Goal: Task Accomplishment & Management: Use online tool/utility

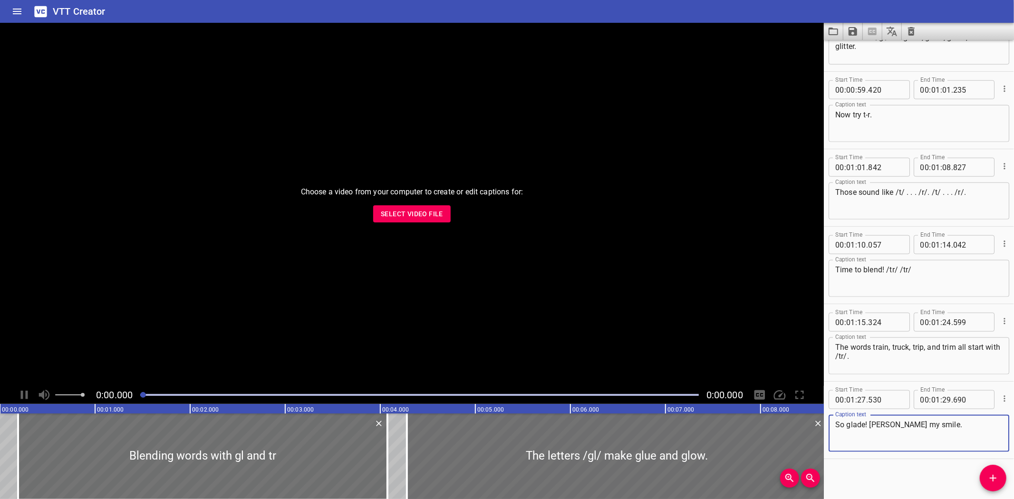
scroll to position [901, 0]
click at [402, 210] on span "Select Video File" at bounding box center [412, 214] width 62 height 12
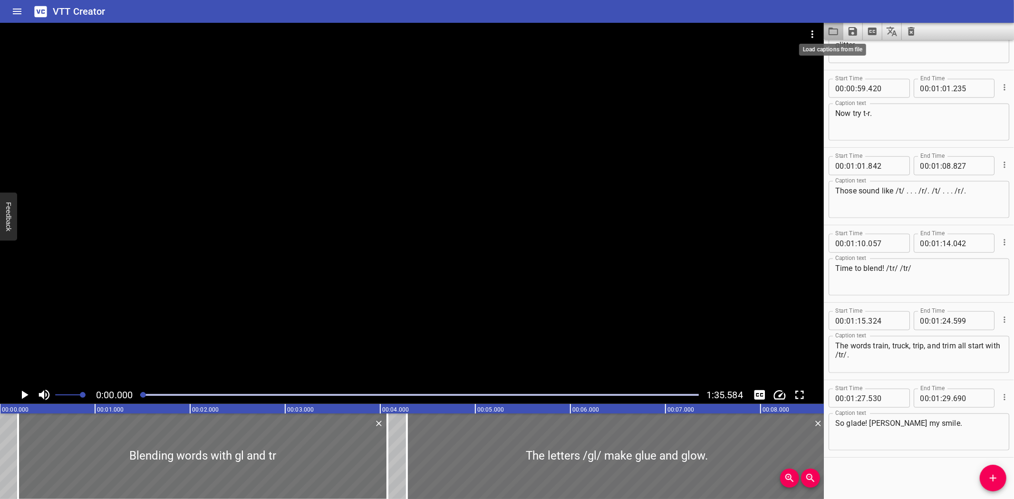
click at [833, 31] on icon "Load captions from file" at bounding box center [832, 31] width 11 height 11
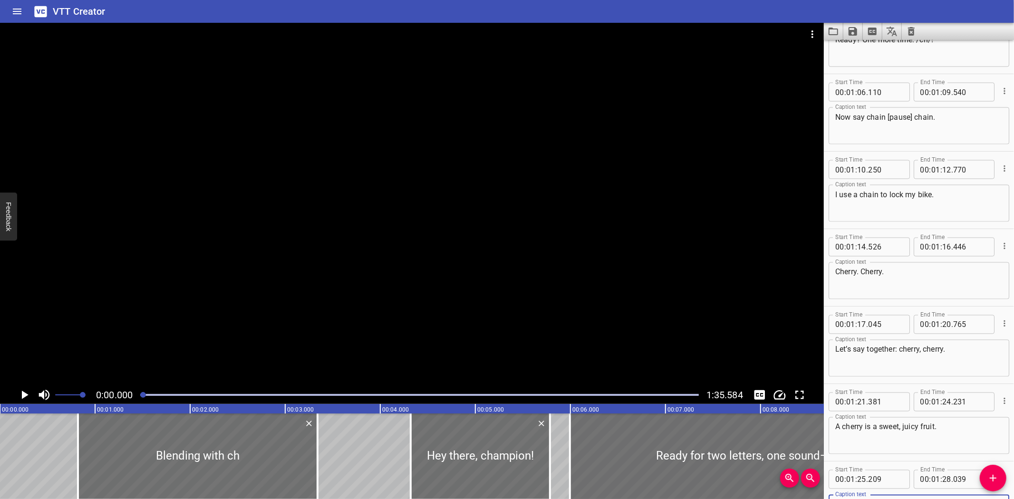
scroll to position [1443, 0]
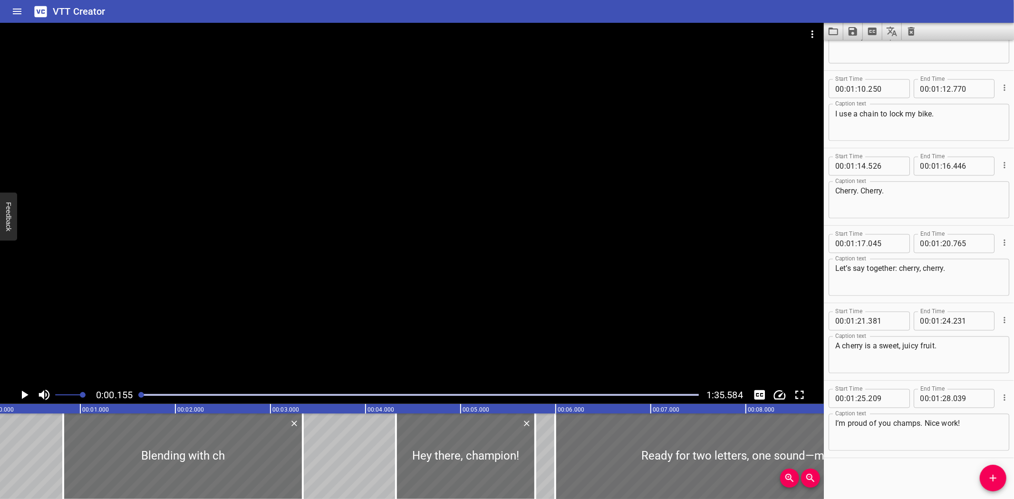
click at [20, 391] on icon "Play/Pause" at bounding box center [24, 395] width 14 height 14
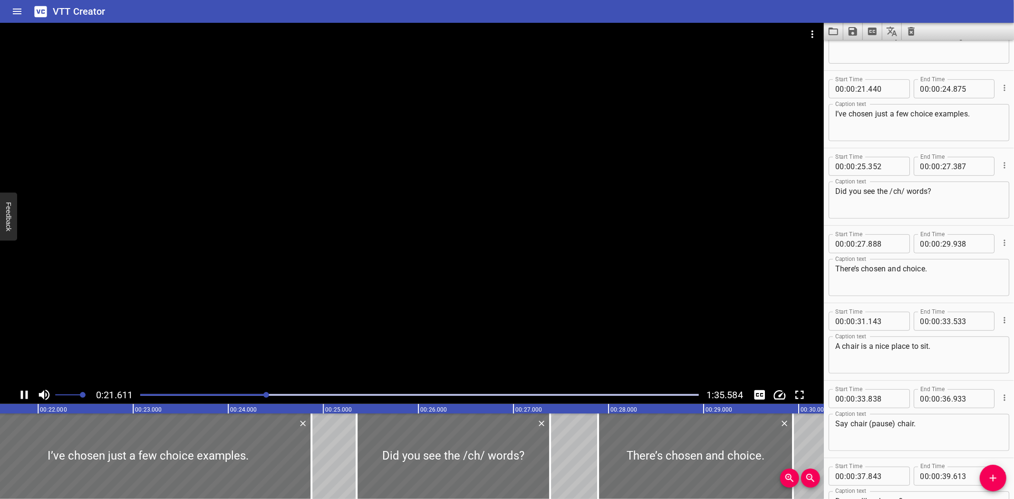
scroll to position [387, 0]
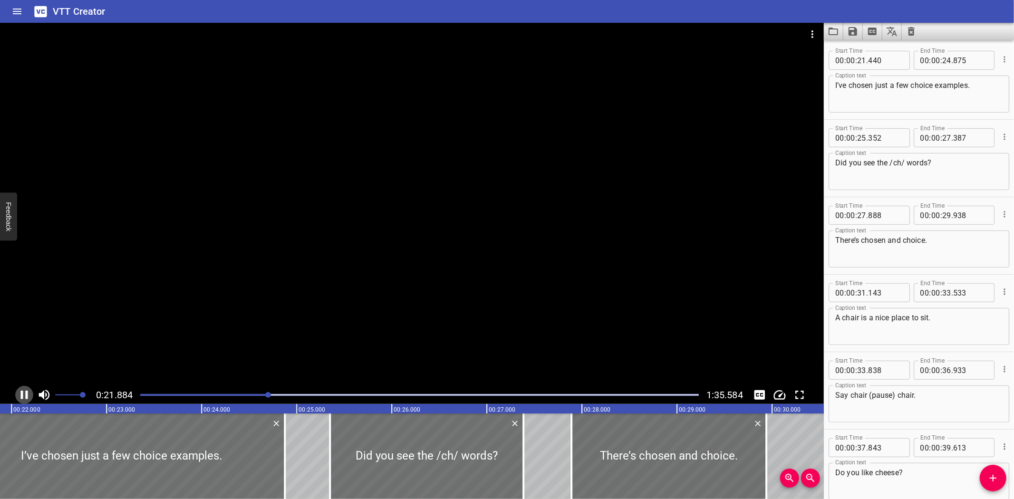
click at [23, 395] on icon "Play/Pause" at bounding box center [24, 395] width 14 height 14
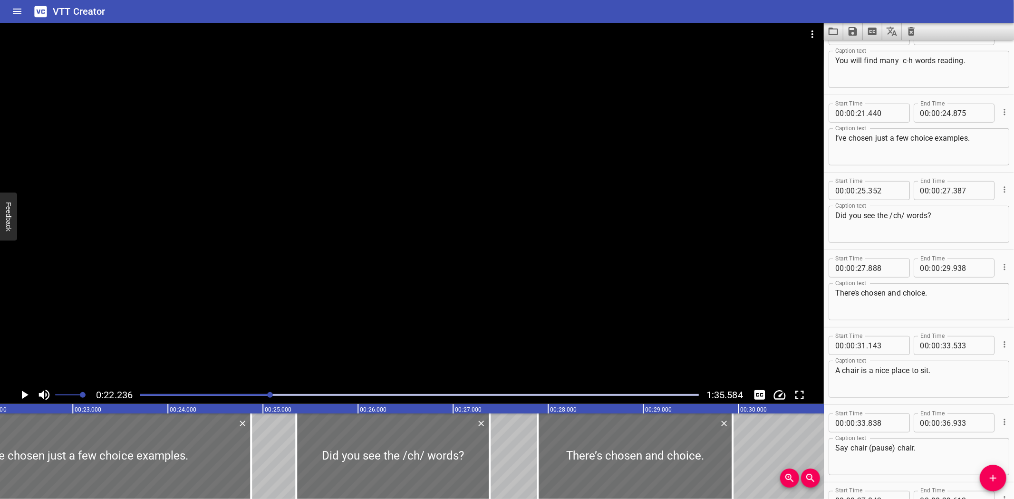
scroll to position [229, 0]
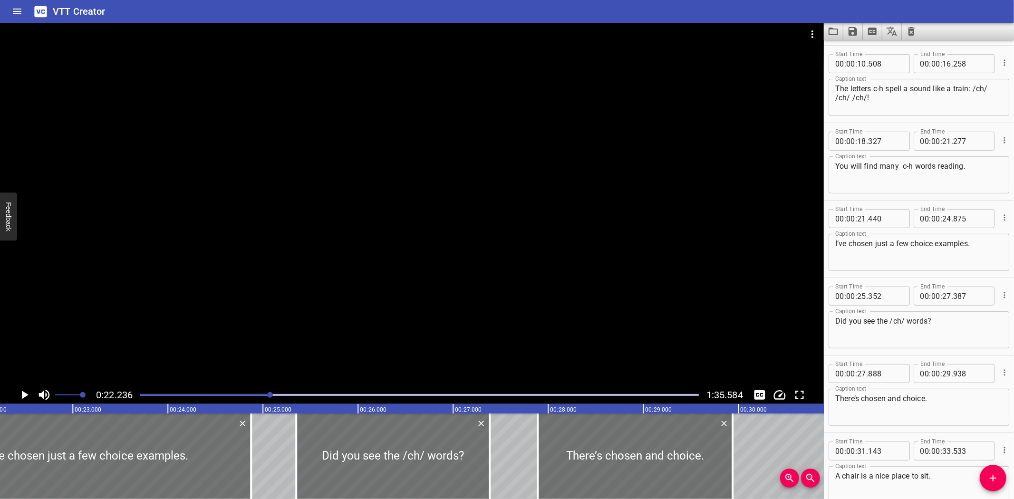
click at [902, 168] on textarea "You will find many c-h words reading." at bounding box center [918, 175] width 167 height 27
type textarea "You will find many c-h words reading."
click at [26, 390] on icon "Play/Pause" at bounding box center [24, 395] width 14 height 14
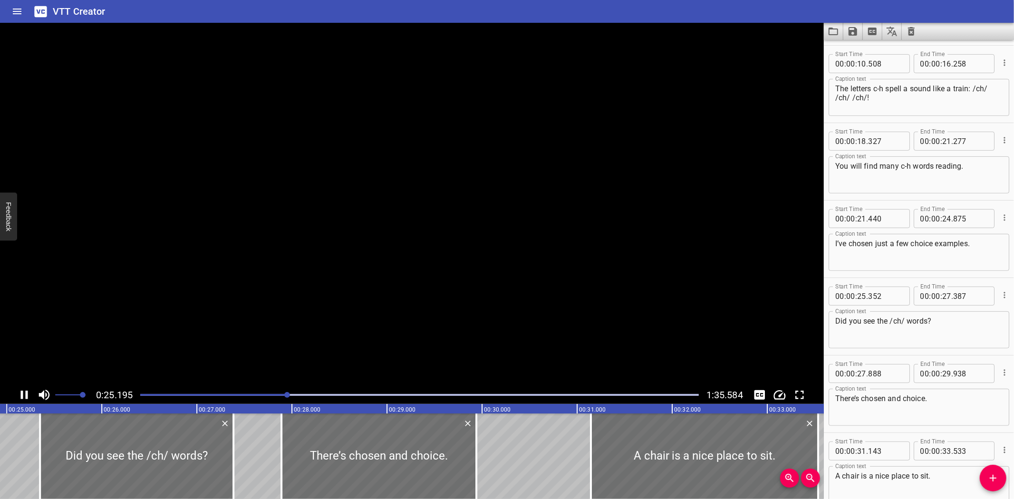
scroll to position [0, 0]
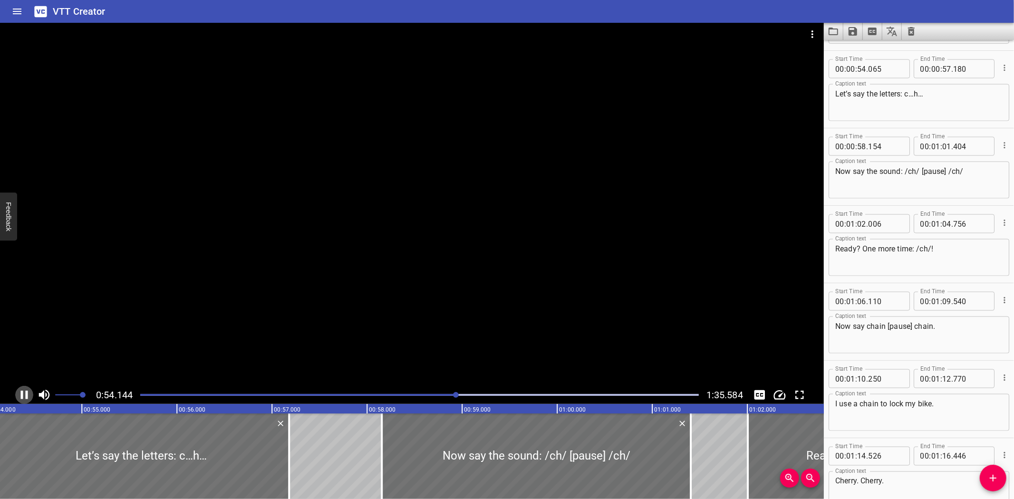
click at [26, 390] on icon "Play/Pause" at bounding box center [24, 395] width 14 height 14
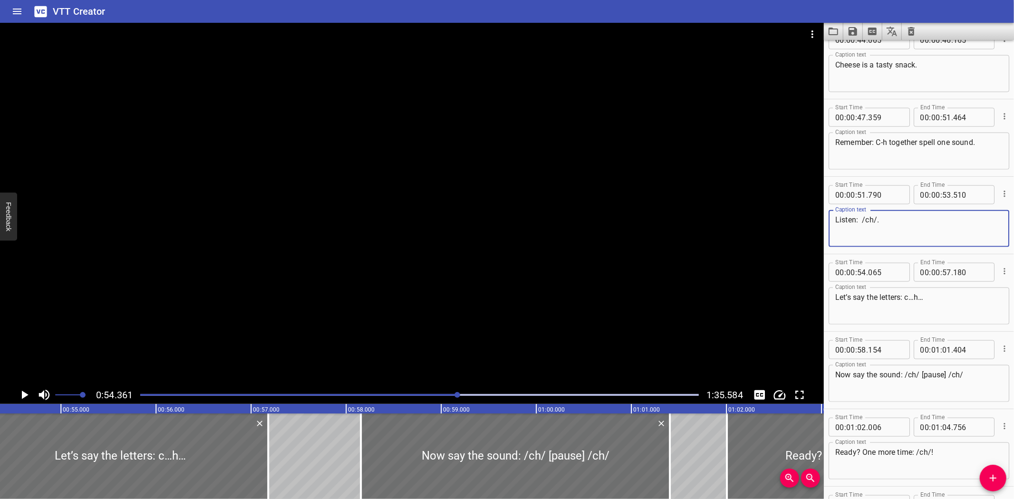
click at [862, 221] on textarea "Listen: /ch/." at bounding box center [918, 228] width 167 height 27
type textarea "Listen: /ch/."
click at [21, 392] on icon "Play/Pause" at bounding box center [24, 395] width 14 height 14
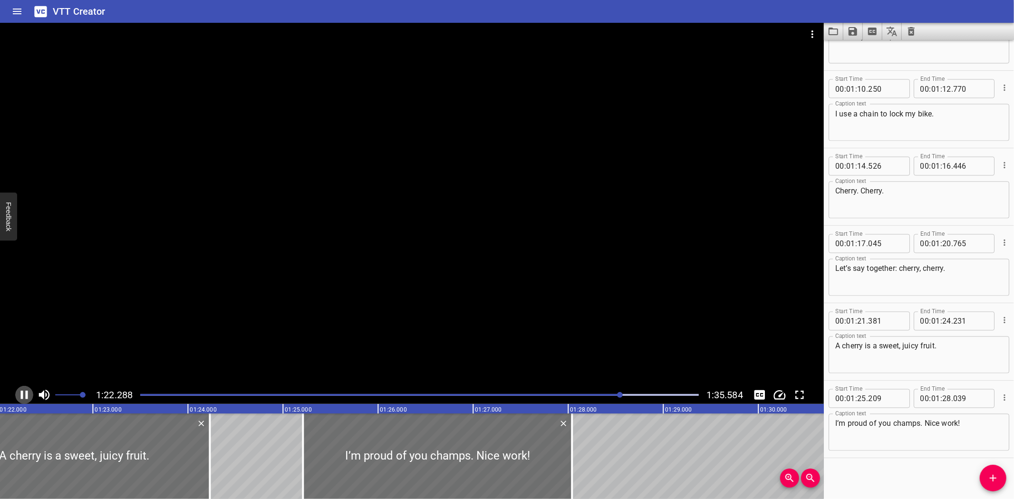
click at [22, 395] on icon "Play/Pause" at bounding box center [24, 395] width 7 height 9
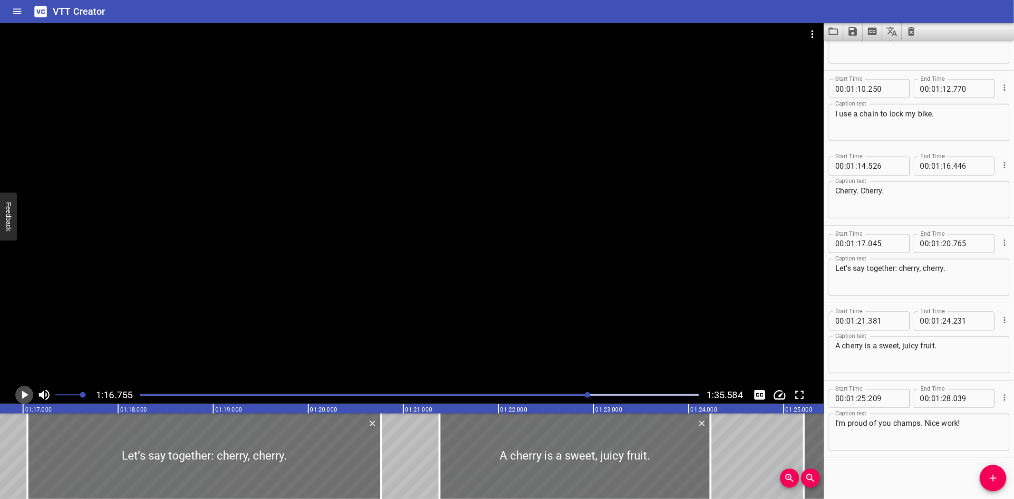
click at [22, 393] on icon "Play/Pause" at bounding box center [25, 395] width 7 height 9
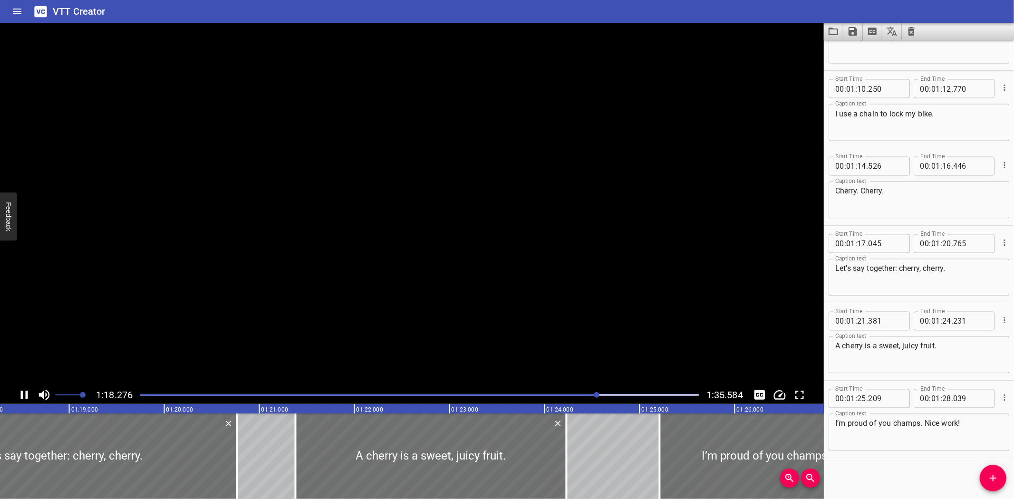
click at [22, 393] on icon "Play/Pause" at bounding box center [24, 395] width 7 height 9
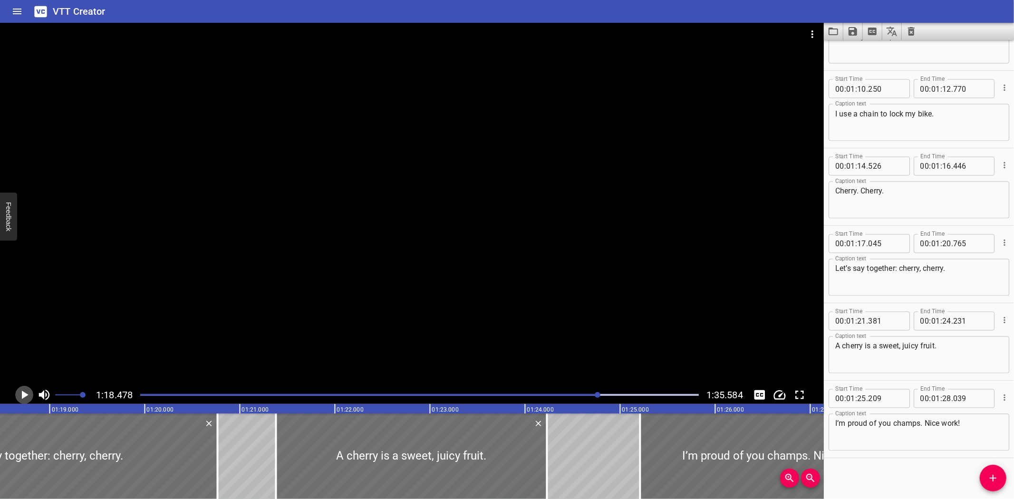
click at [23, 393] on icon "Play/Pause" at bounding box center [25, 395] width 7 height 9
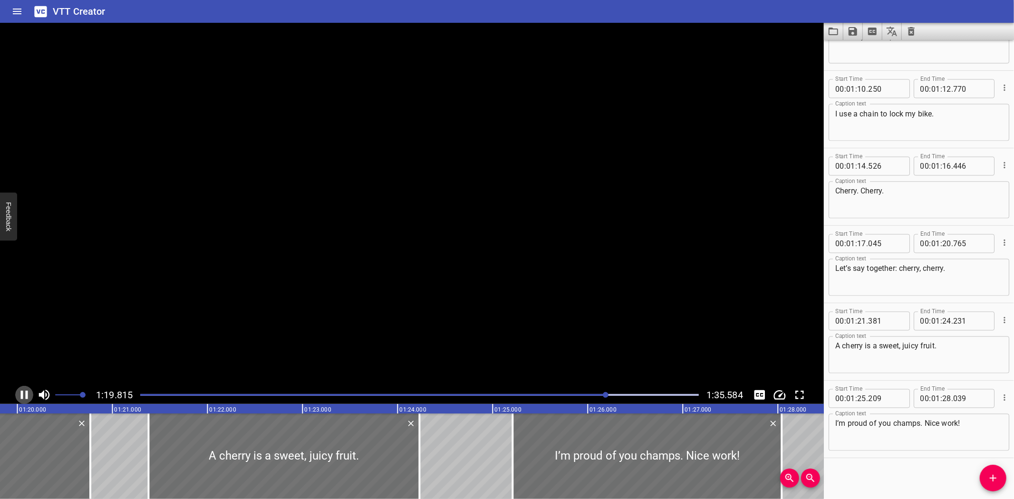
click at [23, 393] on icon "Play/Pause" at bounding box center [24, 395] width 14 height 14
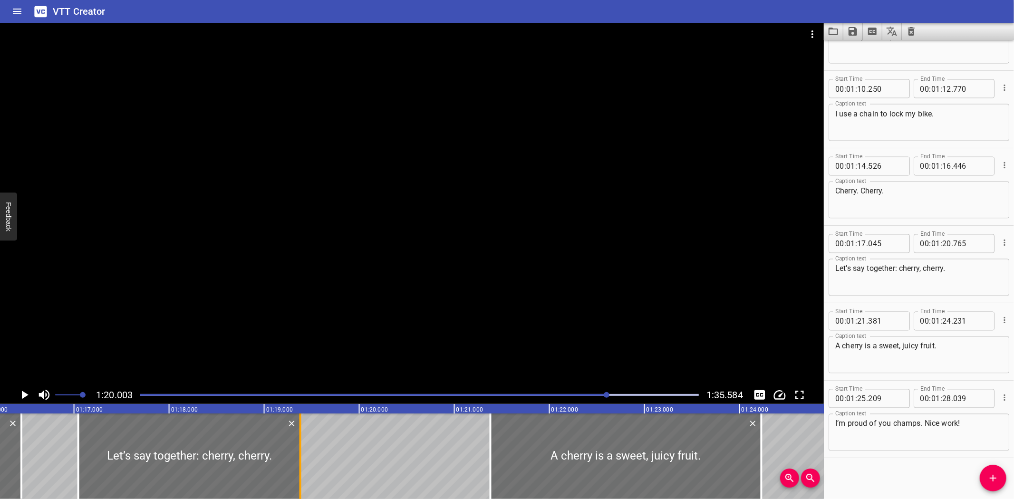
drag, startPoint x: 430, startPoint y: 459, endPoint x: 298, endPoint y: 459, distance: 131.6
click at [298, 459] on div at bounding box center [301, 456] width 10 height 86
type input "19"
type input "380"
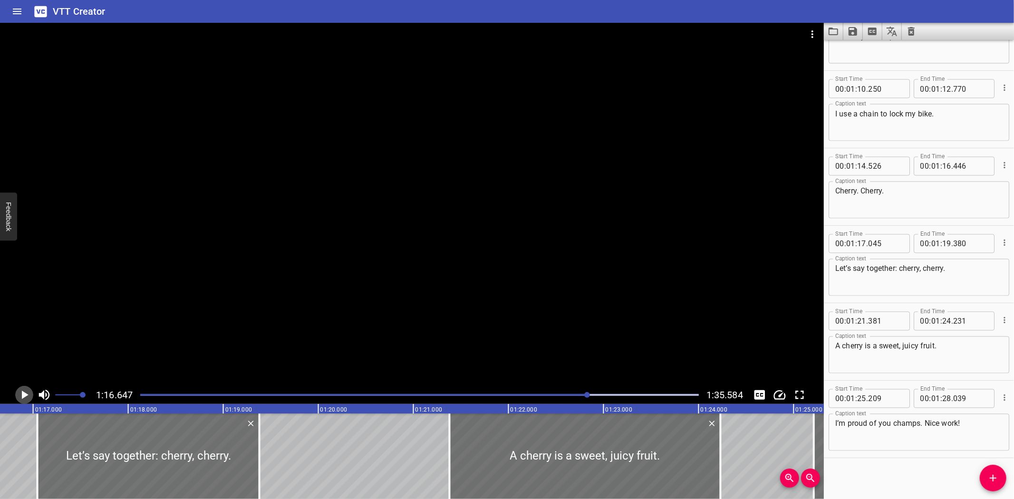
click at [21, 392] on icon "Play/Pause" at bounding box center [24, 395] width 14 height 14
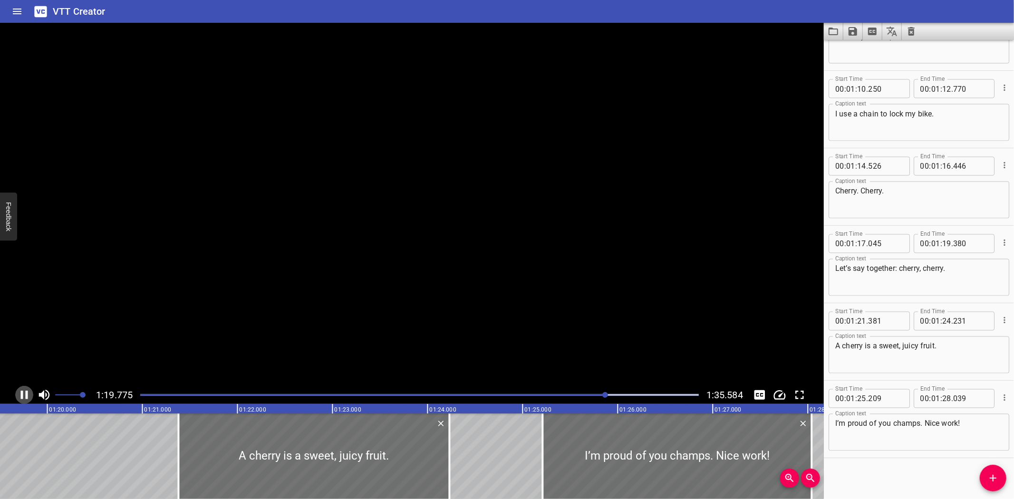
click at [21, 392] on icon "Play/Pause" at bounding box center [24, 395] width 7 height 9
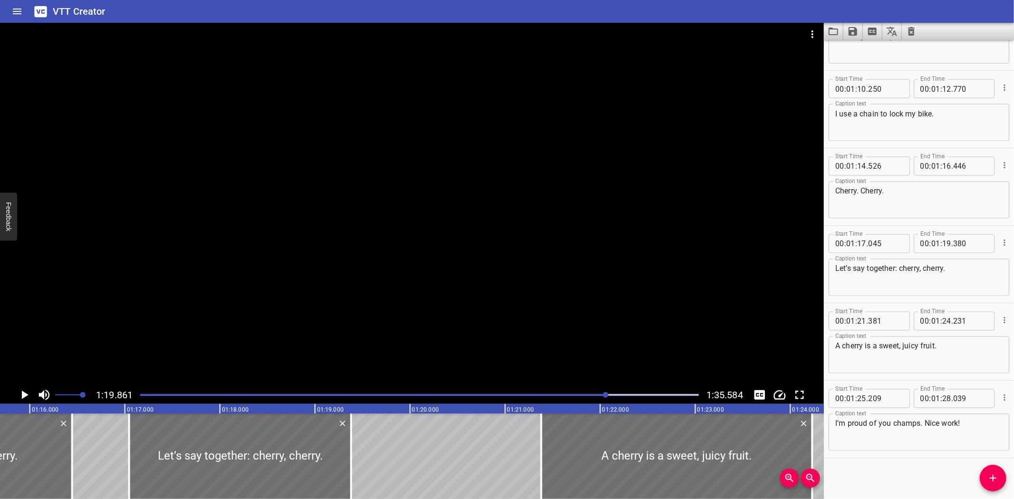
scroll to position [0, 7052]
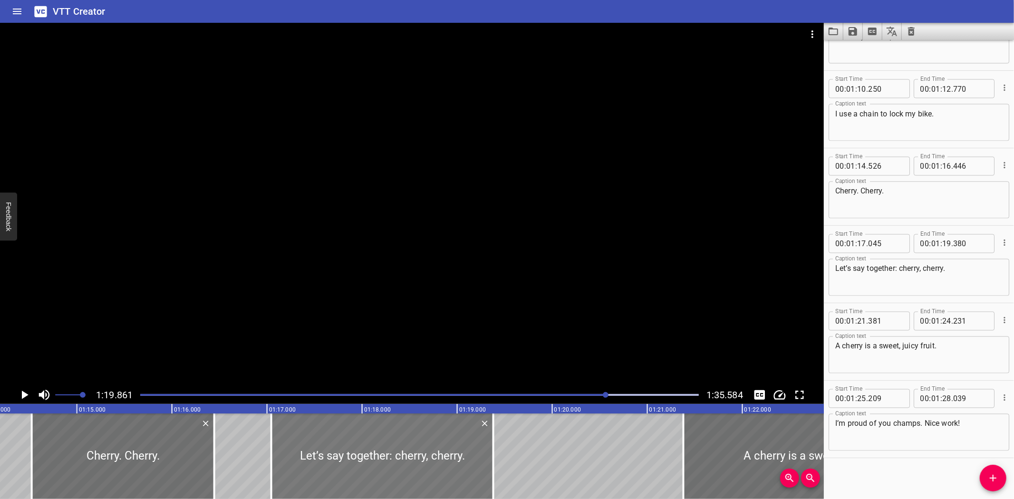
click at [421, 453] on div at bounding box center [382, 456] width 222 height 86
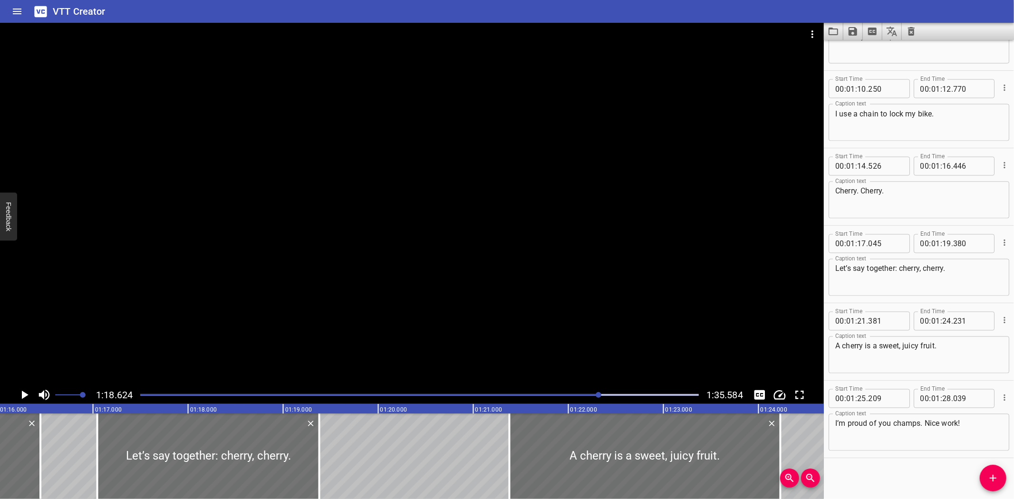
scroll to position [0, 7151]
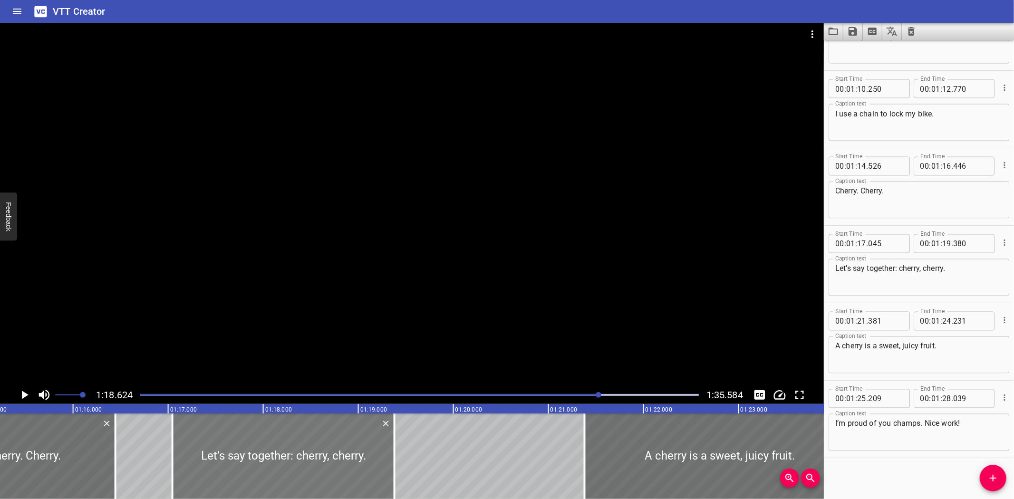
click at [198, 444] on div at bounding box center [284, 456] width 222 height 86
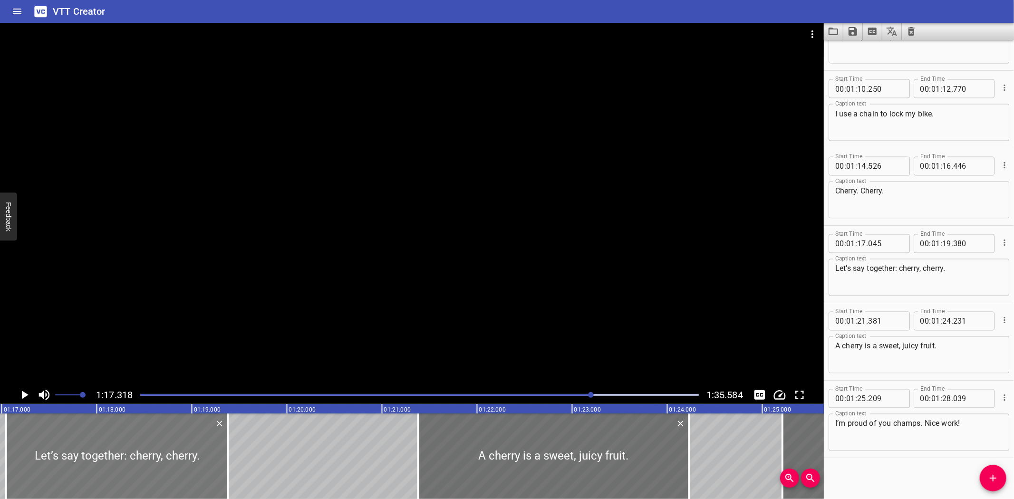
scroll to position [0, 7349]
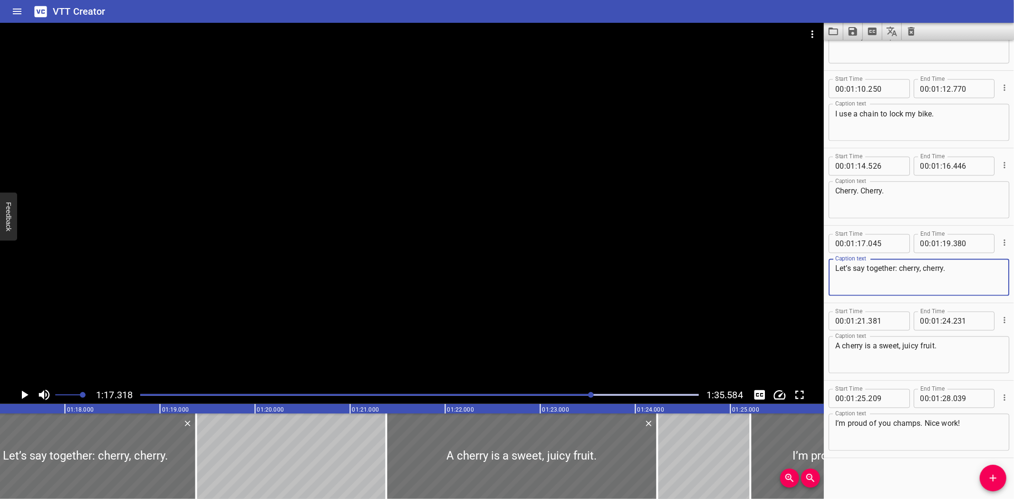
click at [901, 267] on textarea "Let’s say together: cherry, cherry." at bounding box center [918, 277] width 167 height 27
type textarea "Let’s say together: cherry."
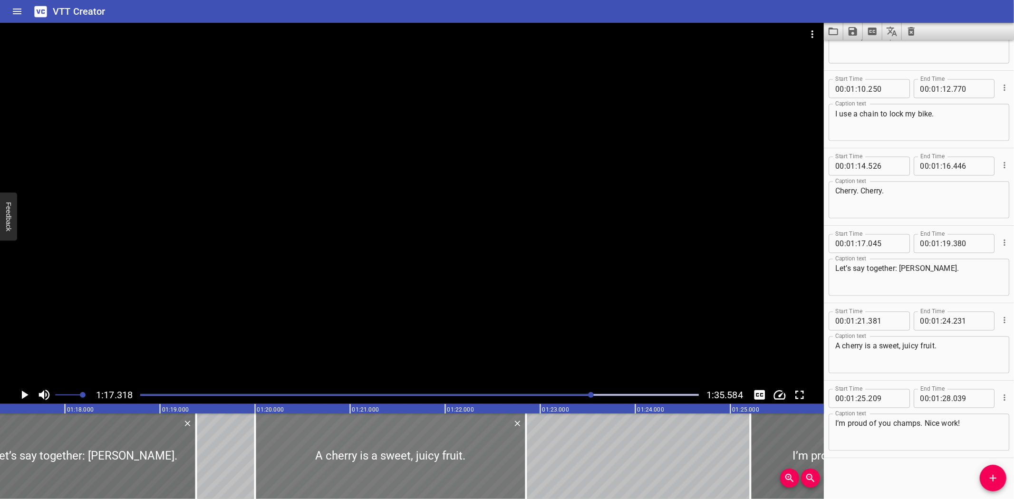
drag, startPoint x: 533, startPoint y: 448, endPoint x: 402, endPoint y: 451, distance: 131.2
click at [402, 451] on div at bounding box center [390, 456] width 271 height 86
type input "20"
type input "001"
type input "22"
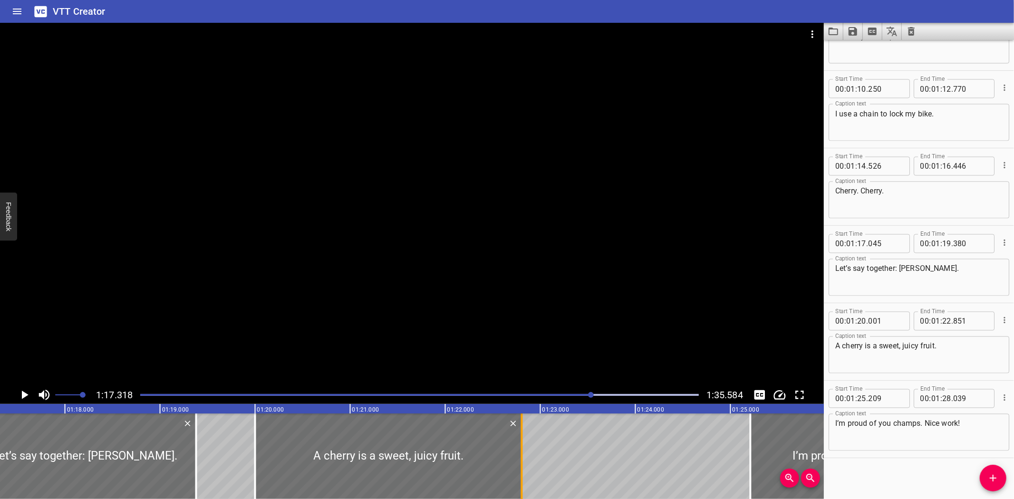
click at [523, 463] on div at bounding box center [522, 456] width 10 height 86
type input "806"
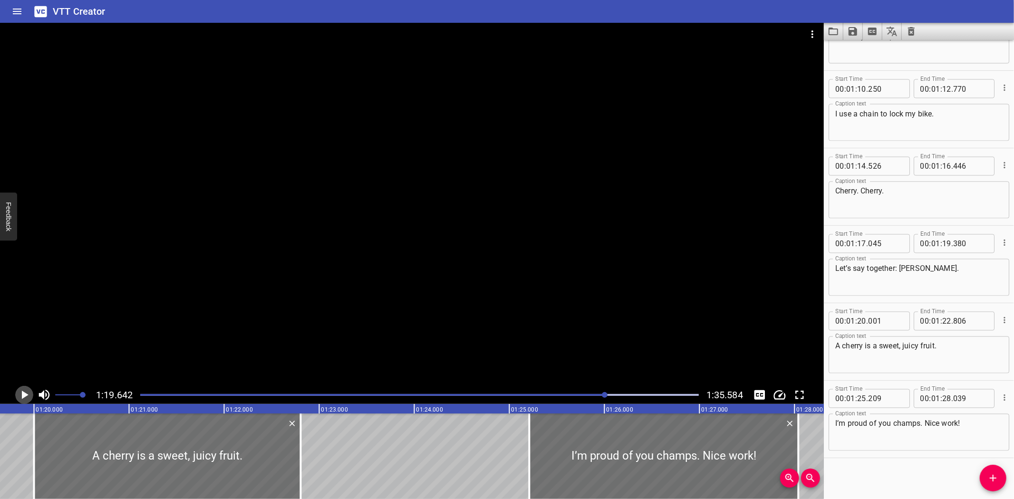
click at [26, 394] on icon "Play/Pause" at bounding box center [25, 395] width 7 height 9
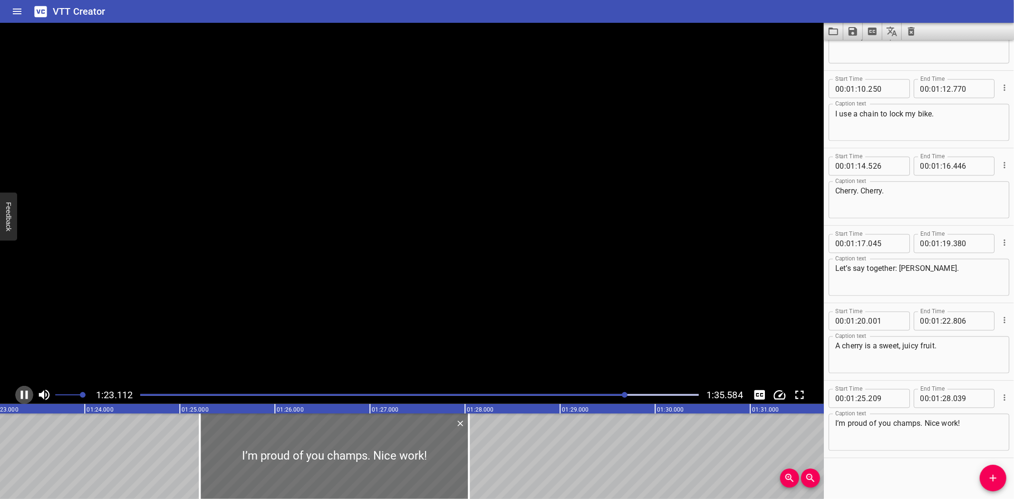
click at [26, 394] on icon "Play/Pause" at bounding box center [24, 395] width 7 height 9
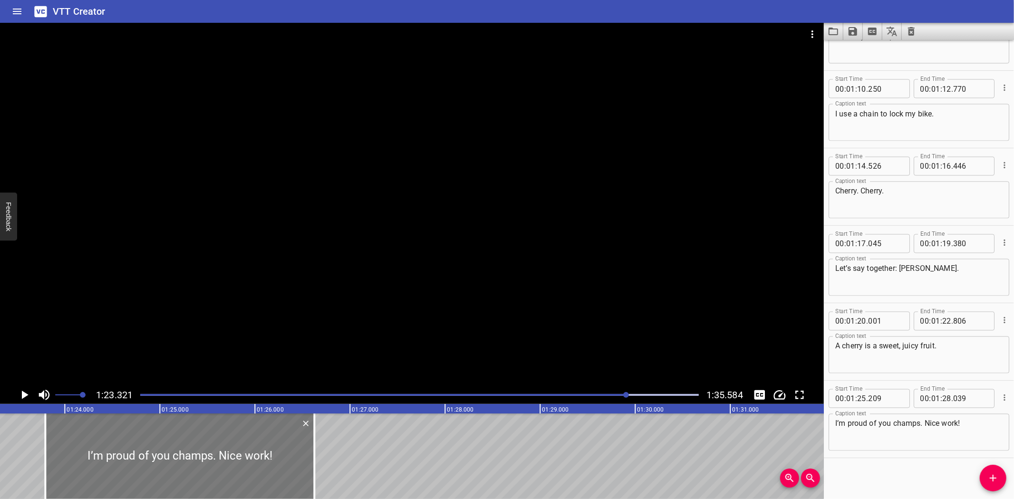
drag, startPoint x: 261, startPoint y: 447, endPoint x: 175, endPoint y: 444, distance: 86.5
click at [175, 444] on div at bounding box center [179, 456] width 269 height 86
type input "23"
type input "794"
type input "26"
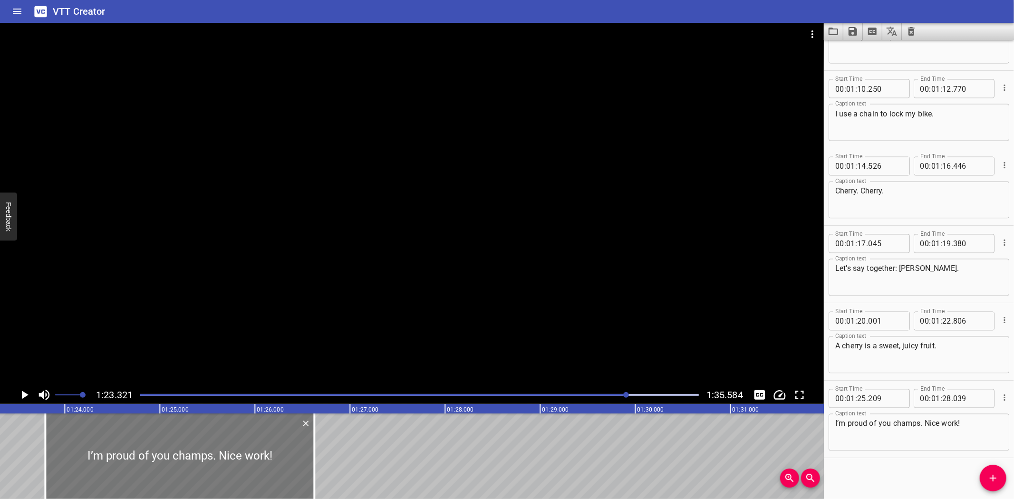
type input "624"
click at [21, 394] on icon "Play/Pause" at bounding box center [24, 395] width 14 height 14
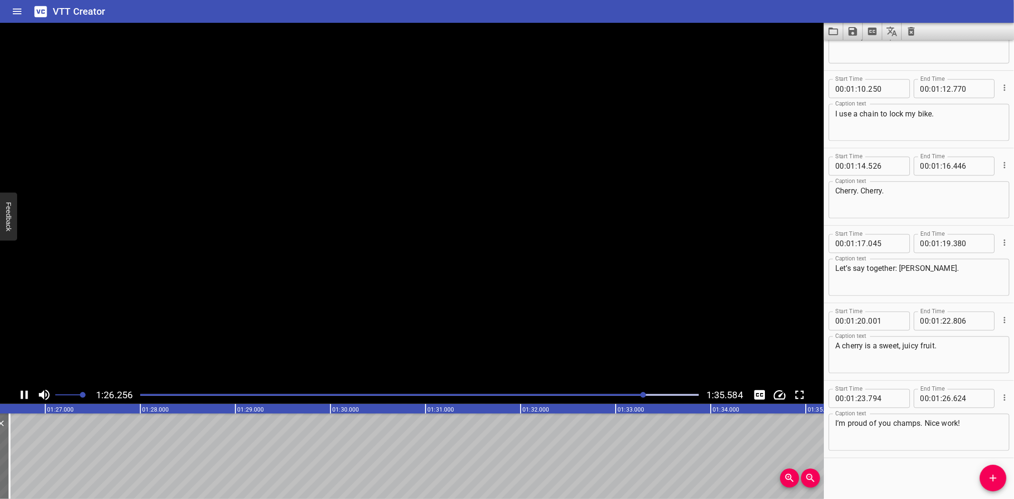
click at [21, 394] on icon "Play/Pause" at bounding box center [24, 395] width 7 height 9
click at [21, 394] on icon "Play/Pause" at bounding box center [24, 395] width 14 height 14
click at [21, 394] on icon "Play/Pause" at bounding box center [24, 395] width 7 height 9
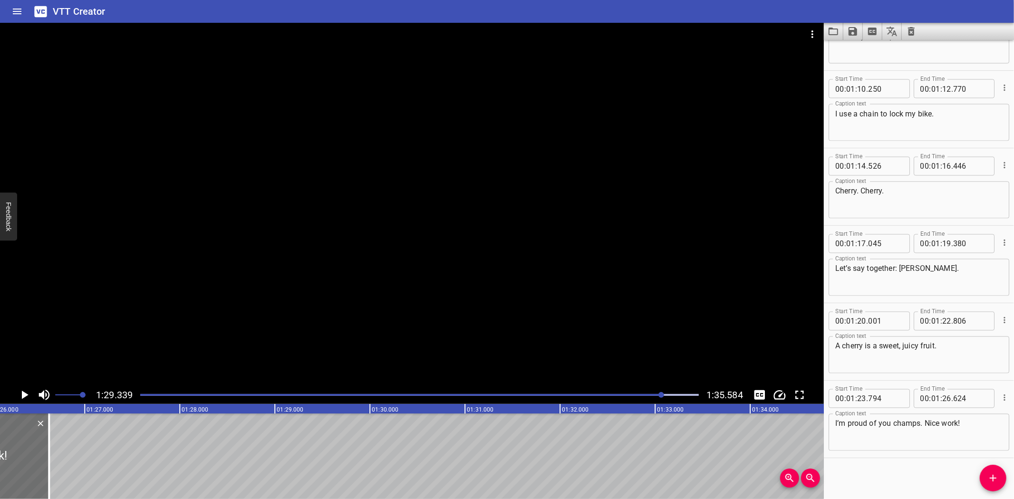
scroll to position [0, 8177]
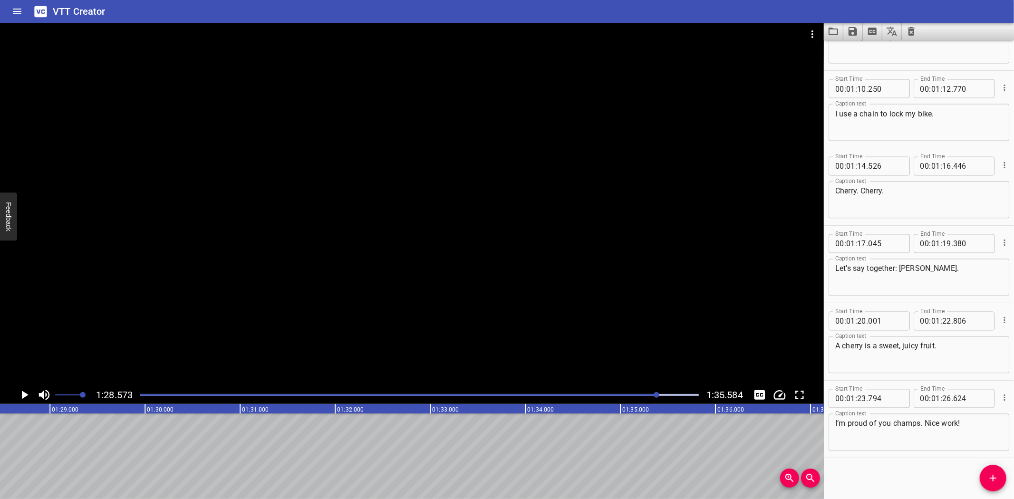
scroll to position [0, 8419]
click at [992, 478] on icon "Add Cue" at bounding box center [992, 478] width 7 height 7
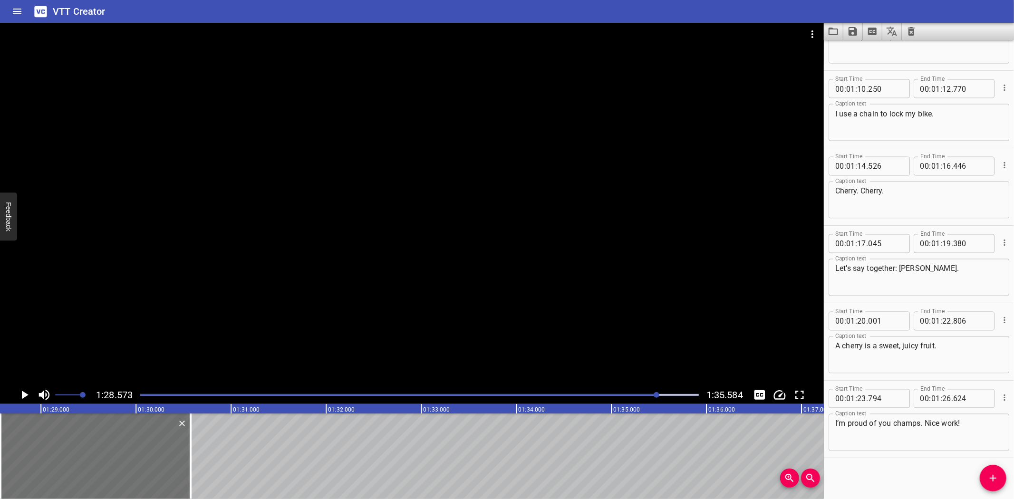
scroll to position [1448, 0]
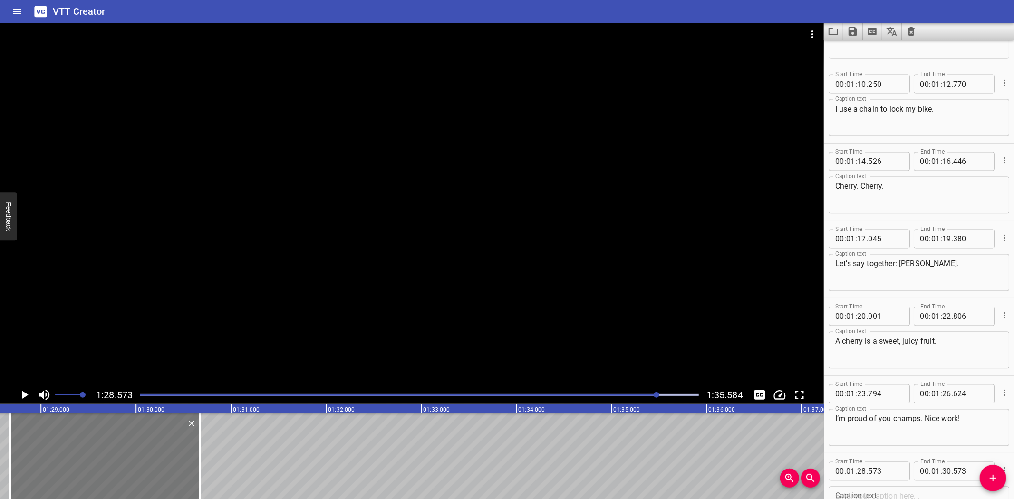
drag, startPoint x: 95, startPoint y: 440, endPoint x: 103, endPoint y: 440, distance: 8.1
click at [105, 440] on div at bounding box center [105, 456] width 190 height 86
type input "673"
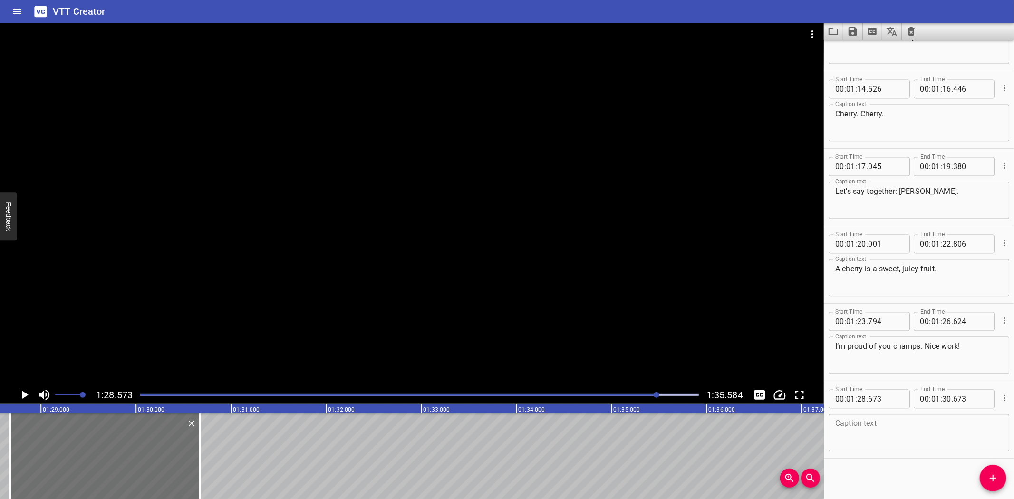
scroll to position [1521, 0]
click at [887, 439] on textarea at bounding box center [918, 432] width 167 height 27
paste textarea "So remember: c and h team up to spell one special sound: /ch/."
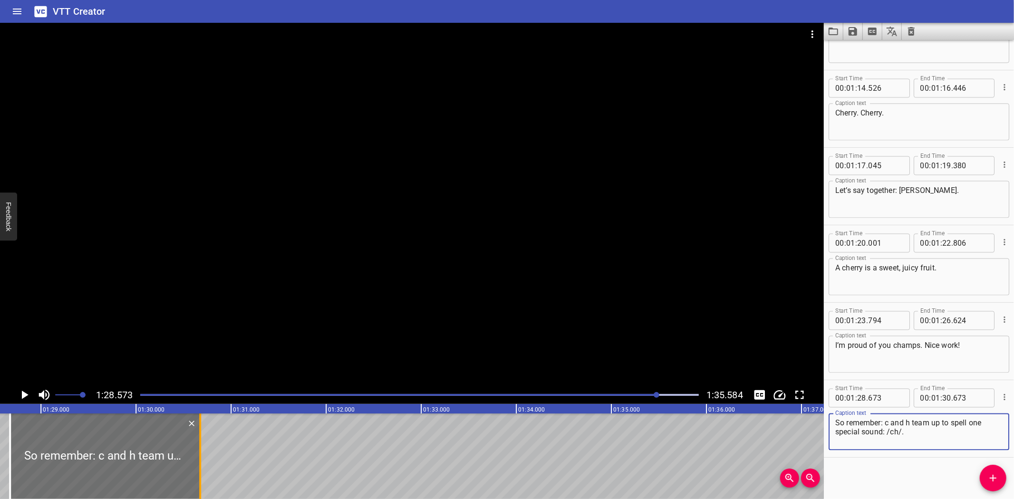
type textarea "So remember: c and h team up to spell one special sound: /ch/."
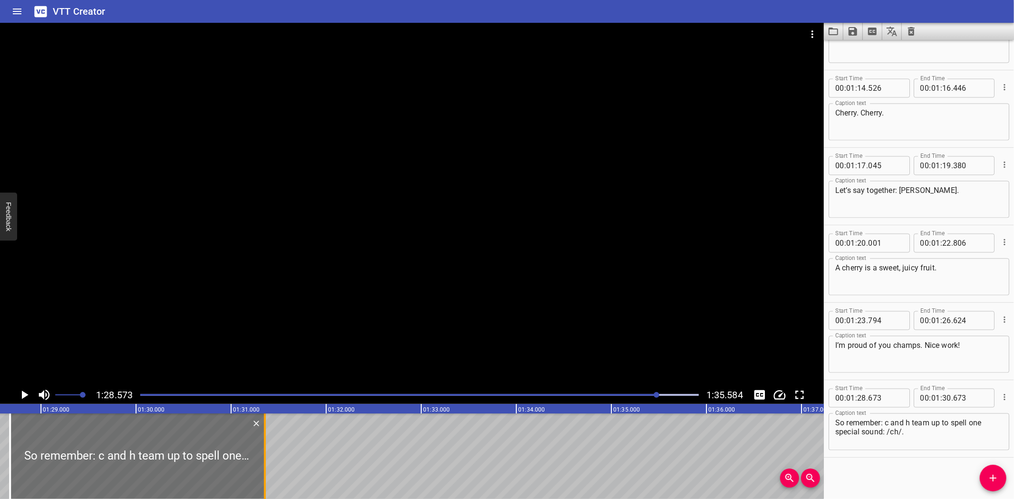
drag, startPoint x: 197, startPoint y: 472, endPoint x: 262, endPoint y: 469, distance: 64.7
click at [262, 469] on div at bounding box center [265, 456] width 10 height 86
type input "31"
type input "353"
click at [21, 391] on icon "Play/Pause" at bounding box center [24, 395] width 14 height 14
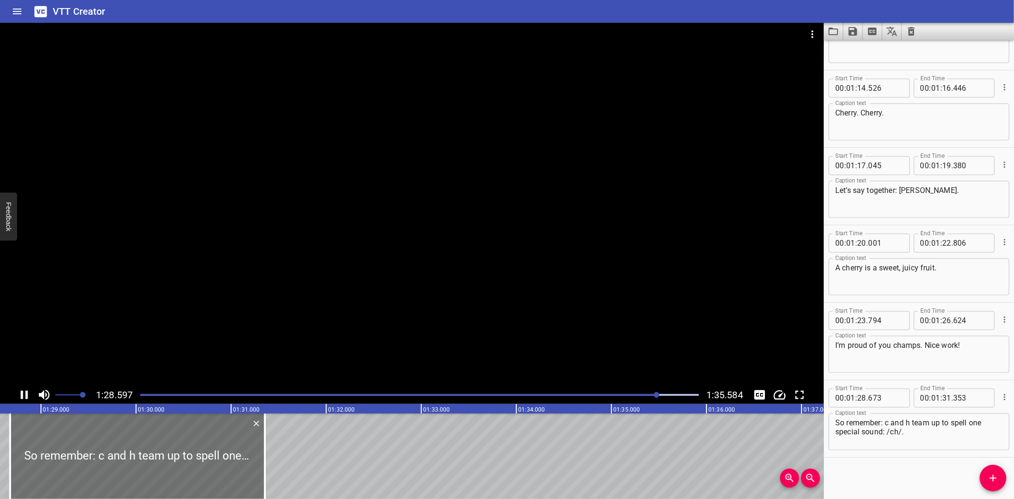
scroll to position [0, 8421]
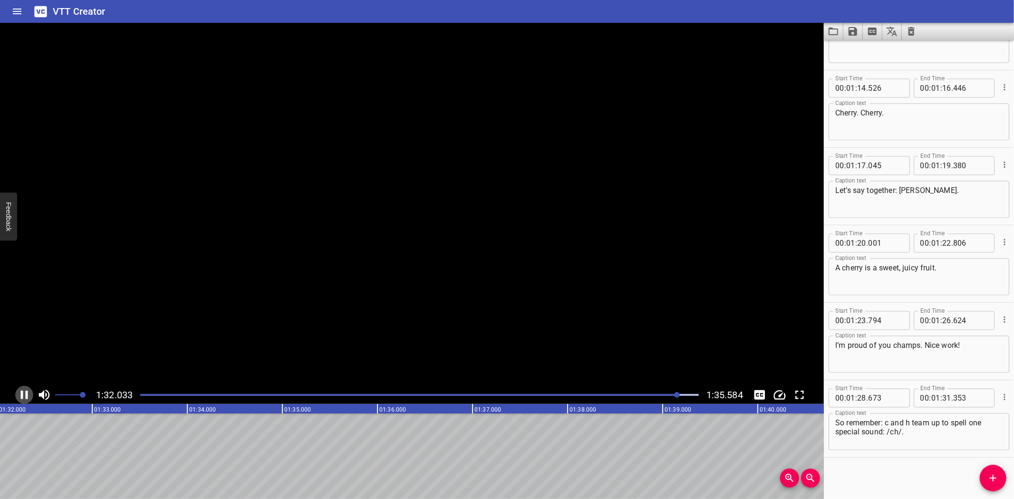
click at [21, 391] on icon "Play/Pause" at bounding box center [24, 395] width 7 height 9
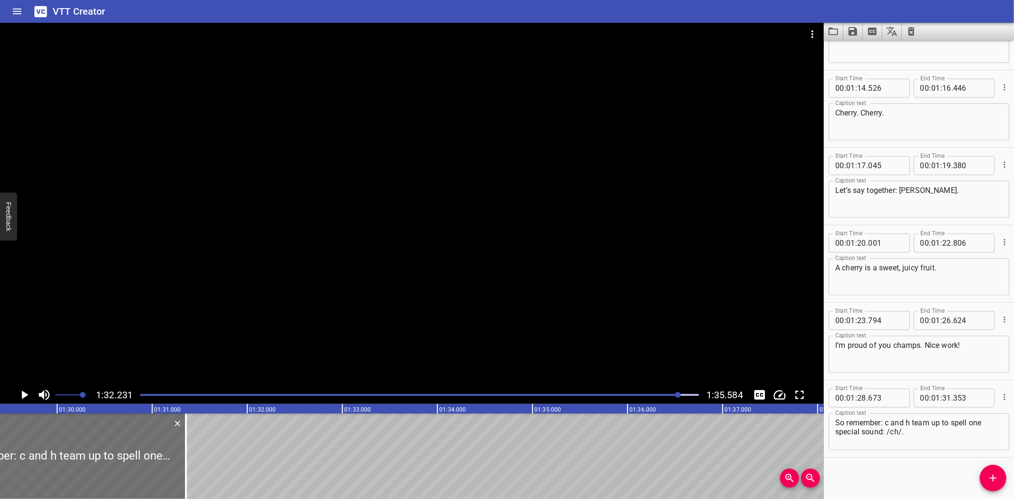
scroll to position [0, 8422]
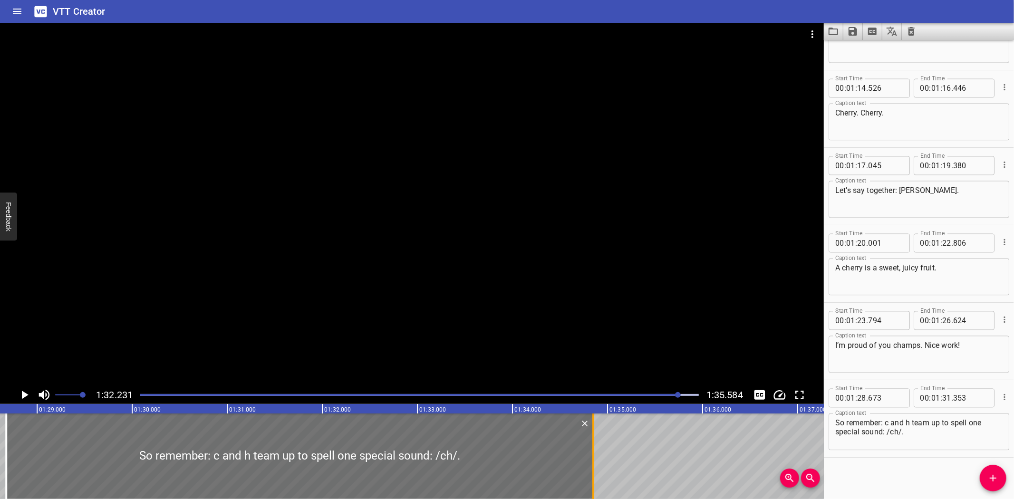
drag, startPoint x: 257, startPoint y: 467, endPoint x: 589, endPoint y: 471, distance: 332.2
click at [589, 471] on div at bounding box center [593, 456] width 10 height 86
type input "34"
type input "848"
click at [25, 395] on icon "Play/Pause" at bounding box center [25, 395] width 7 height 9
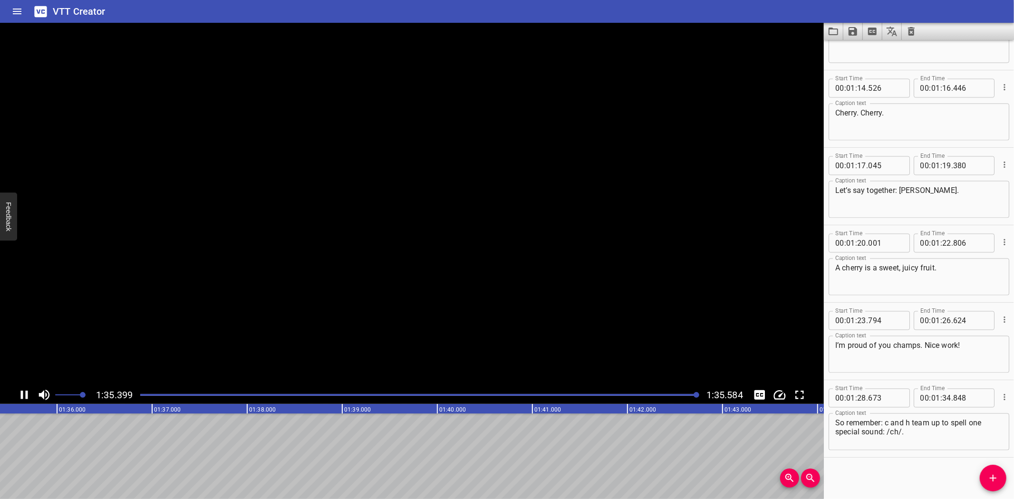
scroll to position [0, 9085]
click at [850, 29] on icon "Save captions to file" at bounding box center [852, 31] width 11 height 11
click at [875, 50] on li "Save to VTT file" at bounding box center [878, 52] width 70 height 17
click at [754, 307] on div at bounding box center [412, 204] width 824 height 363
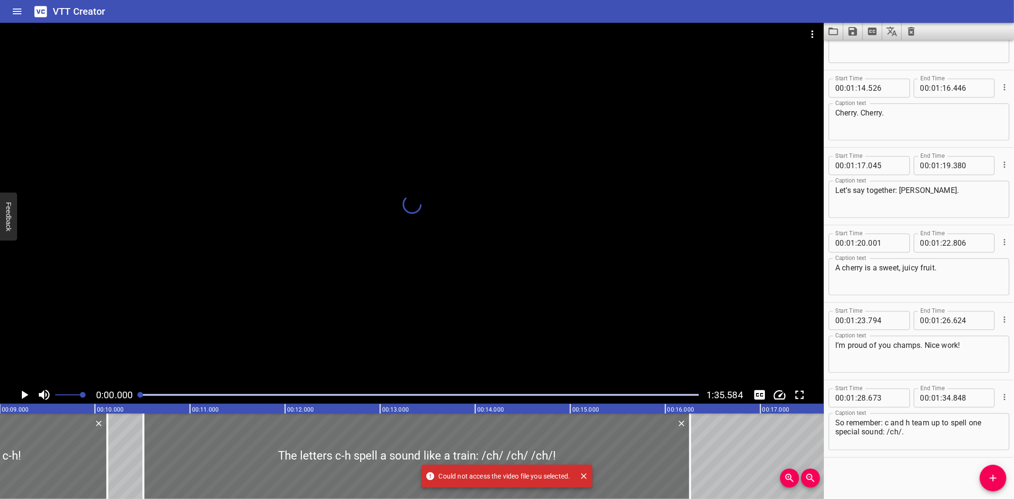
scroll to position [0, 0]
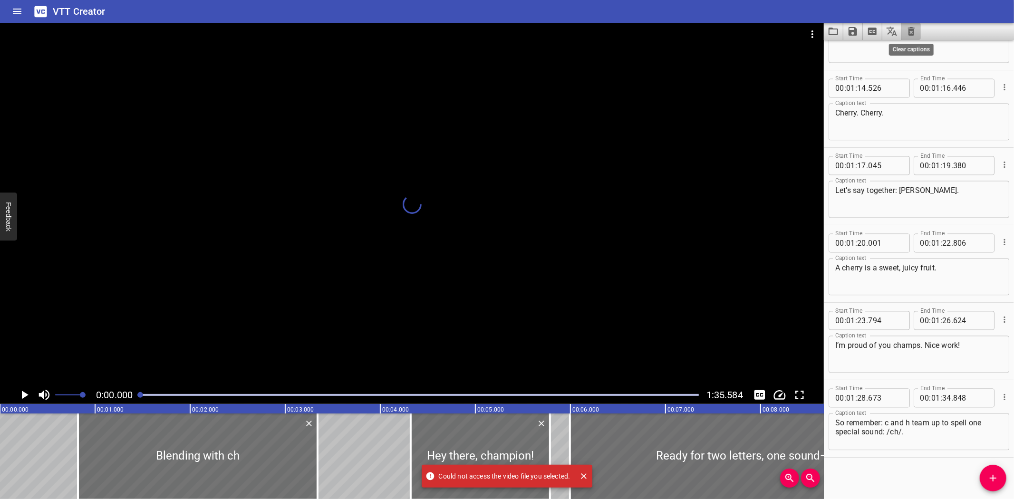
click at [910, 29] on icon "Clear captions" at bounding box center [910, 31] width 11 height 11
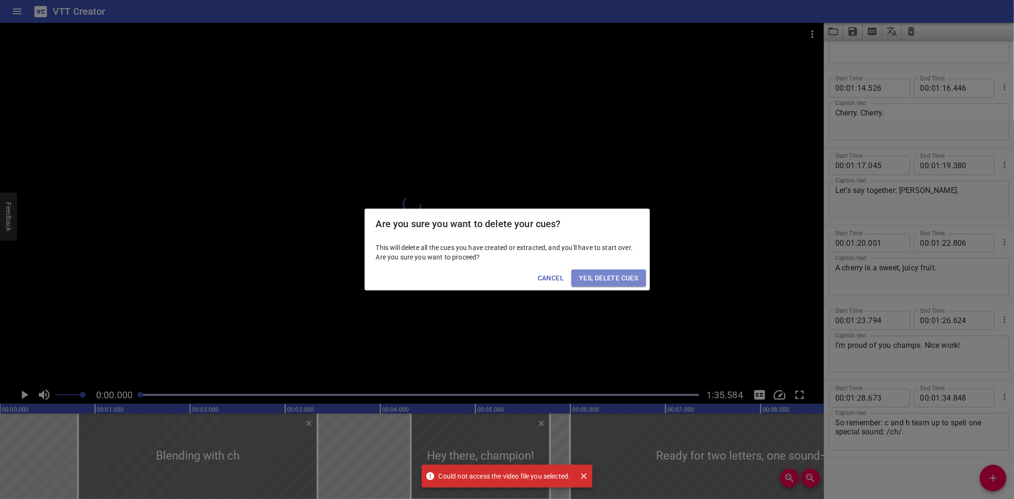
click at [606, 277] on span "Yes, Delete Cues" at bounding box center [608, 278] width 59 height 12
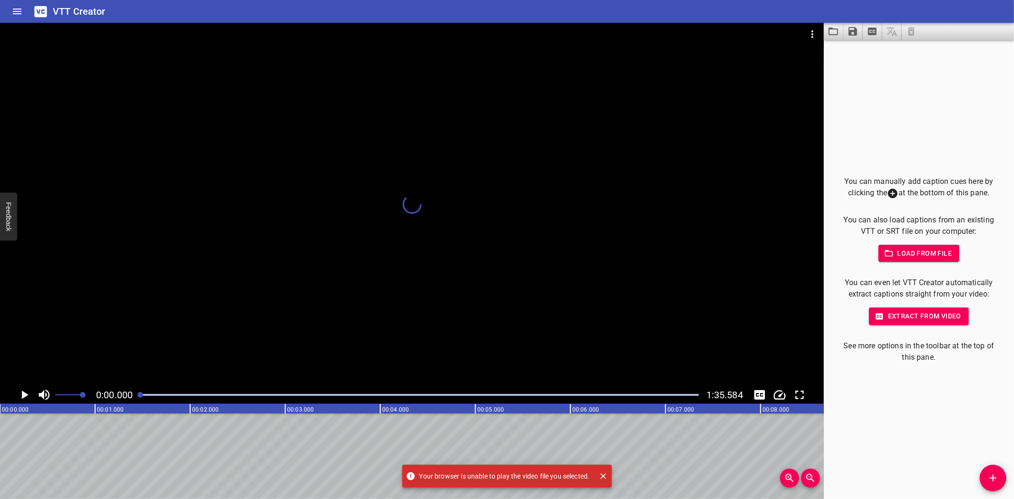
click at [811, 33] on div at bounding box center [412, 204] width 824 height 363
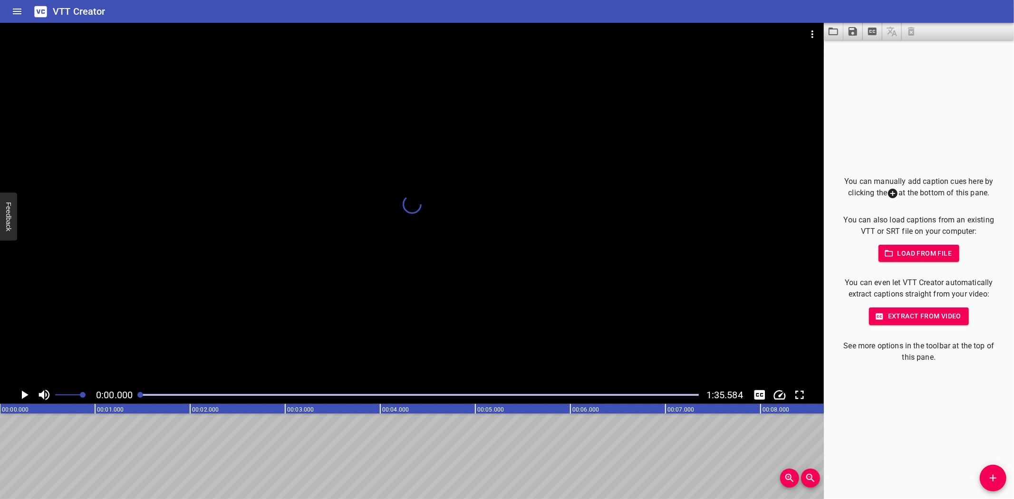
click at [751, 67] on div at bounding box center [412, 204] width 824 height 363
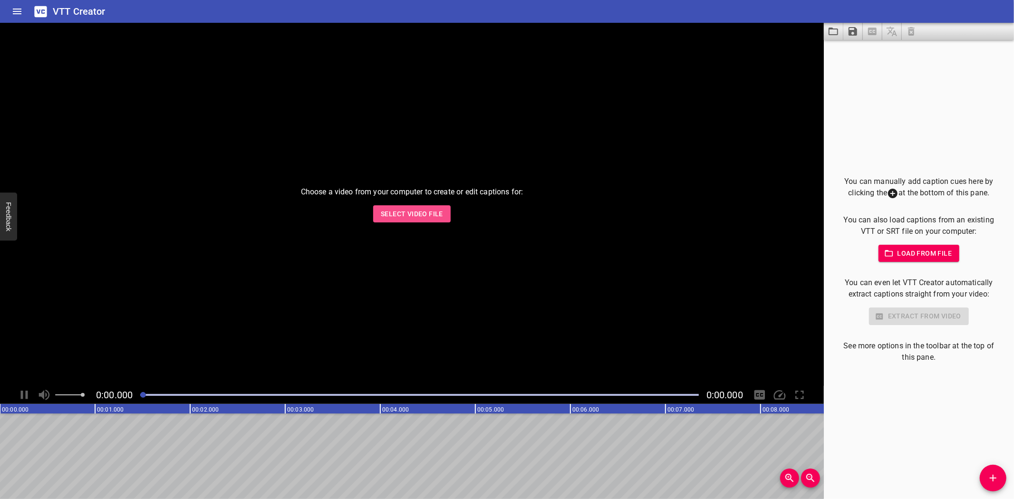
click at [398, 214] on span "Select Video File" at bounding box center [412, 214] width 62 height 12
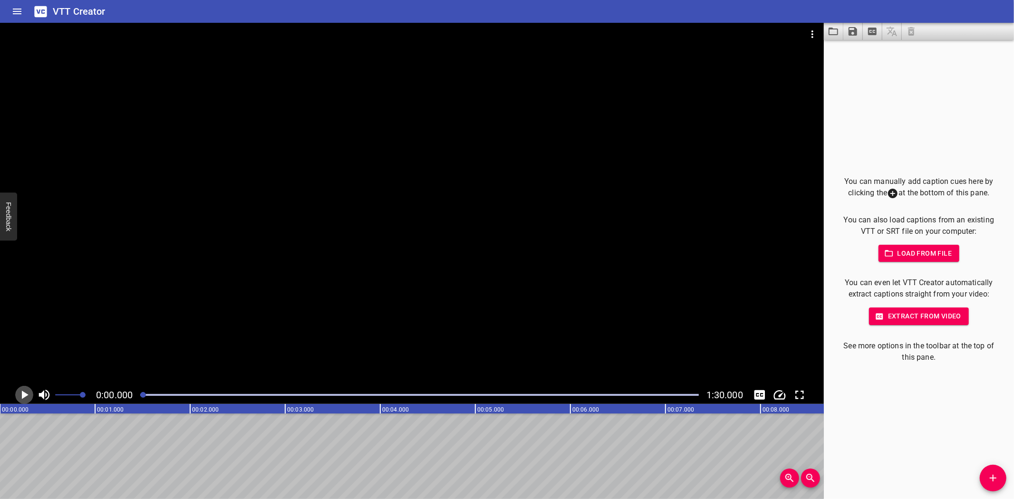
click at [24, 393] on icon "Play/Pause" at bounding box center [24, 395] width 14 height 14
click at [22, 393] on icon "Play/Pause" at bounding box center [24, 395] width 7 height 9
drag, startPoint x: 998, startPoint y: 474, endPoint x: 993, endPoint y: 473, distance: 4.8
click at [997, 474] on icon "Add Cue" at bounding box center [992, 477] width 11 height 11
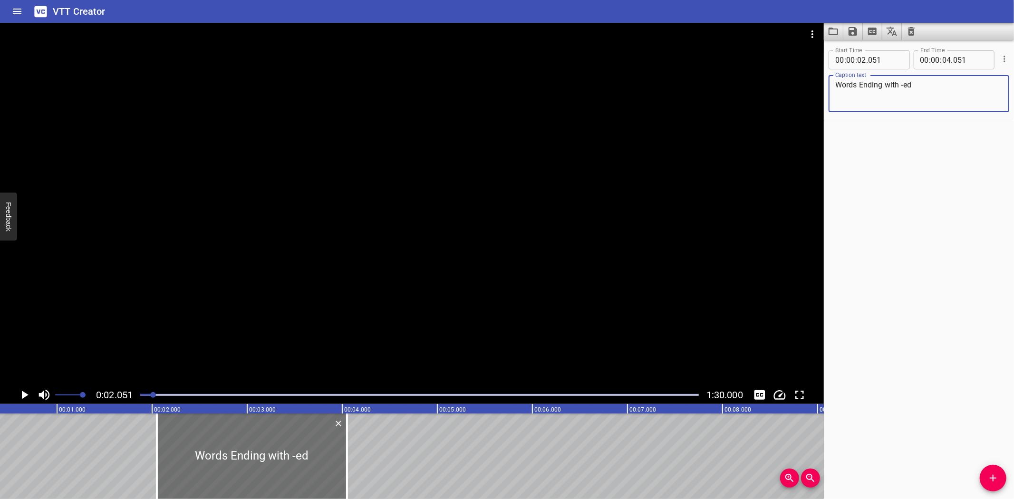
scroll to position [0, 0]
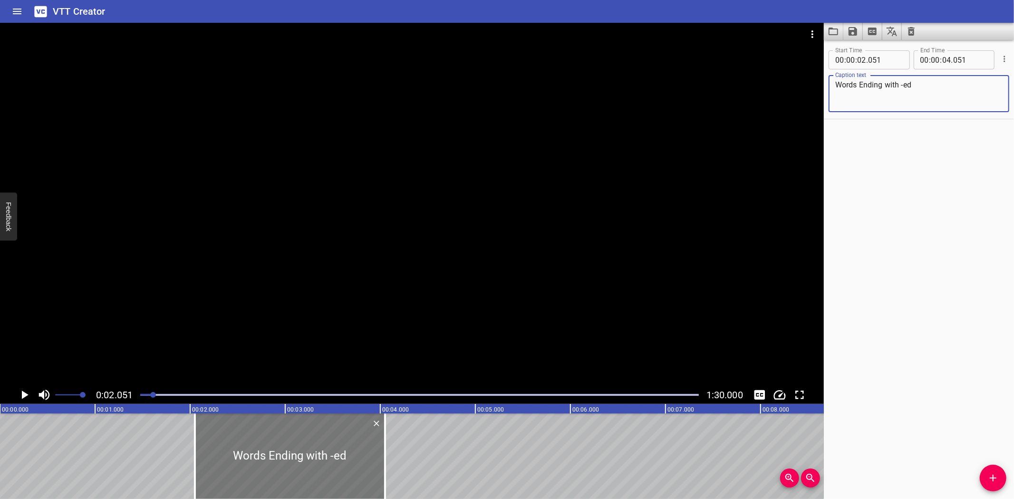
type textarea "Words Ending with -ed"
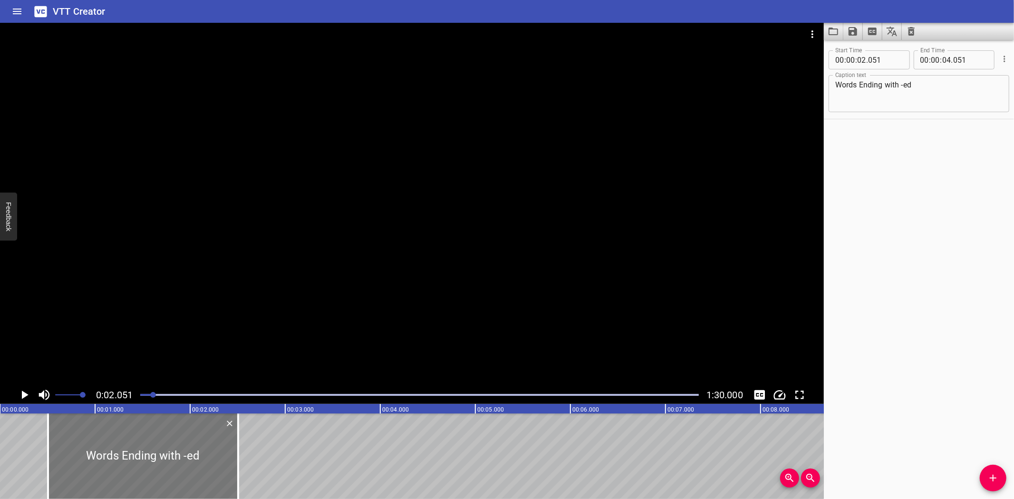
drag, startPoint x: 262, startPoint y: 454, endPoint x: 115, endPoint y: 463, distance: 147.1
click at [115, 463] on div at bounding box center [143, 456] width 190 height 86
type input "00"
type input "506"
type input "02"
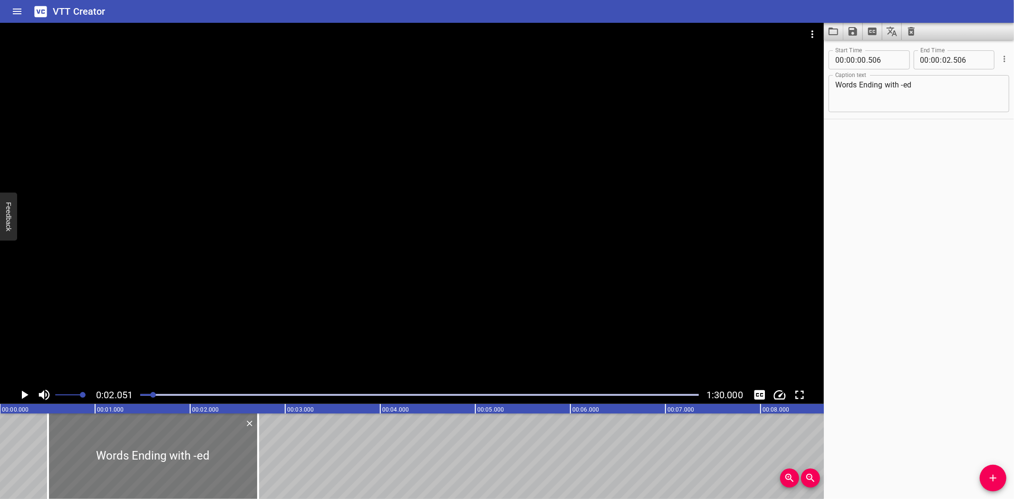
drag, startPoint x: 239, startPoint y: 459, endPoint x: 246, endPoint y: 460, distance: 7.1
click at [258, 460] on div at bounding box center [258, 456] width 2 height 86
type input "706"
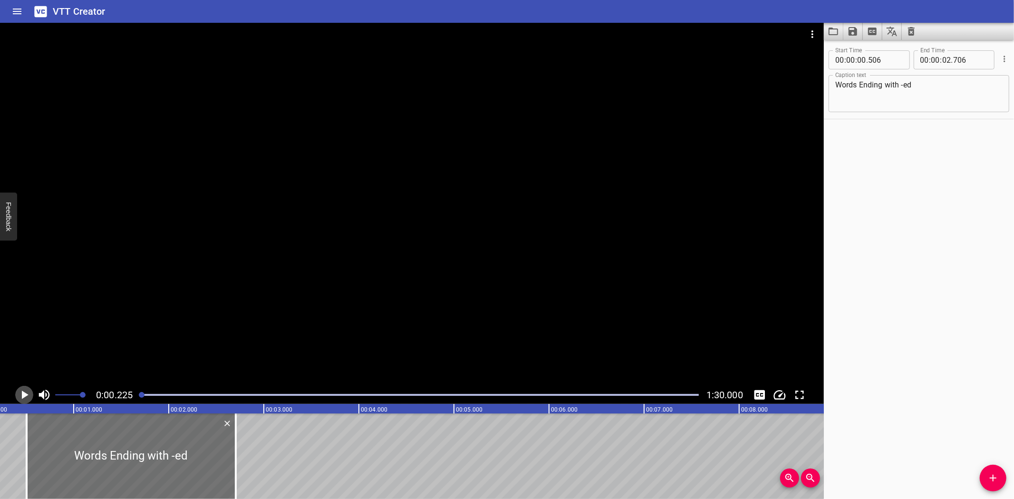
click at [25, 395] on icon "Play/Pause" at bounding box center [25, 395] width 7 height 9
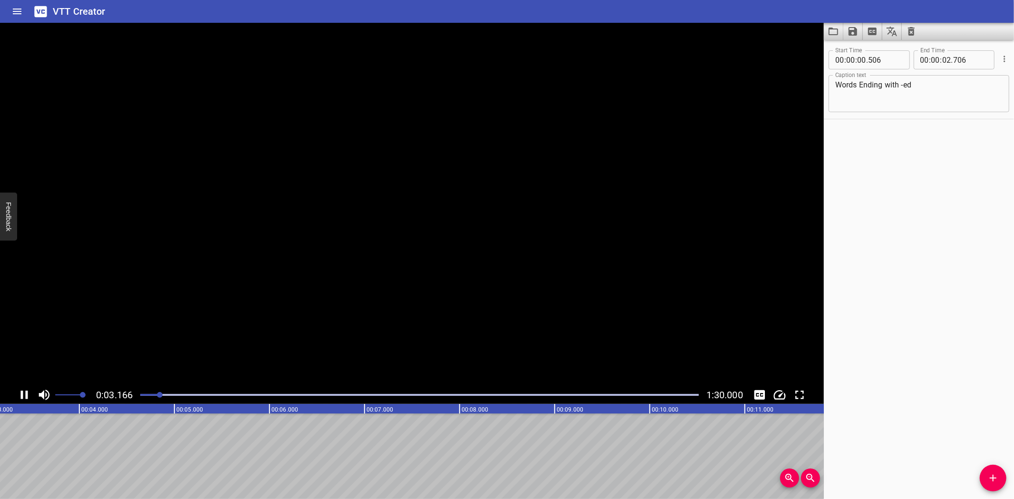
click at [25, 395] on icon "Play/Pause" at bounding box center [24, 395] width 14 height 14
click at [991, 470] on button "Add Cue" at bounding box center [992, 478] width 27 height 27
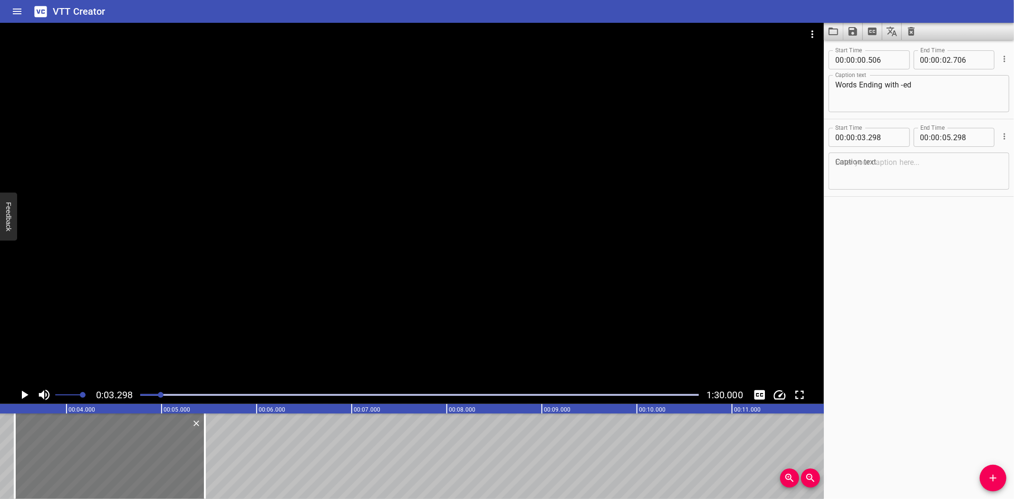
drag, startPoint x: 92, startPoint y: 459, endPoint x: 106, endPoint y: 455, distance: 15.3
click at [106, 455] on div at bounding box center [110, 456] width 190 height 86
type input "453"
drag, startPoint x: 204, startPoint y: 476, endPoint x: 256, endPoint y: 472, distance: 51.5
click at [256, 472] on div at bounding box center [256, 456] width 2 height 86
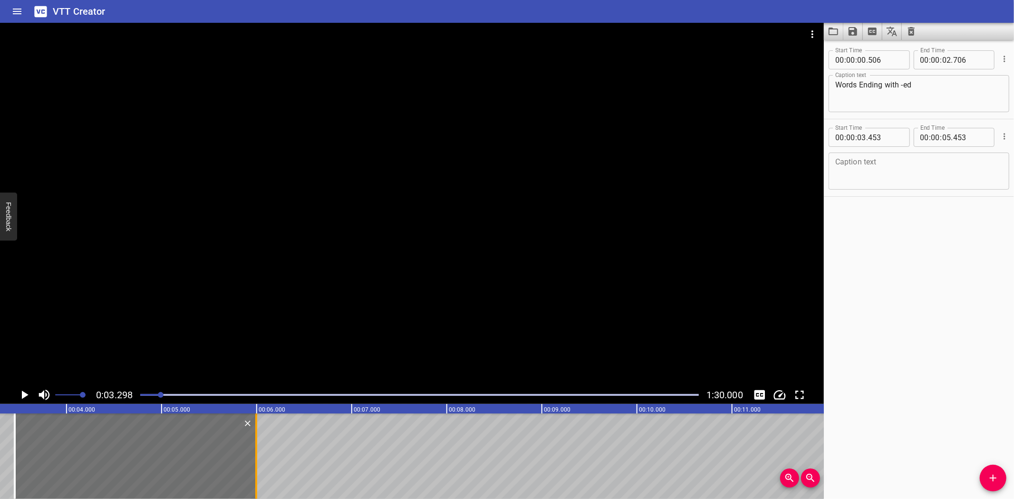
type input "993"
click at [903, 175] on textarea at bounding box center [918, 171] width 167 height 27
paste textarea "Some words end with the letter y, like cry."
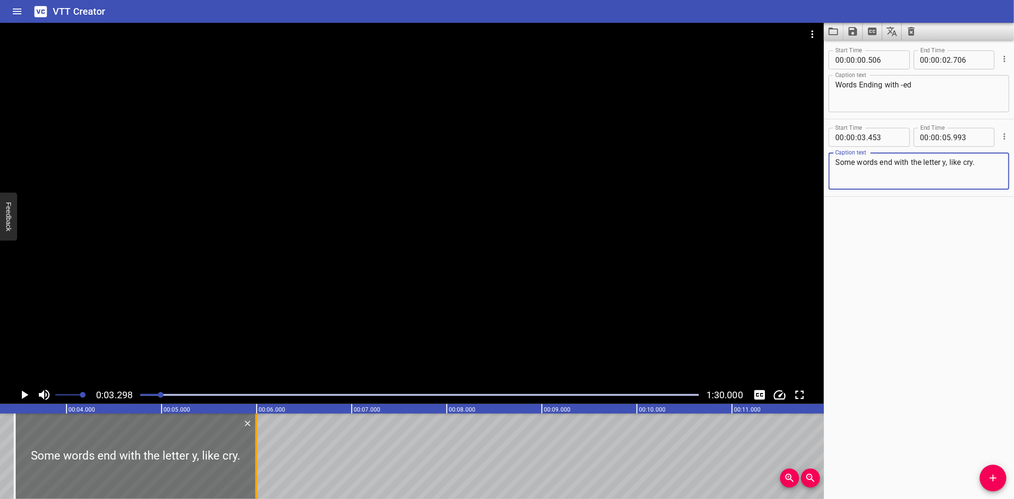
type textarea "Some words end with the letter y, like cry."
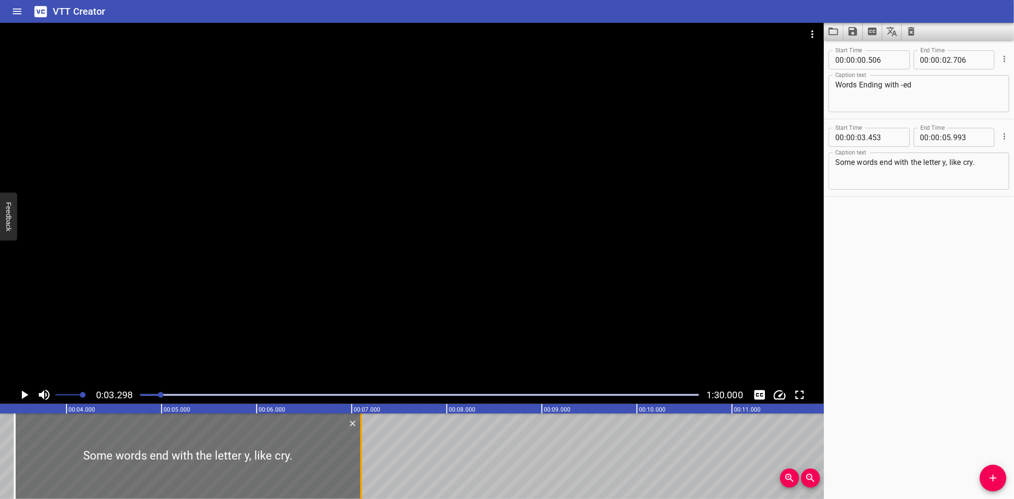
drag, startPoint x: 254, startPoint y: 458, endPoint x: 359, endPoint y: 472, distance: 106.0
click at [359, 472] on div at bounding box center [361, 456] width 10 height 86
type input "07"
type input "098"
click at [22, 393] on icon "Play/Pause" at bounding box center [25, 395] width 7 height 9
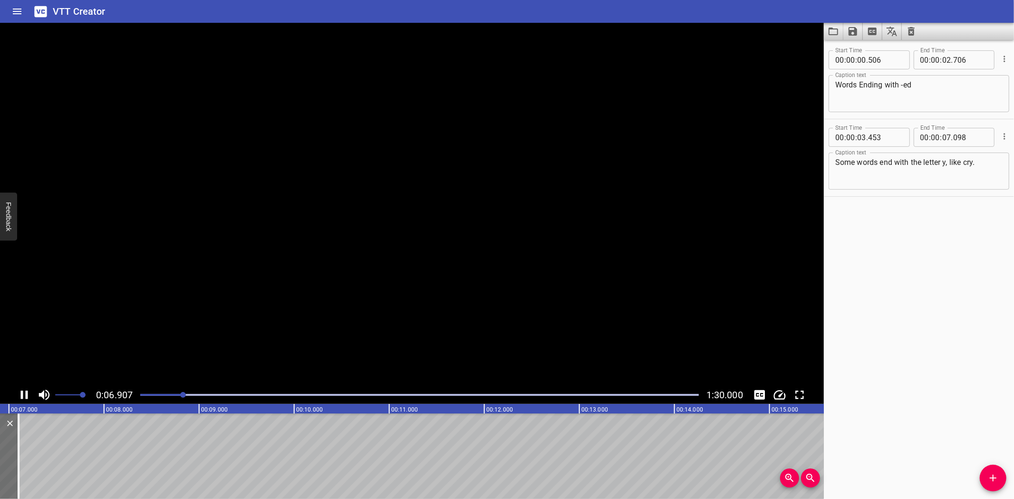
click at [22, 393] on icon "Play/Pause" at bounding box center [24, 395] width 7 height 9
drag, startPoint x: 991, startPoint y: 478, endPoint x: 304, endPoint y: 390, distance: 692.3
click at [984, 478] on span "Add Cue" at bounding box center [992, 477] width 27 height 11
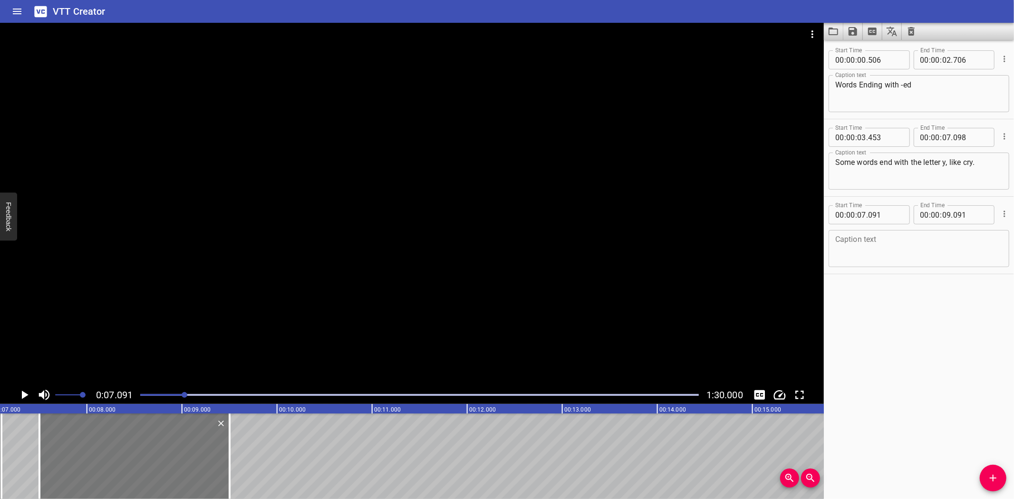
drag, startPoint x: 67, startPoint y: 454, endPoint x: 107, endPoint y: 450, distance: 39.7
click at [107, 450] on div at bounding box center [134, 456] width 190 height 86
type input "506"
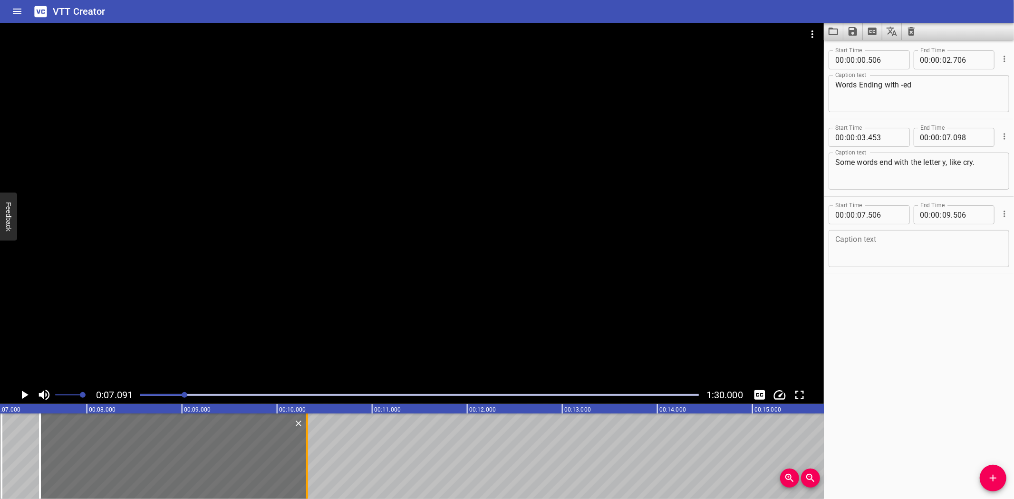
drag, startPoint x: 229, startPoint y: 476, endPoint x: 306, endPoint y: 472, distance: 77.1
click at [306, 472] on div at bounding box center [307, 456] width 2 height 86
type input "10"
type input "316"
click at [907, 244] on textarea at bounding box center [918, 248] width 167 height 27
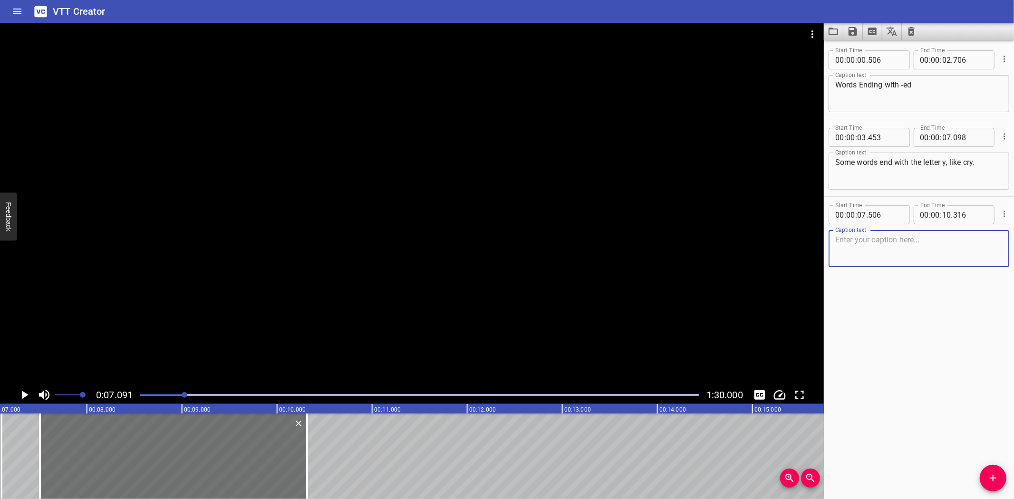
paste textarea "But what if we want to talk about [DATE]?"
type textarea "But what if we want to talk about [DATE]?"
click at [21, 394] on icon "Play/Pause" at bounding box center [24, 395] width 14 height 14
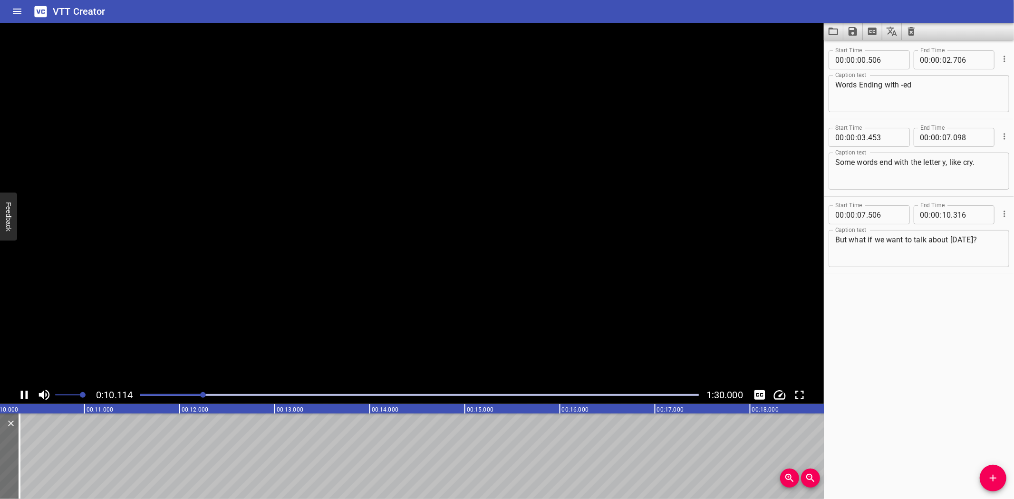
click at [21, 394] on icon "Play/Pause" at bounding box center [24, 395] width 7 height 9
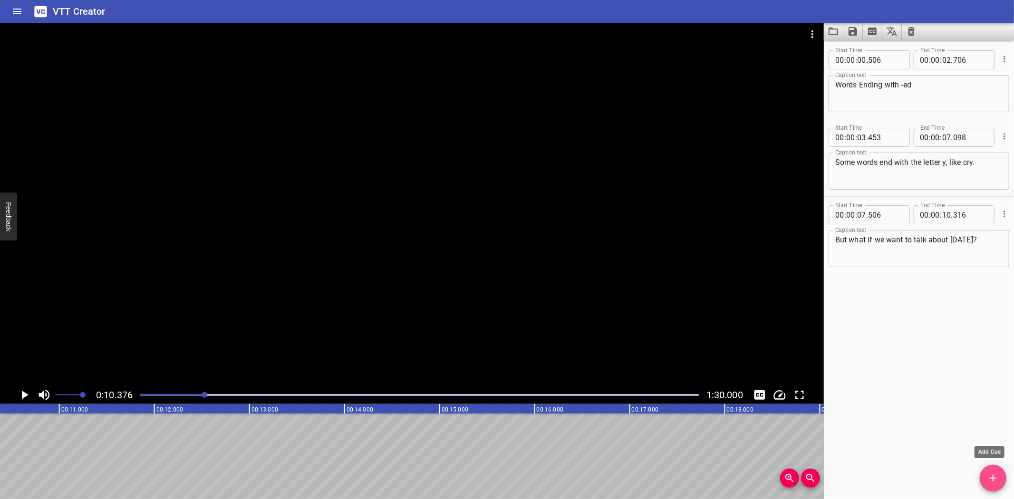
click at [992, 474] on icon "Add Cue" at bounding box center [992, 477] width 11 height 11
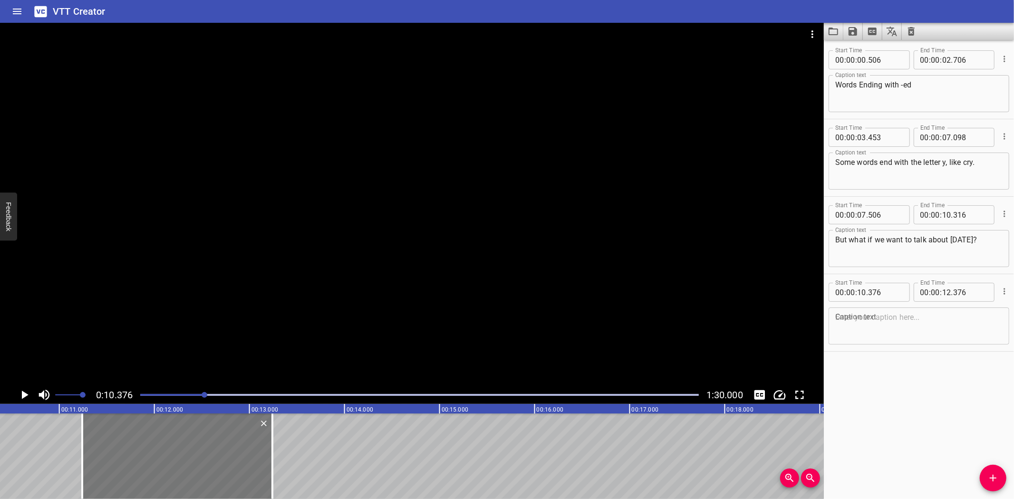
drag, startPoint x: 92, startPoint y: 460, endPoint x: 173, endPoint y: 452, distance: 81.1
click at [174, 452] on div at bounding box center [177, 456] width 190 height 86
type input "11"
type input "236"
type input "13"
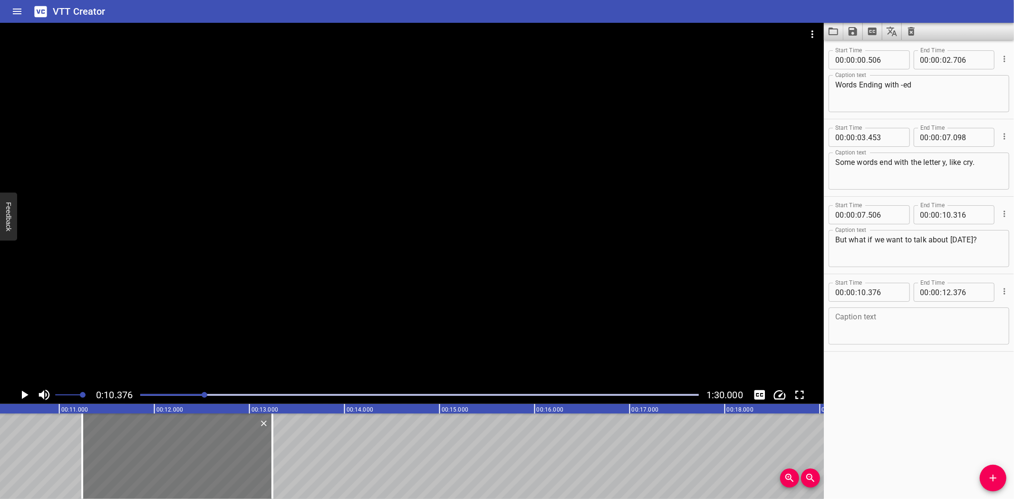
type input "236"
click at [902, 330] on textarea at bounding box center [918, 326] width 167 height 27
paste textarea "Remove the y and add -ed to make the past. Cry changes to cried."
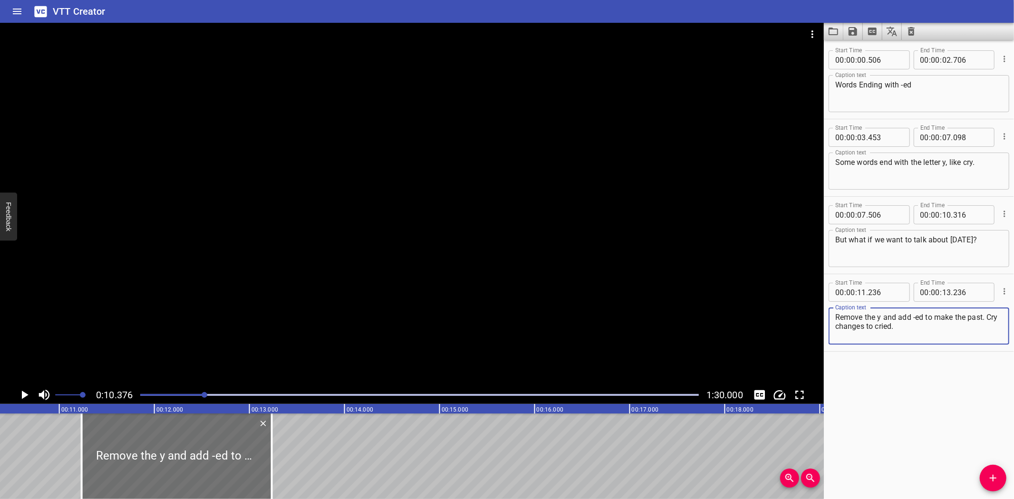
click at [835, 325] on textarea "Remove the y and add -ed to make the past. Cry changes to cried." at bounding box center [918, 326] width 167 height 27
type textarea "Remove the y and add -ed to make the past."
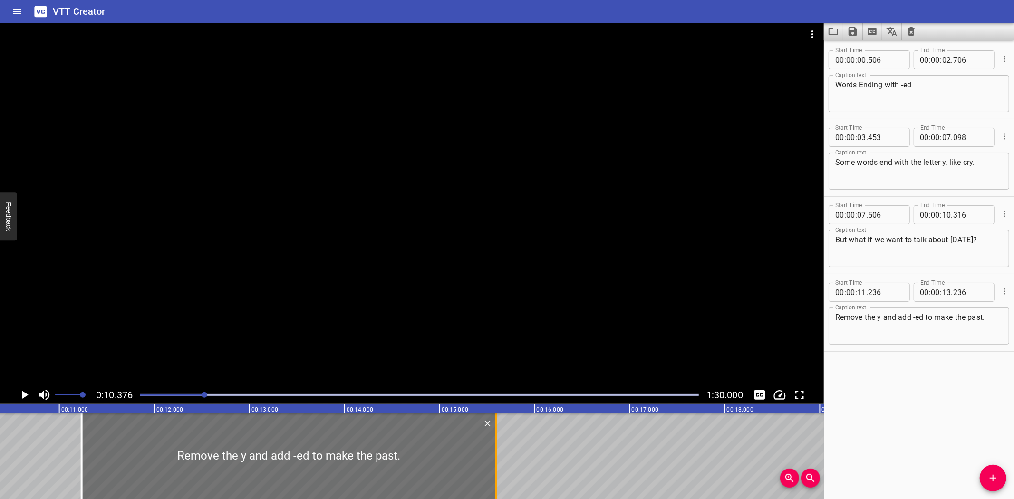
drag, startPoint x: 272, startPoint y: 432, endPoint x: 496, endPoint y: 448, distance: 224.8
click at [496, 448] on div at bounding box center [496, 456] width 2 height 86
type input "15"
type input "596"
click at [24, 393] on icon "Play/Pause" at bounding box center [25, 395] width 7 height 9
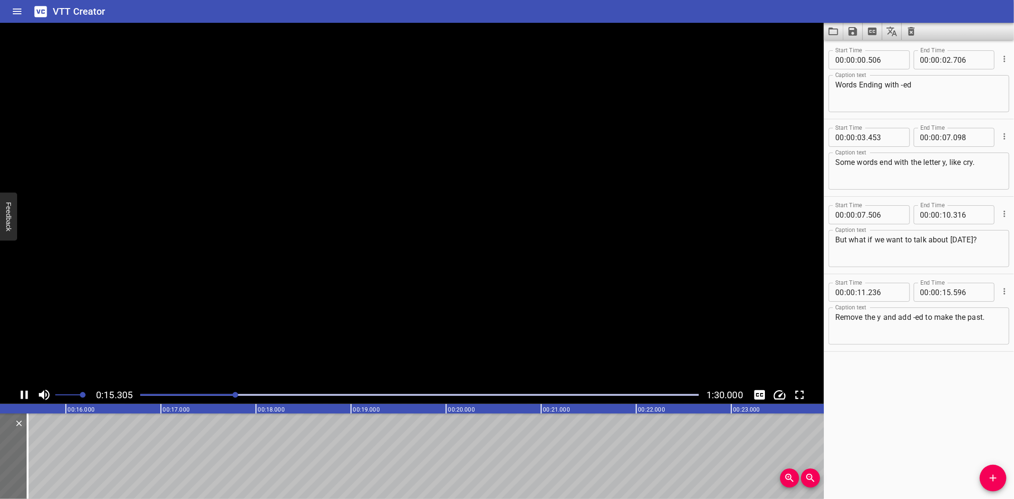
click at [24, 393] on icon "Play/Pause" at bounding box center [24, 395] width 14 height 14
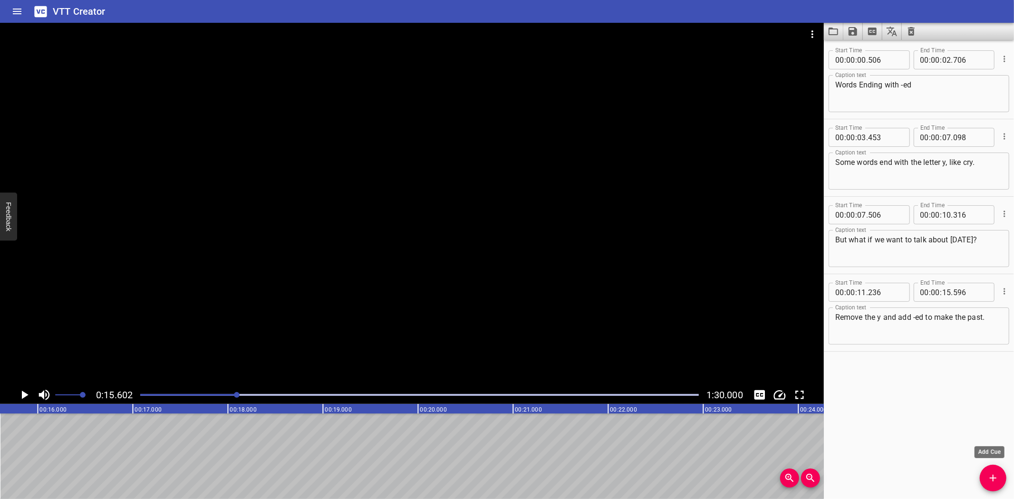
click at [989, 478] on icon "Add Cue" at bounding box center [992, 477] width 11 height 11
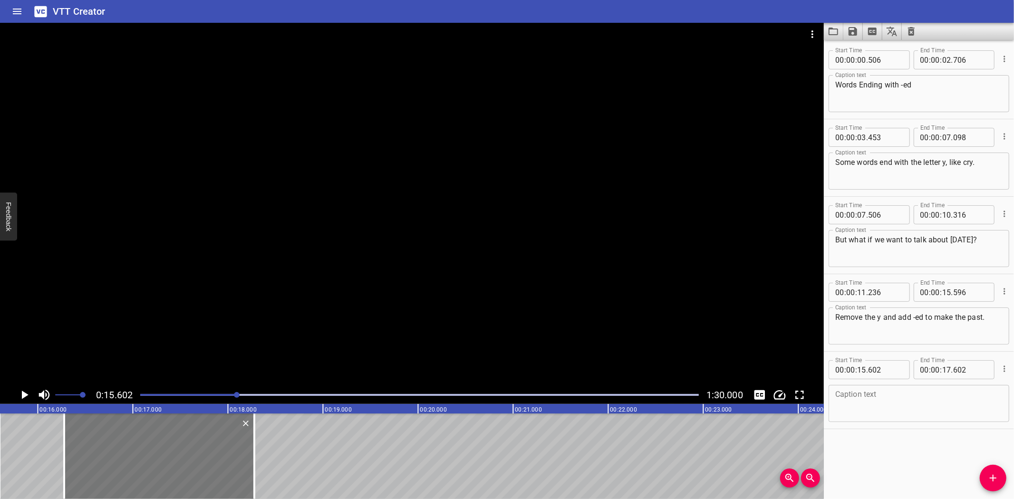
drag, startPoint x: 112, startPoint y: 452, endPoint x: 176, endPoint y: 451, distance: 64.2
click at [176, 451] on div at bounding box center [159, 456] width 190 height 86
type input "16"
type input "277"
type input "18"
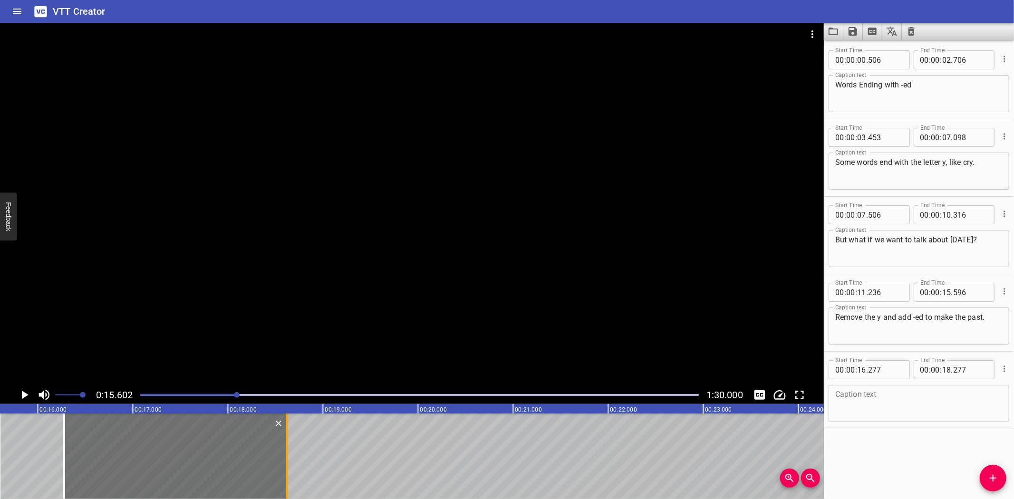
drag, startPoint x: 253, startPoint y: 476, endPoint x: 286, endPoint y: 478, distance: 32.8
click at [286, 478] on div at bounding box center [287, 456] width 2 height 86
type input "622"
click at [941, 406] on textarea at bounding box center [918, 403] width 167 height 27
paste textarea "Cry changes to cried."
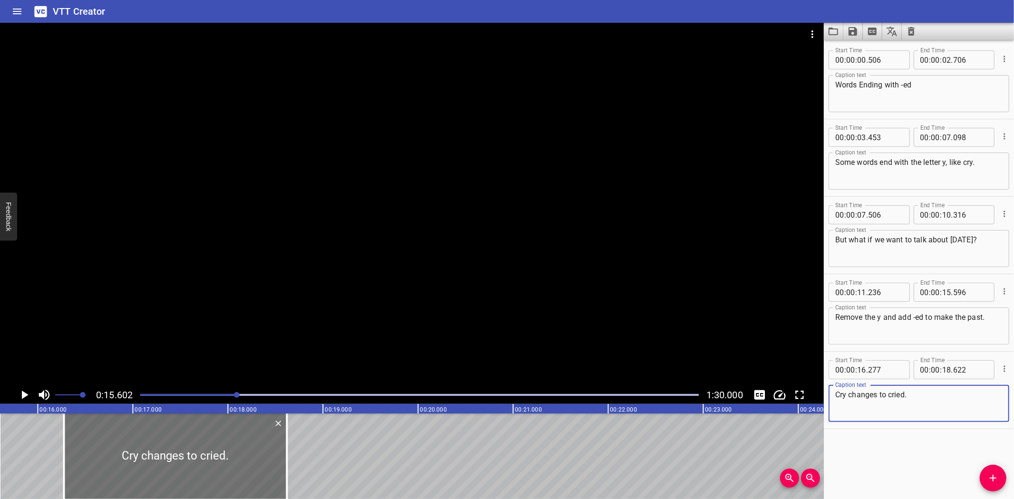
type textarea "Cry changes to cried."
click at [21, 393] on icon "Play/Pause" at bounding box center [24, 395] width 14 height 14
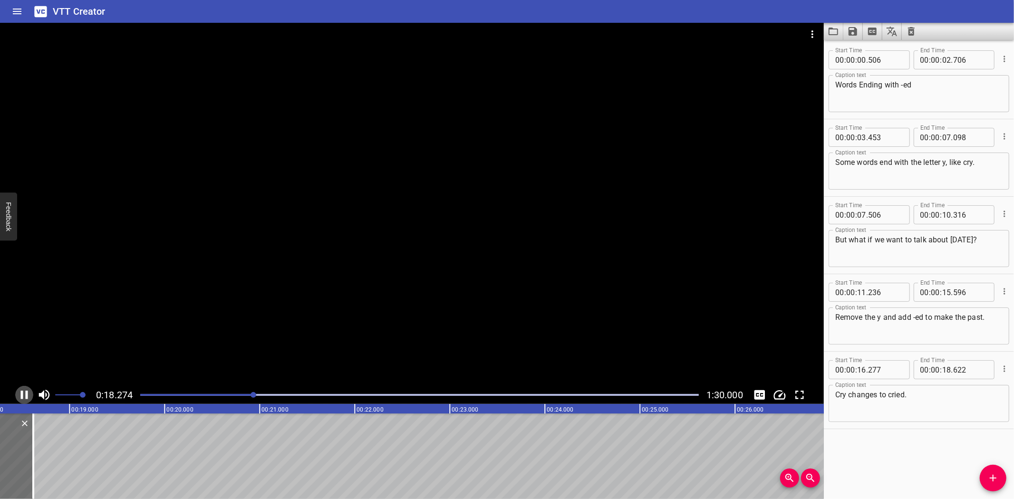
click at [22, 393] on icon "Play/Pause" at bounding box center [24, 395] width 7 height 9
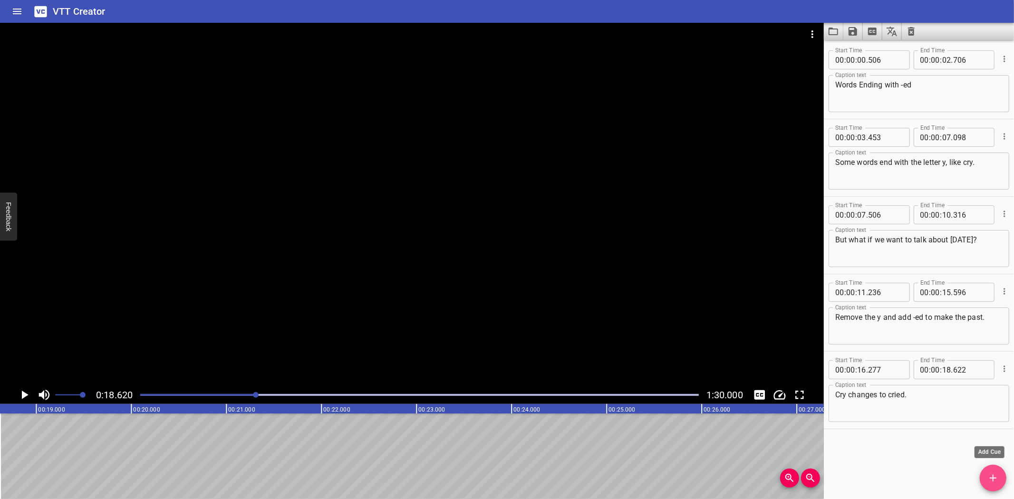
click at [994, 480] on icon "Add Cue" at bounding box center [992, 477] width 11 height 11
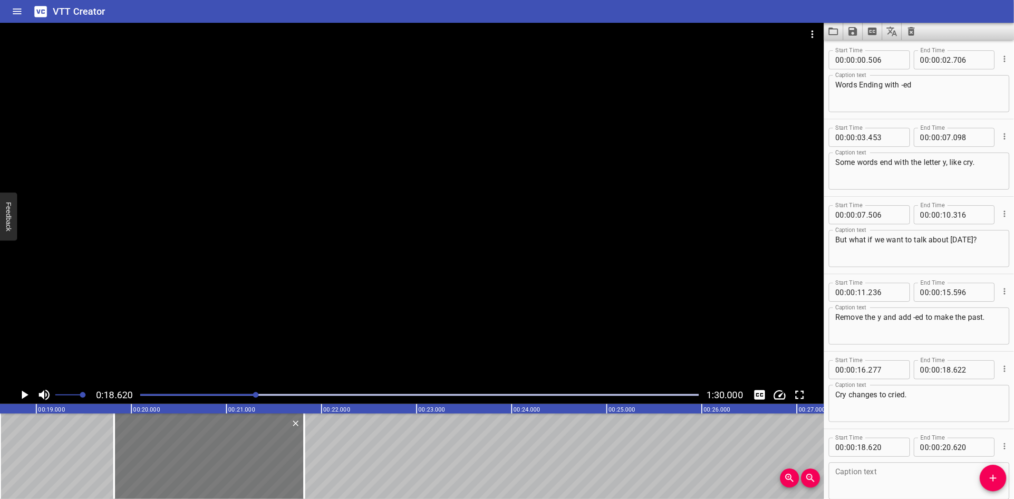
drag, startPoint x: 81, startPoint y: 441, endPoint x: 195, endPoint y: 438, distance: 113.6
click at [195, 438] on div at bounding box center [209, 456] width 190 height 86
type input "19"
type input "820"
type input "21"
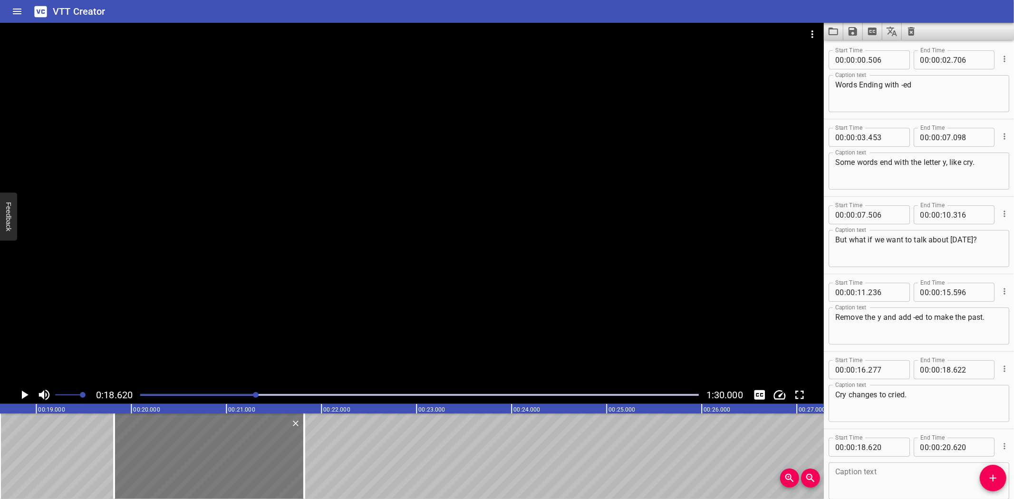
type input "820"
click at [895, 471] on textarea at bounding box center [918, 481] width 167 height 27
paste textarea "Here’s the word cry."
type textarea "Here’s the word cry."
drag, startPoint x: 158, startPoint y: 444, endPoint x: 196, endPoint y: 448, distance: 37.7
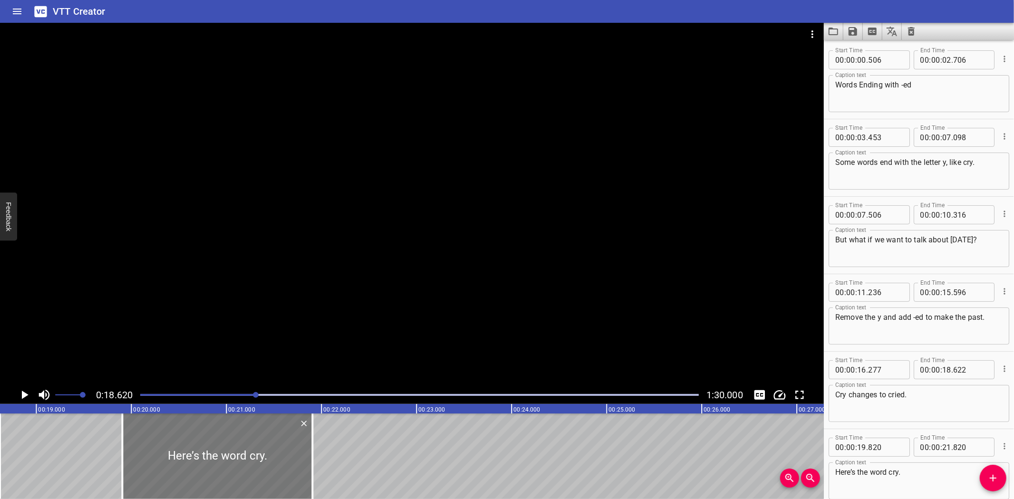
click at [165, 443] on div at bounding box center [217, 456] width 190 height 86
type input "895"
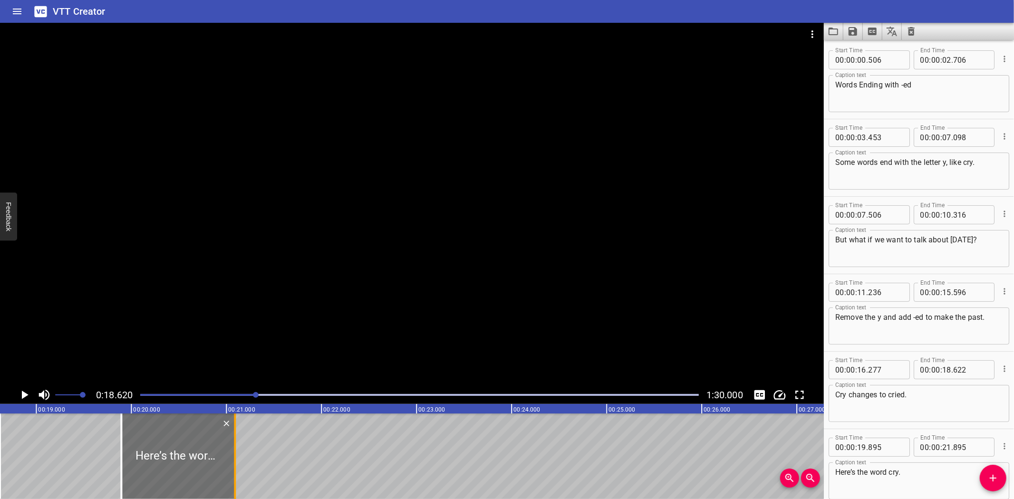
drag, startPoint x: 311, startPoint y: 452, endPoint x: 235, endPoint y: 478, distance: 80.0
click at [235, 478] on div at bounding box center [235, 456] width 2 height 86
type input "100"
click at [20, 395] on icon "Play/Pause" at bounding box center [24, 395] width 14 height 14
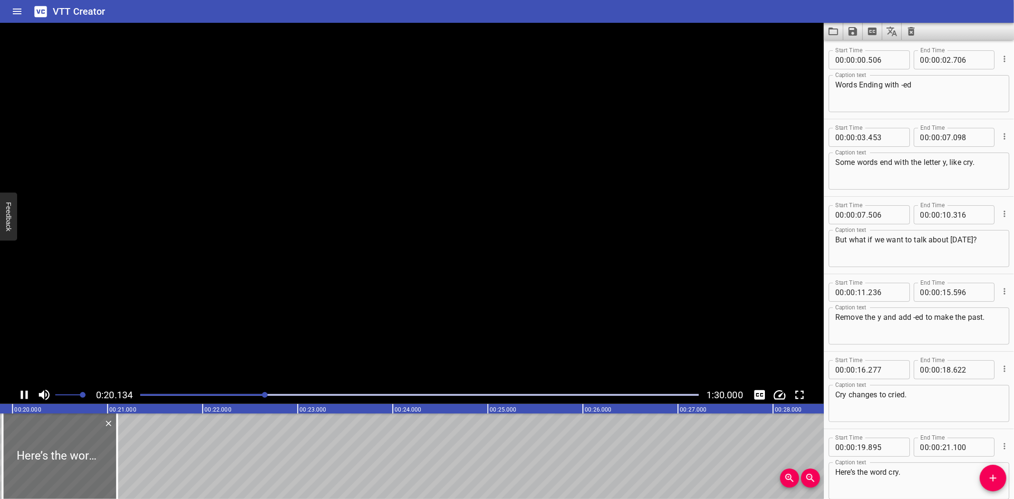
scroll to position [50, 0]
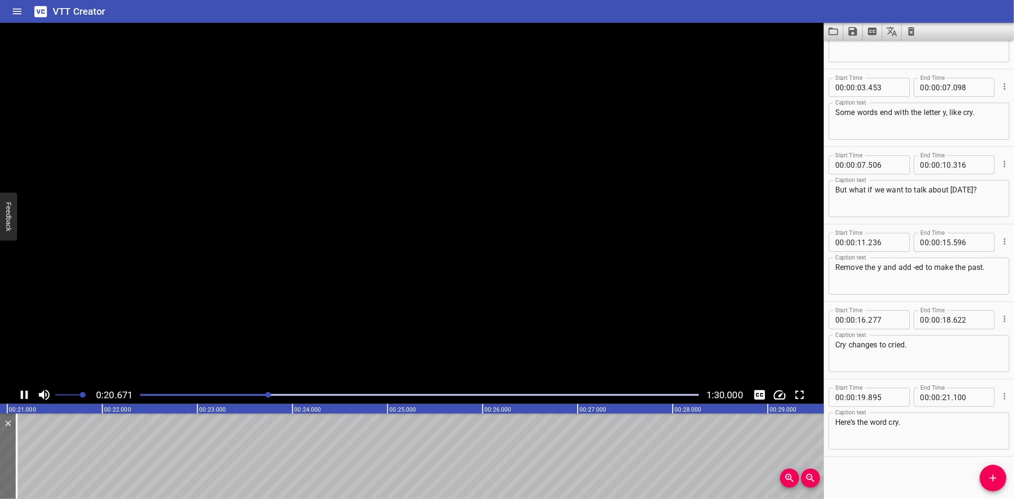
click at [20, 395] on icon "Play/Pause" at bounding box center [24, 395] width 14 height 14
click at [990, 477] on icon "Add Cue" at bounding box center [992, 477] width 11 height 11
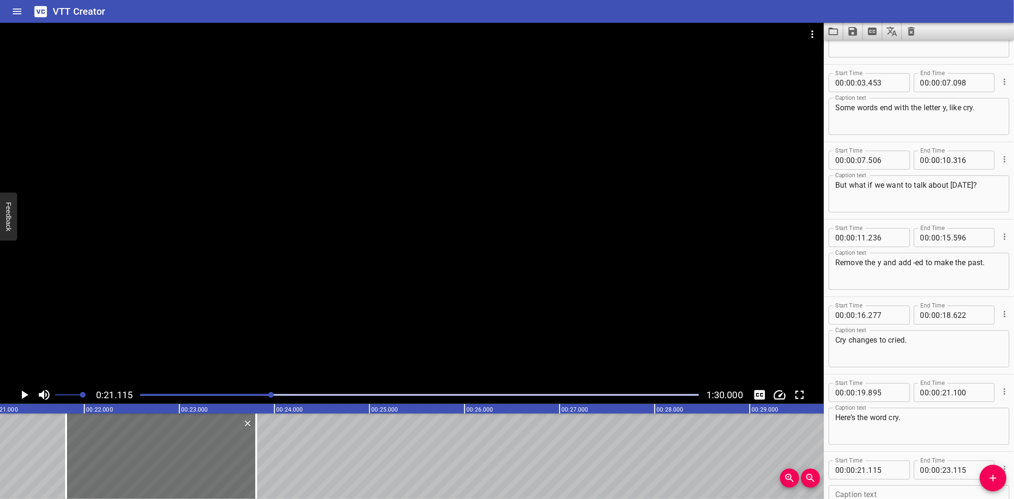
drag, startPoint x: 126, startPoint y: 462, endPoint x: 403, endPoint y: 461, distance: 276.6
click at [192, 455] on div at bounding box center [161, 456] width 190 height 86
type input "805"
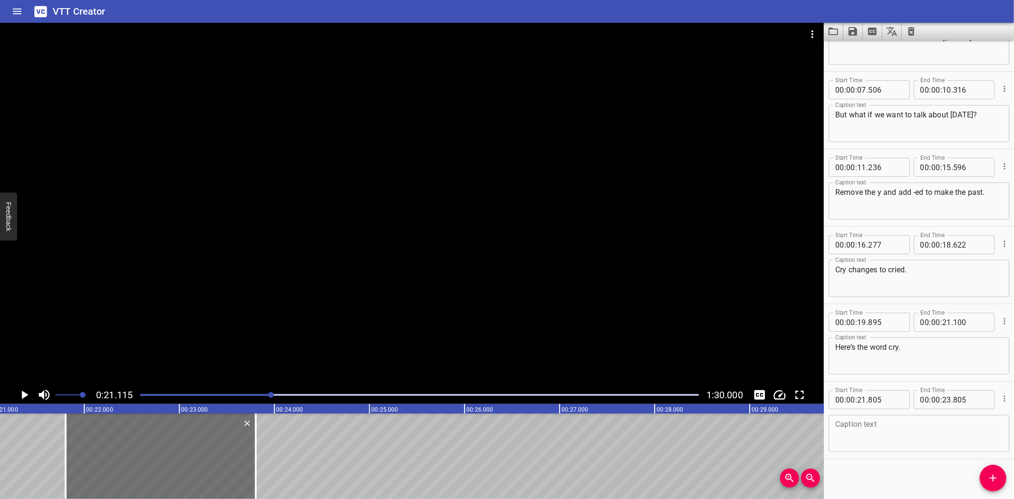
scroll to position [127, 0]
click at [892, 426] on textarea at bounding box center [918, 431] width 167 height 27
paste textarea "For example, “I cry when I feel sad.”"
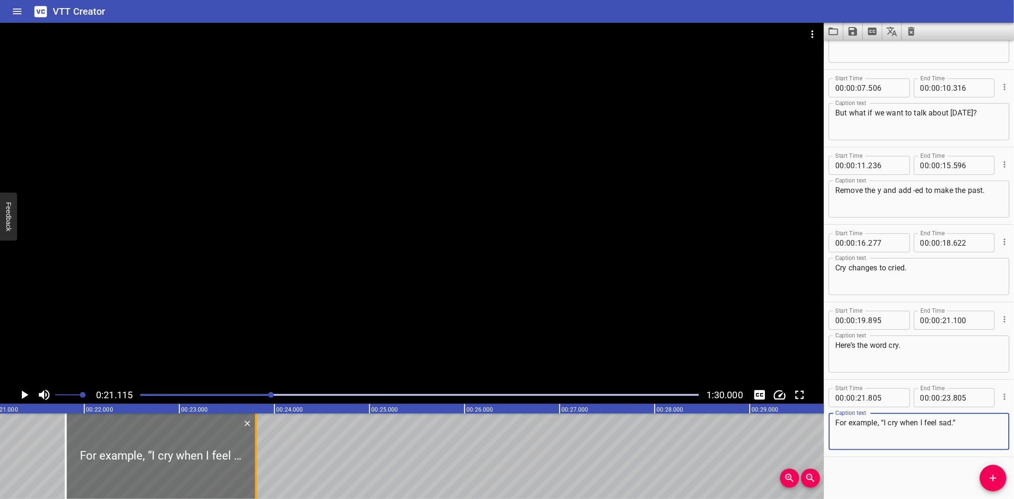
type textarea "For example, “I cry when I feel sad.”"
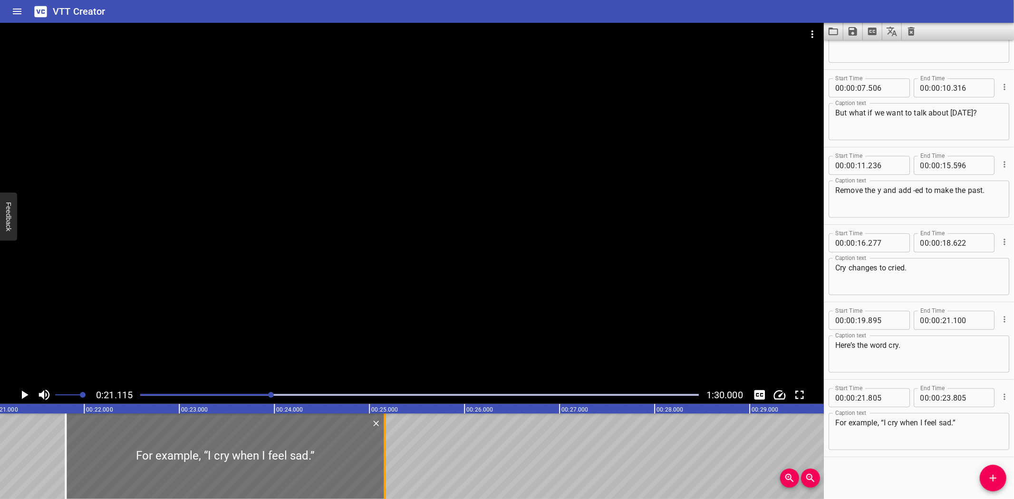
drag, startPoint x: 253, startPoint y: 460, endPoint x: 382, endPoint y: 468, distance: 129.0
click at [382, 468] on div at bounding box center [385, 456] width 10 height 86
type input "25"
type input "160"
click at [23, 391] on icon "Play/Pause" at bounding box center [24, 395] width 14 height 14
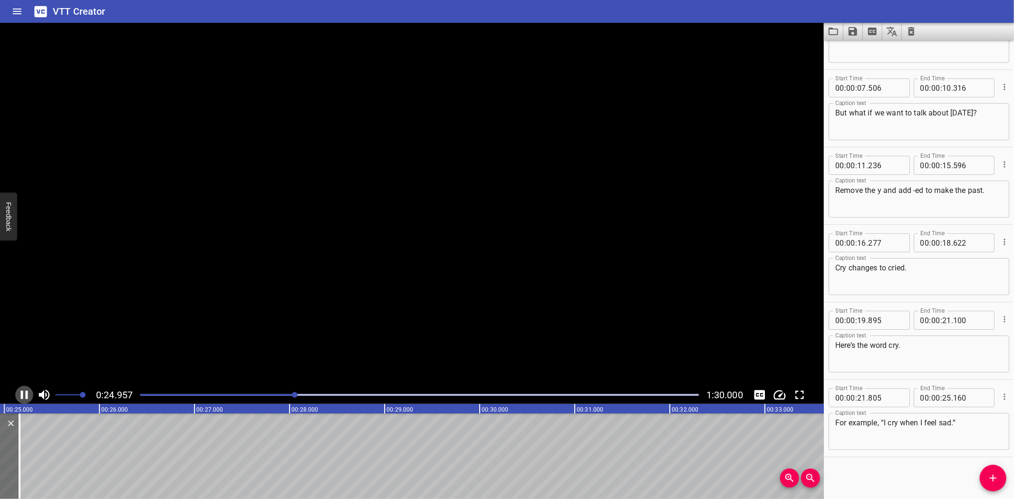
click at [23, 391] on icon "Play/Pause" at bounding box center [24, 395] width 14 height 14
drag, startPoint x: 996, startPoint y: 478, endPoint x: 820, endPoint y: 466, distance: 175.7
click at [987, 475] on icon "Add Cue" at bounding box center [992, 477] width 11 height 11
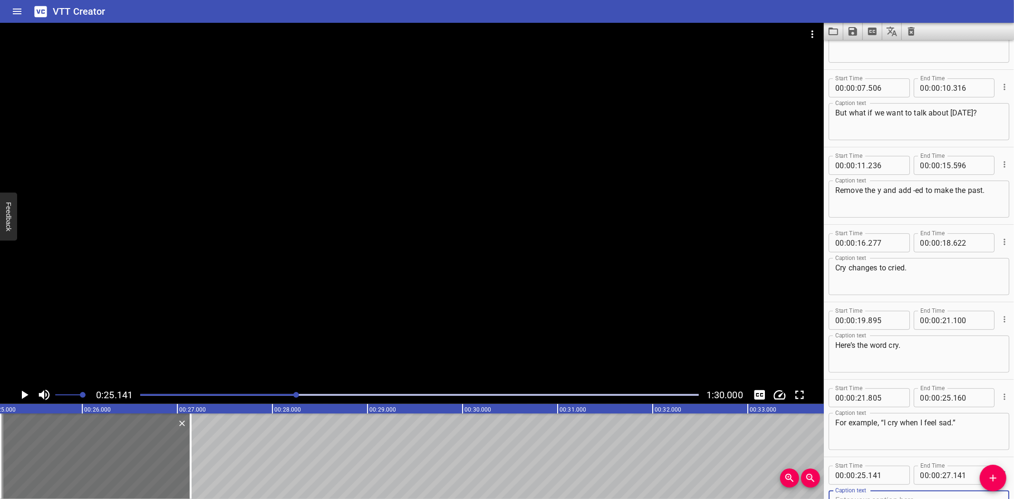
scroll to position [132, 0]
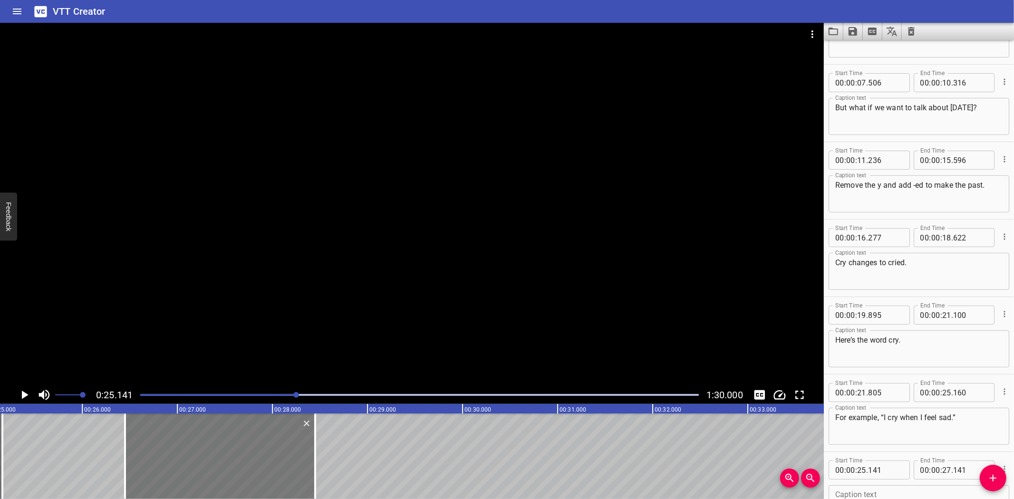
drag, startPoint x: 148, startPoint y: 443, endPoint x: 217, endPoint y: 440, distance: 68.5
click at [217, 440] on div at bounding box center [220, 456] width 190 height 86
type input "26"
type input "451"
type input "28"
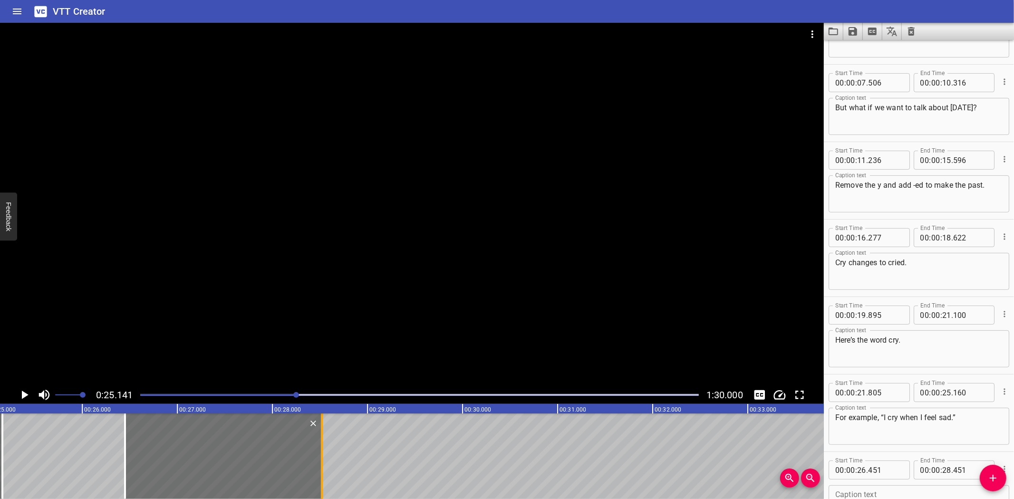
drag, startPoint x: 314, startPoint y: 458, endPoint x: 321, endPoint y: 458, distance: 6.7
click at [321, 458] on div at bounding box center [322, 456] width 2 height 86
type input "521"
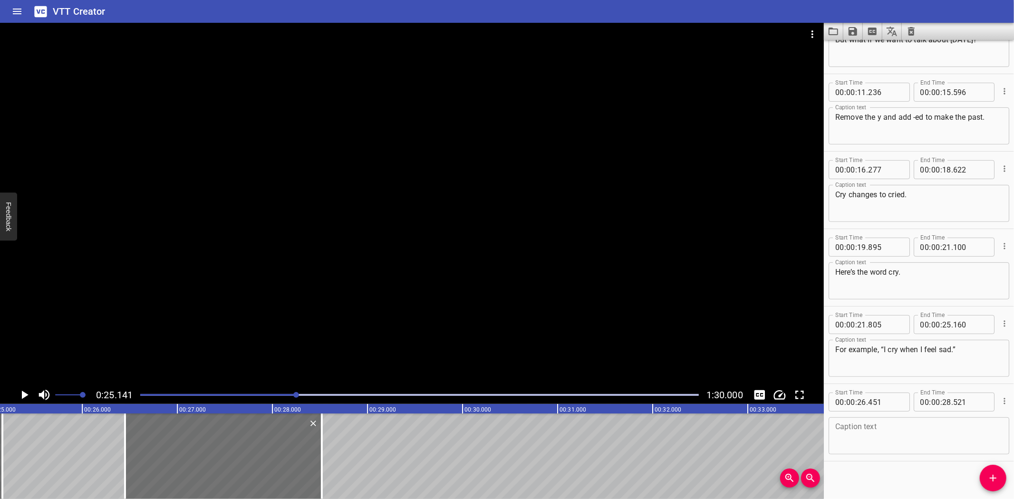
scroll to position [205, 0]
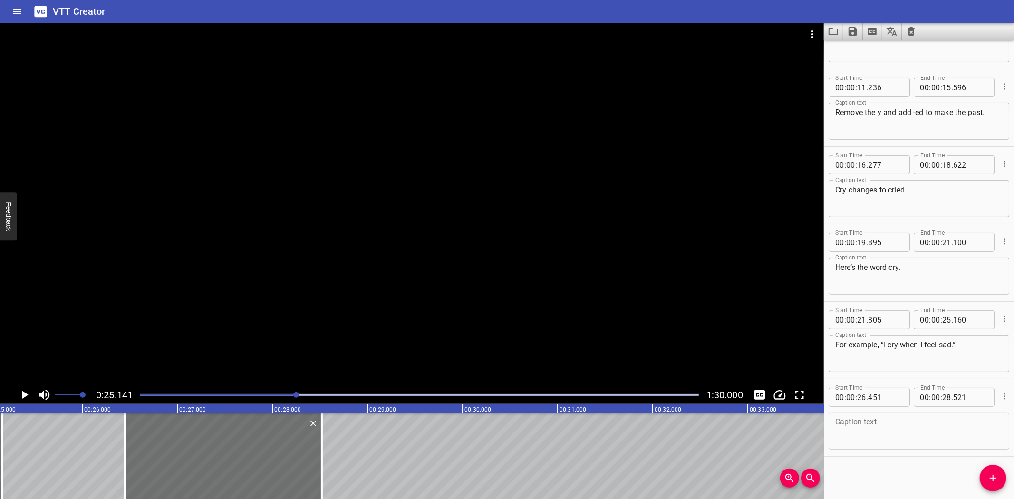
click at [886, 434] on textarea at bounding box center [918, 431] width 167 height 27
paste textarea "But what if I cried before? Turn the y to i, and add -ed."
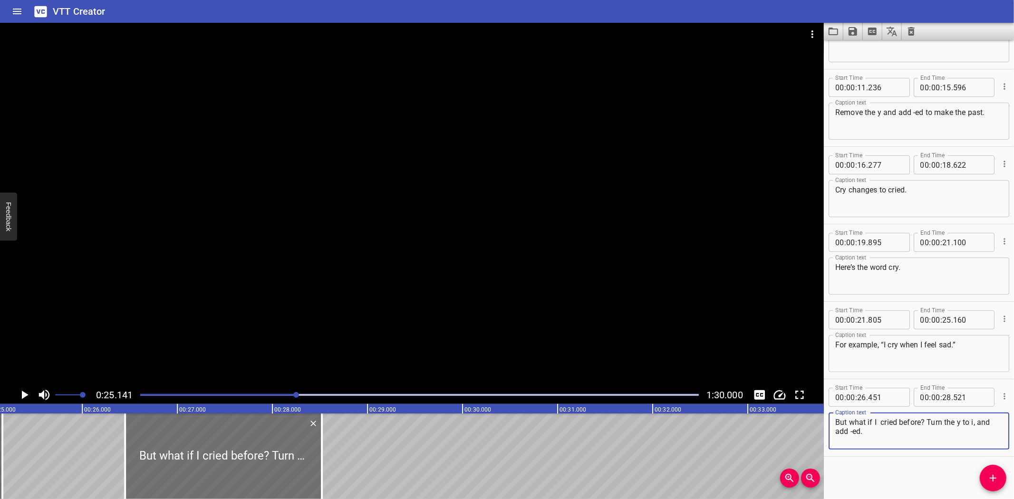
click at [928, 424] on textarea "But what if I cried before? Turn the y to i, and add -ed." at bounding box center [918, 431] width 167 height 27
type textarea "But what if I cried before?"
click at [25, 395] on icon "Play/Pause" at bounding box center [25, 395] width 7 height 9
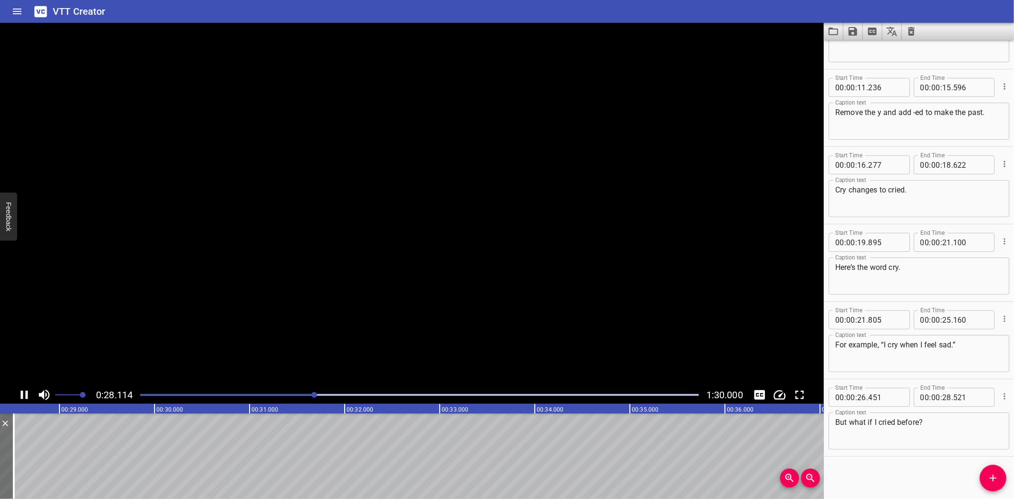
click at [25, 392] on icon "Play/Pause" at bounding box center [24, 395] width 14 height 14
click at [996, 478] on icon "Add Cue" at bounding box center [992, 477] width 11 height 11
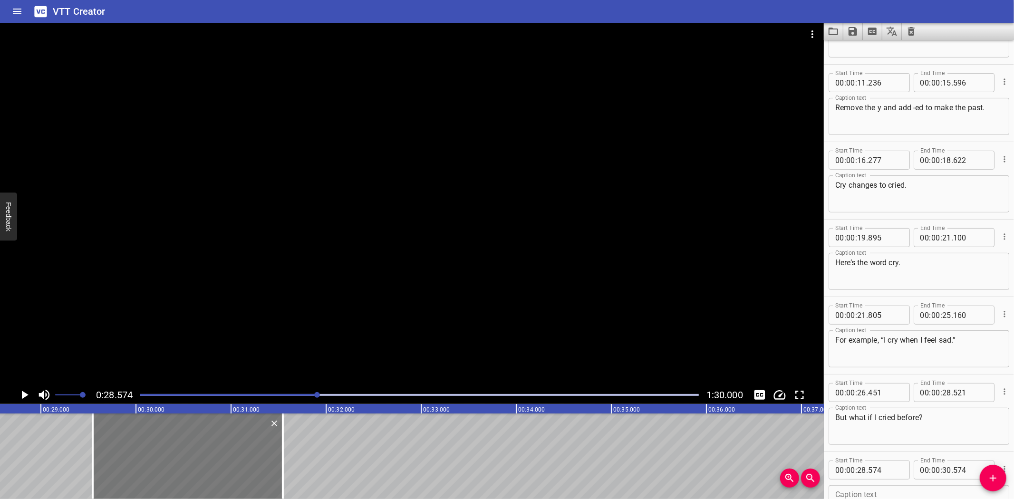
drag, startPoint x: 124, startPoint y: 440, endPoint x: 216, endPoint y: 436, distance: 92.3
click at [216, 436] on div at bounding box center [188, 456] width 190 height 86
type input "29"
type input "544"
type input "31"
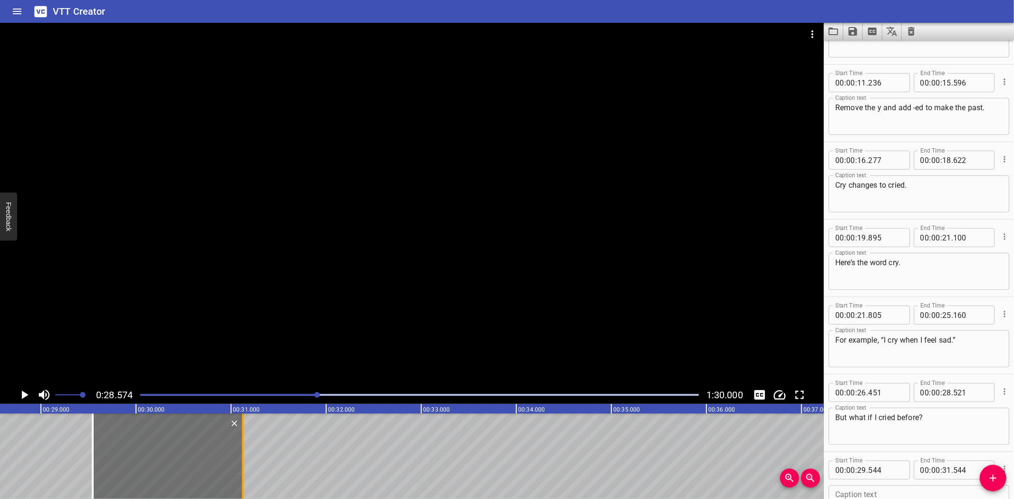
drag, startPoint x: 284, startPoint y: 461, endPoint x: 244, endPoint y: 466, distance: 40.2
click at [244, 466] on div at bounding box center [243, 456] width 10 height 86
type input "124"
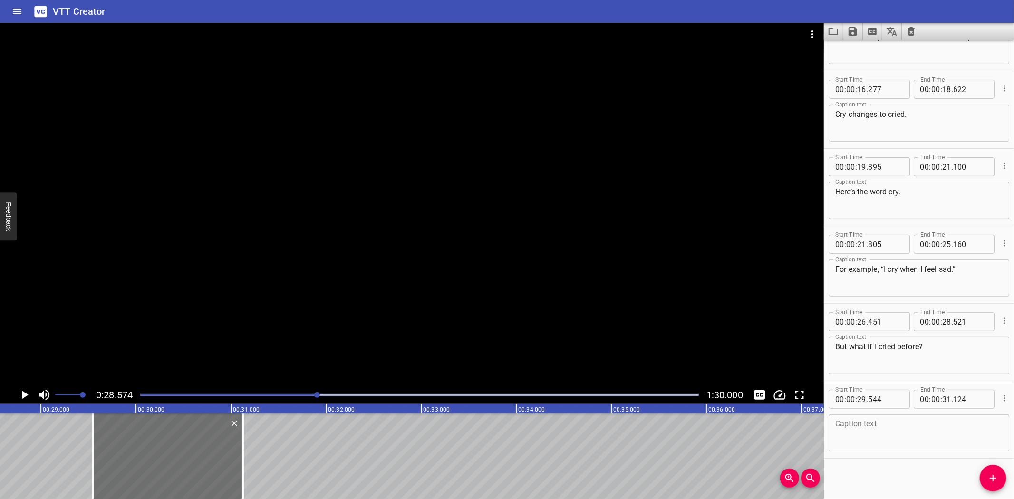
scroll to position [282, 0]
click at [870, 425] on textarea at bounding box center [918, 431] width 167 height 27
paste textarea "Turn the y to i, and add -ed."
type textarea "Turn the y to i, and add -ed."
click at [23, 396] on icon "Play/Pause" at bounding box center [25, 395] width 7 height 9
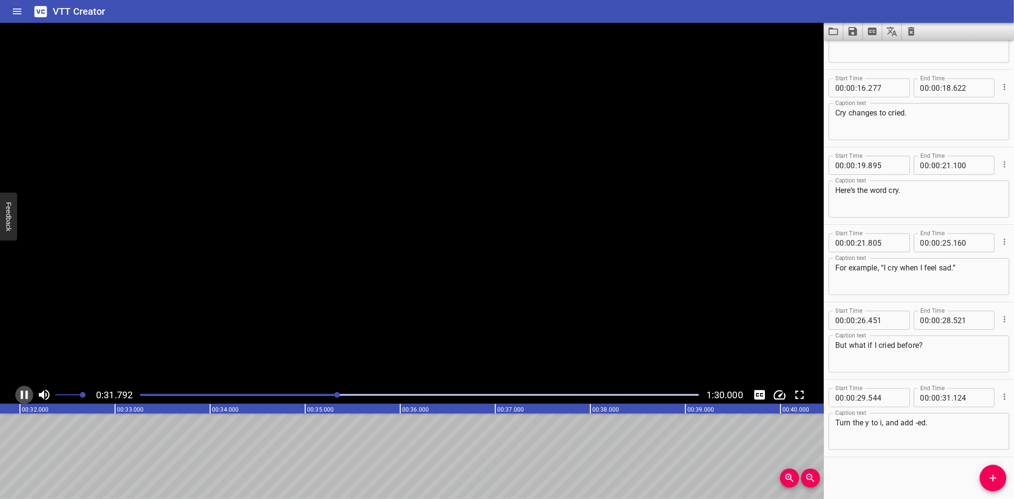
click at [23, 396] on icon "Play/Pause" at bounding box center [24, 395] width 14 height 14
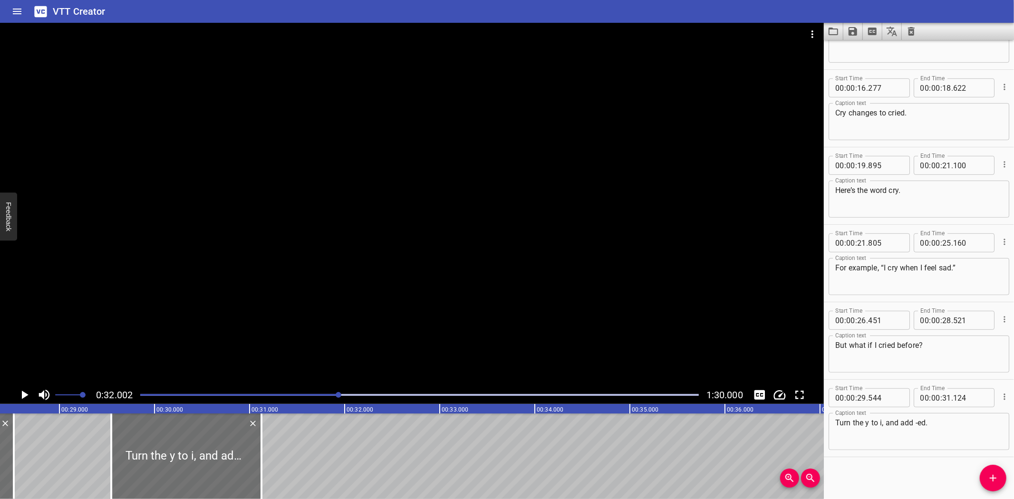
scroll to position [0, 2525]
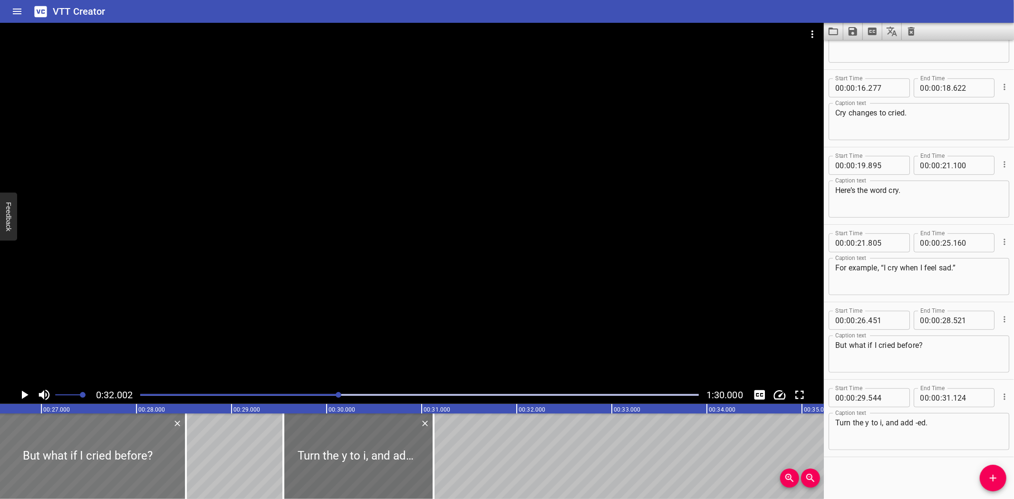
click at [131, 449] on div at bounding box center [87, 456] width 197 height 86
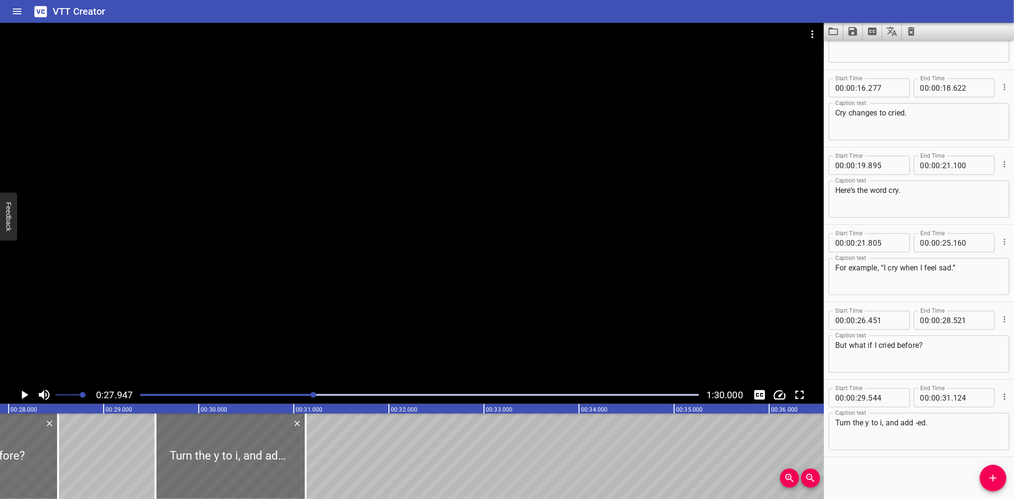
scroll to position [0, 2656]
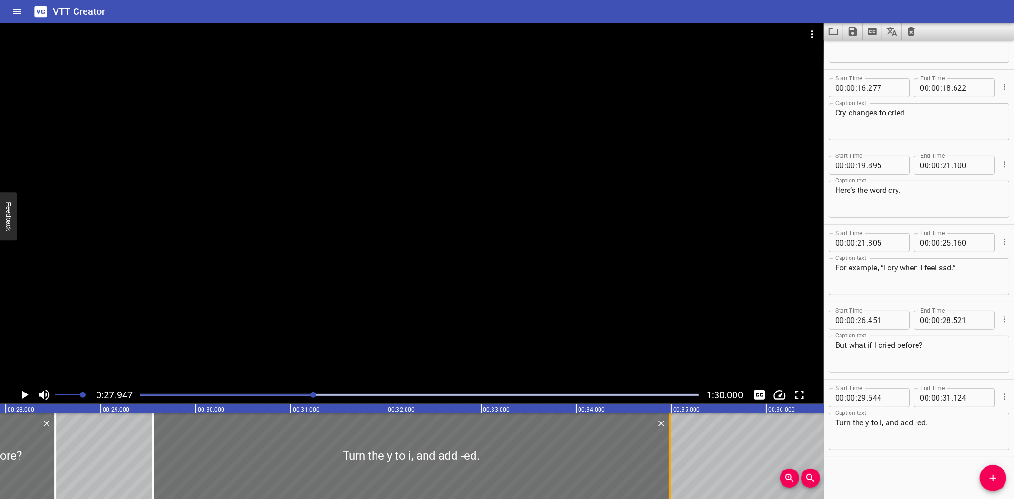
drag, startPoint x: 302, startPoint y: 458, endPoint x: 669, endPoint y: 472, distance: 367.2
click at [669, 472] on div at bounding box center [670, 456] width 2 height 86
type input "34"
type input "984"
click at [22, 395] on icon "Play/Pause" at bounding box center [25, 395] width 7 height 9
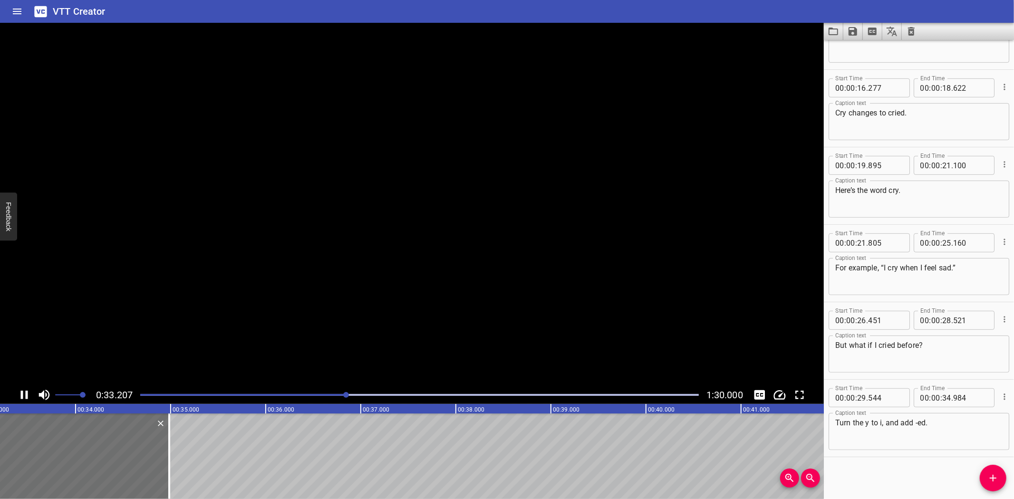
click at [22, 395] on icon "Play/Pause" at bounding box center [24, 395] width 7 height 9
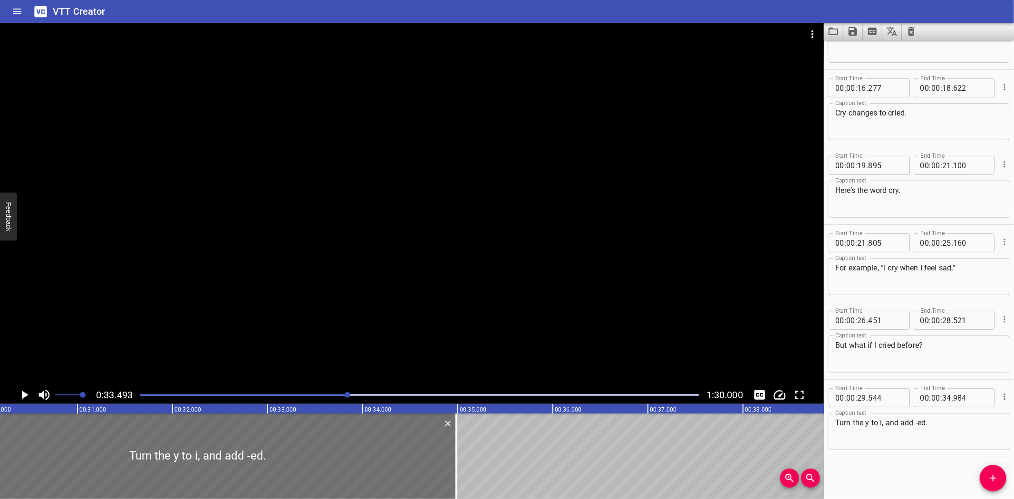
scroll to position [0, 2862]
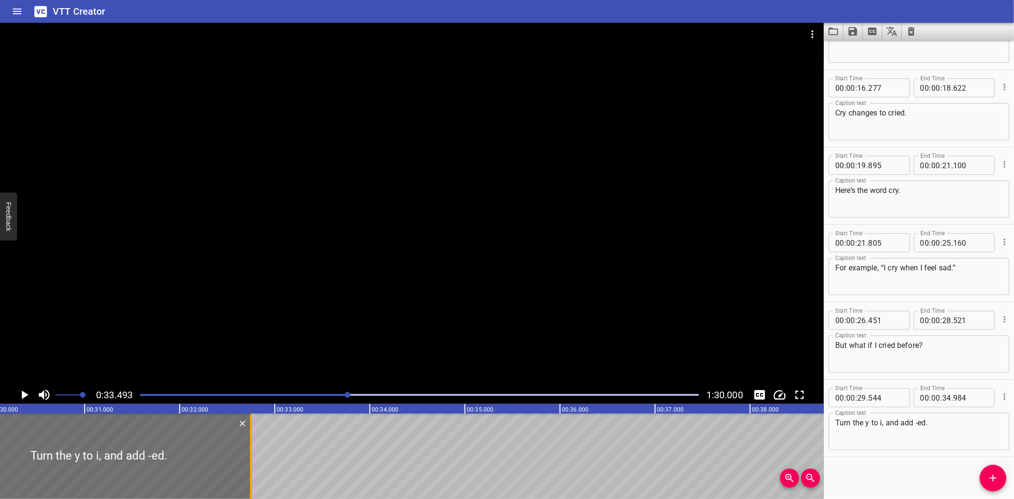
drag, startPoint x: 463, startPoint y: 455, endPoint x: 252, endPoint y: 466, distance: 211.8
click at [252, 466] on div at bounding box center [251, 456] width 2 height 86
type input "32"
type input "759"
click at [1000, 477] on span "Add Cue" at bounding box center [992, 477] width 27 height 11
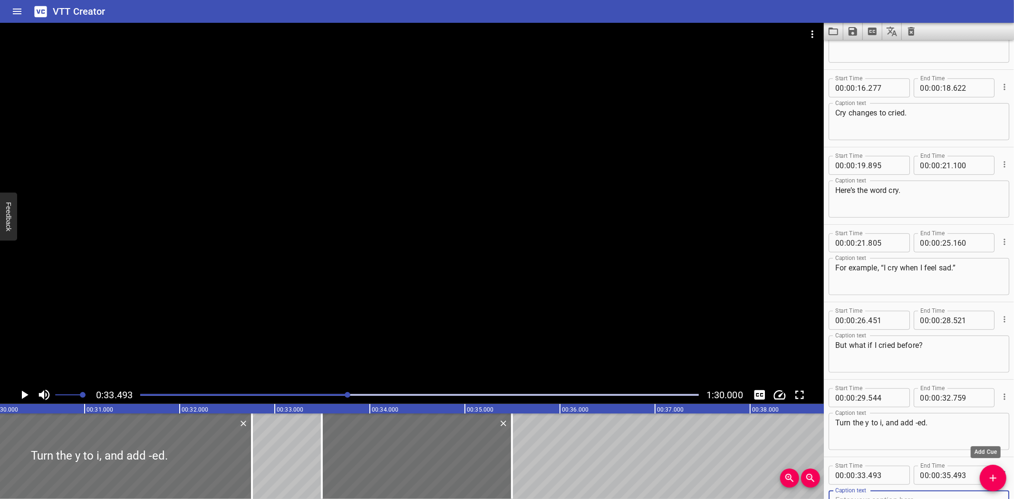
scroll to position [287, 0]
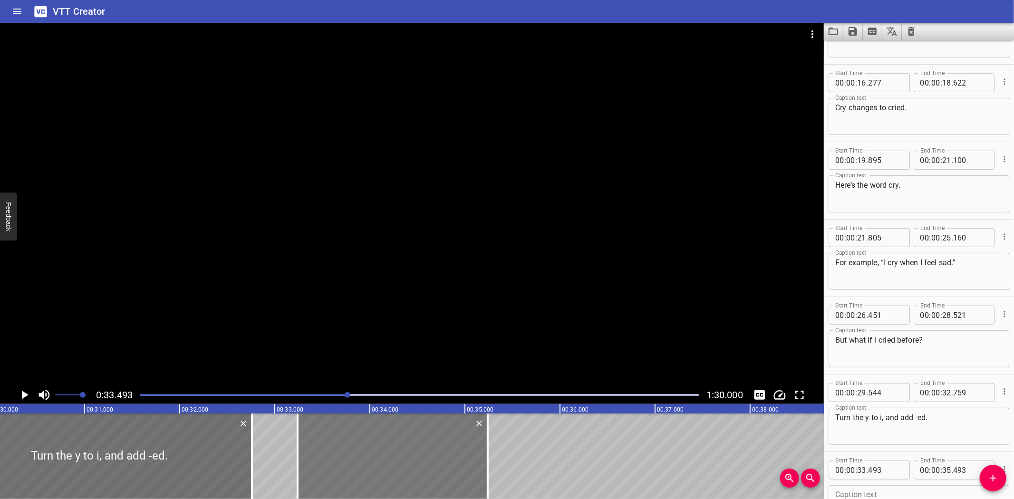
drag, startPoint x: 396, startPoint y: 458, endPoint x: 372, endPoint y: 462, distance: 24.7
click at [372, 462] on div at bounding box center [393, 456] width 190 height 86
type input "238"
drag, startPoint x: 487, startPoint y: 468, endPoint x: 464, endPoint y: 470, distance: 23.0
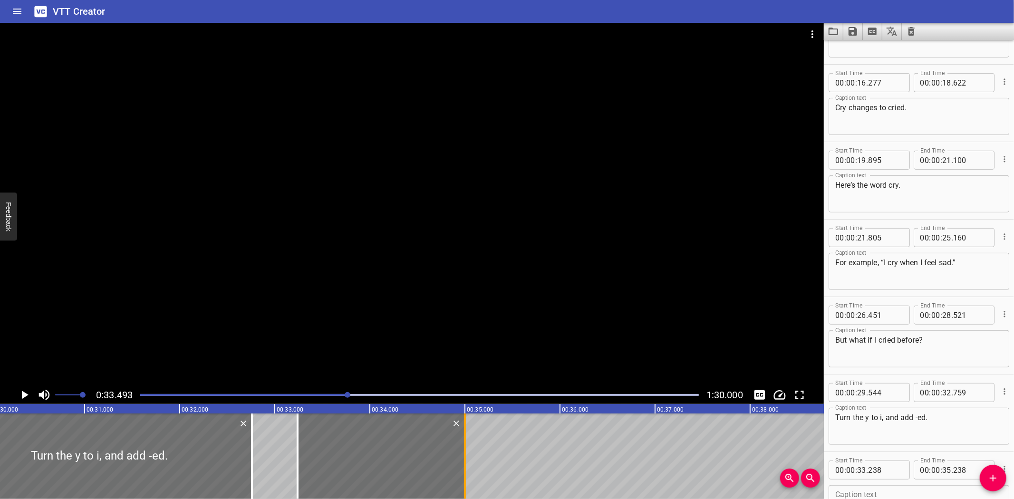
click at [464, 470] on div at bounding box center [465, 456] width 2 height 86
type input "34"
type input "998"
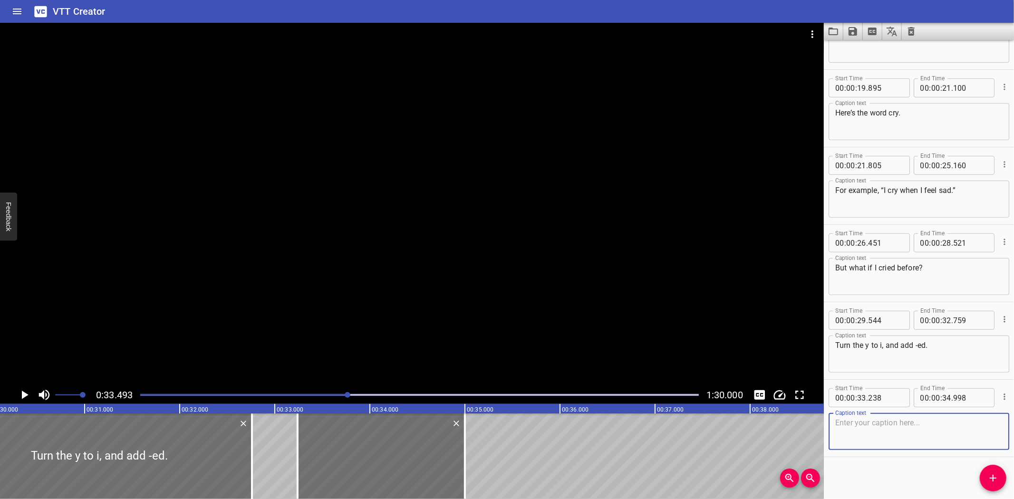
click at [912, 433] on textarea at bounding box center [918, 431] width 167 height 27
paste textarea "I cried this morning."
type textarea "I cried this morning."
click at [21, 390] on icon "Play/Pause" at bounding box center [24, 395] width 14 height 14
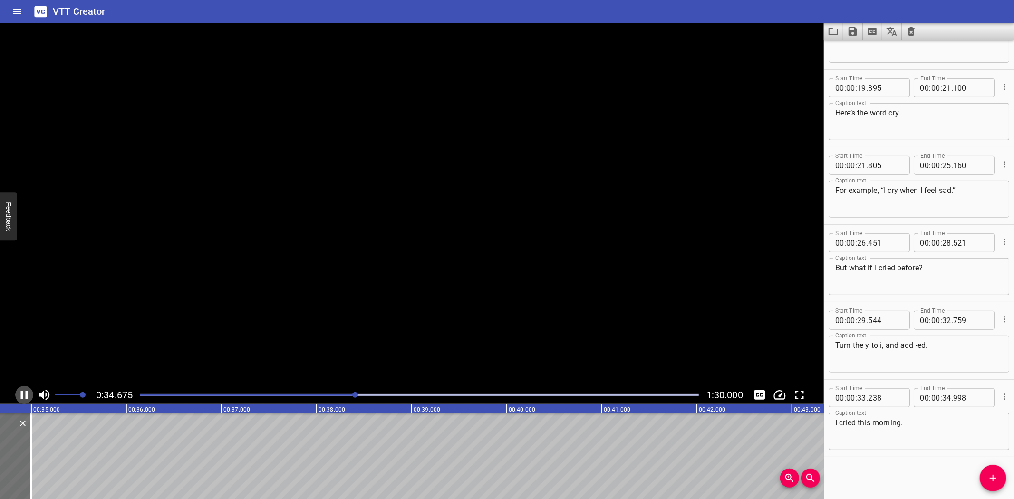
click at [21, 390] on icon "Play/Pause" at bounding box center [24, 395] width 14 height 14
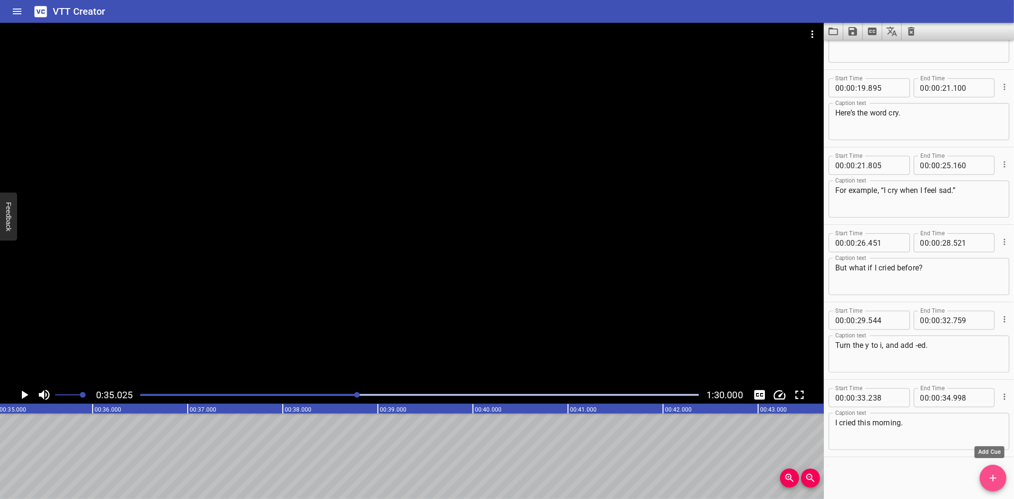
click at [995, 476] on icon "Add Cue" at bounding box center [992, 477] width 11 height 11
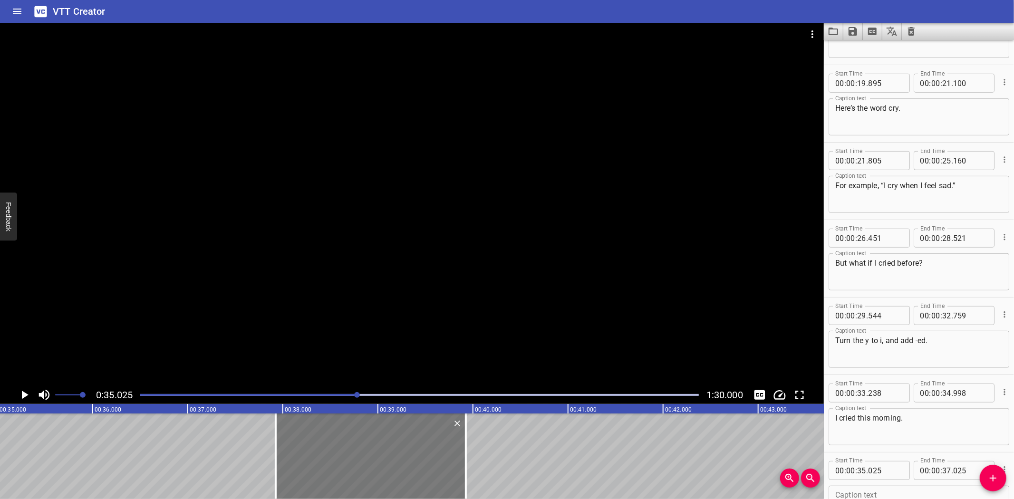
drag, startPoint x: 110, startPoint y: 446, endPoint x: 385, endPoint y: 440, distance: 275.7
click at [385, 440] on div at bounding box center [371, 456] width 190 height 86
type input "37"
type input "925"
type input "39"
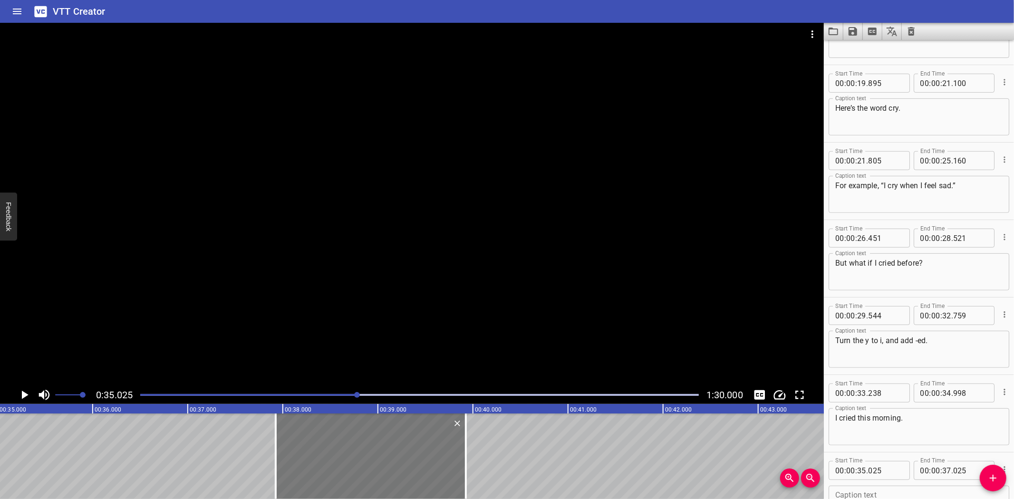
type input "925"
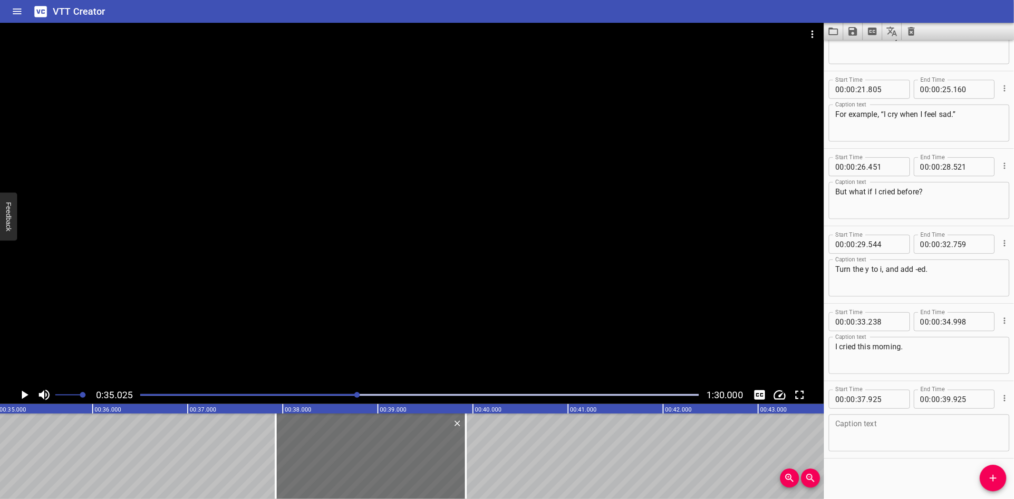
scroll to position [437, 0]
click at [880, 435] on textarea at bounding box center [918, 431] width 167 height 27
paste textarea "Here’s the word copy. “I copy the picture.”"
click at [910, 421] on textarea "Here’s the word copy. “I copy the picture.”" at bounding box center [918, 431] width 167 height 27
type textarea "Here’s the word copy."
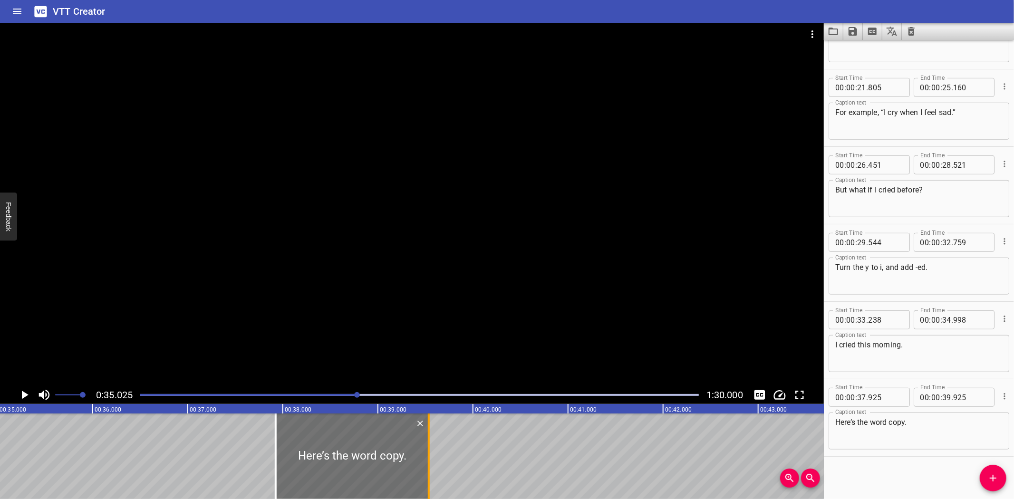
drag, startPoint x: 467, startPoint y: 470, endPoint x: 430, endPoint y: 482, distance: 38.8
click at [430, 482] on div at bounding box center [429, 456] width 10 height 86
type input "535"
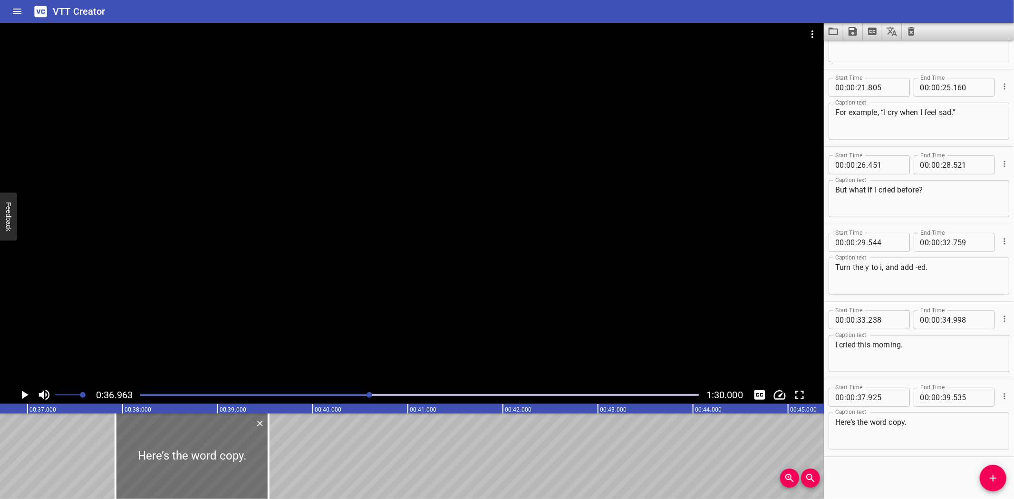
scroll to position [0, 3513]
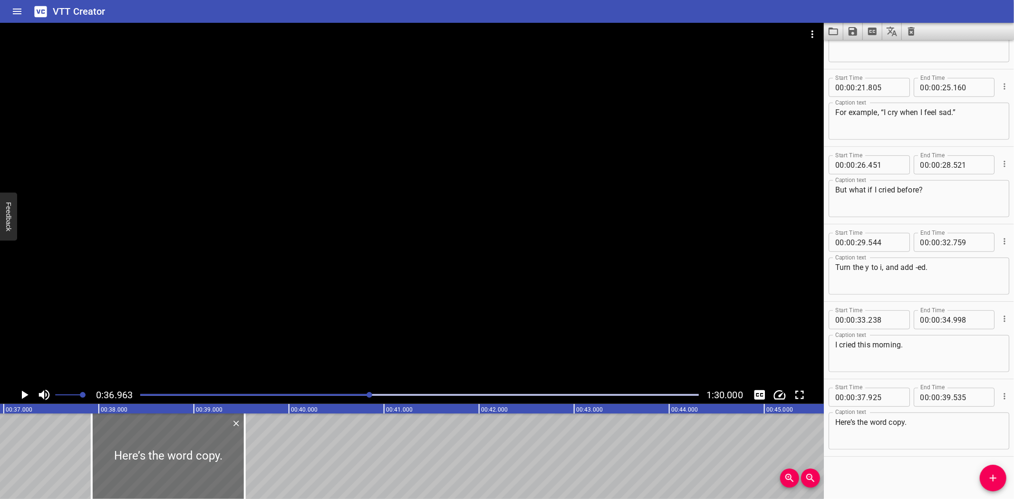
click at [26, 392] on icon "Play/Pause" at bounding box center [24, 395] width 14 height 14
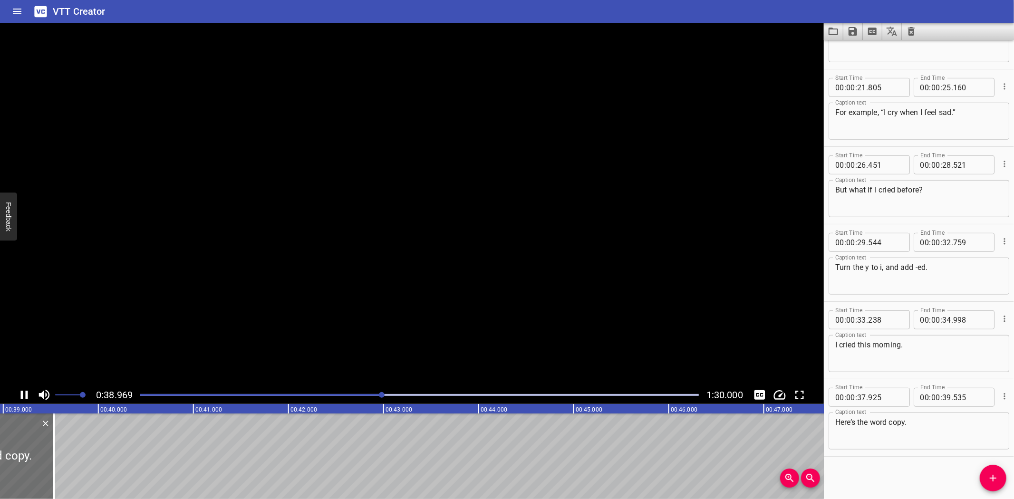
click at [26, 393] on icon "Play/Pause" at bounding box center [24, 395] width 7 height 9
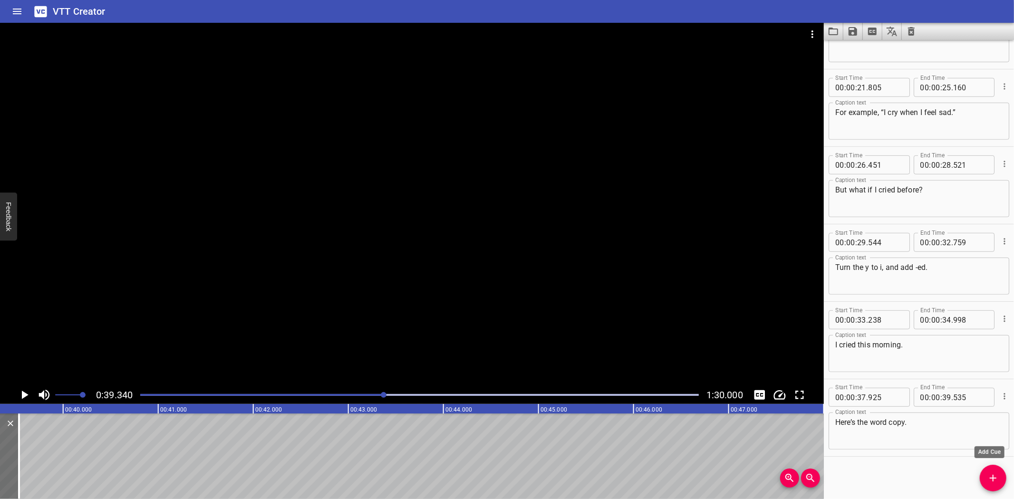
click at [989, 477] on icon "Add Cue" at bounding box center [992, 477] width 11 height 11
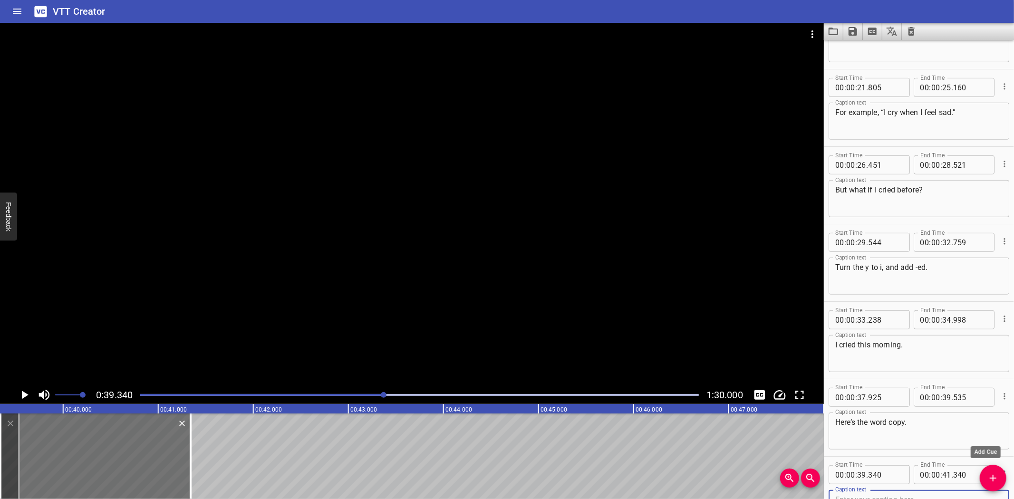
scroll to position [442, 0]
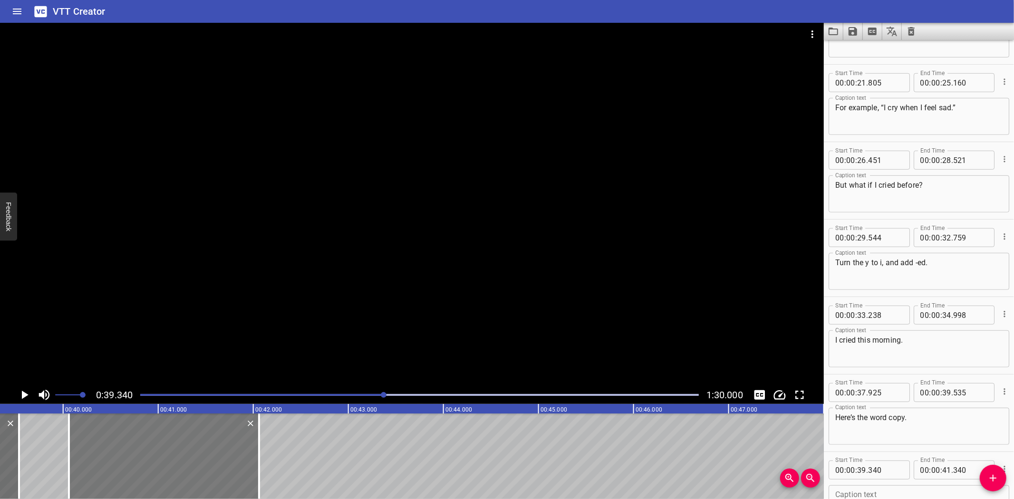
drag, startPoint x: 107, startPoint y: 444, endPoint x: 176, endPoint y: 437, distance: 68.8
click at [176, 437] on div at bounding box center [164, 456] width 190 height 86
type input "40"
type input "060"
type input "42"
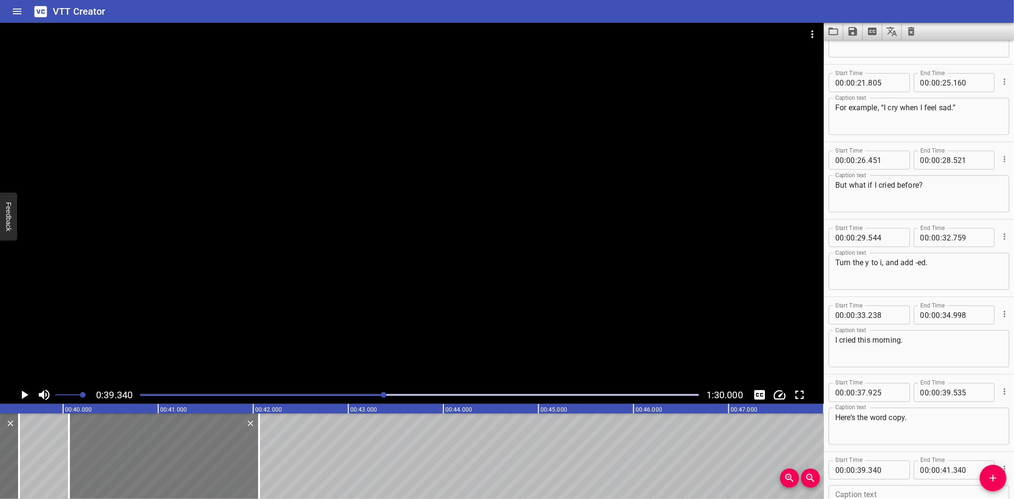
type input "060"
drag, startPoint x: 260, startPoint y: 458, endPoint x: 224, endPoint y: 466, distance: 36.5
click at [224, 466] on div at bounding box center [223, 456] width 10 height 86
type input "41"
type input "685"
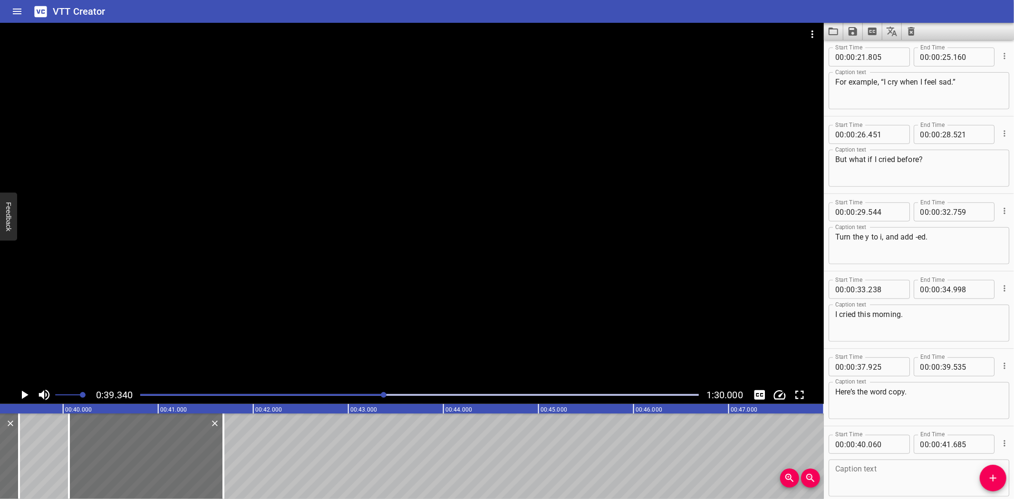
scroll to position [514, 0]
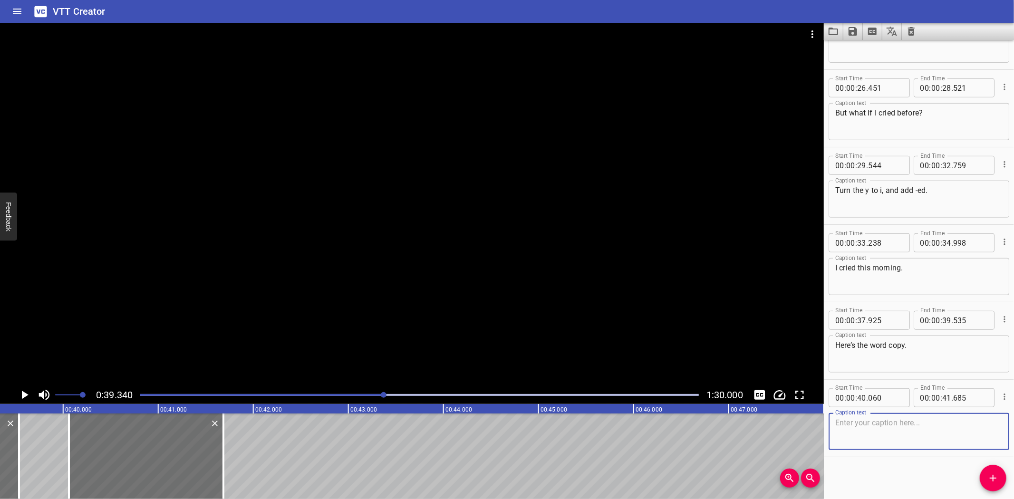
click at [884, 431] on textarea at bounding box center [918, 431] width 167 height 27
paste textarea "“I copy the picture.”"
type textarea "“I copy the picture.”"
click at [25, 394] on icon "Play/Pause" at bounding box center [25, 395] width 7 height 9
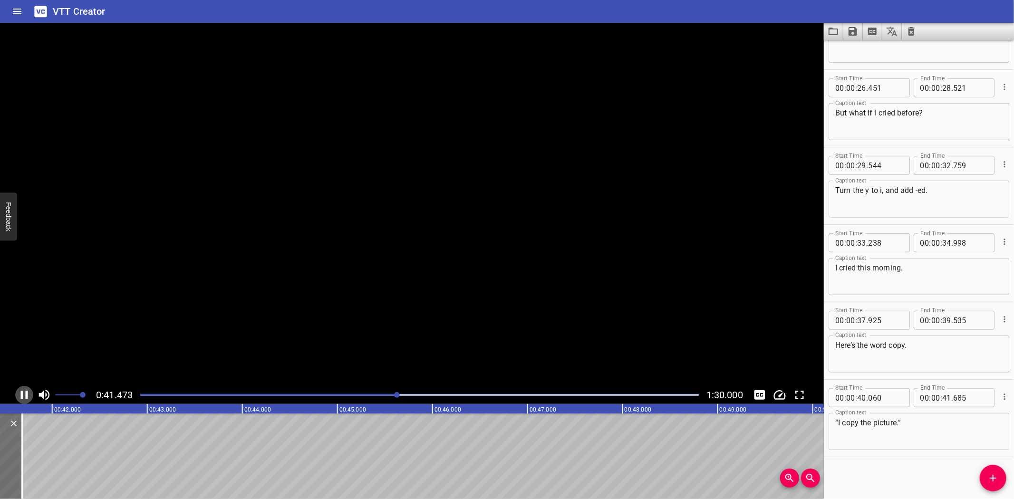
click at [25, 394] on icon "Play/Pause" at bounding box center [24, 395] width 14 height 14
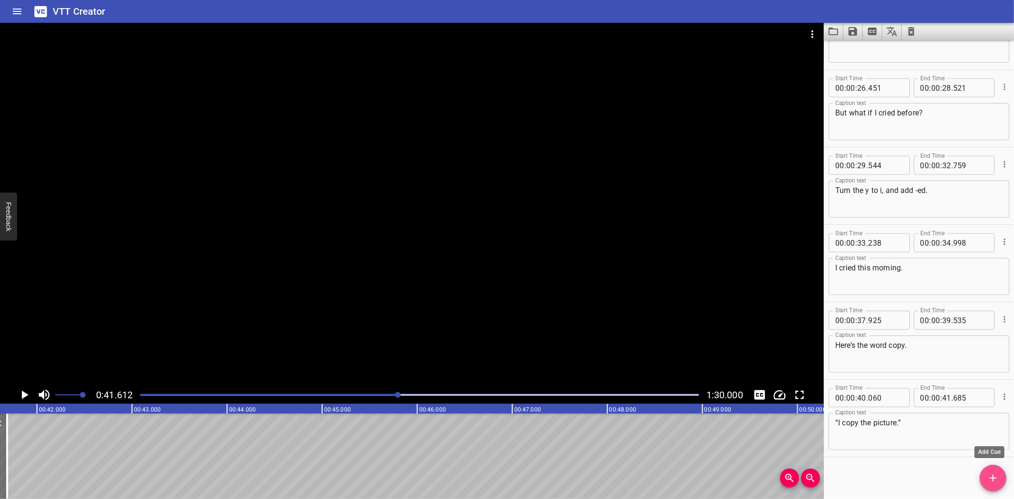
drag, startPoint x: 987, startPoint y: 477, endPoint x: 369, endPoint y: 486, distance: 618.4
click at [975, 479] on div "Start Time 00 : 00 : 00 . 506 Start Time End Time 00 : 00 : 02 . 706 End Time C…" at bounding box center [919, 269] width 190 height 459
click at [992, 478] on icon "Add Cue" at bounding box center [992, 478] width 7 height 7
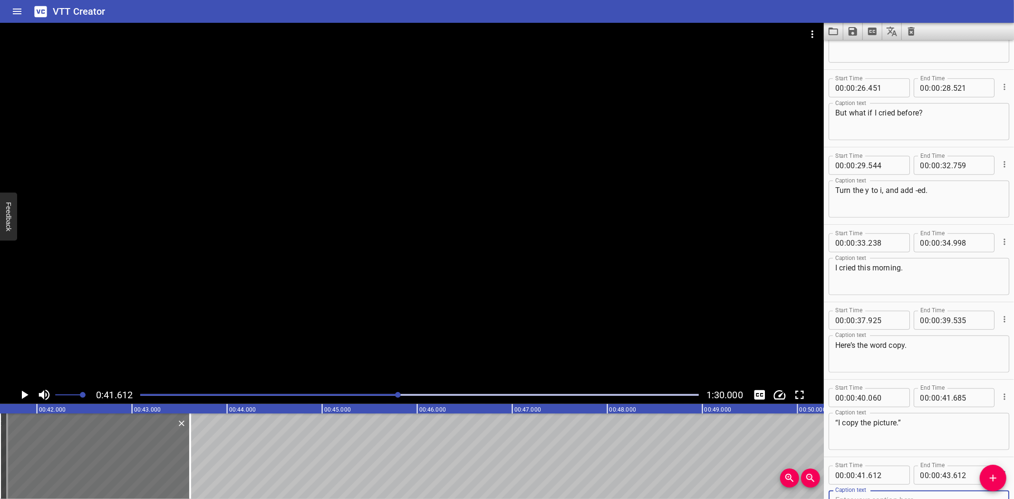
scroll to position [519, 0]
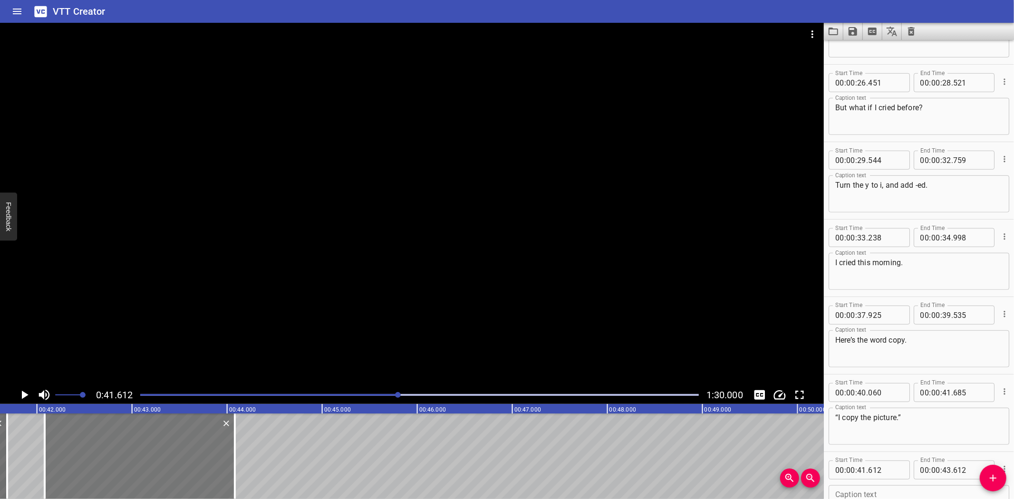
drag, startPoint x: 89, startPoint y: 461, endPoint x: 134, endPoint y: 460, distance: 44.7
click at [134, 460] on div at bounding box center [140, 456] width 190 height 86
type input "42"
type input "082"
type input "44"
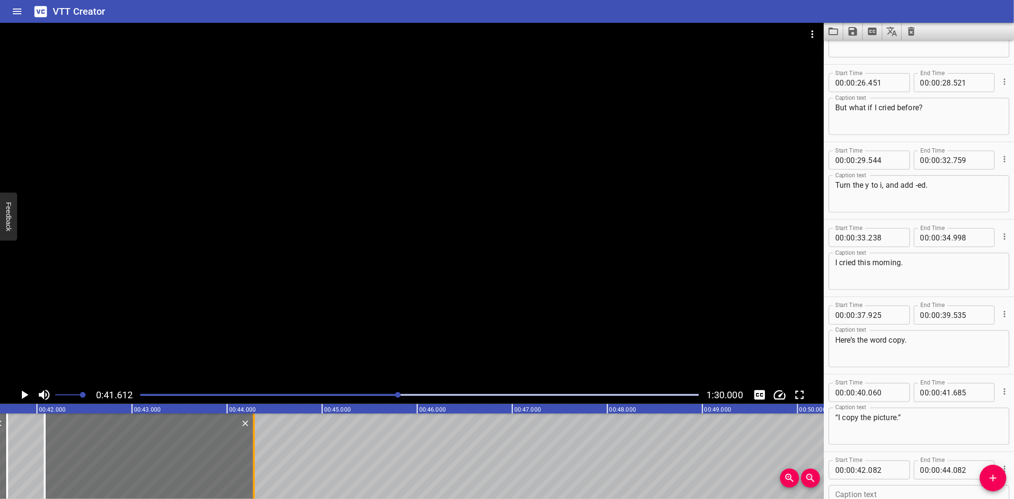
drag, startPoint x: 234, startPoint y: 463, endPoint x: 253, endPoint y: 464, distance: 19.0
click at [253, 464] on div at bounding box center [254, 456] width 2 height 86
type input "282"
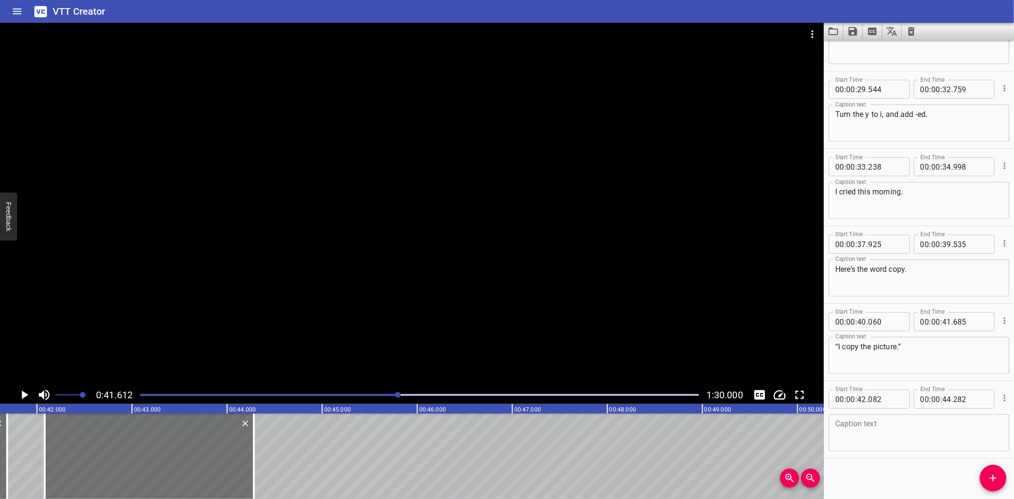
scroll to position [592, 0]
click at [899, 421] on textarea at bounding box center [918, 431] width 167 height 27
paste textarea "What if I already copied it?"
type textarea "What if I already copied it?"
click at [22, 392] on icon "Play/Pause" at bounding box center [25, 395] width 7 height 9
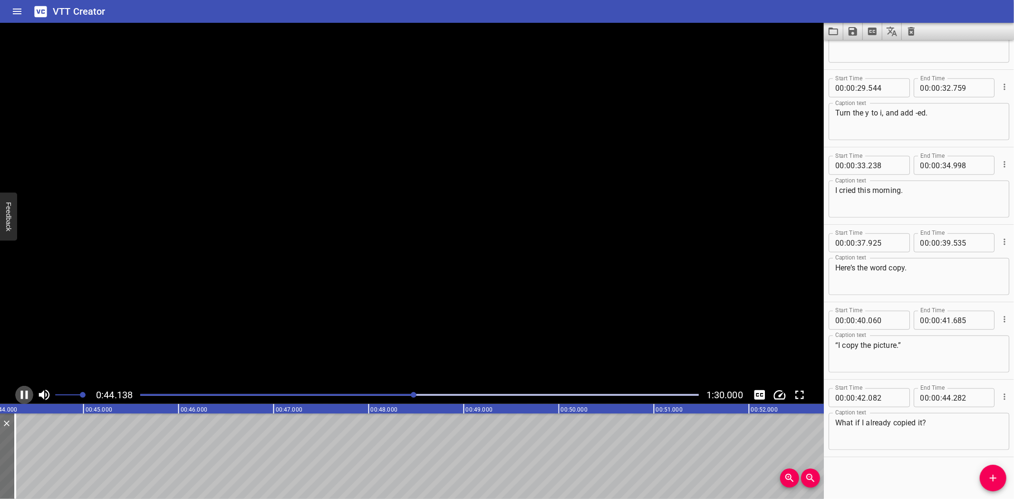
click at [22, 392] on icon "Play/Pause" at bounding box center [24, 395] width 7 height 9
click at [990, 477] on icon "Add Cue" at bounding box center [992, 477] width 11 height 11
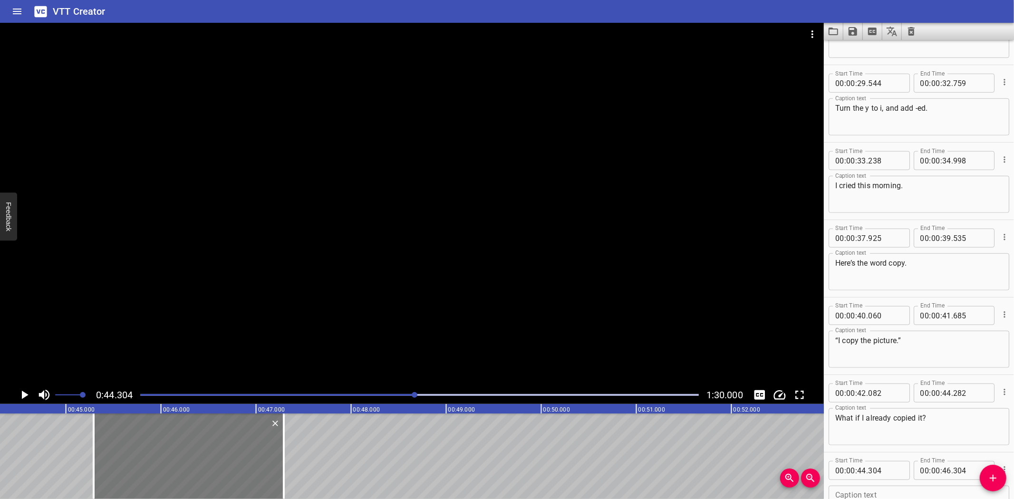
drag, startPoint x: 97, startPoint y: 445, endPoint x: 191, endPoint y: 442, distance: 93.7
click at [191, 442] on div at bounding box center [189, 456] width 190 height 86
type input "45"
type input "289"
type input "47"
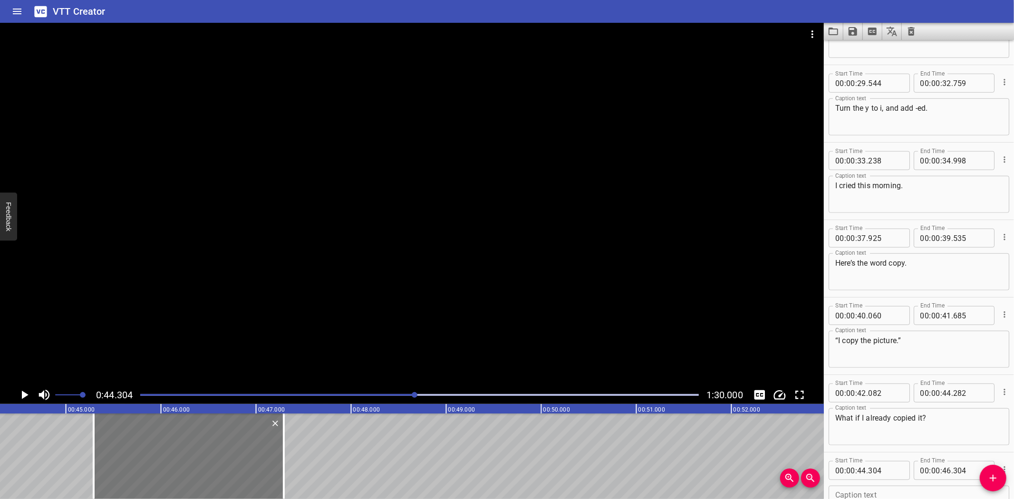
type input "289"
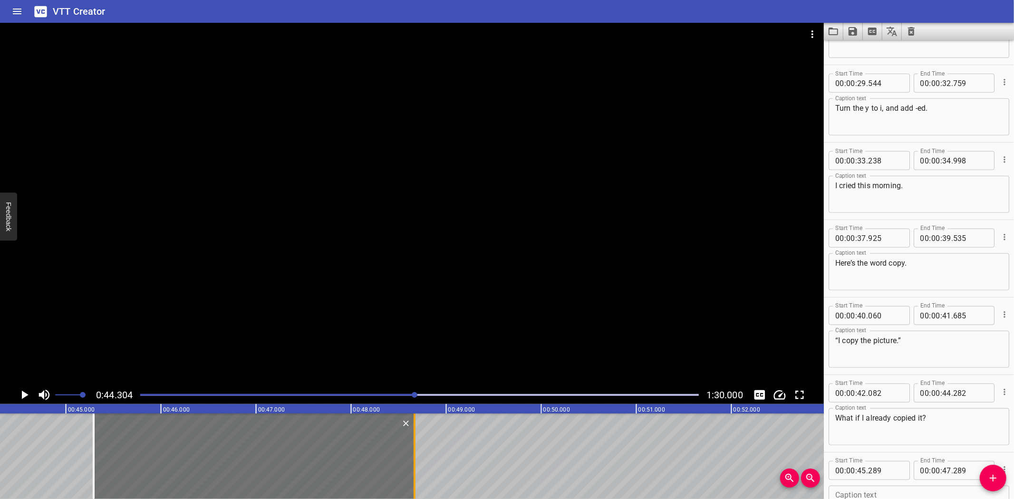
drag, startPoint x: 282, startPoint y: 476, endPoint x: 413, endPoint y: 464, distance: 131.2
click at [413, 464] on div at bounding box center [415, 456] width 10 height 86
type input "48"
type input "664"
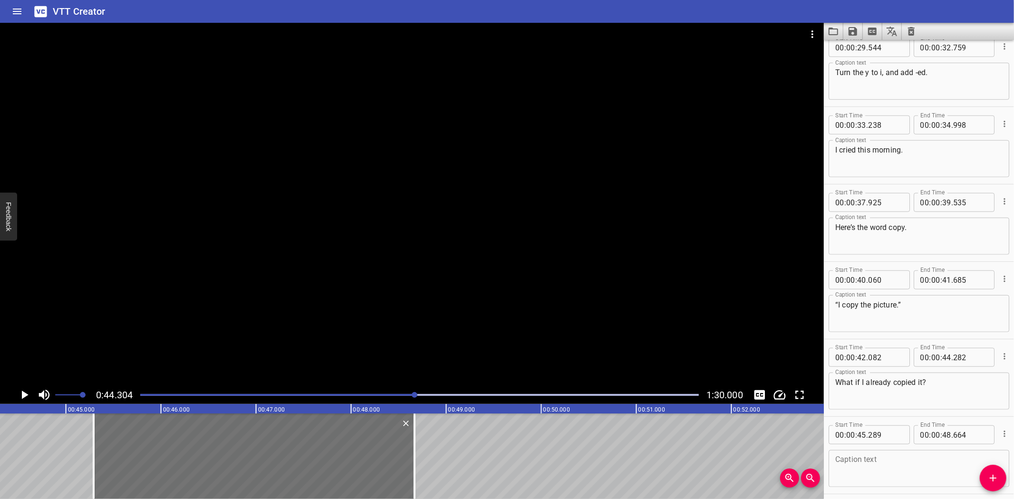
scroll to position [669, 0]
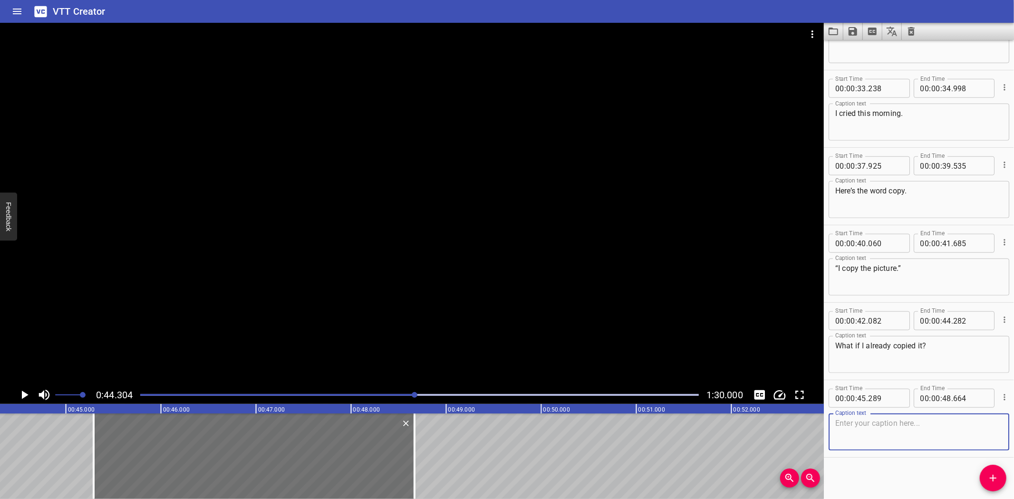
click at [900, 425] on textarea at bounding box center [918, 432] width 167 height 27
paste textarea "Then we say copied — it already happened."
type textarea "Then we say copied — it already happened."
click at [22, 391] on icon "Play/Pause" at bounding box center [24, 395] width 14 height 14
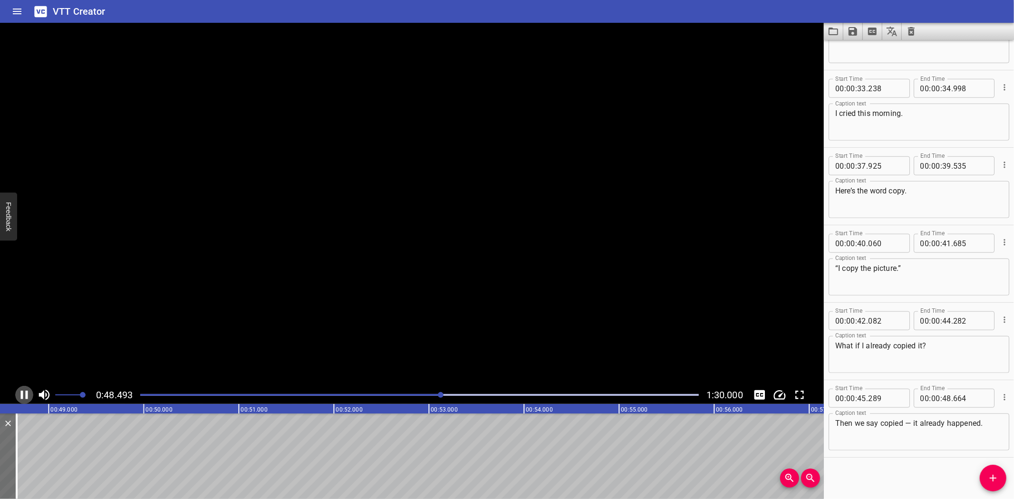
click at [22, 391] on icon "Play/Pause" at bounding box center [24, 395] width 14 height 14
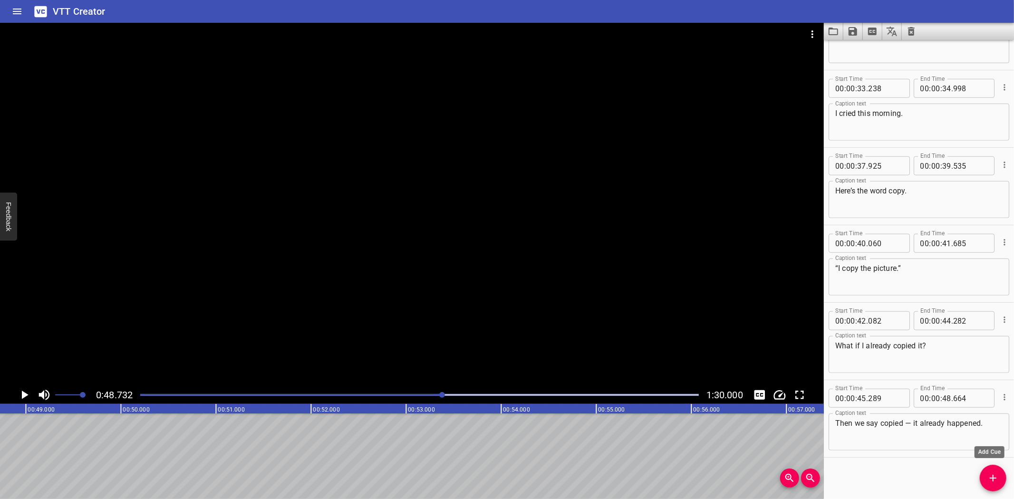
click at [989, 473] on icon "Add Cue" at bounding box center [992, 477] width 11 height 11
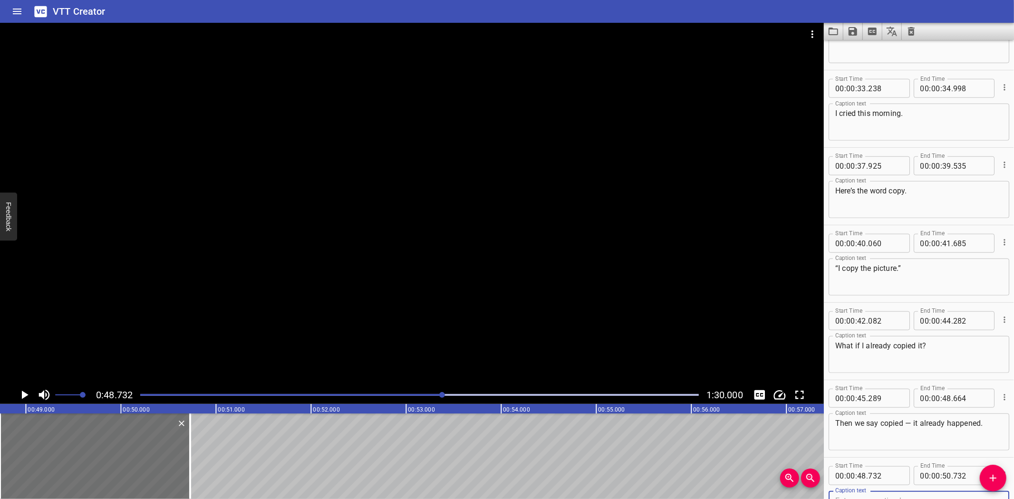
scroll to position [674, 0]
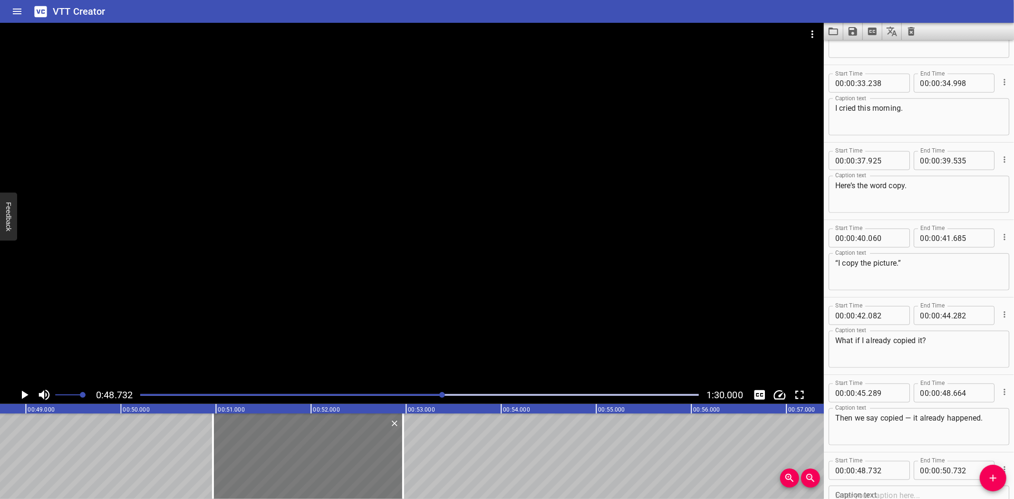
drag, startPoint x: 124, startPoint y: 451, endPoint x: 327, endPoint y: 448, distance: 202.9
click at [327, 448] on div at bounding box center [308, 456] width 190 height 86
type input "50"
type input "972"
type input "52"
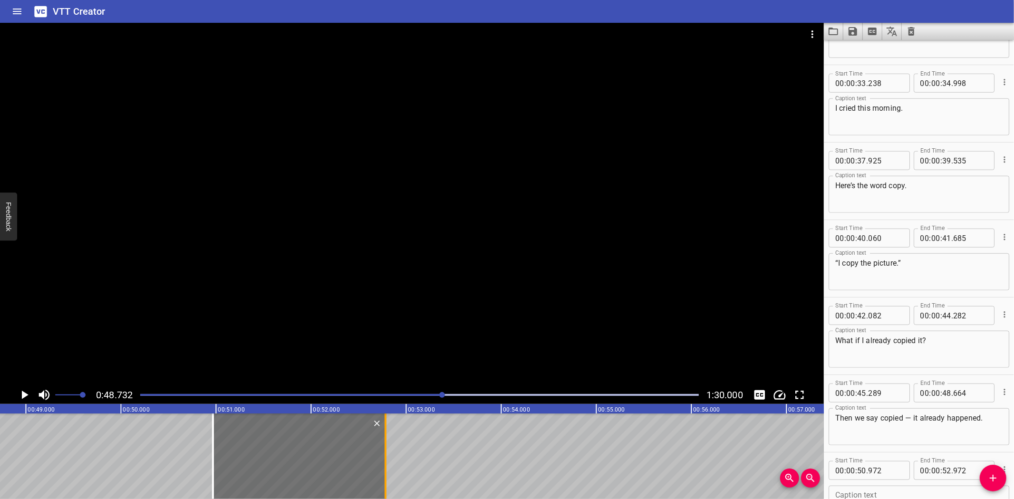
drag, startPoint x: 401, startPoint y: 471, endPoint x: 383, endPoint y: 472, distance: 18.1
click at [384, 472] on div at bounding box center [385, 456] width 2 height 86
type input "782"
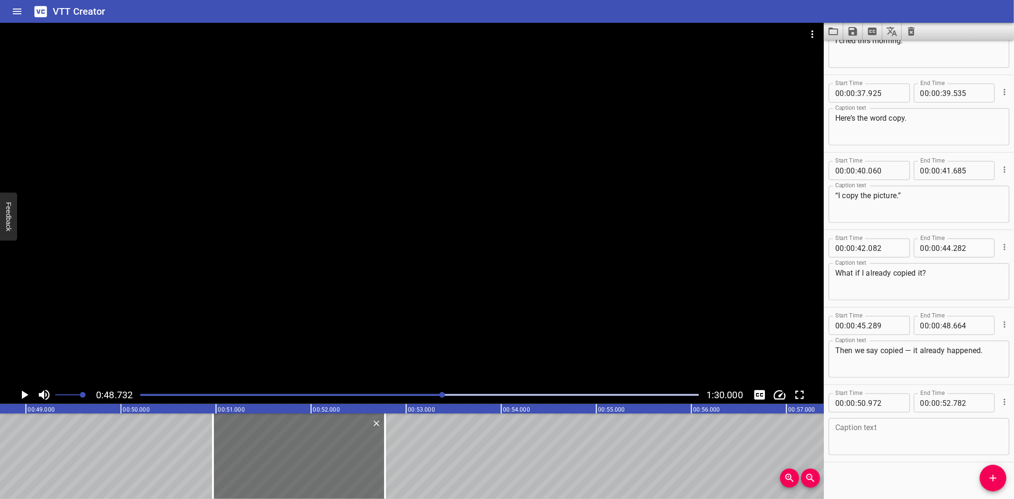
scroll to position [747, 0]
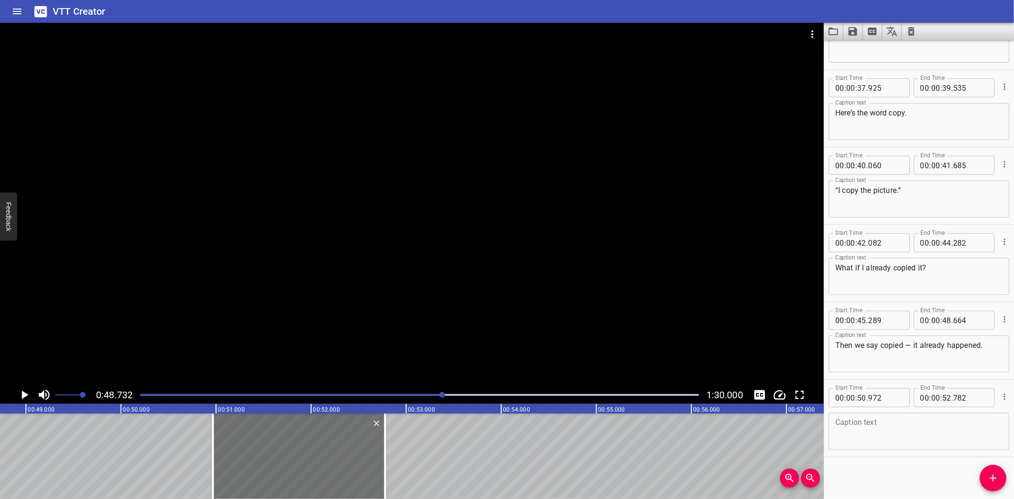
click at [896, 432] on textarea at bounding box center [918, 431] width 167 height 27
paste textarea "This word is reply. For example, “I reply to a message.”"
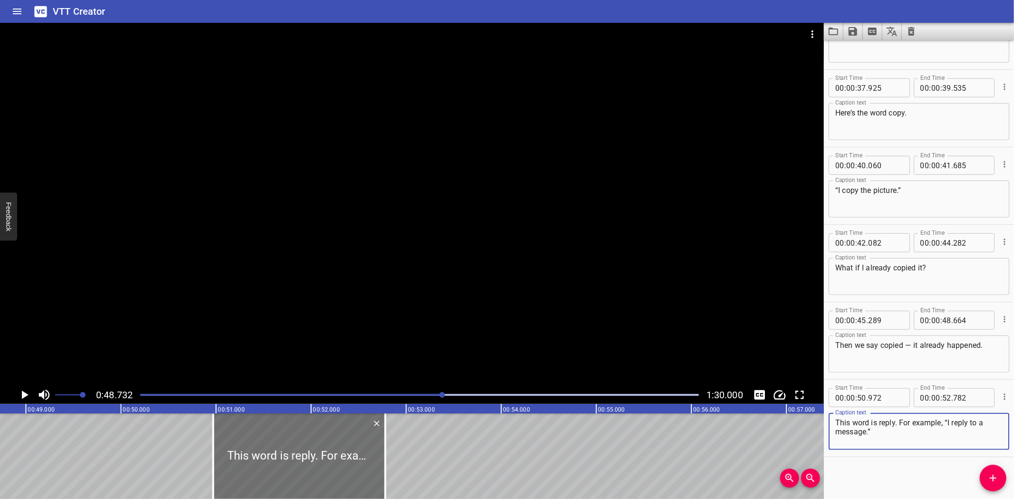
click at [901, 419] on textarea "This word is reply. For example, “I reply to a message.”" at bounding box center [918, 431] width 167 height 27
type textarea "This word is reply."
click at [22, 392] on icon "Play/Pause" at bounding box center [25, 395] width 7 height 9
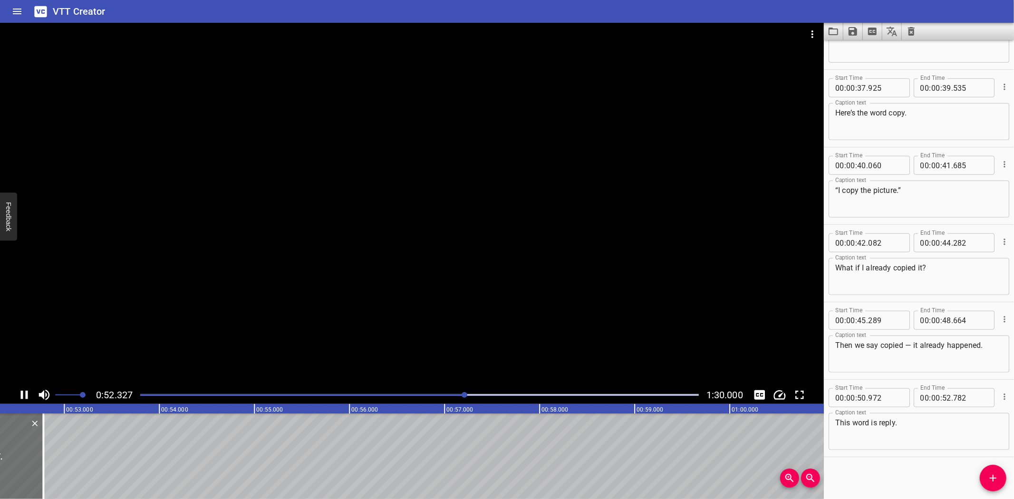
click at [24, 392] on icon "Play/Pause" at bounding box center [24, 395] width 14 height 14
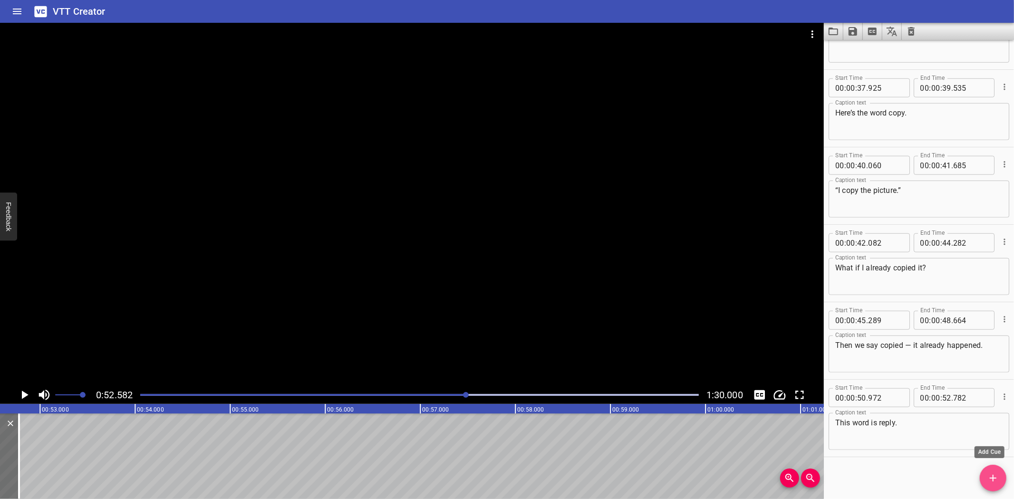
drag, startPoint x: 996, startPoint y: 482, endPoint x: 649, endPoint y: 480, distance: 346.9
click at [995, 482] on icon "Add Cue" at bounding box center [992, 477] width 11 height 11
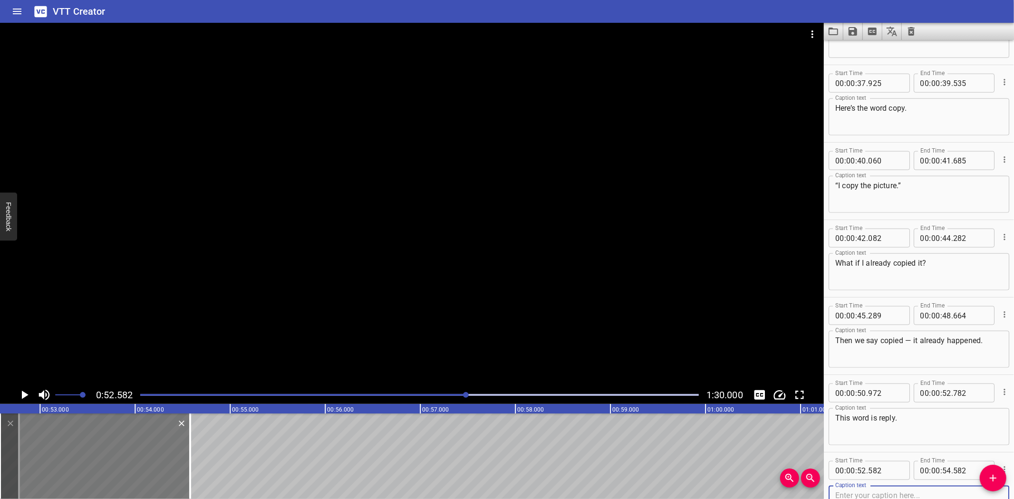
click at [146, 450] on div at bounding box center [95, 456] width 190 height 86
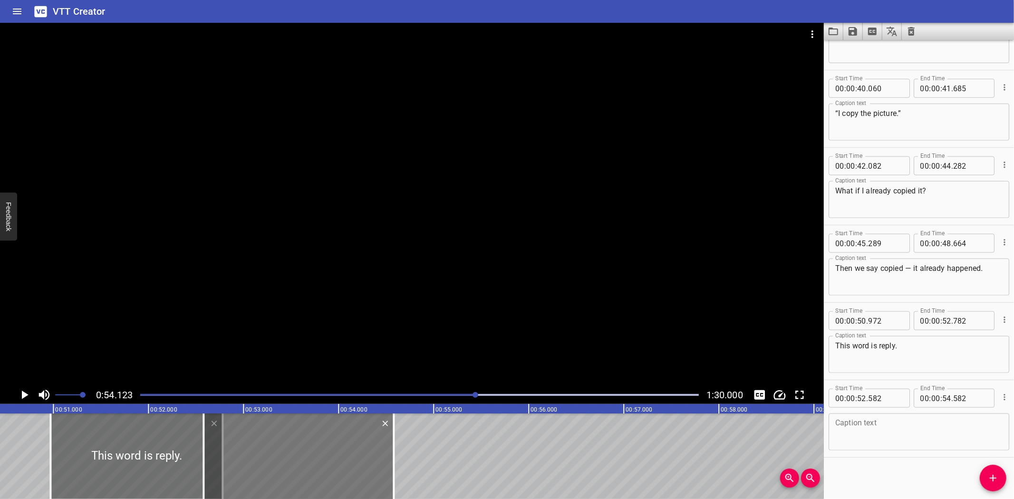
scroll to position [0, 4780]
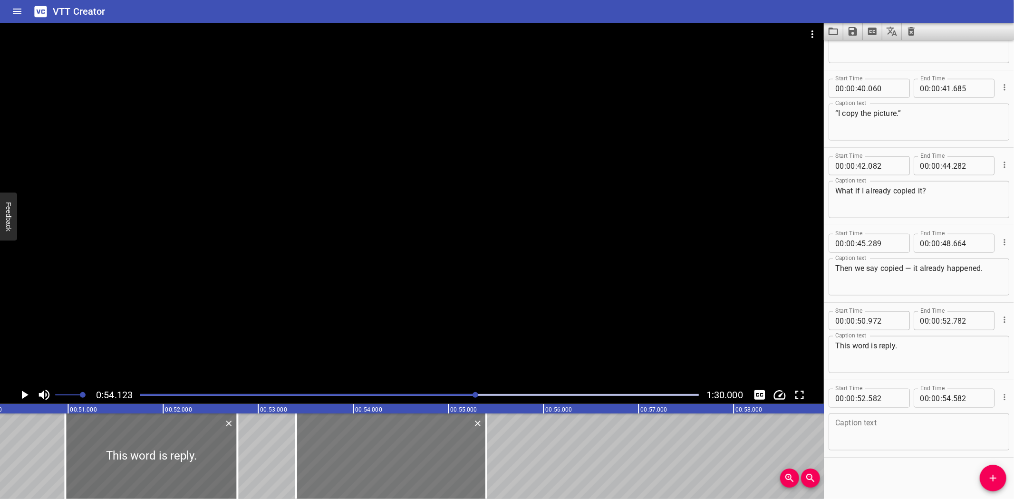
drag, startPoint x: 298, startPoint y: 457, endPoint x: 376, endPoint y: 445, distance: 78.8
click at [376, 445] on div at bounding box center [391, 456] width 190 height 86
type input "53"
type input "402"
type input "55"
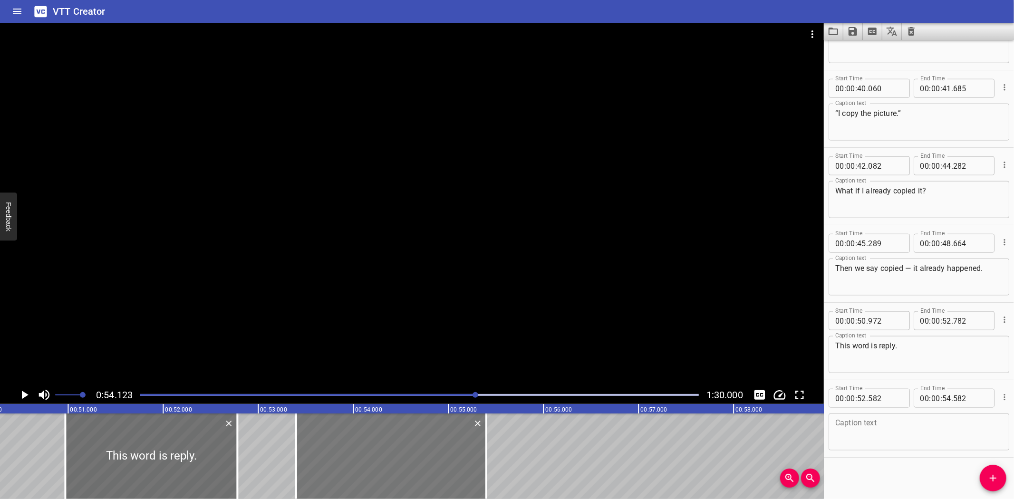
type input "402"
click at [918, 429] on textarea at bounding box center [918, 432] width 167 height 27
paste textarea "For example, “I reply to a message.”"
click at [881, 422] on textarea "For example, “I reply to a message.”" at bounding box center [918, 432] width 167 height 27
type textarea "For example,"
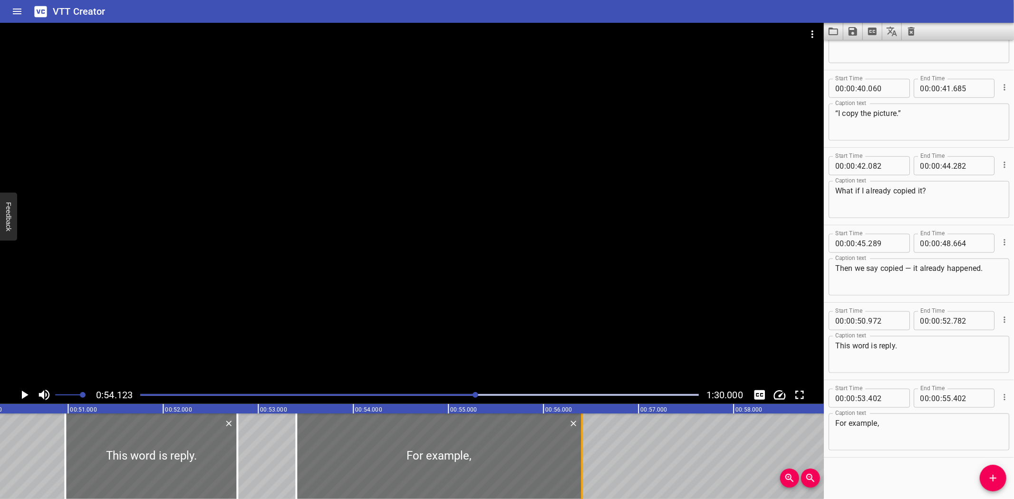
drag, startPoint x: 457, startPoint y: 464, endPoint x: 581, endPoint y: 462, distance: 124.0
click at [581, 462] on div at bounding box center [582, 456] width 2 height 86
type input "56"
type input "407"
click at [917, 429] on textarea "For example," at bounding box center [918, 432] width 167 height 27
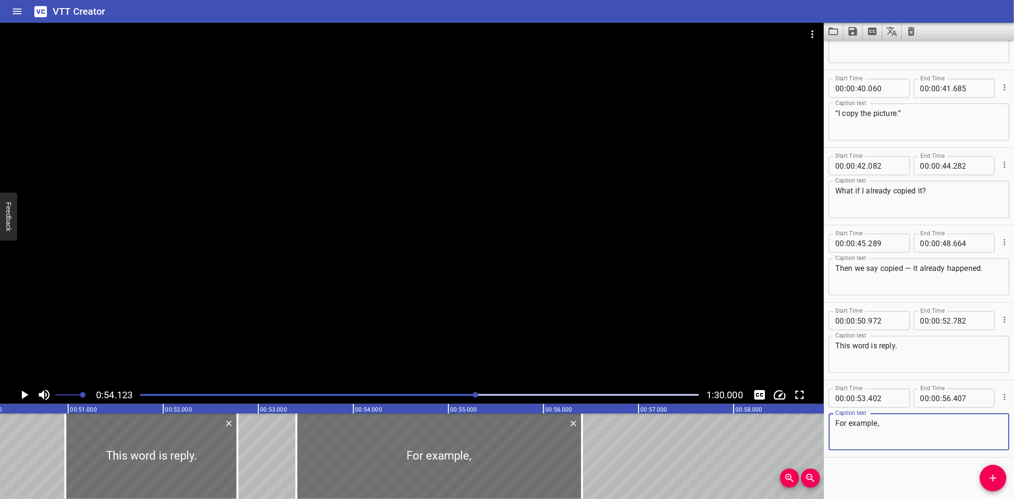
paste textarea "“I reply to a message.”"
type textarea "For example, “I reply to a message.”"
click at [34, 430] on div "Words Ending with -ed Some words end with the letter y, like cry. But what if w…" at bounding box center [923, 456] width 11406 height 86
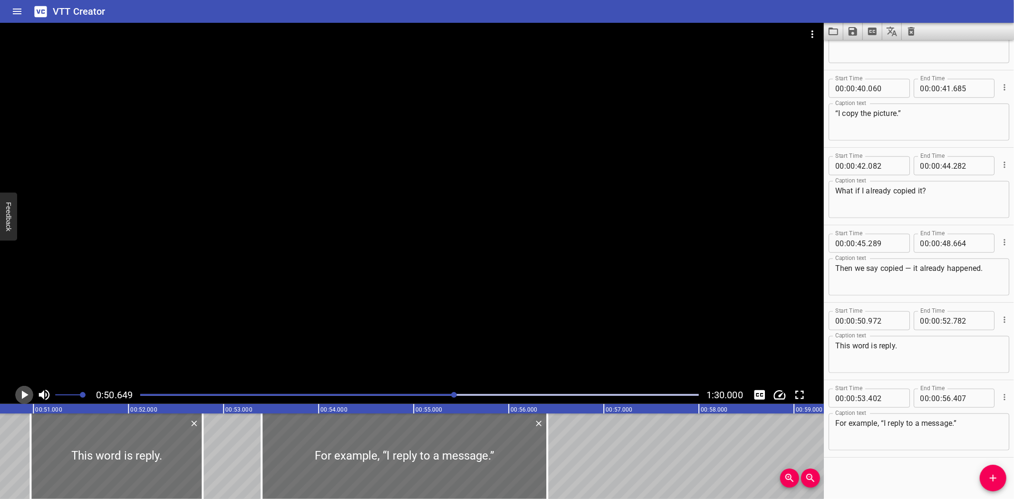
click at [21, 392] on icon "Play/Pause" at bounding box center [24, 395] width 14 height 14
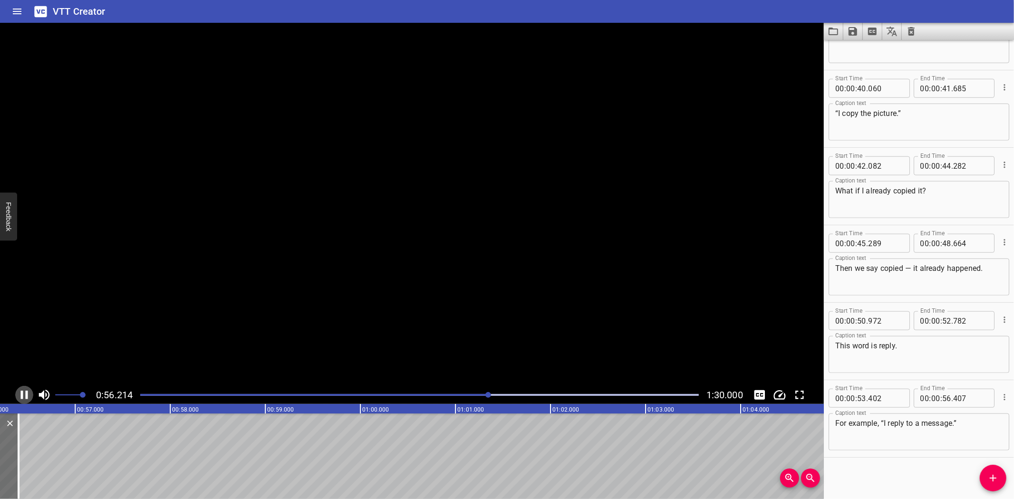
click at [21, 392] on icon "Play/Pause" at bounding box center [24, 395] width 7 height 9
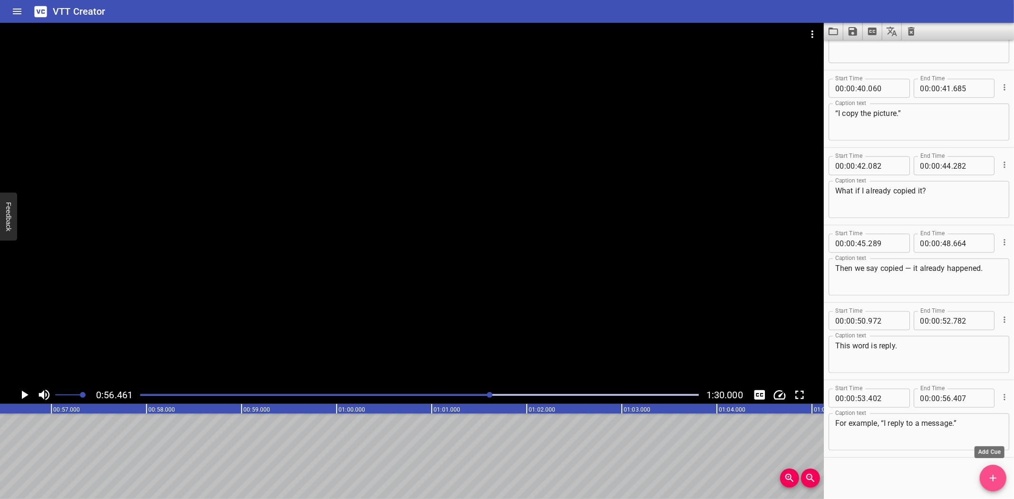
drag, startPoint x: 992, startPoint y: 479, endPoint x: 306, endPoint y: 472, distance: 686.3
click at [987, 479] on icon "Add Cue" at bounding box center [992, 477] width 11 height 11
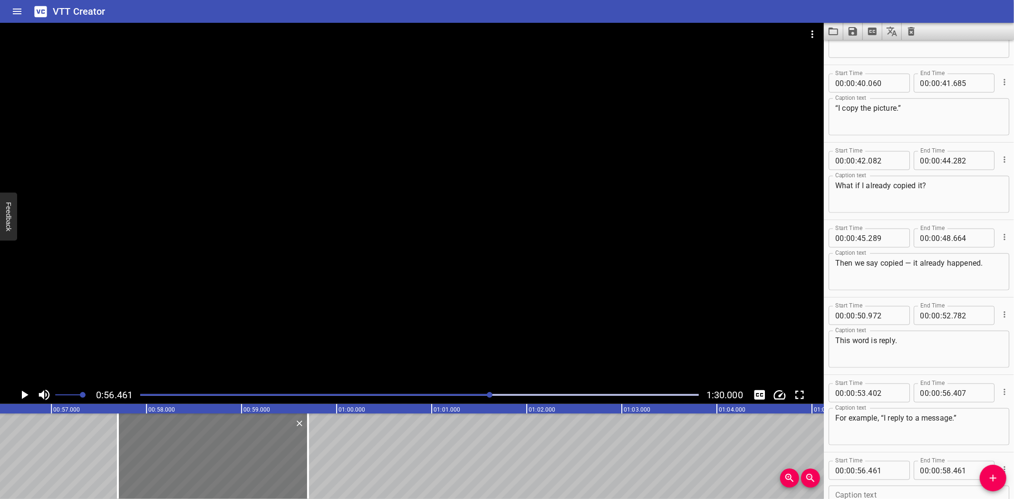
drag, startPoint x: 122, startPoint y: 458, endPoint x: 240, endPoint y: 454, distance: 117.9
click at [240, 454] on div at bounding box center [213, 456] width 190 height 86
type input "57"
type input "701"
type input "59"
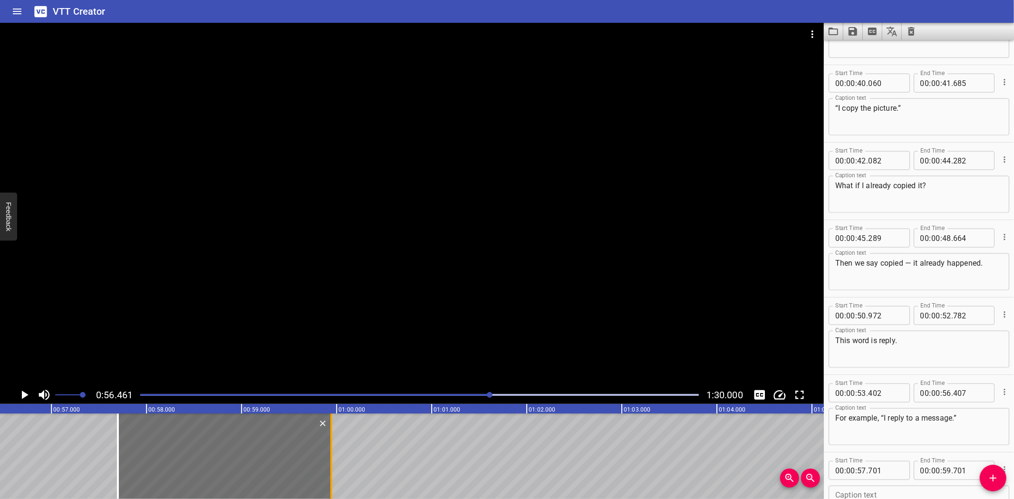
drag, startPoint x: 310, startPoint y: 473, endPoint x: 333, endPoint y: 471, distance: 23.4
click at [333, 471] on div at bounding box center [331, 456] width 10 height 86
type input "946"
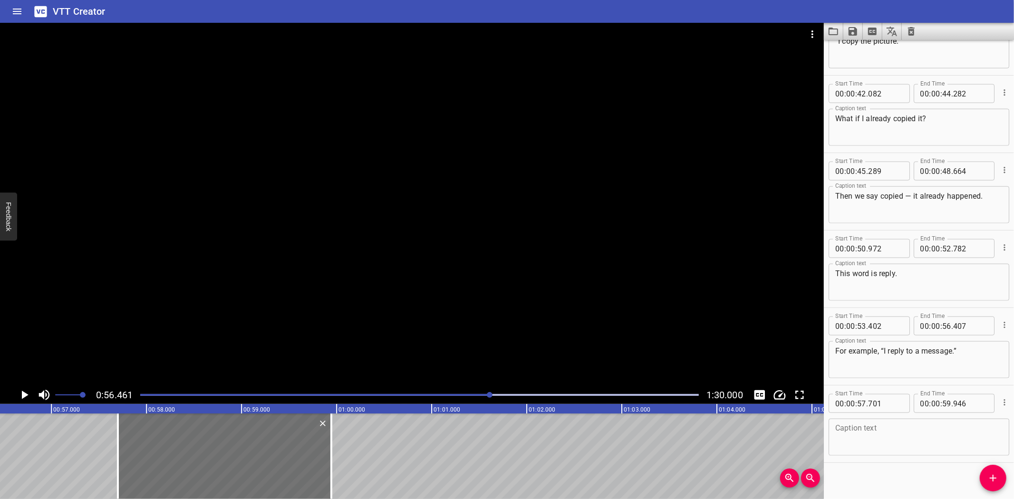
scroll to position [901, 0]
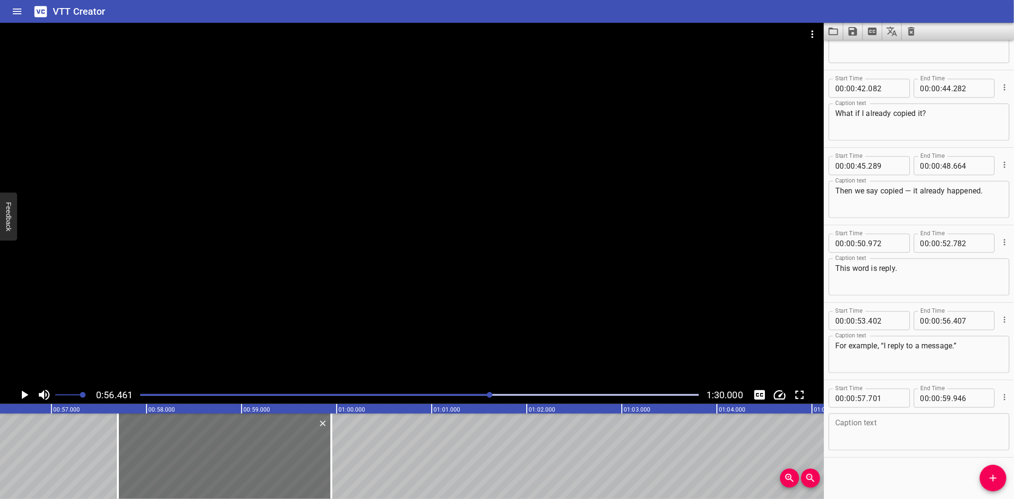
click at [879, 433] on textarea at bounding box center [918, 432] width 167 height 27
paste textarea "But what if I already replied?"
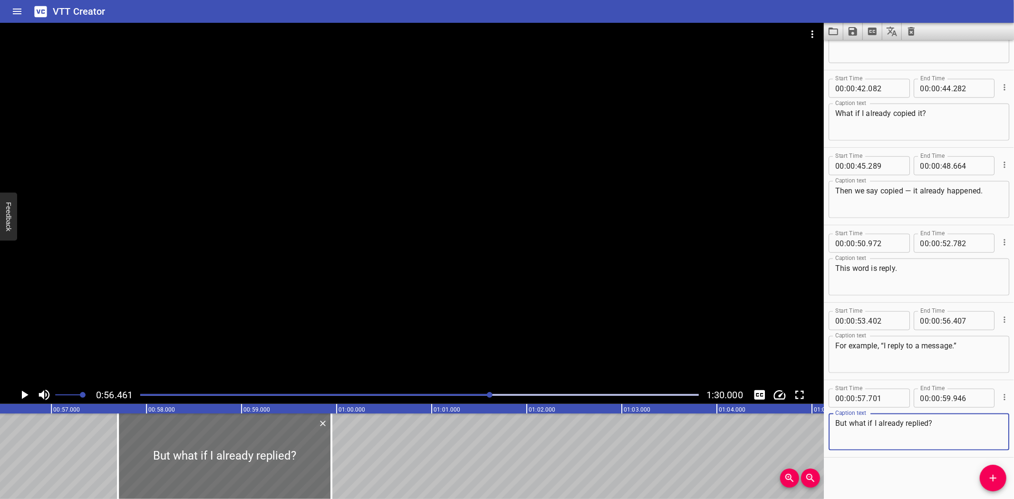
type textarea "But what if I already replied?"
click at [60, 445] on div "Words Ending with -ed Some words end with the letter y, like cry. But what if w…" at bounding box center [336, 456] width 11406 height 86
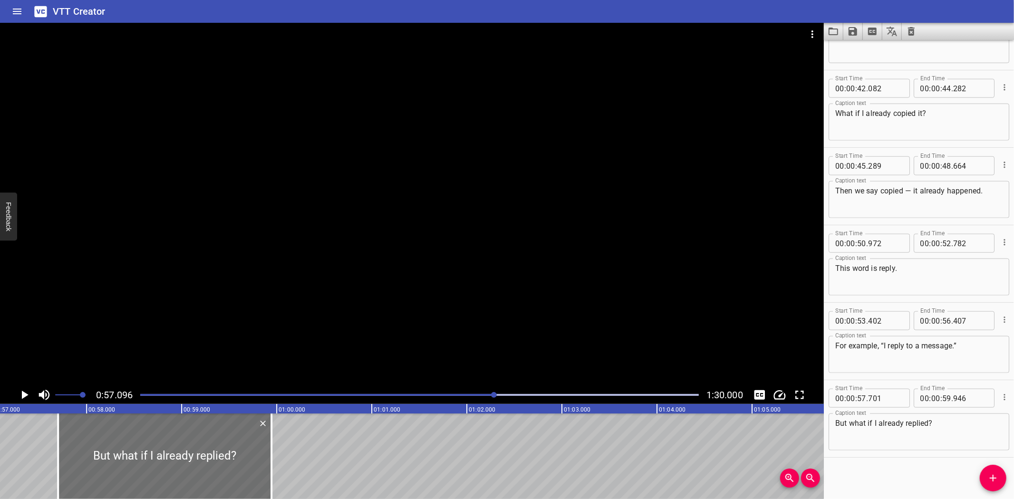
click at [23, 393] on icon "Play/Pause" at bounding box center [25, 395] width 7 height 9
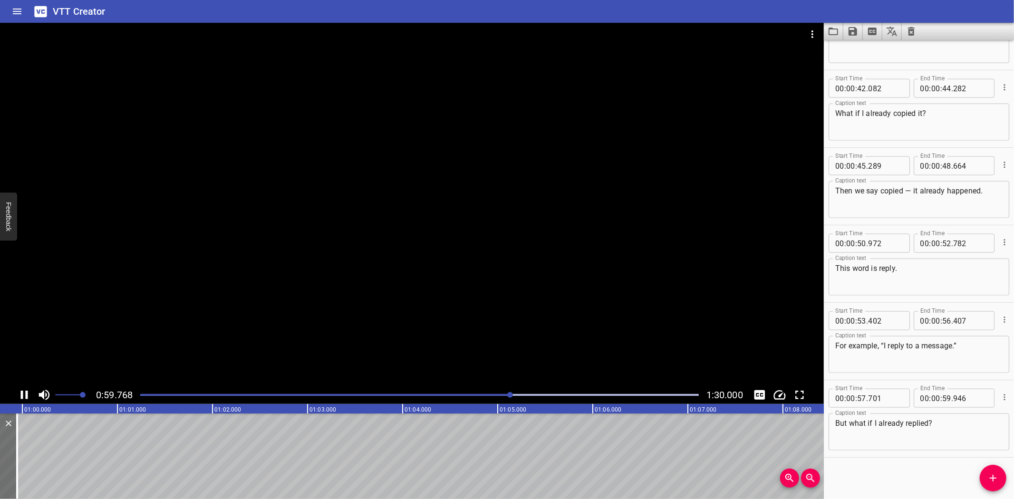
click at [24, 393] on icon "Play/Pause" at bounding box center [24, 395] width 14 height 14
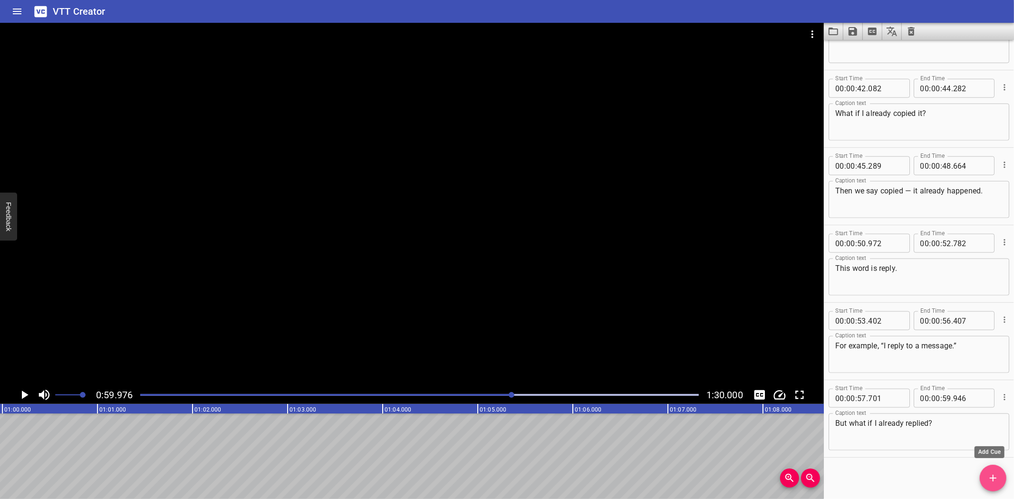
drag, startPoint x: 989, startPoint y: 481, endPoint x: 989, endPoint y: 466, distance: 15.2
click at [989, 481] on icon "Add Cue" at bounding box center [992, 477] width 11 height 11
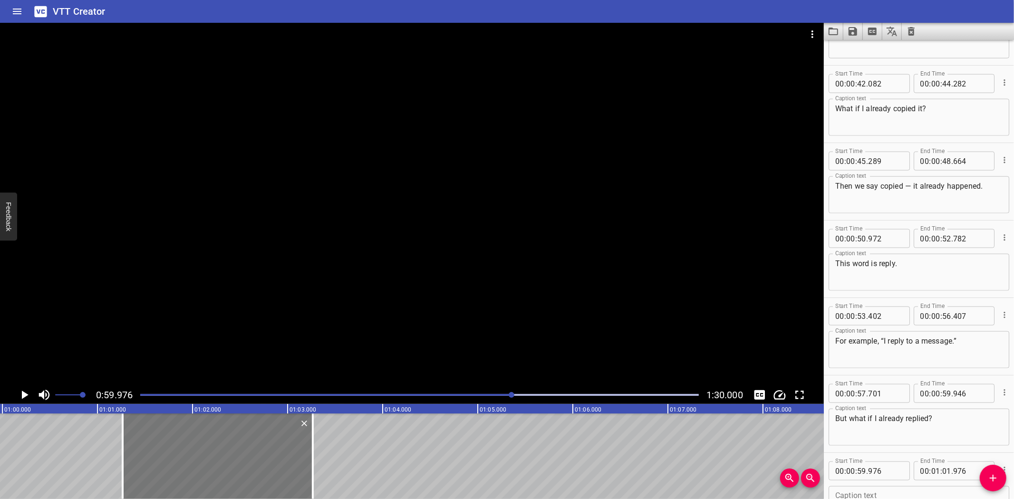
drag, startPoint x: 101, startPoint y: 448, endPoint x: 219, endPoint y: 447, distance: 117.9
click at [219, 447] on div at bounding box center [218, 456] width 190 height 86
type input "01"
type input "266"
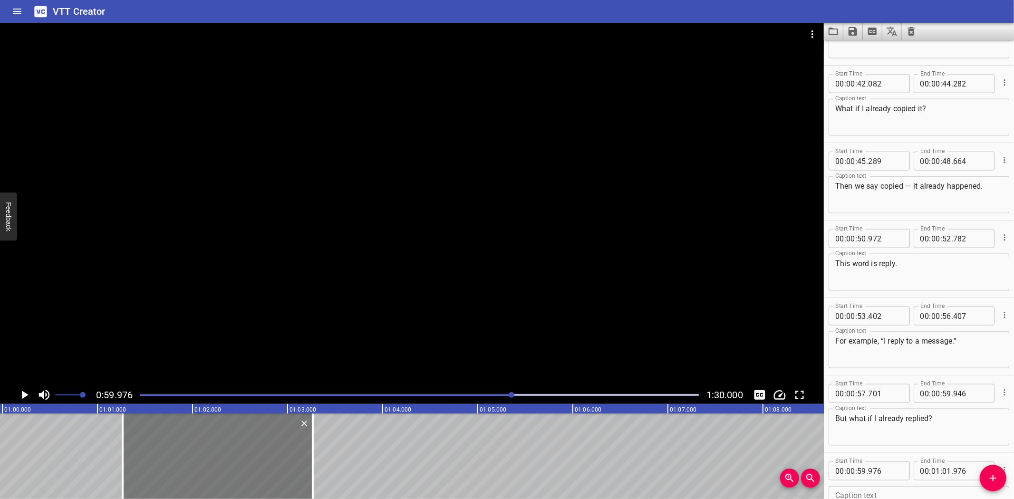
type input "03"
type input "266"
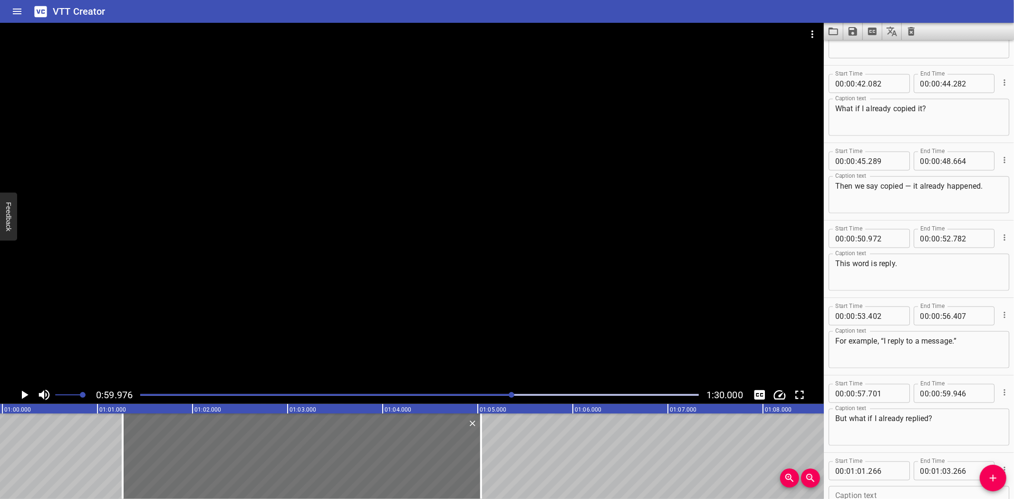
drag, startPoint x: 312, startPoint y: 466, endPoint x: 523, endPoint y: 451, distance: 212.0
click at [480, 463] on div at bounding box center [481, 456] width 2 height 86
type input "05"
type input "026"
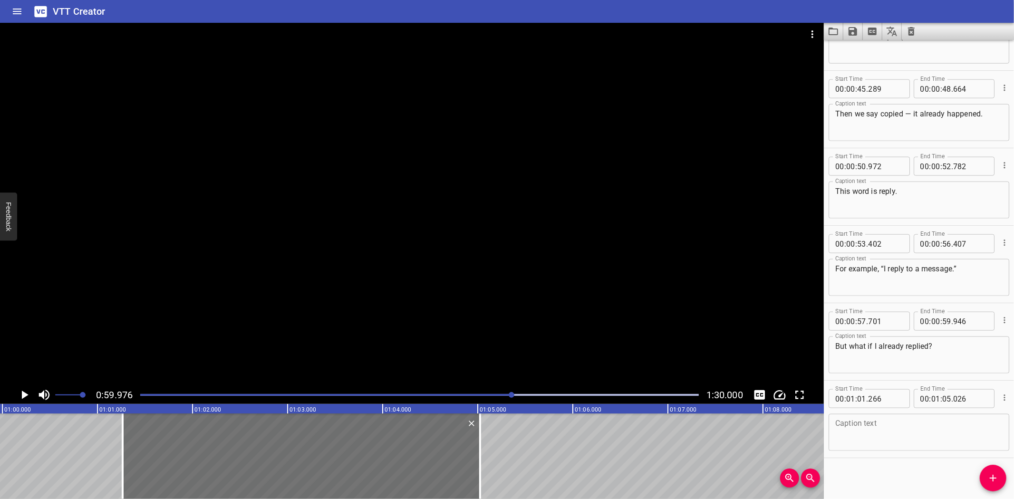
scroll to position [979, 0]
click at [881, 433] on textarea at bounding box center [918, 431] width 167 height 27
paste textarea "That’s when we say replied — it already happened."
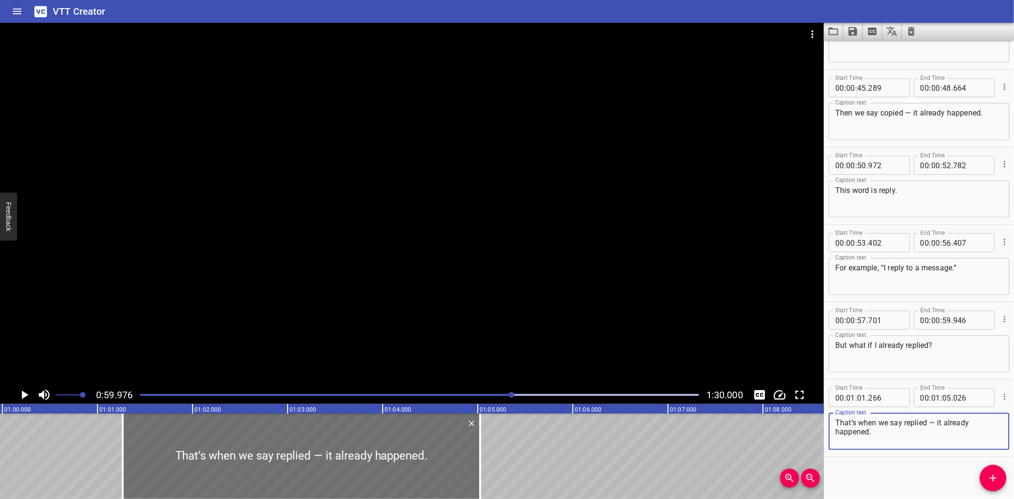
type textarea "That’s when we say replied — it already happened."
click at [72, 446] on div "Words Ending with -ed Some words end with the letter y, like cry. But what if w…" at bounding box center [2, 456] width 11406 height 86
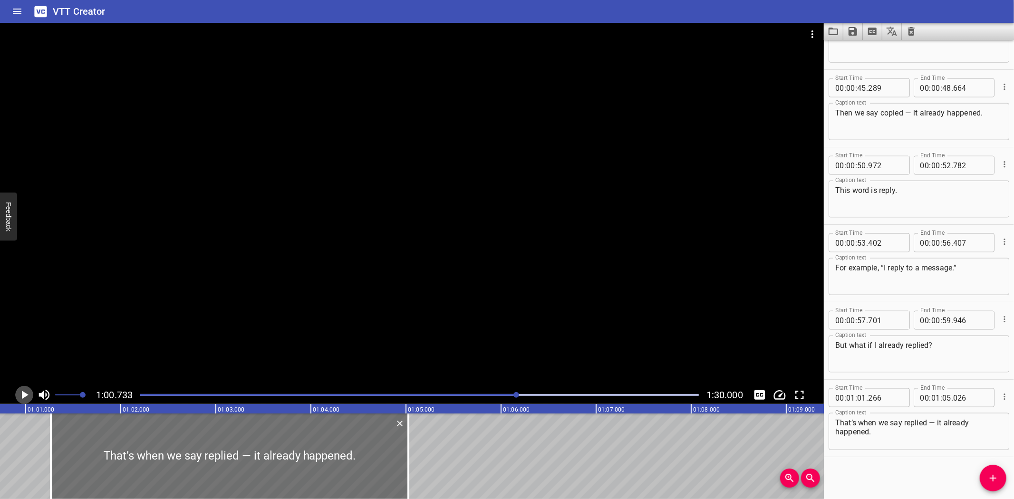
click at [22, 393] on icon "Play/Pause" at bounding box center [25, 395] width 7 height 9
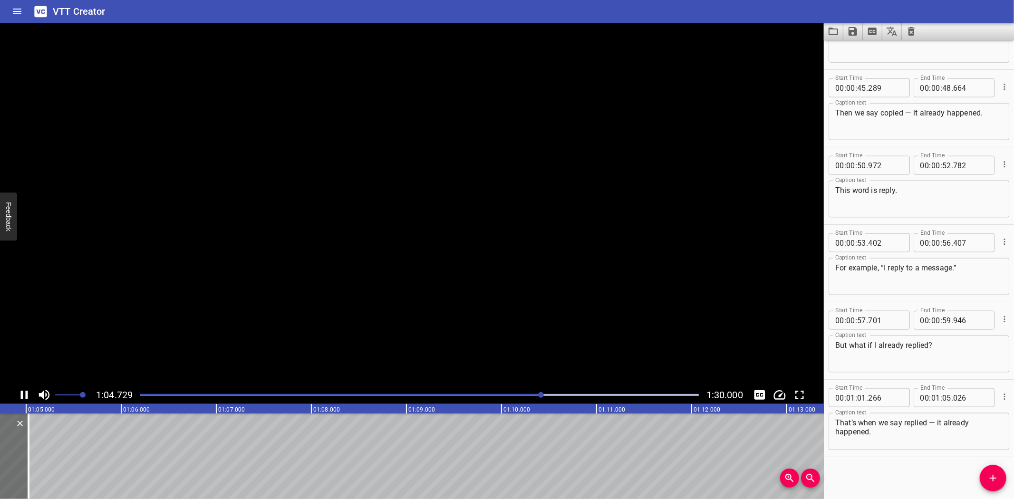
click at [22, 393] on icon "Play/Pause" at bounding box center [24, 395] width 7 height 9
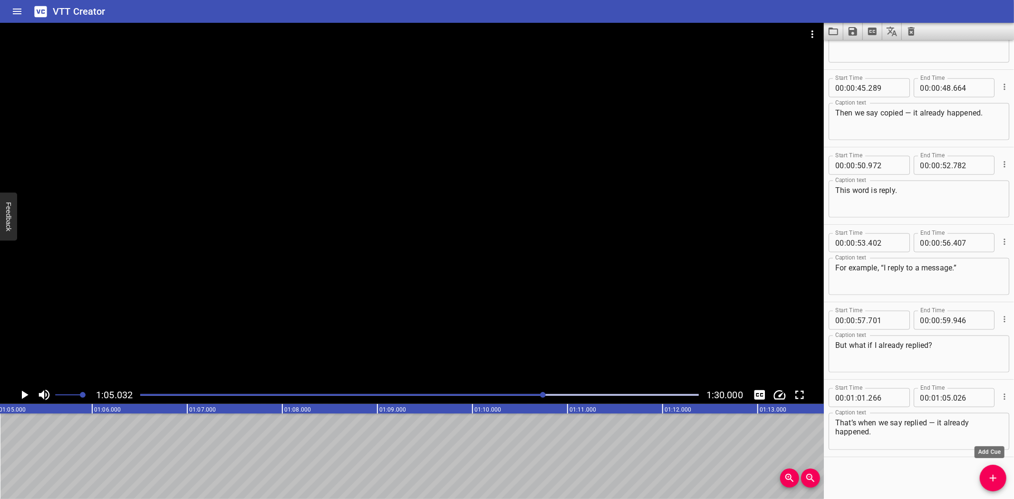
click at [991, 479] on icon "Add Cue" at bounding box center [992, 477] width 11 height 11
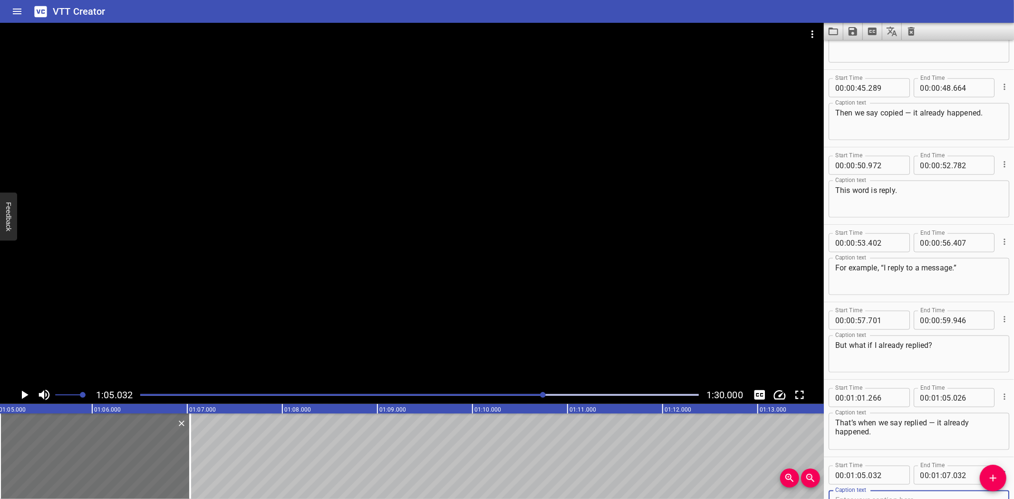
scroll to position [984, 0]
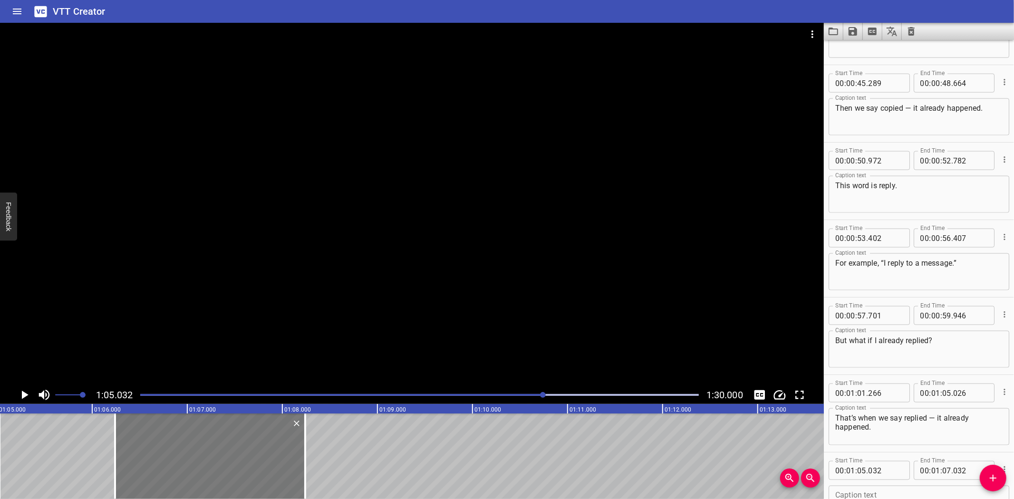
drag, startPoint x: 128, startPoint y: 453, endPoint x: 243, endPoint y: 450, distance: 115.0
click at [243, 450] on div at bounding box center [210, 456] width 190 height 86
type input "06"
type input "242"
type input "08"
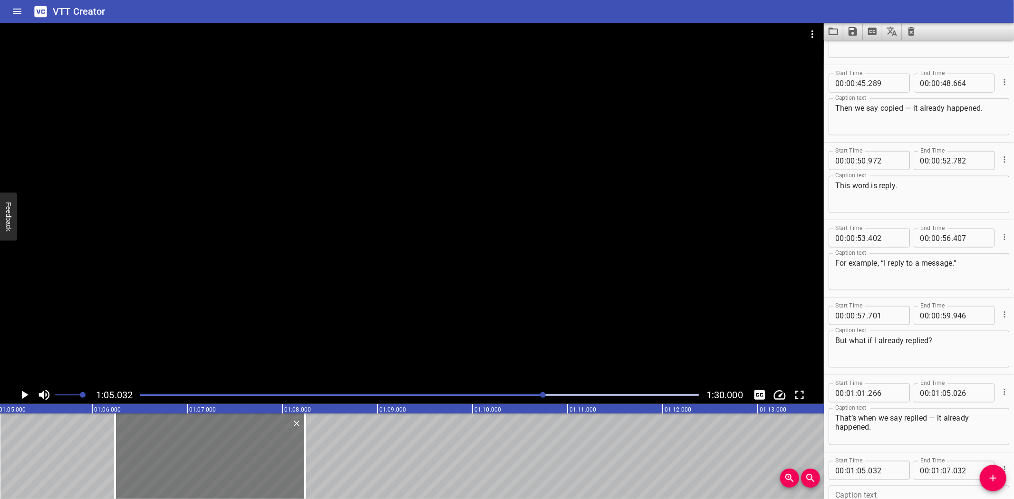
type input "242"
drag, startPoint x: 306, startPoint y: 467, endPoint x: 242, endPoint y: 472, distance: 63.4
click at [242, 472] on div at bounding box center [242, 456] width 10 height 86
type input "07"
type input "577"
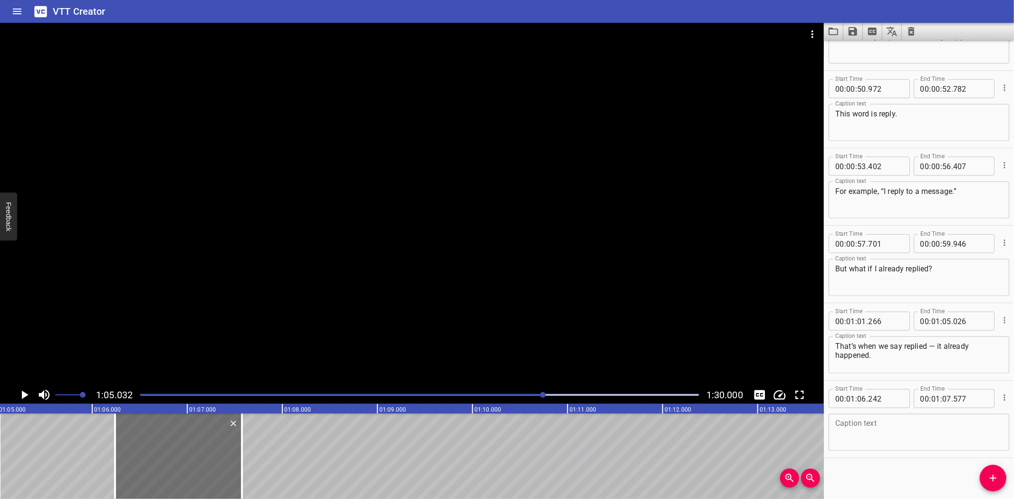
scroll to position [1056, 0]
click at [892, 427] on textarea at bounding box center [918, 432] width 167 height 27
paste textarea "Did you notice the change?"
type textarea "Did you notice the change?"
click at [23, 393] on icon "Play/Pause" at bounding box center [25, 395] width 7 height 9
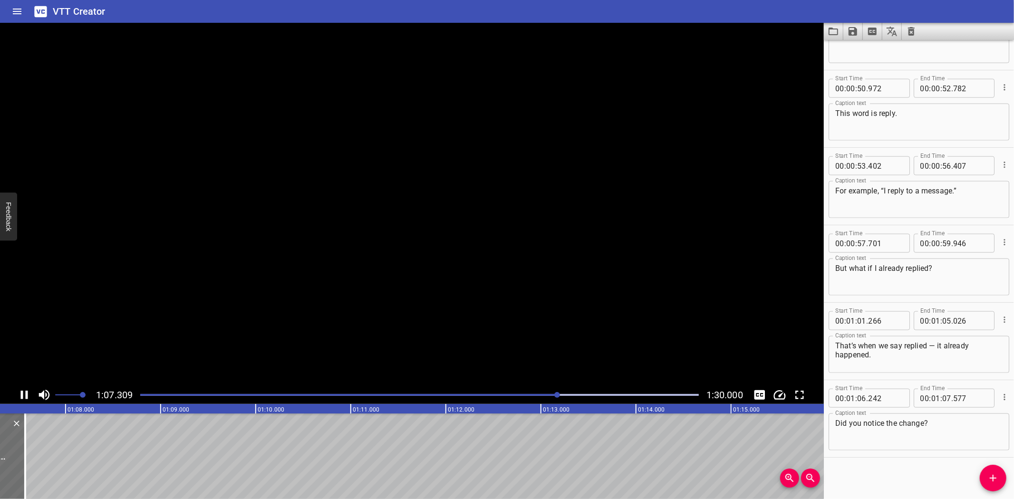
click at [23, 393] on icon "Play/Pause" at bounding box center [24, 395] width 14 height 14
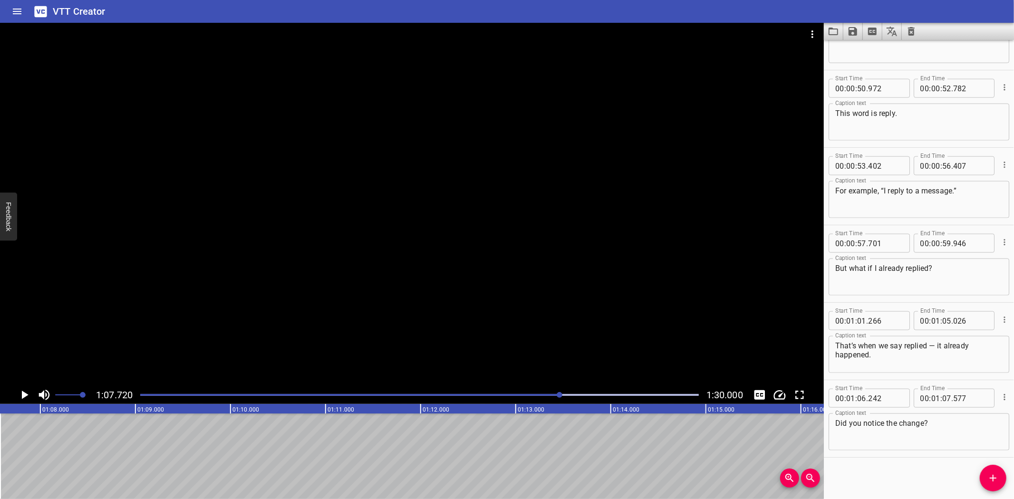
scroll to position [0, 6437]
click at [992, 482] on icon "Add Cue" at bounding box center [992, 477] width 11 height 11
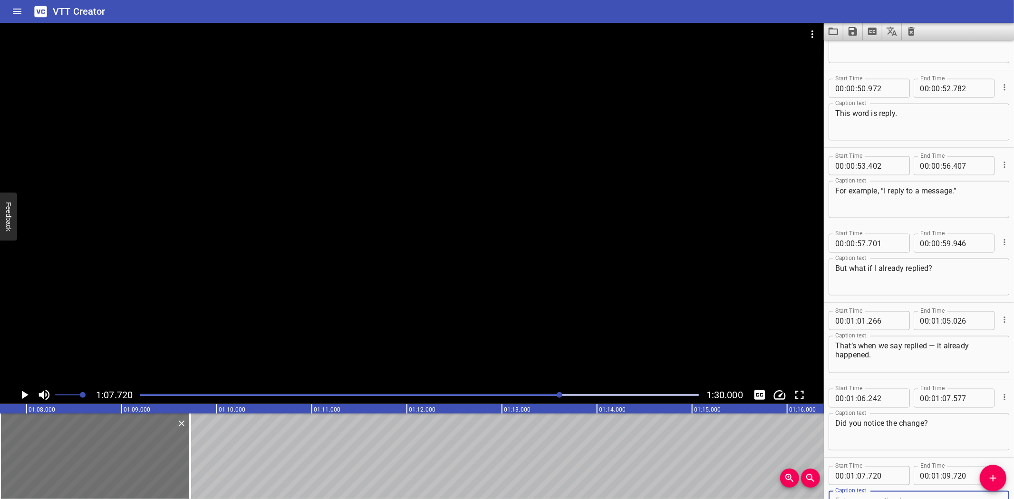
scroll to position [1061, 0]
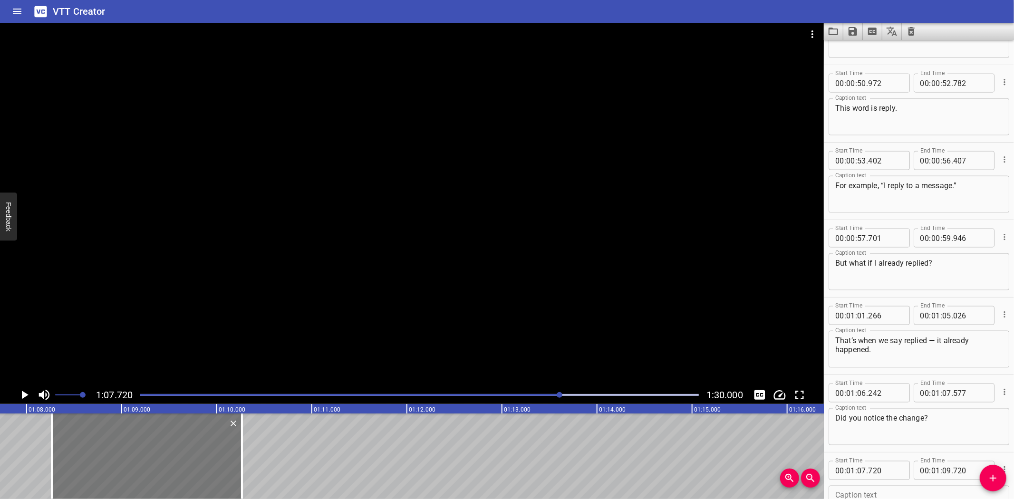
drag, startPoint x: 117, startPoint y: 444, endPoint x: 196, endPoint y: 450, distance: 79.1
click at [169, 442] on div at bounding box center [147, 456] width 190 height 86
type input "08"
type input "260"
type input "10"
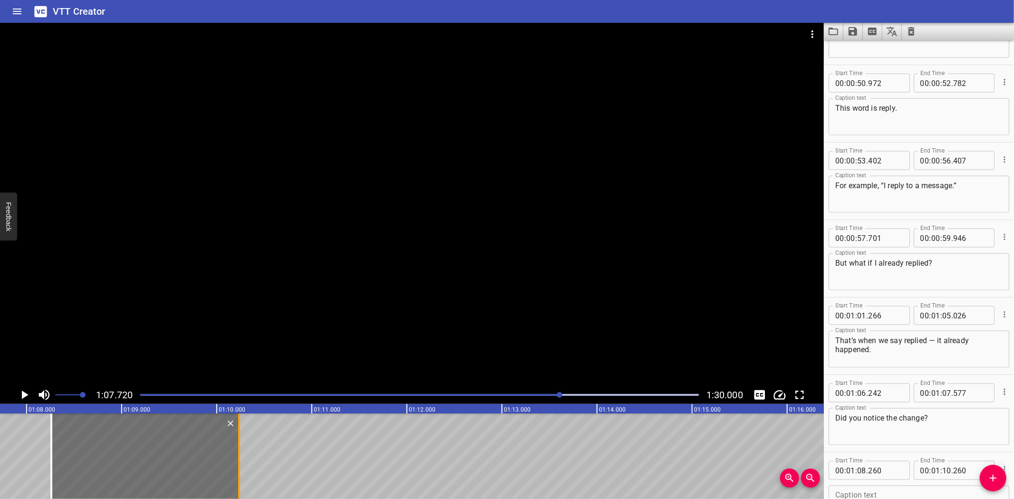
click at [237, 454] on div at bounding box center [239, 456] width 10 height 86
type input "235"
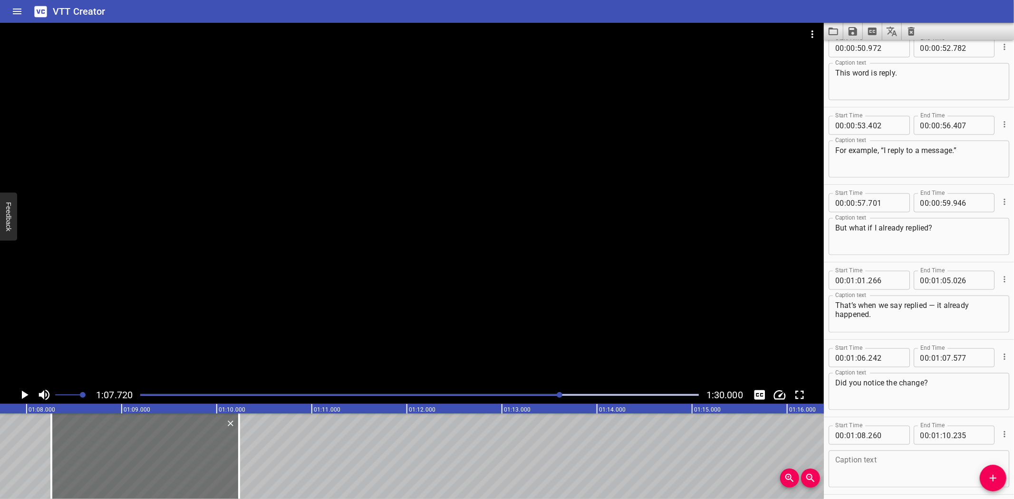
scroll to position [1133, 0]
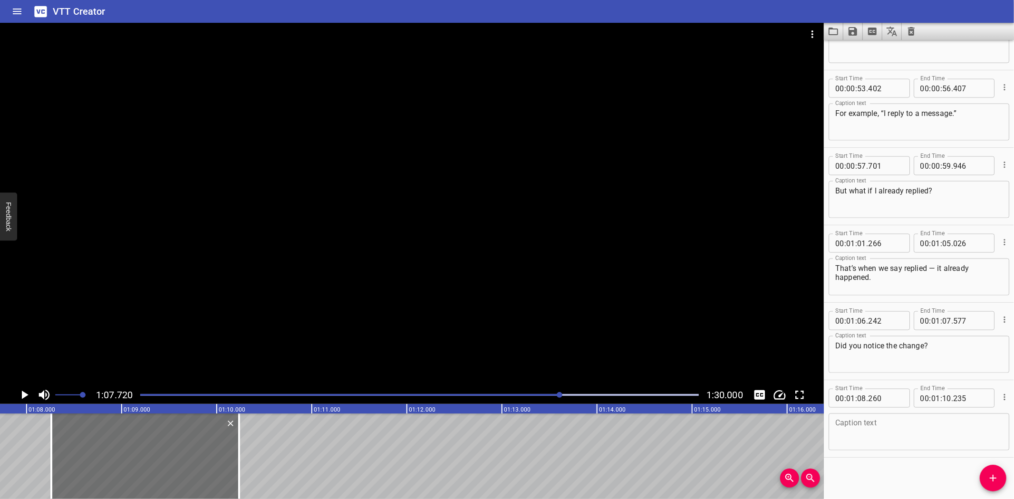
click at [898, 435] on textarea at bounding box center [918, 432] width 167 height 27
paste textarea "Each word ends in y."
type textarea "Each word ends in y."
click at [25, 393] on icon "Play/Pause" at bounding box center [24, 395] width 14 height 14
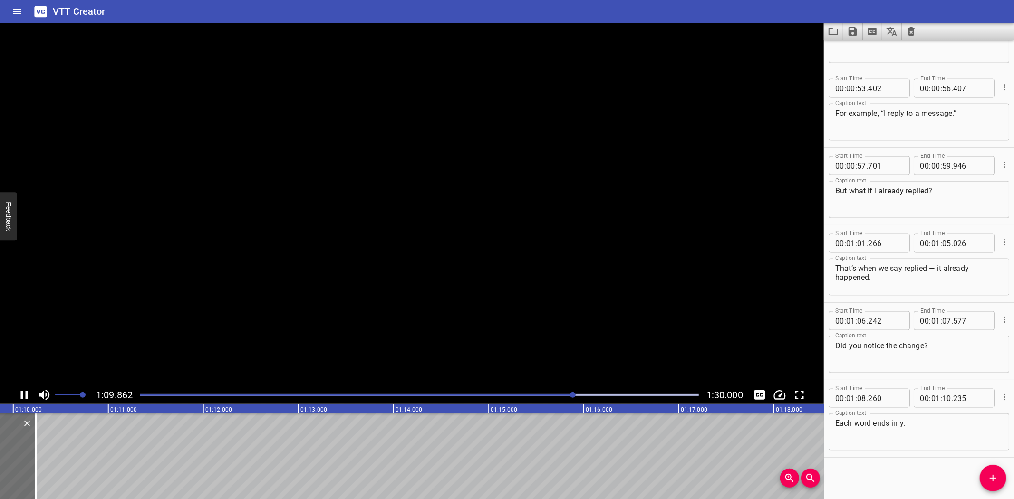
click at [25, 393] on icon "Play/Pause" at bounding box center [24, 395] width 14 height 14
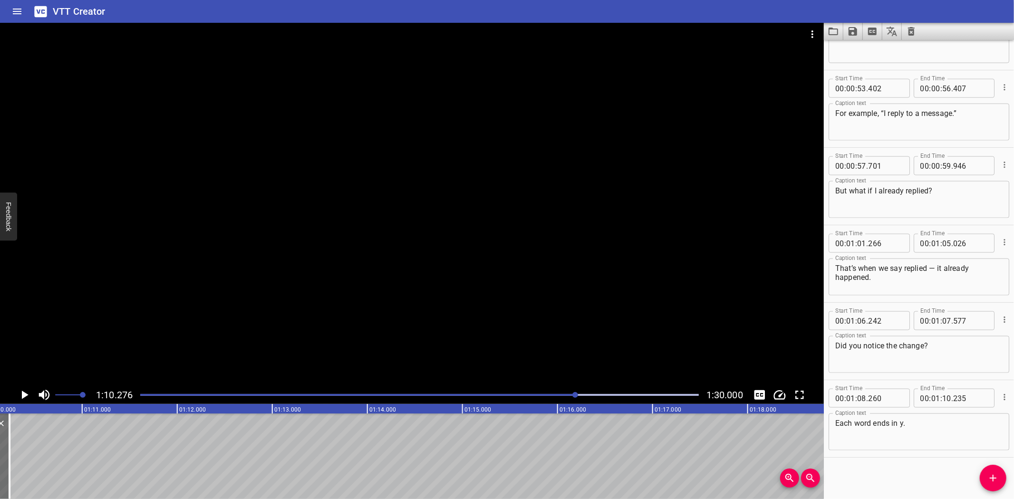
scroll to position [0, 6680]
drag, startPoint x: 991, startPoint y: 475, endPoint x: 828, endPoint y: 481, distance: 162.7
click at [976, 473] on div "Start Time 00 : 00 : 00 . 506 Start Time End Time 00 : 00 : 02 . 706 End Time C…" at bounding box center [919, 269] width 190 height 459
drag, startPoint x: 990, startPoint y: 478, endPoint x: 951, endPoint y: 482, distance: 39.2
click at [966, 481] on div "Start Time 00 : 00 : 00 . 506 Start Time End Time 00 : 00 : 02 . 706 End Time C…" at bounding box center [919, 269] width 190 height 459
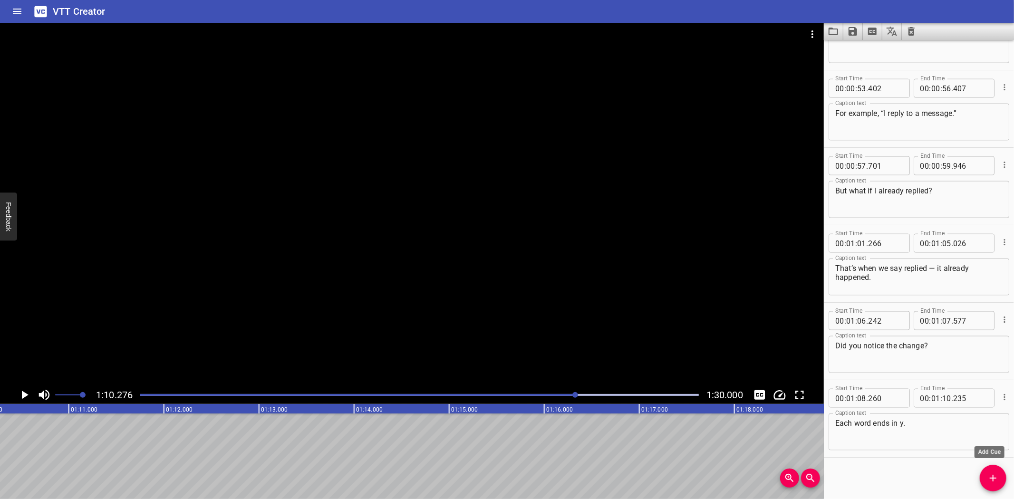
click at [993, 480] on icon "Add Cue" at bounding box center [992, 478] width 7 height 7
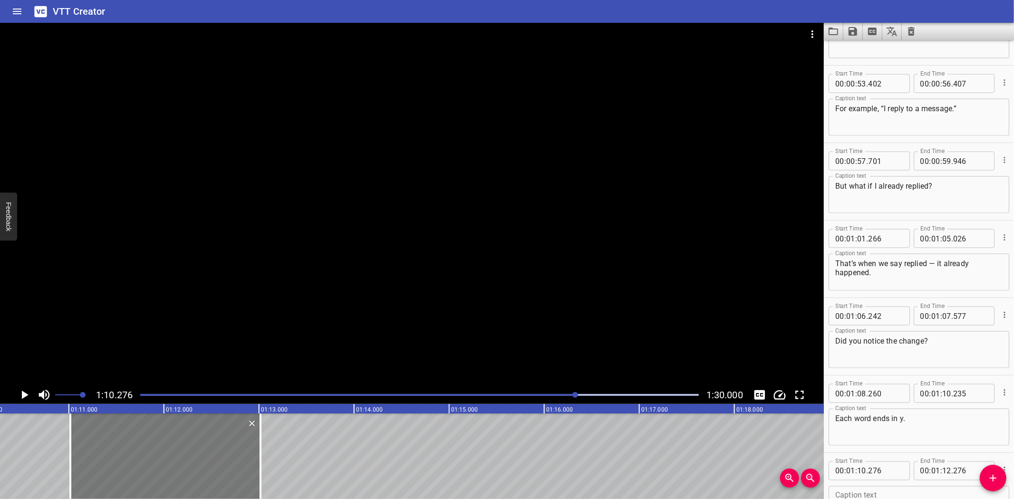
drag, startPoint x: 117, startPoint y: 458, endPoint x: 188, endPoint y: 451, distance: 70.7
click at [188, 451] on div at bounding box center [165, 456] width 190 height 86
type input "11"
type input "016"
type input "13"
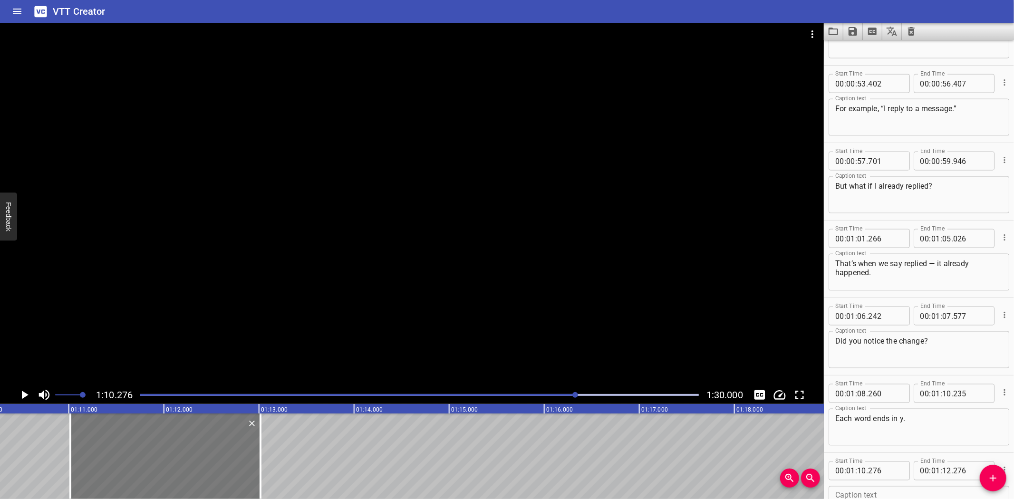
type input "016"
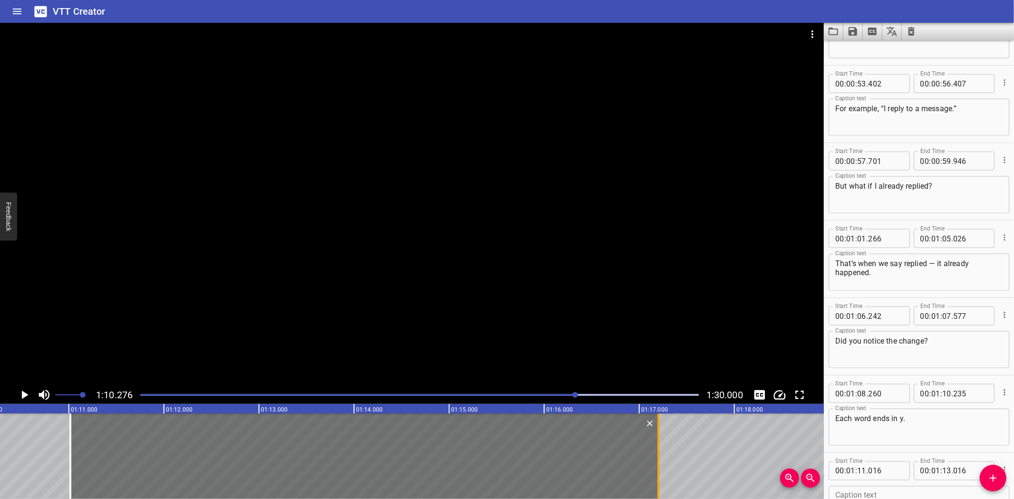
drag, startPoint x: 258, startPoint y: 462, endPoint x: 656, endPoint y: 459, distance: 397.8
click at [656, 459] on div at bounding box center [658, 456] width 10 height 86
type input "17"
type input "201"
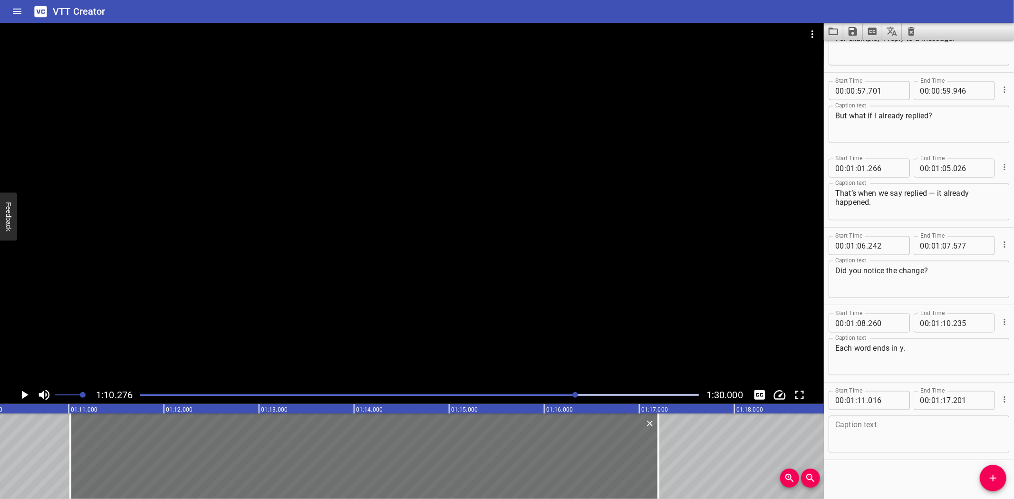
scroll to position [1210, 0]
click at [909, 425] on textarea at bounding box center [918, 432] width 167 height 27
paste textarea "We changed y to i, then added -ed — to show it already happened."
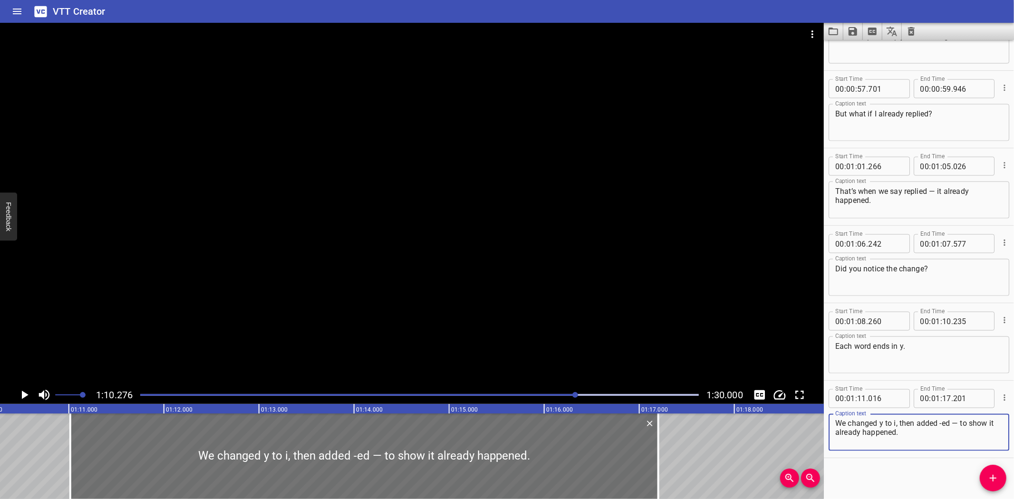
type textarea "We changed y to i, then added -ed — to show it already happened."
click at [22, 391] on icon "Play/Pause" at bounding box center [24, 395] width 14 height 14
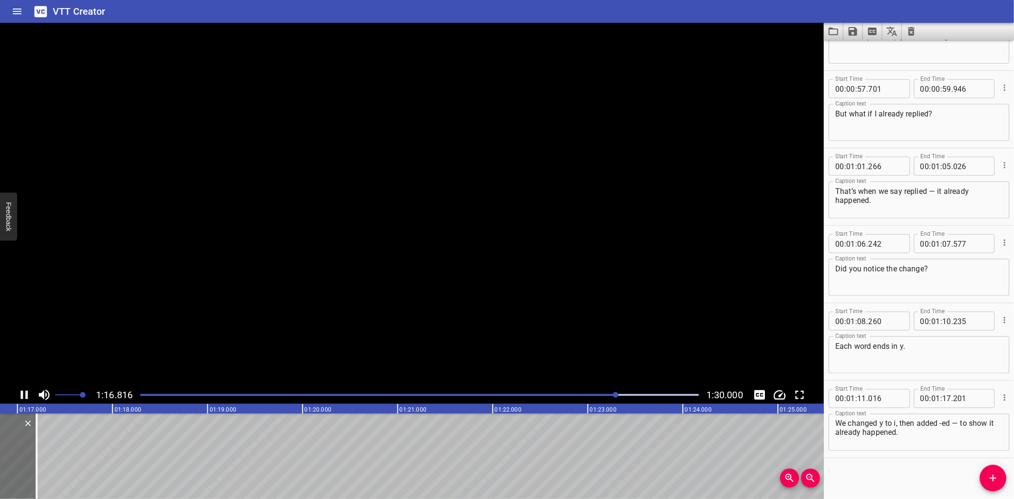
click at [22, 391] on icon "Play/Pause" at bounding box center [24, 395] width 14 height 14
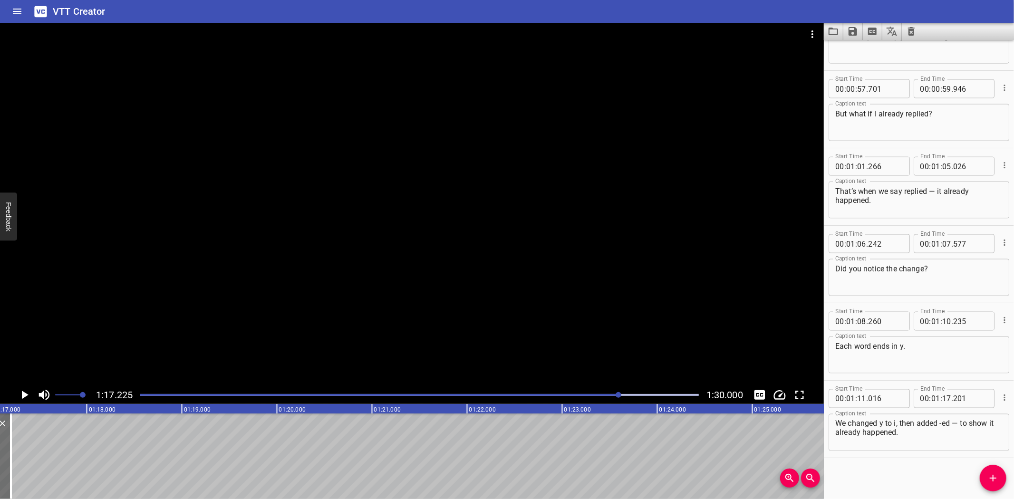
scroll to position [0, 7340]
click at [23, 394] on icon "Play/Pause" at bounding box center [25, 395] width 7 height 9
click at [23, 394] on icon "Play/Pause" at bounding box center [24, 395] width 14 height 14
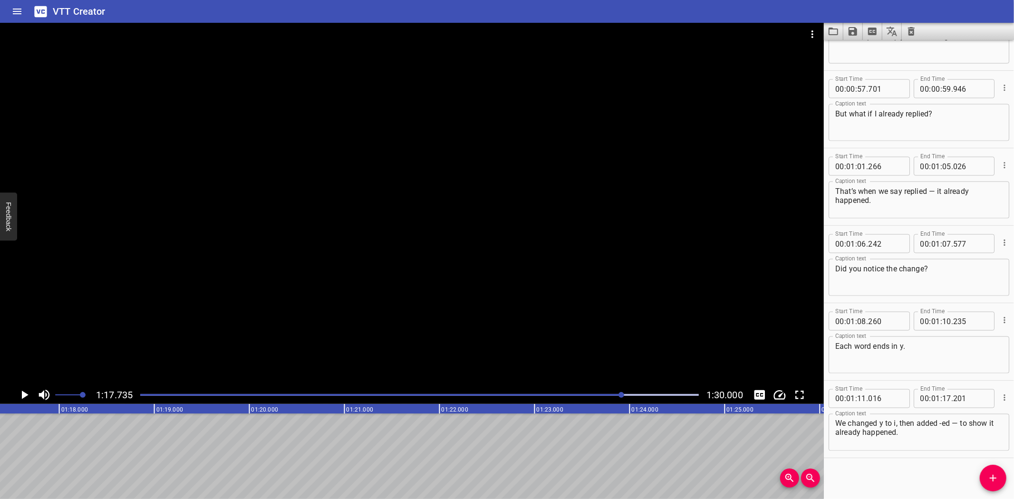
scroll to position [0, 7388]
click at [24, 395] on icon "Play/Pause" at bounding box center [25, 395] width 7 height 9
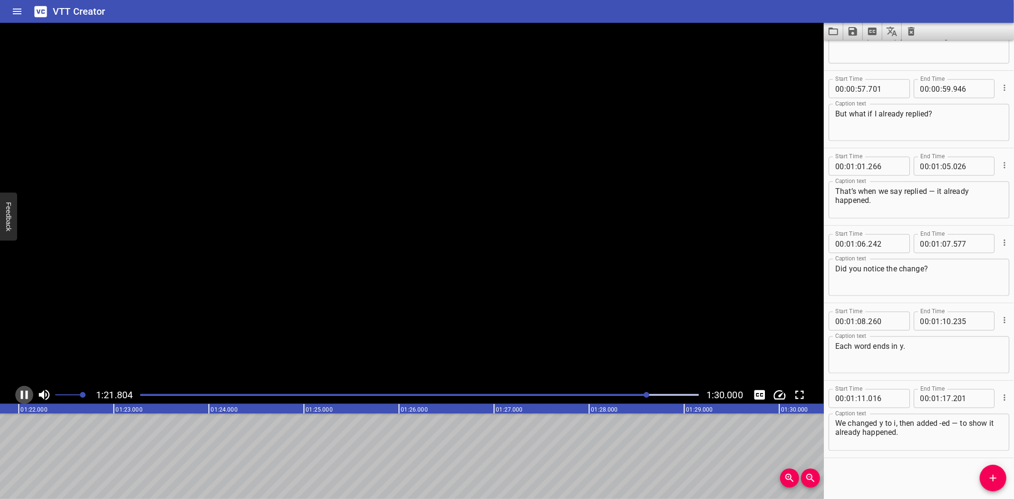
click at [24, 395] on icon "Play/Pause" at bounding box center [24, 395] width 14 height 14
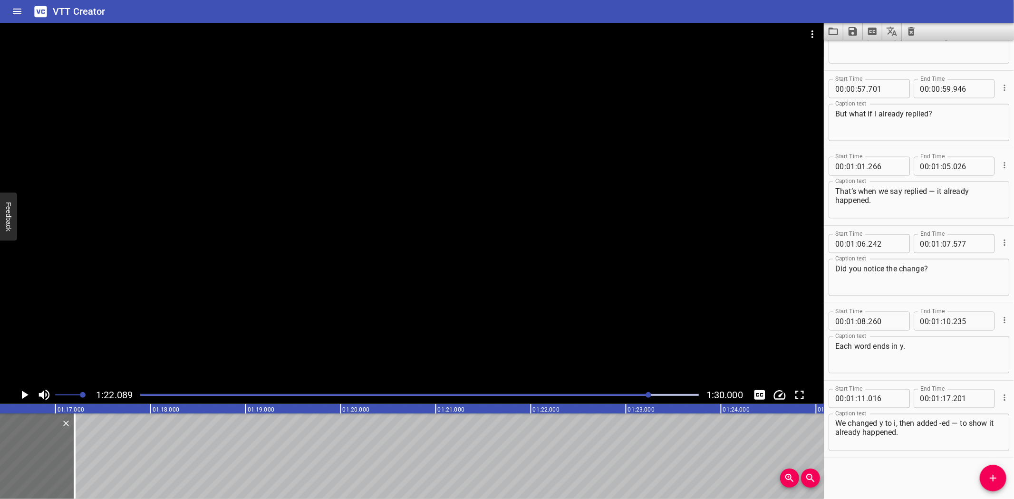
scroll to position [0, 7031]
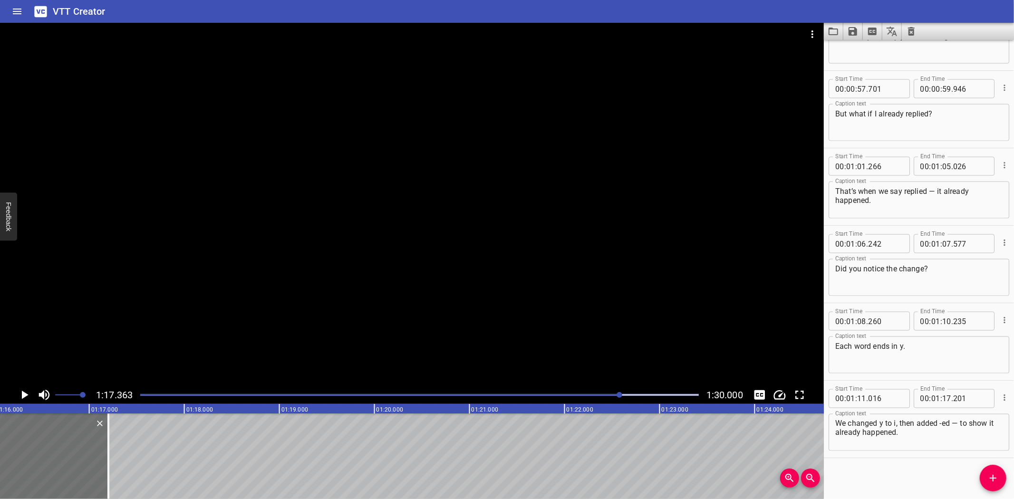
scroll to position [0, 7353]
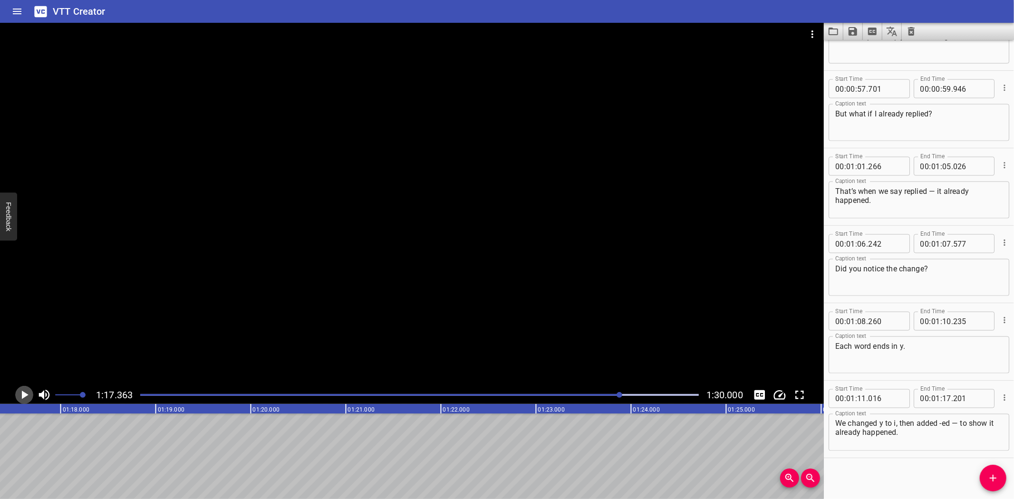
click at [24, 392] on icon "Play/Pause" at bounding box center [24, 395] width 14 height 14
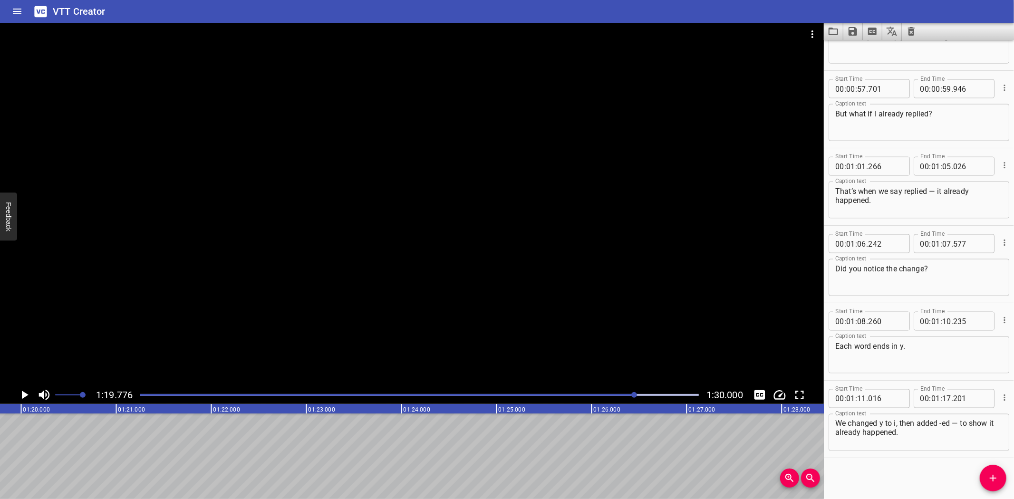
scroll to position [0, 7403]
click at [20, 393] on icon "Play/Pause" at bounding box center [24, 395] width 14 height 14
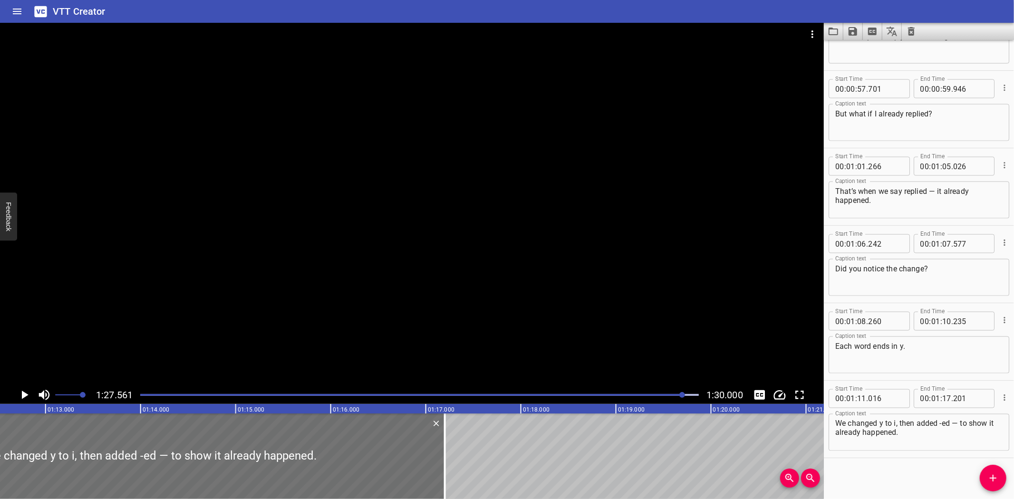
scroll to position [0, 6945]
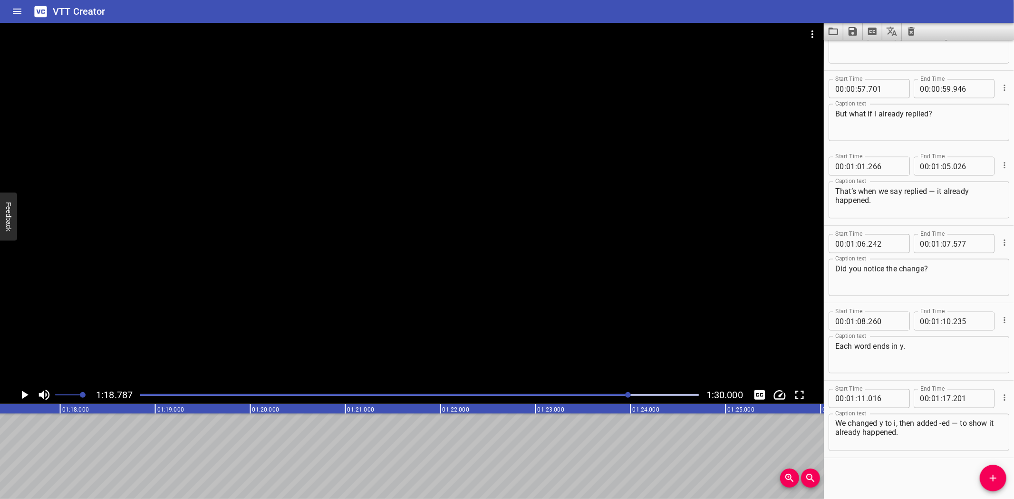
scroll to position [0, 7489]
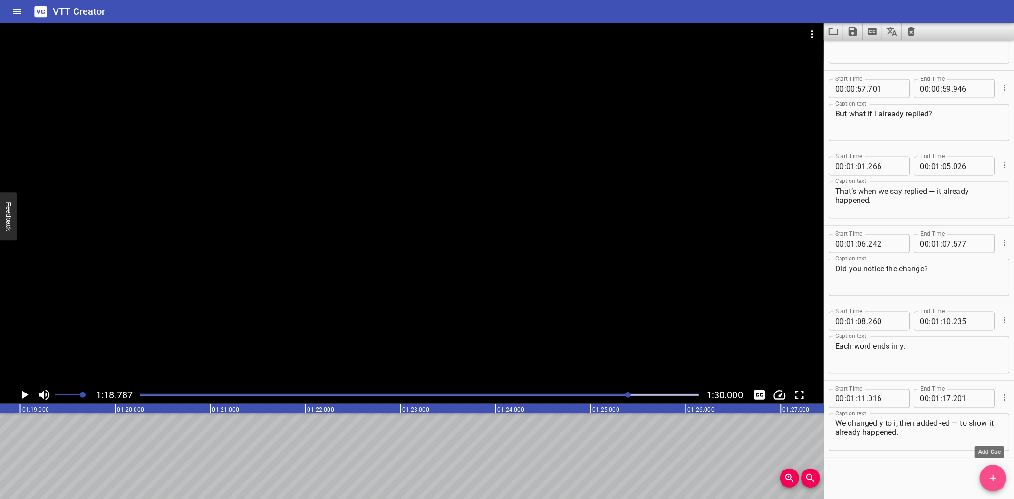
click at [990, 476] on icon "Add Cue" at bounding box center [992, 477] width 11 height 11
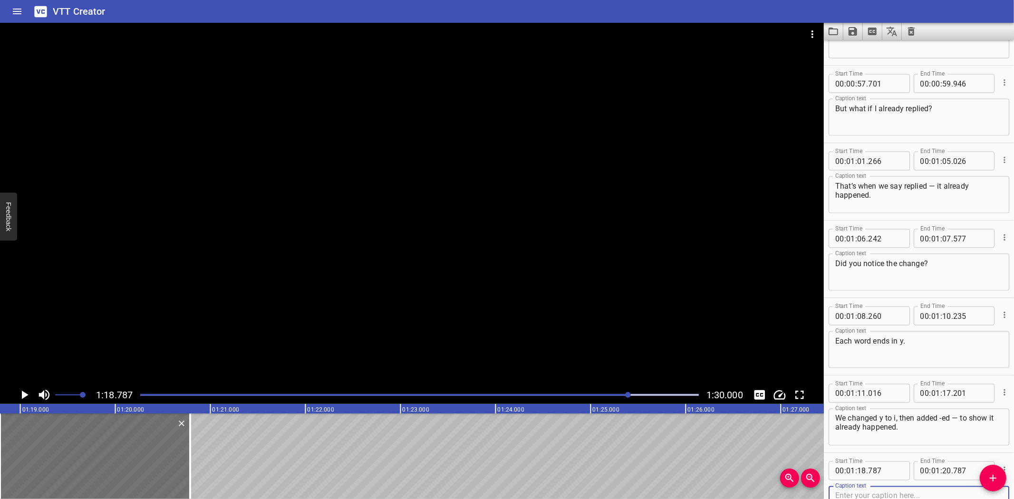
scroll to position [0, 7406]
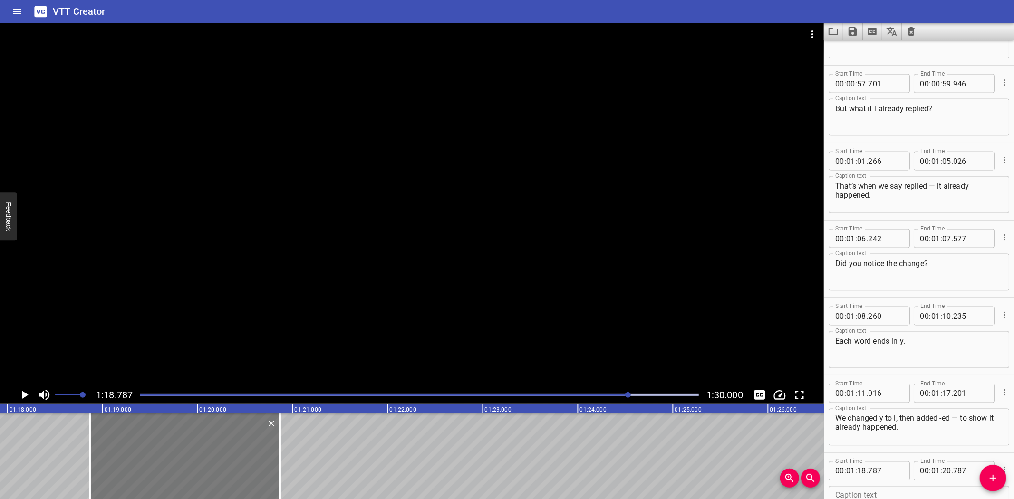
drag, startPoint x: 160, startPoint y: 433, endPoint x: 167, endPoint y: 433, distance: 7.6
click at [167, 433] on div at bounding box center [185, 456] width 190 height 86
type input "867"
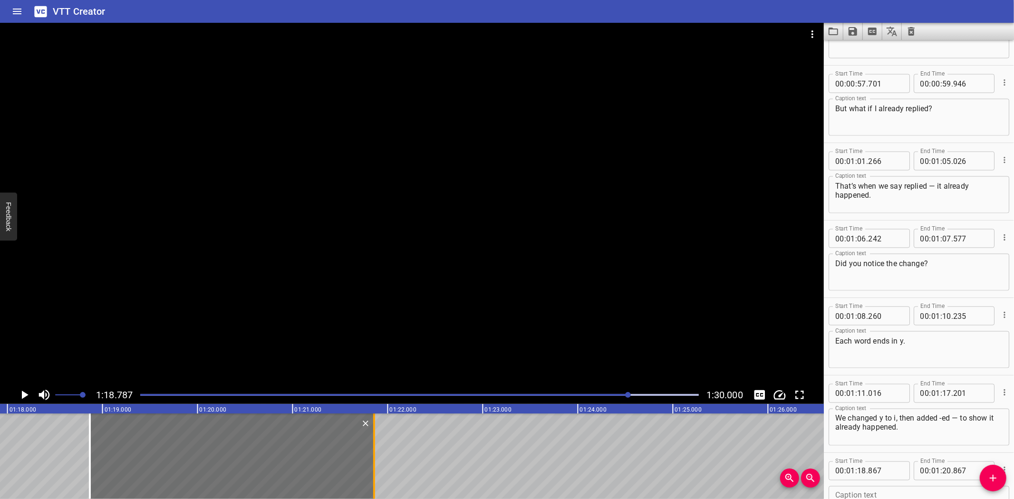
drag, startPoint x: 277, startPoint y: 442, endPoint x: 371, endPoint y: 444, distance: 94.1
click at [371, 444] on div at bounding box center [374, 456] width 10 height 86
type input "21"
type input "857"
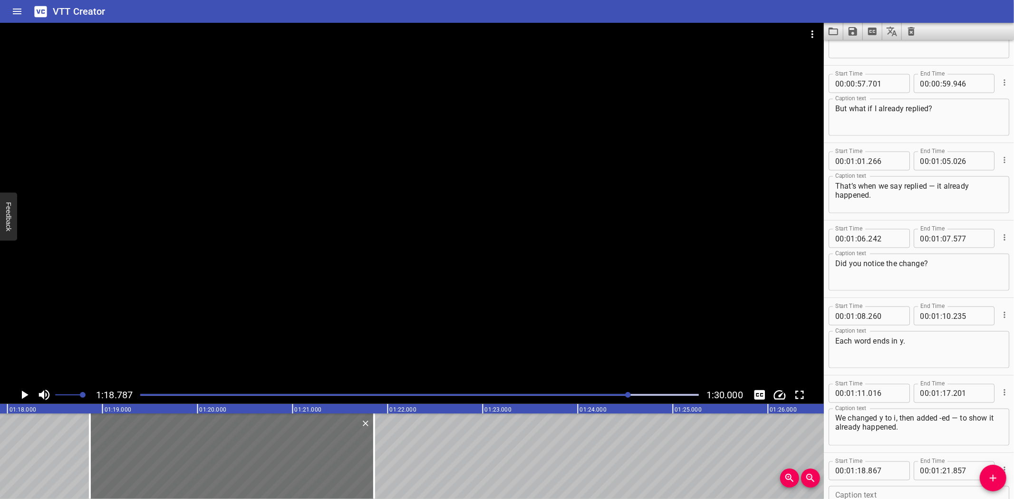
scroll to position [0, 7417]
click at [22, 397] on icon "Play/Pause" at bounding box center [25, 395] width 7 height 9
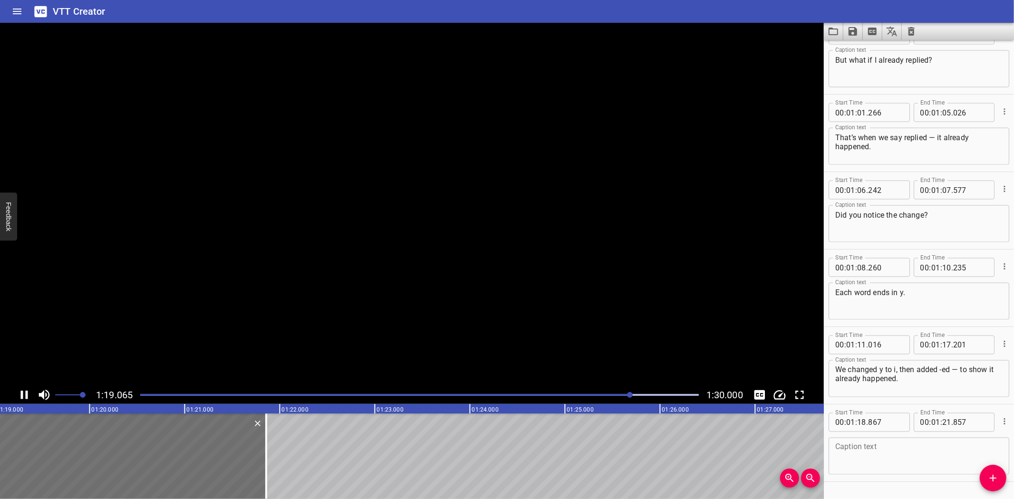
scroll to position [1288, 0]
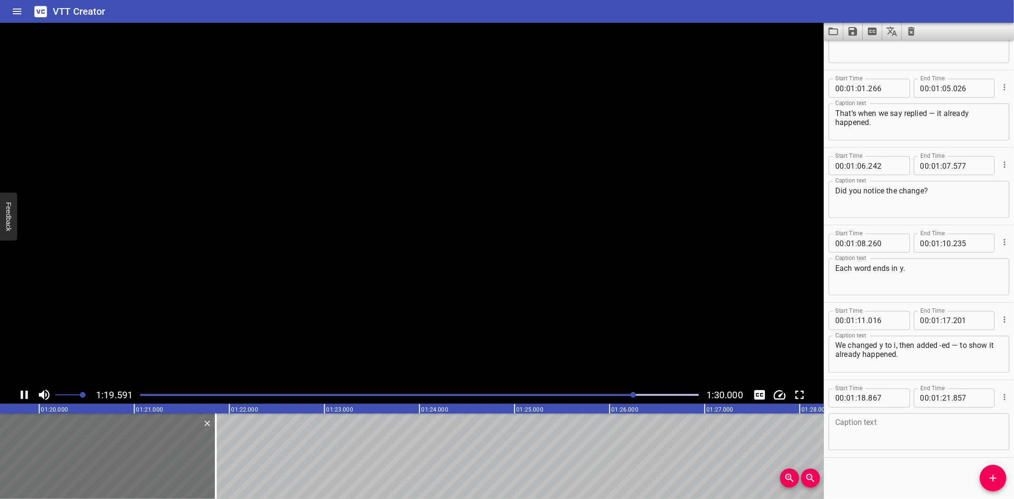
click at [22, 397] on icon "Play/Pause" at bounding box center [24, 395] width 7 height 9
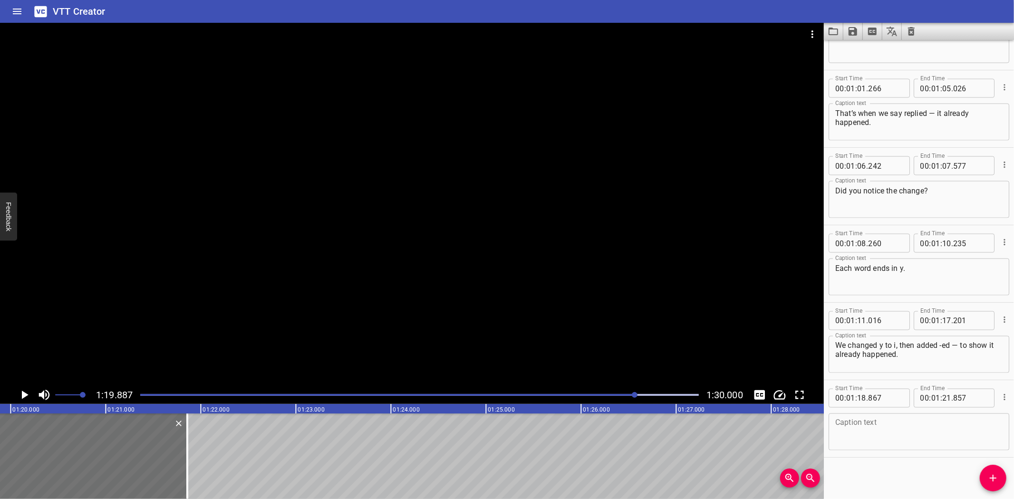
click at [873, 438] on textarea at bounding box center [918, 432] width 167 height 27
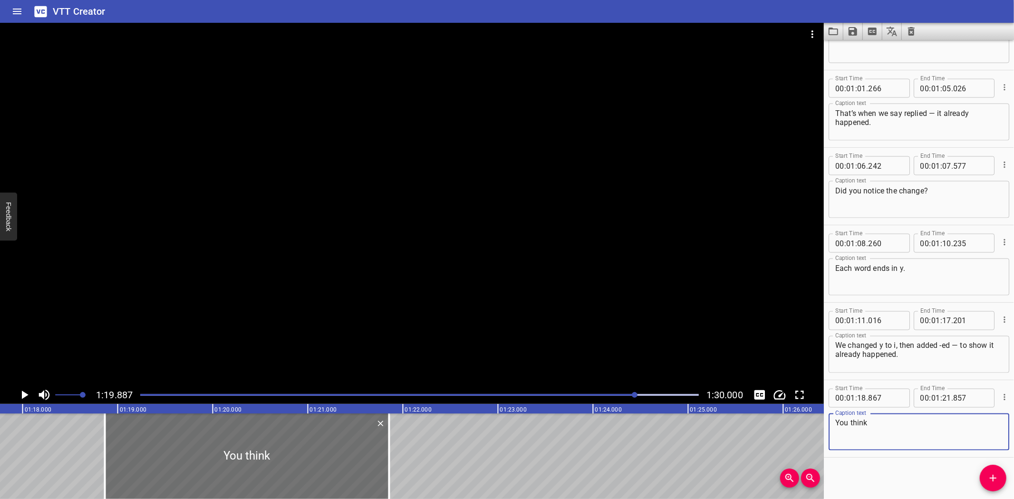
scroll to position [0, 7384]
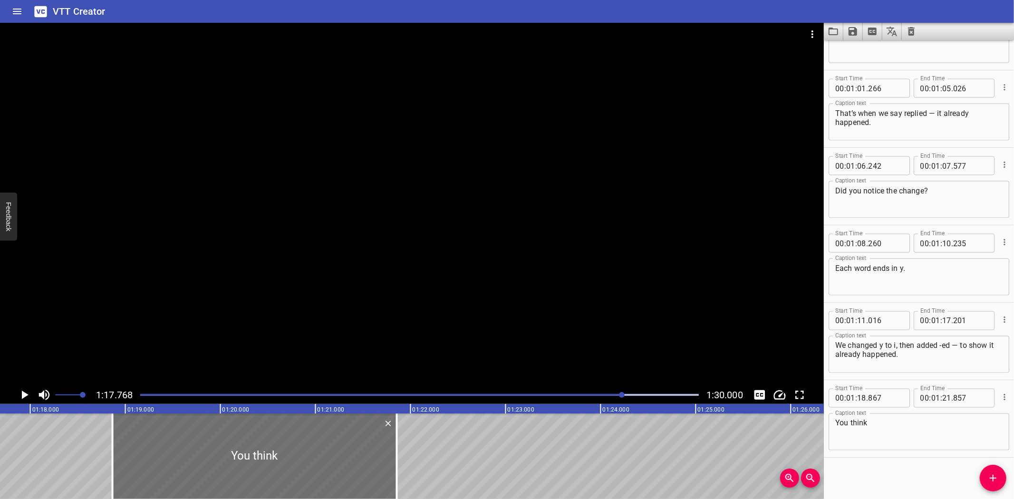
scroll to position [0, 7392]
click at [25, 394] on icon "Play/Pause" at bounding box center [25, 395] width 7 height 9
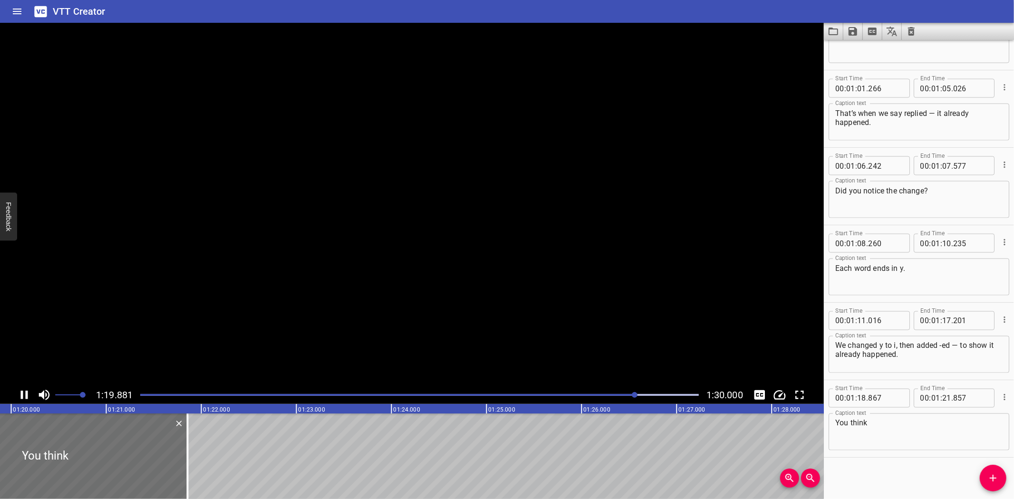
click at [25, 394] on icon "Play/Pause" at bounding box center [24, 395] width 14 height 14
click at [912, 427] on textarea "You think" at bounding box center [918, 432] width 167 height 27
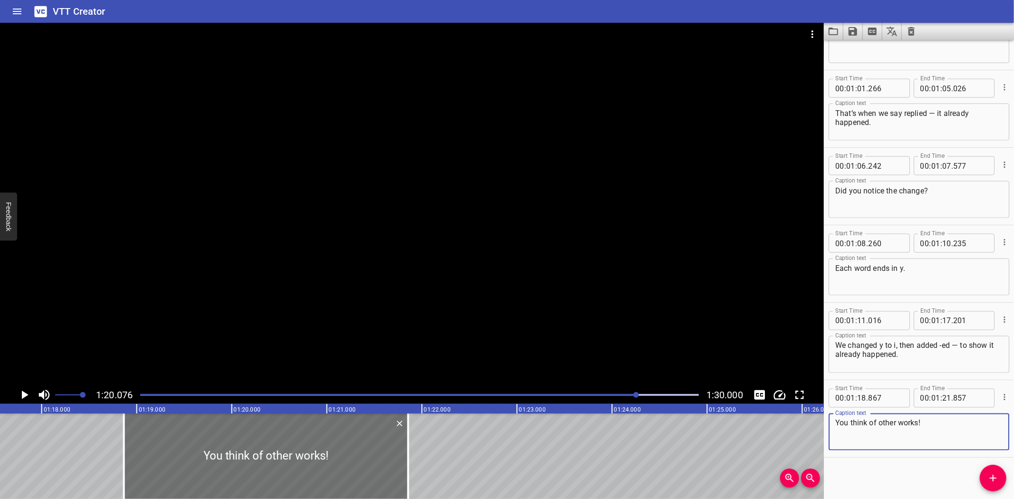
scroll to position [0, 7327]
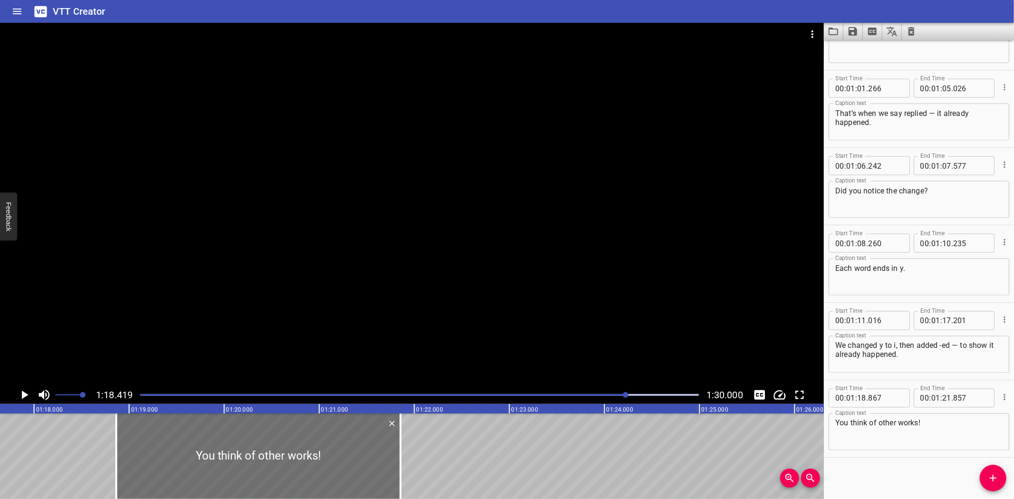
scroll to position [0, 7453]
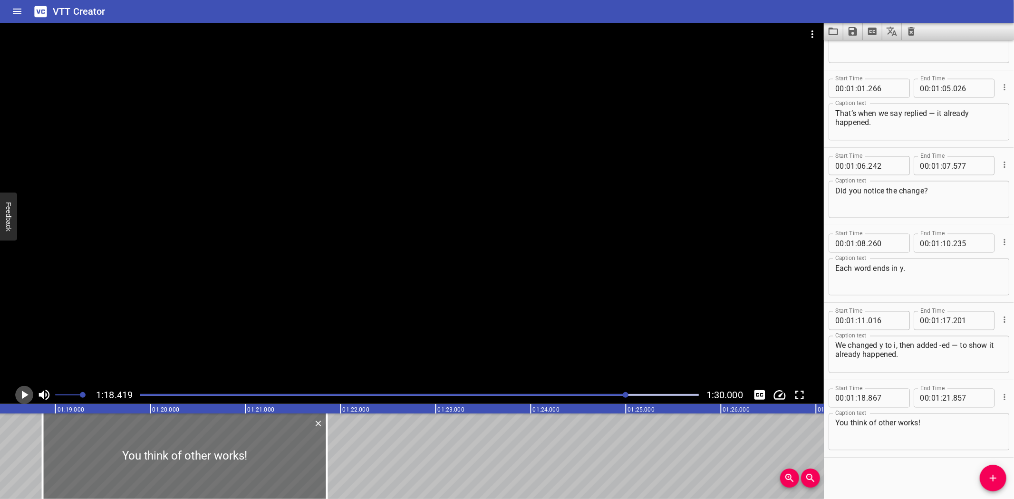
click at [25, 392] on icon "Play/Pause" at bounding box center [24, 395] width 14 height 14
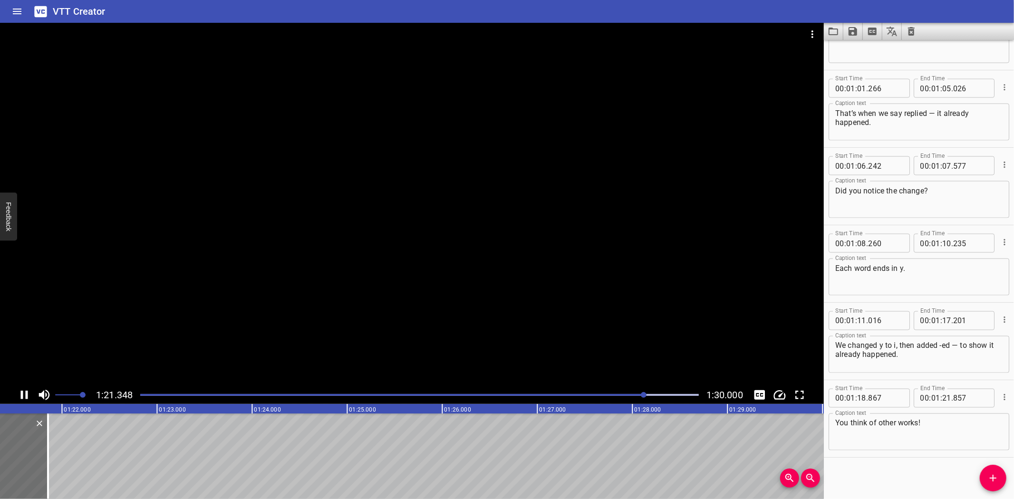
click at [26, 391] on icon "Play/Pause" at bounding box center [24, 395] width 7 height 9
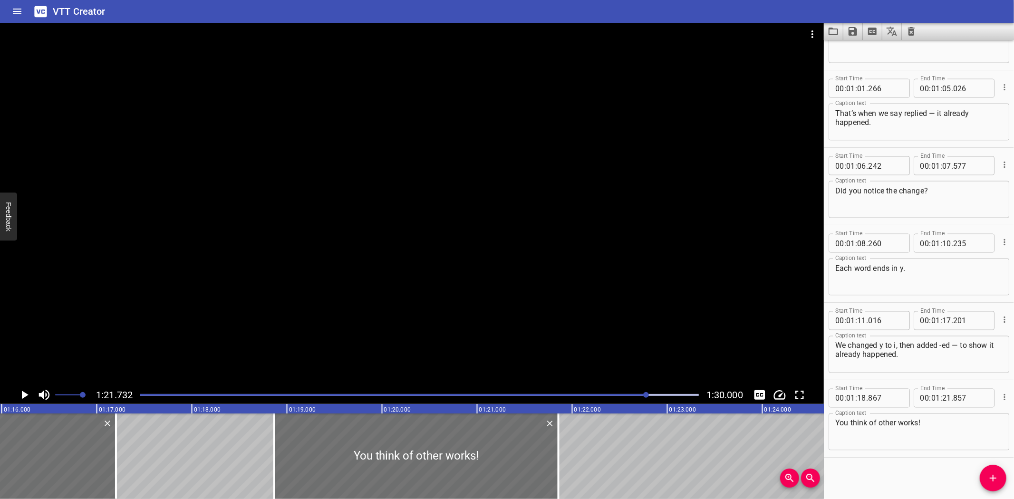
scroll to position [0, 7259]
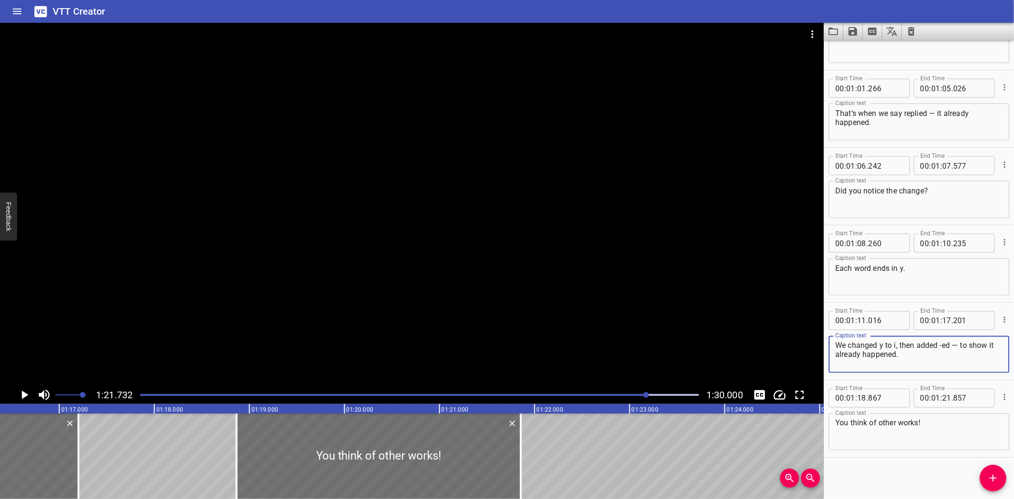
click at [917, 345] on textarea "We changed y to i, then added -ed — to show it already happened." at bounding box center [918, 354] width 167 height 27
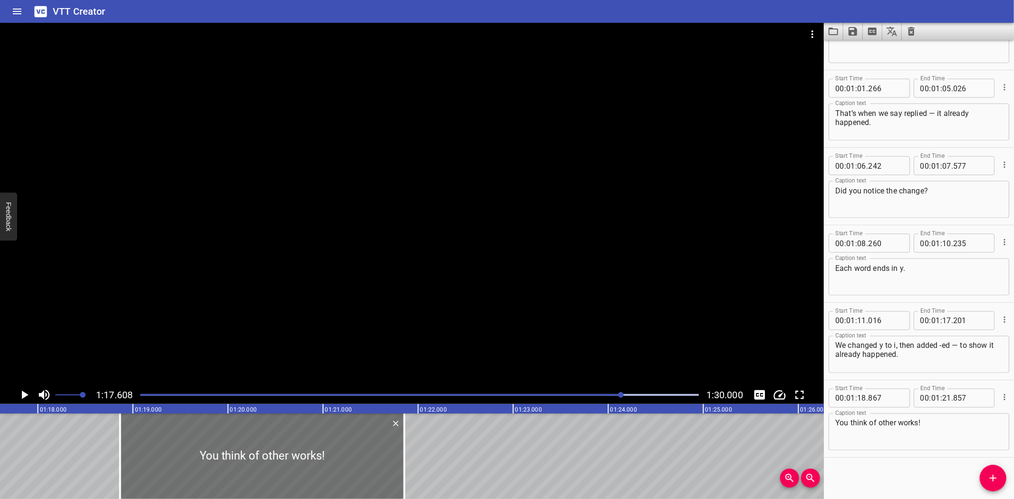
scroll to position [0, 7376]
click at [18, 391] on icon "Play/Pause" at bounding box center [24, 395] width 14 height 14
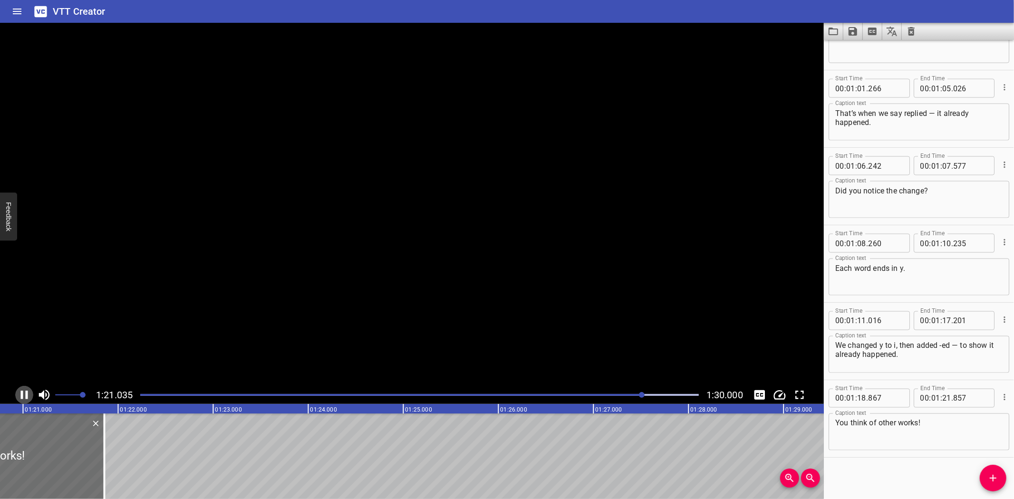
click at [18, 391] on icon "Play/Pause" at bounding box center [24, 395] width 14 height 14
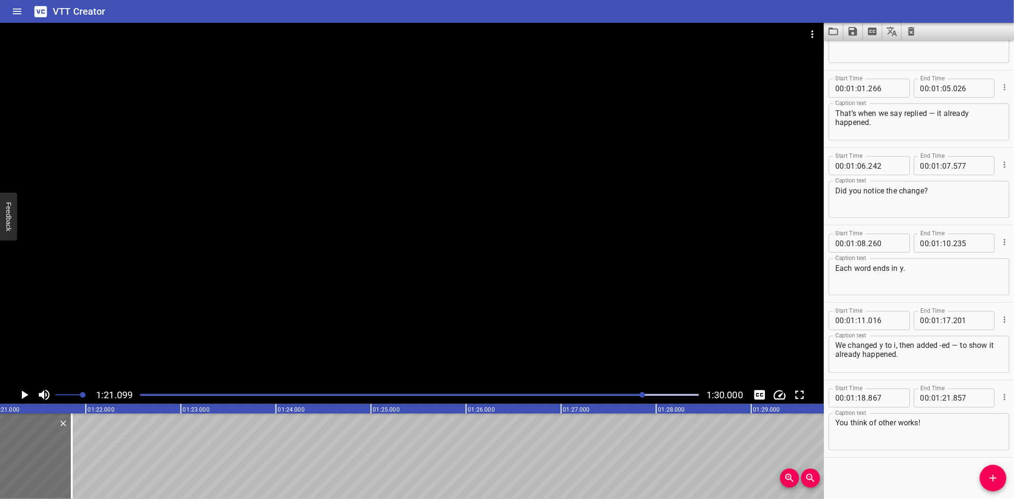
click at [906, 422] on textarea "You think of other works!" at bounding box center [918, 432] width 167 height 27
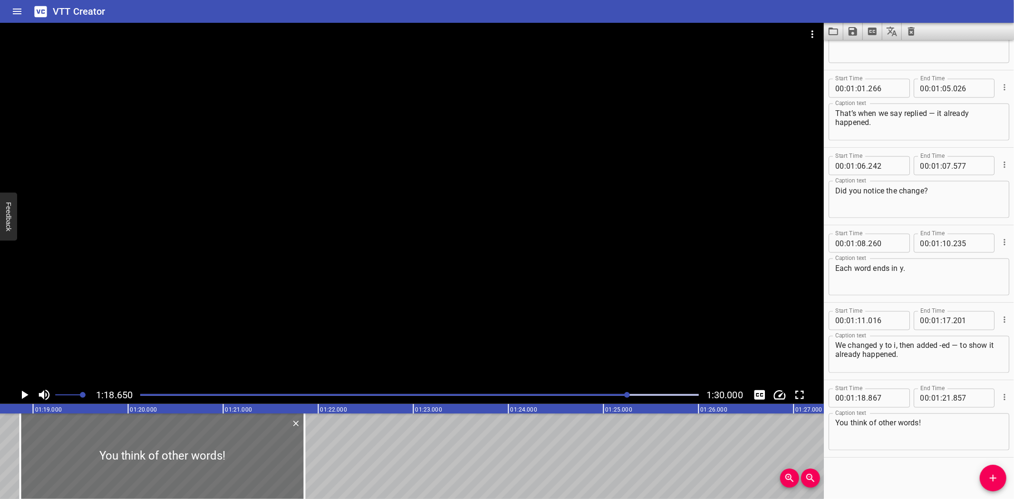
click at [21, 393] on icon "Play/Pause" at bounding box center [24, 395] width 14 height 14
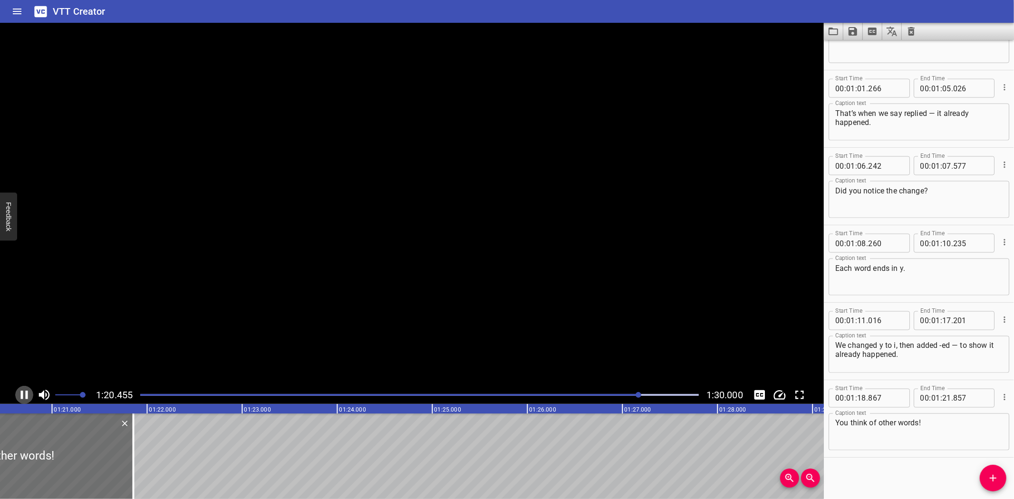
click at [21, 393] on icon "Play/Pause" at bounding box center [24, 395] width 7 height 9
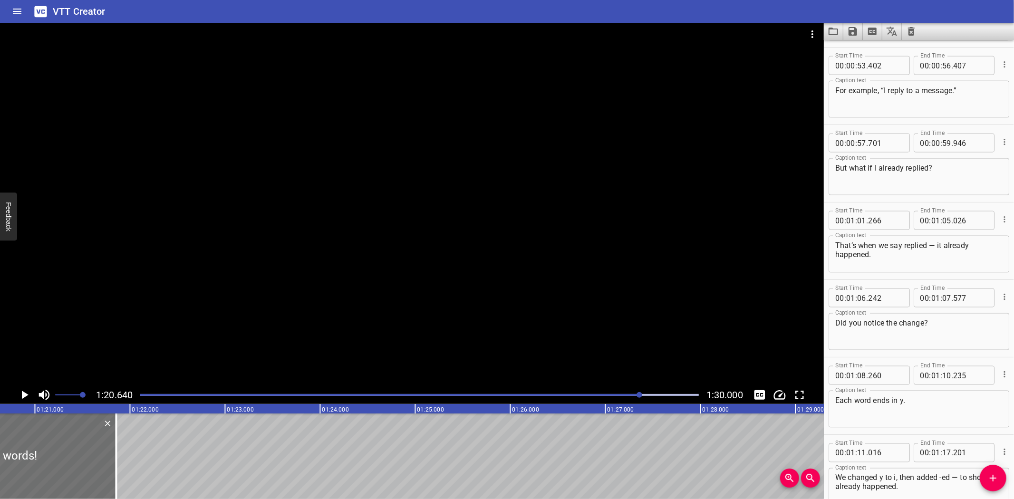
scroll to position [1288, 0]
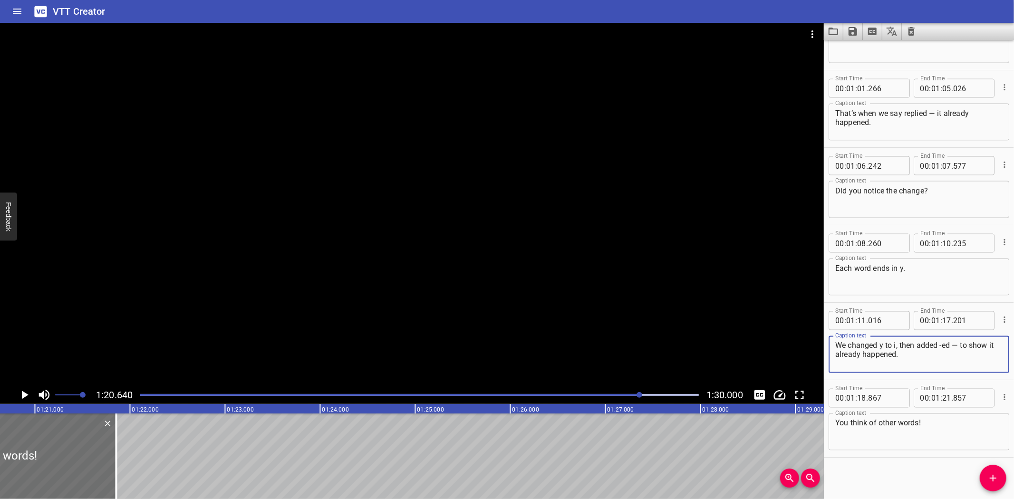
drag, startPoint x: 951, startPoint y: 343, endPoint x: 899, endPoint y: 343, distance: 51.8
click at [899, 343] on textarea "We changed y to i, then added -ed — to show it already happened." at bounding box center [918, 354] width 167 height 27
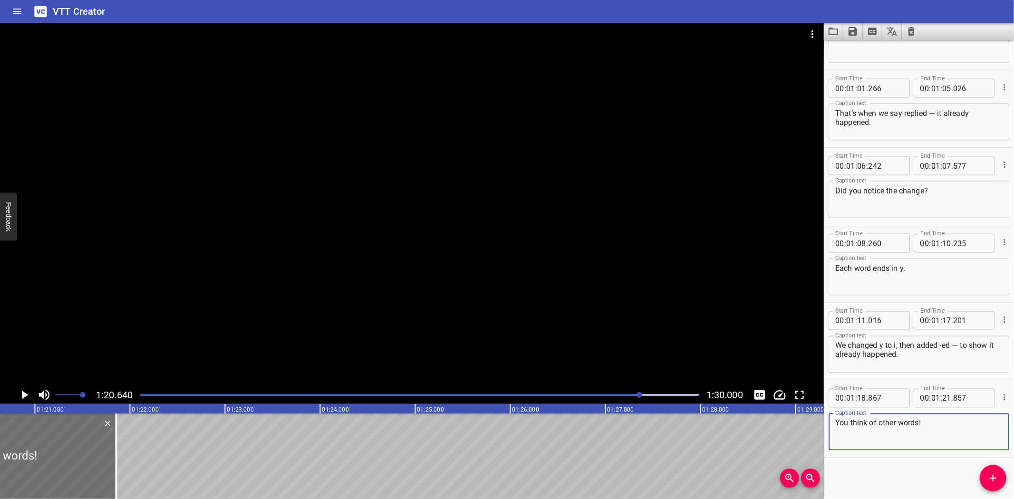
click at [940, 429] on textarea "You think of other words!" at bounding box center [918, 432] width 167 height 27
paste textarea "then added -ed"
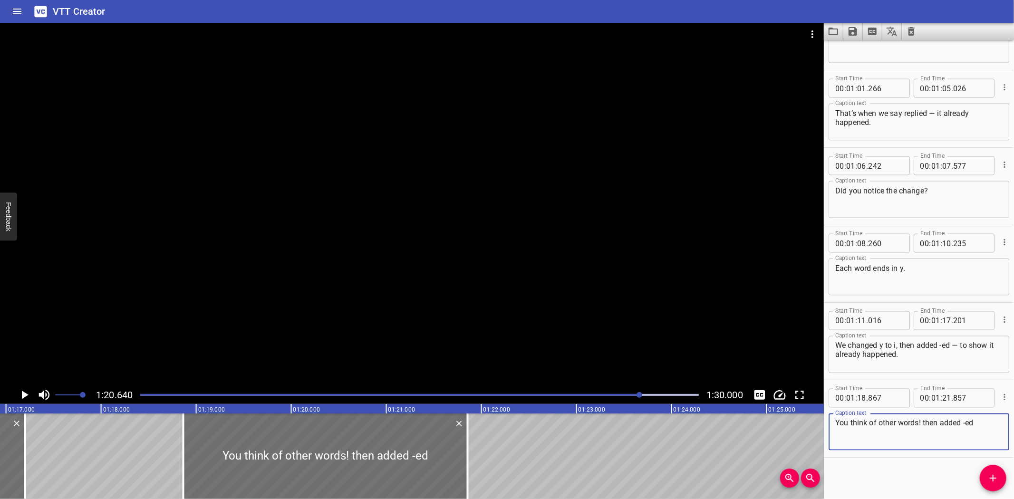
scroll to position [0, 7178]
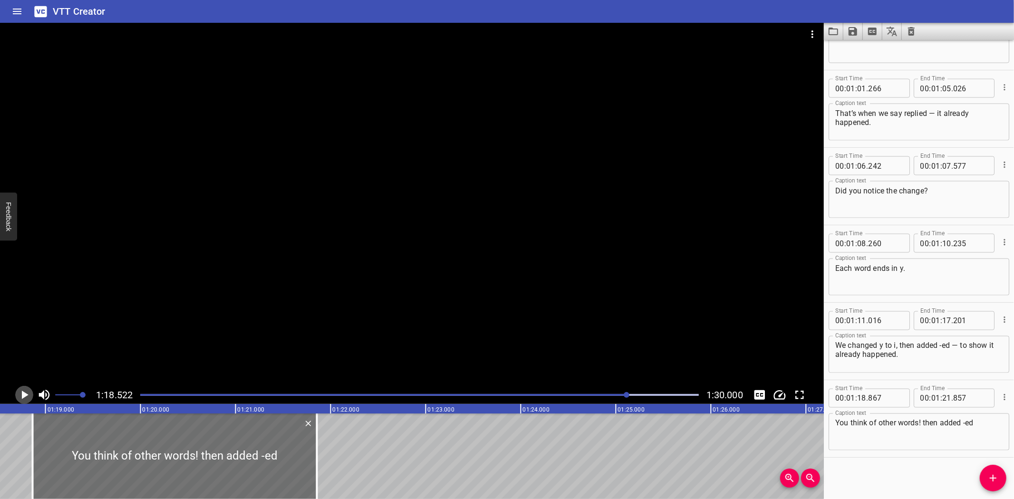
click at [21, 392] on icon "Play/Pause" at bounding box center [24, 395] width 14 height 14
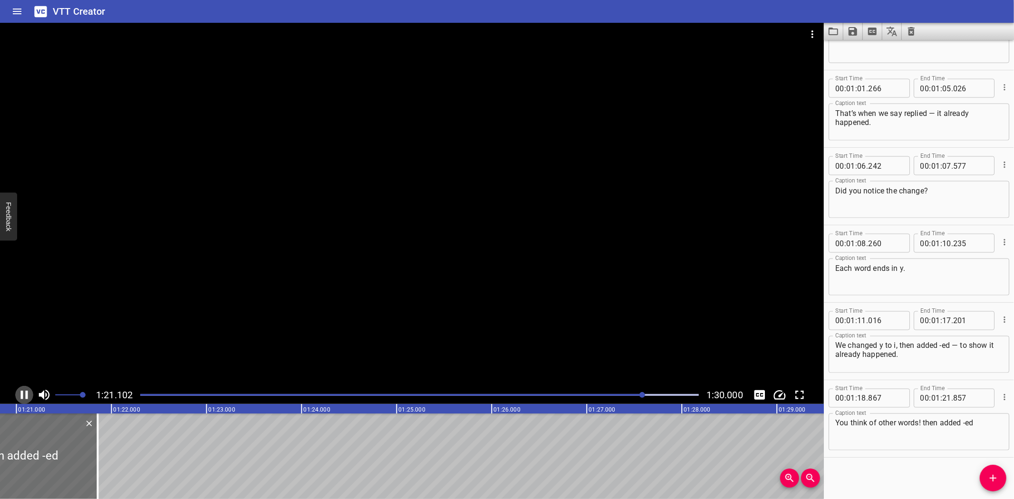
click at [22, 392] on icon "Play/Pause" at bounding box center [24, 395] width 7 height 9
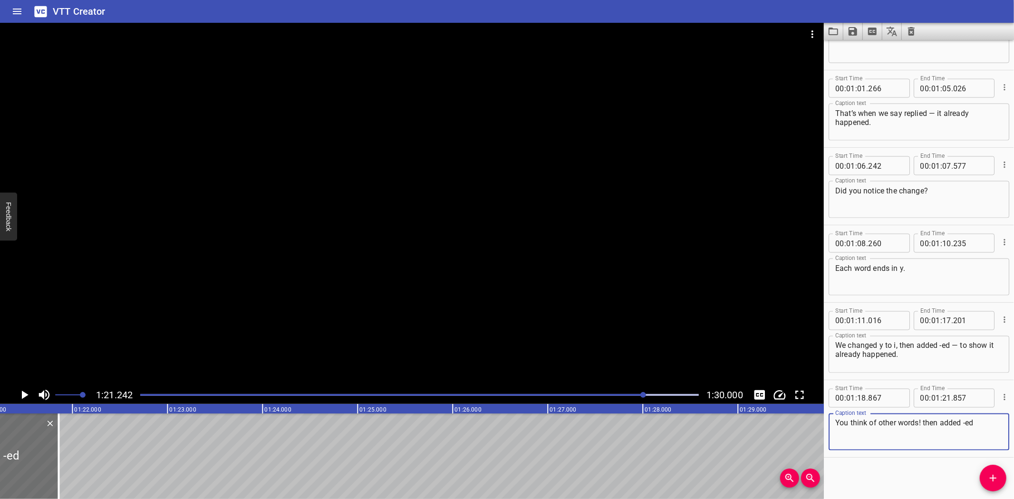
click at [918, 419] on textarea "You think of other words! then added -ed" at bounding box center [918, 432] width 167 height 27
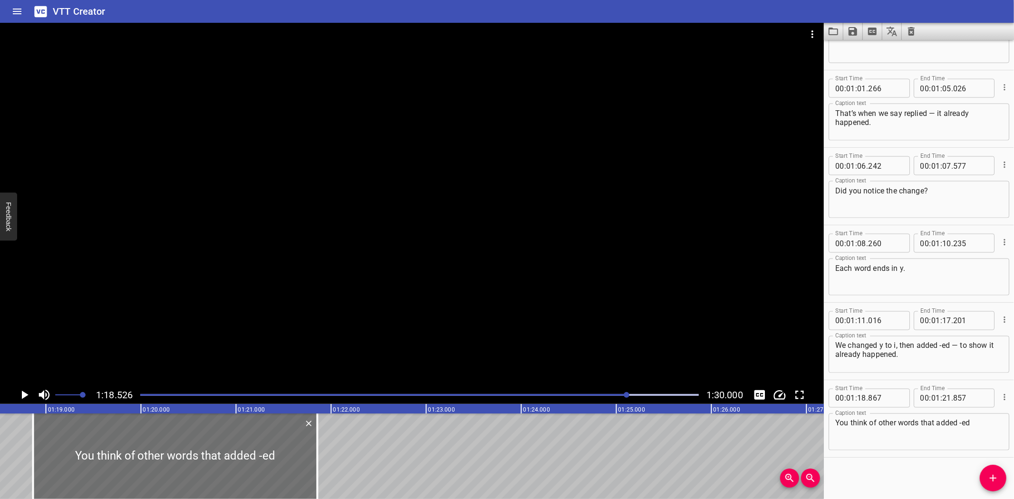
scroll to position [0, 7464]
click at [25, 394] on icon "Play/Pause" at bounding box center [25, 395] width 7 height 9
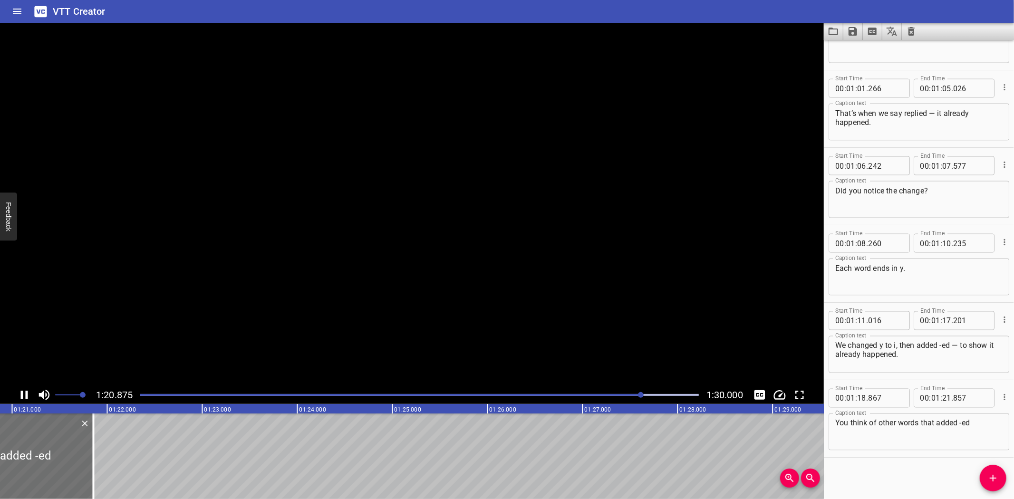
click at [25, 394] on icon "Play/Pause" at bounding box center [24, 395] width 14 height 14
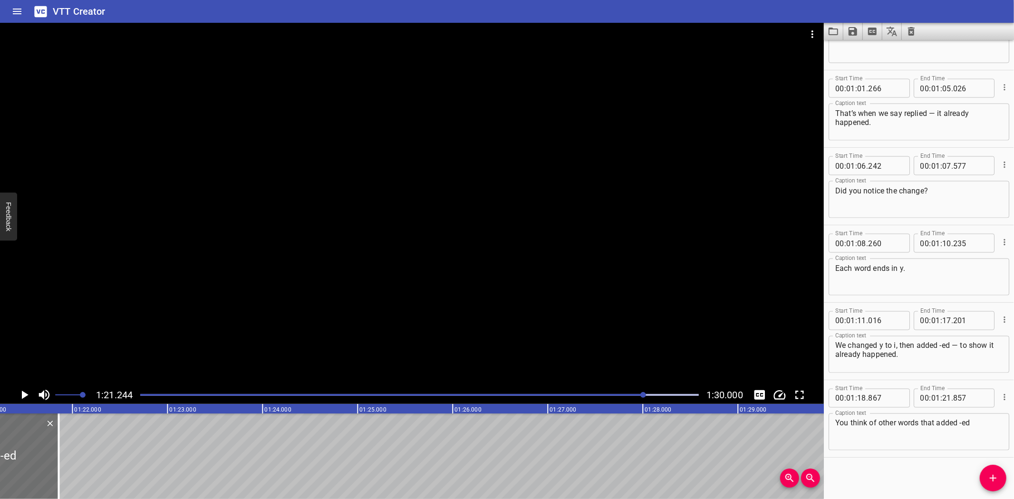
click at [938, 420] on textarea "You think of other words that added -ed" at bounding box center [918, 432] width 167 height 27
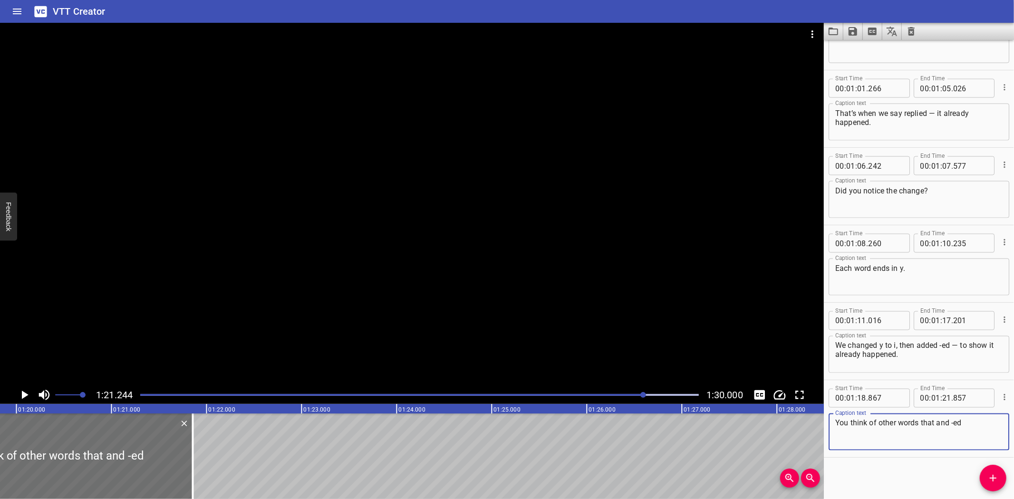
scroll to position [0, 7535]
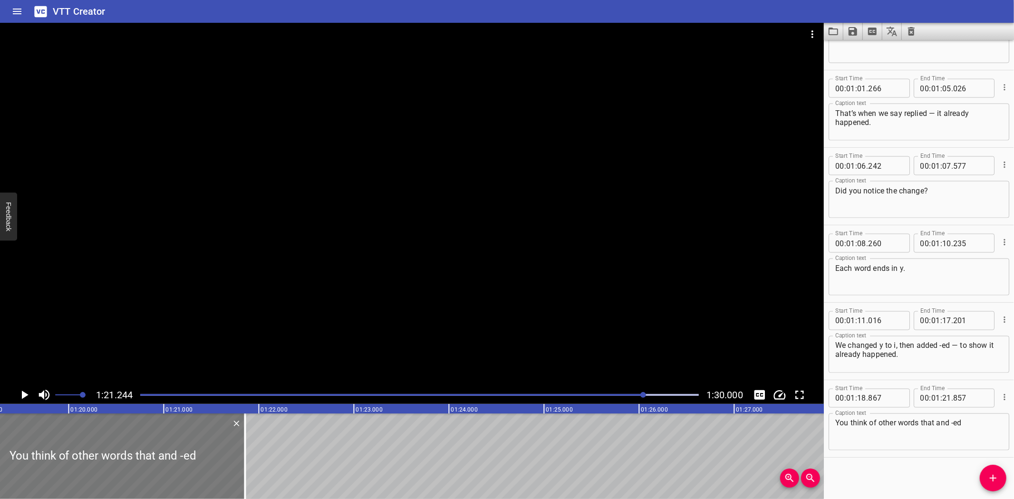
click at [9, 432] on div at bounding box center [103, 456] width 284 height 86
click at [24, 394] on icon "Play/Pause" at bounding box center [25, 395] width 7 height 9
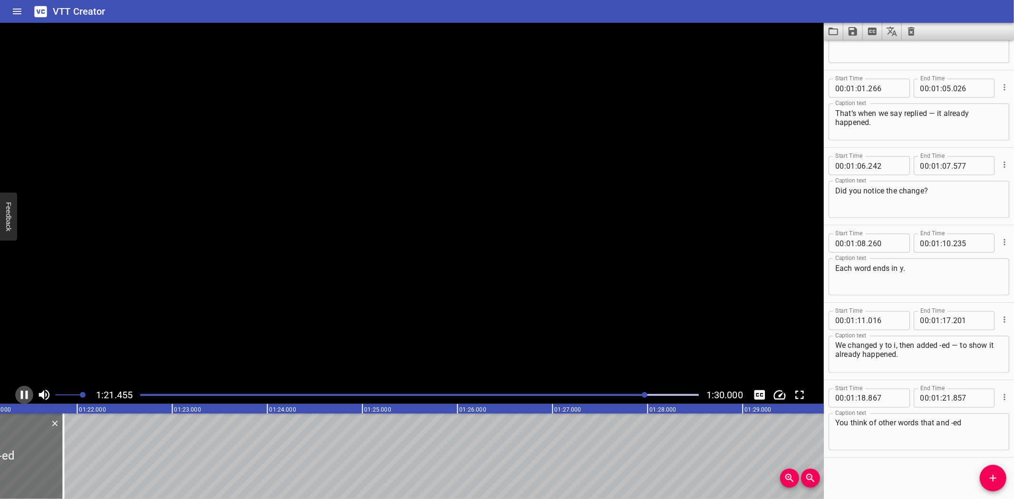
click at [24, 394] on icon "Play/Pause" at bounding box center [24, 395] width 14 height 14
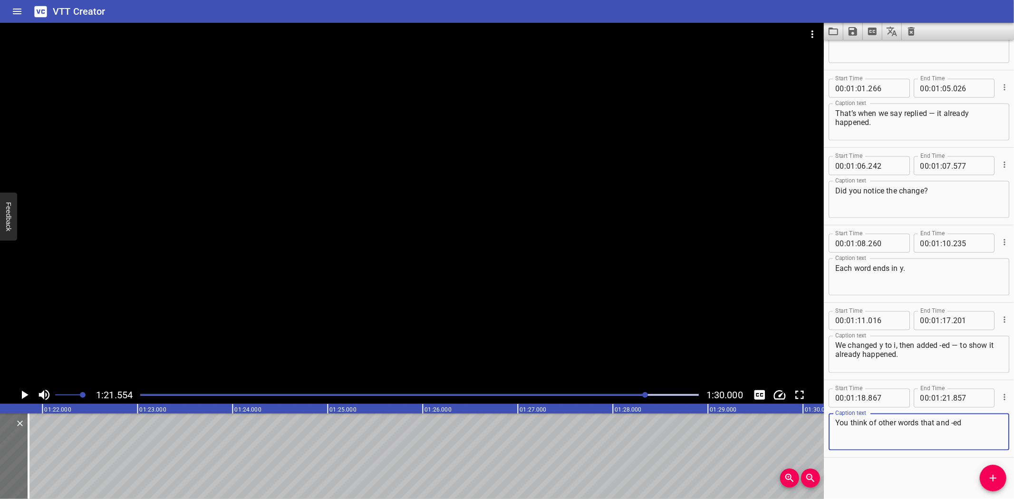
click at [941, 422] on textarea "You think of other words that and -ed" at bounding box center [918, 432] width 167 height 27
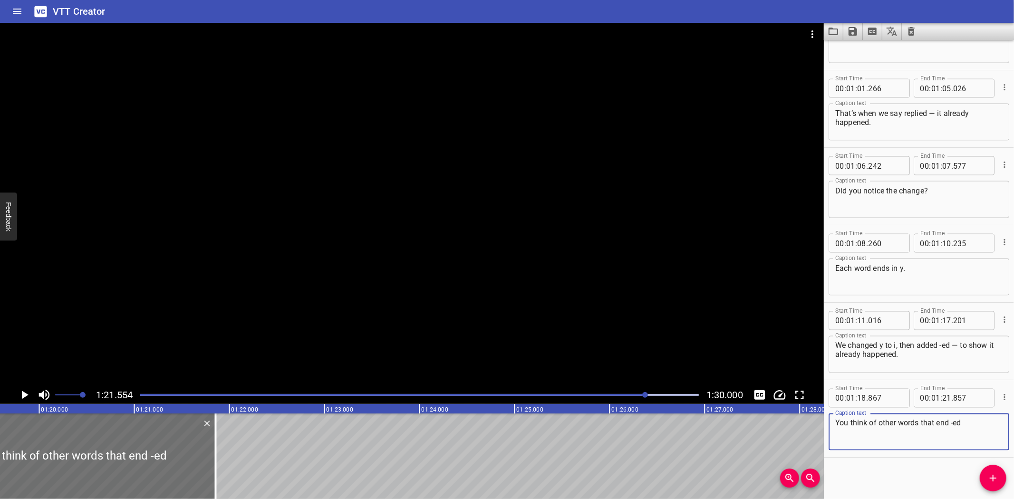
scroll to position [0, 7460]
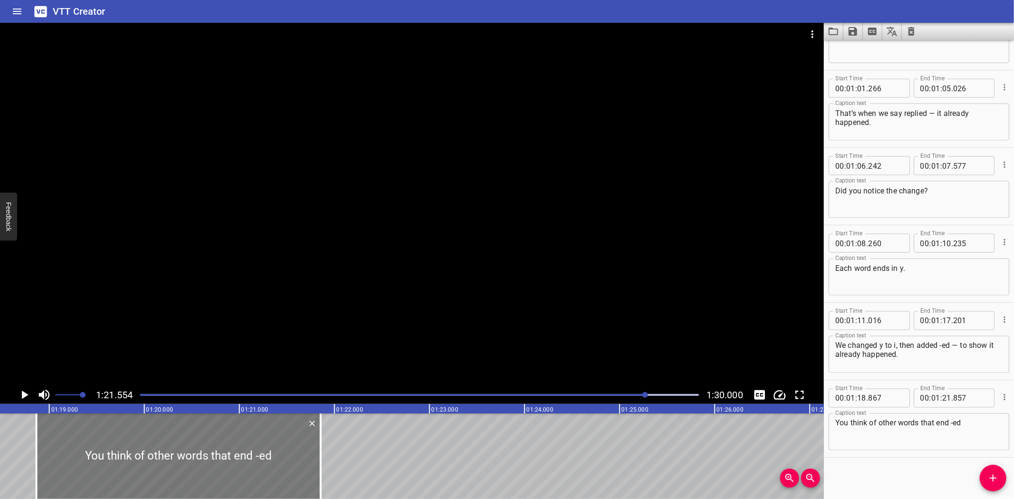
click at [77, 447] on div at bounding box center [179, 456] width 284 height 86
click at [22, 393] on icon "Play/Pause" at bounding box center [25, 395] width 7 height 9
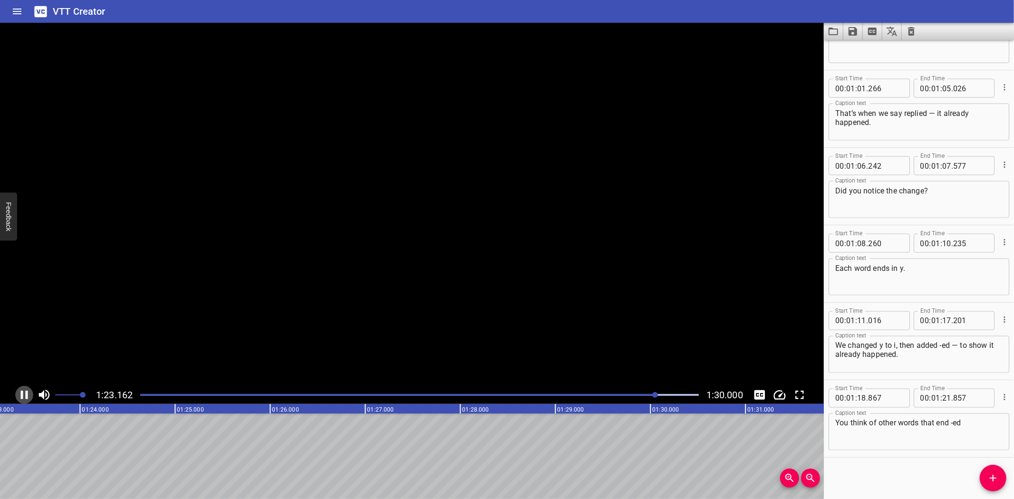
click at [22, 393] on icon "Play/Pause" at bounding box center [24, 395] width 7 height 9
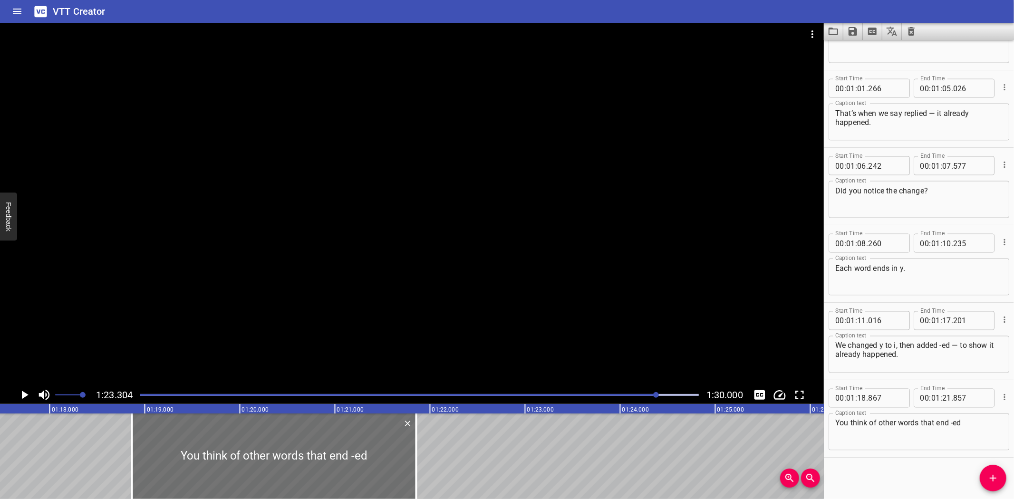
scroll to position [0, 7357]
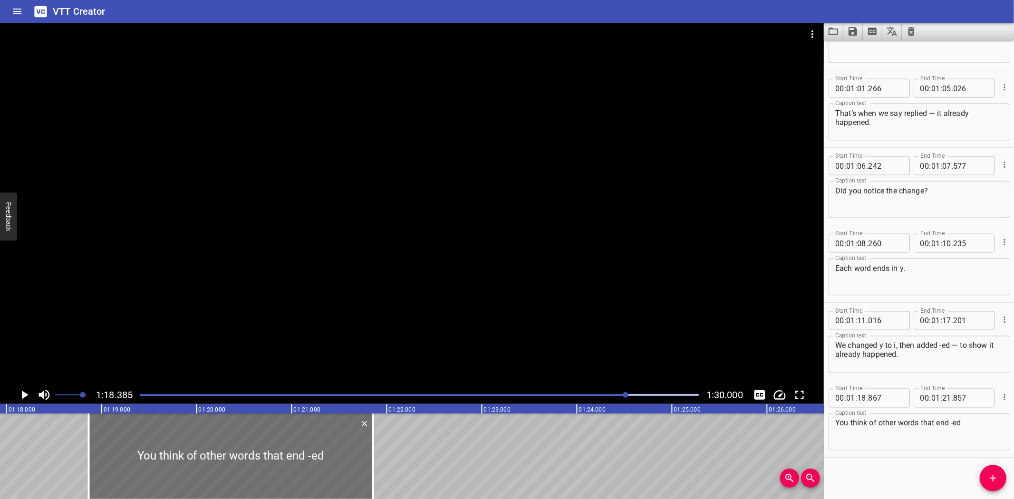
scroll to position [0, 7450]
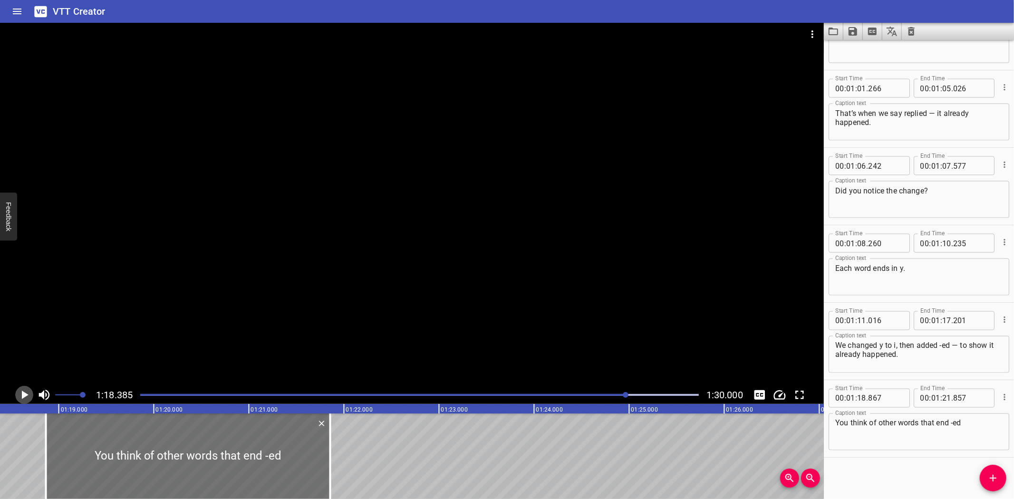
click at [25, 395] on icon "Play/Pause" at bounding box center [25, 395] width 7 height 9
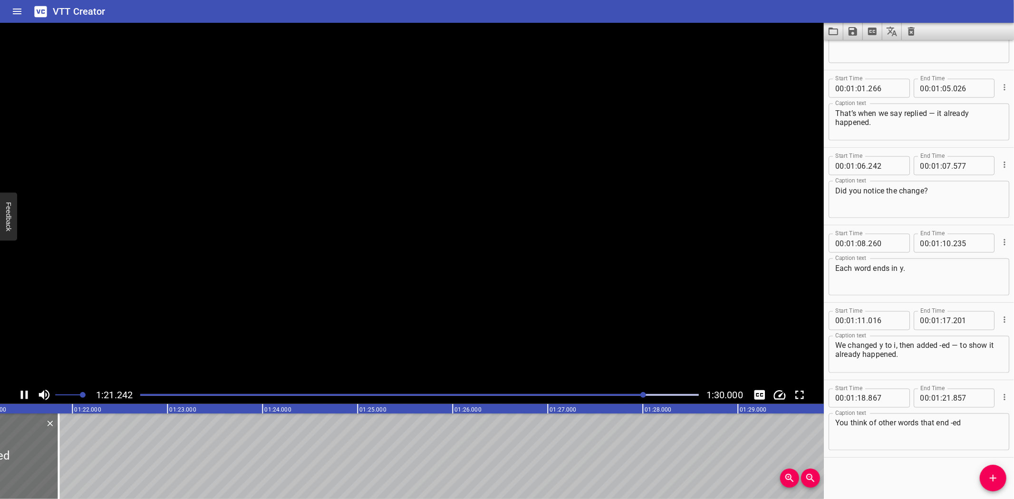
click at [25, 395] on icon "Play/Pause" at bounding box center [24, 395] width 14 height 14
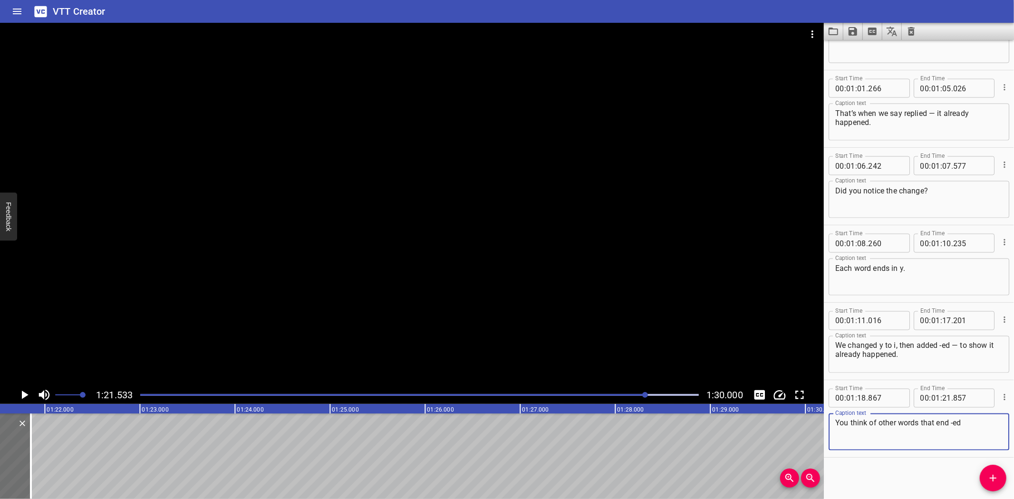
click at [951, 423] on textarea "You think of other words that end -ed" at bounding box center [918, 432] width 167 height 27
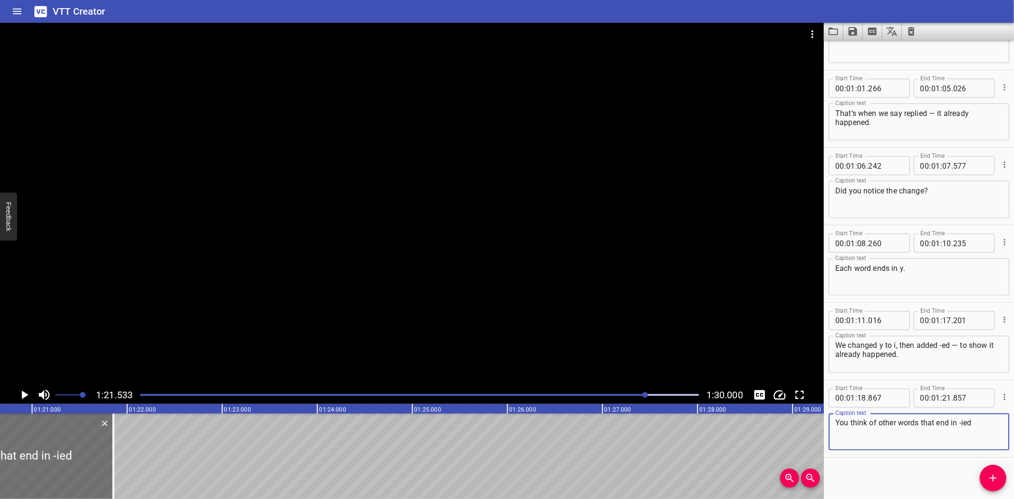
scroll to position [0, 7465]
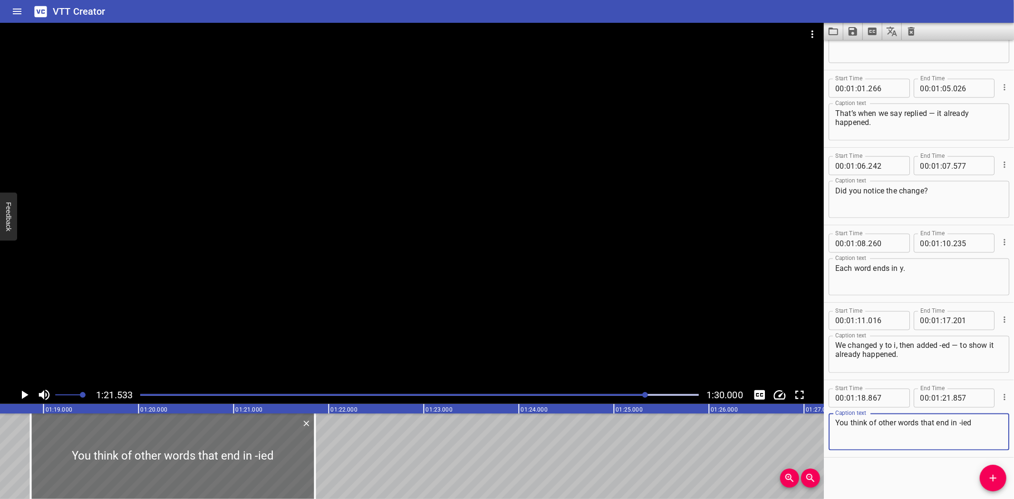
type textarea "You think of other words that end in -ied"
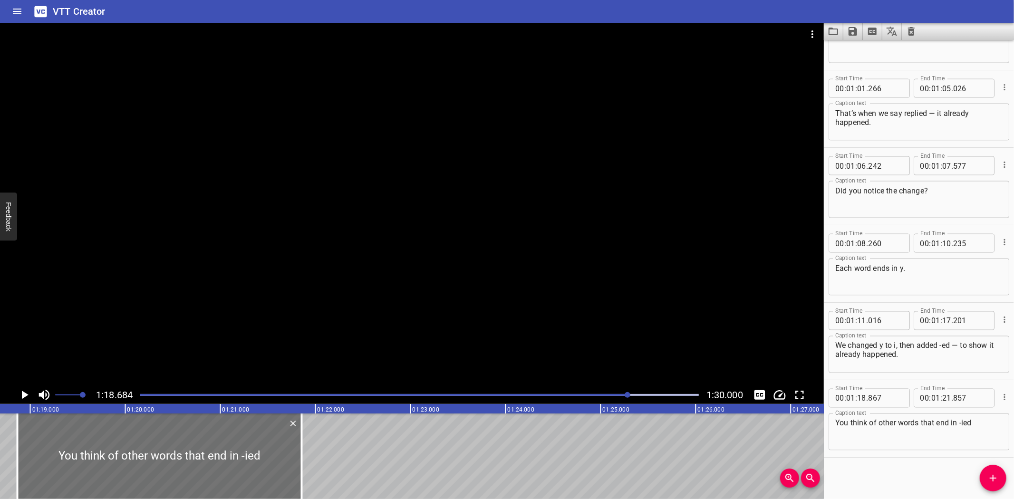
click at [22, 390] on icon "Play/Pause" at bounding box center [24, 395] width 14 height 14
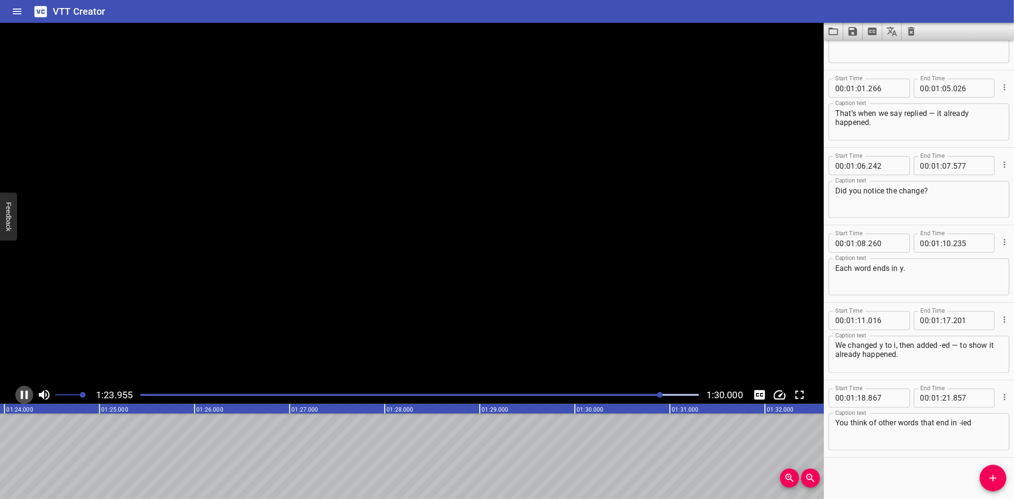
click at [22, 390] on icon "Play/Pause" at bounding box center [24, 395] width 14 height 14
click at [992, 481] on icon "Add Cue" at bounding box center [992, 477] width 11 height 11
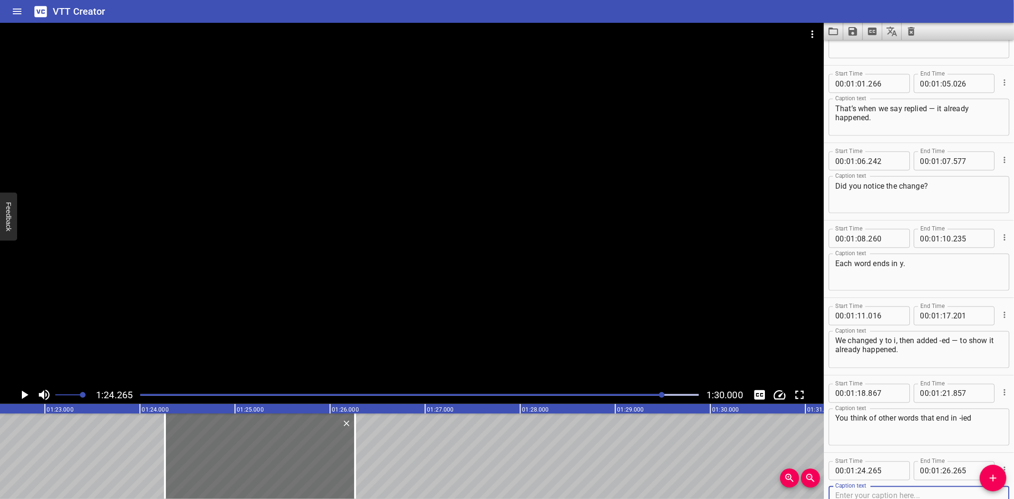
scroll to position [0, 7762]
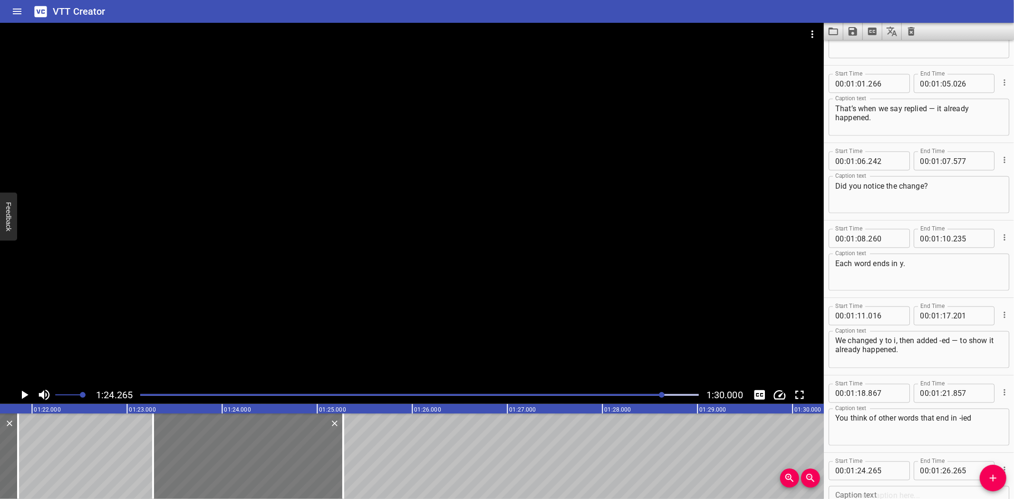
drag, startPoint x: 313, startPoint y: 461, endPoint x: 264, endPoint y: 460, distance: 49.0
click at [264, 460] on div at bounding box center [248, 456] width 190 height 86
type input "23"
type input "275"
type input "25"
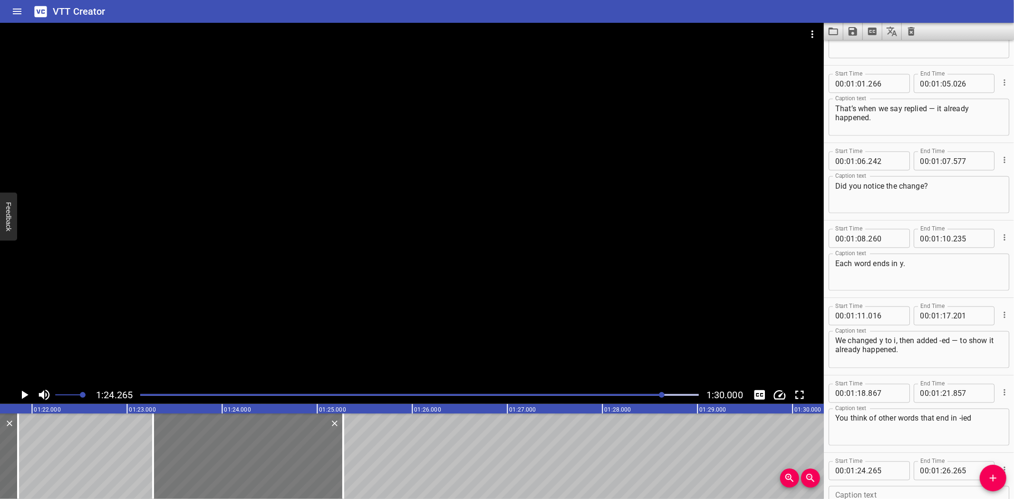
type input "275"
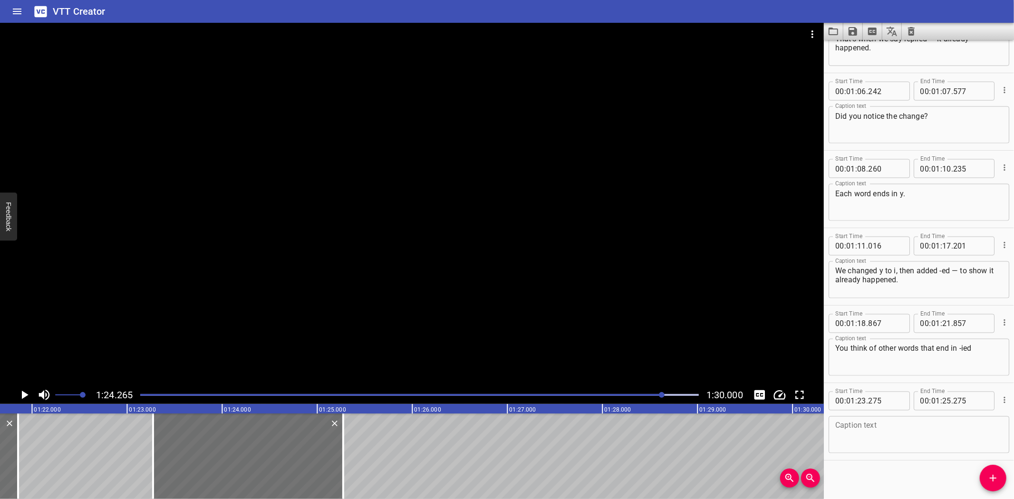
scroll to position [1365, 0]
click at [884, 429] on textarea at bounding box center [918, 432] width 167 height 27
type textarea "Yes!"
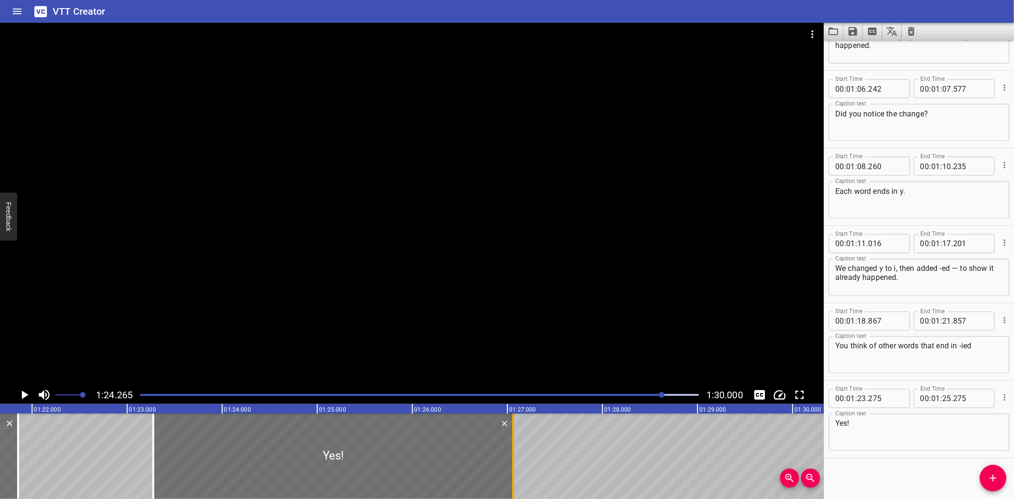
drag, startPoint x: 340, startPoint y: 439, endPoint x: 509, endPoint y: 439, distance: 169.7
click at [509, 439] on div at bounding box center [513, 456] width 10 height 86
type input "27"
type input "060"
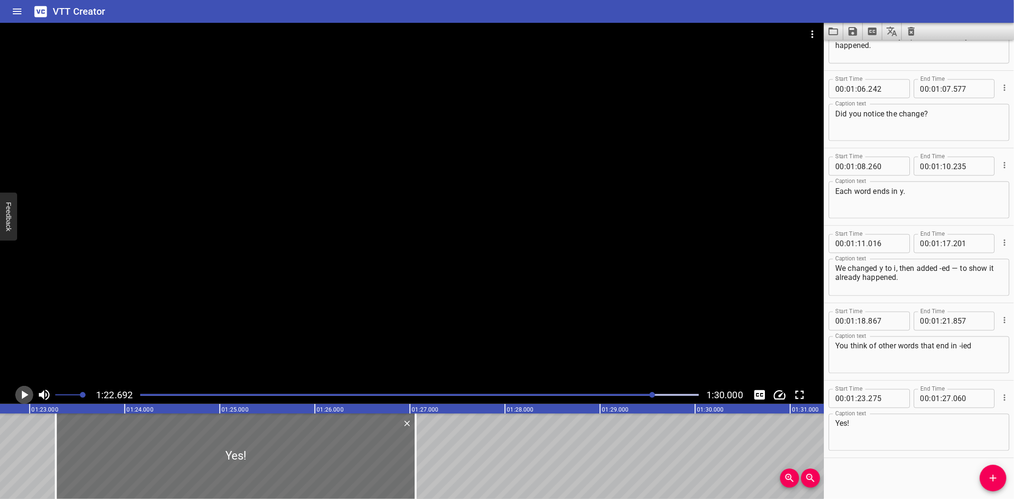
click at [23, 394] on icon "Play/Pause" at bounding box center [25, 395] width 7 height 9
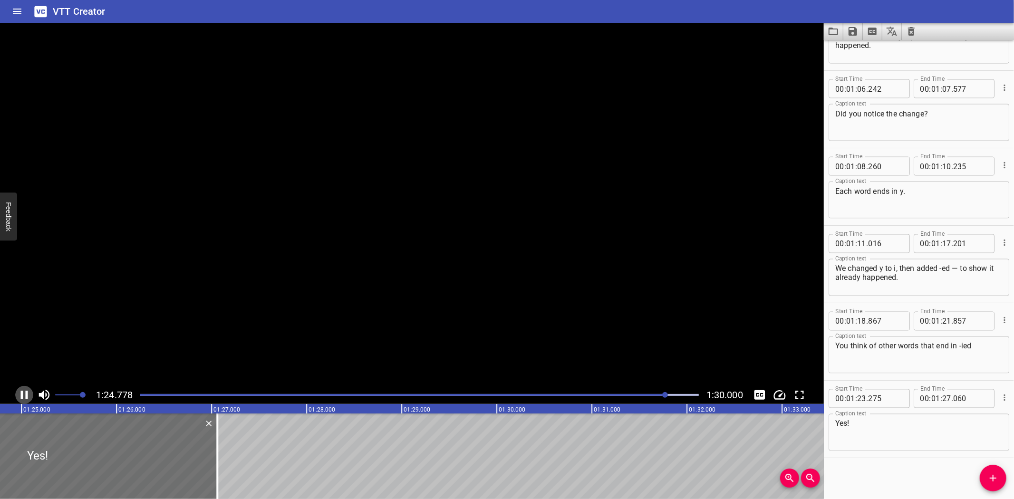
click at [23, 394] on icon "Play/Pause" at bounding box center [24, 395] width 14 height 14
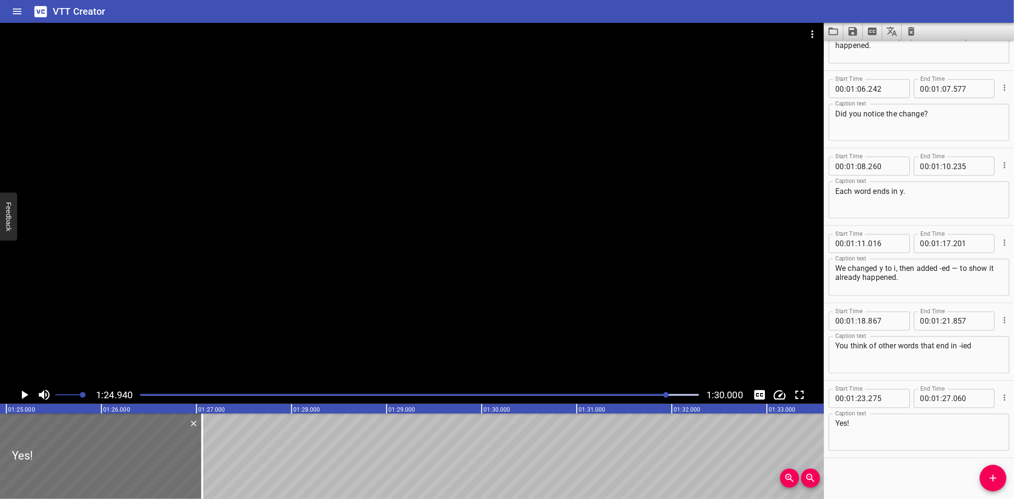
click at [884, 423] on textarea "Yes!" at bounding box center [918, 432] width 167 height 27
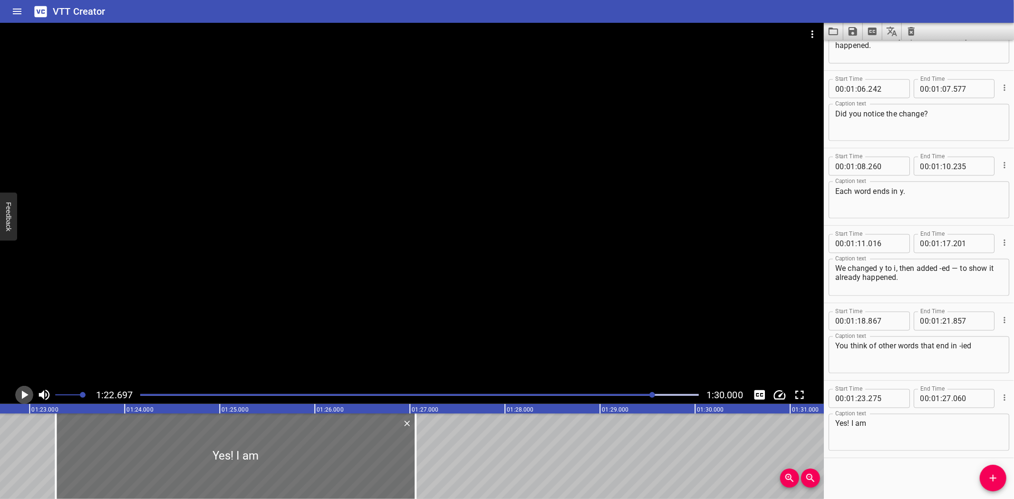
click at [21, 392] on icon "Play/Pause" at bounding box center [24, 395] width 14 height 14
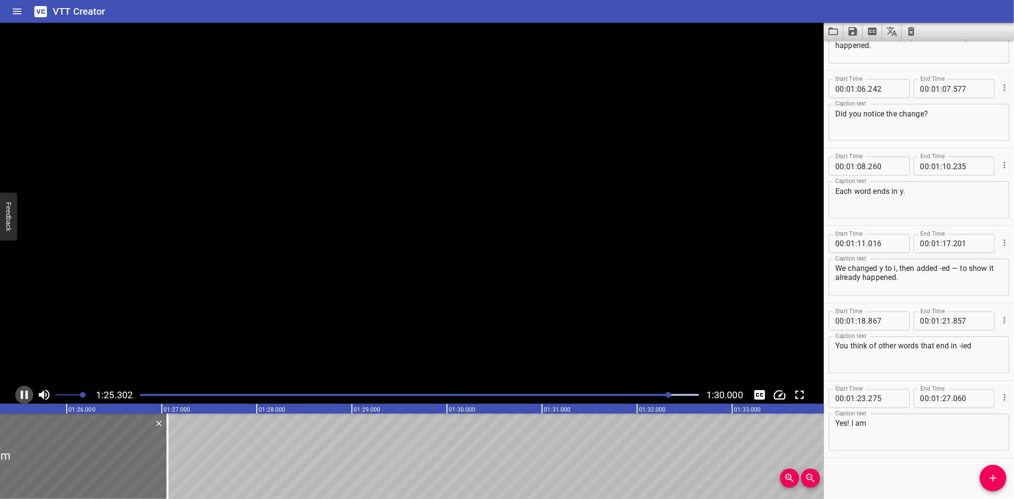
click at [21, 392] on icon "Play/Pause" at bounding box center [24, 395] width 7 height 9
click at [892, 422] on textarea "Yes! I am" at bounding box center [918, 432] width 167 height 27
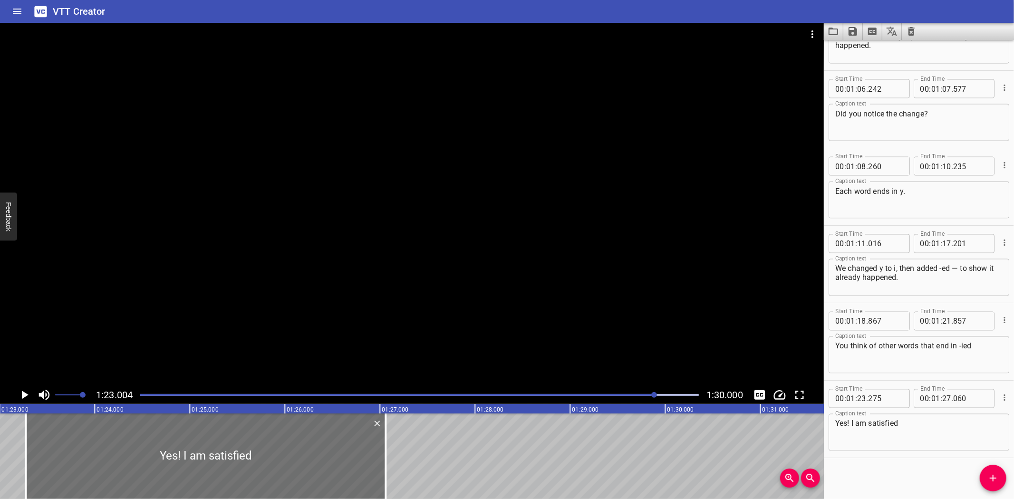
click at [21, 392] on icon "Play/Pause" at bounding box center [24, 395] width 14 height 14
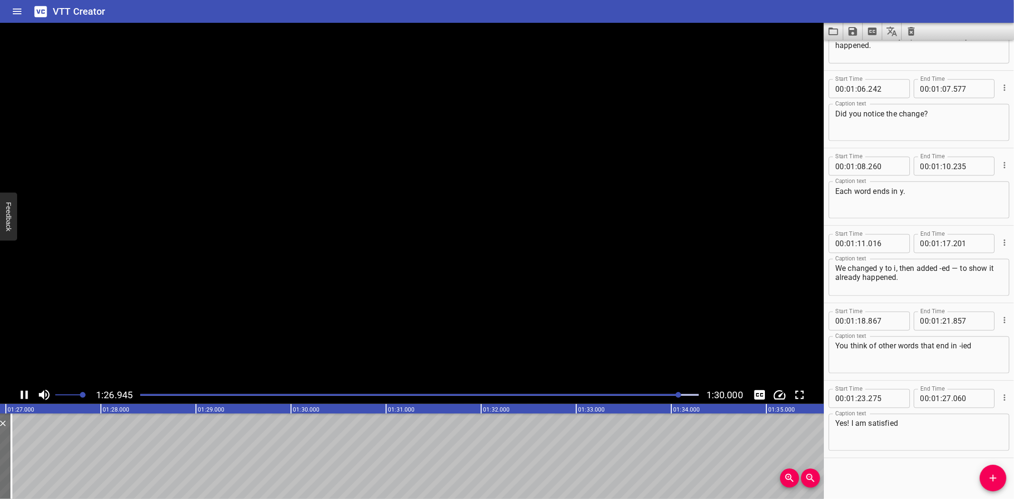
click at [21, 392] on icon "Play/Pause" at bounding box center [24, 395] width 7 height 9
click at [921, 429] on textarea "Yes! I am satisfied" at bounding box center [918, 432] width 167 height 27
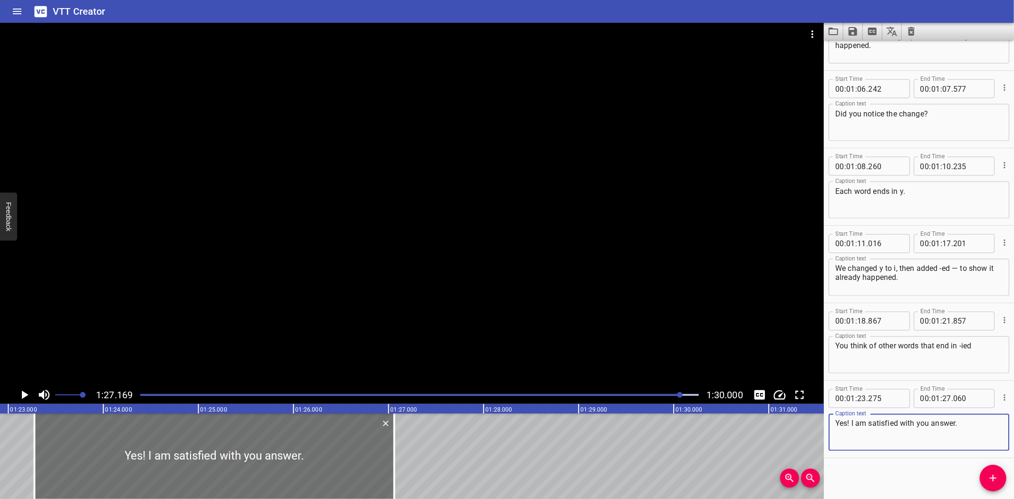
scroll to position [0, 7686]
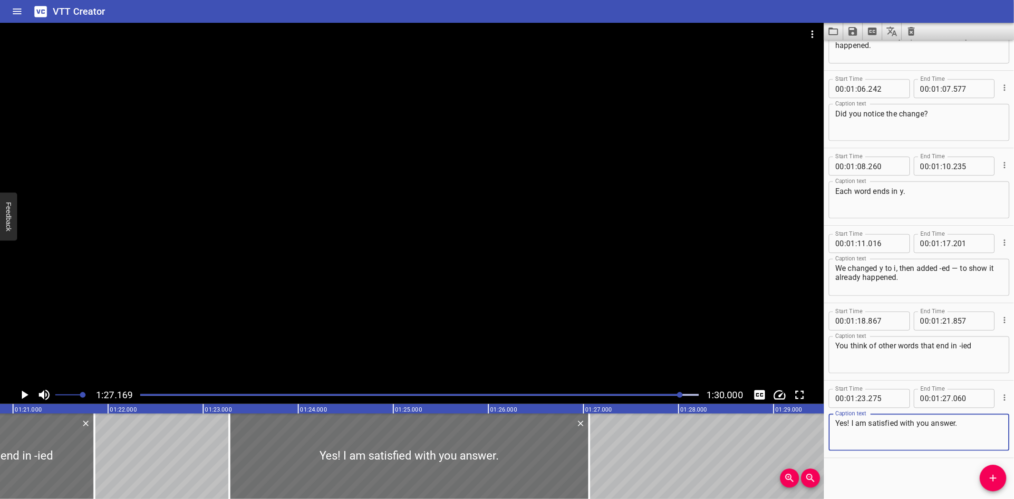
type textarea "Yes! I am satisfied with you answer."
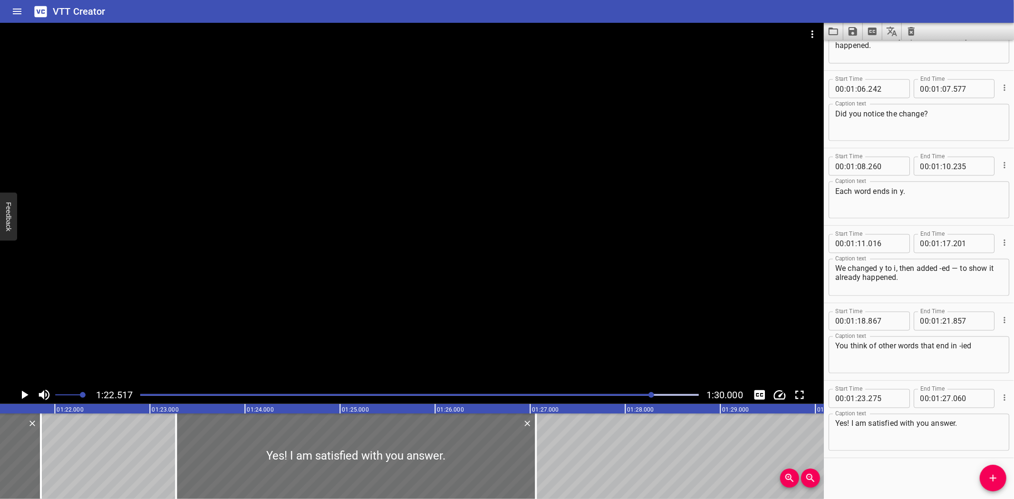
scroll to position [0, 7843]
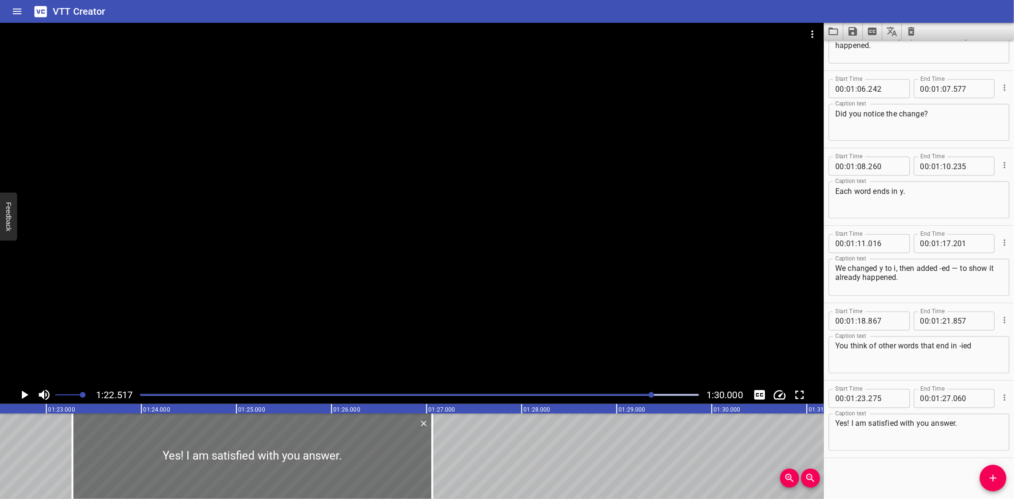
click at [23, 389] on icon "Play/Pause" at bounding box center [24, 395] width 14 height 14
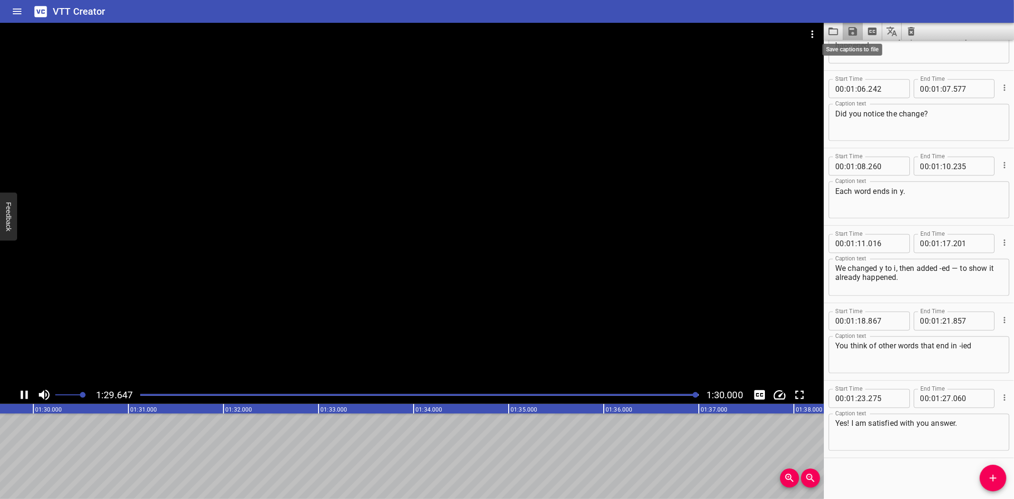
click at [852, 29] on icon "Save captions to file" at bounding box center [852, 31] width 11 height 11
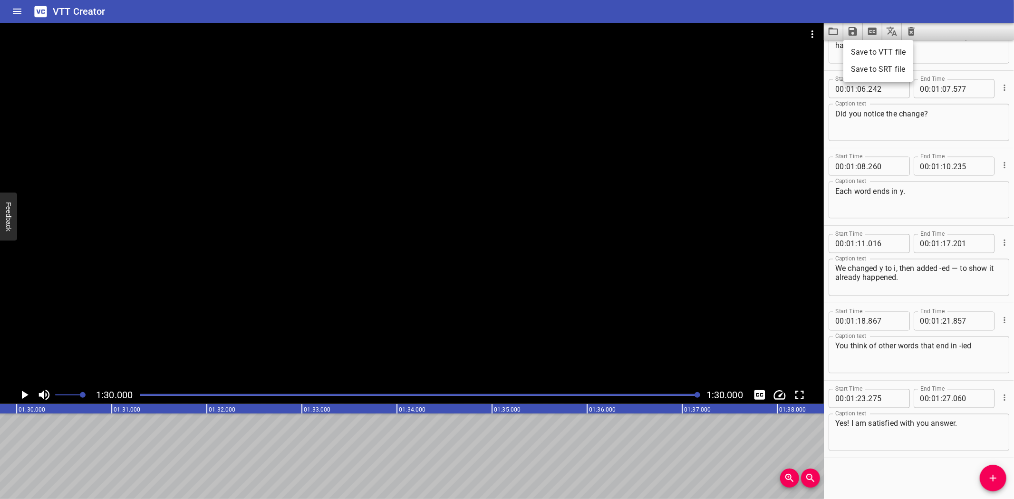
scroll to position [0, 8555]
click at [894, 50] on li "Save to VTT file" at bounding box center [878, 52] width 70 height 17
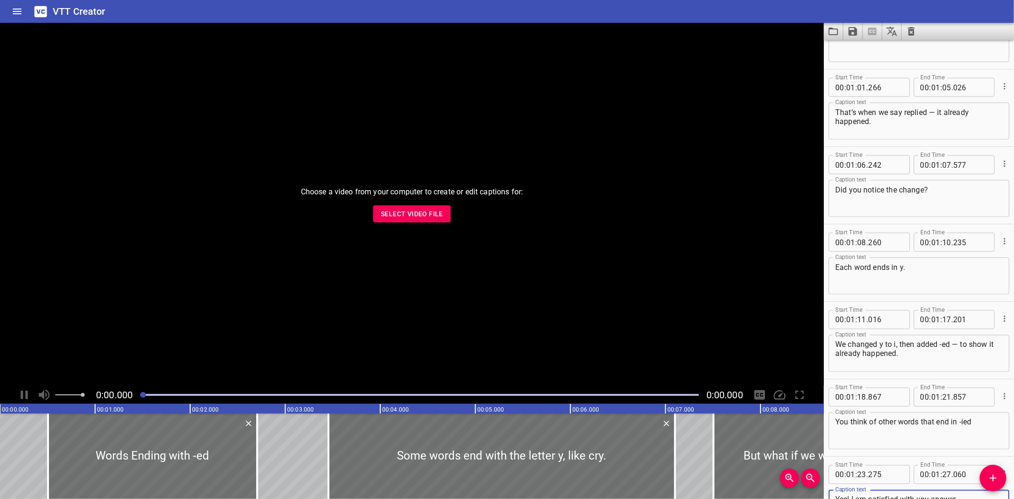
scroll to position [1366, 0]
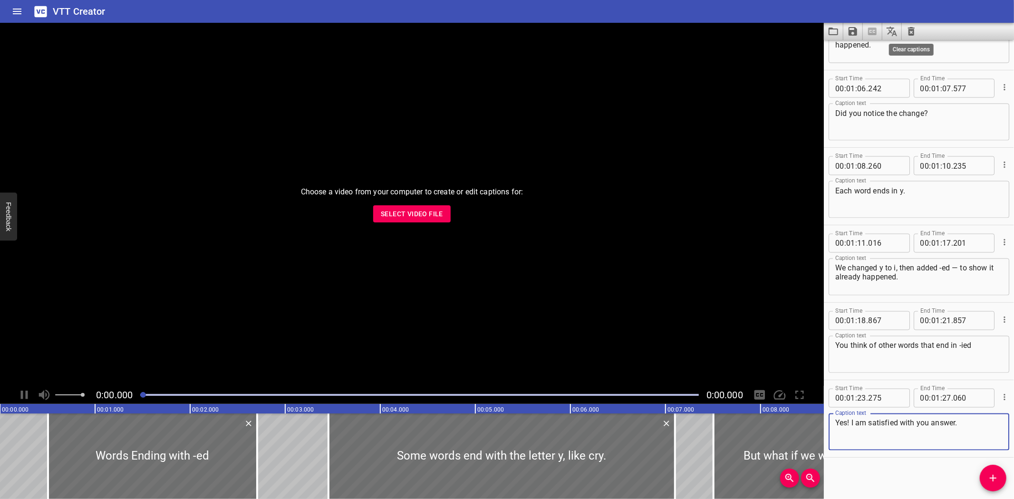
click at [910, 29] on icon "Clear captions" at bounding box center [911, 31] width 7 height 9
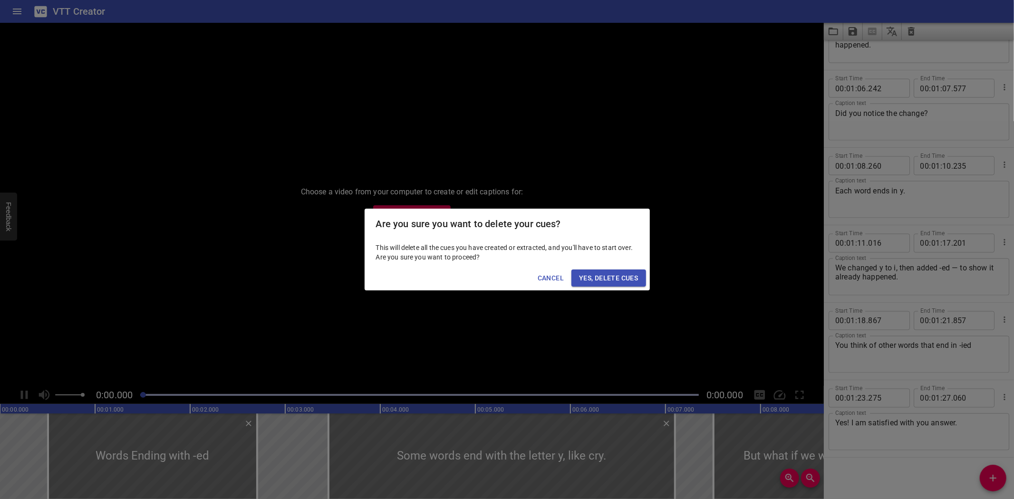
click at [628, 277] on span "Yes, Delete Cues" at bounding box center [608, 278] width 59 height 12
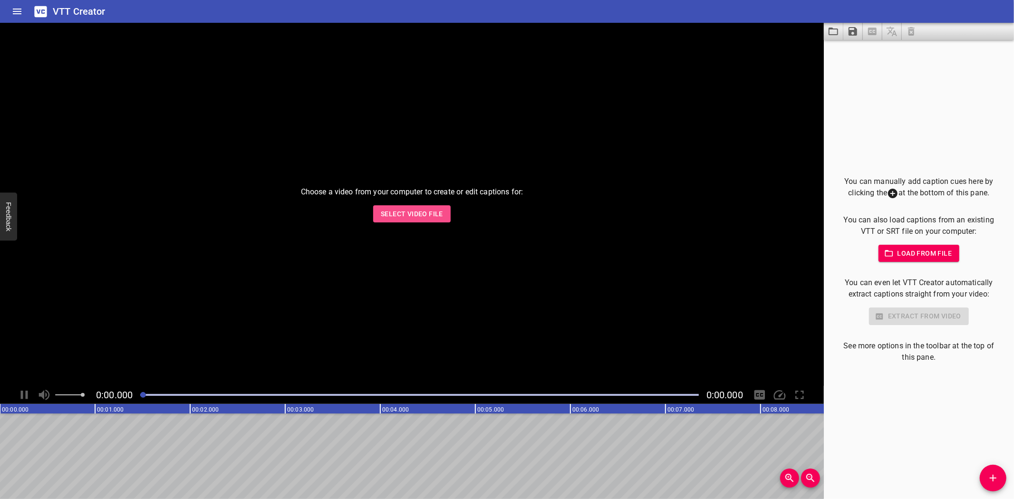
click at [417, 210] on span "Select Video File" at bounding box center [412, 214] width 62 height 12
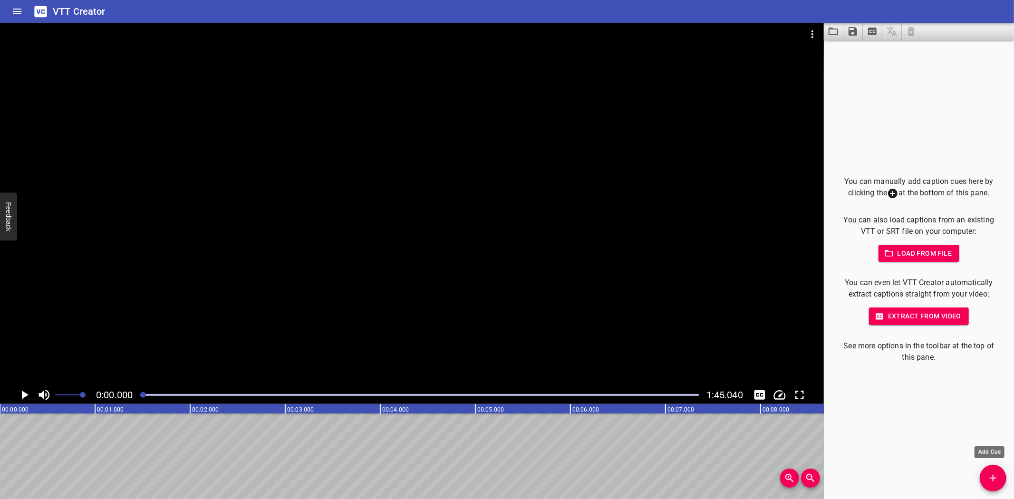
click at [992, 482] on icon "Add Cue" at bounding box center [992, 477] width 11 height 11
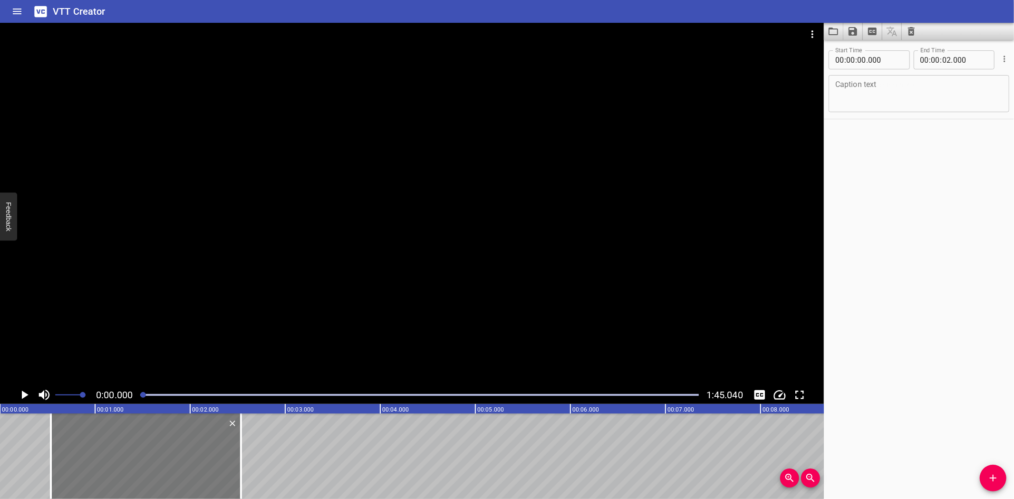
drag, startPoint x: 92, startPoint y: 449, endPoint x: 143, endPoint y: 443, distance: 51.2
click at [143, 443] on div at bounding box center [146, 456] width 190 height 86
type input "535"
click at [241, 440] on div at bounding box center [245, 456] width 10 height 86
type input "560"
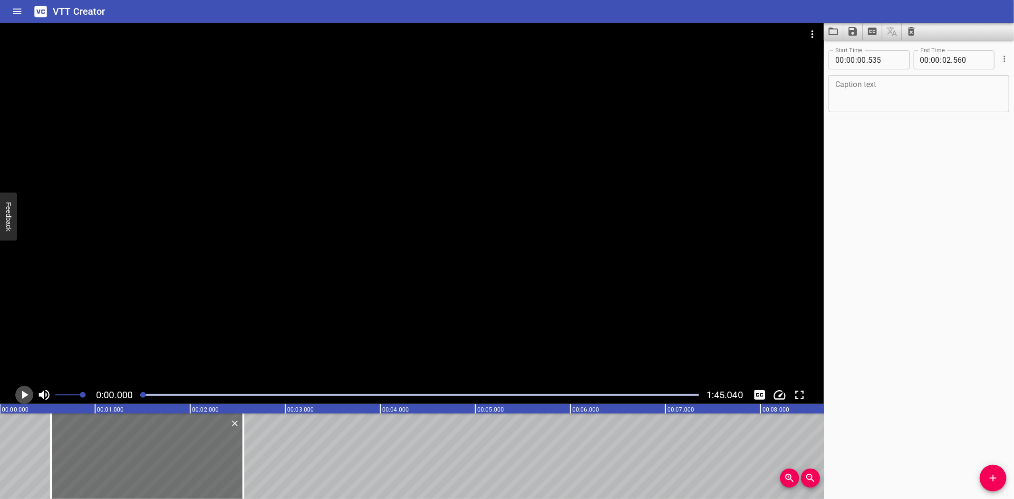
click at [26, 393] on icon "Play/Pause" at bounding box center [24, 395] width 14 height 14
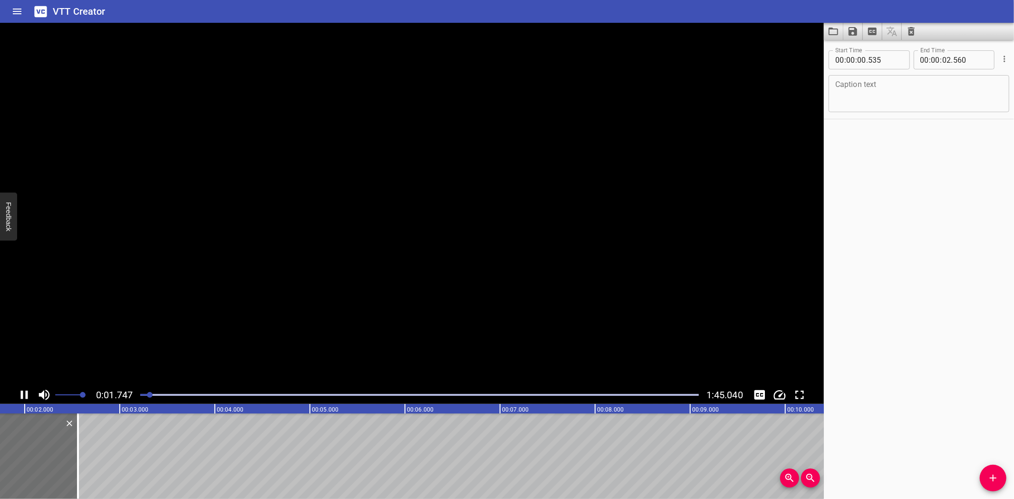
click at [26, 393] on icon "Play/Pause" at bounding box center [24, 395] width 7 height 9
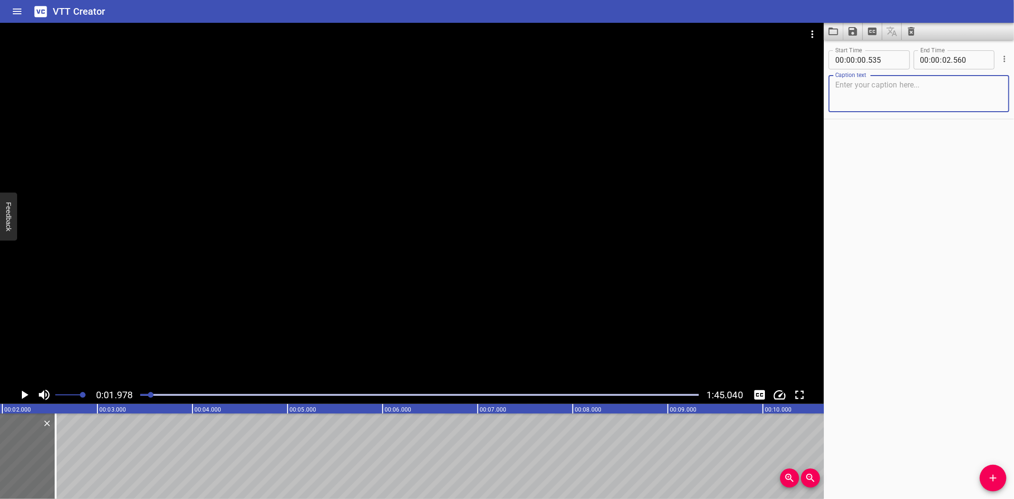
click at [893, 93] on textarea at bounding box center [918, 93] width 167 height 27
paste textarea "Blending with cr and gr"
click at [868, 84] on textarea "Blending with cr and gr" at bounding box center [918, 93] width 167 height 27
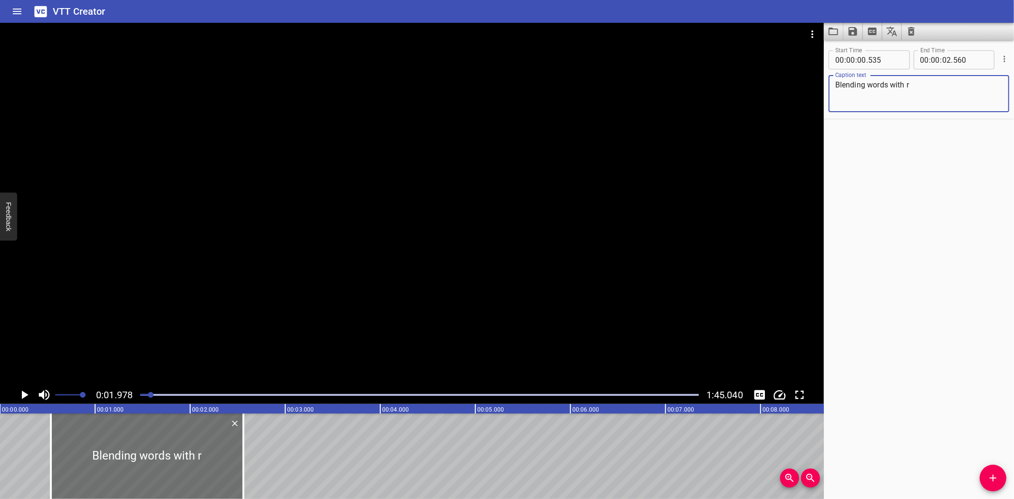
type textarea "Blending words with r"
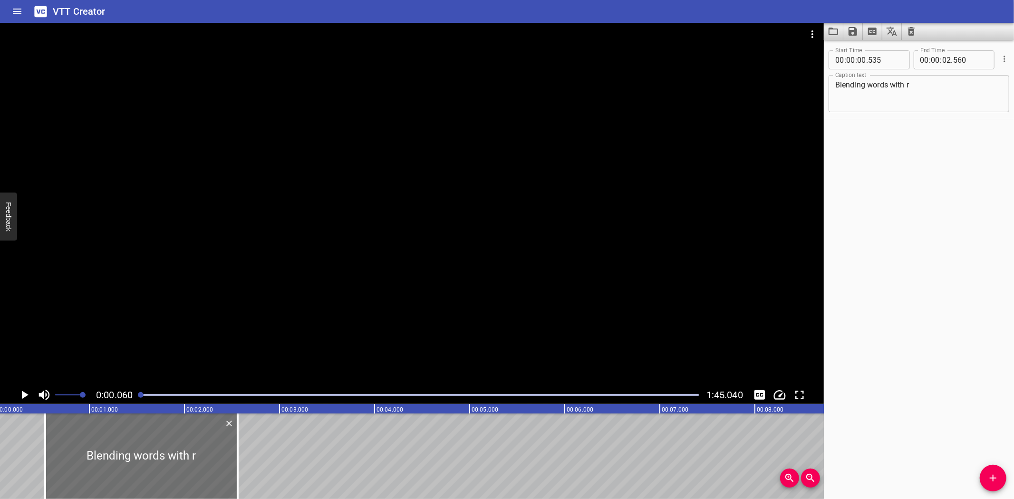
click at [22, 393] on icon "Play/Pause" at bounding box center [25, 395] width 7 height 9
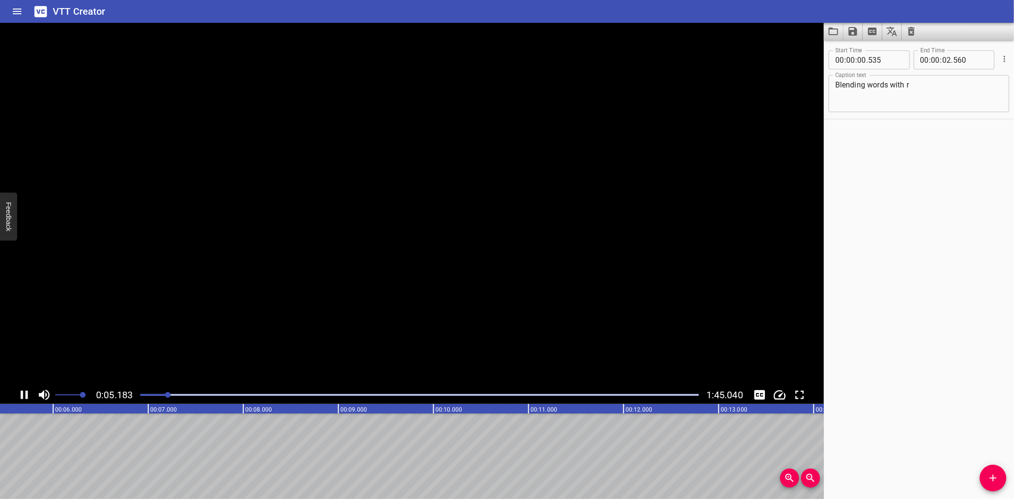
click at [22, 393] on icon "Play/Pause" at bounding box center [24, 395] width 7 height 9
click at [996, 475] on icon "Add Cue" at bounding box center [992, 477] width 11 height 11
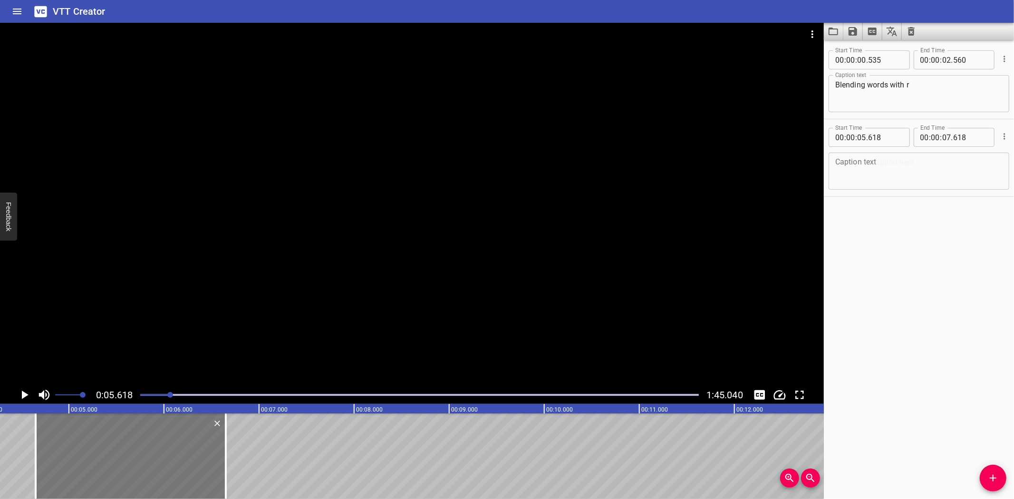
drag, startPoint x: 205, startPoint y: 454, endPoint x: 133, endPoint y: 456, distance: 72.3
click at [133, 456] on div at bounding box center [131, 456] width 190 height 86
type input "04"
type input "648"
type input "06"
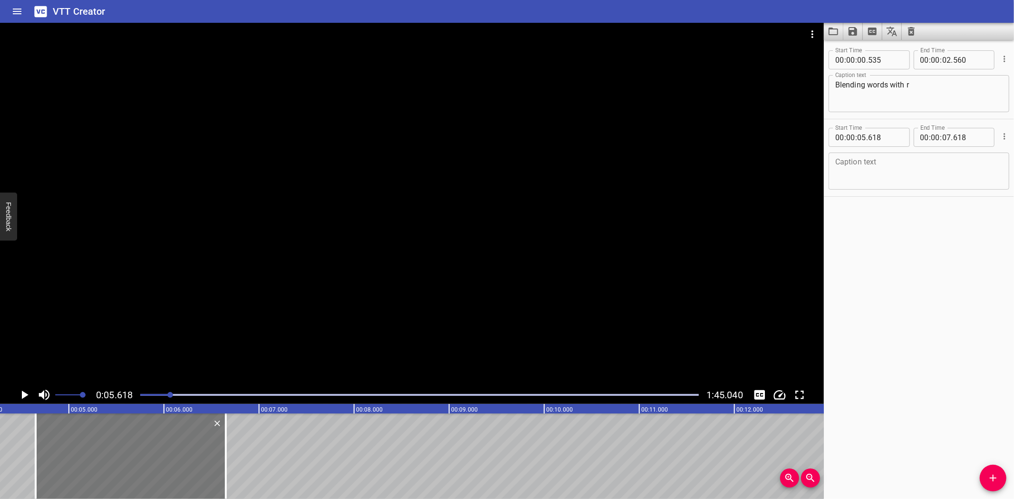
type input "648"
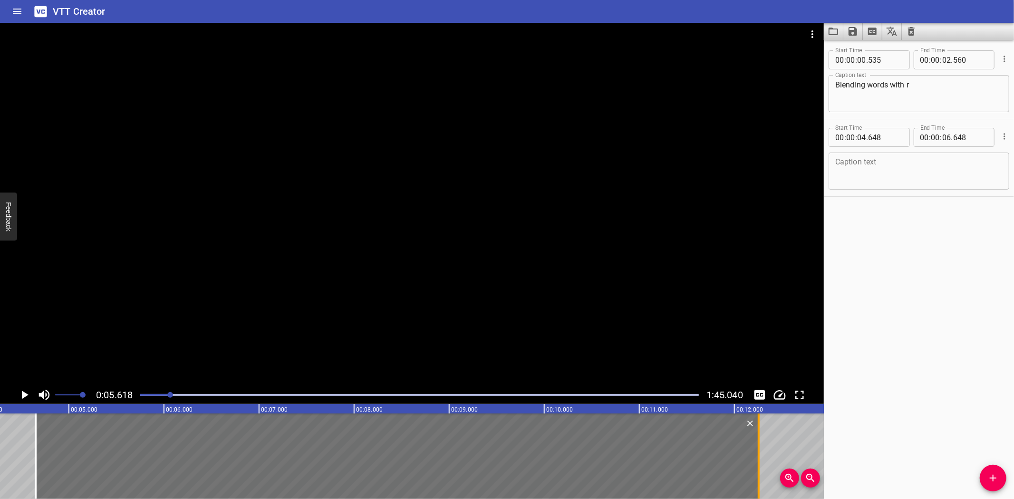
drag, startPoint x: 224, startPoint y: 457, endPoint x: 757, endPoint y: 452, distance: 532.8
click at [758, 452] on div at bounding box center [759, 456] width 2 height 86
type input "12"
type input "253"
click at [932, 178] on textarea at bounding box center [918, 171] width 167 height 27
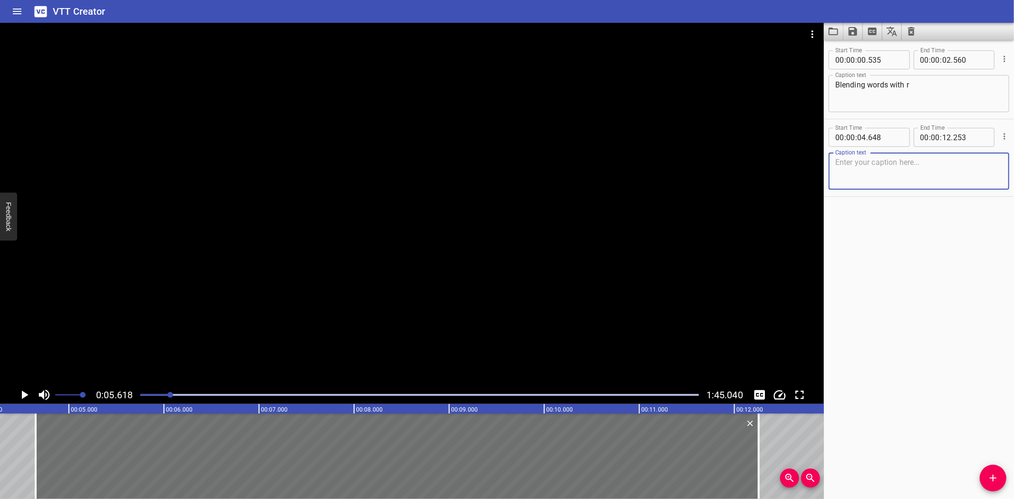
paste textarea "Hey readers! Today, we are going to blend sounds and get some practice with two…"
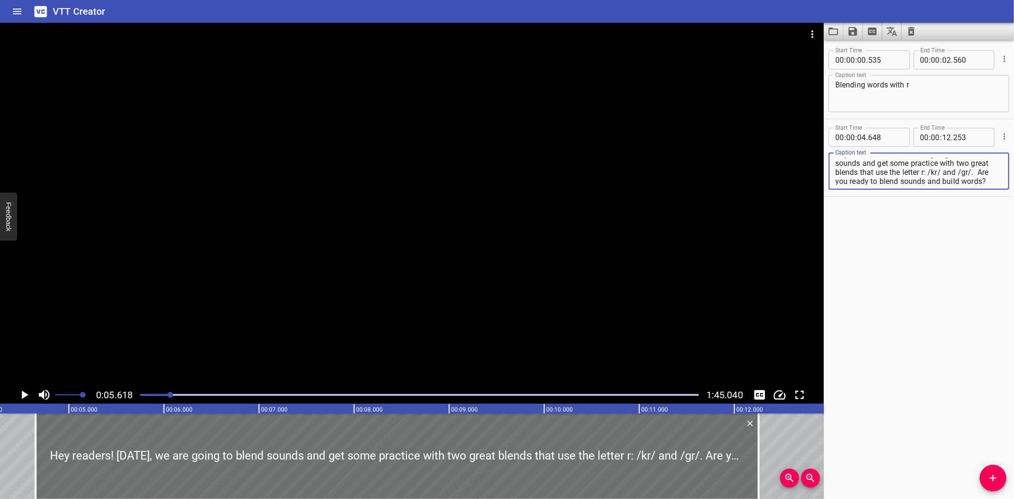
scroll to position [0, 0]
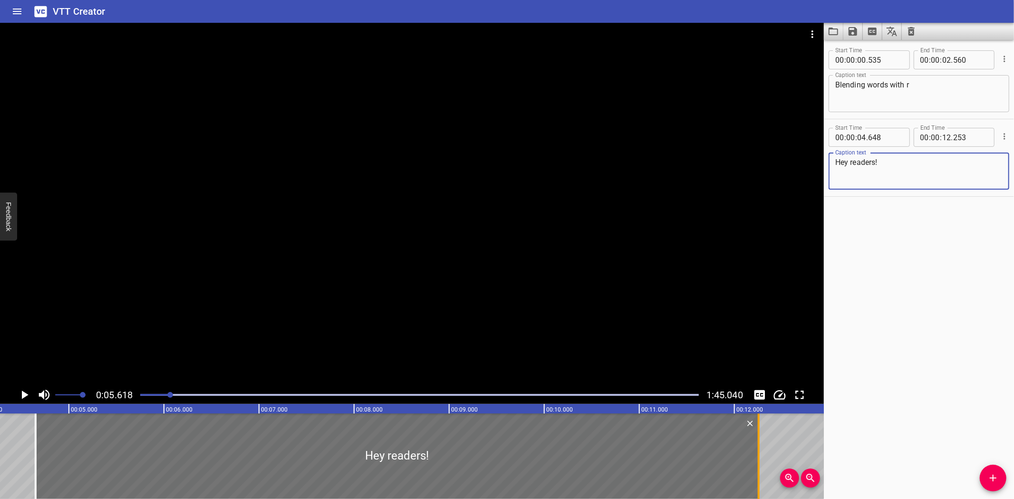
type textarea "Hey readers!"
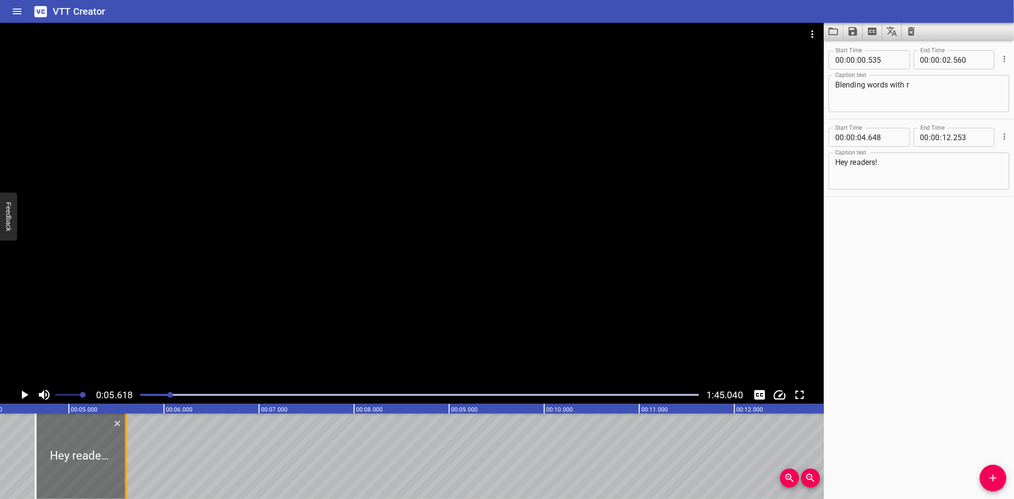
drag, startPoint x: 757, startPoint y: 449, endPoint x: 125, endPoint y: 450, distance: 632.6
click at [125, 450] on div at bounding box center [126, 456] width 2 height 86
type input "05"
type input "598"
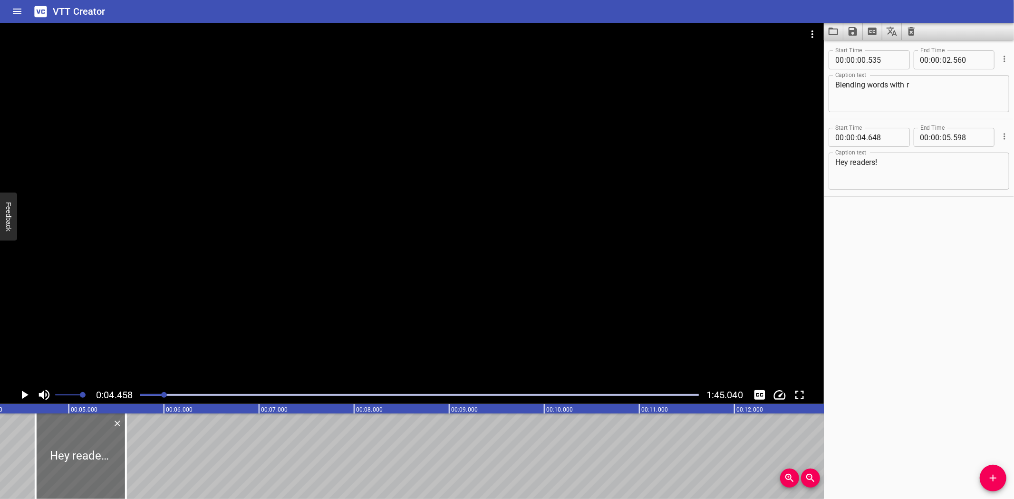
scroll to position [0, 423]
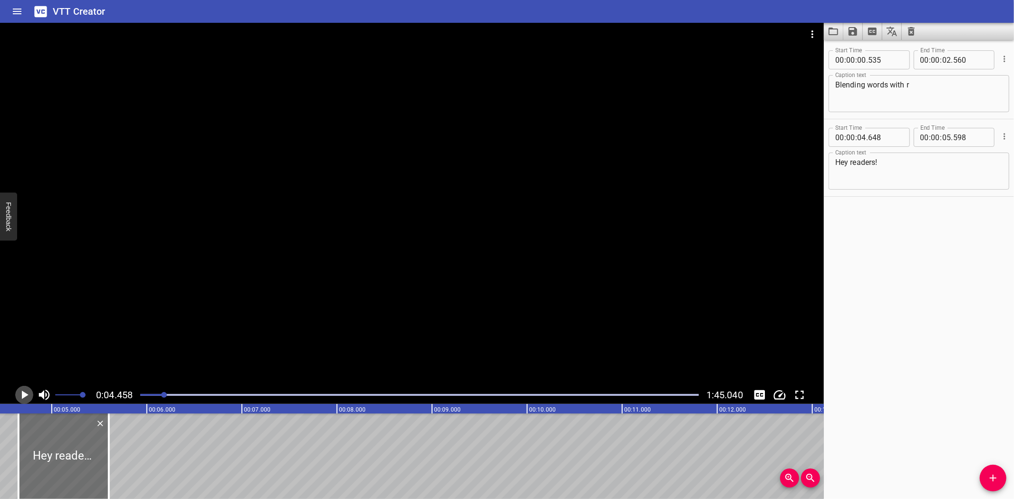
click at [24, 393] on icon "Play/Pause" at bounding box center [25, 395] width 7 height 9
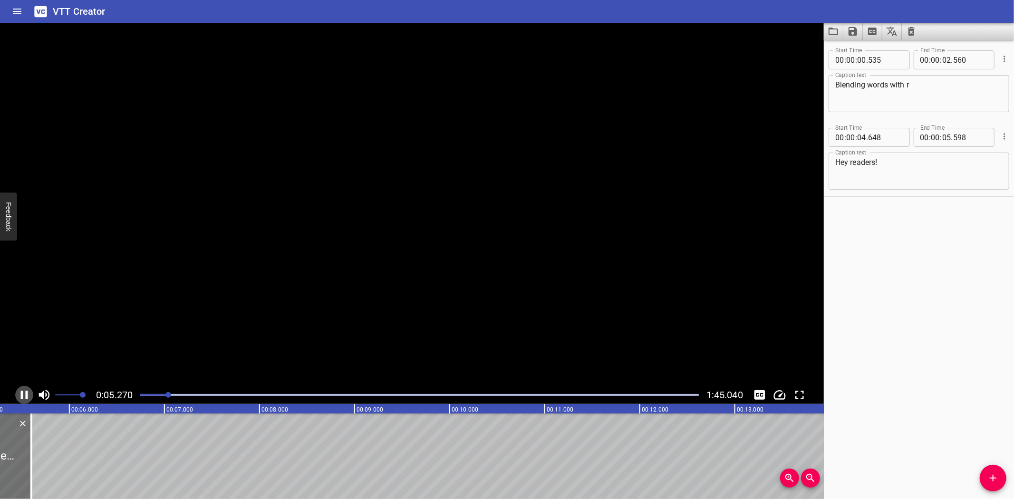
click at [24, 393] on icon "Play/Pause" at bounding box center [24, 395] width 14 height 14
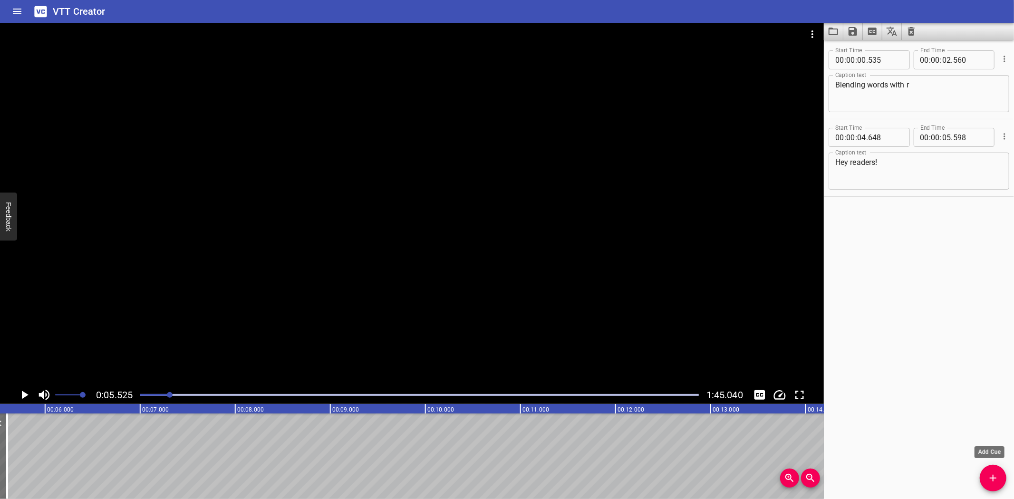
click at [991, 479] on icon "Add Cue" at bounding box center [992, 477] width 11 height 11
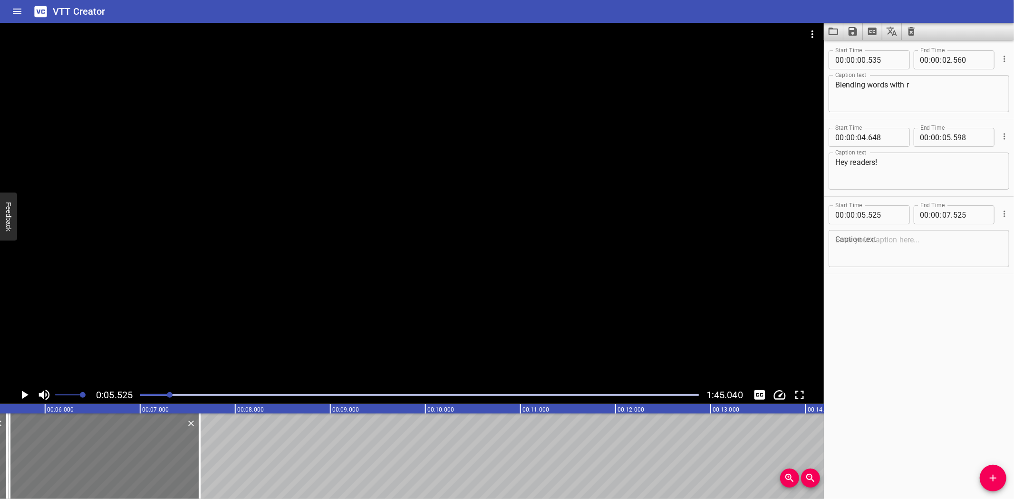
drag, startPoint x: 88, startPoint y: 448, endPoint x: 97, endPoint y: 450, distance: 9.7
click at [97, 450] on div at bounding box center [105, 456] width 190 height 86
type input "625"
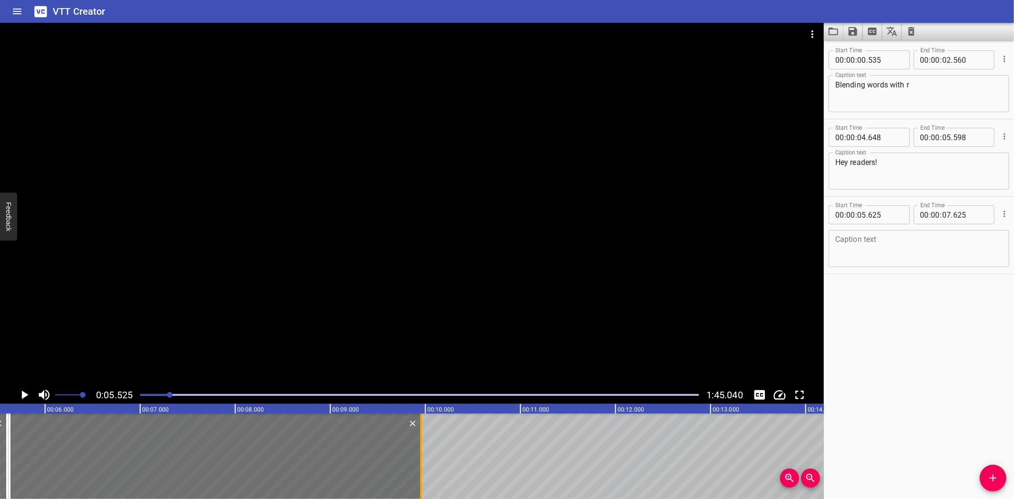
drag, startPoint x: 197, startPoint y: 460, endPoint x: 419, endPoint y: 467, distance: 221.6
click at [419, 467] on div at bounding box center [421, 456] width 10 height 86
type input "09"
type input "955"
click at [921, 244] on textarea at bounding box center [918, 248] width 167 height 27
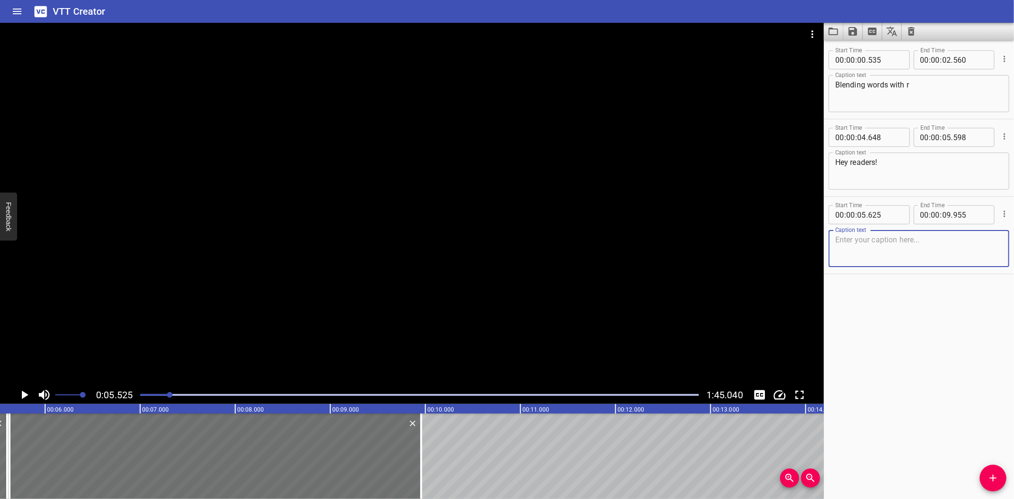
paste textarea "Today, we are going to blend sounds and get some practice with two great blends…"
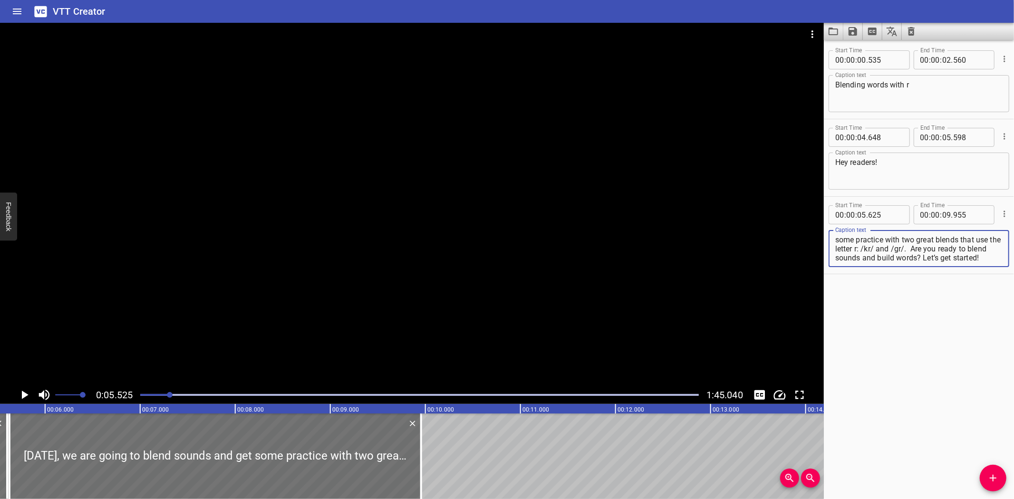
scroll to position [0, 0]
click at [22, 393] on icon "Play/Pause" at bounding box center [25, 395] width 7 height 9
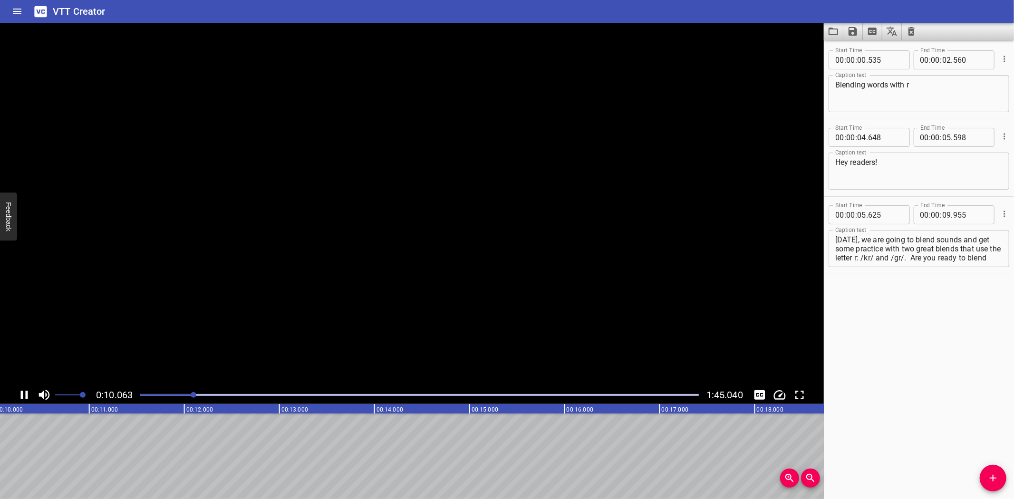
click at [21, 391] on icon "Play/Pause" at bounding box center [24, 395] width 7 height 9
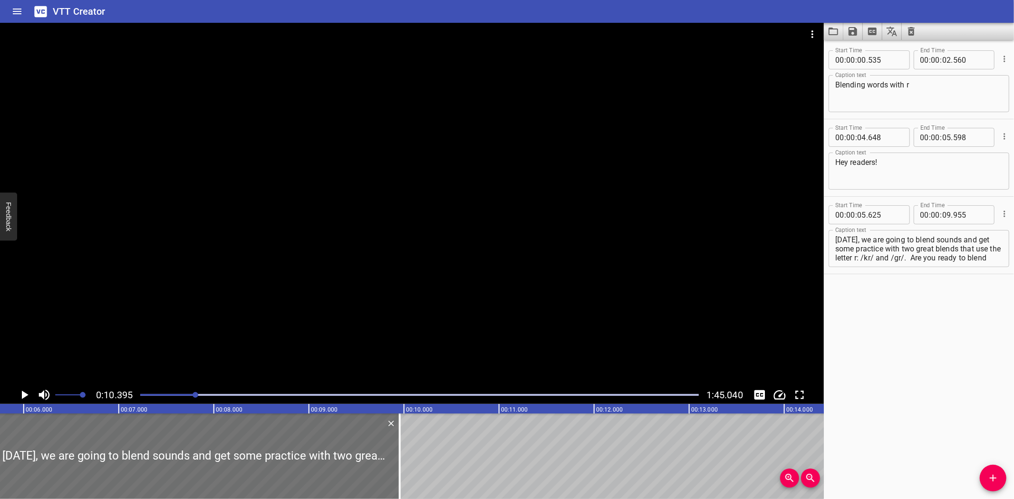
scroll to position [0, 531]
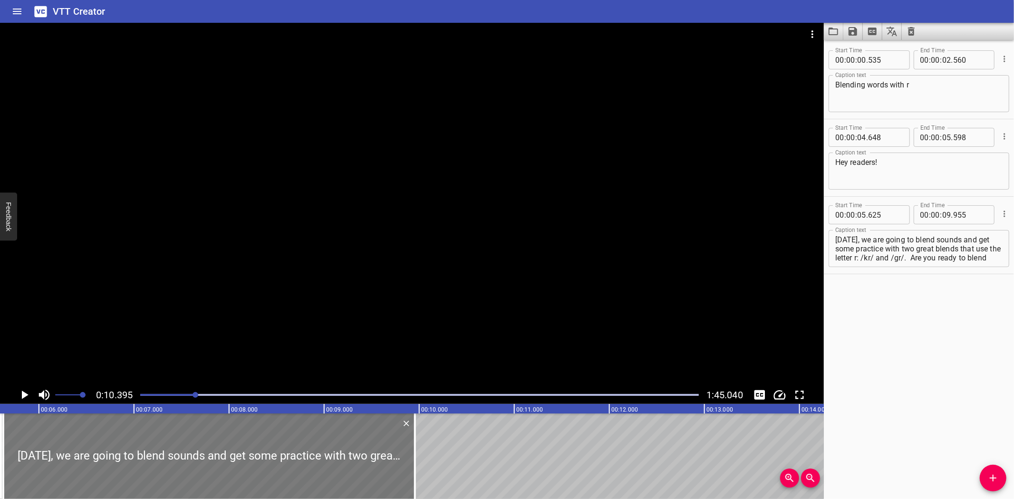
click at [11, 449] on div at bounding box center [209, 456] width 412 height 86
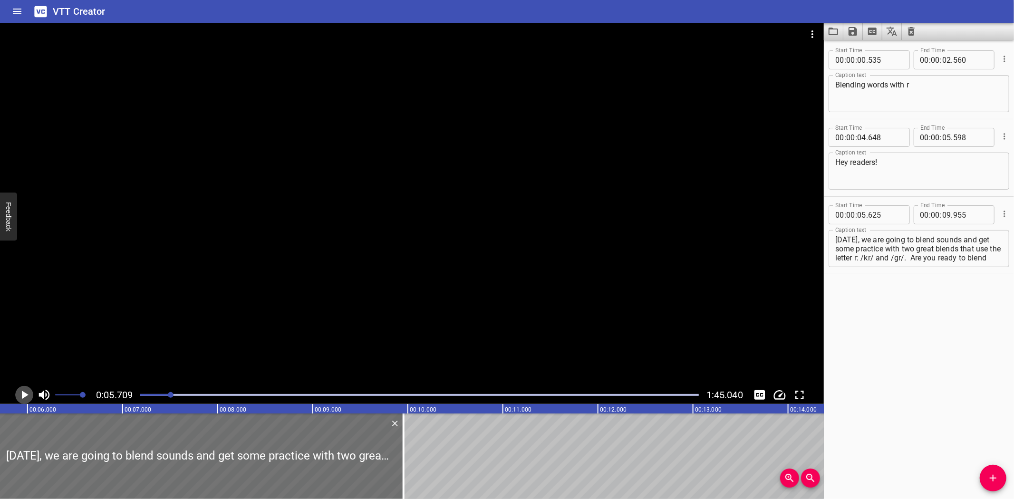
click at [23, 391] on icon "Play/Pause" at bounding box center [24, 395] width 14 height 14
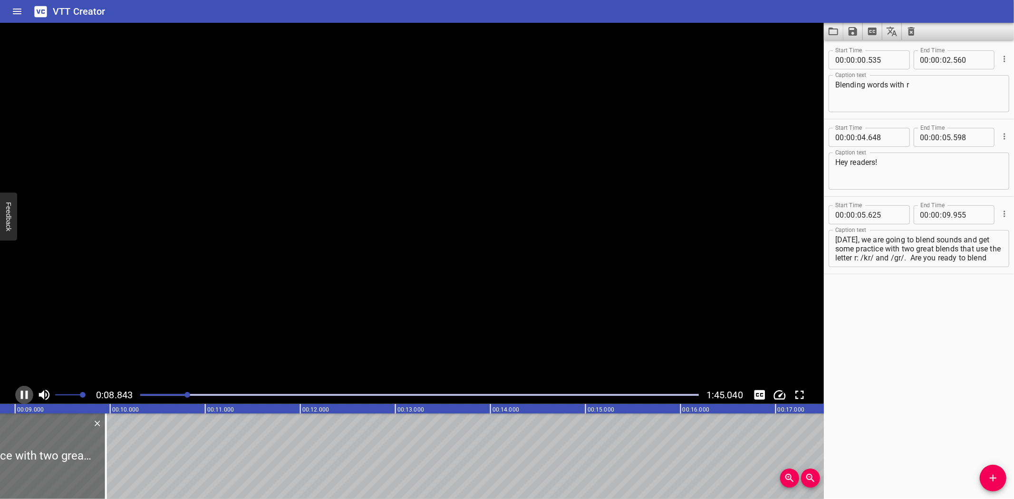
click at [23, 391] on icon "Play/Pause" at bounding box center [24, 395] width 14 height 14
click at [24, 392] on icon "Play/Pause" at bounding box center [24, 395] width 14 height 14
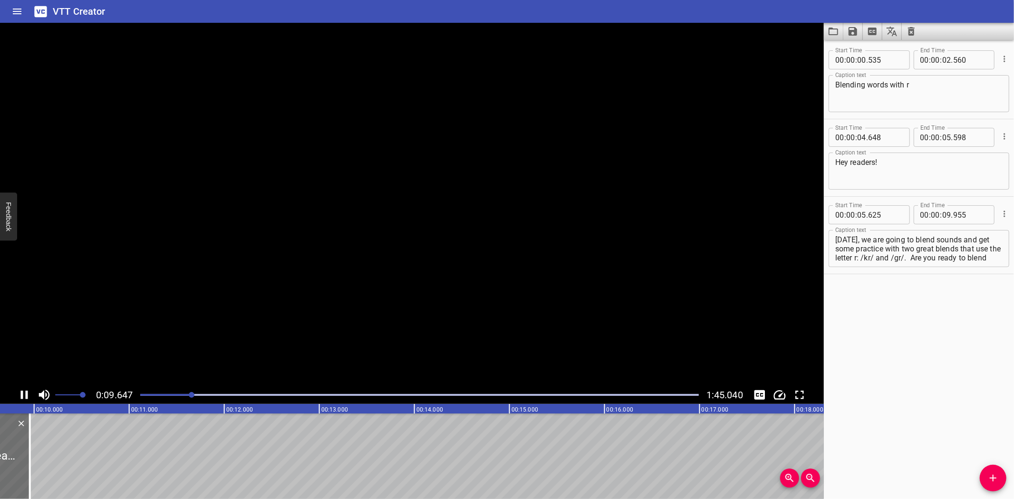
click at [24, 392] on icon "Play/Pause" at bounding box center [24, 395] width 14 height 14
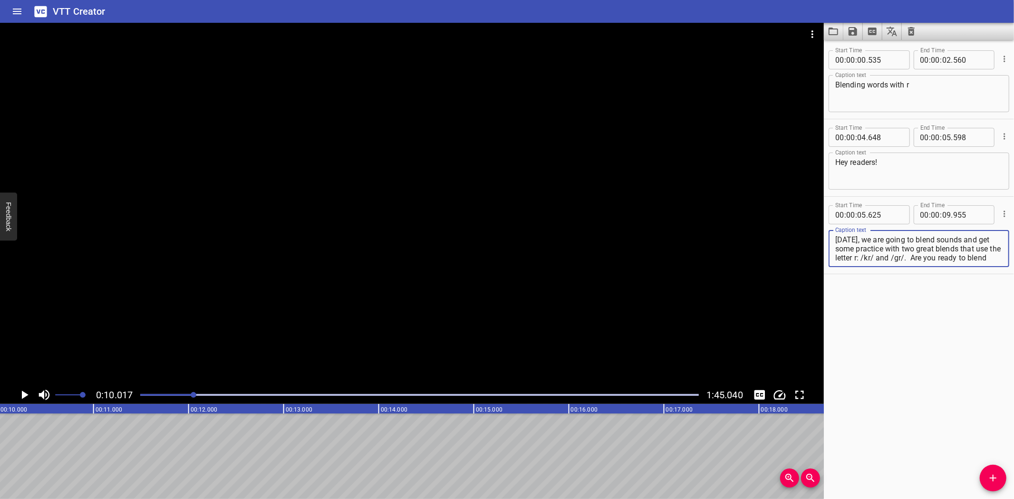
scroll to position [18, 0]
click at [912, 255] on textarea "Today, we are going to blend sounds and get some practice with two great blends…" at bounding box center [918, 248] width 167 height 27
click at [835, 258] on textarea "Today, we are going to blend sounds and get some practice with two great blends…" at bounding box center [918, 248] width 167 height 27
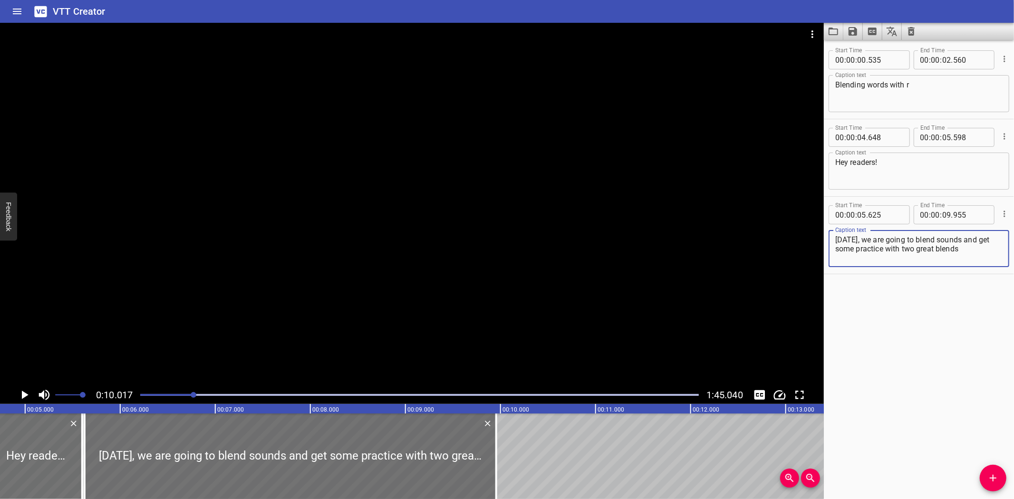
scroll to position [0, 443]
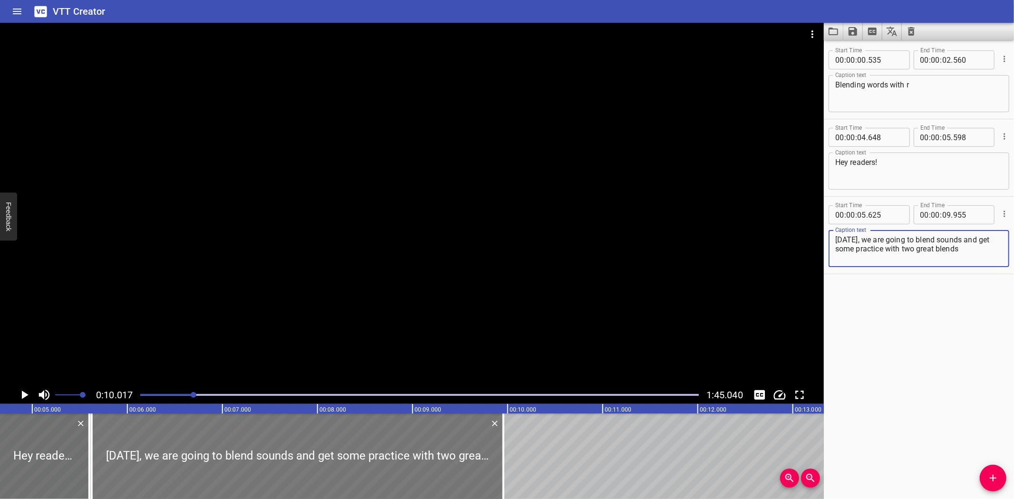
click at [97, 438] on div at bounding box center [298, 456] width 412 height 86
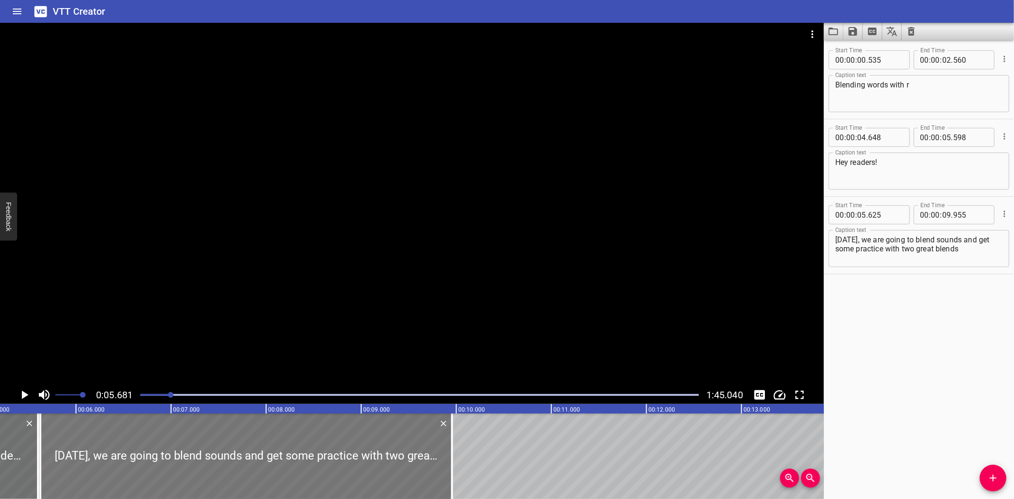
scroll to position [0, 540]
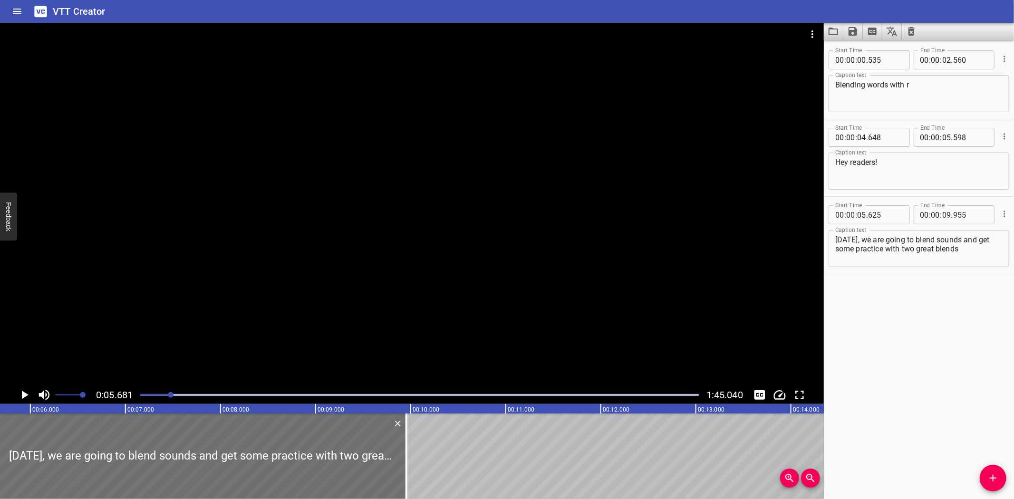
click at [972, 252] on textarea "Today, we are going to blend sounds and get some practice with two great blends" at bounding box center [918, 248] width 167 height 27
paste textarea "that use the letter r: /kr/ and /gr/. Are you ready to blend sounds and build w…"
click at [901, 250] on textarea "Today, we are going to blend sounds and get some practice with two great blends…" at bounding box center [918, 248] width 167 height 27
type textarea "Today, we are going to blend sounds and get some practice"
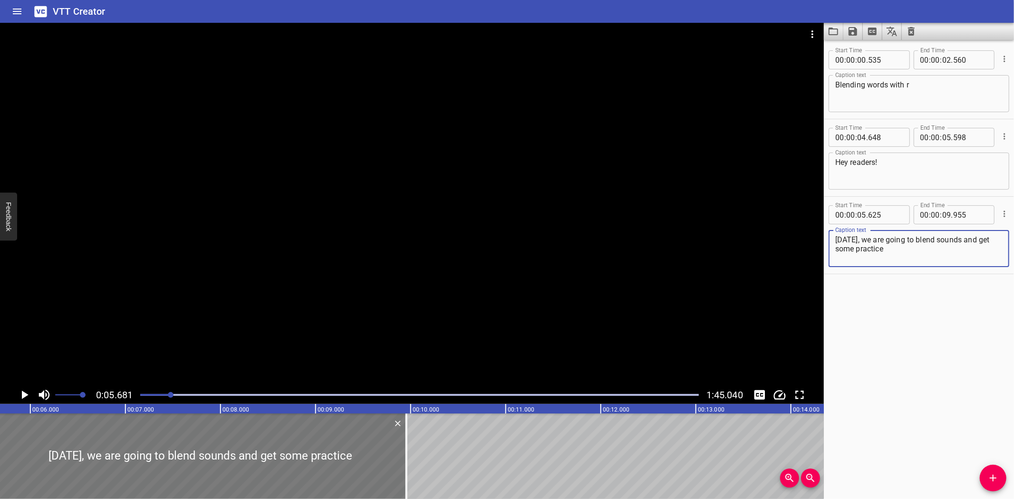
click at [13, 432] on div at bounding box center [201, 456] width 412 height 86
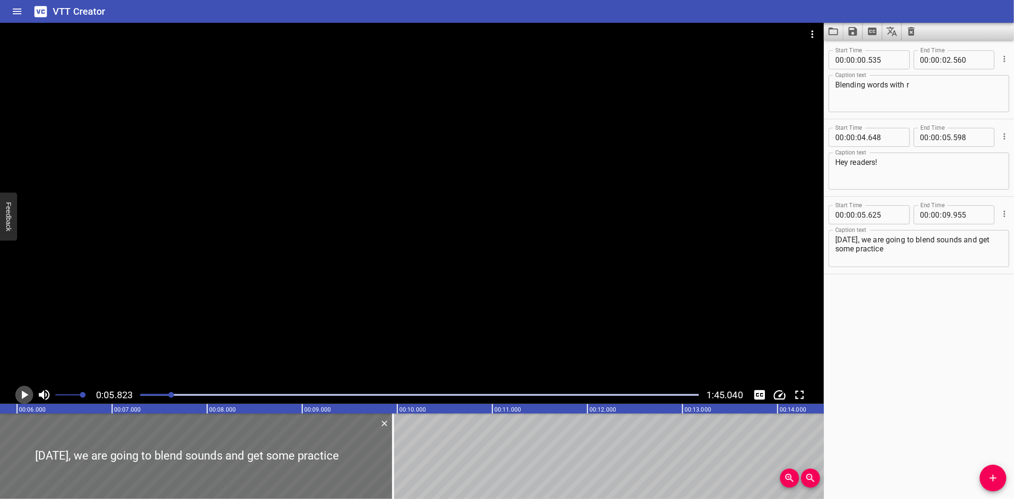
click at [24, 389] on icon "Play/Pause" at bounding box center [24, 395] width 14 height 14
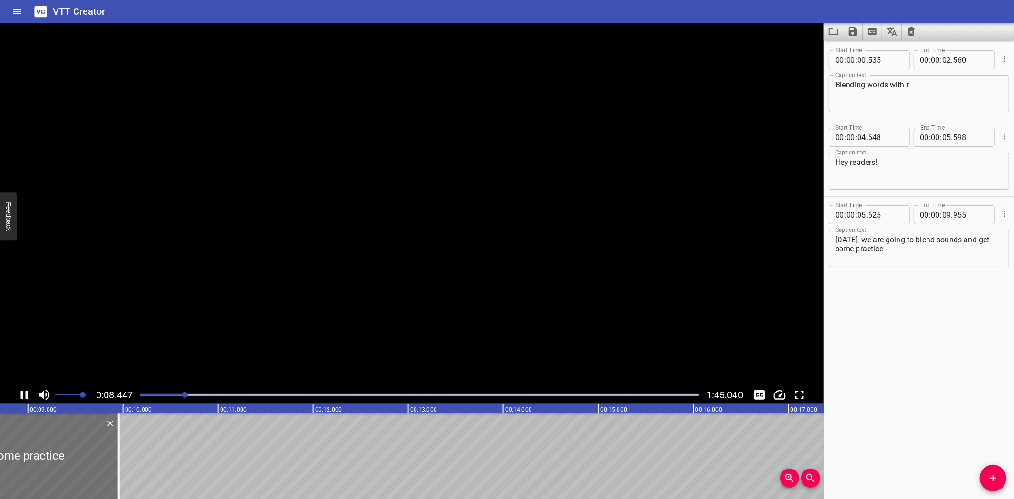
click at [23, 389] on icon "Play/Pause" at bounding box center [24, 395] width 14 height 14
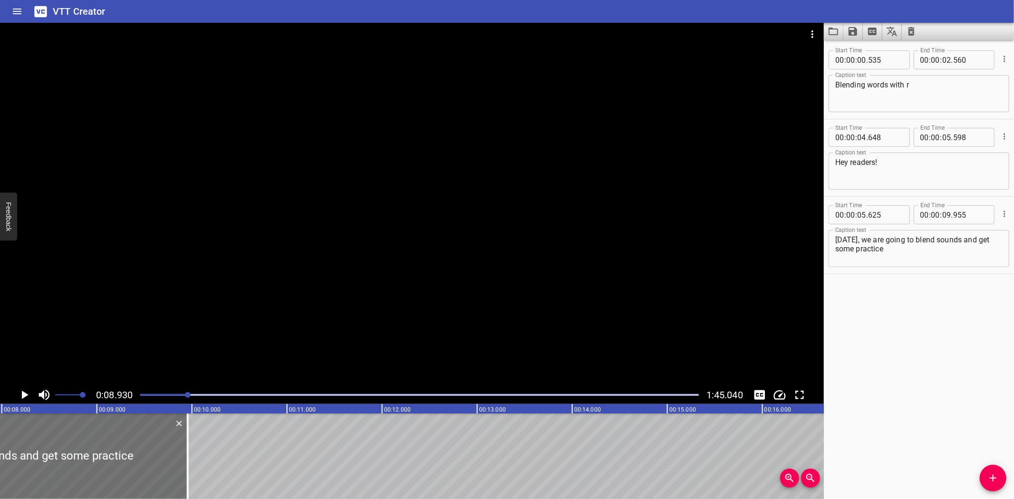
scroll to position [0, 706]
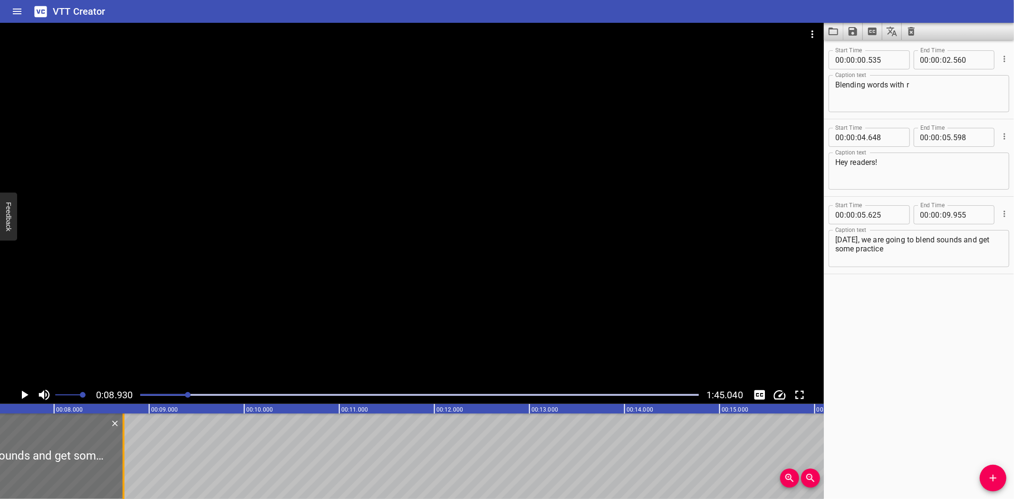
drag, startPoint x: 238, startPoint y: 450, endPoint x: 122, endPoint y: 468, distance: 117.8
click at [122, 468] on div at bounding box center [124, 456] width 10 height 86
type input "08"
type input "730"
drag, startPoint x: 992, startPoint y: 480, endPoint x: 654, endPoint y: 485, distance: 337.9
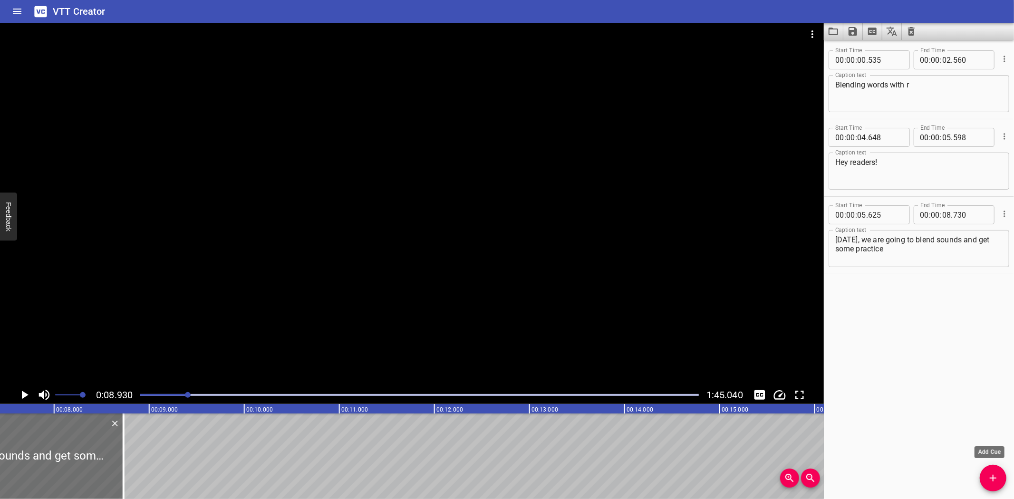
click at [977, 480] on div "Start Time 00 : 00 : 00 . 535 Start Time End Time 00 : 00 : 02 . 560 End Time C…" at bounding box center [919, 269] width 190 height 459
drag, startPoint x: 986, startPoint y: 470, endPoint x: 931, endPoint y: 474, distance: 55.8
click at [986, 470] on button "Add Cue" at bounding box center [992, 478] width 27 height 27
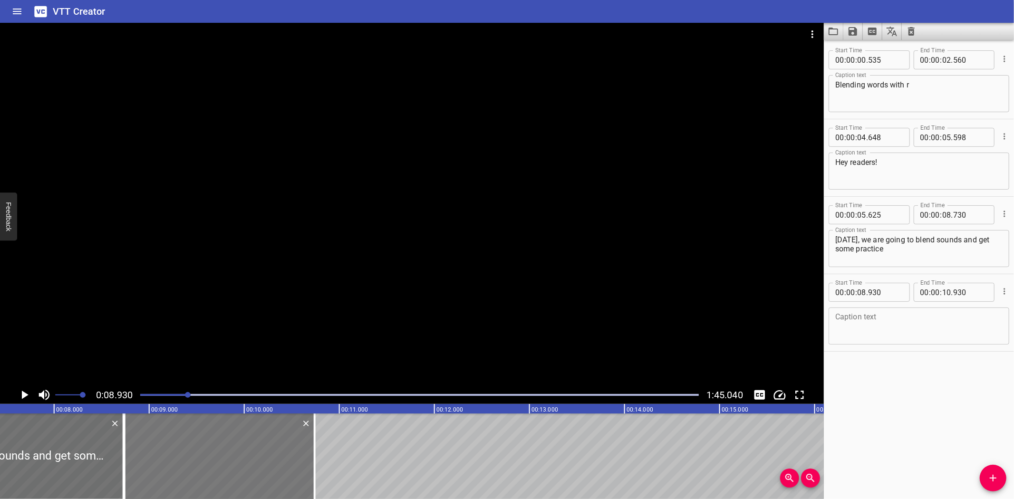
drag, startPoint x: 242, startPoint y: 462, endPoint x: 224, endPoint y: 461, distance: 18.1
click at [224, 461] on div at bounding box center [220, 456] width 190 height 86
type input "740"
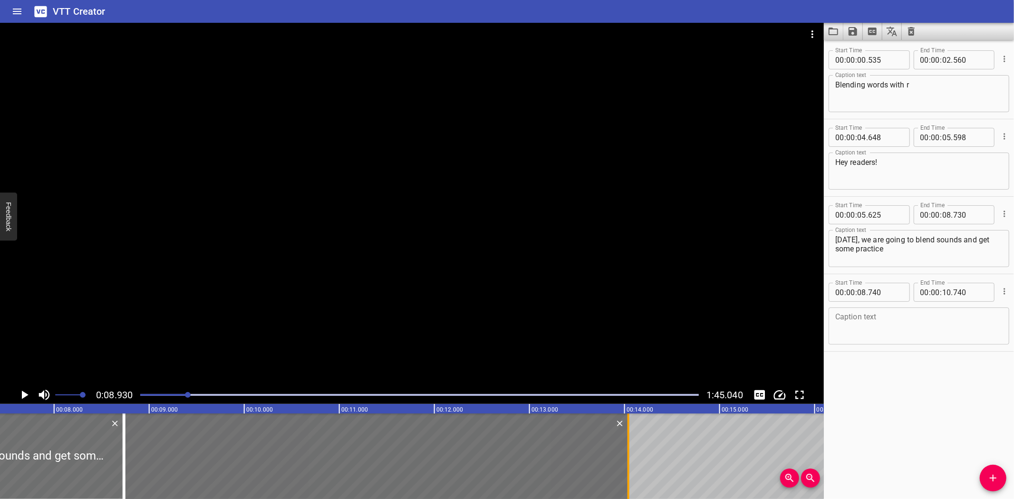
drag, startPoint x: 311, startPoint y: 458, endPoint x: 624, endPoint y: 459, distance: 313.7
click at [624, 459] on div at bounding box center [629, 456] width 10 height 86
type input "14"
type input "040"
click at [877, 323] on textarea at bounding box center [918, 326] width 167 height 27
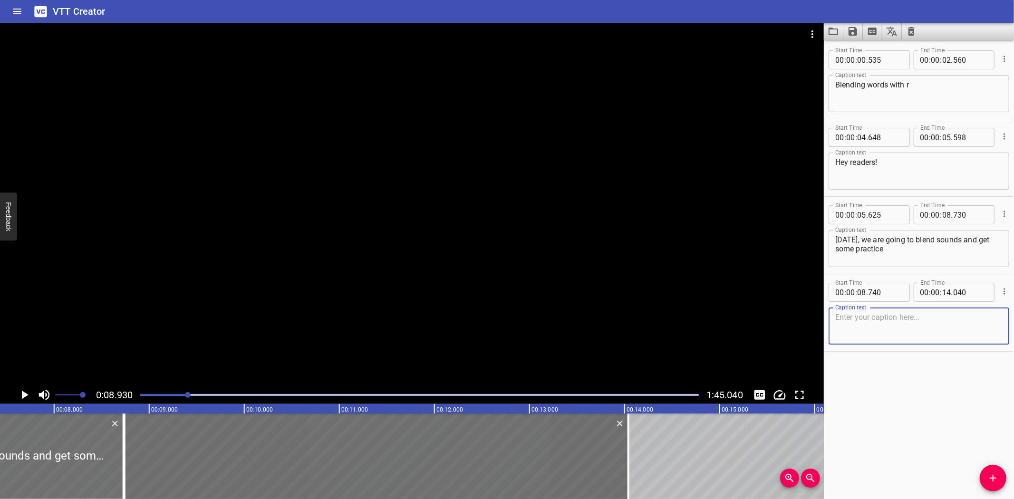
paste textarea "with two great blends that use the letter r: /kr/ and /gr/. Are you ready to bl…"
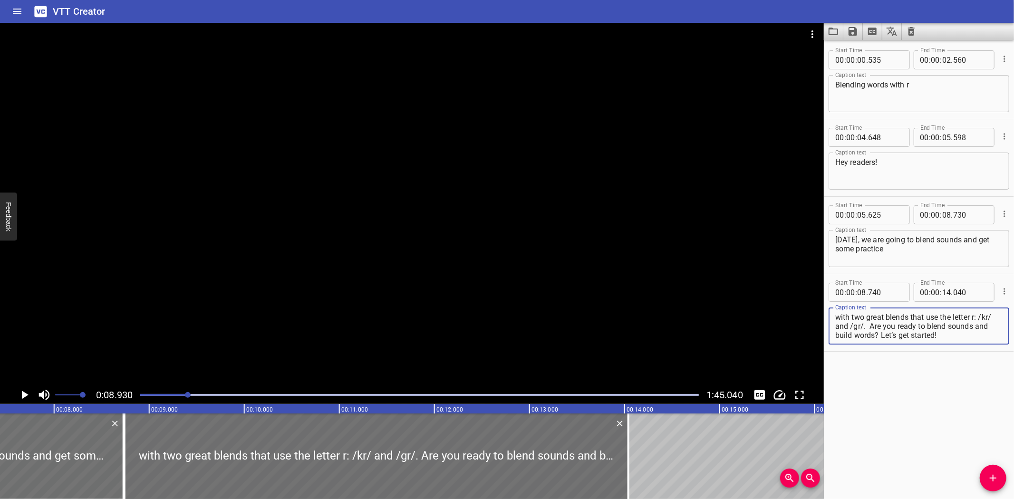
click at [20, 395] on icon "Play/Pause" at bounding box center [24, 395] width 14 height 14
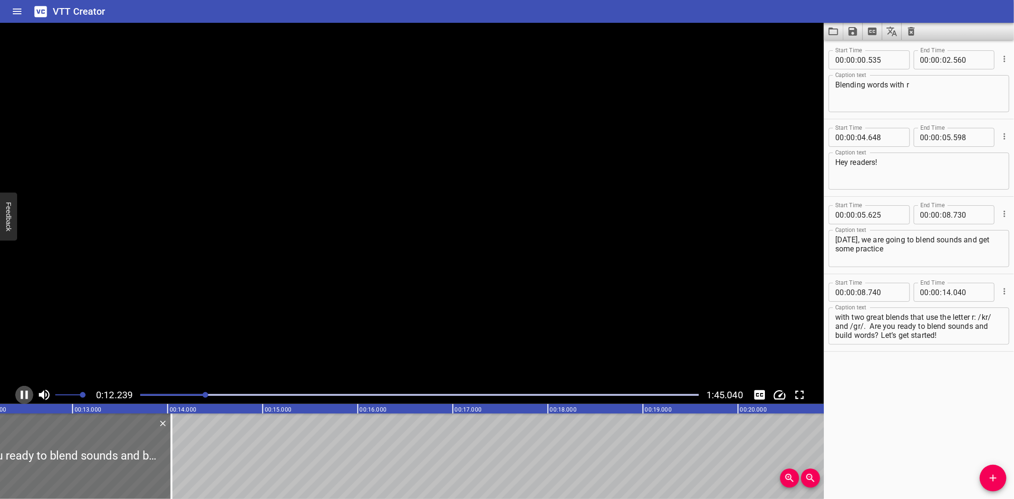
click at [20, 395] on icon "Play/Pause" at bounding box center [24, 395] width 14 height 14
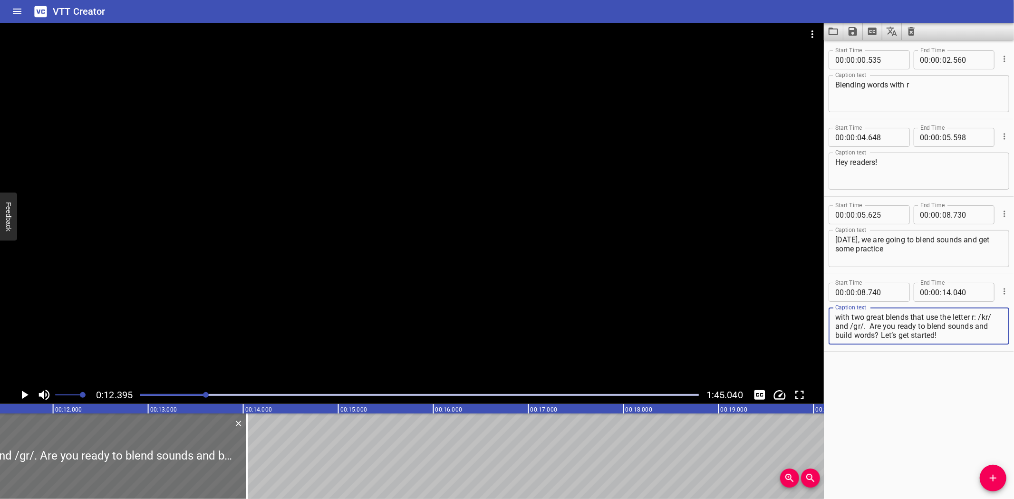
click at [947, 335] on textarea "with two great blends that use the letter r: /kr/ and /gr/. Are you ready to bl…" at bounding box center [918, 326] width 167 height 27
click at [871, 326] on textarea "with two great blends that use the letter r: /kr/ and /gr/. Are you ready to bl…" at bounding box center [918, 326] width 167 height 27
type textarea "with two great blends that use the letter r: /kr/ and /gr/."
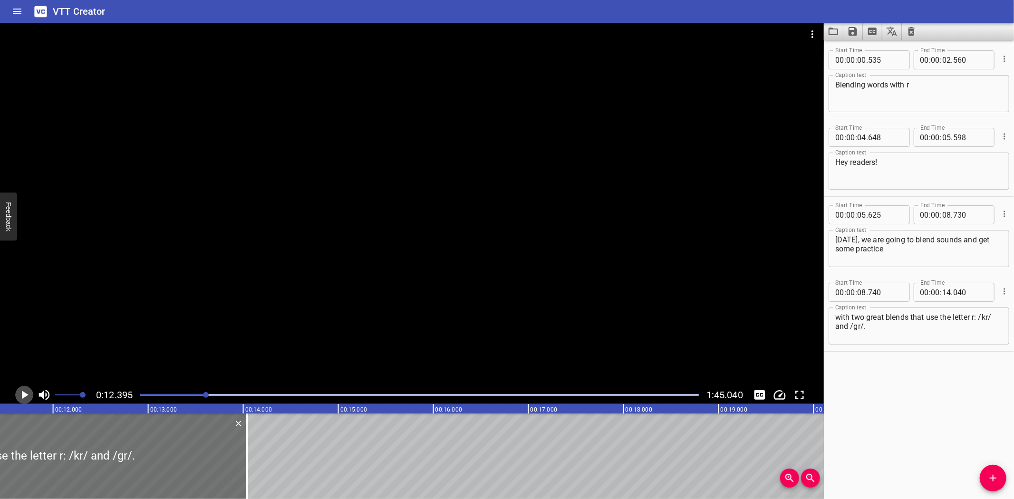
click at [26, 394] on icon "Play/Pause" at bounding box center [25, 395] width 7 height 9
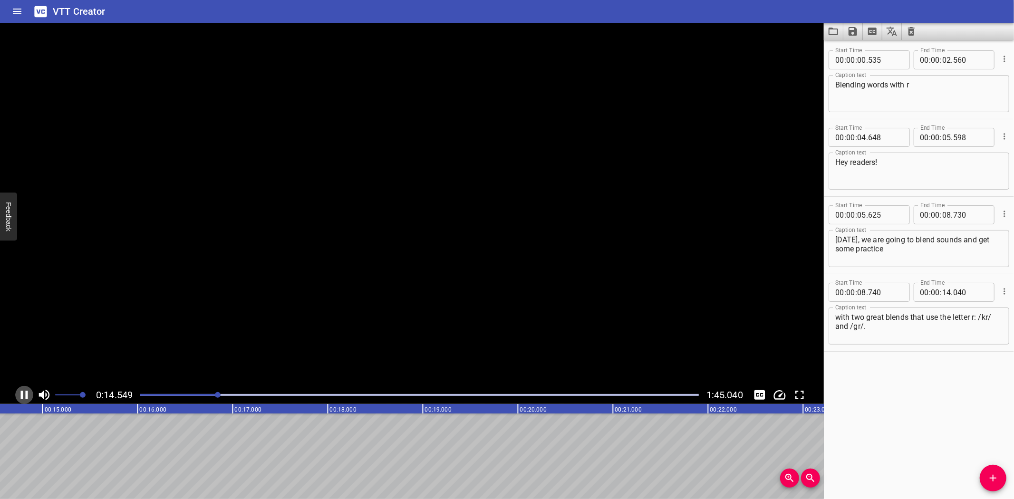
click at [26, 394] on icon "Play/Pause" at bounding box center [24, 395] width 7 height 9
click at [986, 474] on span "Add Cue" at bounding box center [992, 477] width 27 height 11
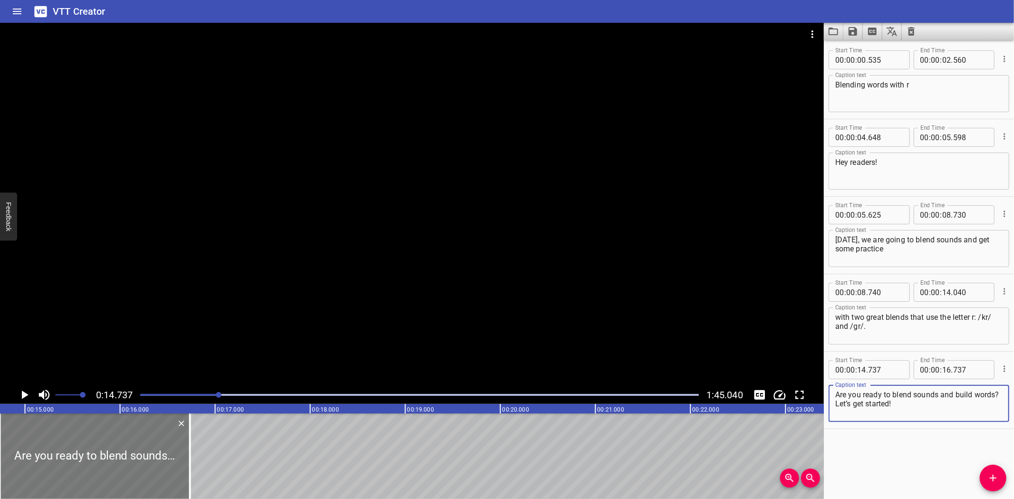
type textarea "Are you ready to blend sounds and build words? Let’s get started!"
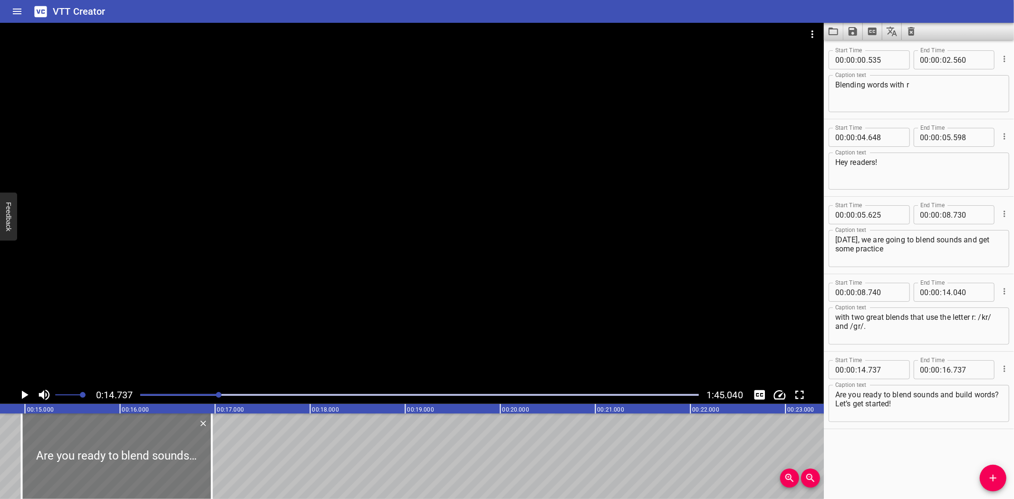
drag, startPoint x: 31, startPoint y: 447, endPoint x: 53, endPoint y: 445, distance: 21.9
click at [53, 445] on div at bounding box center [117, 456] width 190 height 86
type input "967"
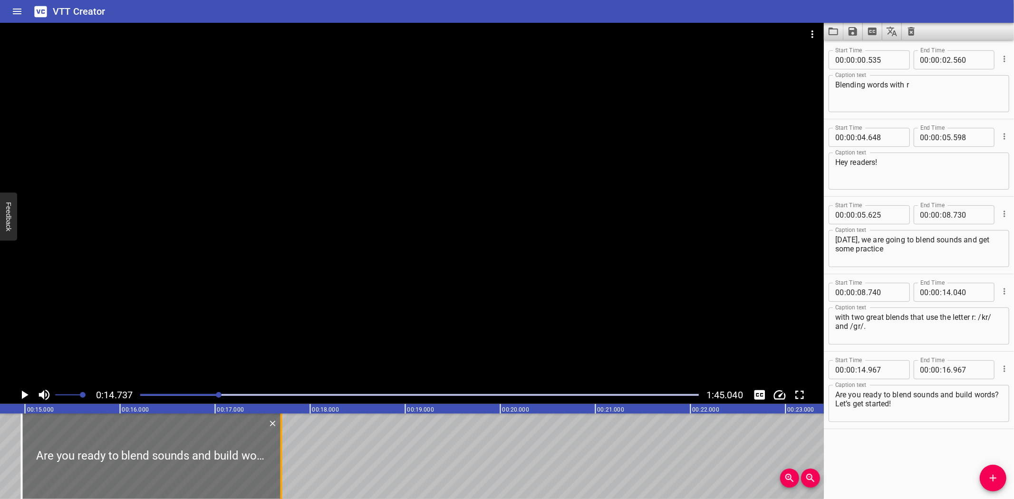
drag, startPoint x: 210, startPoint y: 443, endPoint x: 280, endPoint y: 440, distance: 70.9
click at [280, 440] on div at bounding box center [282, 456] width 10 height 86
type input "17"
type input "707"
click at [26, 392] on icon "Play/Pause" at bounding box center [24, 395] width 14 height 14
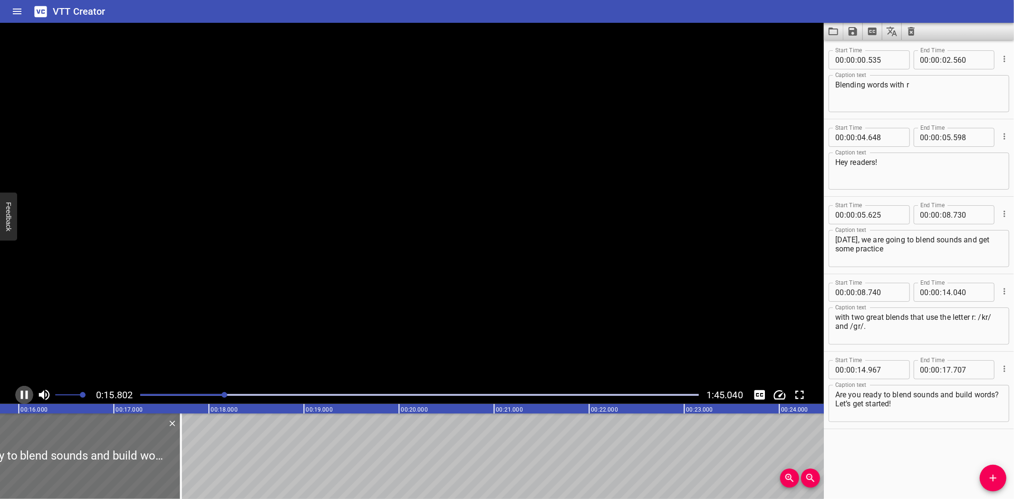
click at [26, 392] on icon "Play/Pause" at bounding box center [24, 395] width 7 height 9
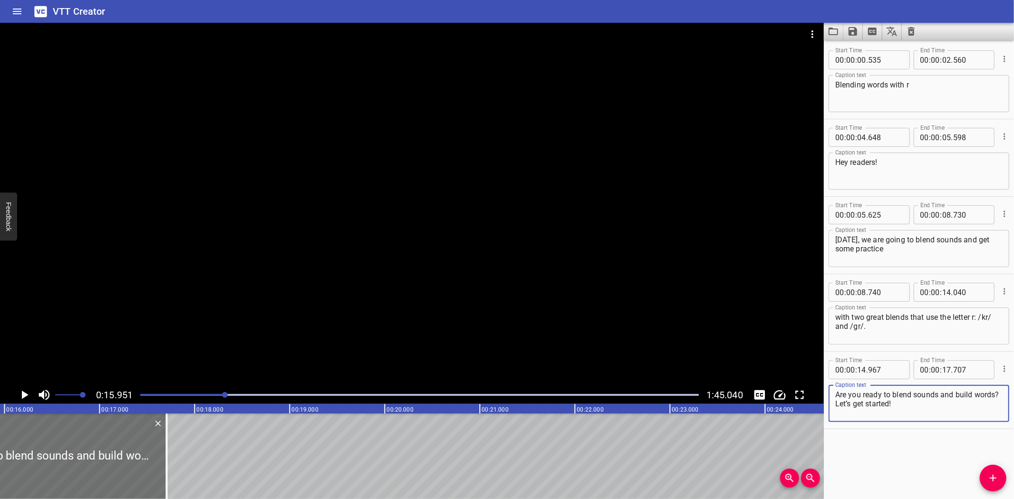
click at [923, 413] on textarea "Are you ready to blend sounds and build words? Let’s get started!" at bounding box center [918, 403] width 167 height 27
paste textarea "Let’s review the sounds together first!"
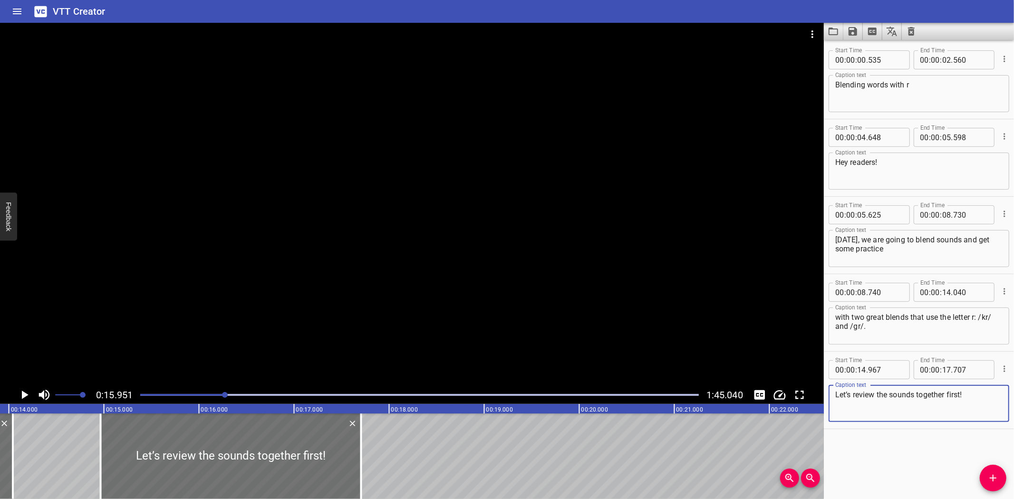
type textarea "Let’s review the sounds together first!"
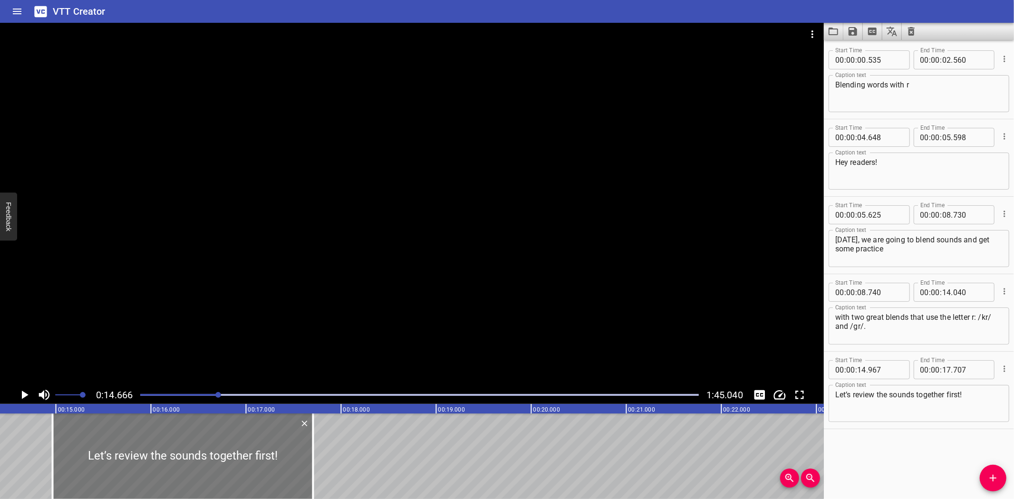
scroll to position [0, 1394]
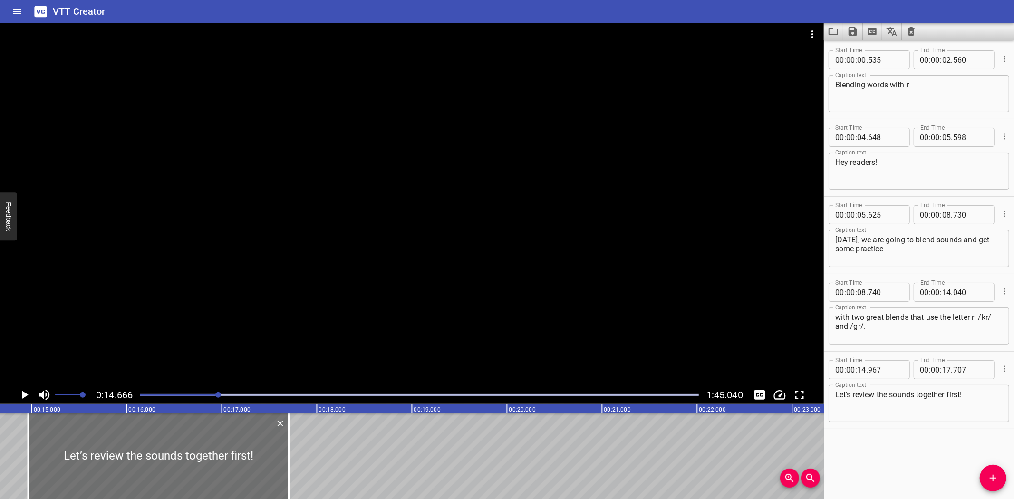
click at [24, 393] on icon "Play/Pause" at bounding box center [25, 395] width 7 height 9
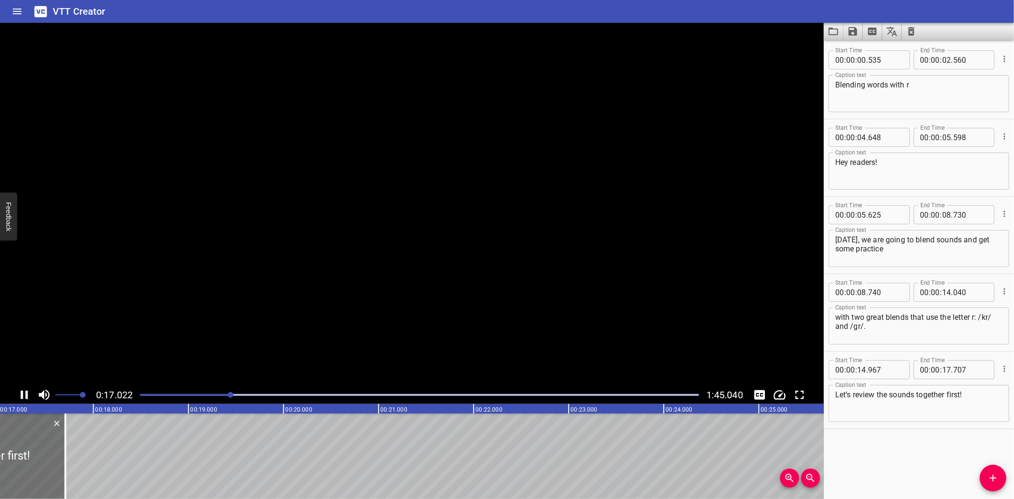
click at [23, 393] on icon "Play/Pause" at bounding box center [24, 395] width 14 height 14
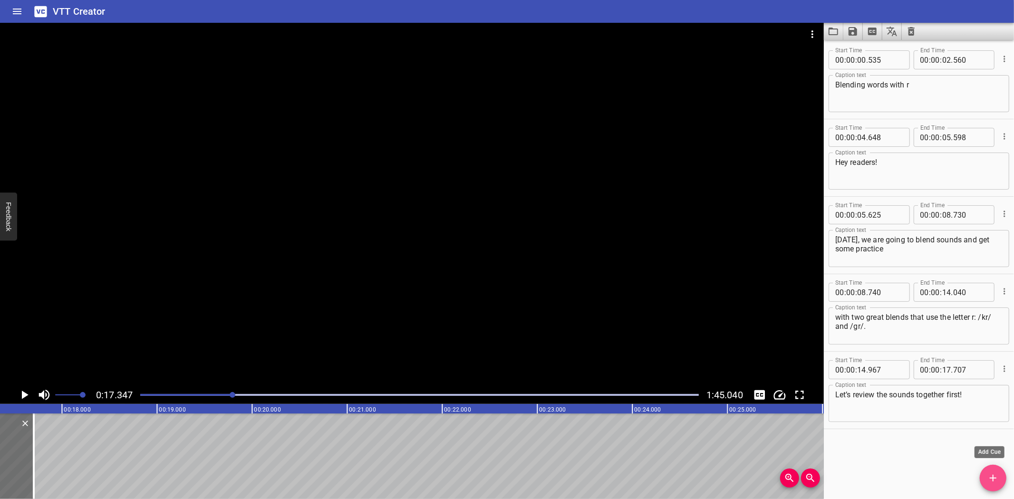
drag, startPoint x: 996, startPoint y: 475, endPoint x: 435, endPoint y: 453, distance: 561.2
click at [982, 475] on span "Add Cue" at bounding box center [992, 477] width 27 height 11
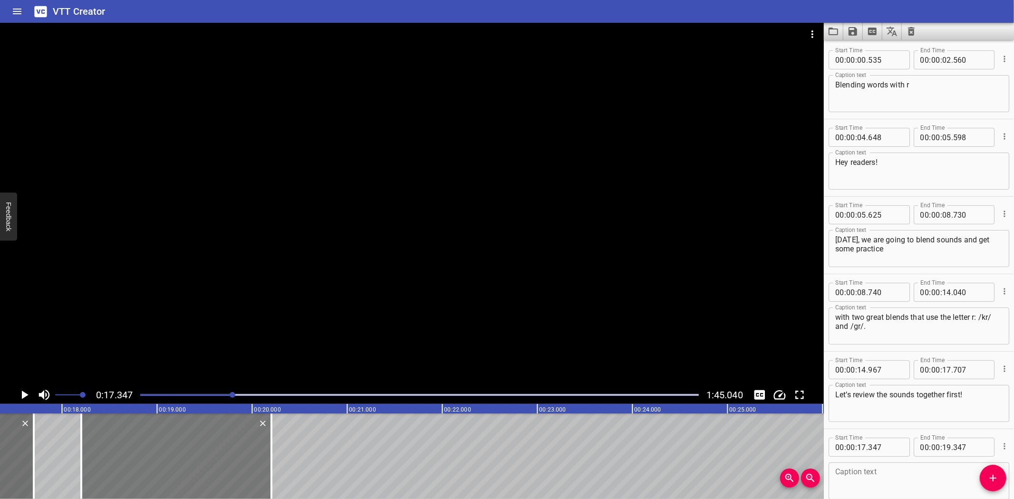
drag, startPoint x: 143, startPoint y: 447, endPoint x: 197, endPoint y: 444, distance: 54.2
click at [197, 444] on div at bounding box center [176, 456] width 190 height 86
type input "18"
type input "207"
type input "20"
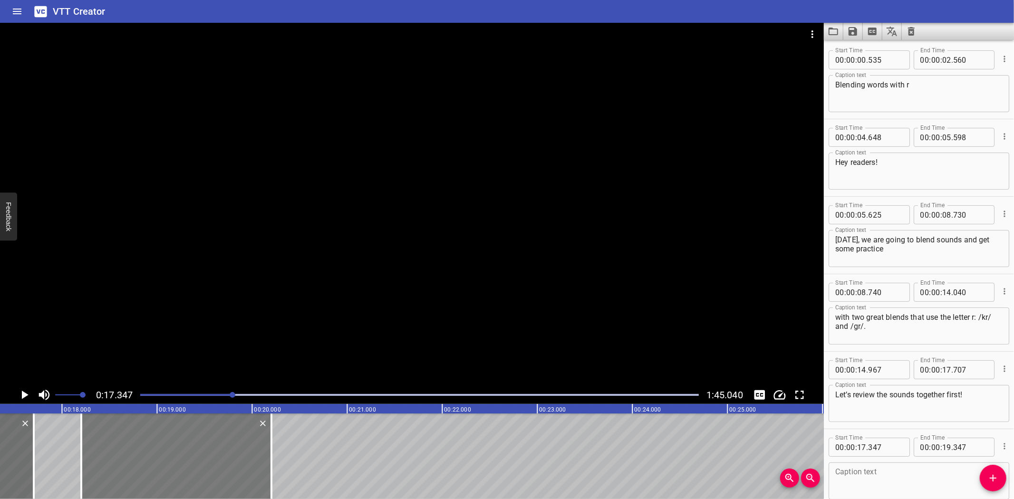
type input "207"
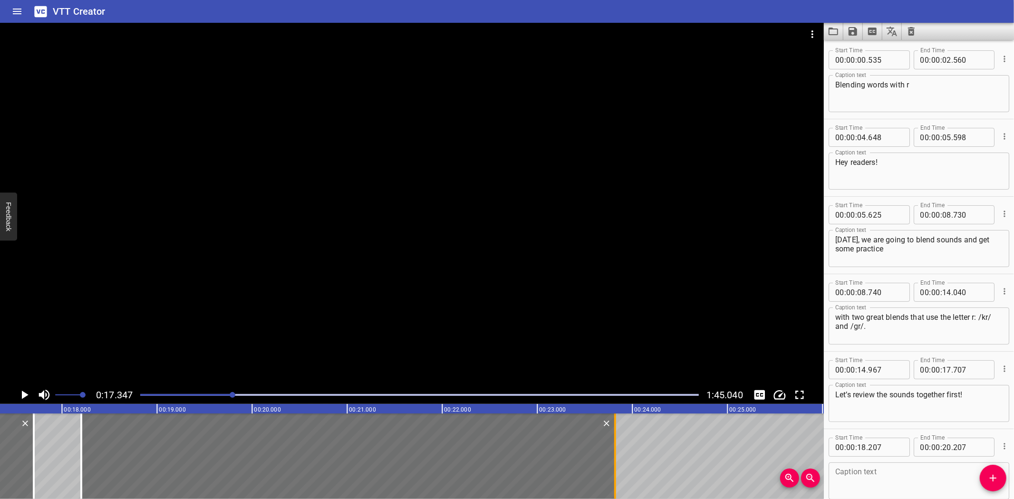
drag, startPoint x: 271, startPoint y: 463, endPoint x: 615, endPoint y: 448, distance: 344.0
click at [615, 448] on div at bounding box center [615, 456] width 2 height 86
type input "23"
type input "822"
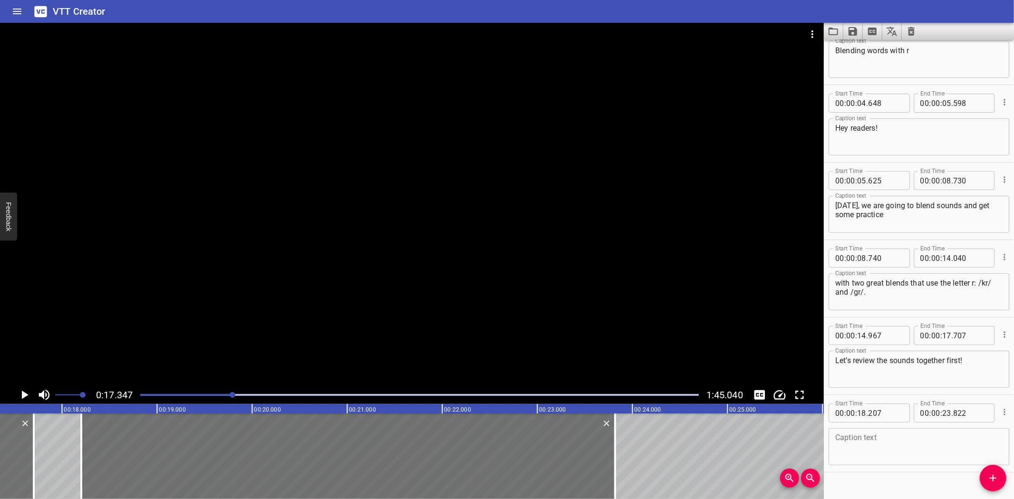
scroll to position [50, 0]
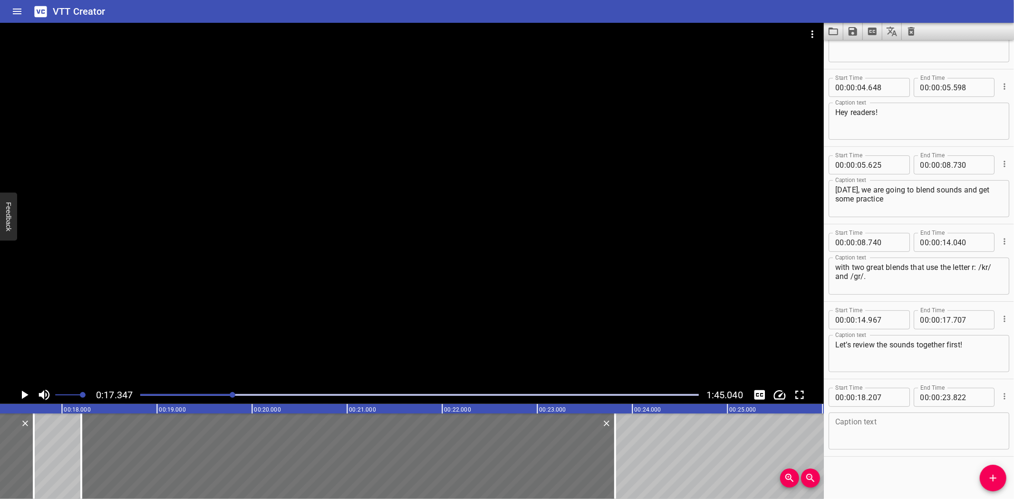
click at [875, 420] on textarea at bounding box center [918, 431] width 167 height 27
paste textarea "The letter c can spell the sound /k/, like in the word cat. Say it with me: /k/."
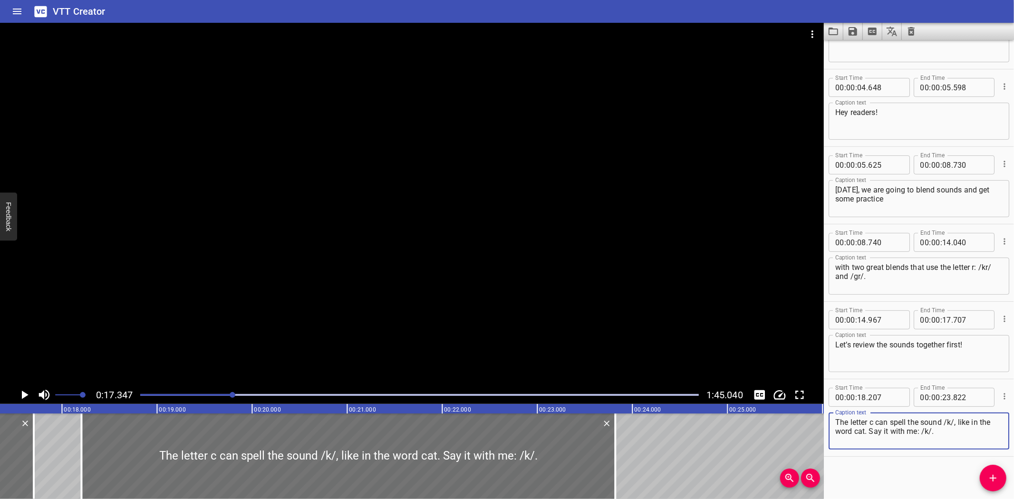
drag, startPoint x: 59, startPoint y: 442, endPoint x: 39, endPoint y: 424, distance: 26.6
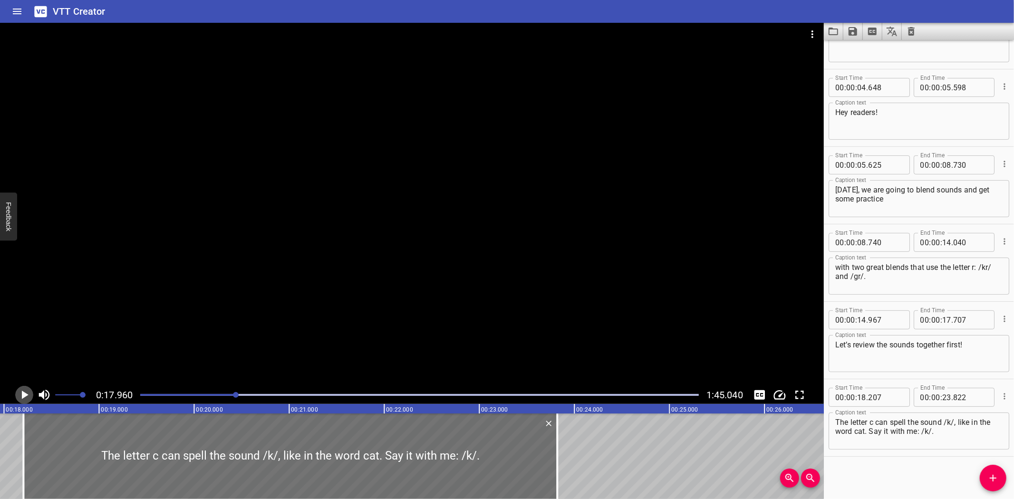
click at [22, 394] on icon "Play/Pause" at bounding box center [25, 395] width 7 height 9
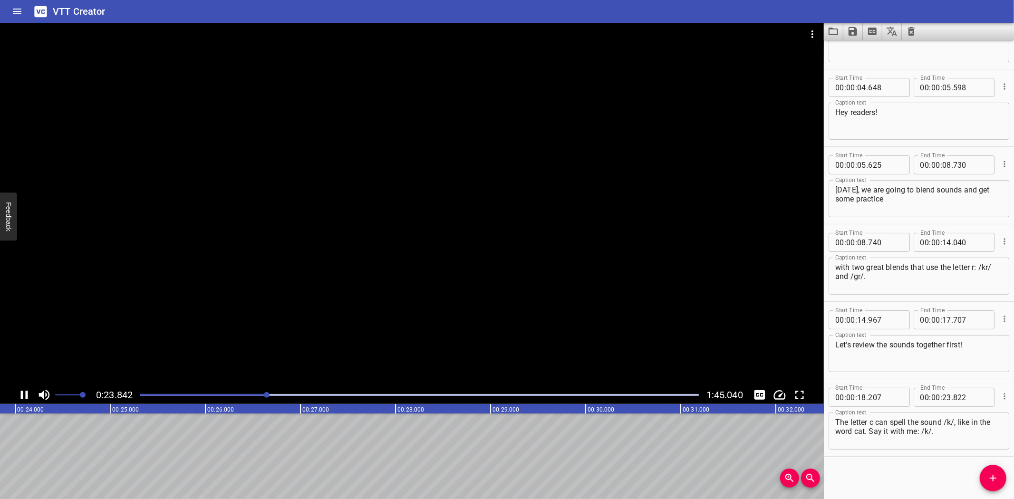
click at [26, 396] on icon "Play/Pause" at bounding box center [24, 395] width 7 height 9
drag, startPoint x: 921, startPoint y: 429, endPoint x: 869, endPoint y: 430, distance: 51.8
click at [869, 430] on textarea "The letter c can spell the sound /k/, like in the word cat. Say it with me: /k/." at bounding box center [918, 431] width 167 height 27
type textarea "The letter c can spell the sound /k/, like in the word cat. /k/."
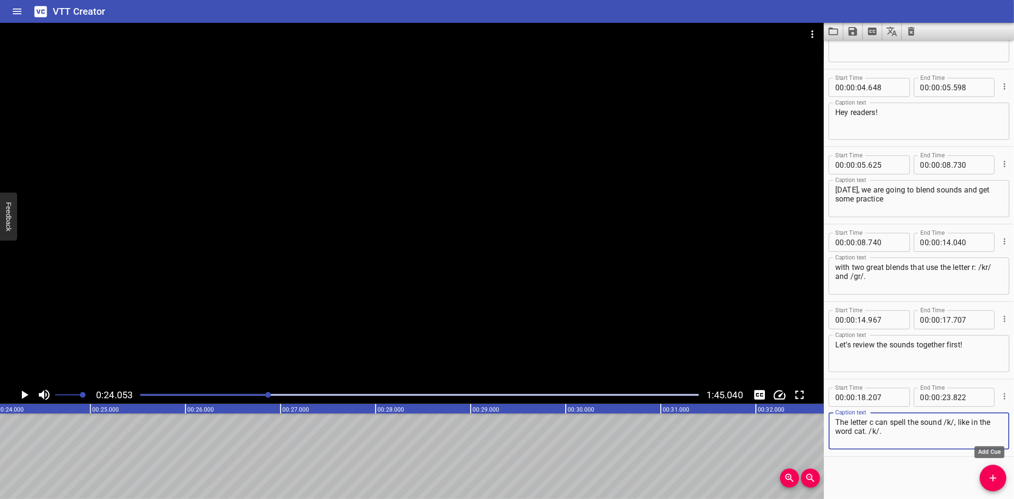
click at [994, 476] on icon "Add Cue" at bounding box center [992, 477] width 11 height 11
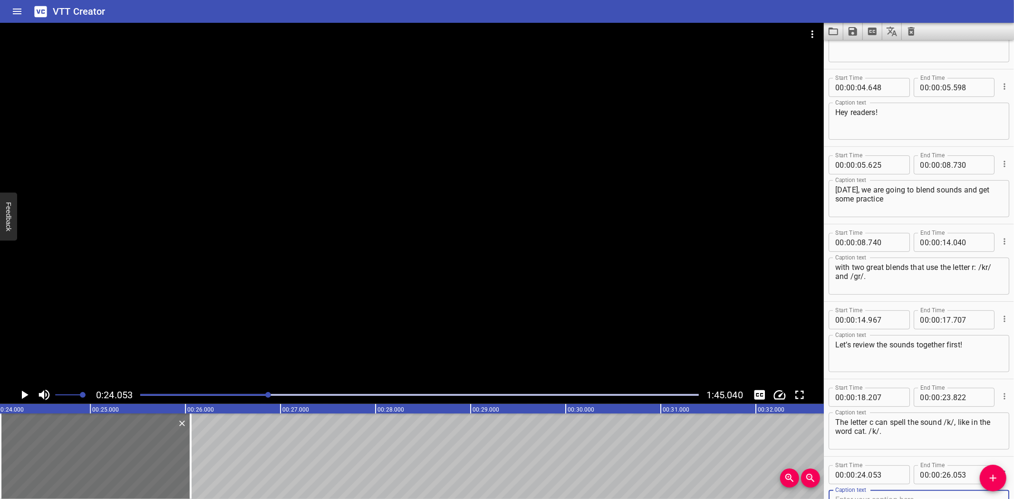
scroll to position [55, 0]
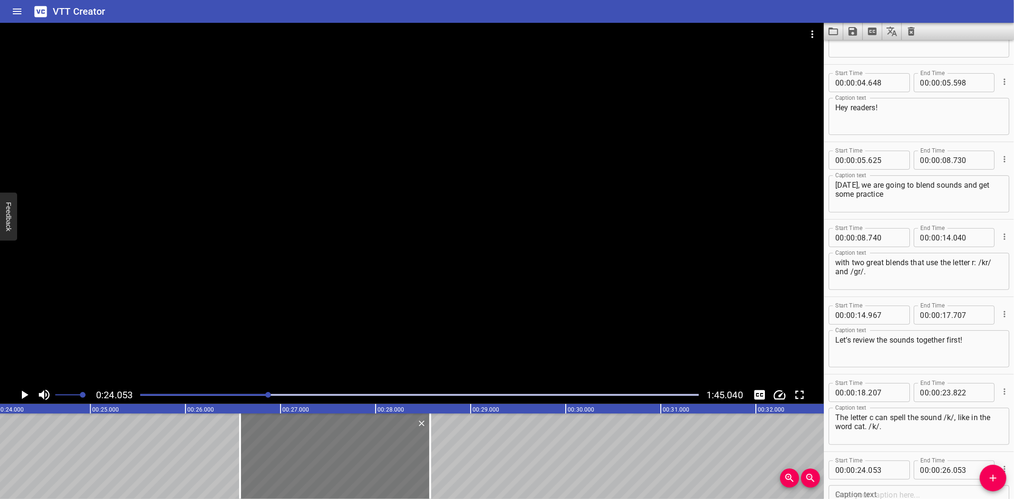
drag, startPoint x: 113, startPoint y: 448, endPoint x: 353, endPoint y: 451, distance: 240.0
click at [353, 451] on div at bounding box center [335, 456] width 190 height 86
type input "26"
type input "578"
type input "28"
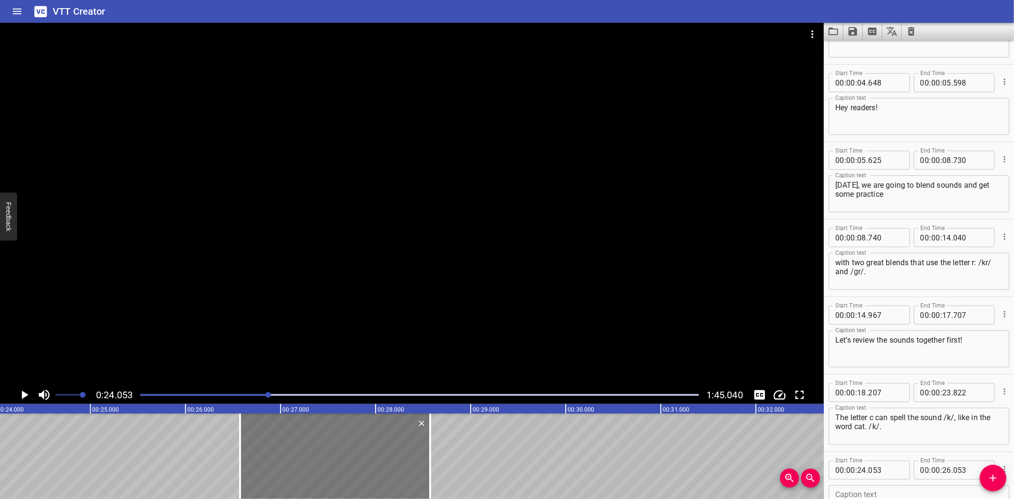
type input "578"
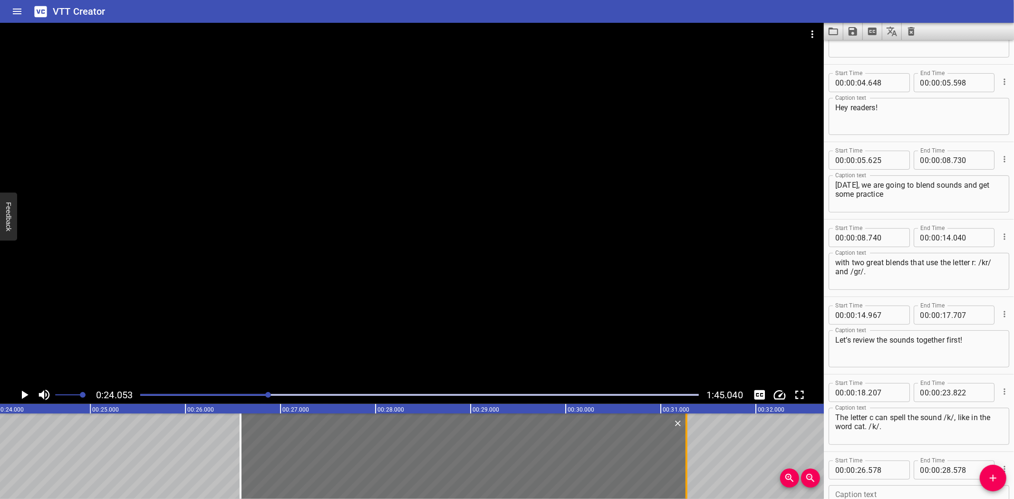
drag, startPoint x: 430, startPoint y: 459, endPoint x: 685, endPoint y: 459, distance: 255.2
click at [685, 459] on div at bounding box center [686, 456] width 2 height 86
type input "31"
type input "263"
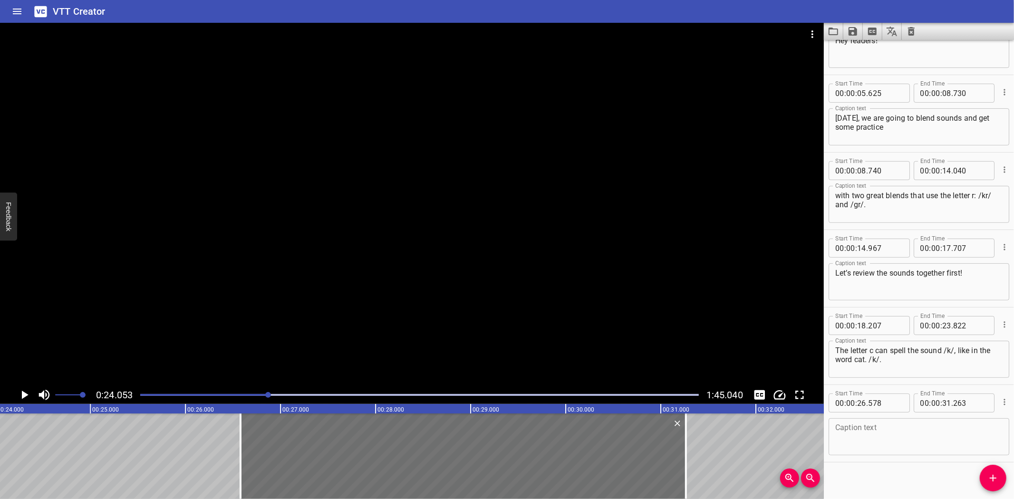
scroll to position [127, 0]
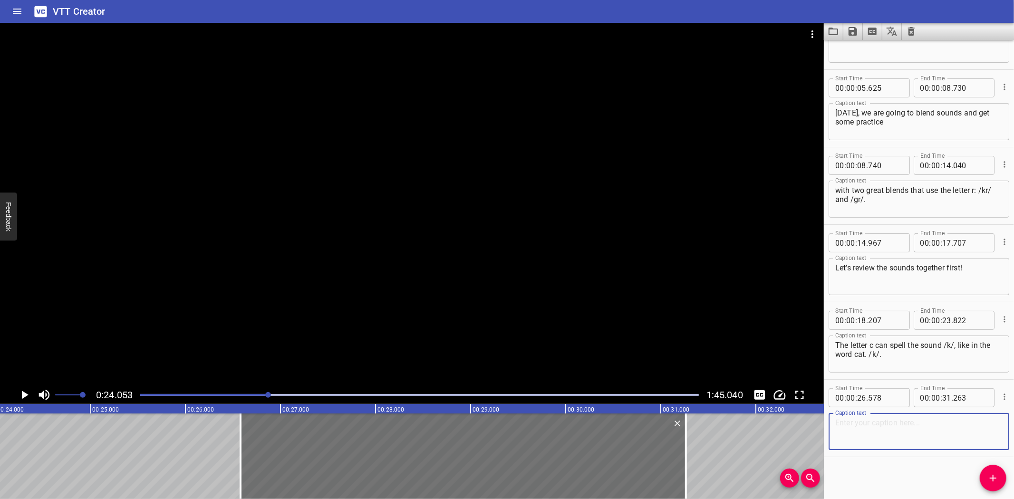
click at [877, 442] on textarea at bounding box center [918, 431] width 167 height 27
paste textarea "The letter g can spell the sound /g/, like in goat. Say it with me: /g/."
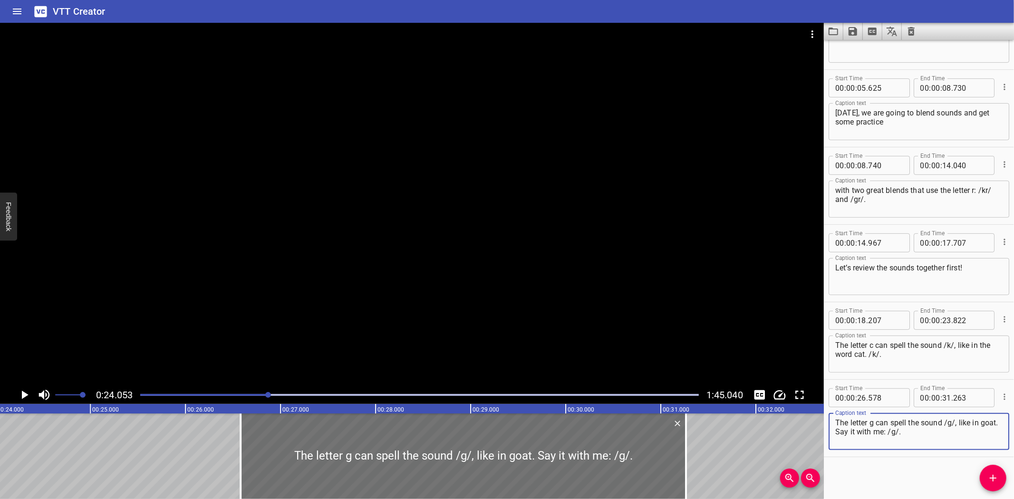
type textarea "The letter g can spell the sound /g/, like in goat. Say it with me: /g/."
drag, startPoint x: 154, startPoint y: 451, endPoint x: 59, endPoint y: 424, distance: 99.0
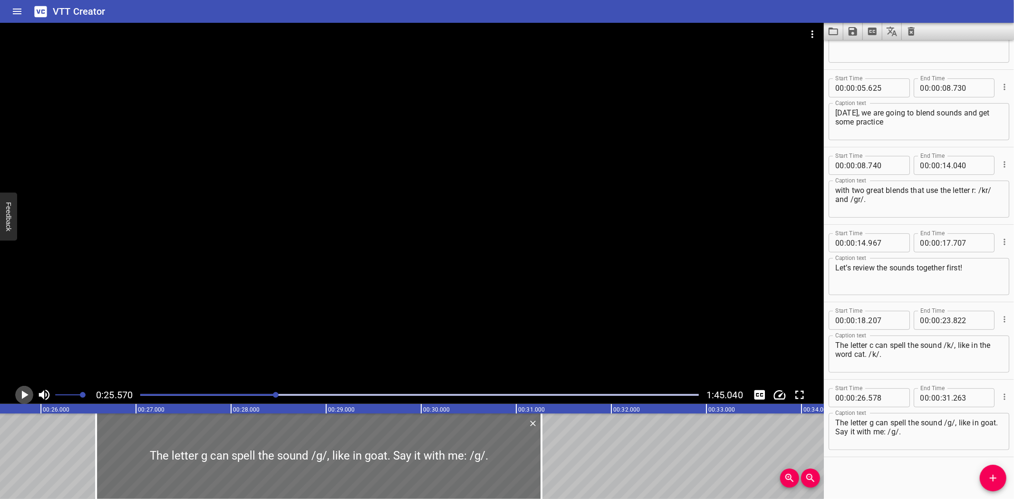
click at [22, 393] on icon "Play/Pause" at bounding box center [25, 395] width 7 height 9
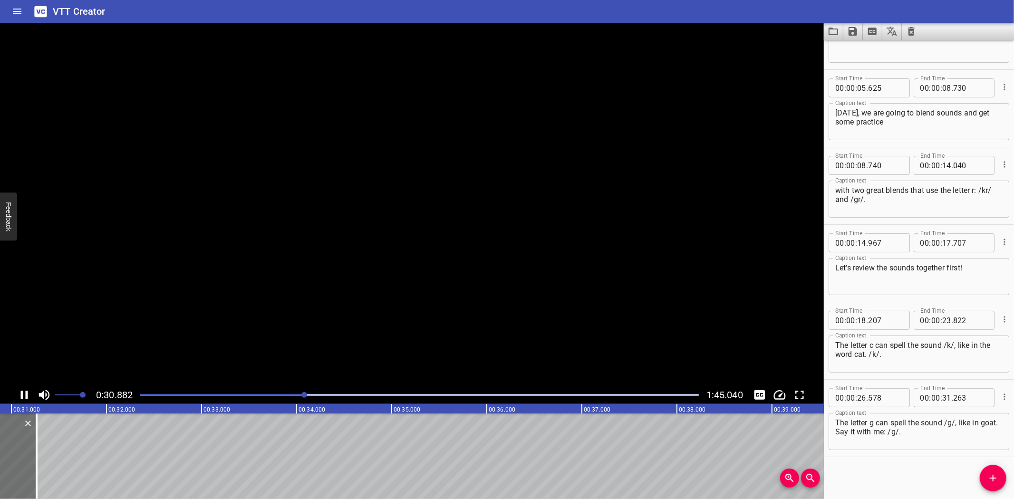
click at [22, 393] on icon "Play/Pause" at bounding box center [24, 395] width 7 height 9
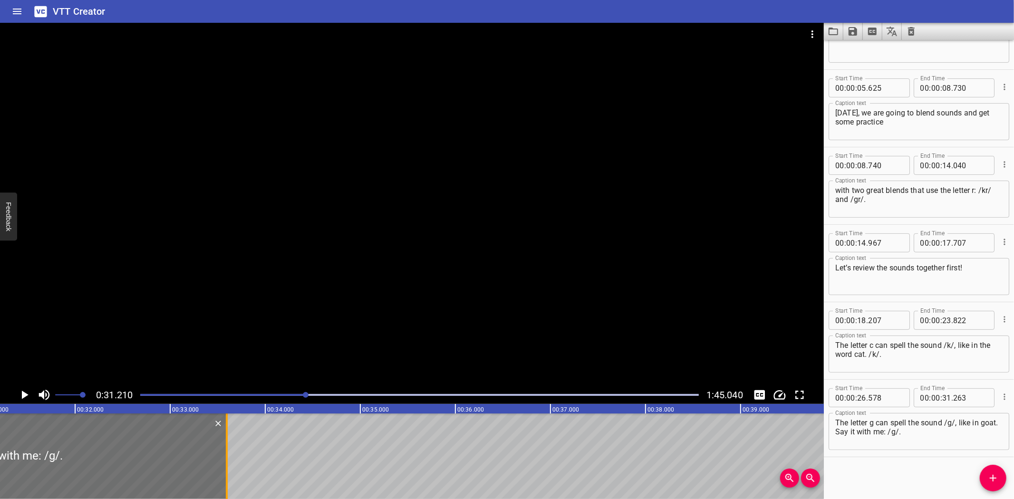
drag, startPoint x: 2, startPoint y: 454, endPoint x: 223, endPoint y: 447, distance: 221.6
click at [223, 447] on div at bounding box center [227, 456] width 10 height 86
type input "33"
type input "593"
click at [22, 393] on icon "Play/Pause" at bounding box center [25, 395] width 7 height 9
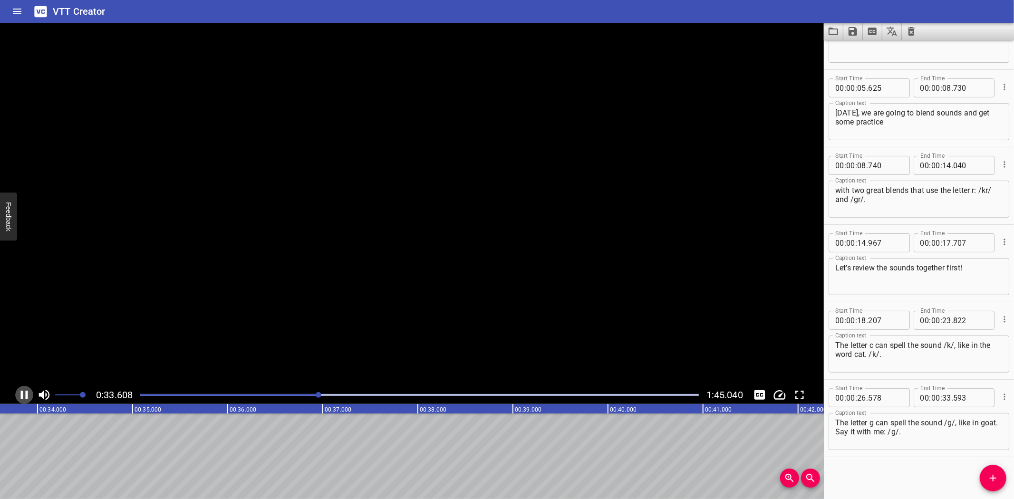
click at [22, 393] on icon "Play/Pause" at bounding box center [24, 395] width 7 height 9
drag, startPoint x: 905, startPoint y: 431, endPoint x: 854, endPoint y: 433, distance: 50.9
click at [854, 433] on textarea "The letter g can spell the sound /g/, like in goat. Say it with me: /g/." at bounding box center [918, 431] width 167 height 27
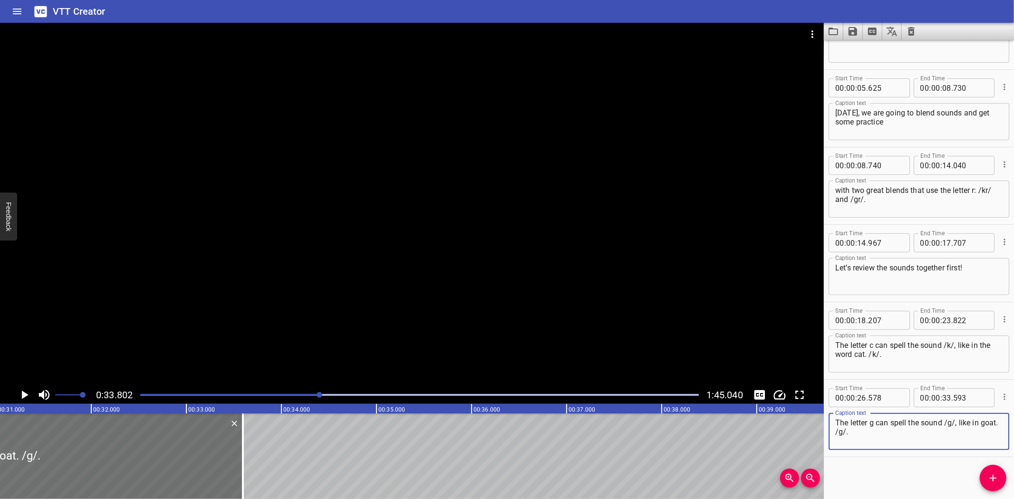
scroll to position [0, 2913]
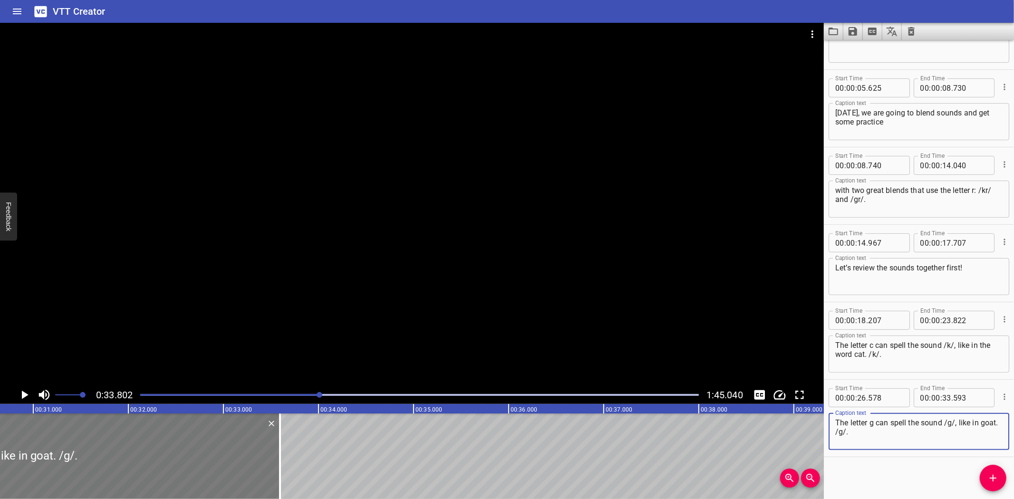
type textarea "The letter g can spell the sound /g/, like in goat. /g/."
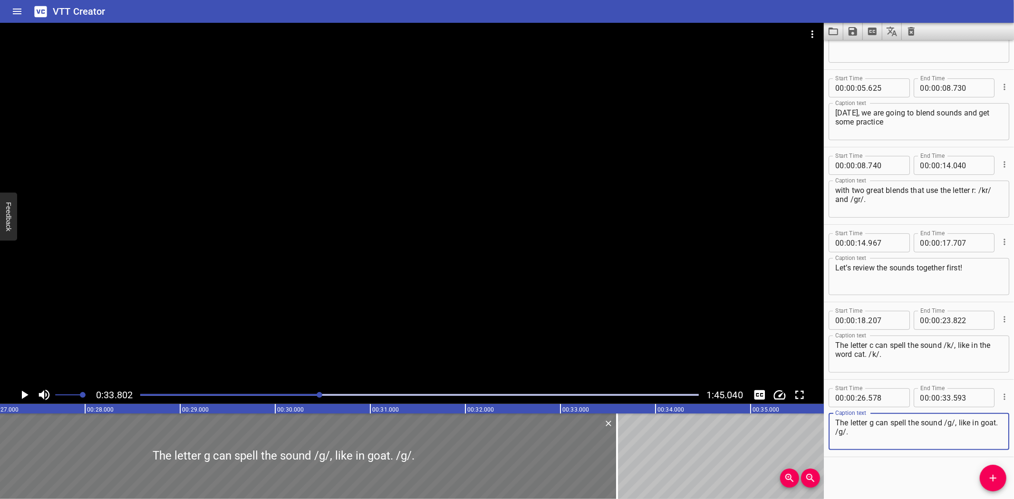
click at [211, 447] on div at bounding box center [283, 456] width 667 height 86
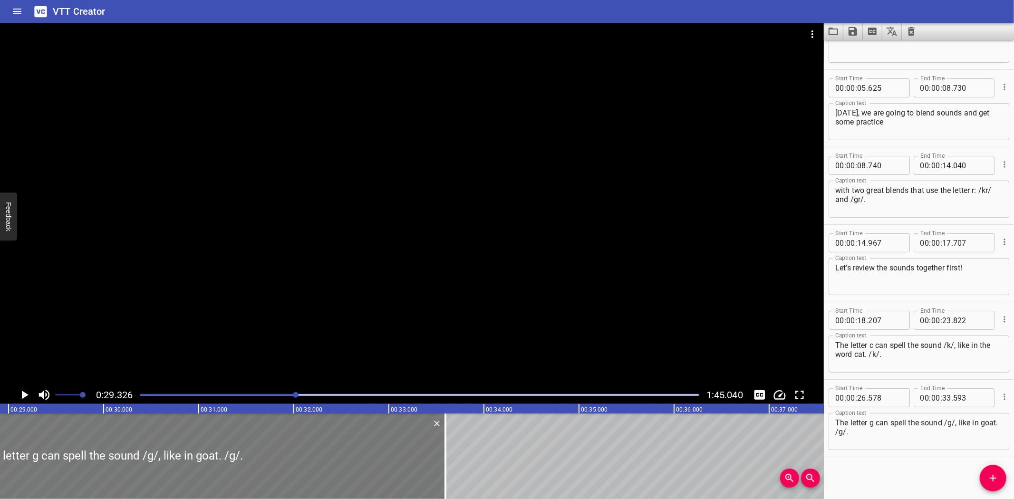
scroll to position [0, 2787]
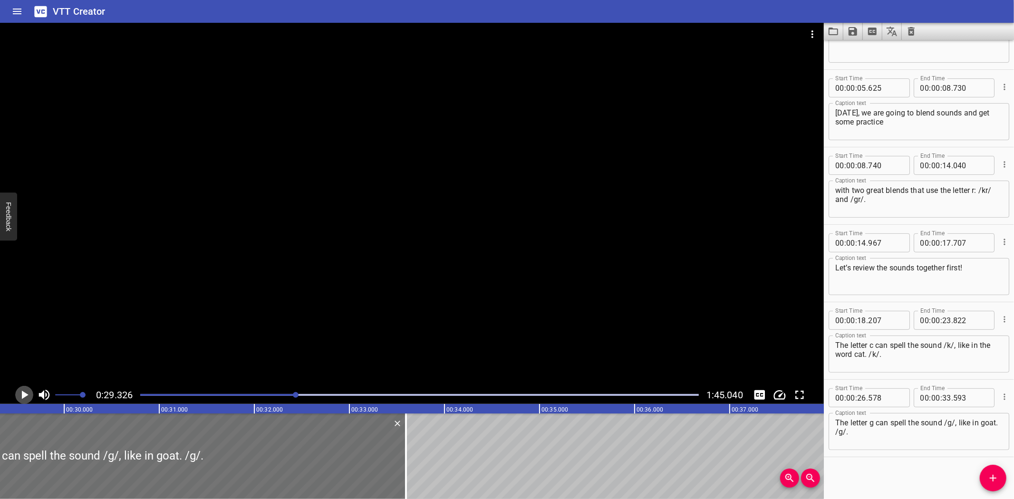
click at [23, 391] on icon "Play/Pause" at bounding box center [24, 395] width 14 height 14
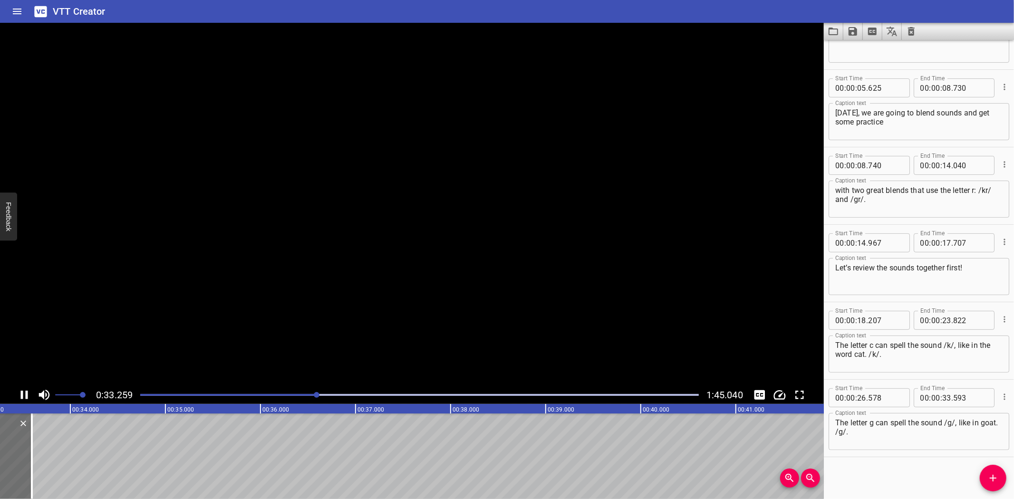
click at [24, 391] on icon "Play/Pause" at bounding box center [24, 395] width 14 height 14
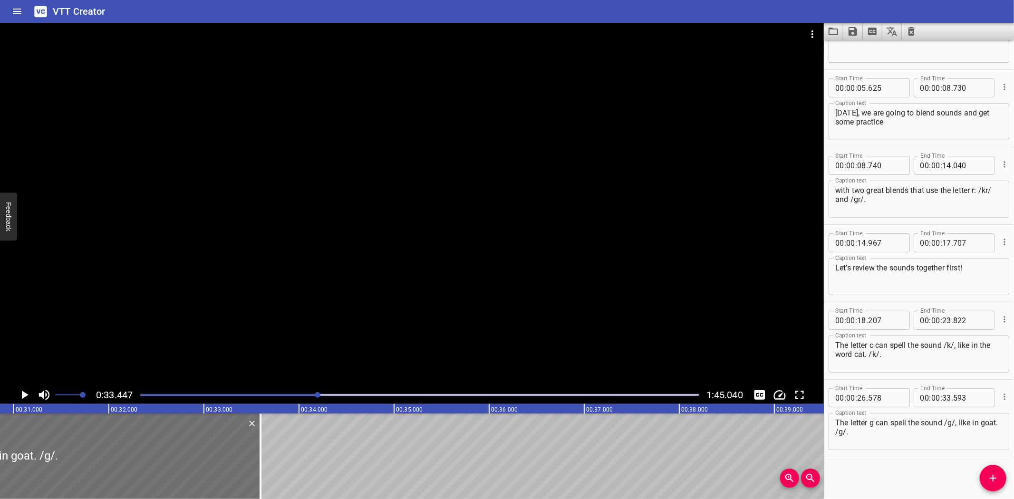
scroll to position [0, 2828]
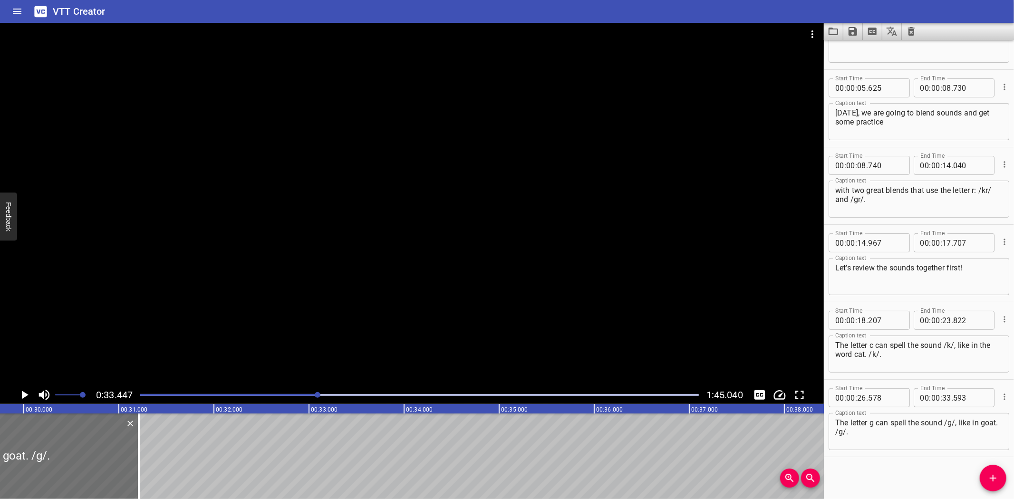
drag, startPoint x: 365, startPoint y: 460, endPoint x: 439, endPoint y: 424, distance: 82.3
click at [138, 462] on div at bounding box center [139, 456] width 2 height 86
type input "31"
type input "213"
drag, startPoint x: 868, startPoint y: 433, endPoint x: 854, endPoint y: 433, distance: 14.7
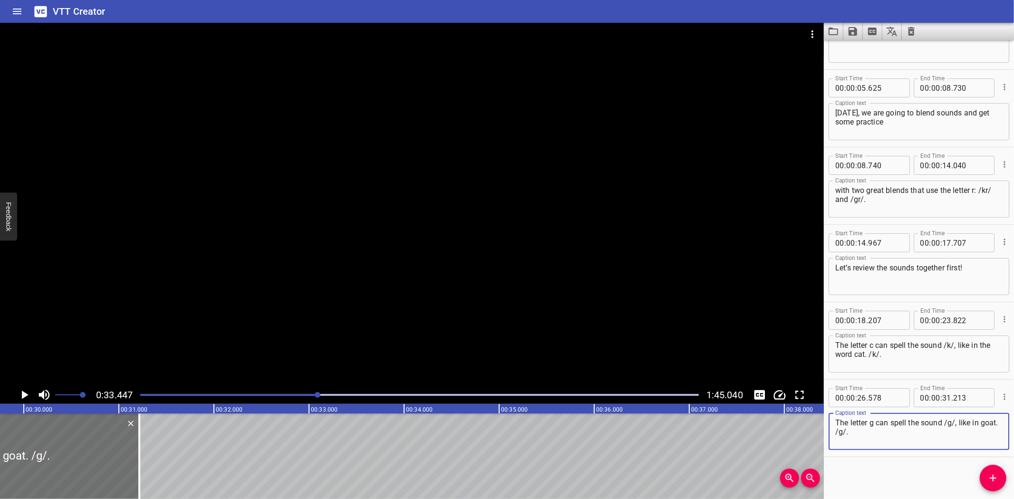
click at [854, 433] on textarea "The letter g can spell the sound /g/, like in goat. /g/." at bounding box center [918, 431] width 167 height 27
type textarea "The letter g can spell the sound /g/, like in goat."
drag, startPoint x: 993, startPoint y: 476, endPoint x: 985, endPoint y: 475, distance: 8.1
click at [992, 476] on icon "Add Cue" at bounding box center [992, 477] width 11 height 11
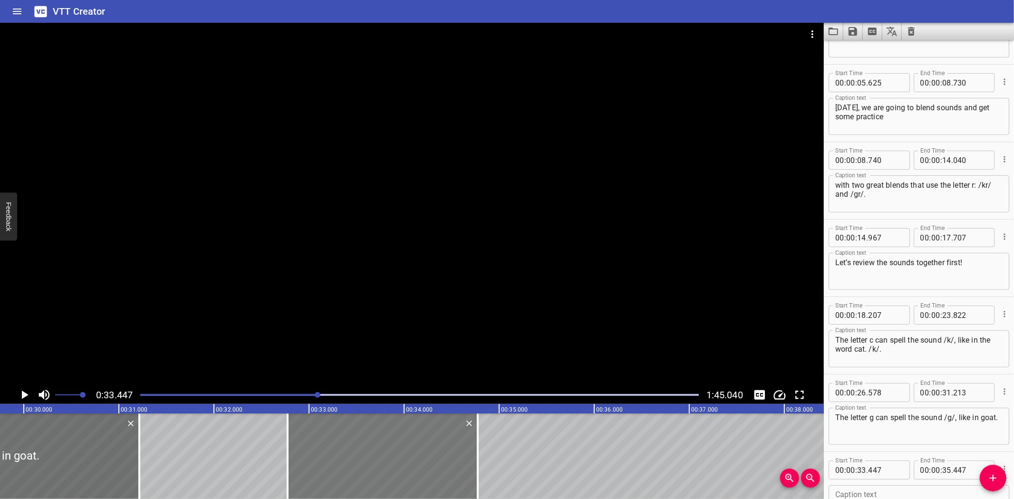
drag, startPoint x: 438, startPoint y: 456, endPoint x: 374, endPoint y: 452, distance: 63.8
click at [374, 452] on div at bounding box center [383, 456] width 190 height 86
type input "32"
type input "777"
type input "34"
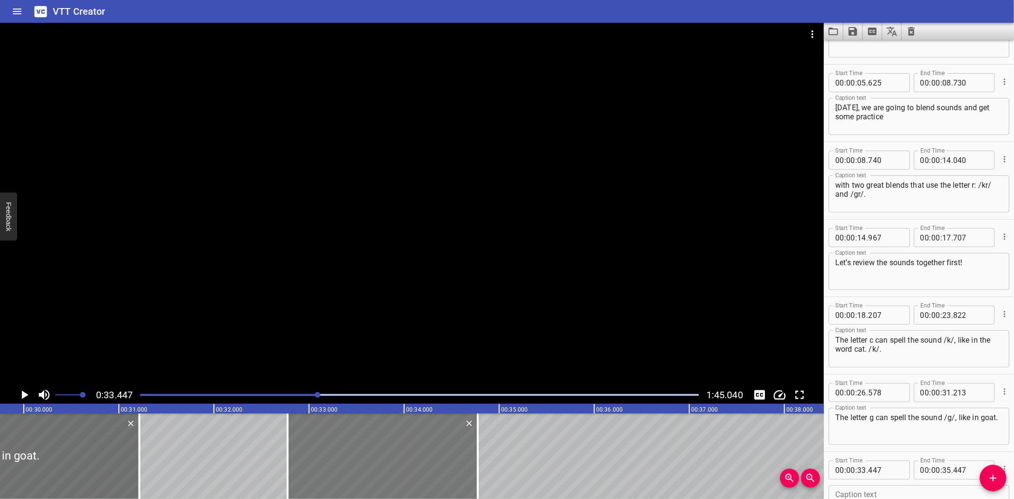
type input "777"
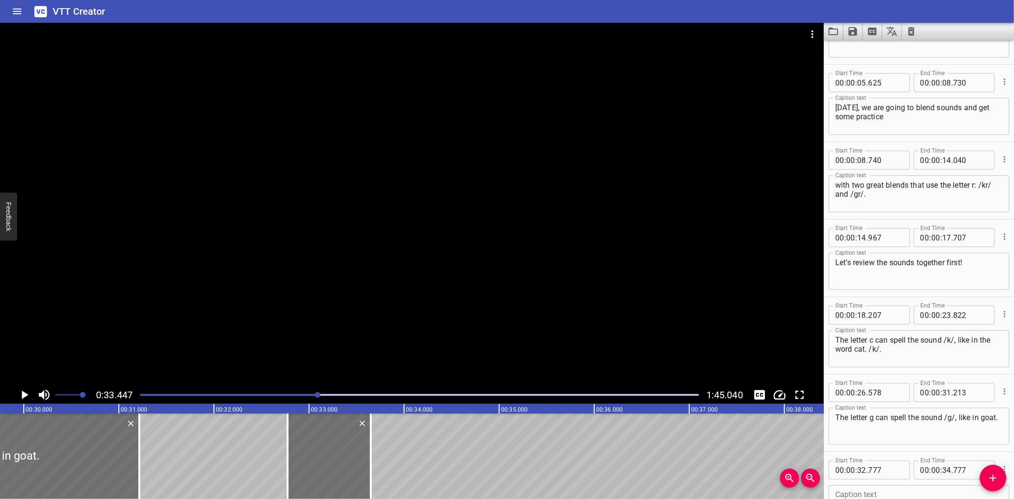
drag, startPoint x: 479, startPoint y: 452, endPoint x: 379, endPoint y: 452, distance: 99.8
click at [372, 454] on div at bounding box center [371, 456] width 10 height 86
type input "33"
type input "652"
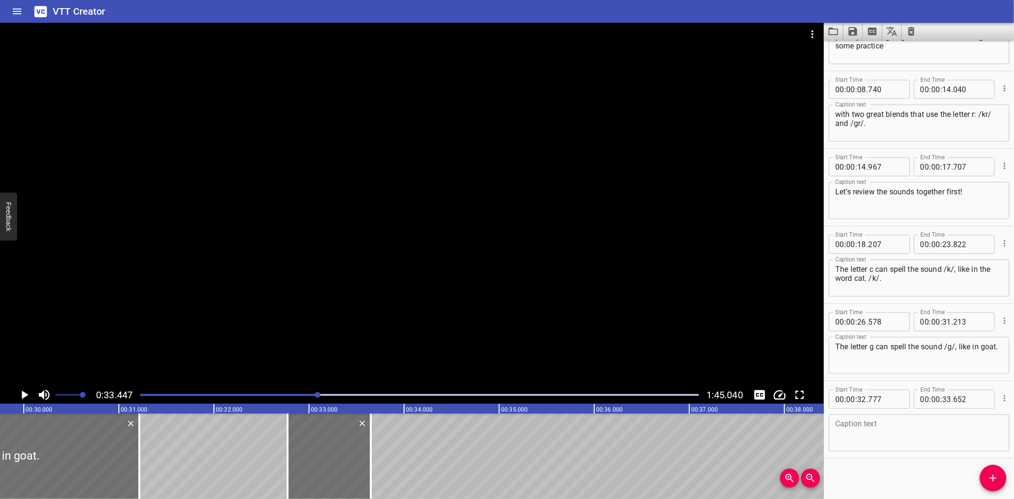
scroll to position [205, 0]
click at [876, 428] on textarea at bounding box center [918, 431] width 167 height 27
paste textarea "The letter r can spell the sound /r/, like in the word rip. Say it with me: /r/."
type textarea "The letter r can spell the sound /r/, like in the word rip. Say it with me: /r/."
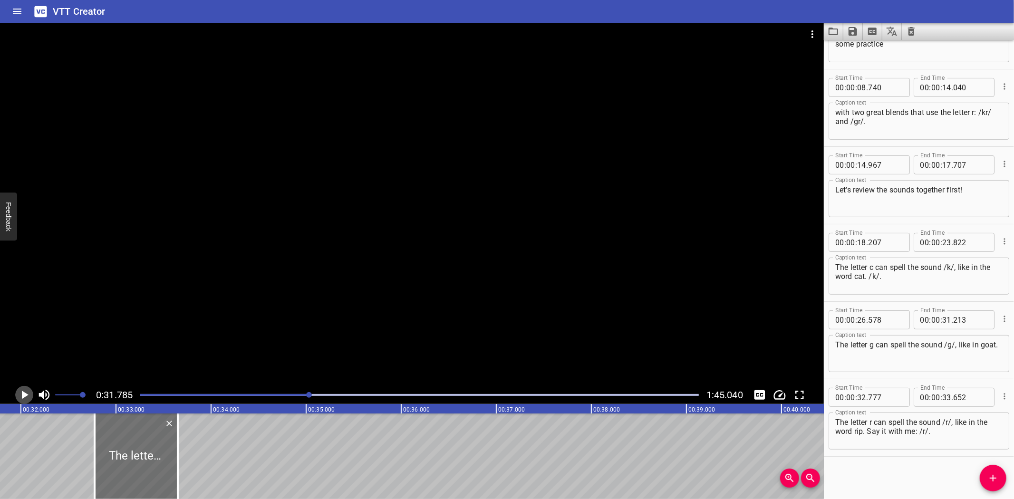
click at [24, 393] on icon "Play/Pause" at bounding box center [25, 395] width 7 height 9
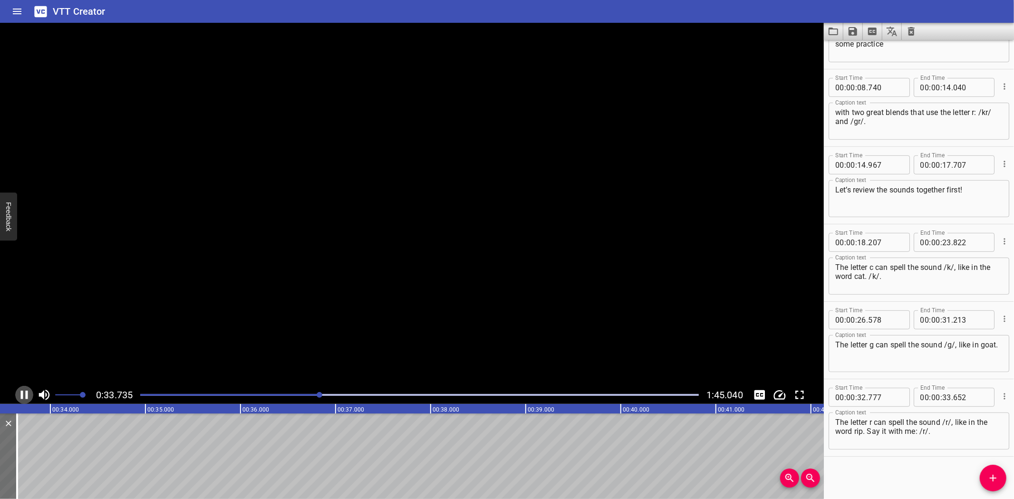
click at [24, 393] on icon "Play/Pause" at bounding box center [24, 395] width 14 height 14
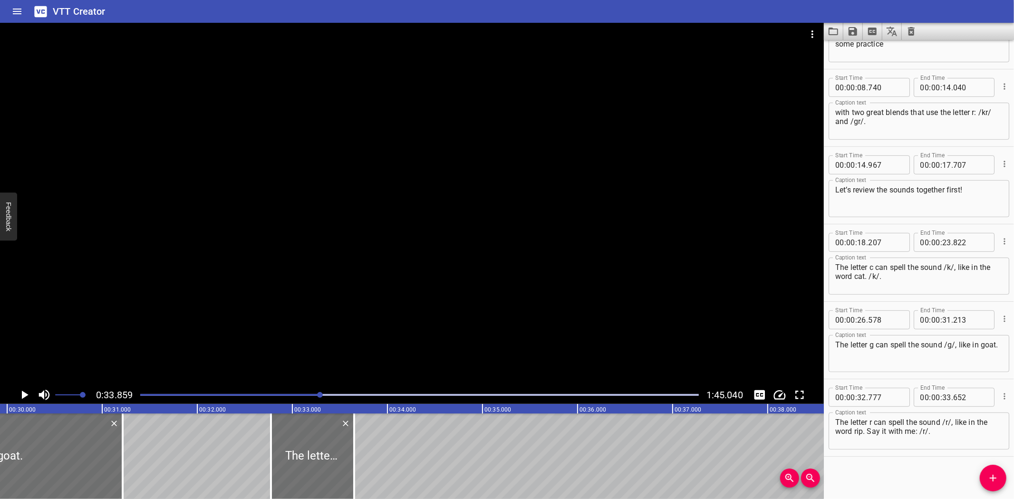
scroll to position [0, 2762]
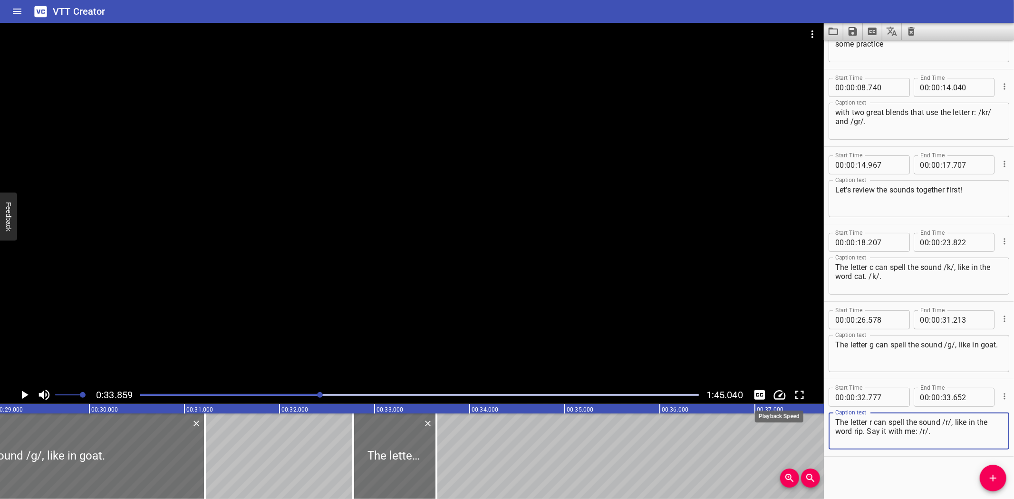
drag, startPoint x: 920, startPoint y: 430, endPoint x: 778, endPoint y: 397, distance: 144.9
click at [778, 397] on main "0:33.859 1:45.040 00:00.000 00:01.000 00:02.000 00:03.000 00:04.000 00:05.000 0…" at bounding box center [507, 261] width 1014 height 476
type textarea "/r/."
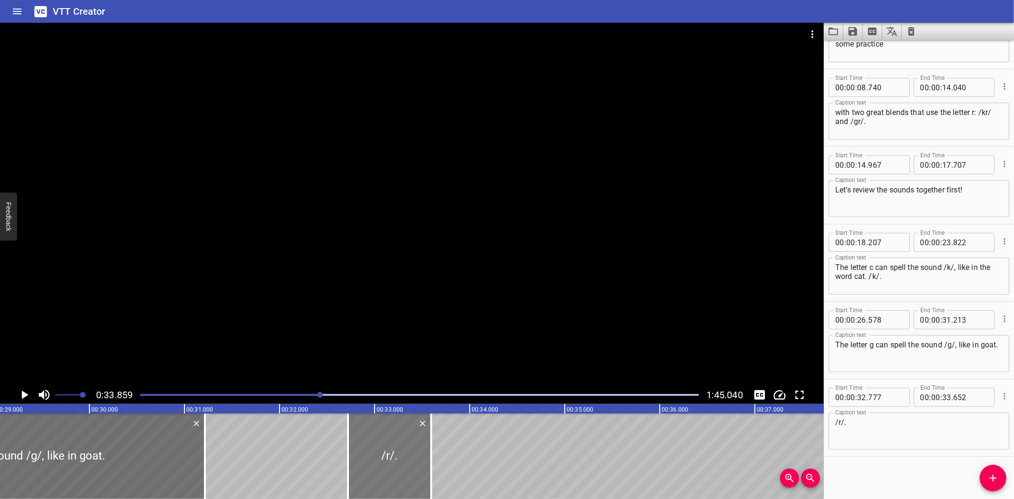
drag, startPoint x: 428, startPoint y: 453, endPoint x: 423, endPoint y: 453, distance: 5.2
click at [423, 453] on div at bounding box center [389, 456] width 83 height 86
type input "722"
type input "597"
drag, startPoint x: 349, startPoint y: 470, endPoint x: 355, endPoint y: 469, distance: 6.3
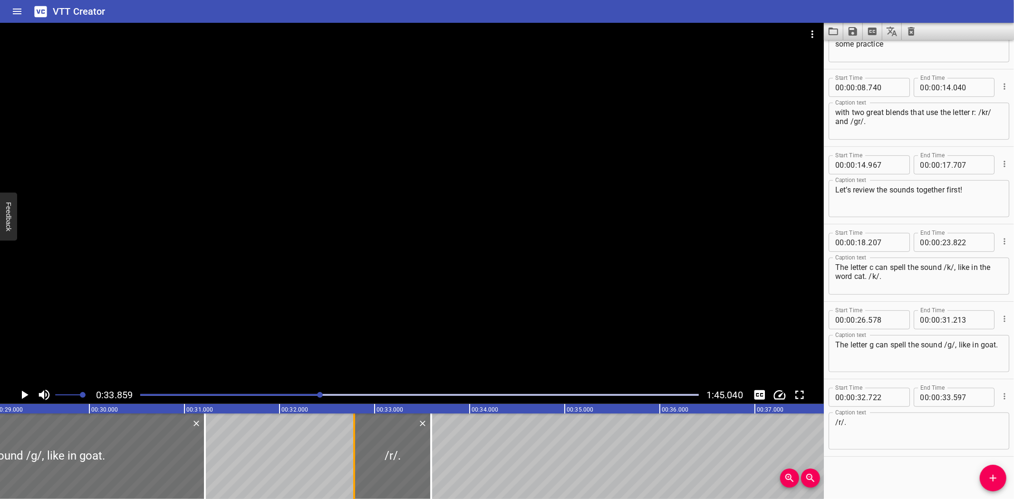
click at [355, 469] on div at bounding box center [354, 456] width 10 height 86
type input "787"
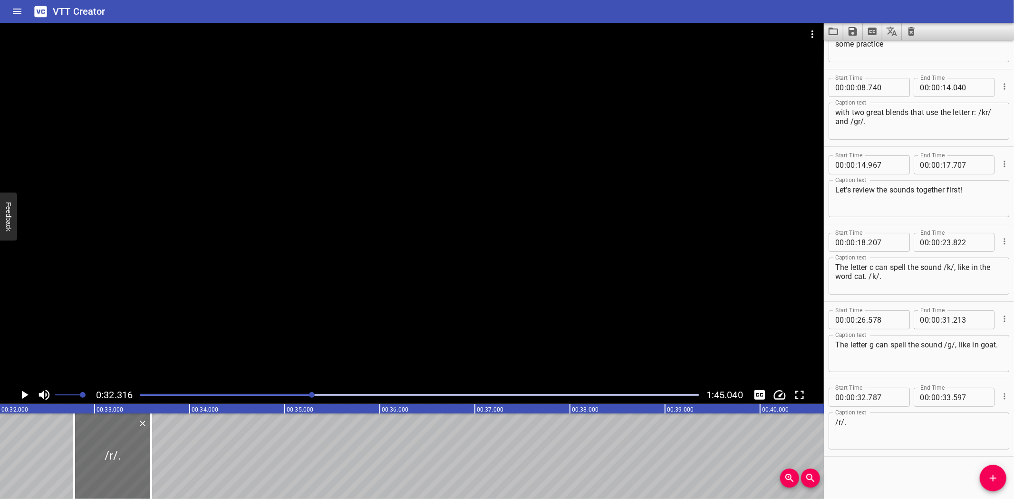
scroll to position [0, 3072]
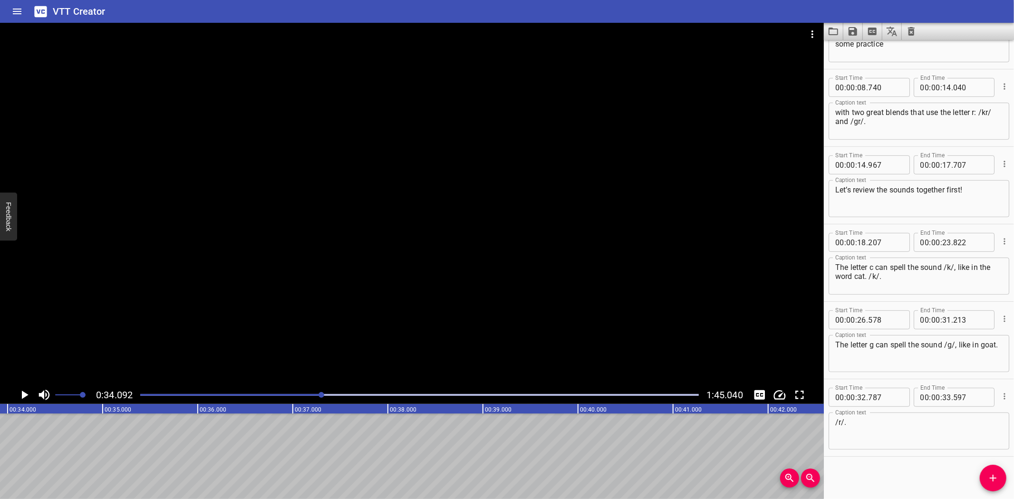
scroll to position [0, 3240]
click at [989, 470] on button "Add Cue" at bounding box center [992, 478] width 27 height 27
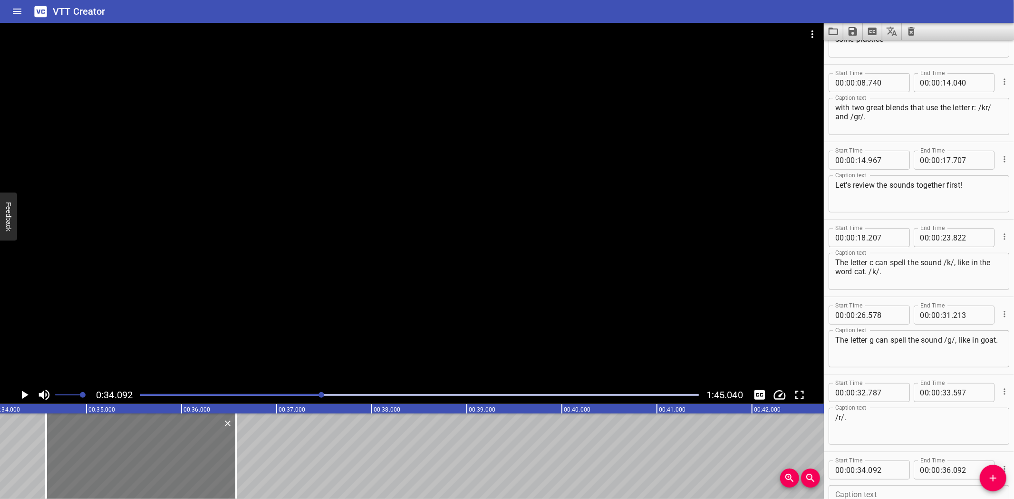
drag, startPoint x: 67, startPoint y: 452, endPoint x: 109, endPoint y: 447, distance: 42.6
click at [109, 447] on div at bounding box center [141, 456] width 190 height 86
type input "577"
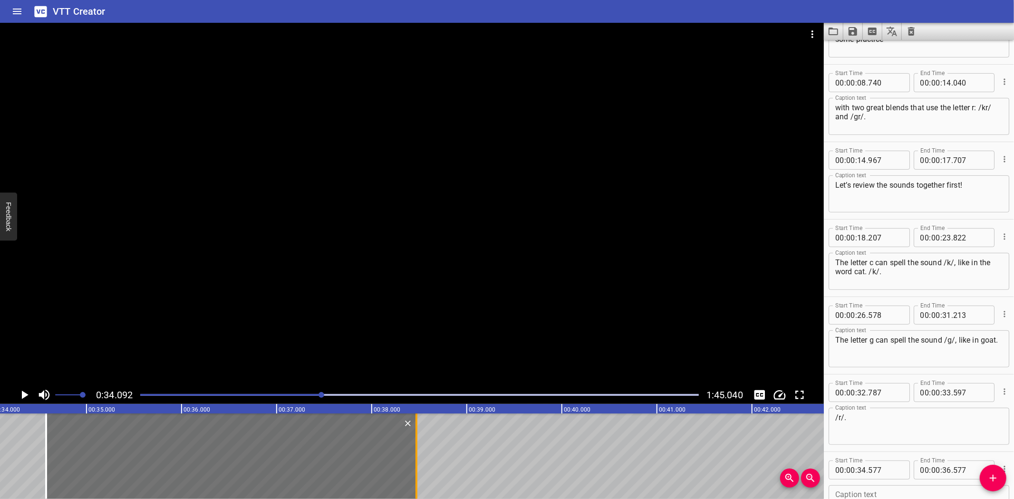
drag, startPoint x: 360, startPoint y: 464, endPoint x: 415, endPoint y: 464, distance: 54.7
click at [415, 464] on div at bounding box center [416, 456] width 2 height 86
type input "38"
type input "472"
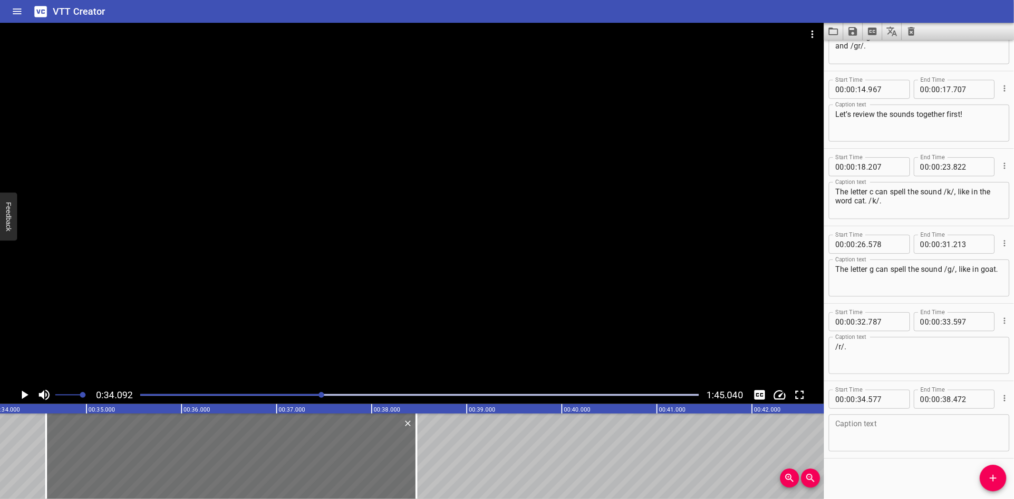
scroll to position [282, 0]
click at [890, 435] on textarea at bounding box center [918, 431] width 167 height 27
paste textarea "The letter r can spell the sound /r/, like in the word rip. Say it with me: /r/."
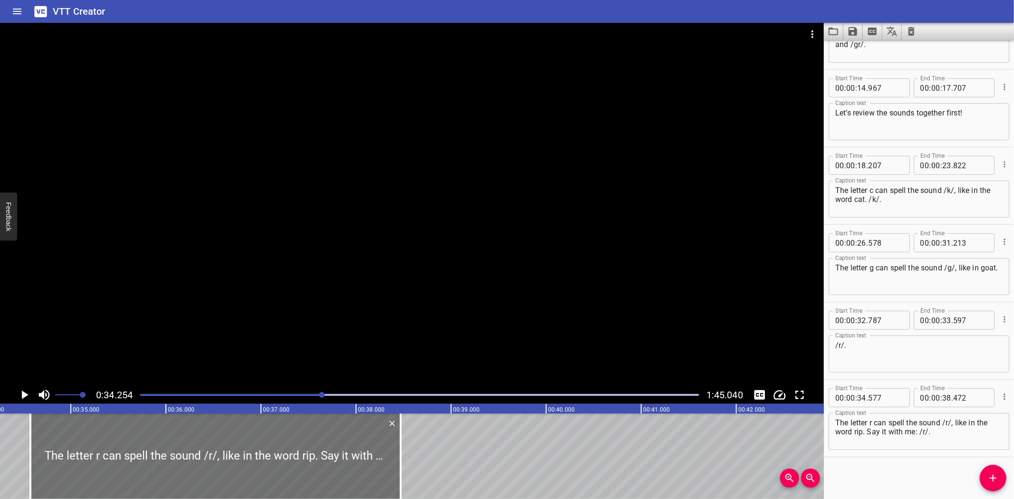
click at [21, 395] on icon "Play/Pause" at bounding box center [24, 395] width 14 height 14
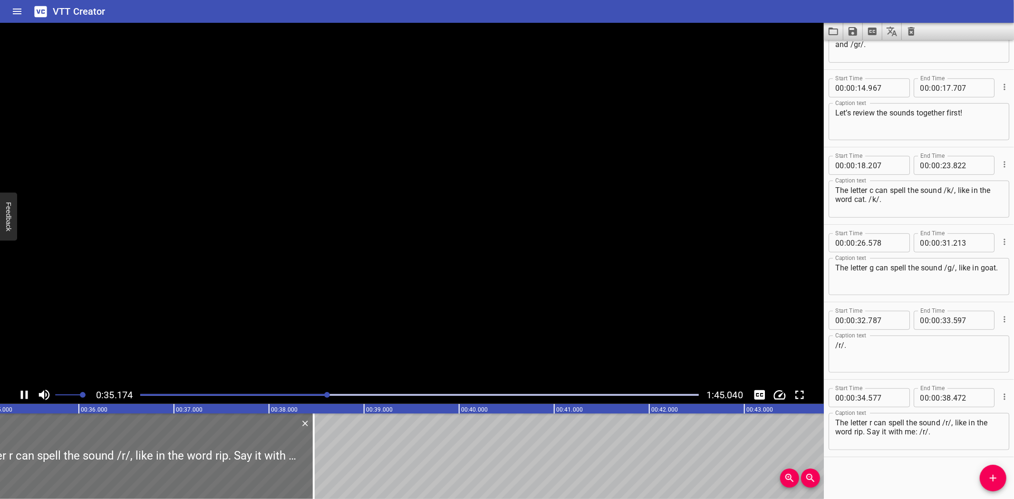
click at [21, 395] on icon "Play/Pause" at bounding box center [24, 395] width 7 height 9
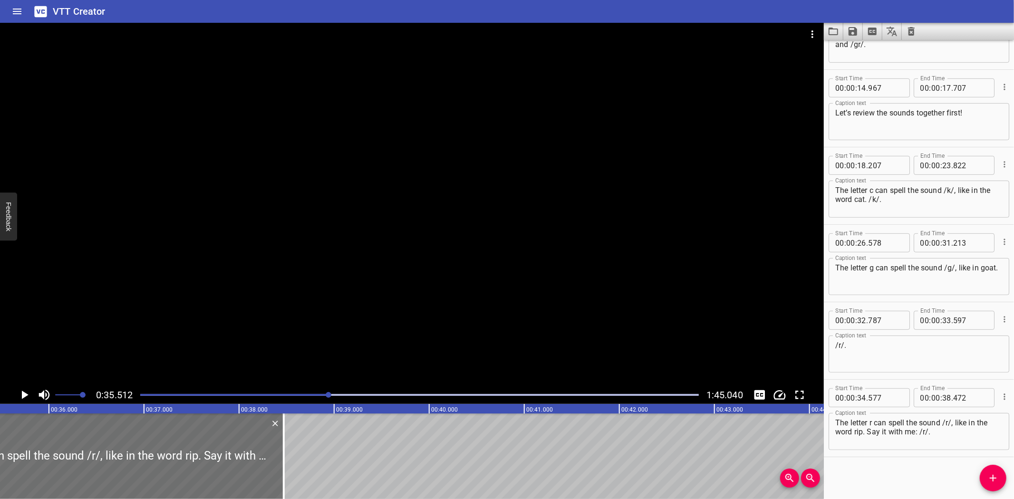
scroll to position [0, 3375]
click at [948, 434] on textarea "The letter r can spell the sound /r/, like in the word rip. Say it with me: /r/." at bounding box center [918, 431] width 167 height 27
paste textarea "ogether, the letters c and r make the sound /k"
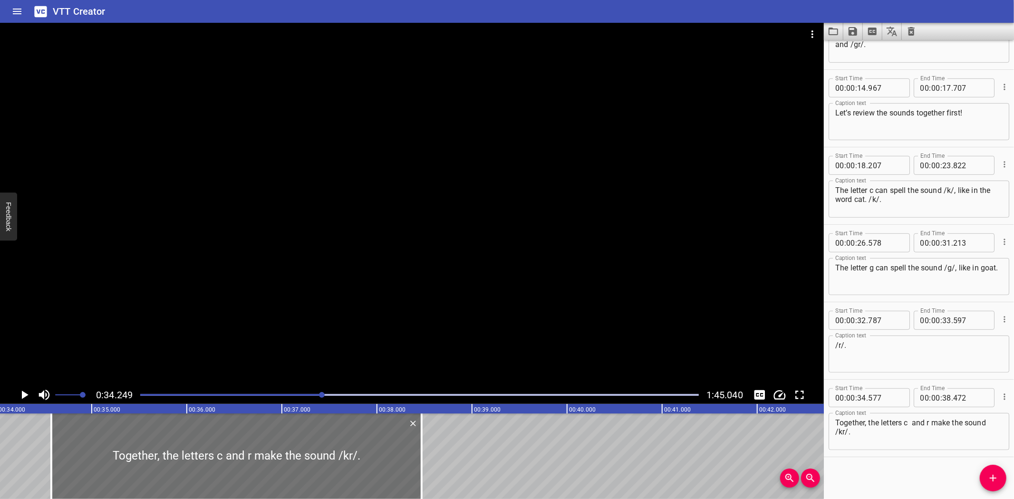
scroll to position [0, 3255]
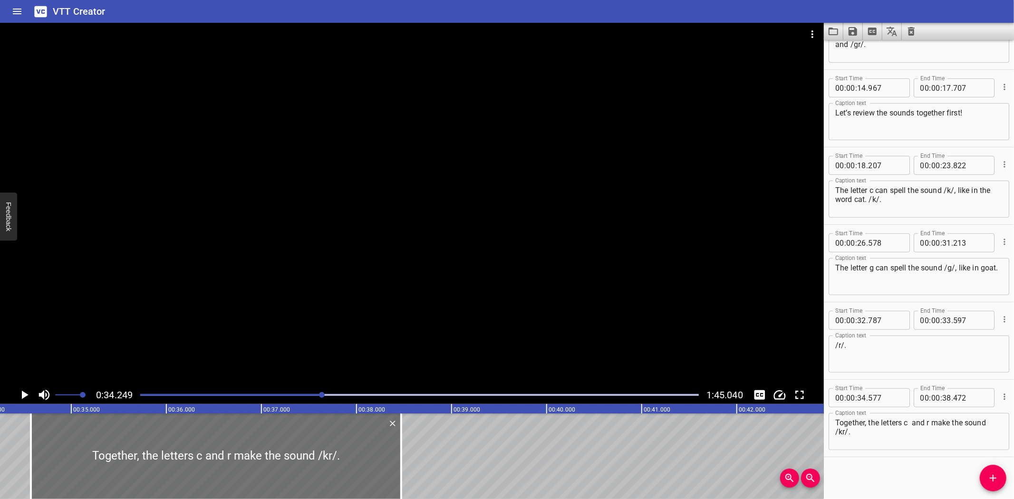
click at [26, 392] on icon "Play/Pause" at bounding box center [24, 395] width 14 height 14
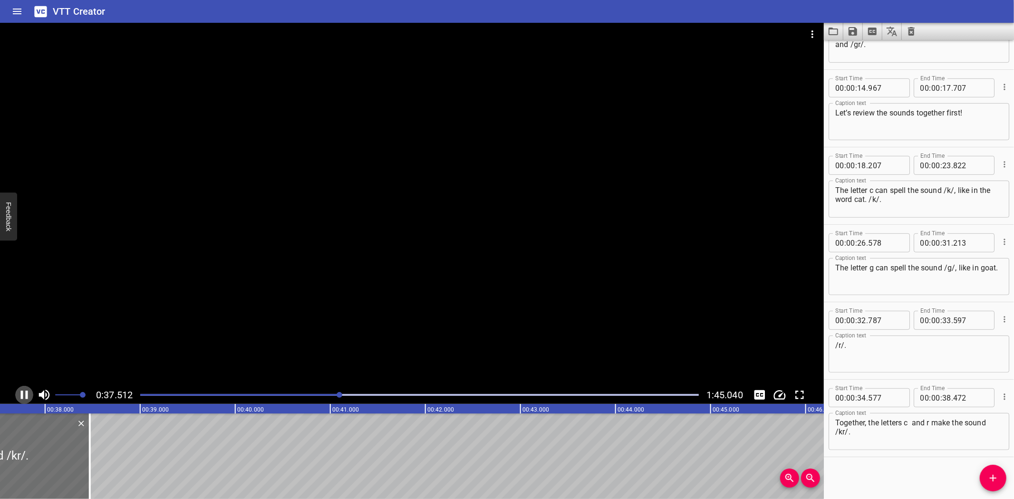
click at [21, 394] on icon "Play/Pause" at bounding box center [24, 395] width 7 height 9
click at [910, 422] on textarea "Together, the letters c and r make the sound /kr/." at bounding box center [918, 431] width 167 height 27
click at [25, 392] on icon "Play/Pause" at bounding box center [24, 395] width 14 height 14
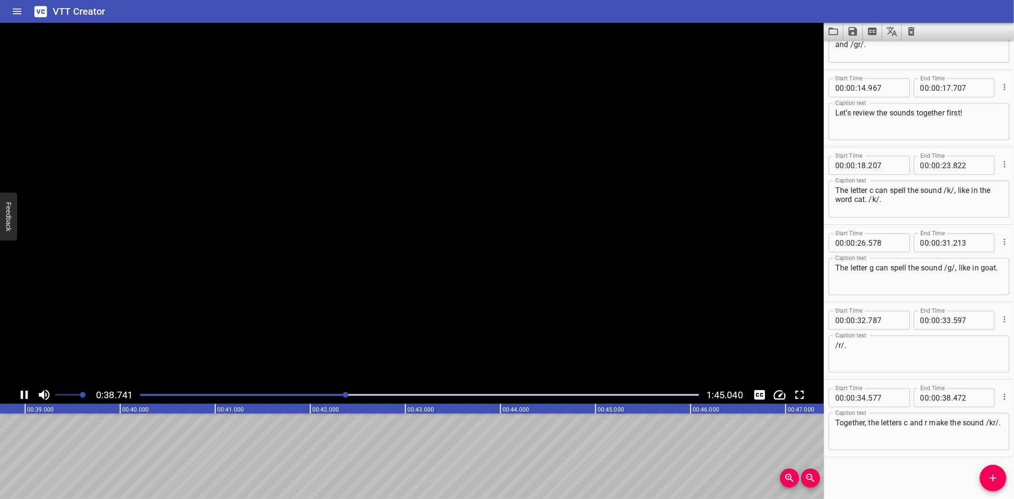
click at [25, 392] on icon "Play/Pause" at bounding box center [24, 395] width 14 height 14
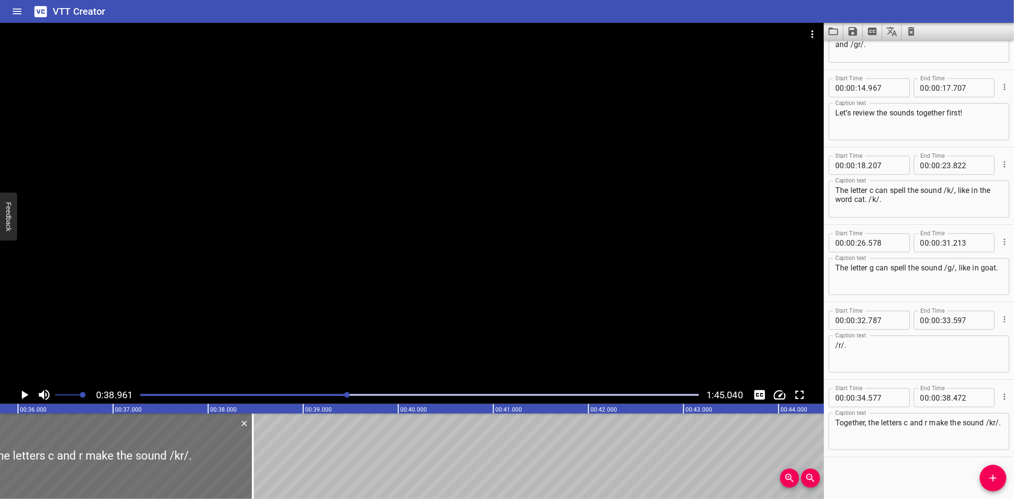
scroll to position [0, 3381]
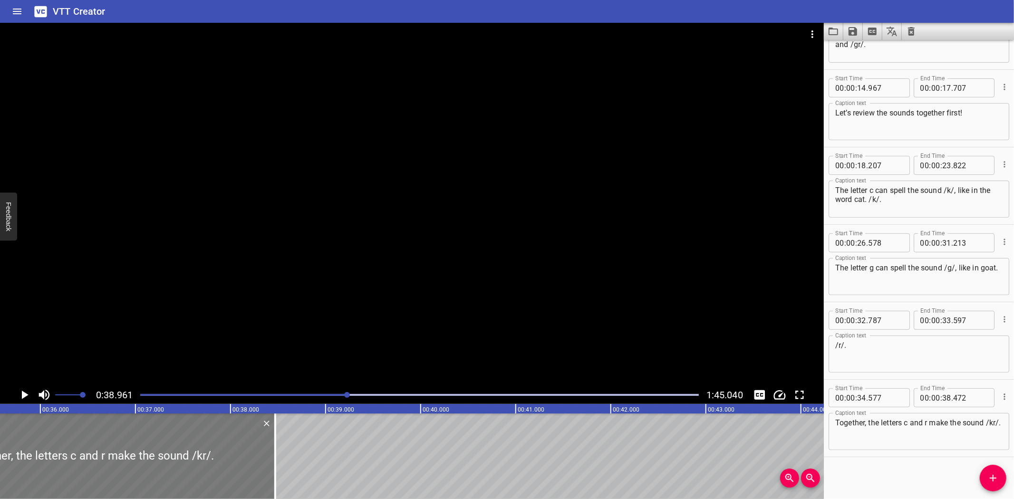
click at [81, 441] on div at bounding box center [90, 456] width 370 height 86
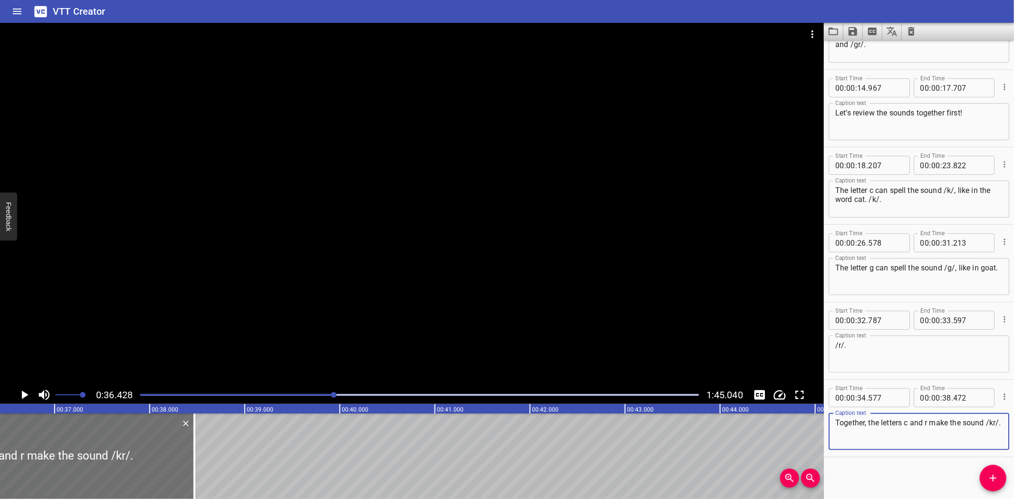
click at [843, 430] on textarea "Together, the letters c and r make the sound /kr/." at bounding box center [918, 431] width 167 height 27
type textarea "Together, the letters c and r make the sound /k/."
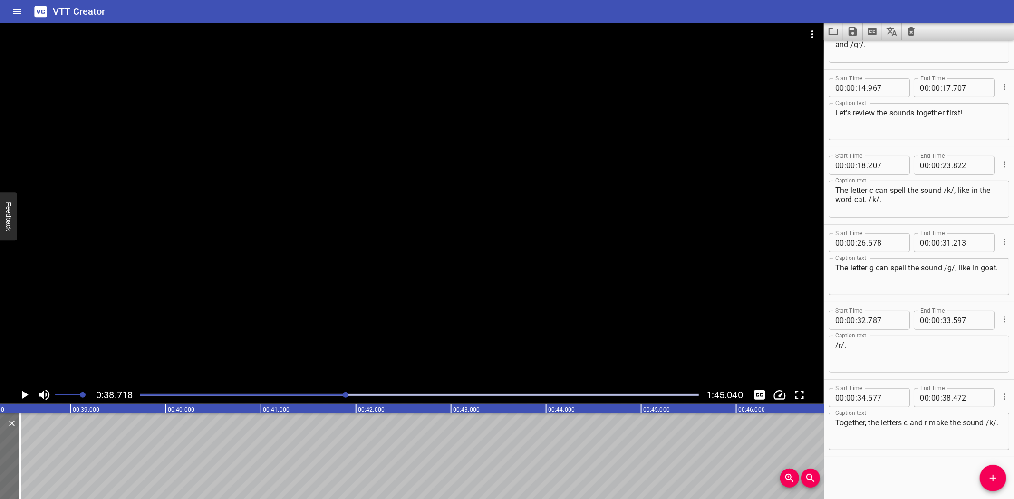
scroll to position [0, 3680]
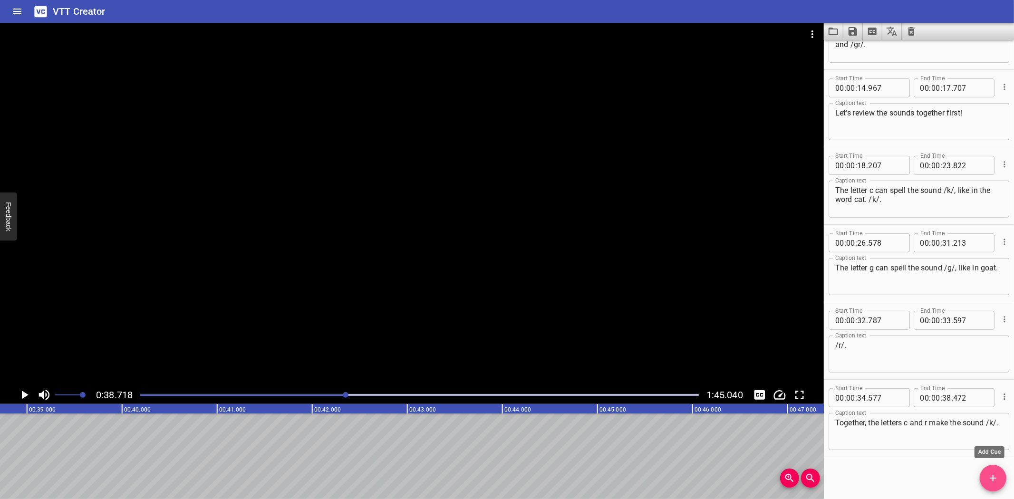
drag, startPoint x: 985, startPoint y: 479, endPoint x: 900, endPoint y: 496, distance: 86.4
click at [984, 479] on span "Add Cue" at bounding box center [992, 477] width 27 height 11
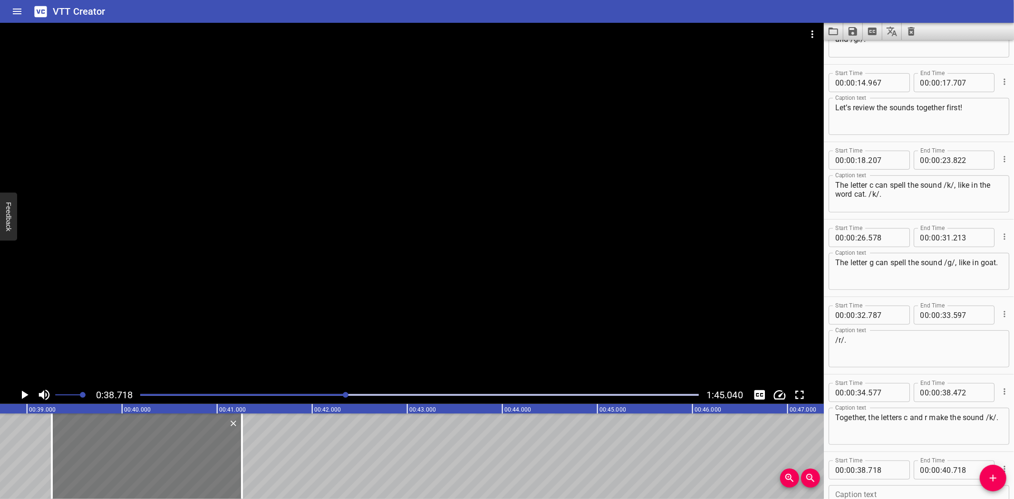
drag, startPoint x: 58, startPoint y: 459, endPoint x: 110, endPoint y: 450, distance: 52.1
click at [110, 450] on div at bounding box center [147, 456] width 190 height 86
type input "39"
type input "258"
type input "41"
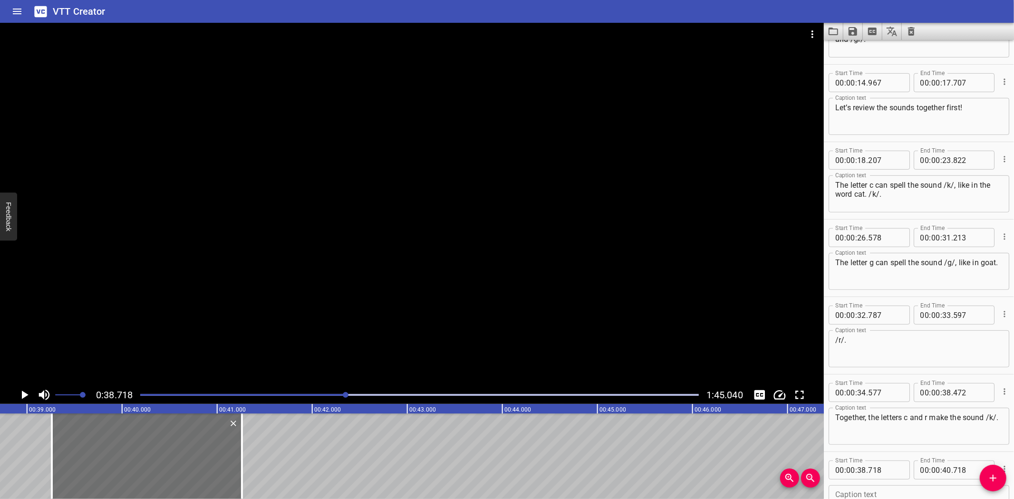
type input "258"
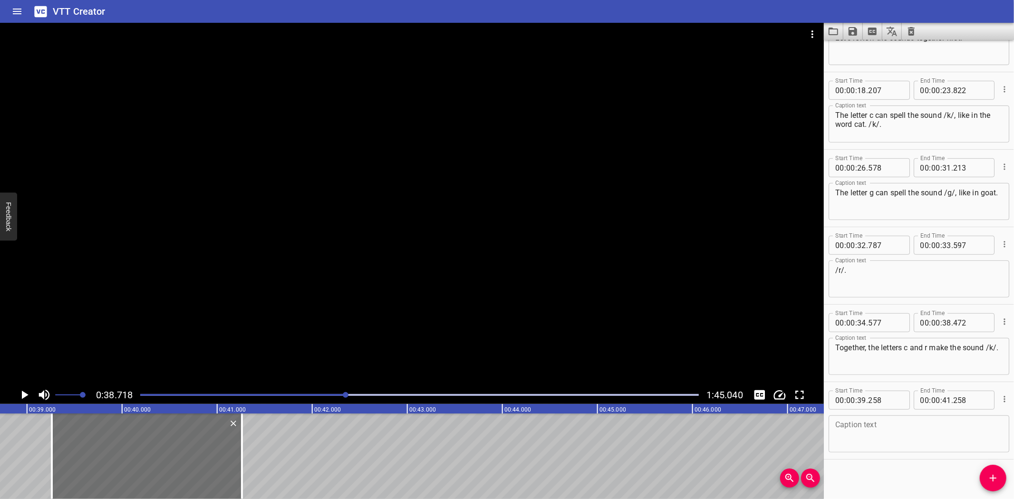
scroll to position [359, 0]
click at [903, 438] on textarea at bounding box center [918, 431] width 167 height 27
paste textarea "Let’s say /k/ and /r/: /k/ . . . /r/ /k/ . . . /r/"
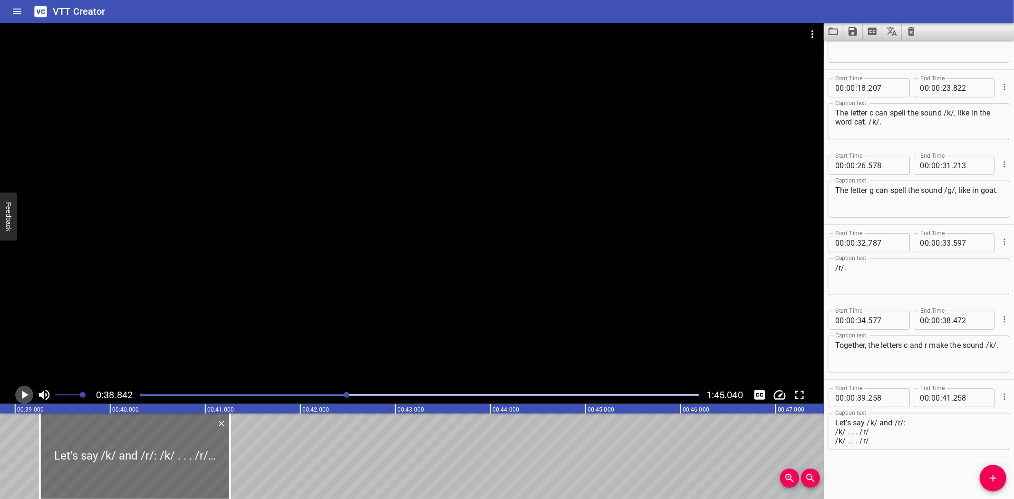
click at [22, 392] on icon "Play/Pause" at bounding box center [25, 395] width 7 height 9
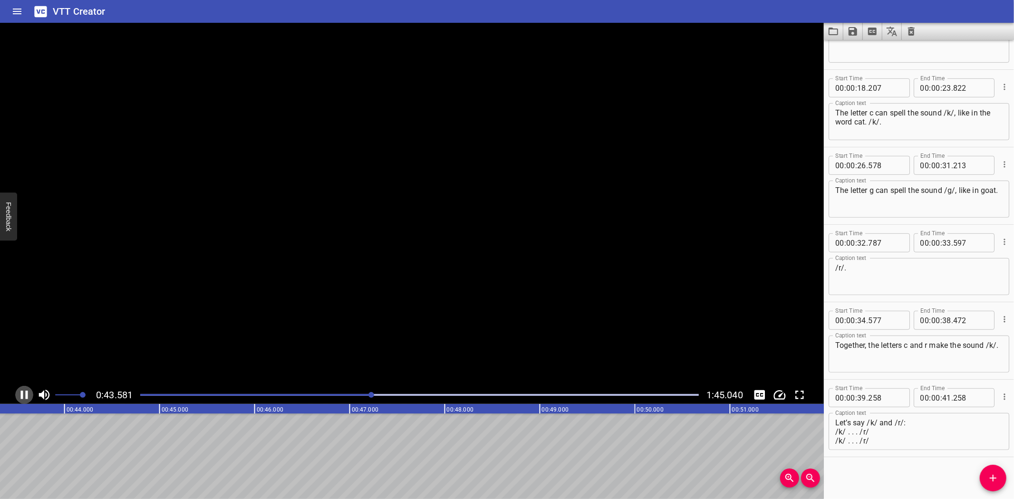
click at [25, 397] on icon "Play/Pause" at bounding box center [24, 395] width 14 height 14
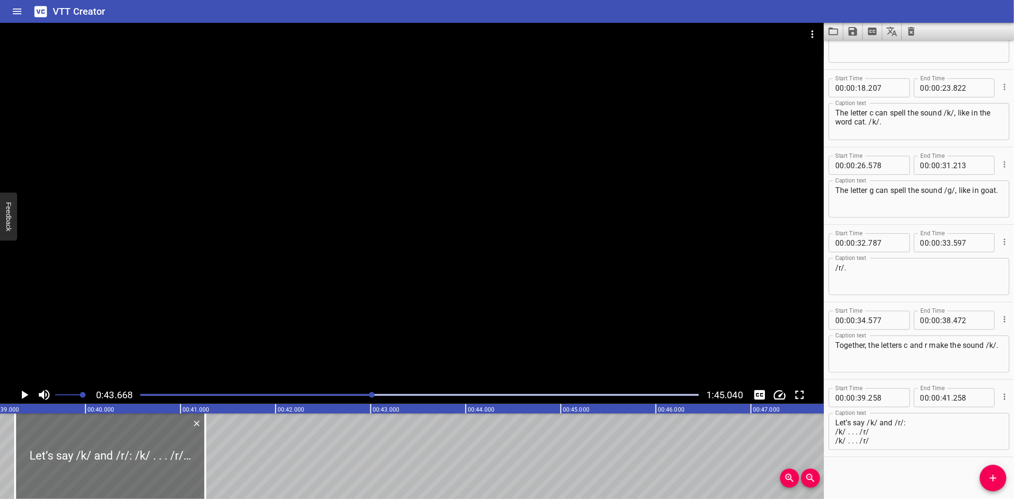
scroll to position [0, 3694]
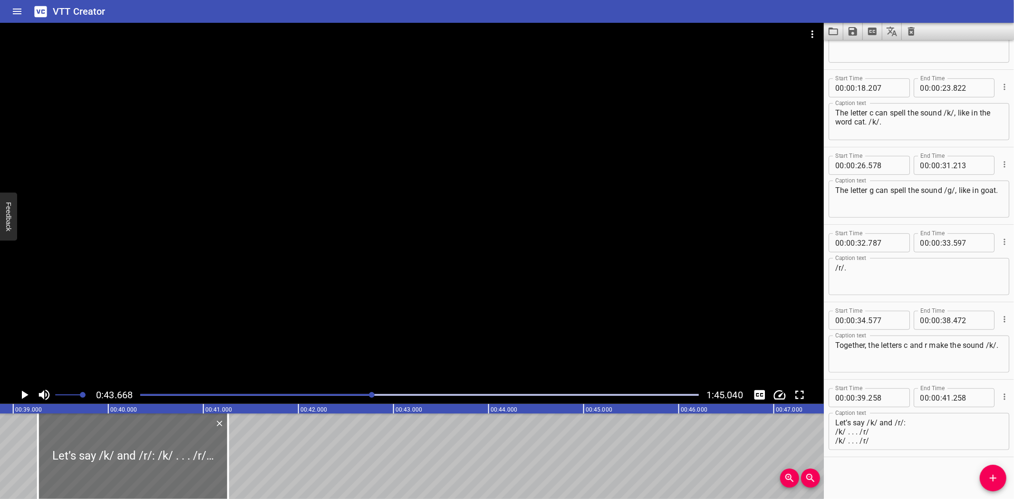
click at [930, 423] on textarea "Let’s say /k/ and /r/: /k/ . . . /r/ /k/ . . . /r/" at bounding box center [918, 431] width 167 height 27
click at [960, 422] on textarea "Let’s say /k/ and /r/: /k/ . . . /r/ /k/ . . . /r/" at bounding box center [918, 431] width 167 height 27
type textarea "Let’s say /k/ and /r/: /k/ . . . /r/ /k/ . . . /r/"
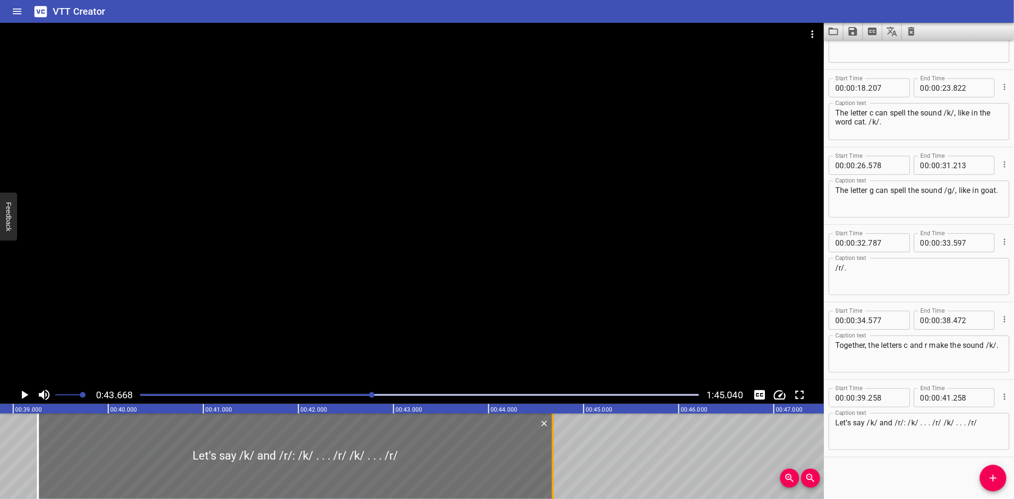
drag, startPoint x: 224, startPoint y: 447, endPoint x: 548, endPoint y: 441, distance: 324.7
click at [548, 441] on div at bounding box center [553, 456] width 10 height 86
type input "44"
type input "673"
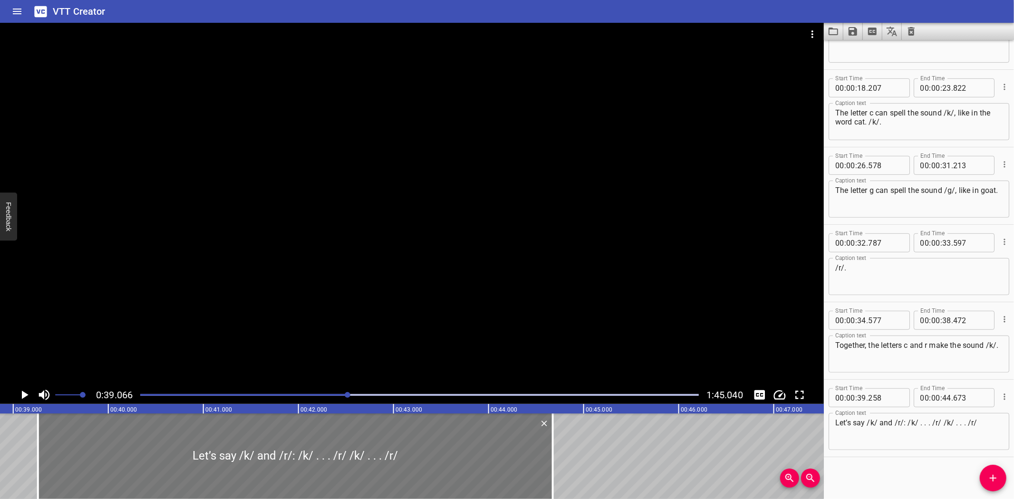
scroll to position [0, 3713]
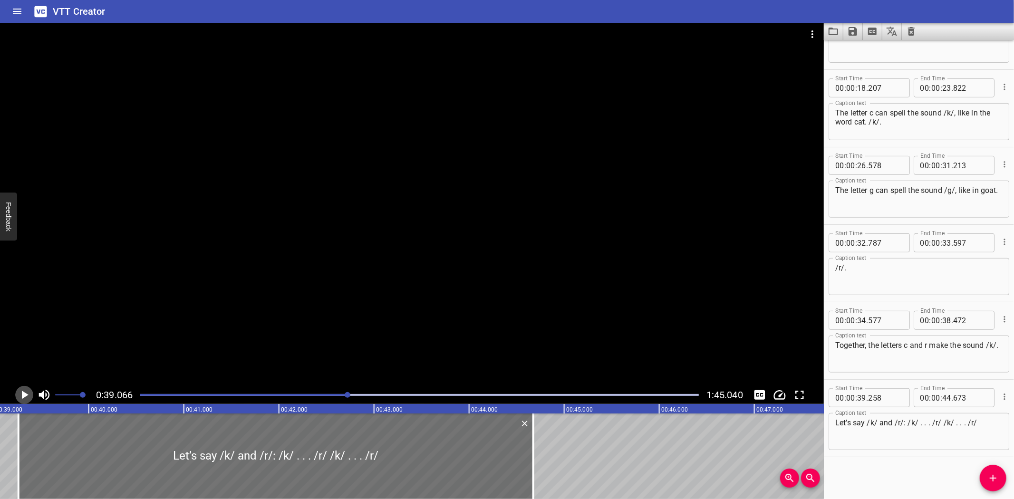
click at [21, 392] on icon "Play/Pause" at bounding box center [24, 395] width 14 height 14
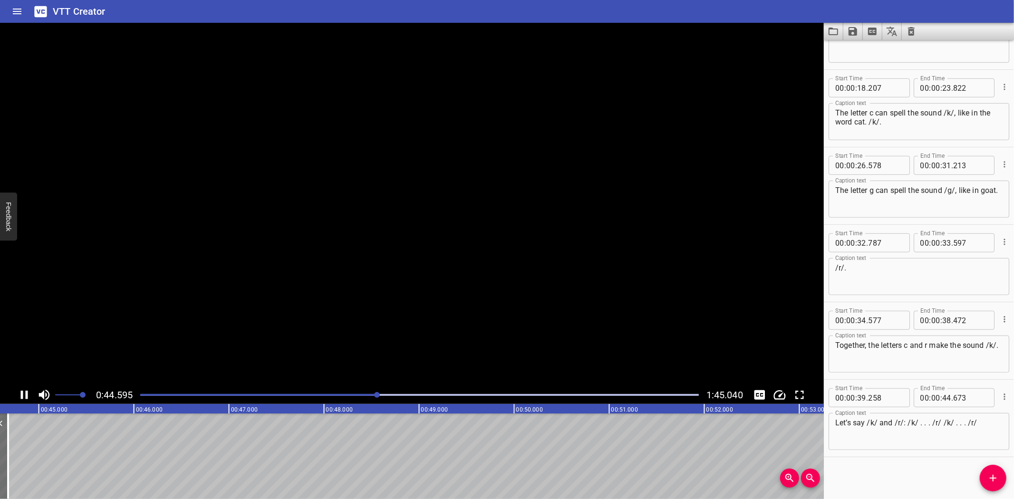
click at [21, 392] on icon "Play/Pause" at bounding box center [24, 395] width 7 height 9
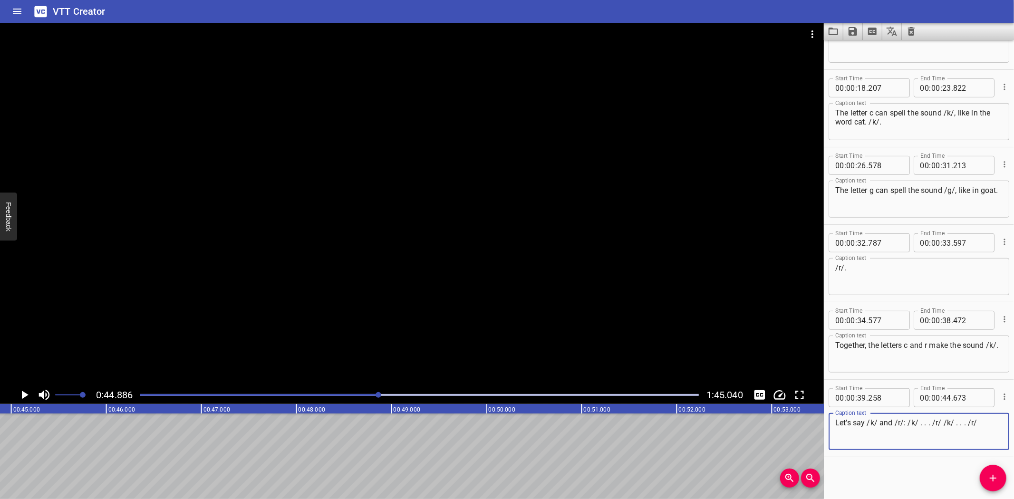
drag, startPoint x: 939, startPoint y: 421, endPoint x: 987, endPoint y: 420, distance: 48.0
click at [987, 420] on textarea "Let’s say /k/ and /r/: /k/ . . . /r/ /k/ . . . /r/" at bounding box center [918, 431] width 167 height 27
type textarea "Let’s say /k/ and /r/: /k/ . . . /r/"
click at [993, 471] on button "Add Cue" at bounding box center [992, 478] width 27 height 27
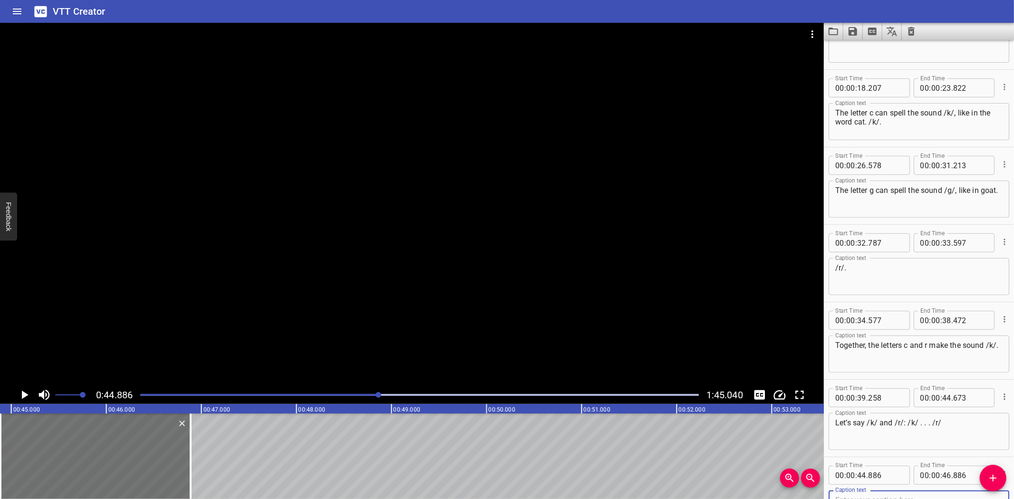
scroll to position [364, 0]
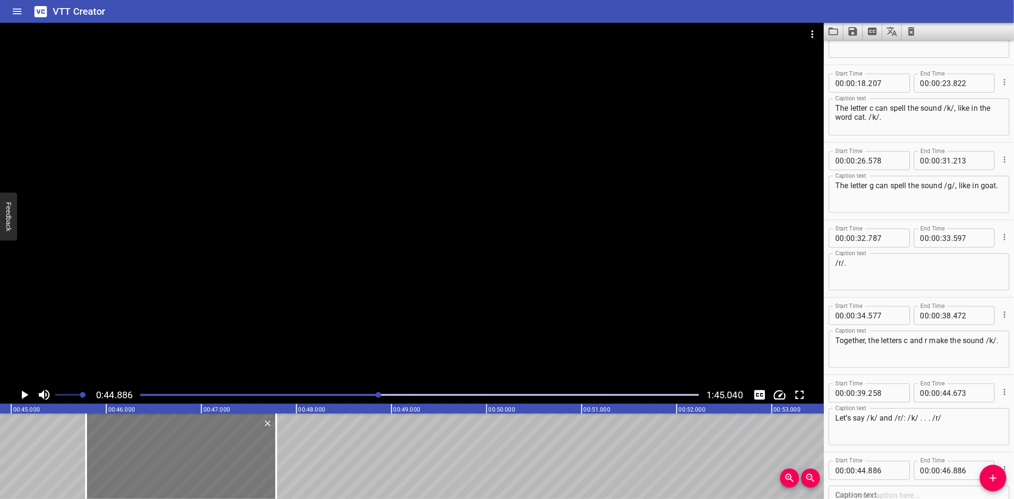
drag, startPoint x: 107, startPoint y: 455, endPoint x: 173, endPoint y: 450, distance: 65.8
click at [173, 450] on div at bounding box center [181, 456] width 190 height 86
type input "45"
type input "786"
type input "47"
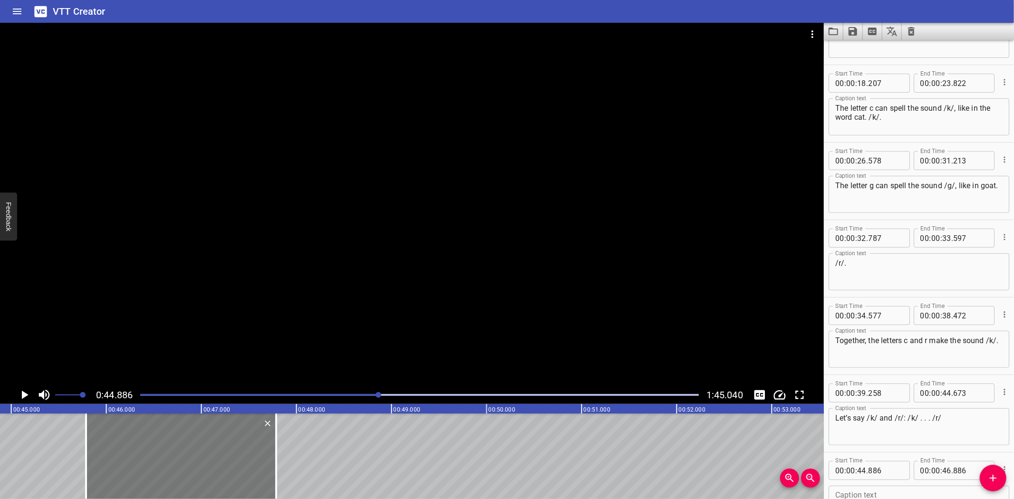
type input "786"
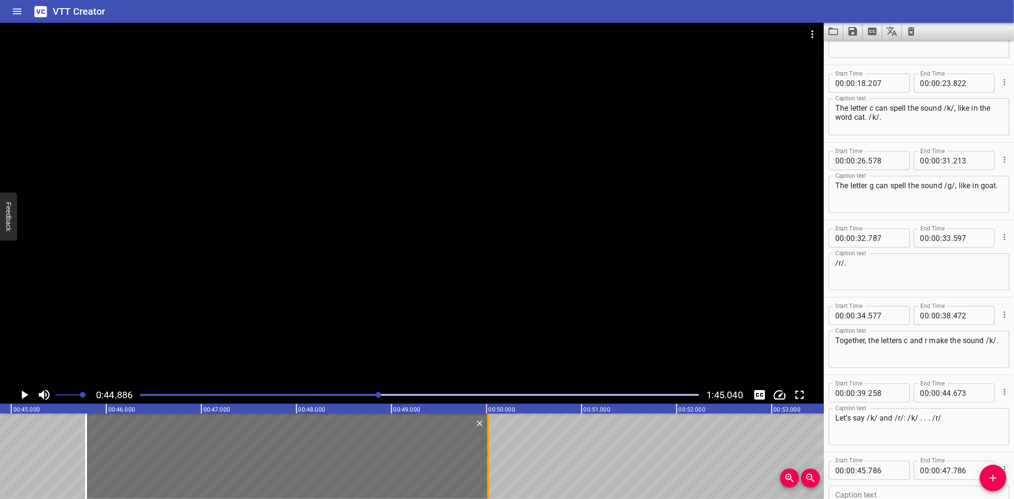
drag, startPoint x: 276, startPoint y: 455, endPoint x: 488, endPoint y: 460, distance: 212.0
click at [488, 460] on div at bounding box center [488, 456] width 2 height 86
type input "50"
type input "016"
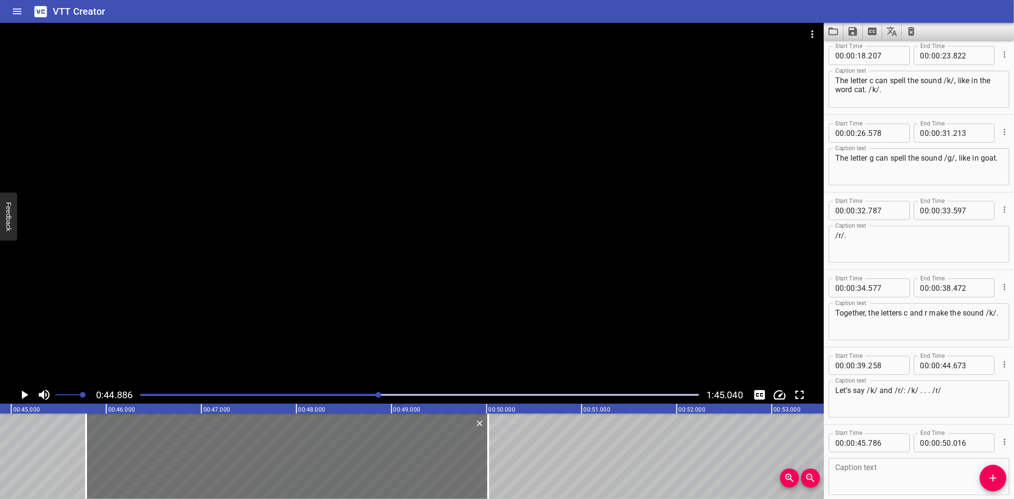
scroll to position [437, 0]
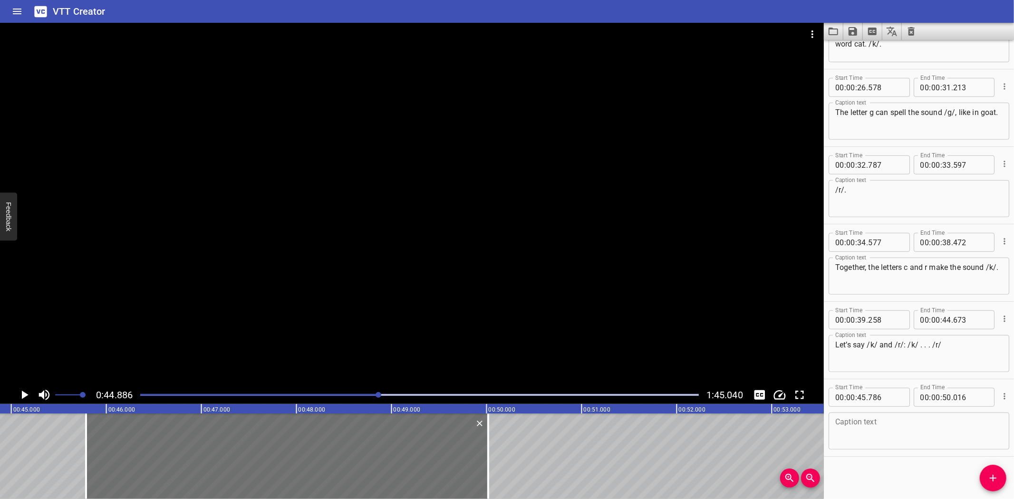
click at [889, 430] on textarea at bounding box center [918, 431] width 167 height 27
paste textarea "Let’s blend /k/ and /r/. /kr/ /kr/"
click at [950, 422] on textarea "Let’s blend /k/ and /r/. /kr/ /kr/" at bounding box center [918, 431] width 167 height 27
type textarea "Let’s blend /k/ and /r/. /kr/ /kr/"
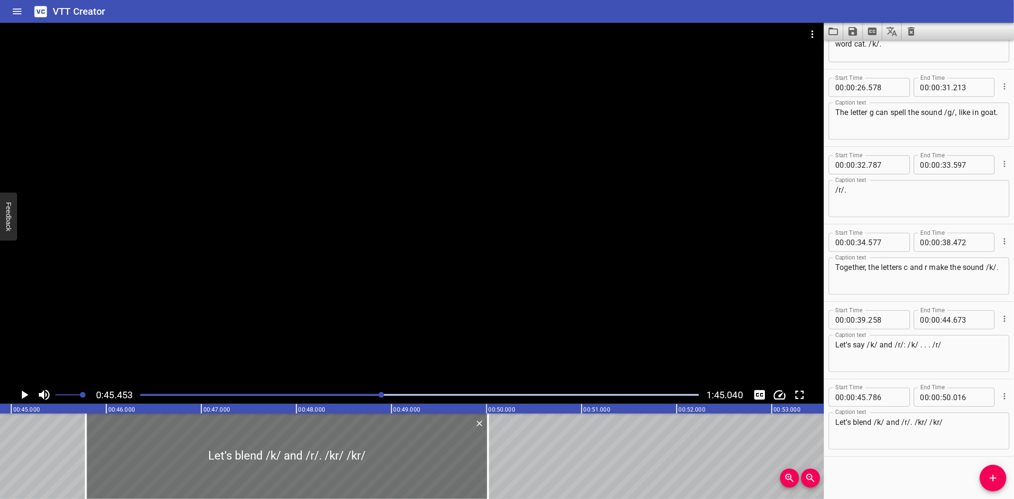
scroll to position [0, 4321]
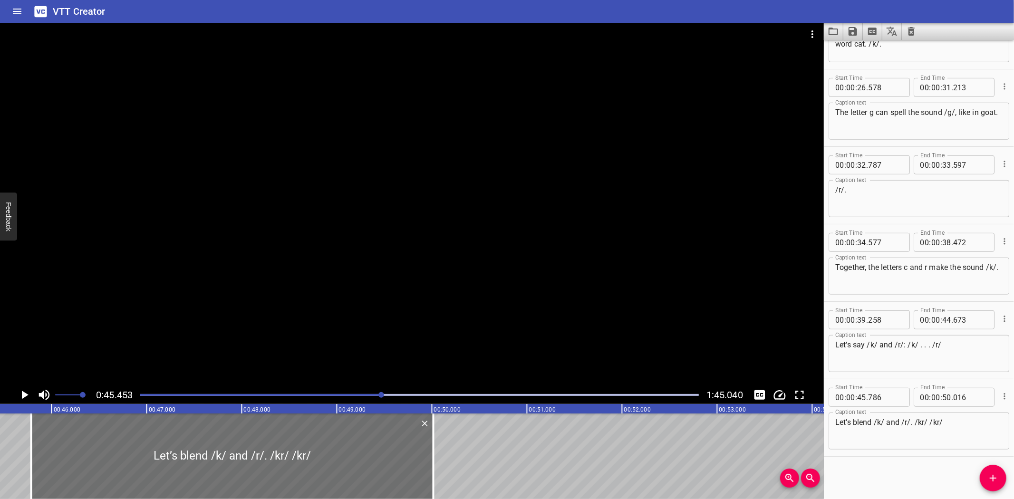
click at [22, 392] on icon "Play/Pause" at bounding box center [25, 395] width 7 height 9
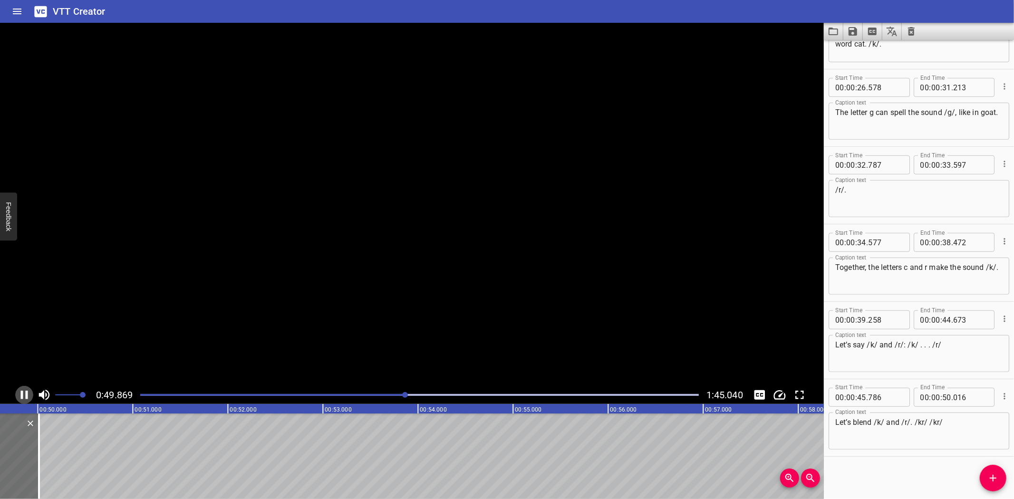
click at [22, 392] on icon "Play/Pause" at bounding box center [24, 395] width 7 height 9
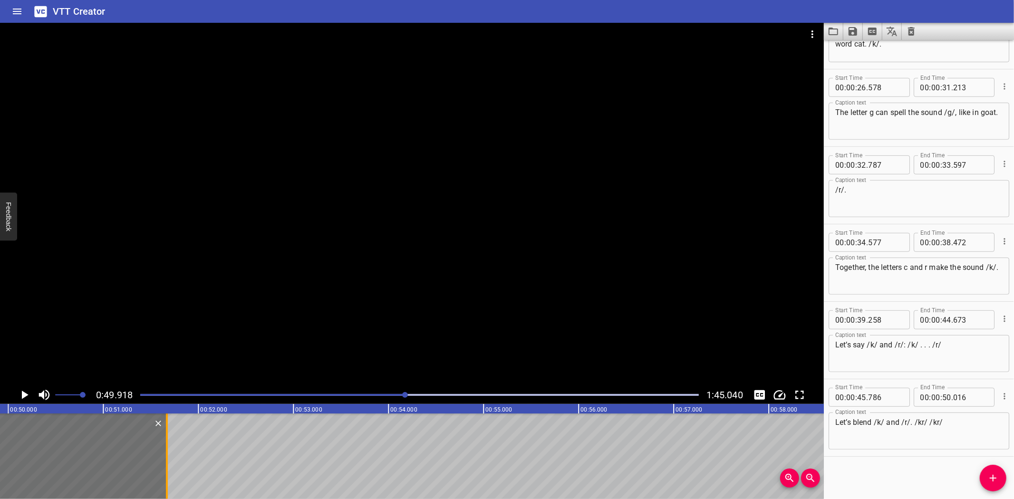
drag, startPoint x: 10, startPoint y: 455, endPoint x: 167, endPoint y: 450, distance: 157.4
click at [167, 450] on div at bounding box center [167, 456] width 2 height 86
type input "51"
type input "671"
click at [25, 393] on icon "Play/Pause" at bounding box center [25, 395] width 7 height 9
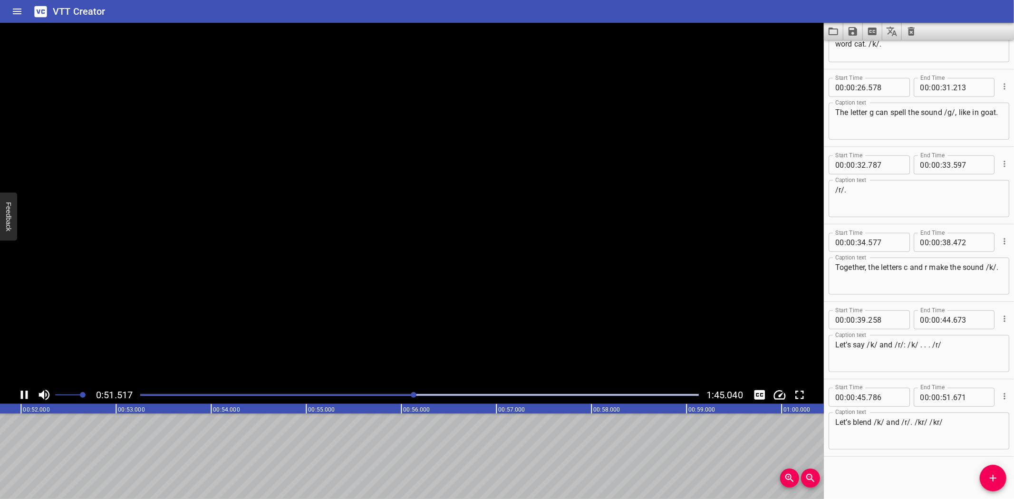
click at [25, 393] on icon "Play/Pause" at bounding box center [24, 395] width 14 height 14
drag, startPoint x: 989, startPoint y: 473, endPoint x: 899, endPoint y: 481, distance: 90.6
click at [979, 474] on span "Add Cue" at bounding box center [992, 477] width 27 height 11
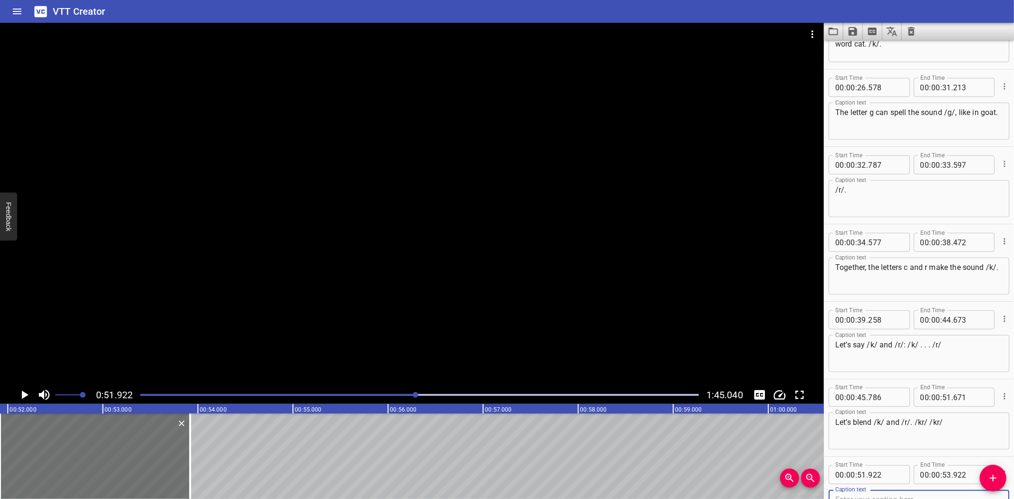
scroll to position [442, 0]
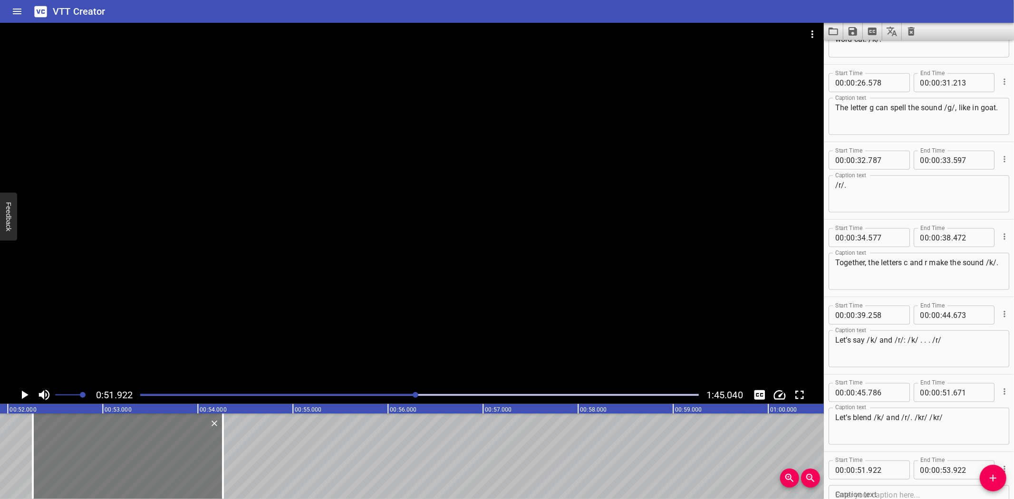
drag, startPoint x: 111, startPoint y: 443, endPoint x: 144, endPoint y: 445, distance: 33.3
click at [144, 445] on div at bounding box center [128, 456] width 190 height 86
type input "52"
type input "272"
type input "54"
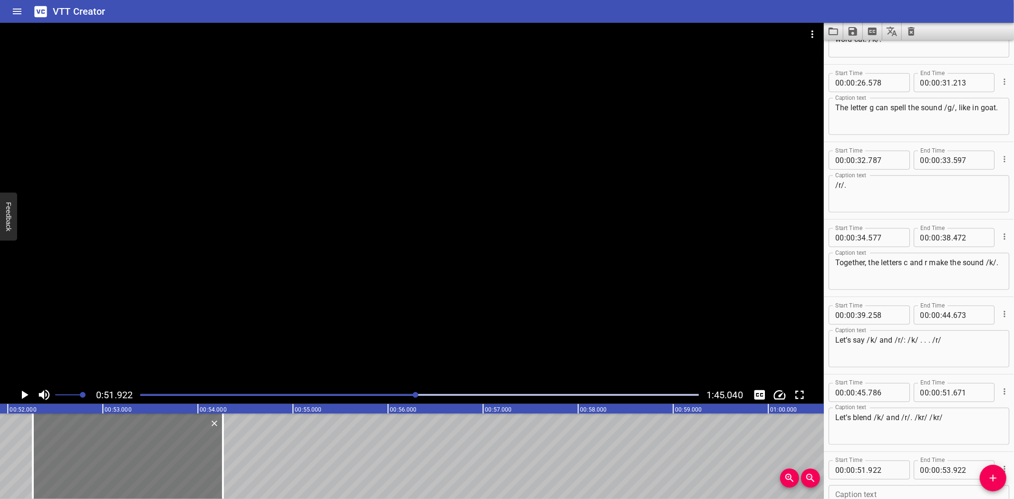
type input "272"
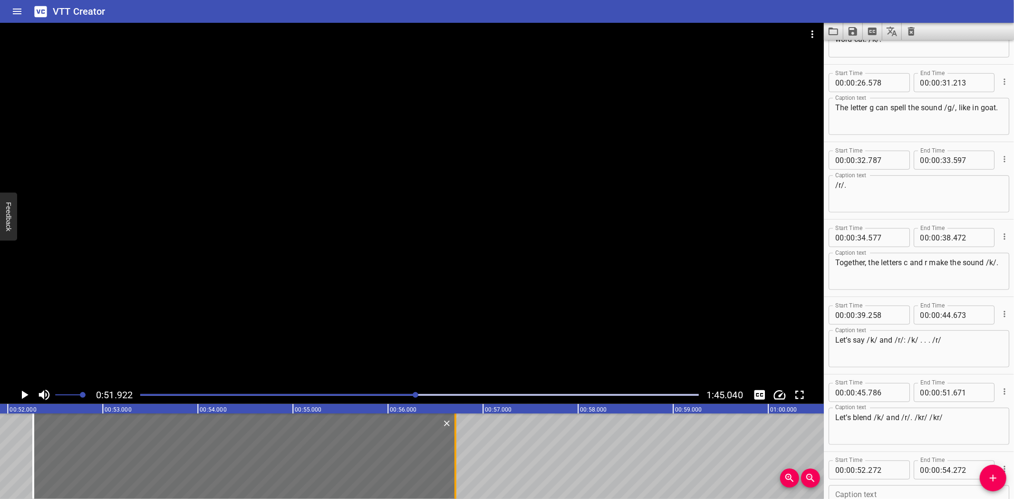
drag, startPoint x: 220, startPoint y: 458, endPoint x: 451, endPoint y: 458, distance: 231.9
click at [451, 458] on div at bounding box center [456, 456] width 10 height 86
type input "56"
type input "712"
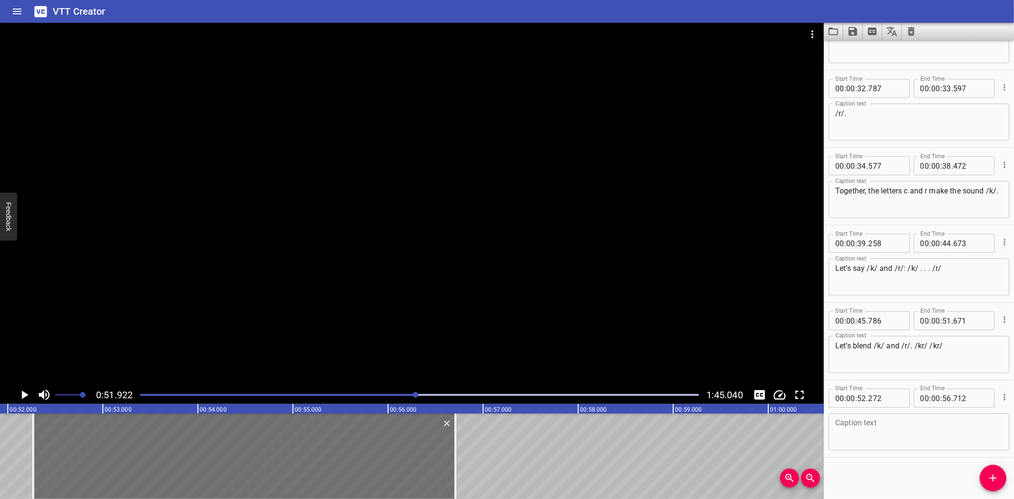
scroll to position [514, 0]
click at [912, 432] on textarea at bounding box center [918, 431] width 167 height 27
paste textarea "Together, the letters g and r make the sound /gr/."
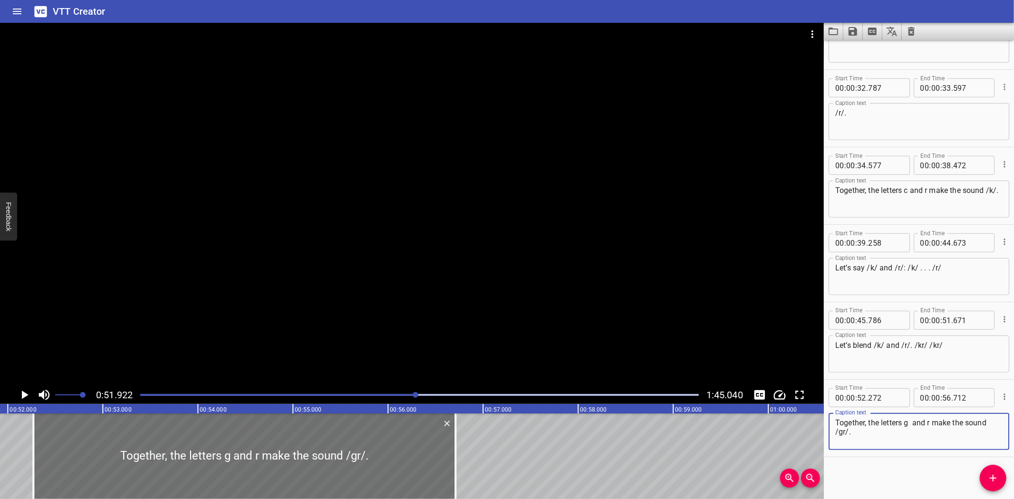
click at [15, 438] on div "Blending words with r Hey readers! Today, we are going to blend sounds and get …" at bounding box center [768, 456] width 11406 height 86
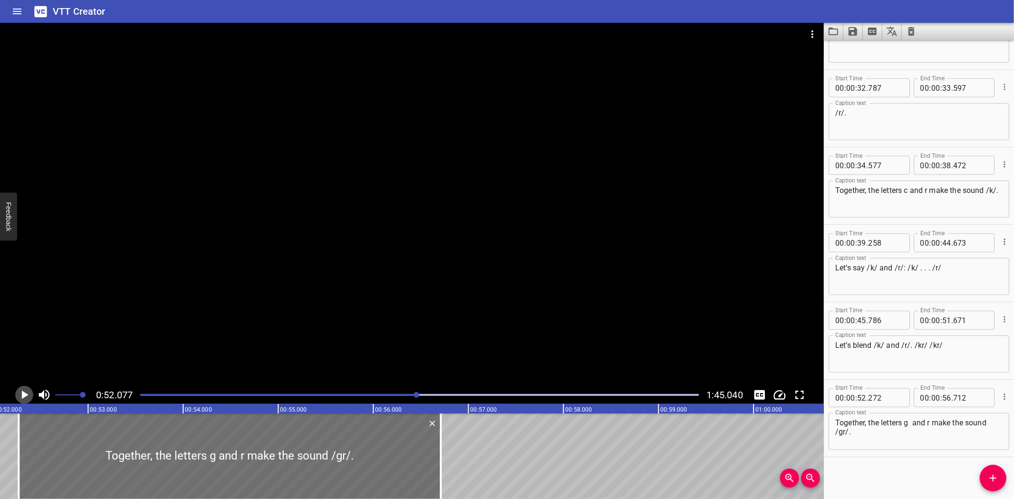
click at [24, 394] on icon "Play/Pause" at bounding box center [25, 395] width 7 height 9
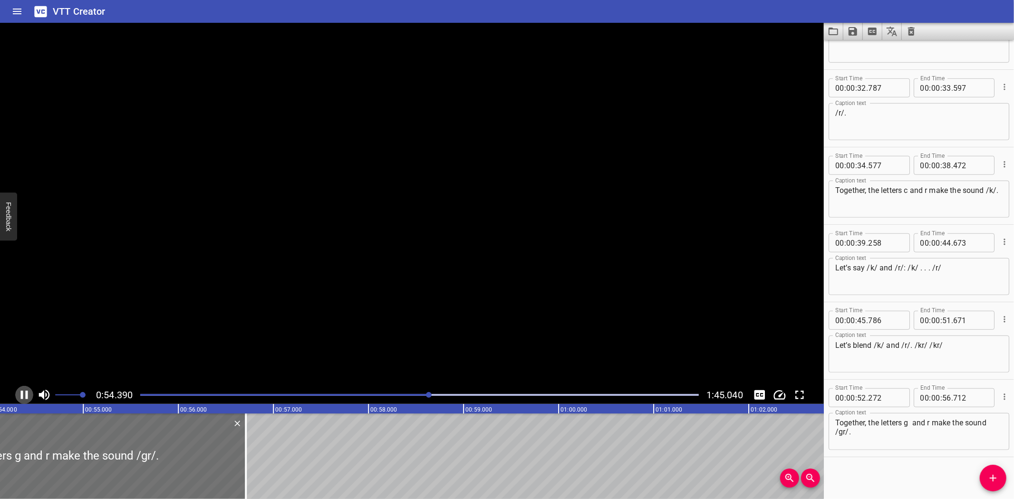
click at [24, 394] on icon "Play/Pause" at bounding box center [24, 395] width 14 height 14
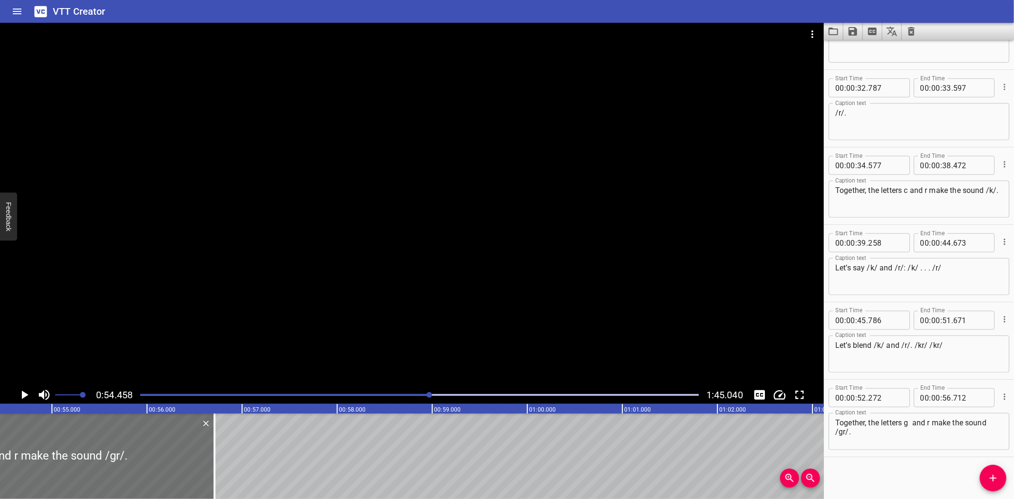
click at [909, 423] on textarea "Together, the letters g and r make the sound /gr/." at bounding box center [918, 431] width 167 height 27
type textarea "Together, the letters g and r make the sound /gr/."
click at [21, 394] on icon "Play/Pause" at bounding box center [24, 395] width 14 height 14
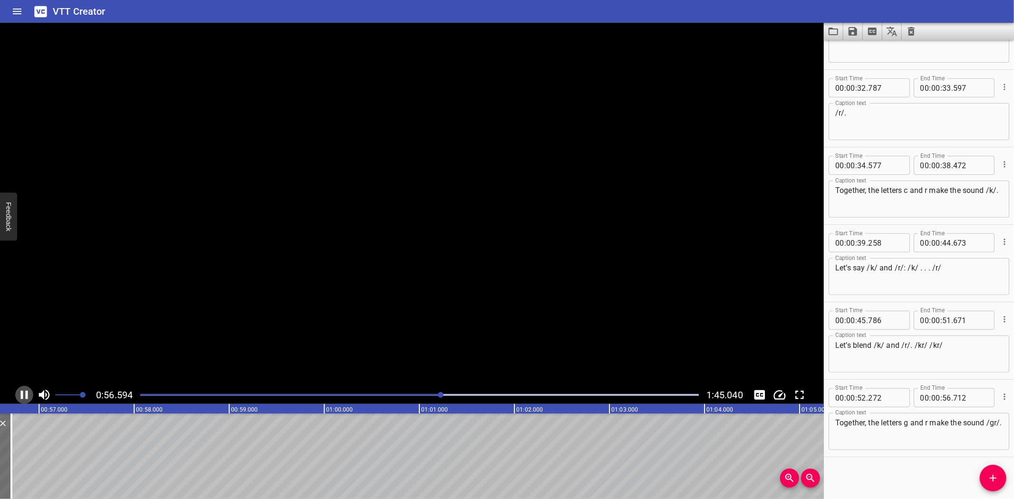
click at [21, 394] on icon "Play/Pause" at bounding box center [24, 395] width 7 height 9
click at [994, 479] on icon "Add Cue" at bounding box center [992, 477] width 11 height 11
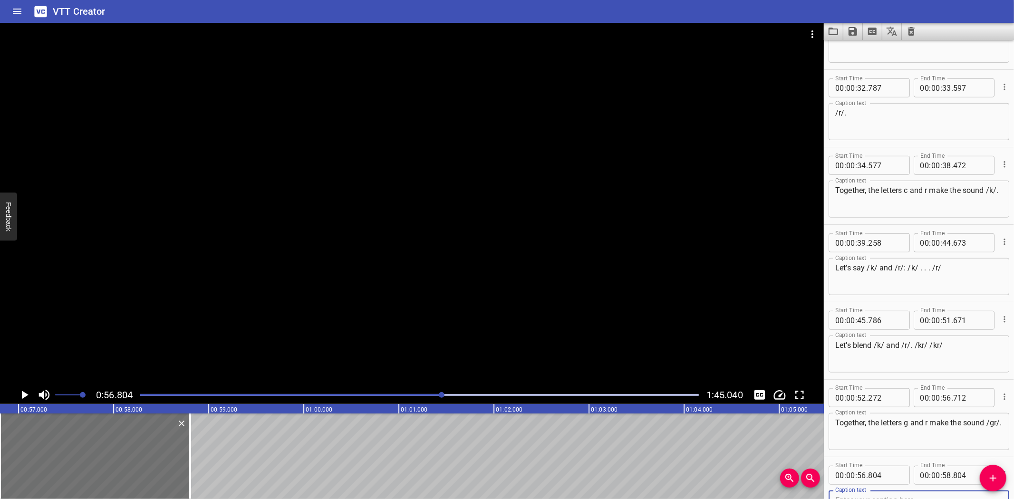
scroll to position [519, 0]
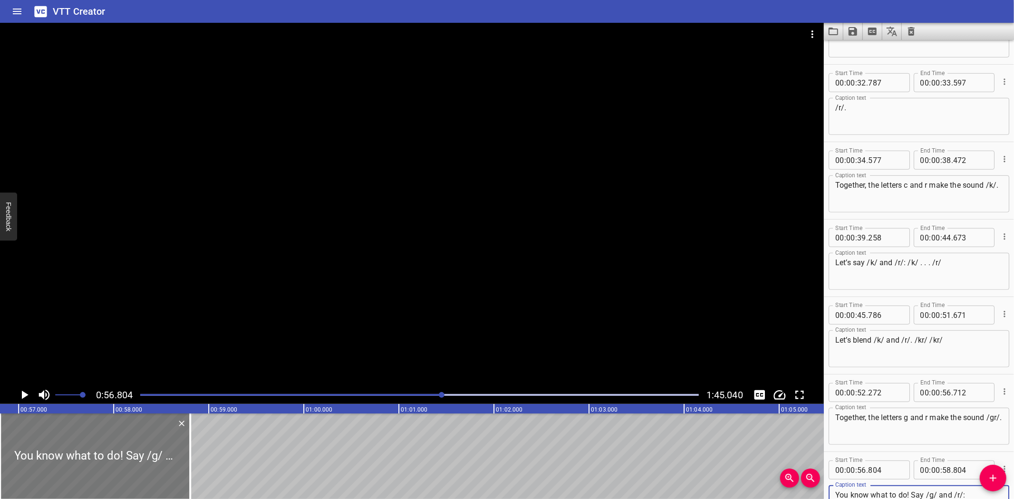
type textarea "You know what to do! Say /g/ and /r/:"
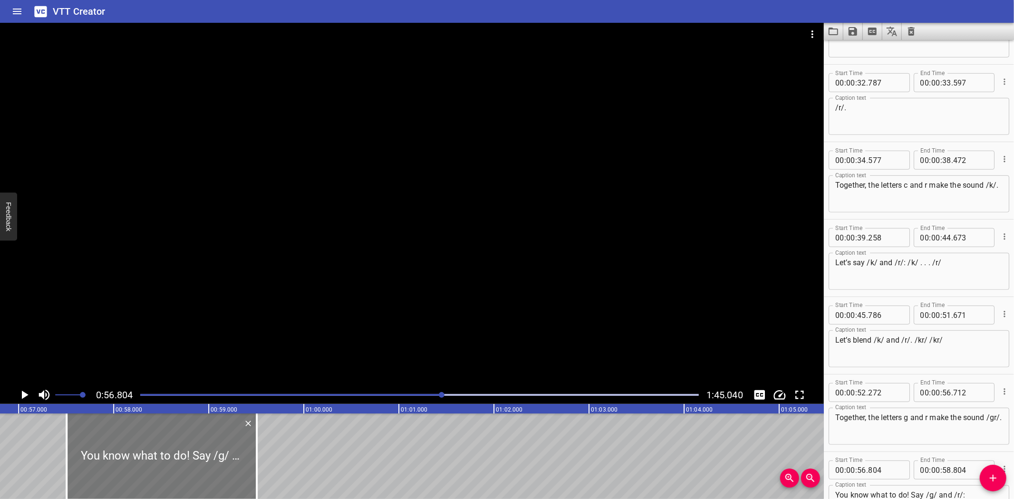
drag, startPoint x: 127, startPoint y: 449, endPoint x: 194, endPoint y: 444, distance: 66.7
click at [194, 444] on div at bounding box center [162, 456] width 190 height 86
type input "57"
type input "504"
type input "59"
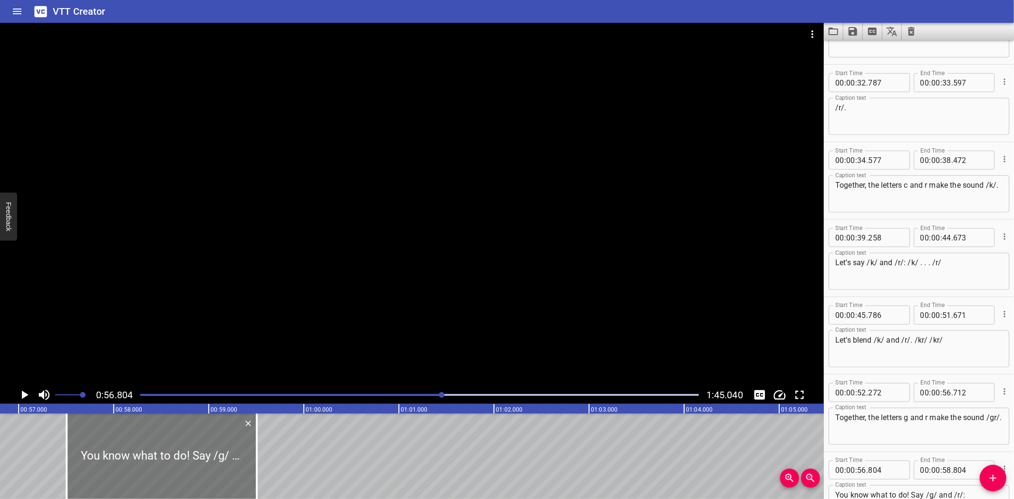
type input "504"
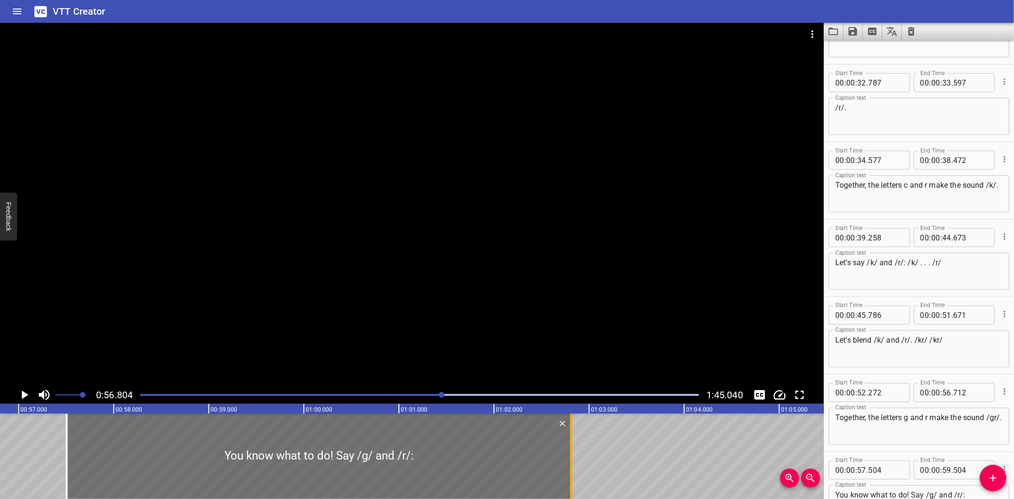
drag, startPoint x: 254, startPoint y: 460, endPoint x: 568, endPoint y: 465, distance: 314.2
click at [568, 465] on div at bounding box center [571, 456] width 10 height 86
type input "01"
type input "02"
type input "809"
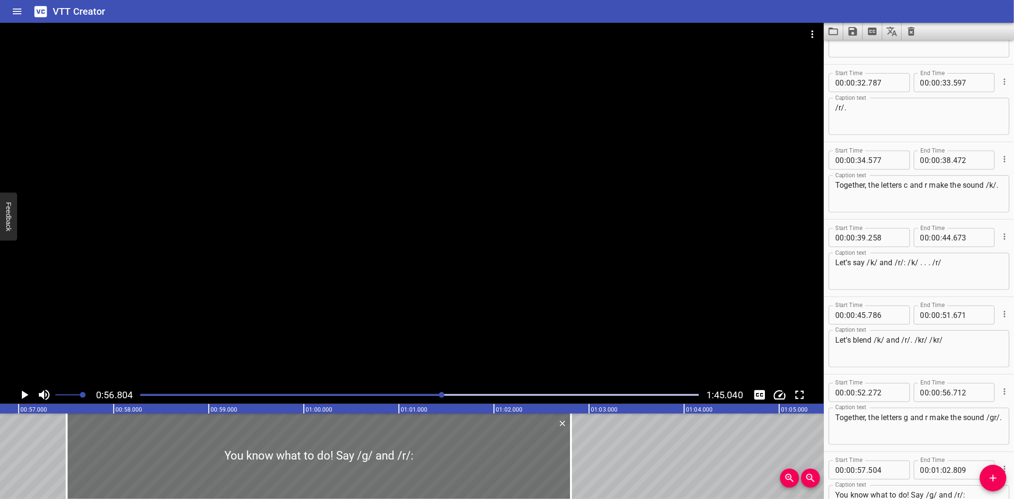
click at [26, 440] on div "Blending words with r Hey readers! Today, we are going to blend sounds and get …" at bounding box center [304, 456] width 11406 height 86
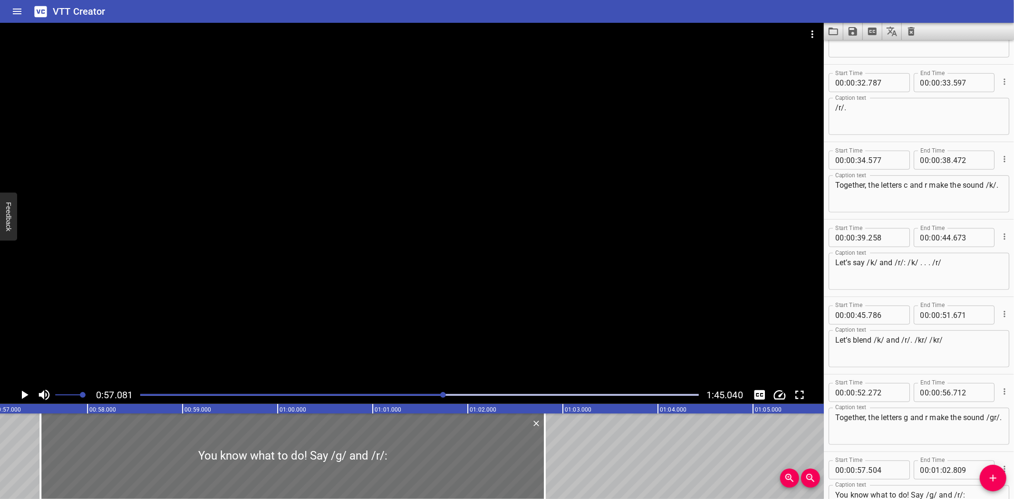
click at [25, 390] on icon "Play/Pause" at bounding box center [24, 395] width 14 height 14
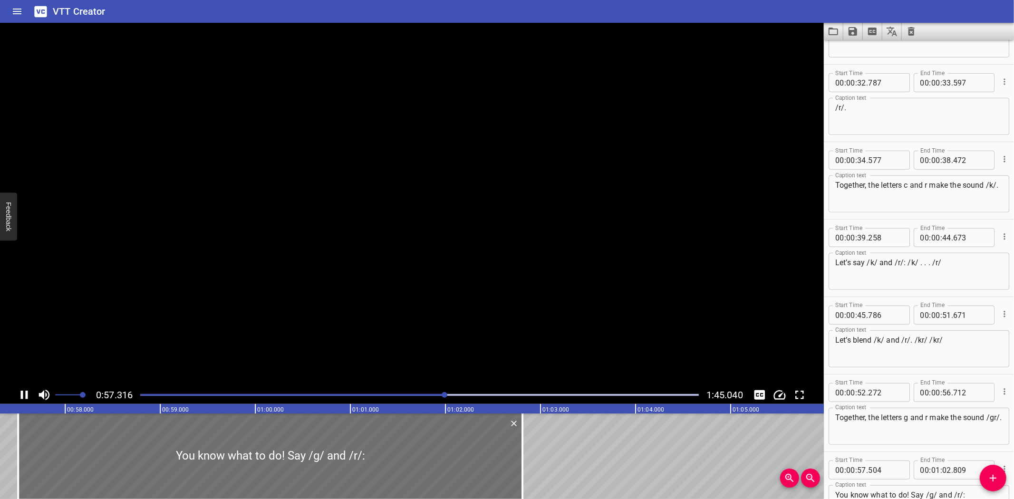
scroll to position [592, 0]
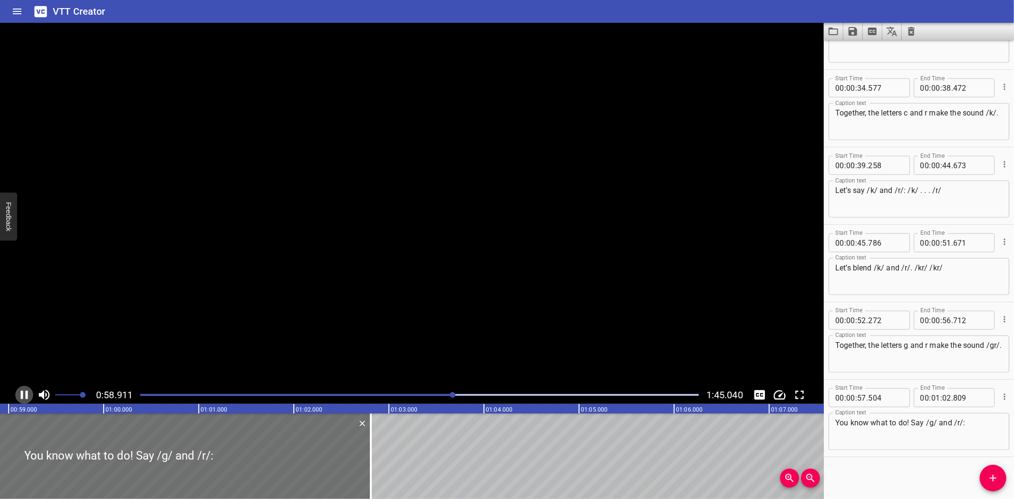
click at [25, 390] on icon "Play/Pause" at bounding box center [24, 395] width 14 height 14
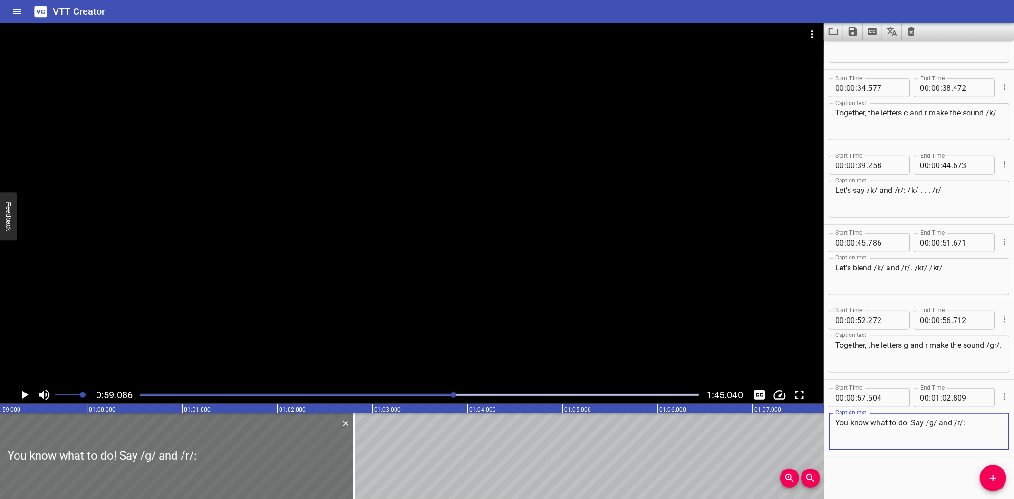
click at [933, 434] on textarea "You know what to do! Say /g/ and /r/:" at bounding box center [918, 431] width 167 height 27
paste textarea "And now blend the sounds! /gr/ /gr/"
click at [952, 419] on textarea "And now blend the sounds! /gr/ /gr/" at bounding box center [918, 431] width 167 height 27
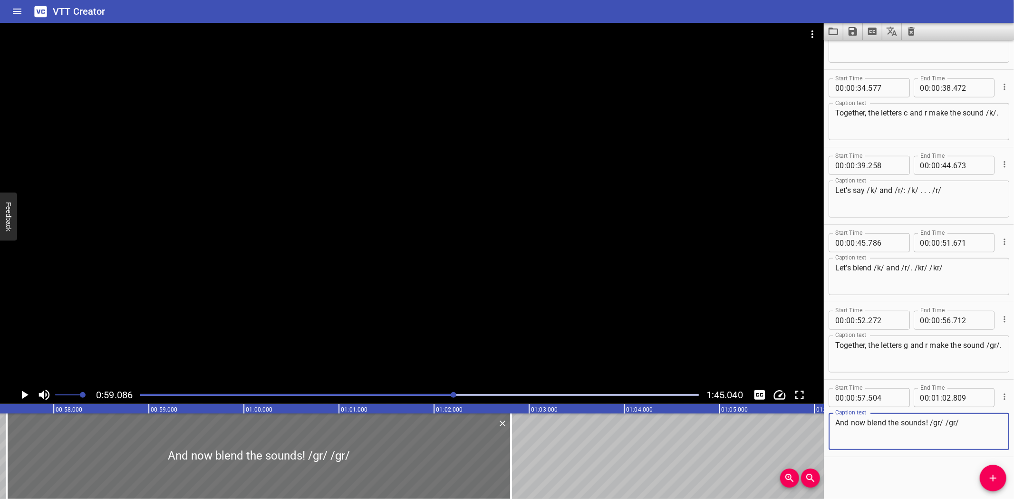
scroll to position [0, 5429]
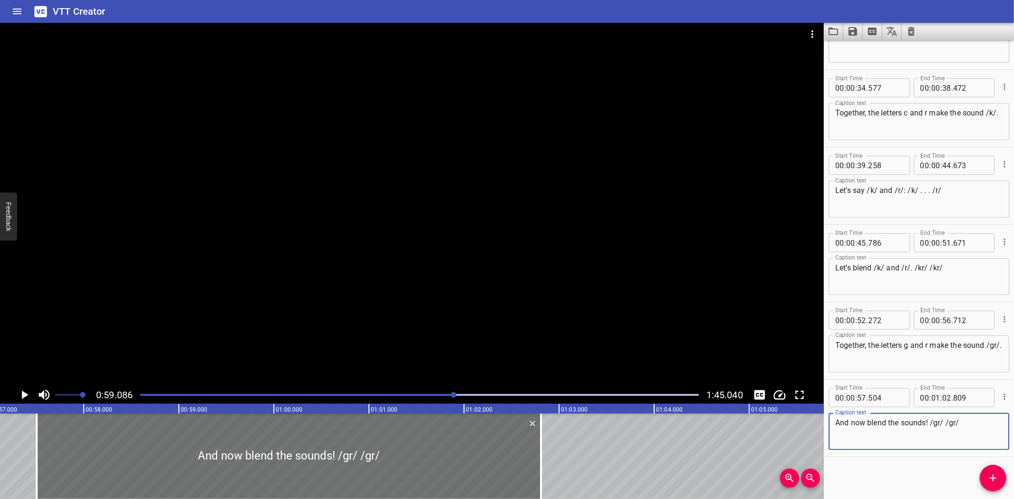
type textarea "And now blend the sounds! /gr/ /gr/"
click at [18, 437] on div "Blending words with r Hey readers! Today, we are going to blend sounds and get …" at bounding box center [274, 456] width 11406 height 86
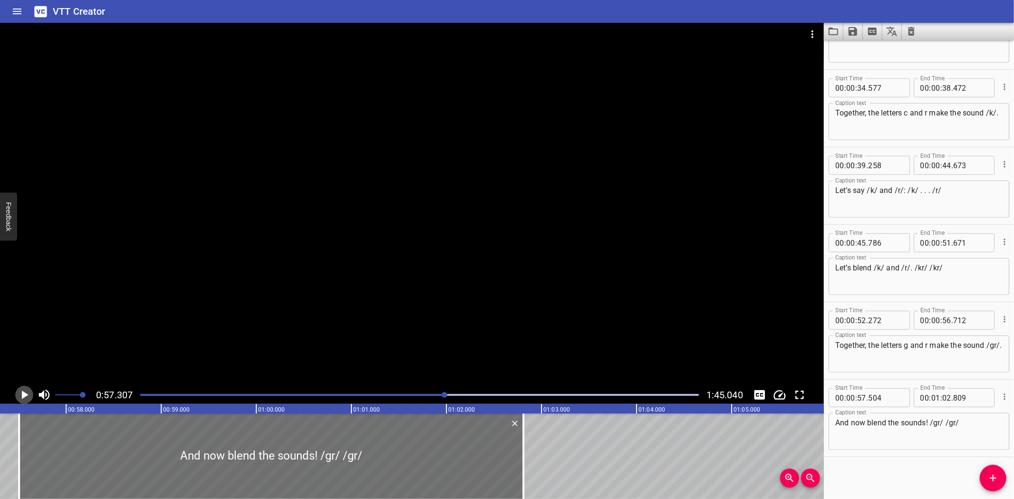
click at [22, 393] on icon "Play/Pause" at bounding box center [25, 395] width 7 height 9
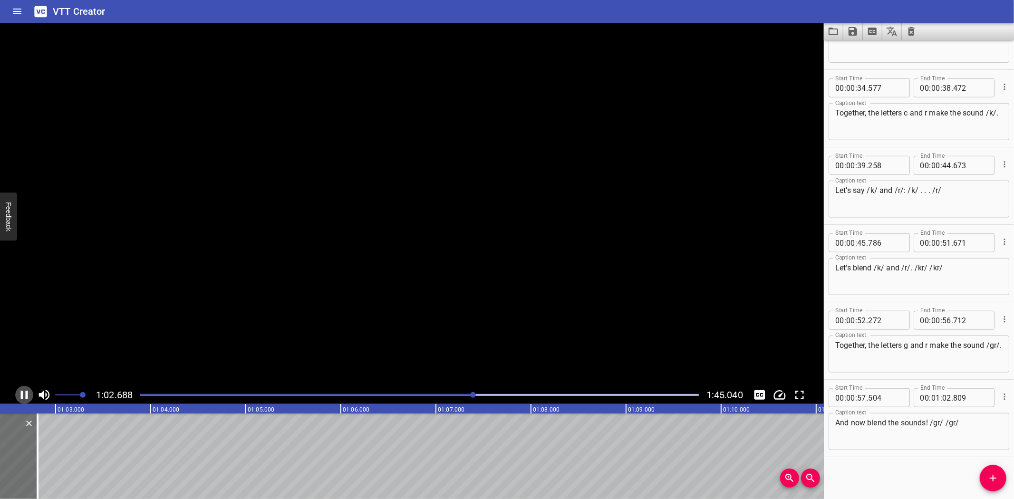
click at [22, 393] on icon "Play/Pause" at bounding box center [24, 395] width 7 height 9
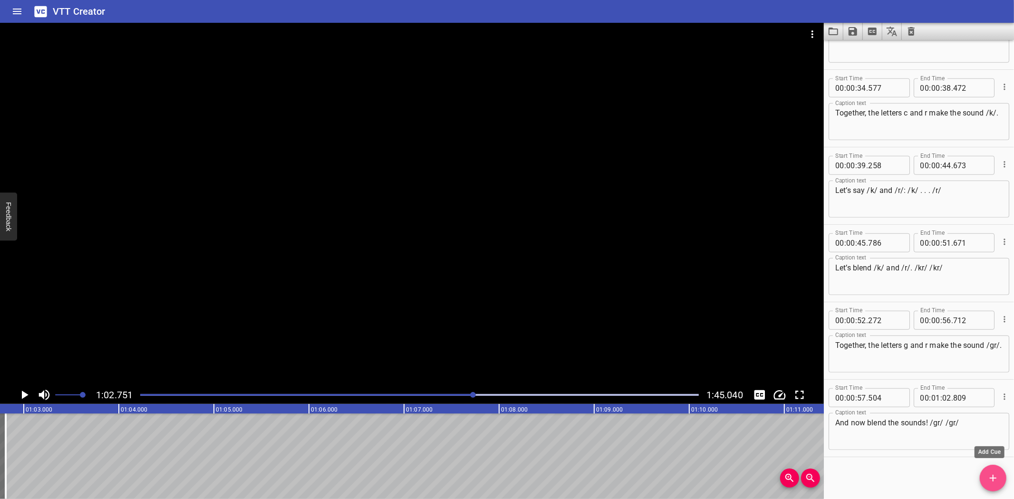
drag, startPoint x: 993, startPoint y: 476, endPoint x: 918, endPoint y: 493, distance: 77.0
click at [968, 482] on div "Start Time 00 : 00 : 00 . 535 Start Time End Time 00 : 00 : 02 . 560 End Time C…" at bounding box center [919, 269] width 190 height 459
drag, startPoint x: 999, startPoint y: 480, endPoint x: 979, endPoint y: 487, distance: 21.0
click at [987, 486] on button "Add Cue" at bounding box center [992, 478] width 27 height 27
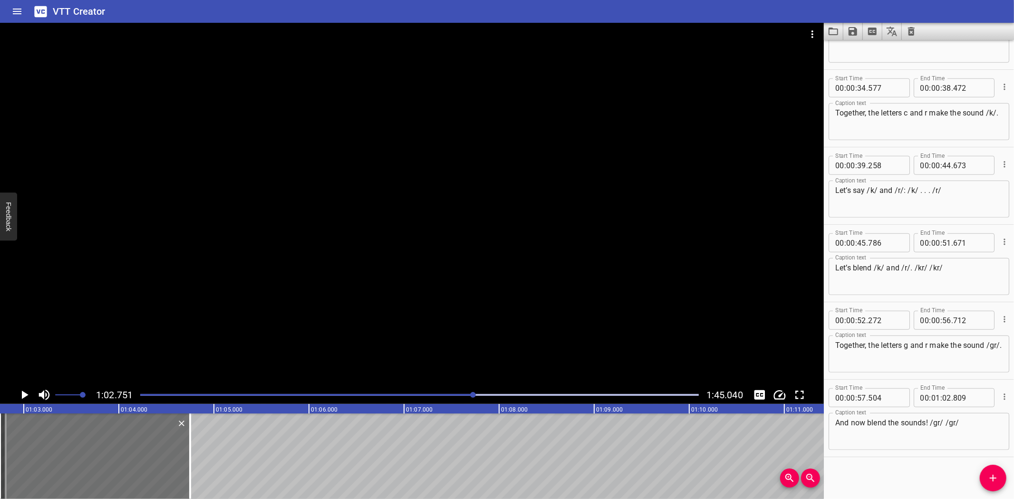
scroll to position [596, 0]
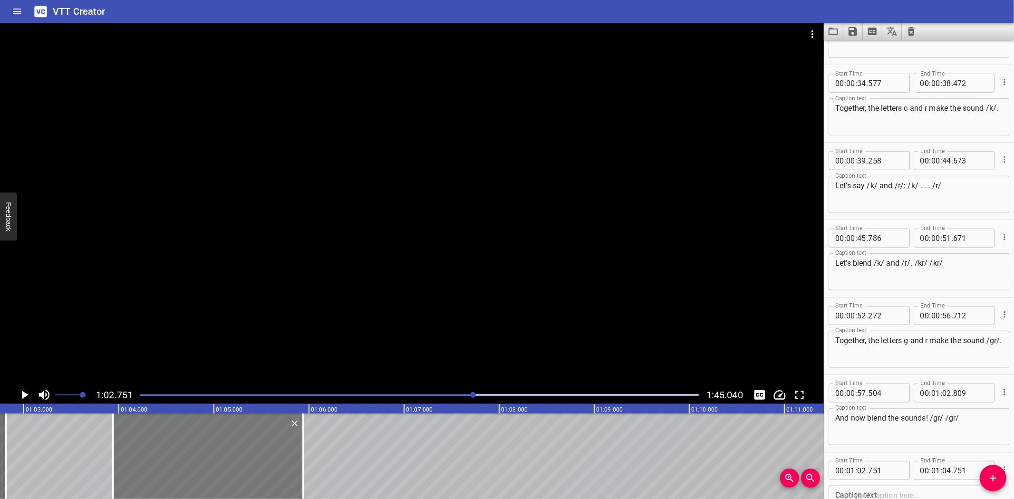
drag, startPoint x: 117, startPoint y: 466, endPoint x: 230, endPoint y: 457, distance: 113.5
click at [230, 457] on div at bounding box center [208, 456] width 190 height 86
type input "03"
type input "941"
type input "05"
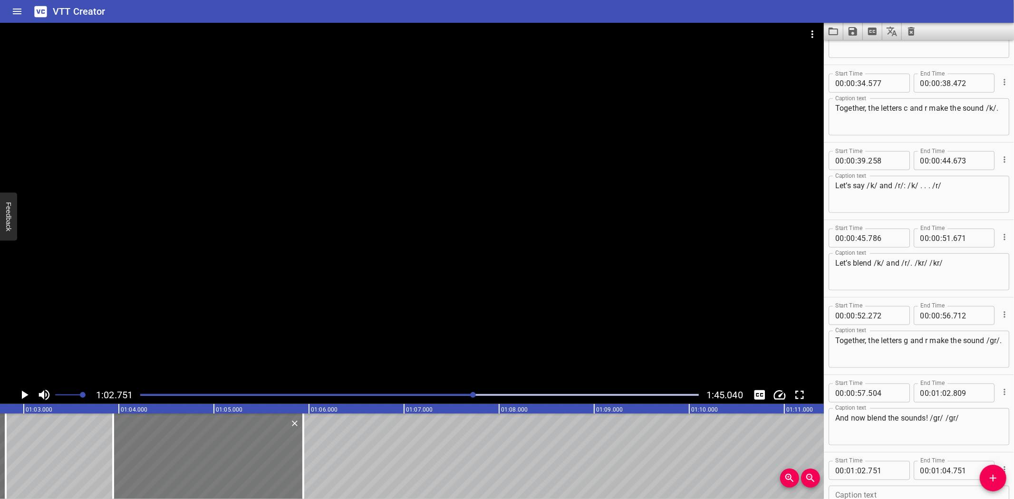
type input "941"
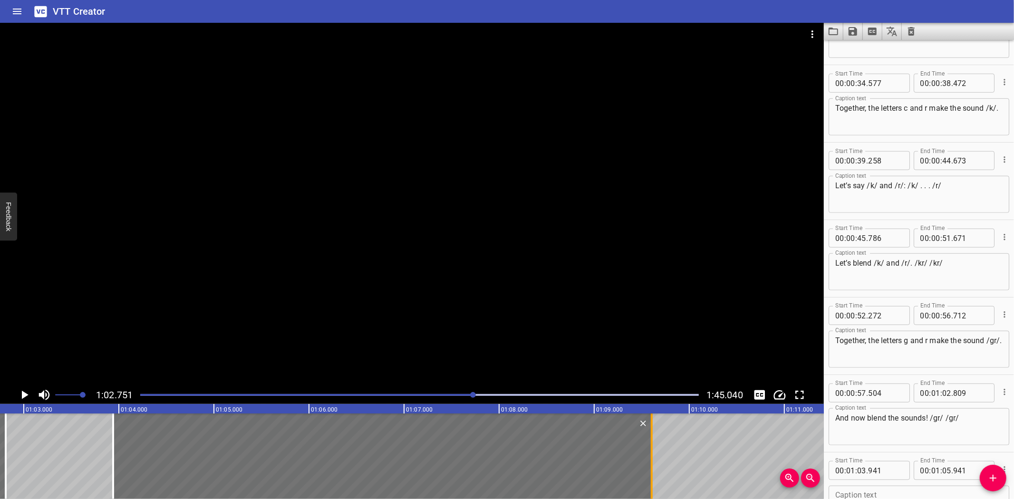
drag, startPoint x: 303, startPoint y: 465, endPoint x: 652, endPoint y: 453, distance: 348.5
click at [652, 453] on div at bounding box center [652, 456] width 2 height 86
type input "09"
type input "606"
click at [886, 495] on textarea at bounding box center [918, 504] width 167 height 27
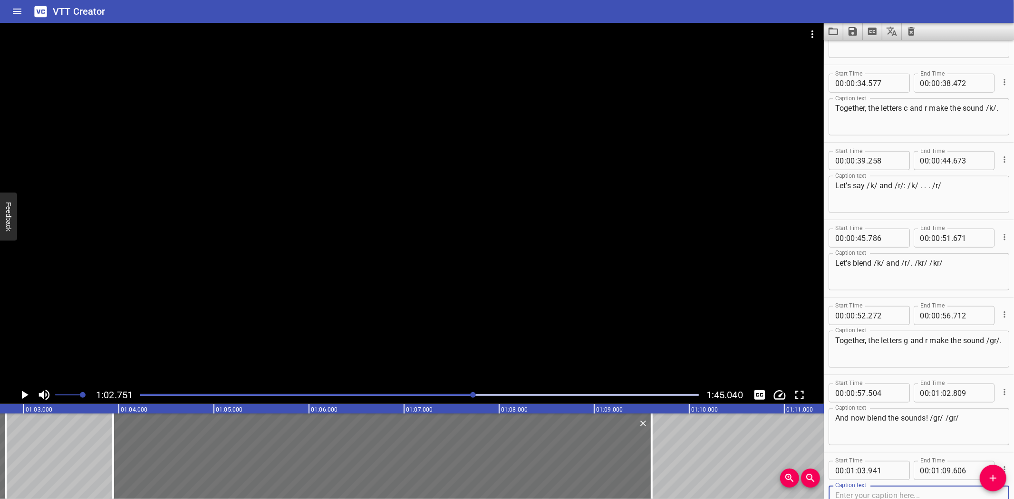
paste textarea "Now we know our blends, let’s practice some words that use cr and gr."
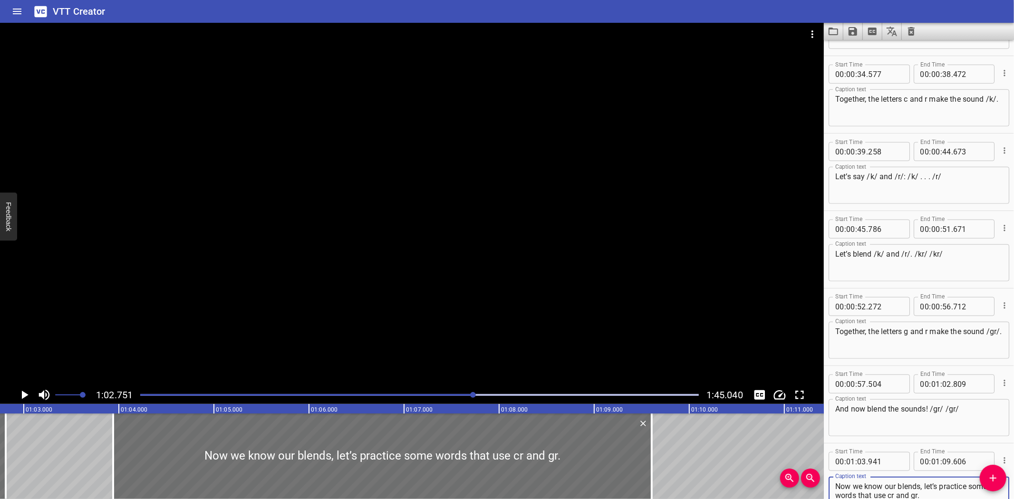
type textarea "Now we know our blends, let’s practice some words that use cr and gr."
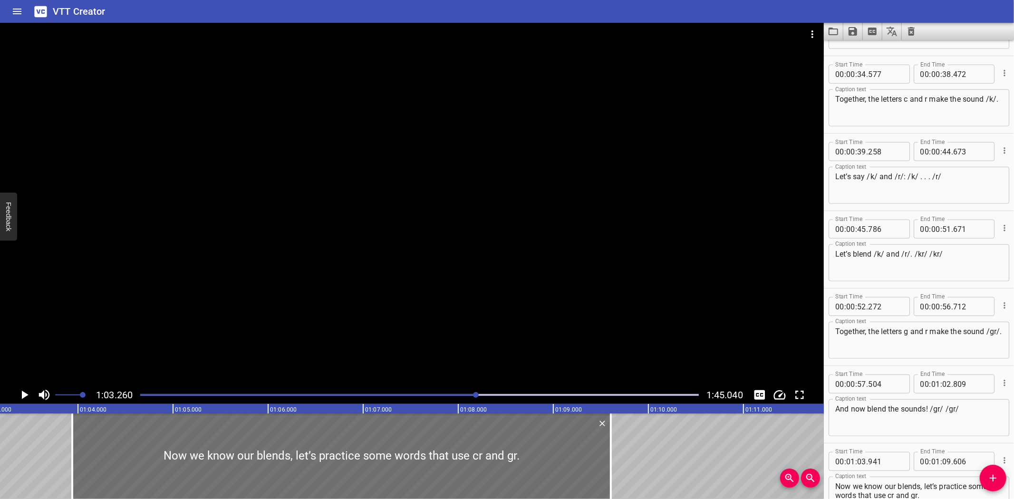
scroll to position [0, 6013]
click at [20, 388] on icon "Play/Pause" at bounding box center [24, 395] width 14 height 14
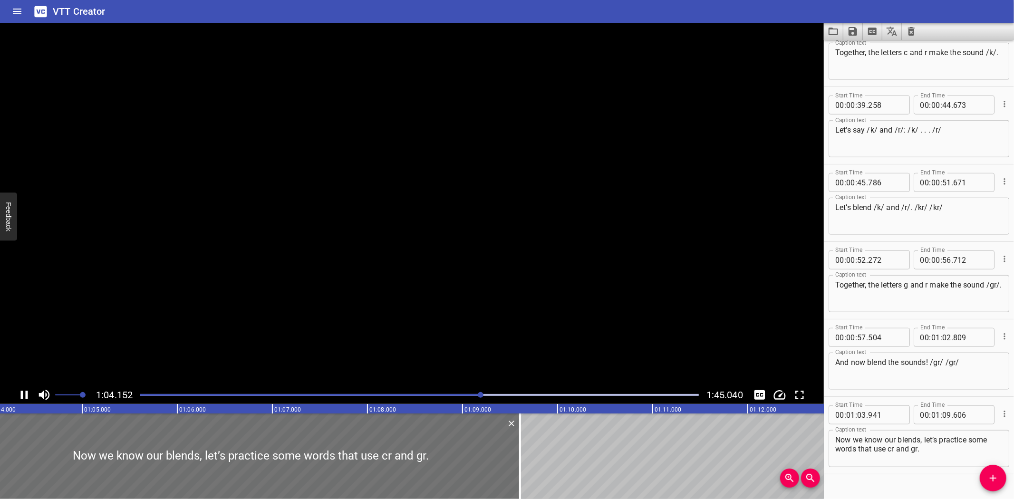
scroll to position [669, 0]
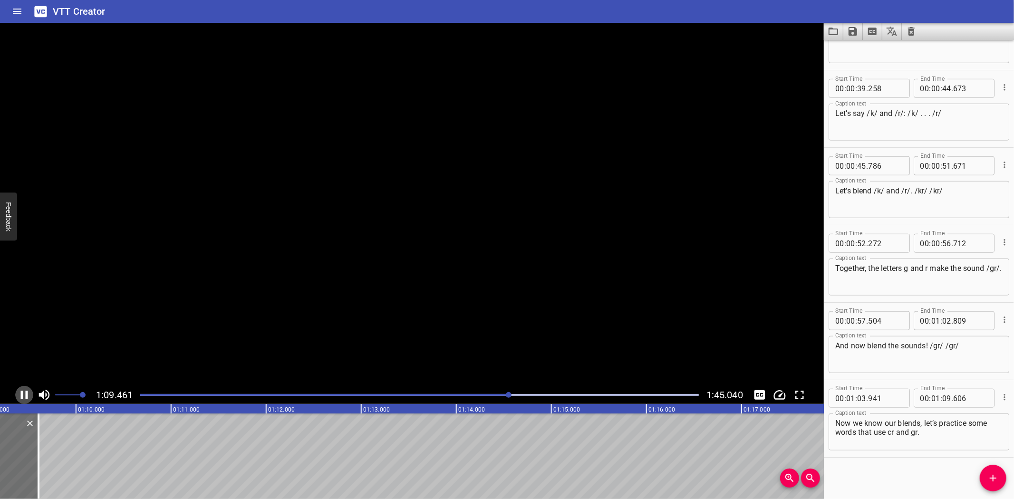
click at [20, 388] on icon "Play/Pause" at bounding box center [24, 395] width 14 height 14
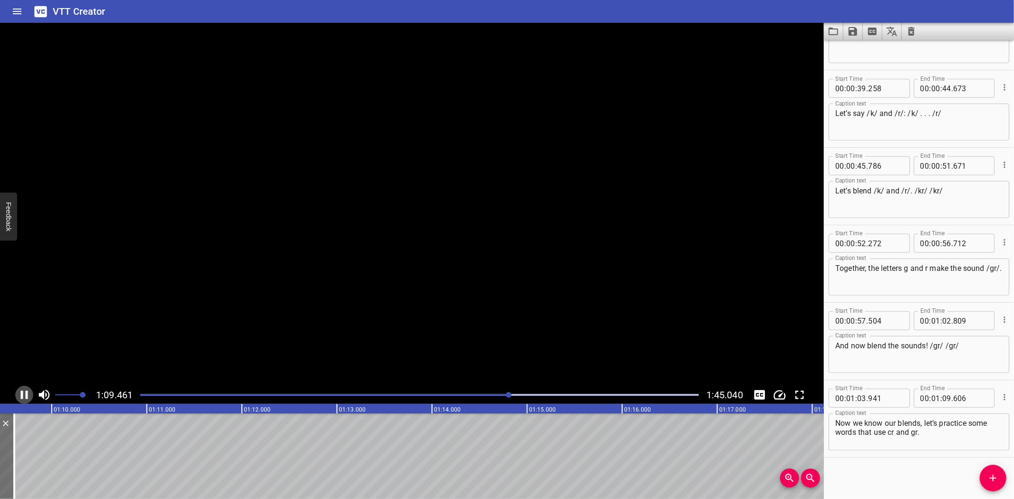
scroll to position [0, 6614]
drag, startPoint x: 990, startPoint y: 481, endPoint x: 972, endPoint y: 485, distance: 18.4
click at [972, 485] on div "Start Time 00 : 00 : 00 . 535 Start Time End Time 00 : 00 : 02 . 560 End Time C…" at bounding box center [919, 269] width 190 height 459
click at [1000, 480] on span "Add Cue" at bounding box center [992, 477] width 27 height 11
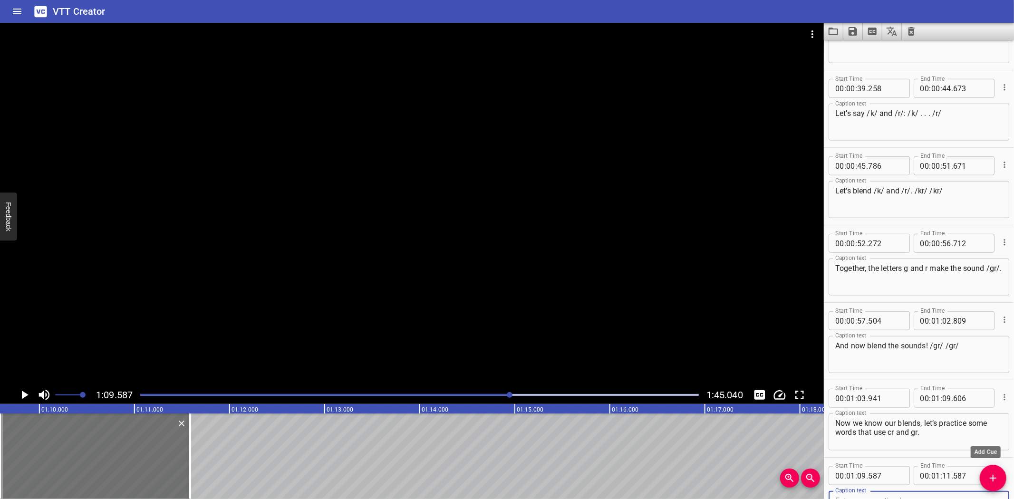
scroll to position [674, 0]
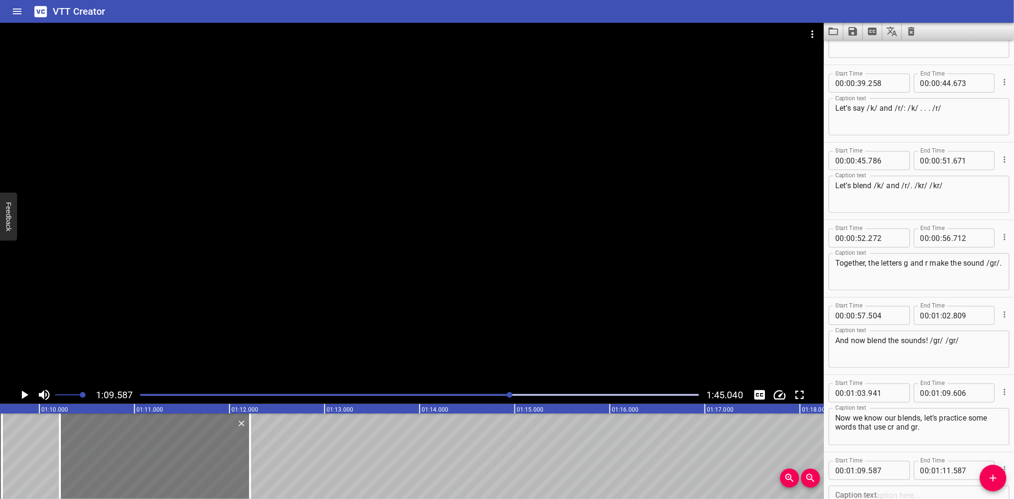
drag, startPoint x: 84, startPoint y: 461, endPoint x: 144, endPoint y: 458, distance: 60.0
click at [144, 458] on div at bounding box center [155, 456] width 190 height 86
type input "10"
type input "217"
type input "12"
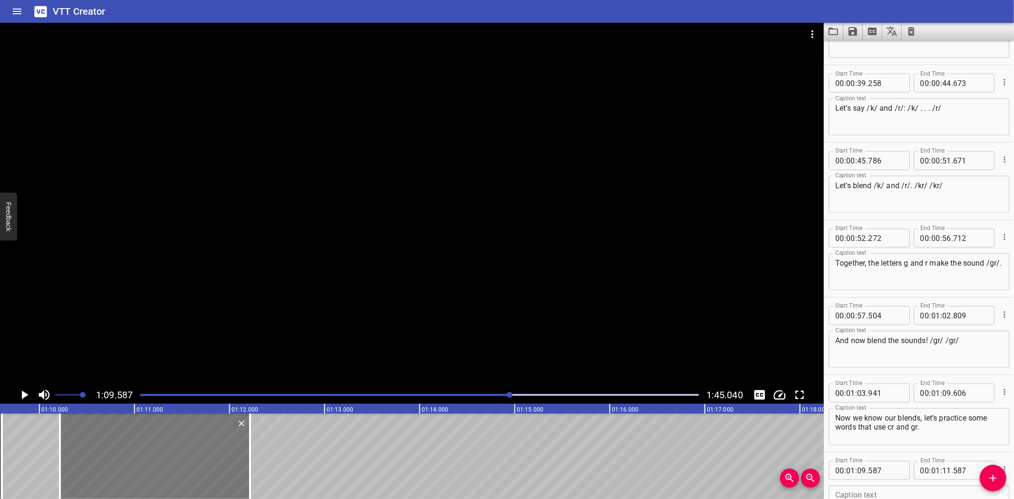
type input "217"
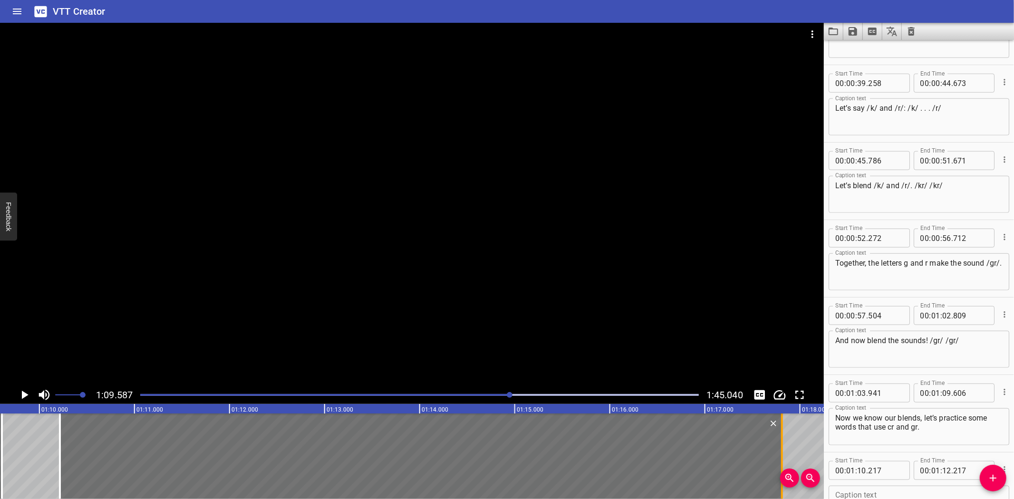
drag, startPoint x: 245, startPoint y: 453, endPoint x: 777, endPoint y: 456, distance: 531.8
click at [777, 456] on div at bounding box center [782, 456] width 10 height 86
type input "17"
type input "812"
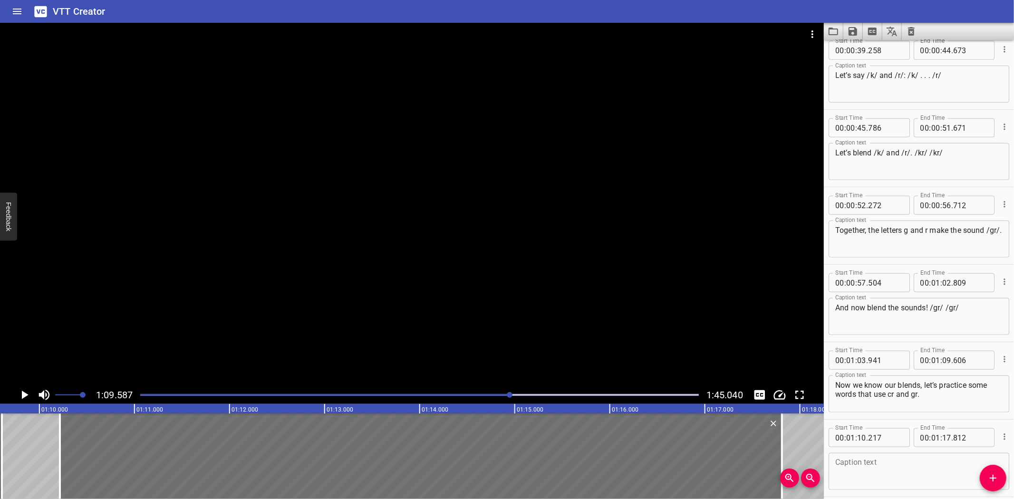
scroll to position [747, 0]
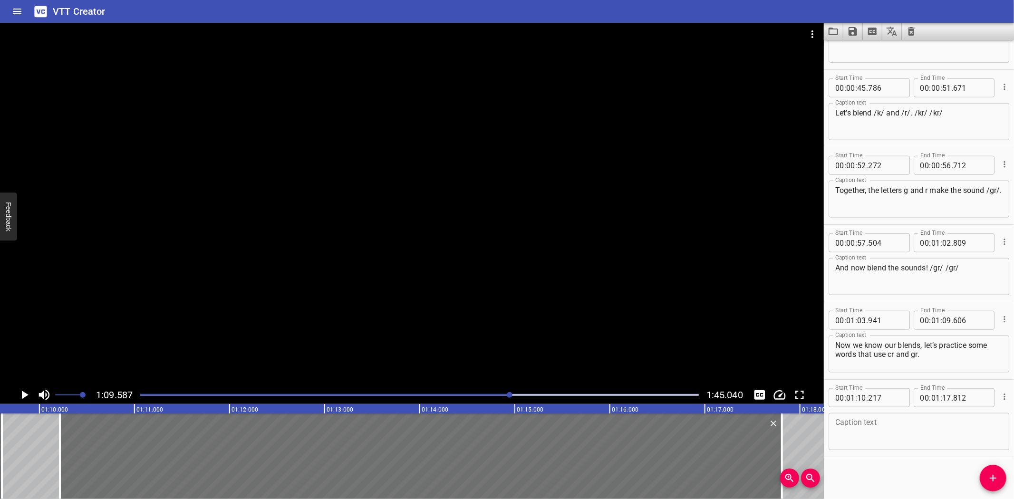
click at [891, 444] on div "Caption text" at bounding box center [918, 431] width 181 height 37
paste textarea "The first word is crab. That little guy that lives in a shell and might pinch y…"
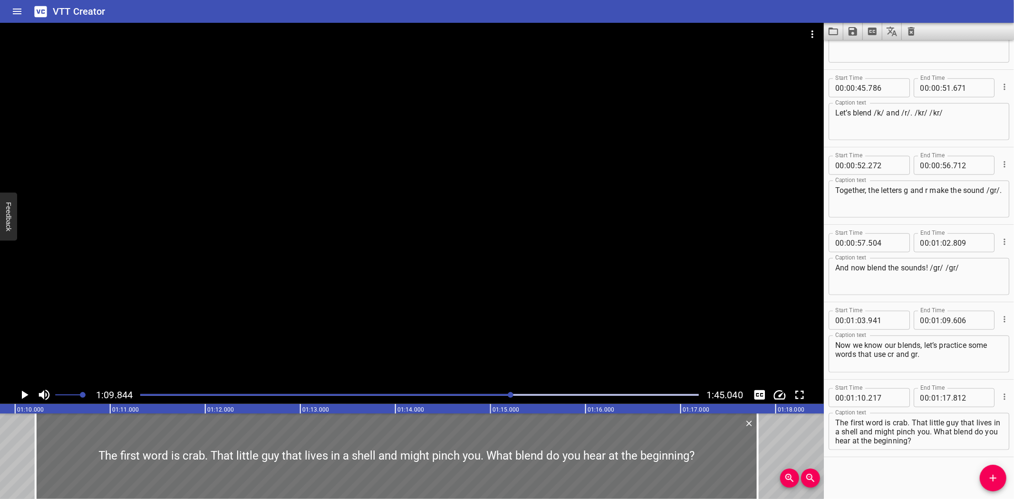
click at [21, 393] on icon "Play/Pause" at bounding box center [24, 395] width 14 height 14
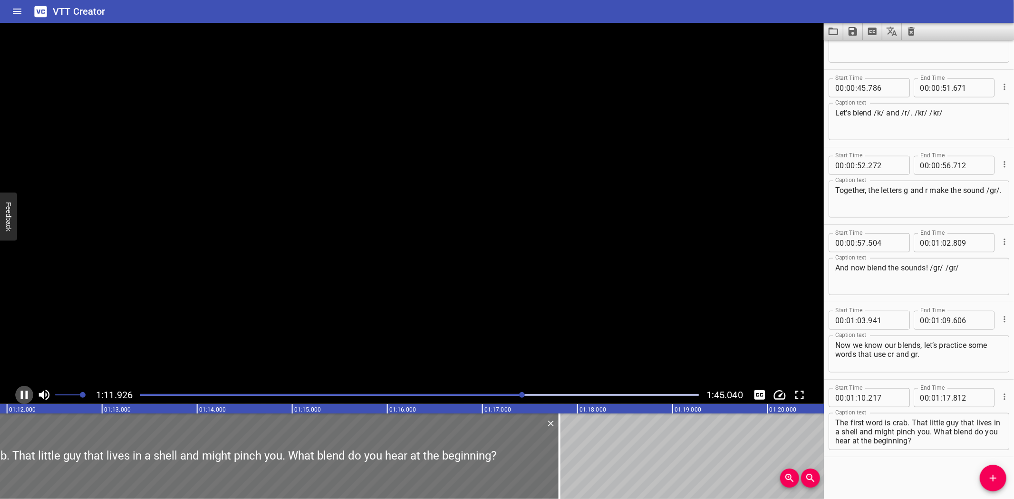
click at [21, 393] on icon "Play/Pause" at bounding box center [24, 395] width 7 height 9
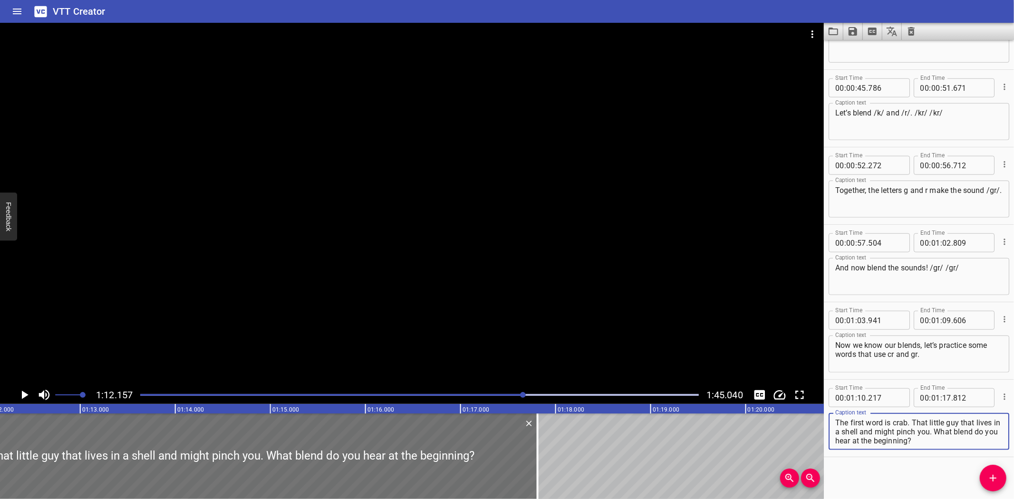
click at [940, 440] on textarea "The first word is crab. That little guy that lives in a shell and might pinch y…" at bounding box center [918, 431] width 167 height 27
click at [913, 421] on textarea "The first word is crab. That little guy that lives in a shell and might pinch y…" at bounding box center [918, 431] width 167 height 27
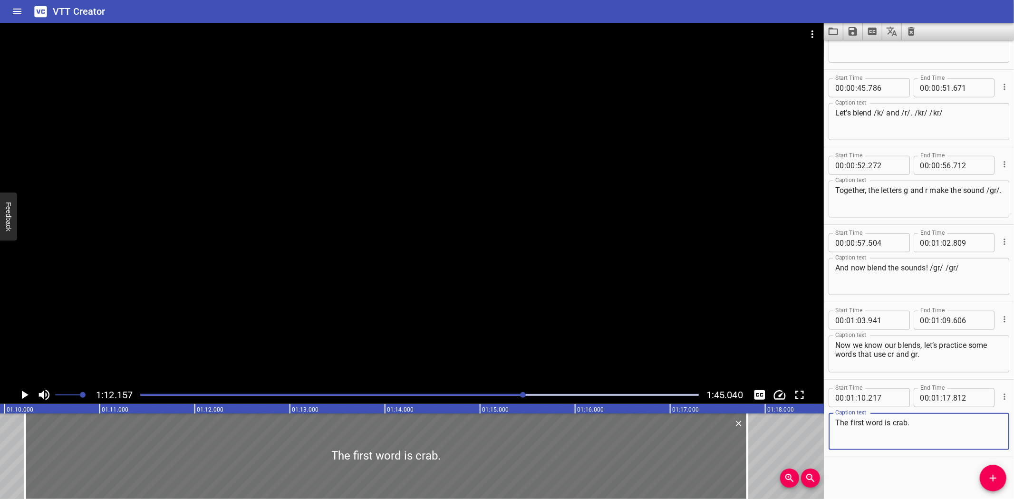
scroll to position [0, 6641]
type textarea "The first word is crab."
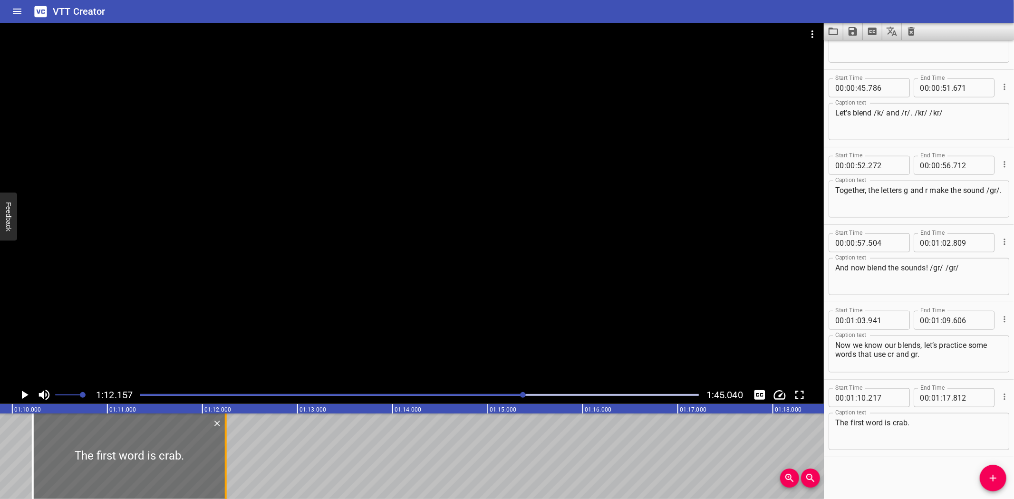
drag, startPoint x: 753, startPoint y: 451, endPoint x: 224, endPoint y: 463, distance: 529.1
click at [225, 463] on div at bounding box center [226, 456] width 2 height 86
type input "12"
type input "247"
click at [989, 474] on icon "Add Cue" at bounding box center [992, 477] width 11 height 11
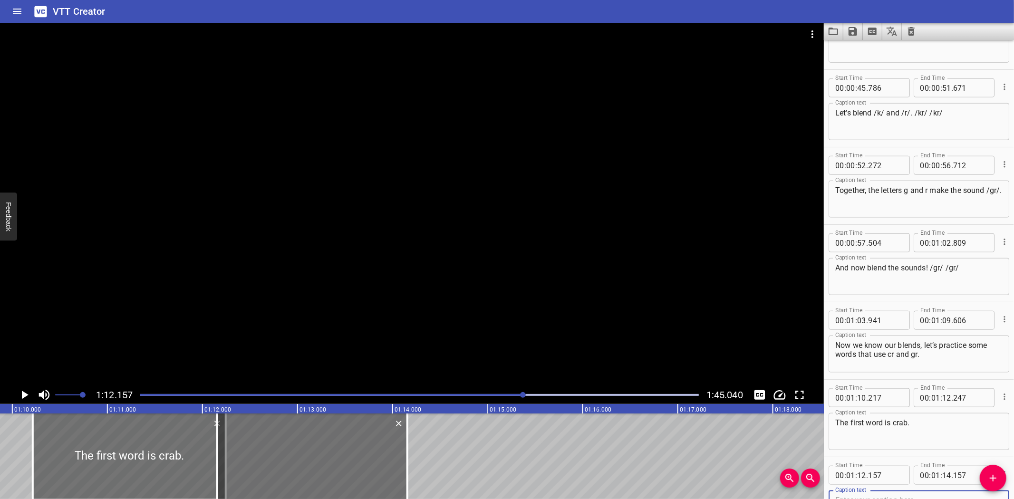
scroll to position [751, 0]
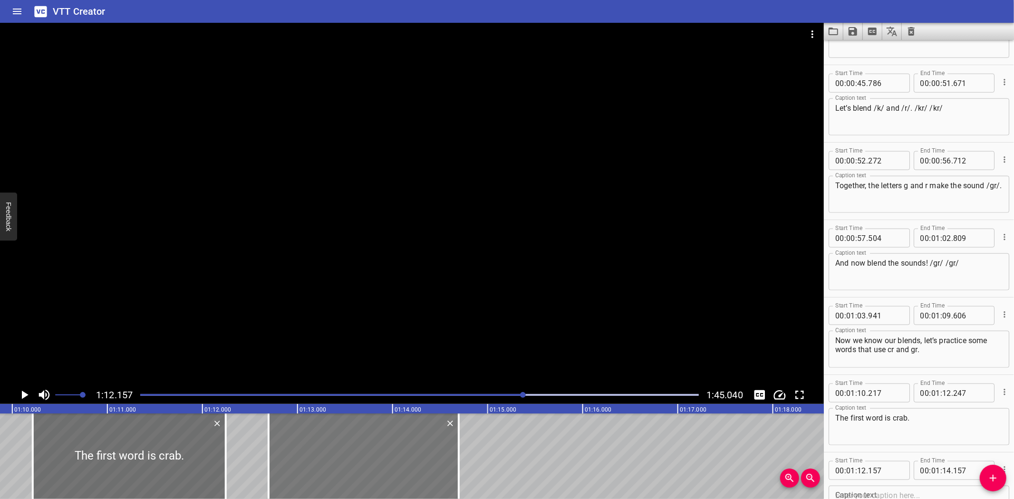
drag, startPoint x: 293, startPoint y: 449, endPoint x: 344, endPoint y: 448, distance: 51.3
click at [344, 448] on div at bounding box center [364, 456] width 190 height 86
type input "697"
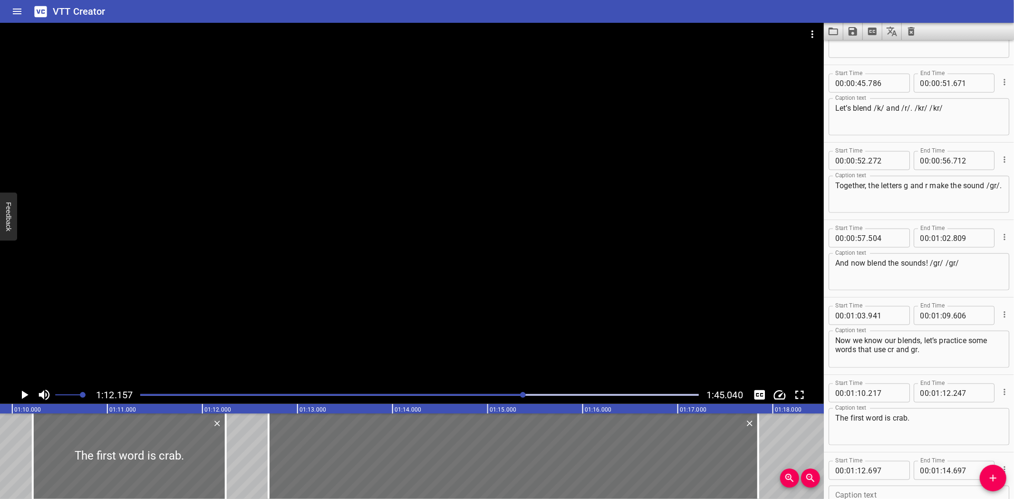
drag, startPoint x: 457, startPoint y: 454, endPoint x: 951, endPoint y: 436, distance: 494.1
click at [757, 444] on div at bounding box center [758, 456] width 2 height 86
type input "17"
type input "842"
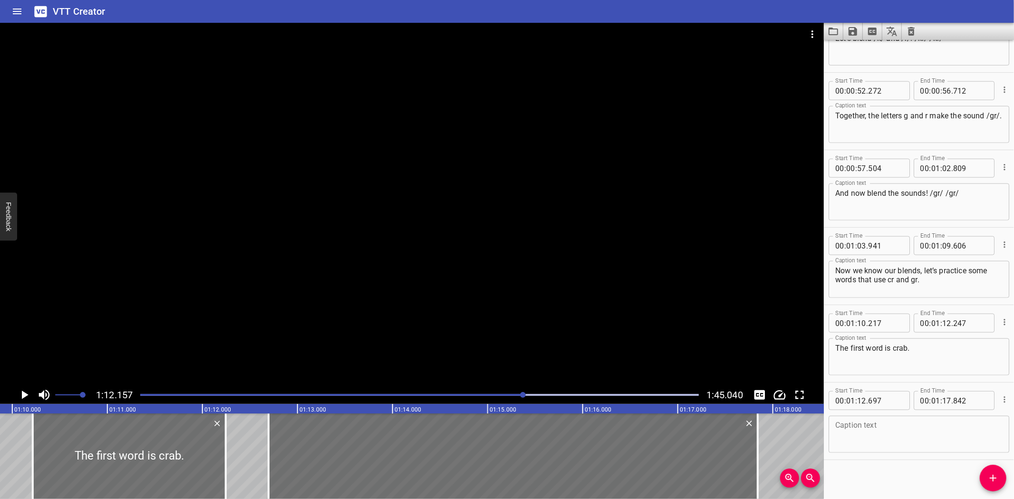
scroll to position [824, 0]
click at [934, 434] on textarea at bounding box center [918, 432] width 167 height 27
paste textarea "That little guy that lives in a shell and might pinch you. What blend do you he…"
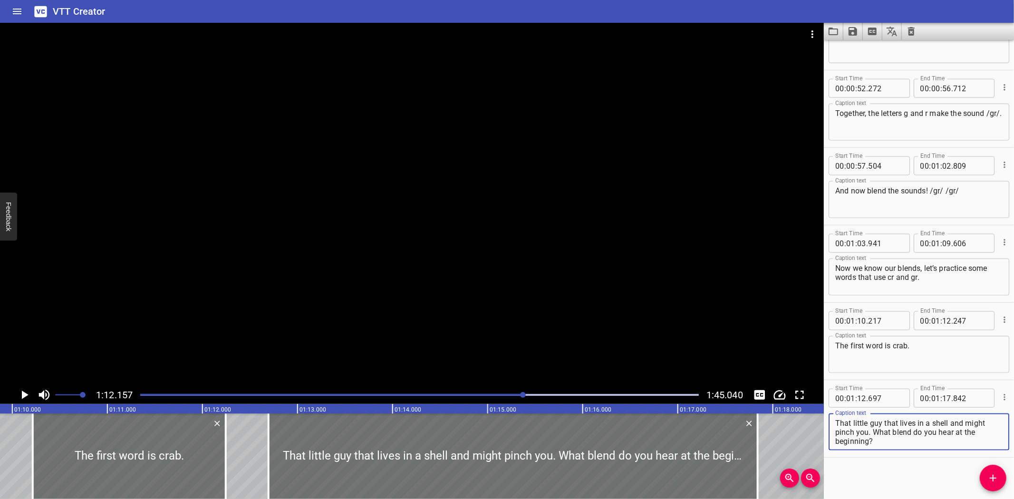
click at [23, 389] on icon "Play/Pause" at bounding box center [24, 395] width 14 height 14
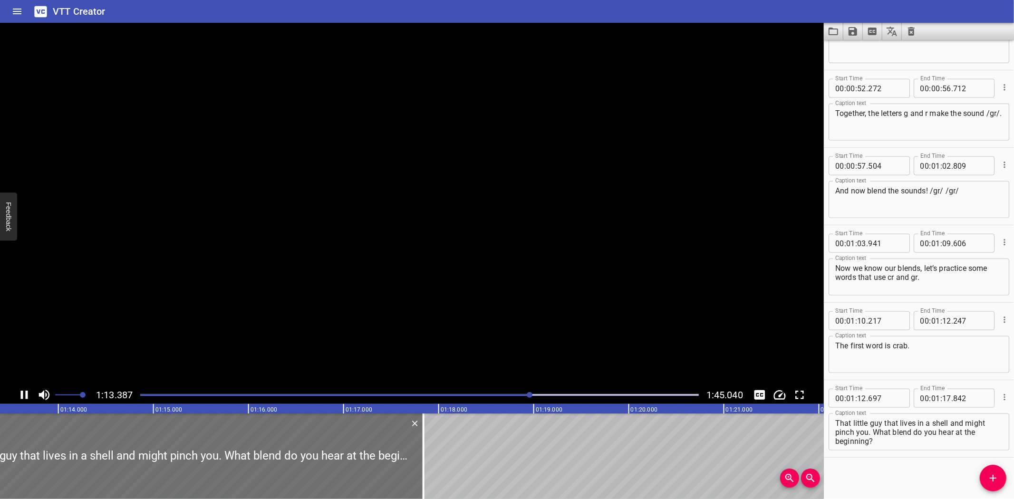
click at [23, 389] on icon "Play/Pause" at bounding box center [24, 395] width 14 height 14
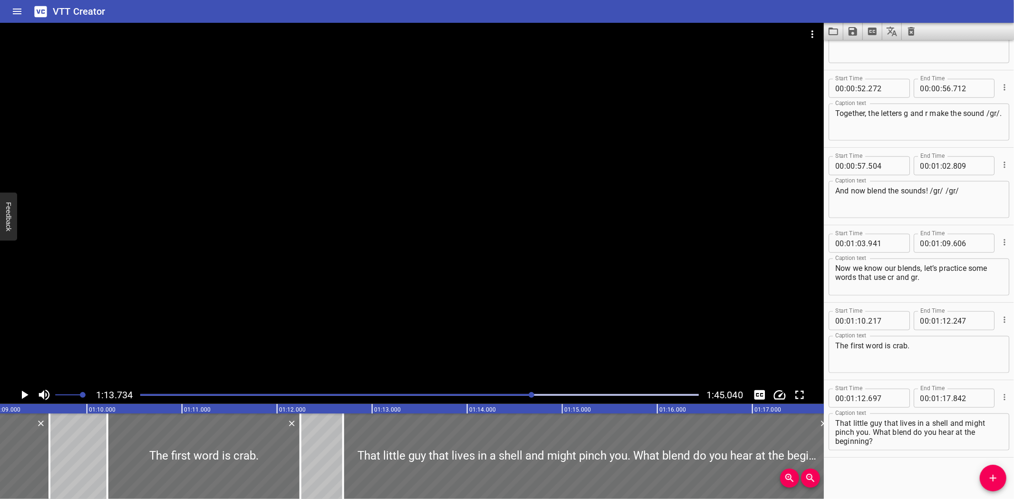
scroll to position [0, 6537]
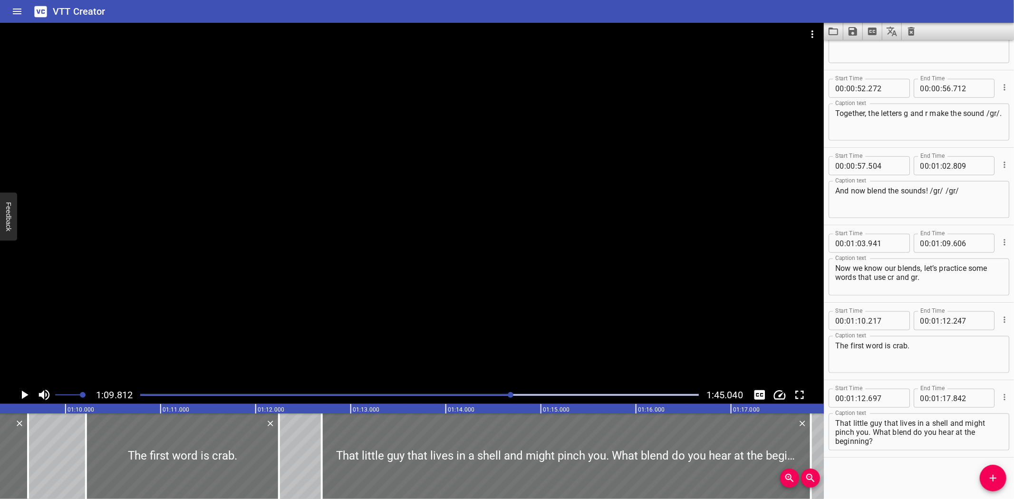
scroll to position [0, 6635]
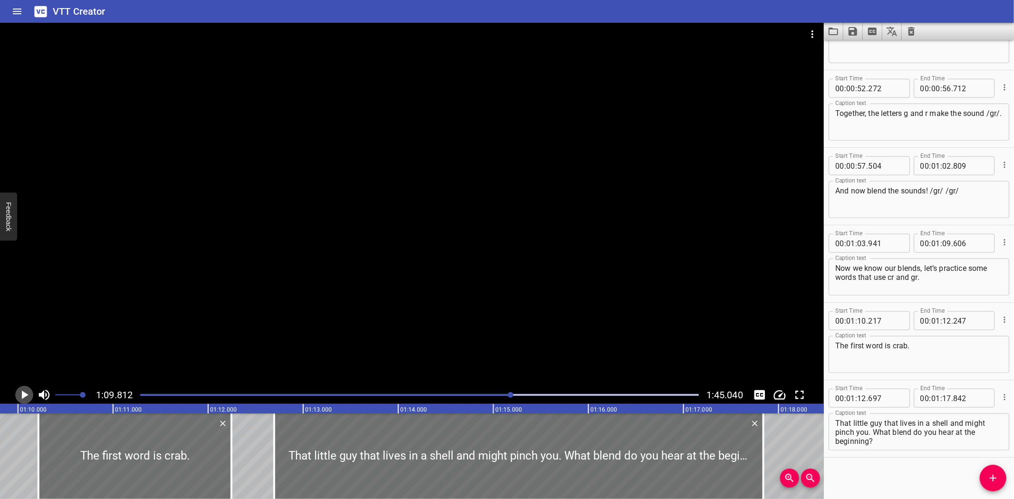
click at [22, 390] on icon "Play/Pause" at bounding box center [24, 395] width 14 height 14
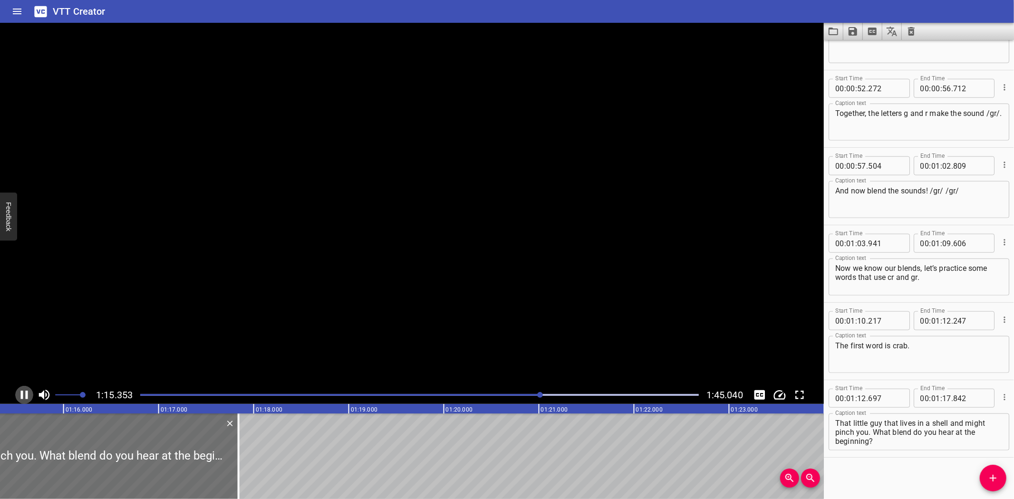
click at [22, 390] on icon "Play/Pause" at bounding box center [24, 395] width 14 height 14
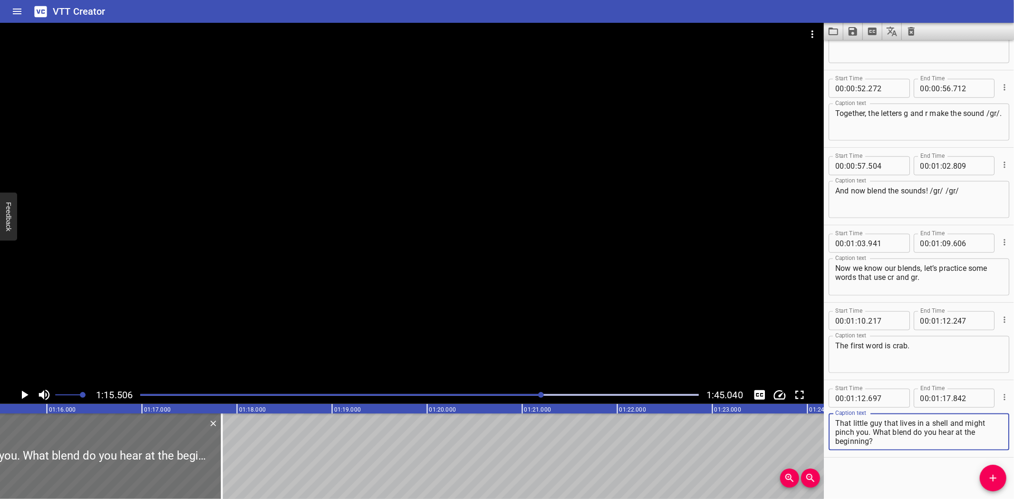
click at [916, 444] on textarea "That little guy that lives in a shell and might pinch you. What blend do you he…" at bounding box center [918, 432] width 167 height 27
paste textarea "Let’s sound it out: /k/ – /r/ – /a/ – /b/. Crab"
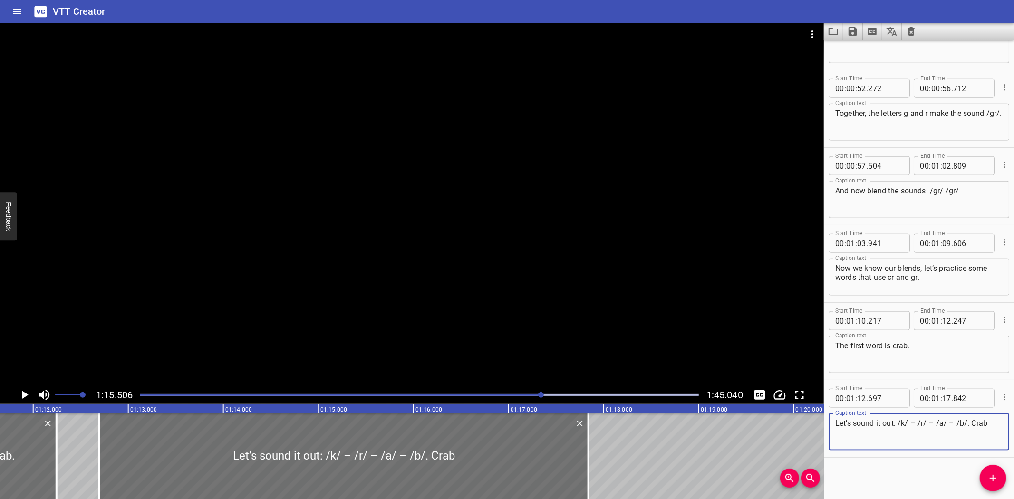
scroll to position [0, 6803]
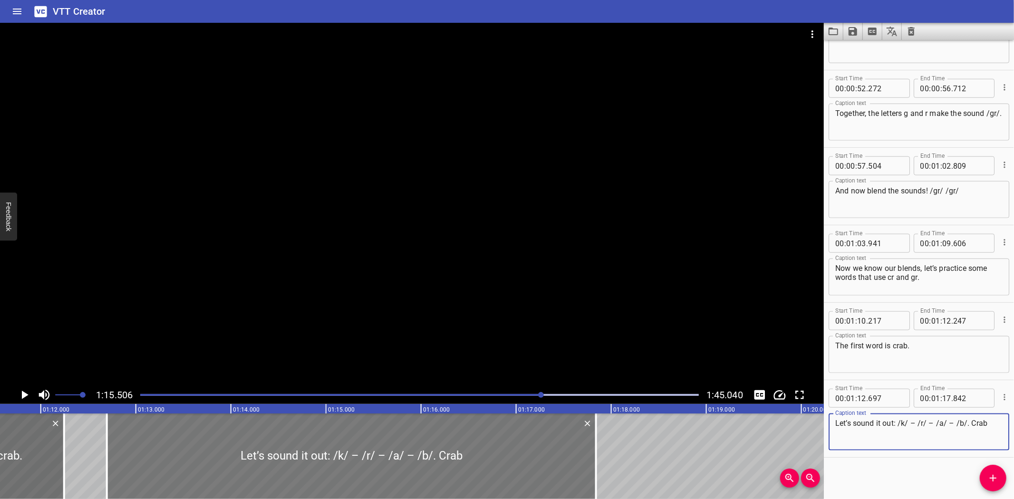
type textarea "Let’s sound it out: /k/ – /r/ – /a/ – /b/. Crab"
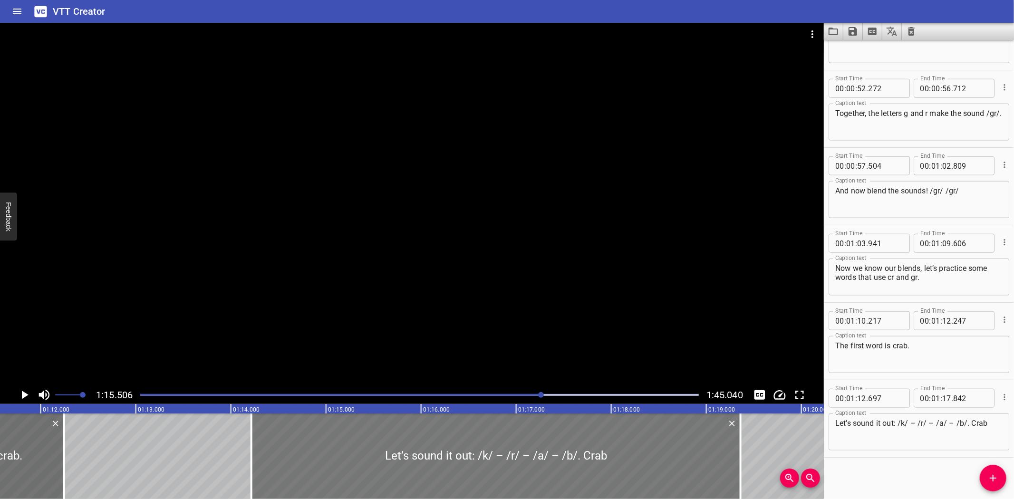
drag, startPoint x: 590, startPoint y: 451, endPoint x: 735, endPoint y: 450, distance: 144.5
click at [735, 450] on div "Let’s sound it out: /k/ – /r/ – /a/ – /b/. Crab" at bounding box center [495, 456] width 489 height 86
type input "14"
type input "217"
type input "19"
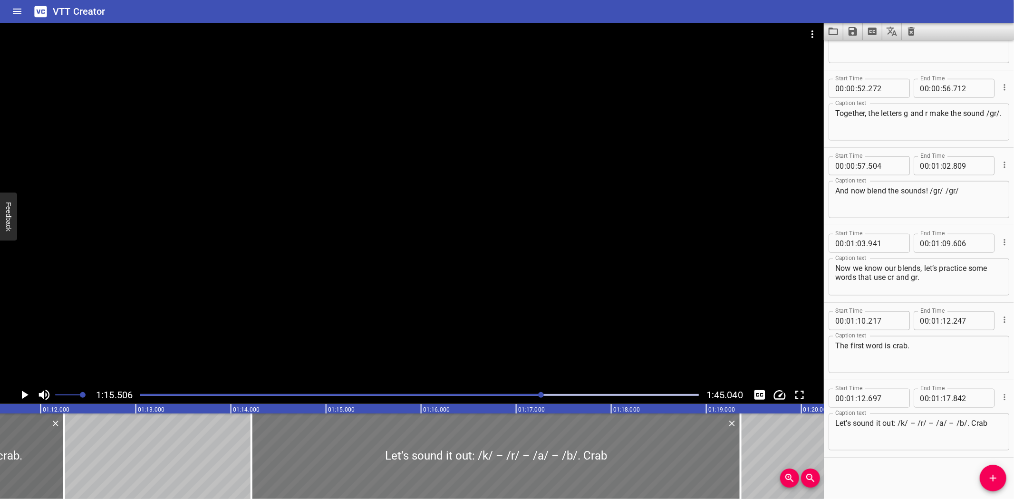
type input "362"
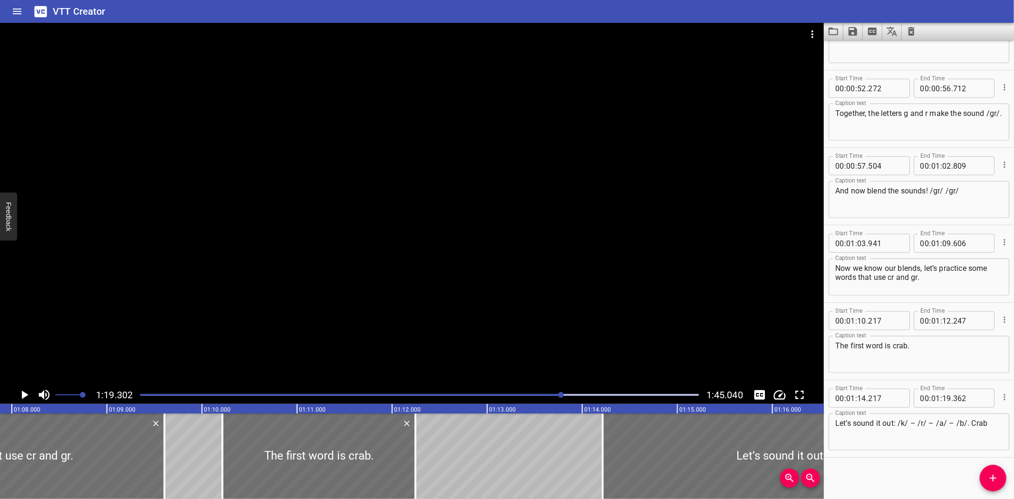
scroll to position [0, 6460]
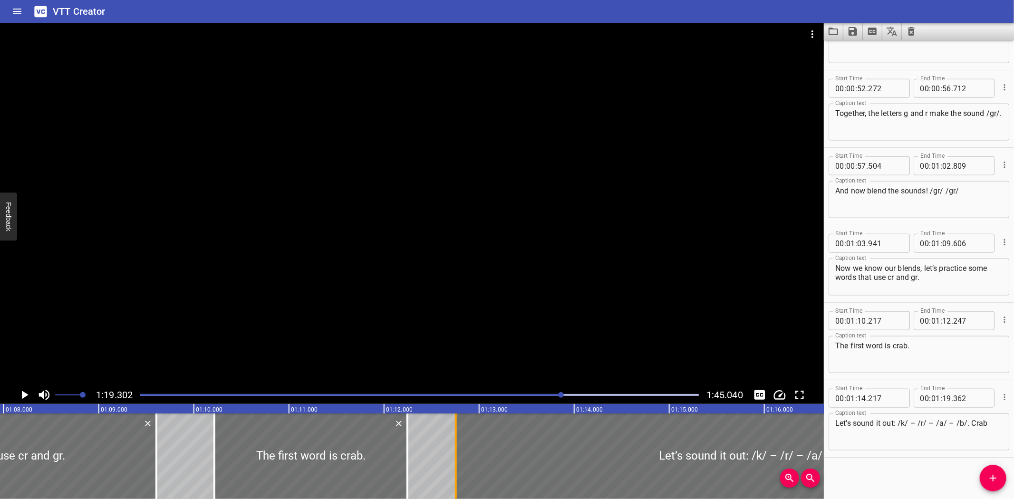
drag, startPoint x: 593, startPoint y: 468, endPoint x: 454, endPoint y: 472, distance: 138.9
click at [455, 472] on div at bounding box center [456, 456] width 2 height 86
type input "12"
type input "757"
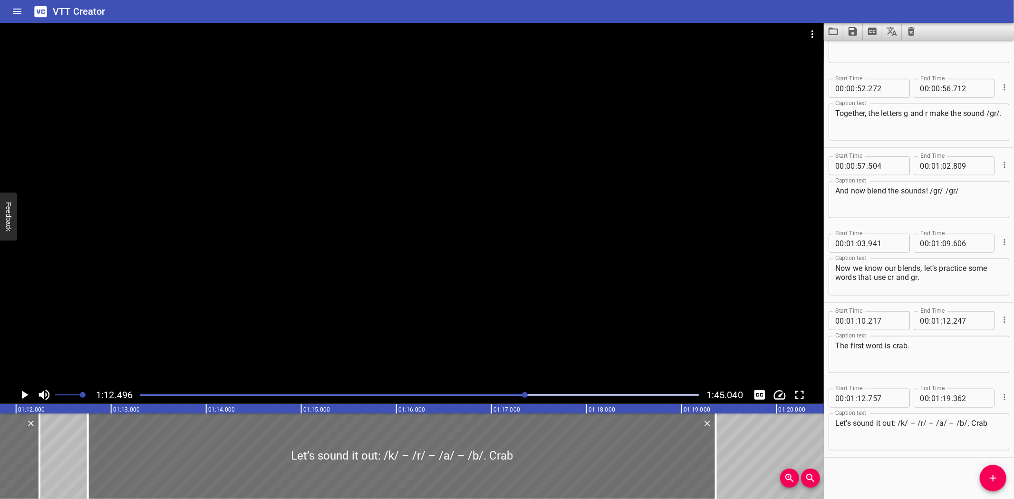
scroll to position [0, 6890]
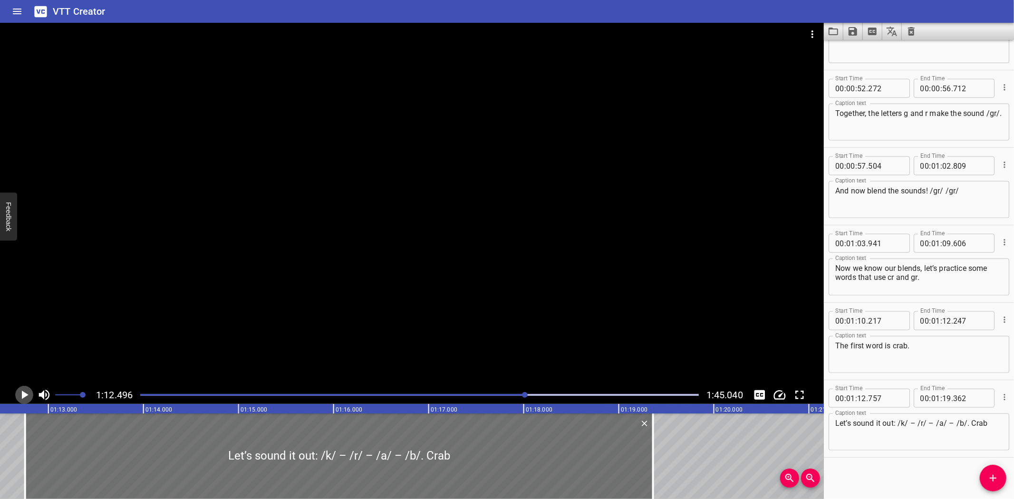
click at [20, 389] on icon "Play/Pause" at bounding box center [24, 395] width 14 height 14
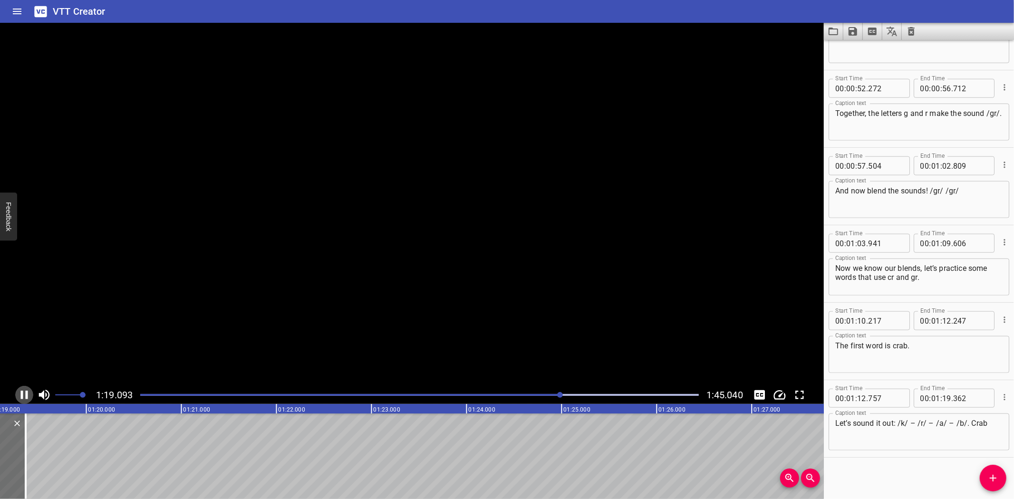
click at [20, 390] on icon "Play/Pause" at bounding box center [24, 395] width 14 height 14
click at [24, 393] on icon "Play/Pause" at bounding box center [25, 395] width 7 height 9
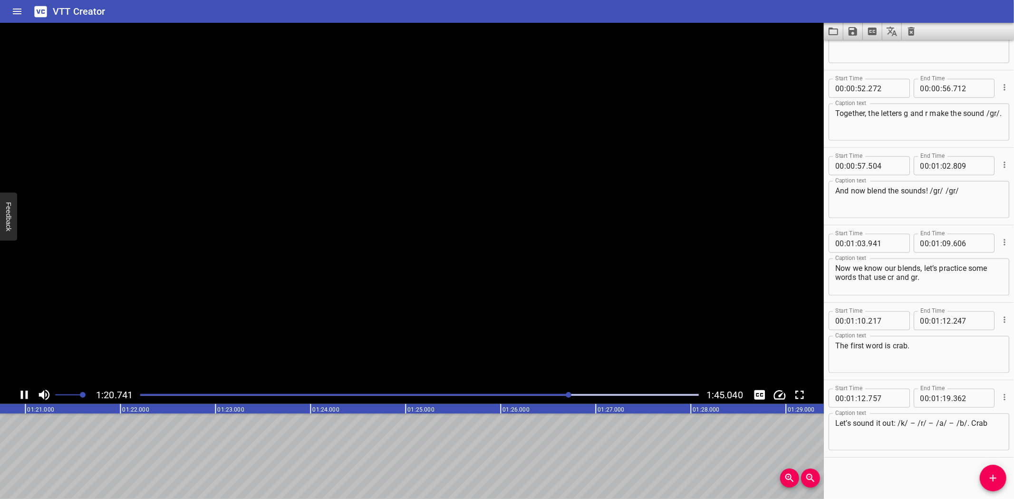
click at [24, 393] on icon "Play/Pause" at bounding box center [24, 395] width 14 height 14
drag, startPoint x: 992, startPoint y: 481, endPoint x: 557, endPoint y: 469, distance: 435.5
click at [987, 481] on icon "Add Cue" at bounding box center [992, 477] width 11 height 11
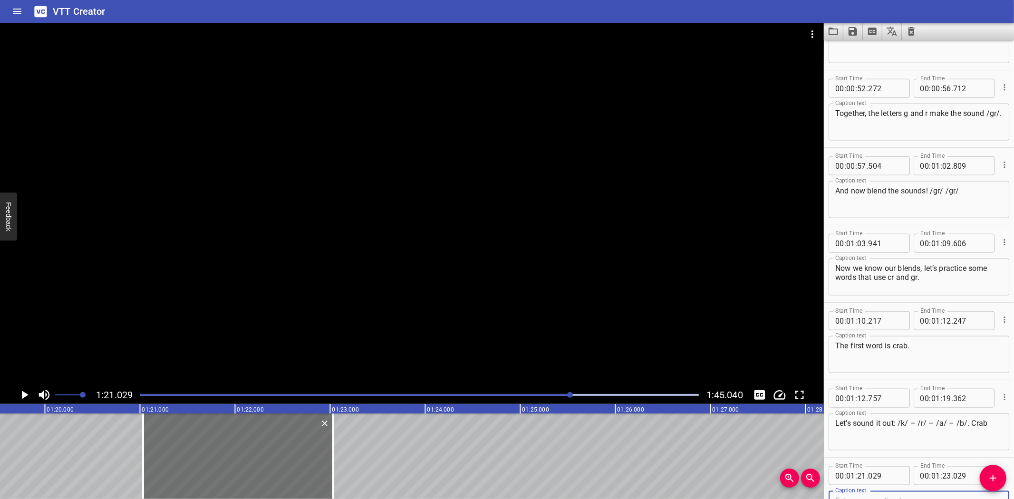
scroll to position [829, 0]
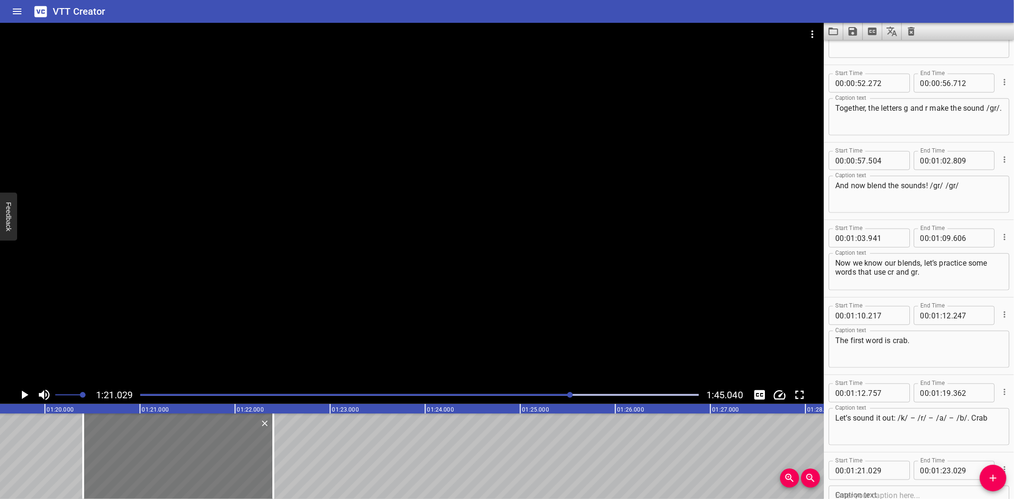
drag, startPoint x: 262, startPoint y: 451, endPoint x: 202, endPoint y: 454, distance: 60.0
click at [202, 454] on div at bounding box center [178, 456] width 190 height 86
type input "20"
type input "399"
type input "22"
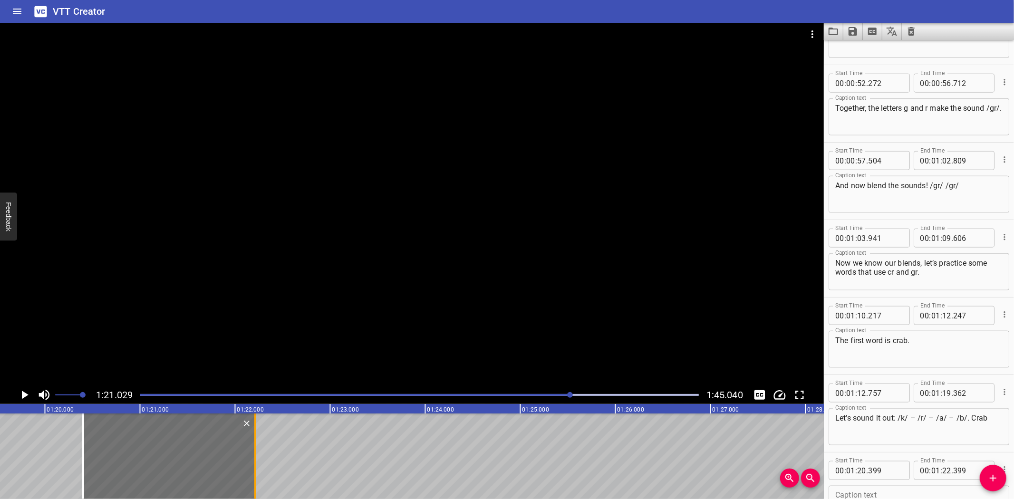
drag, startPoint x: 270, startPoint y: 461, endPoint x: 251, endPoint y: 463, distance: 19.1
click at [251, 463] on div at bounding box center [255, 456] width 10 height 86
type input "199"
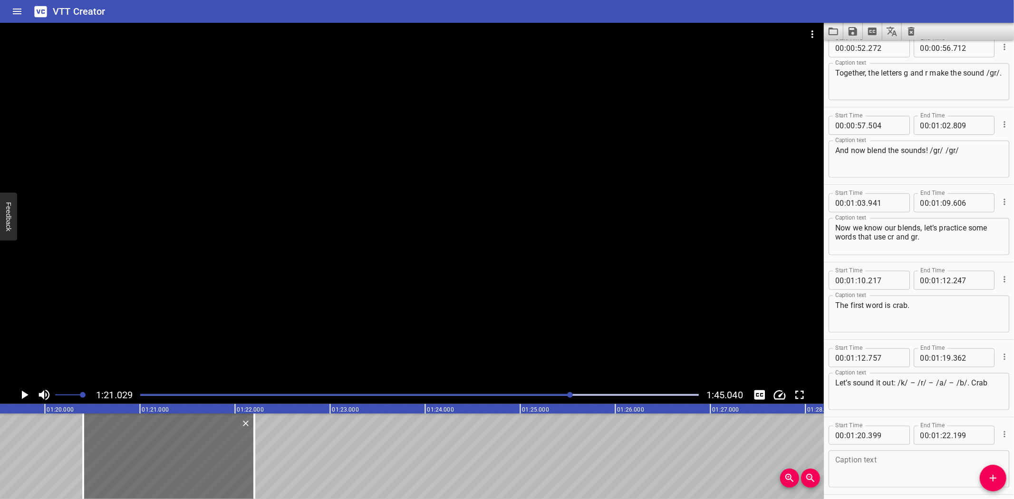
scroll to position [901, 0]
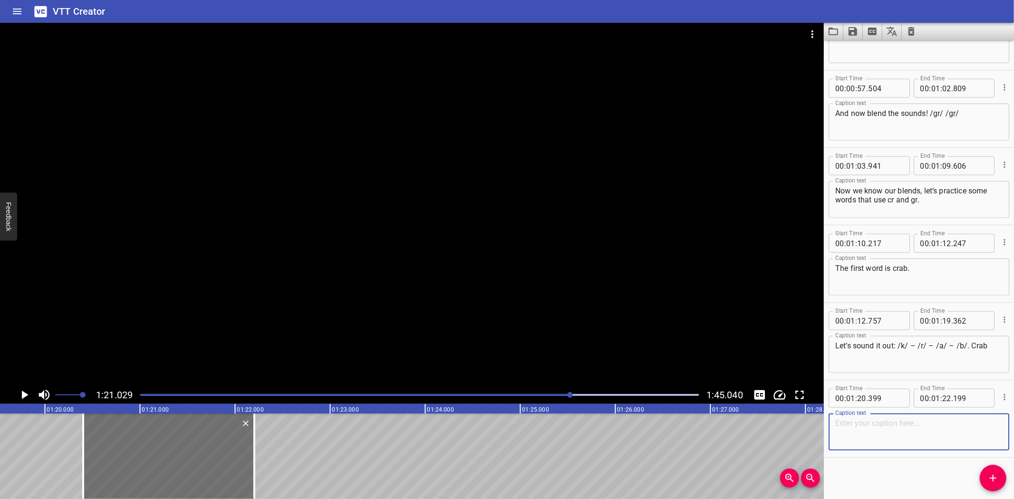
click at [863, 433] on textarea at bounding box center [918, 432] width 167 height 27
paste textarea "The next word is crash."
type textarea "The next word is crash."
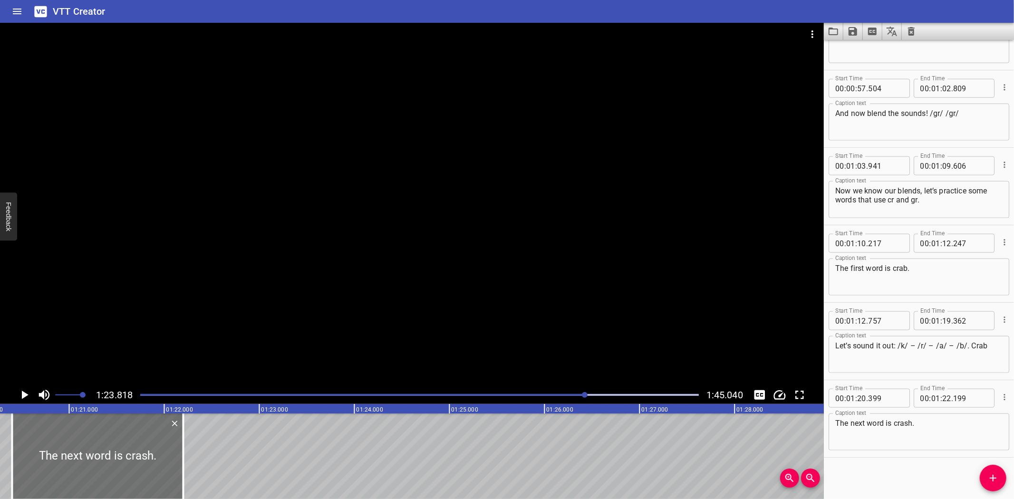
scroll to position [0, 7607]
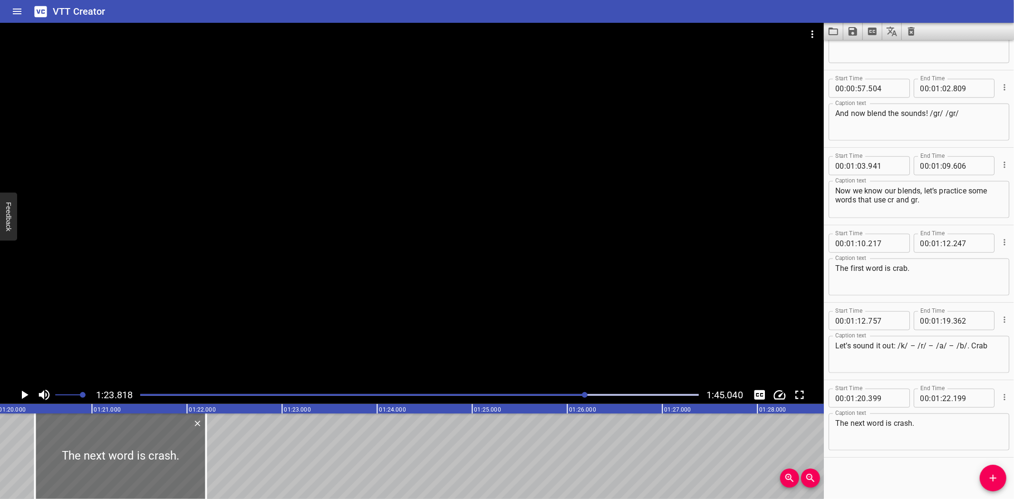
click at [26, 394] on icon "Play/Pause" at bounding box center [25, 395] width 7 height 9
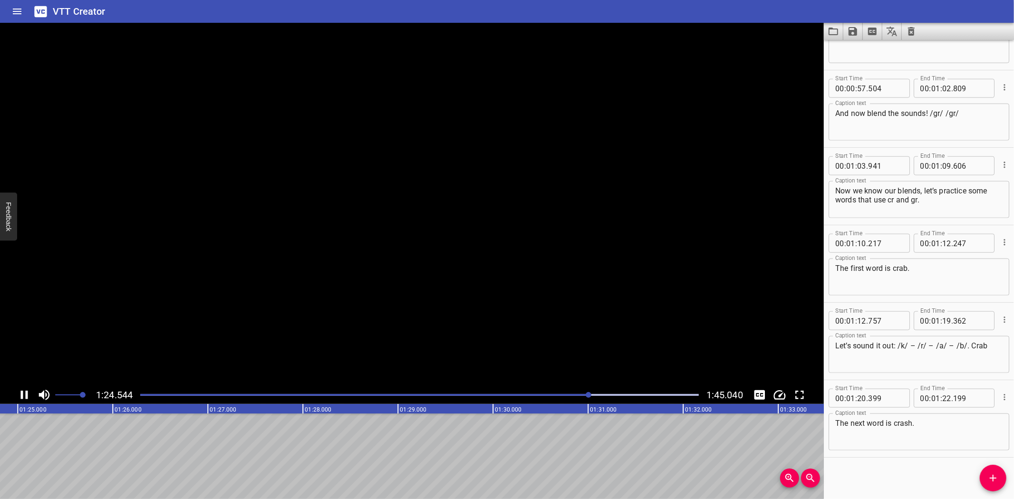
click at [26, 394] on icon "Play/Pause" at bounding box center [24, 395] width 7 height 9
drag, startPoint x: 989, startPoint y: 477, endPoint x: 963, endPoint y: 477, distance: 25.7
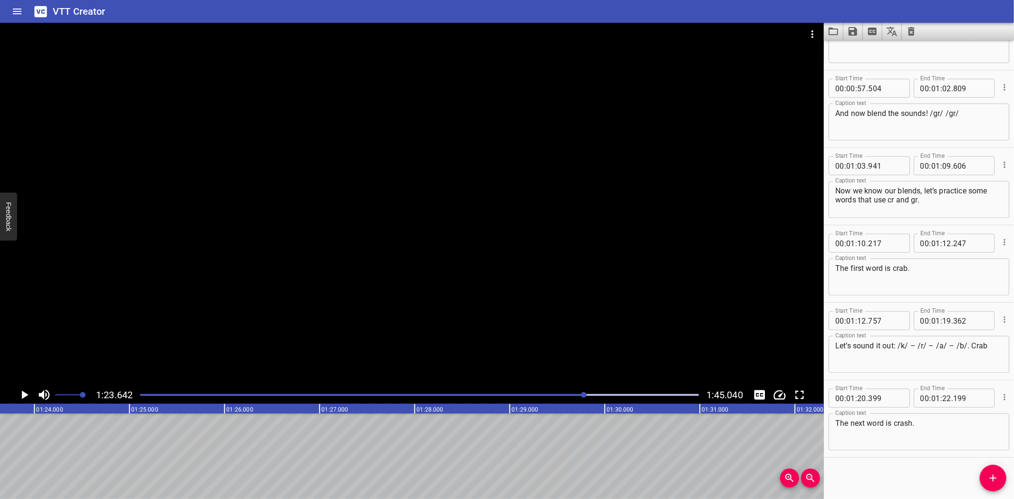
click at [987, 477] on icon "Add Cue" at bounding box center [992, 477] width 11 height 11
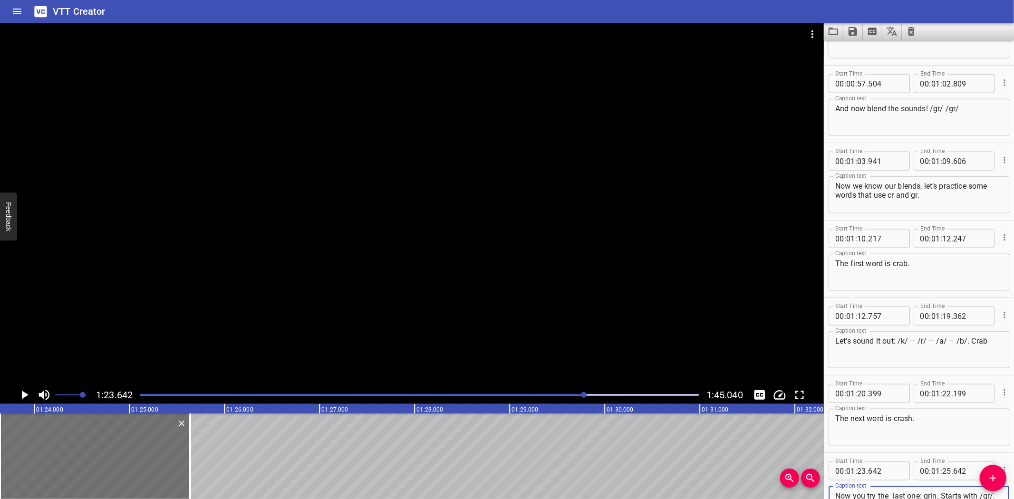
scroll to position [915, 0]
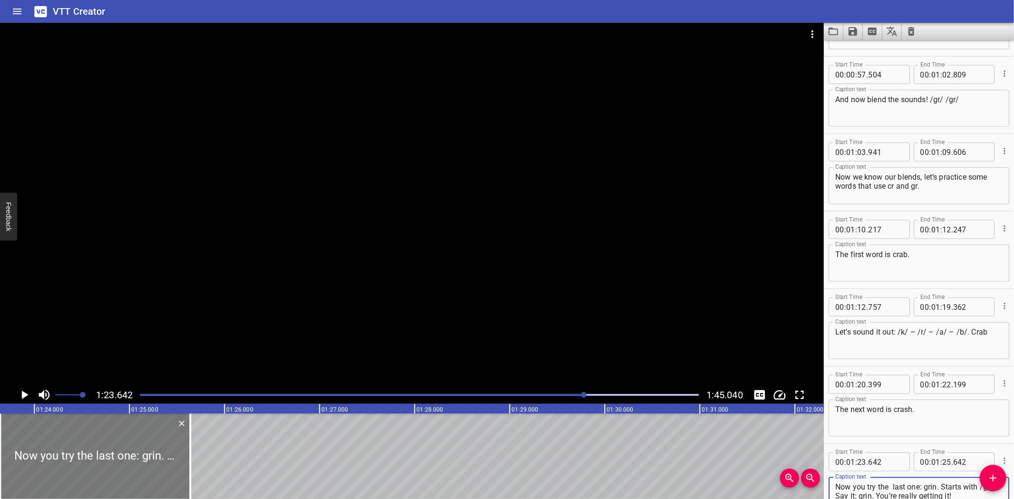
type textarea "Now you try the last one: grin. Starts with /gr/. Say it: grin. You’re really g…"
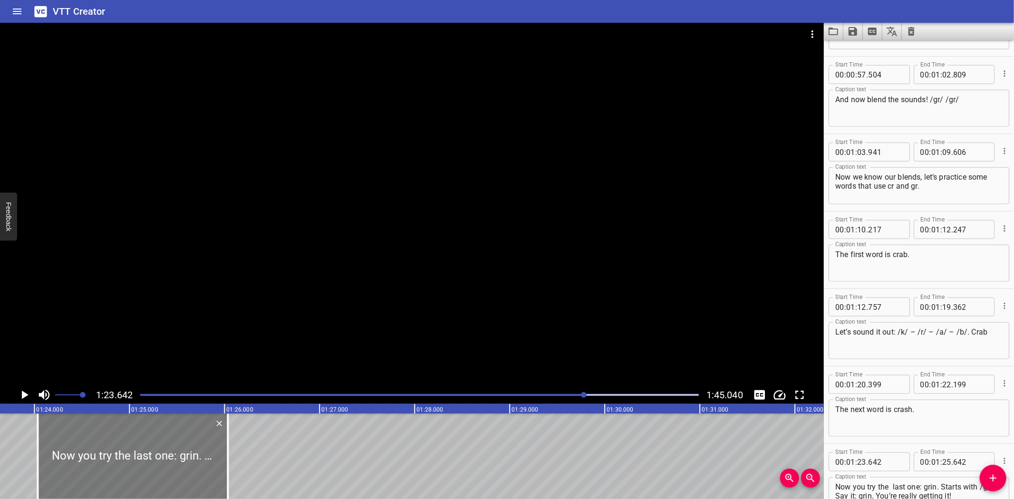
drag, startPoint x: 45, startPoint y: 449, endPoint x: 83, endPoint y: 452, distance: 37.7
click at [82, 448] on div at bounding box center [133, 456] width 190 height 86
type input "24"
type input "032"
type input "26"
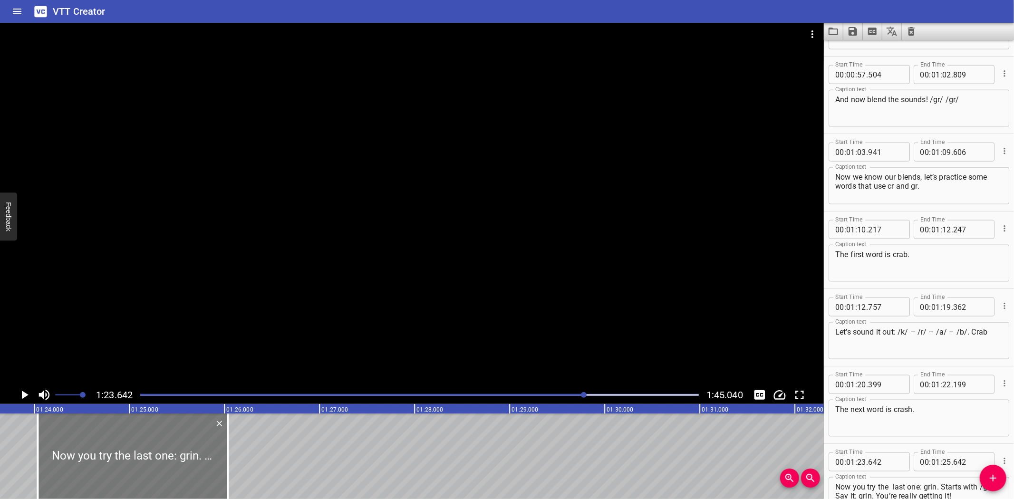
type input "032"
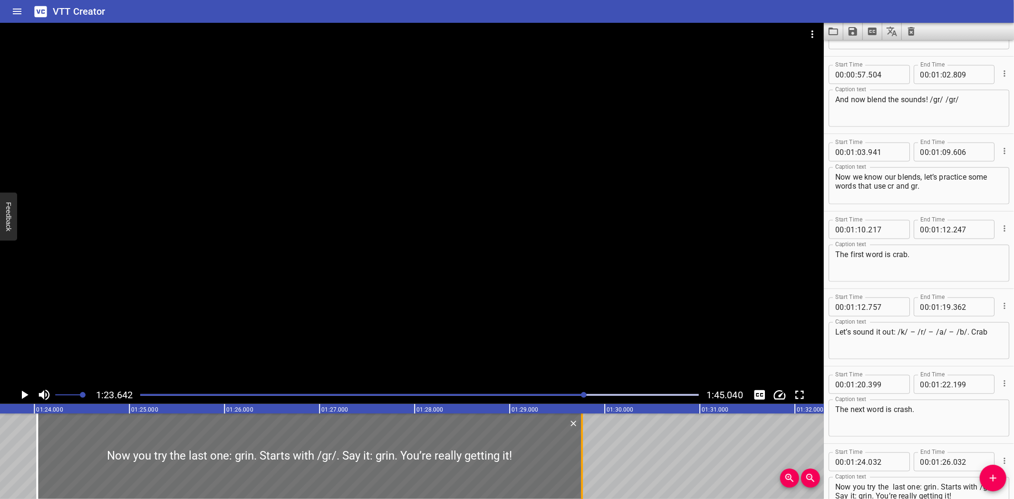
drag, startPoint x: 226, startPoint y: 464, endPoint x: 580, endPoint y: 470, distance: 354.6
click at [581, 470] on div at bounding box center [582, 456] width 2 height 86
type input "29"
type input "762"
drag, startPoint x: 9, startPoint y: 441, endPoint x: 17, endPoint y: 393, distance: 49.1
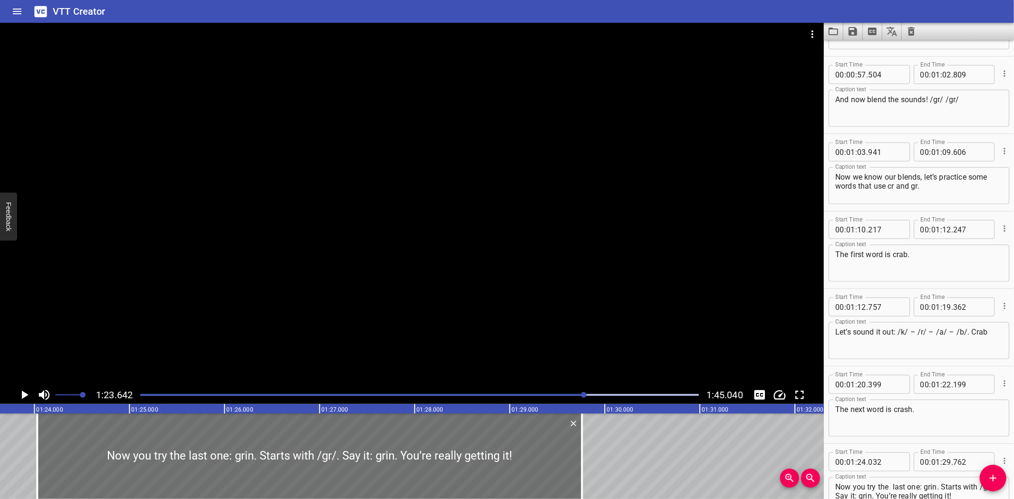
click at [25, 393] on icon "Play/Pause" at bounding box center [25, 395] width 7 height 9
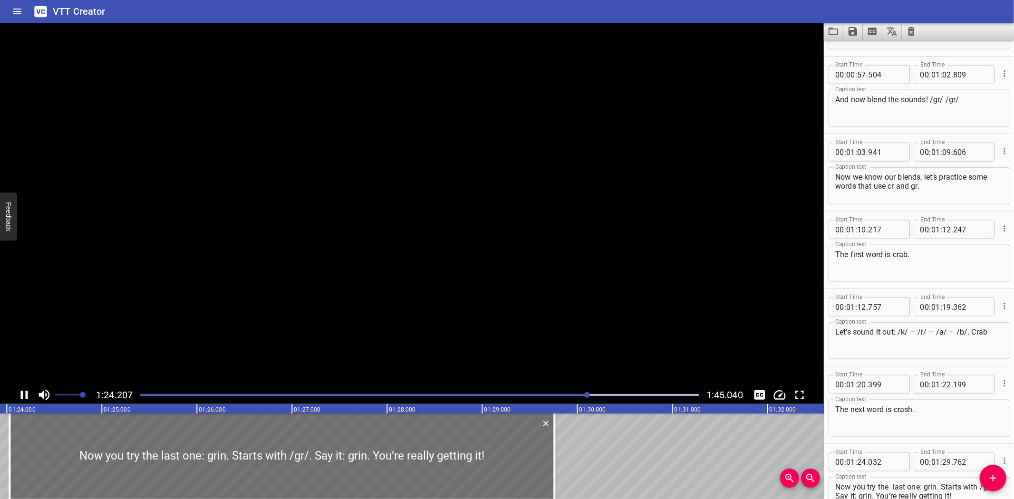
scroll to position [979, 0]
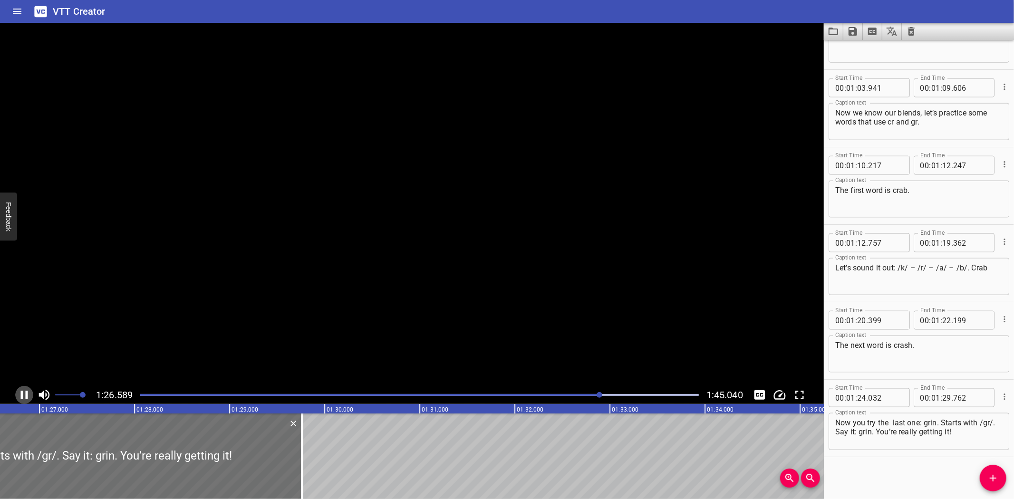
click at [25, 393] on icon "Play/Pause" at bounding box center [24, 395] width 14 height 14
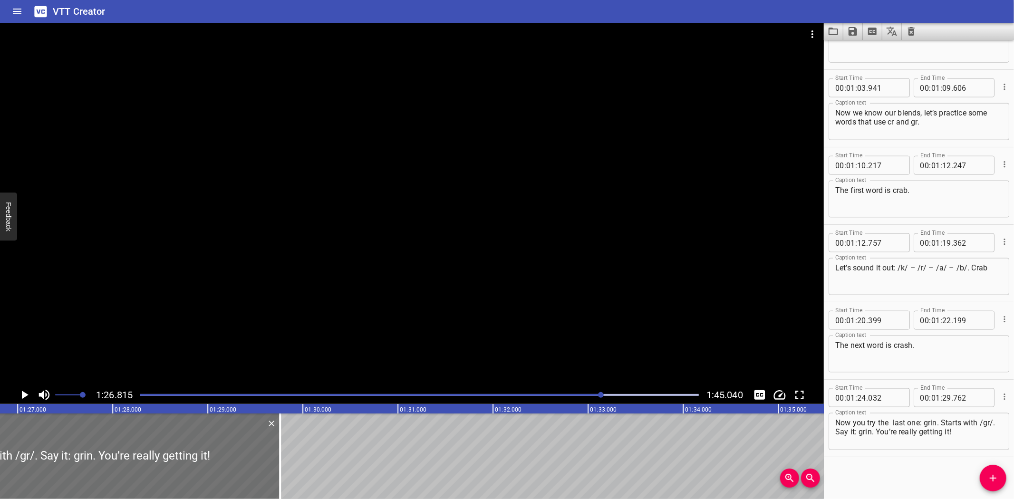
click at [893, 423] on textarea "Now you try the last one: grin. Starts with /gr/. Say it: grin. You’re really g…" at bounding box center [918, 431] width 167 height 27
type textarea "Now you try the last one: grin. Starts with /gr/. Say it: grin. You’re really g…"
click at [21, 395] on icon "Play/Pause" at bounding box center [24, 395] width 14 height 14
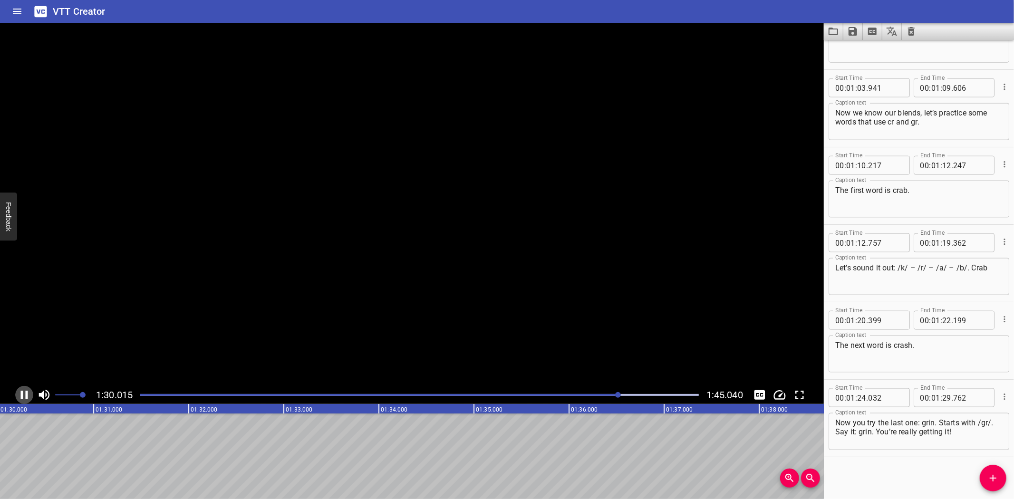
click at [21, 395] on icon "Play/Pause" at bounding box center [24, 395] width 7 height 9
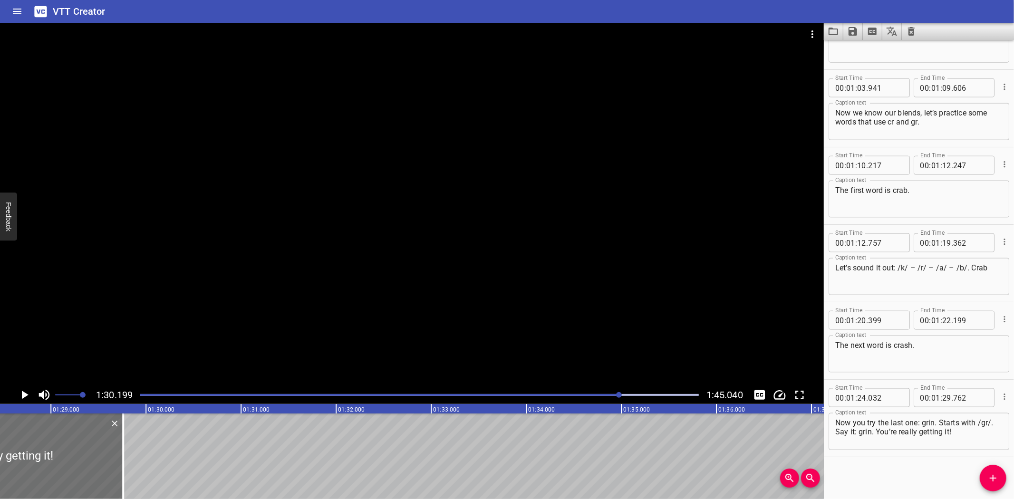
scroll to position [0, 8319]
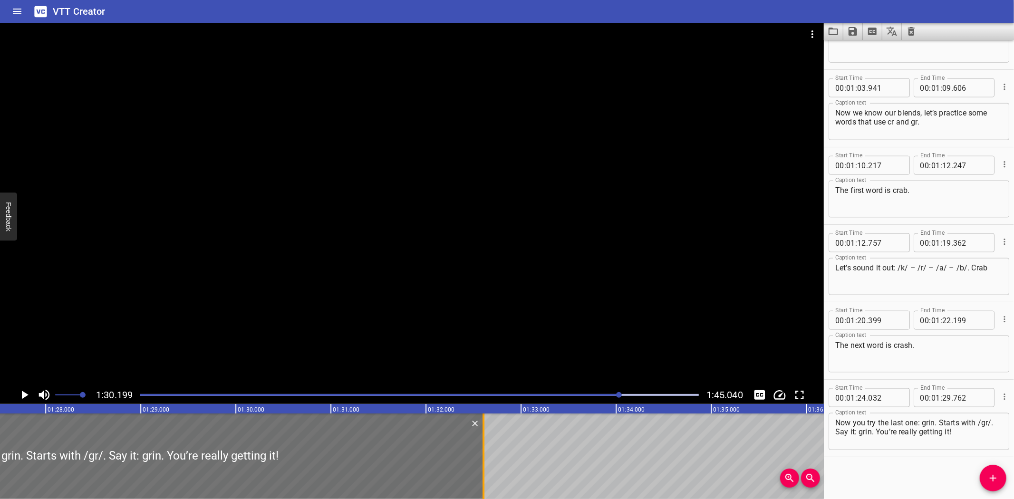
drag, startPoint x: 210, startPoint y: 459, endPoint x: 480, endPoint y: 460, distance: 270.4
click at [480, 460] on div at bounding box center [484, 456] width 10 height 86
type input "32"
type input "607"
click at [4, 434] on div at bounding box center [75, 456] width 815 height 86
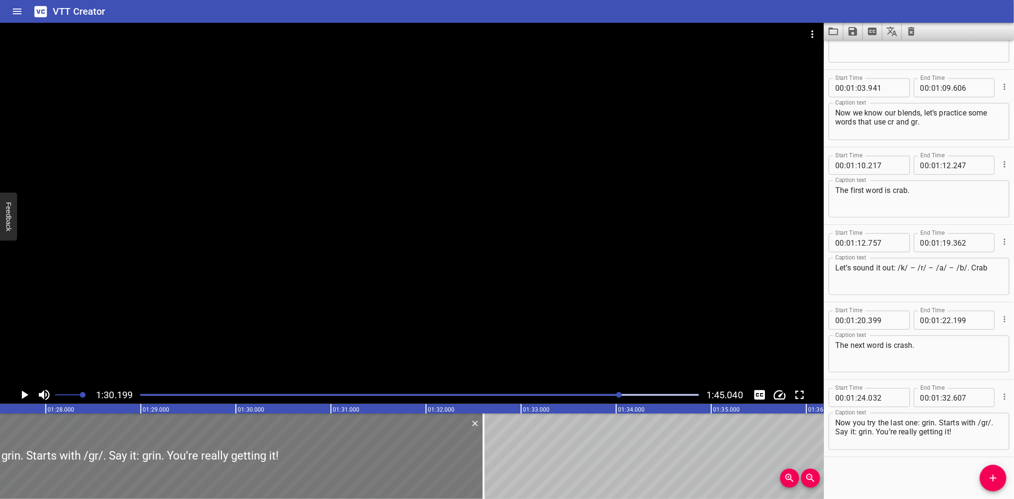
type input "022"
type input "597"
click at [21, 394] on icon "Play/Pause" at bounding box center [24, 395] width 14 height 14
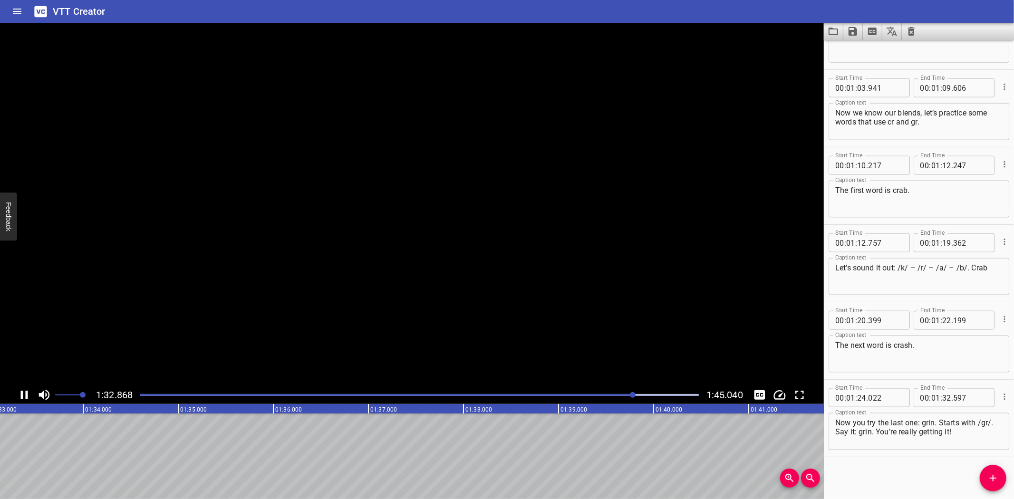
click at [21, 394] on icon "Play/Pause" at bounding box center [24, 395] width 7 height 9
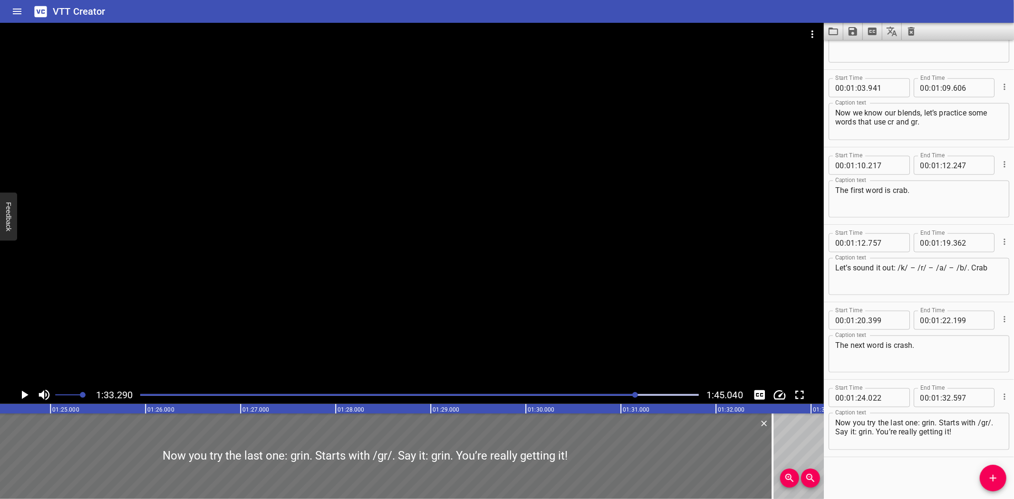
scroll to position [0, 8037]
drag, startPoint x: 959, startPoint y: 431, endPoint x: 877, endPoint y: 430, distance: 82.2
click at [877, 430] on textarea "Now you try the last one: grin. Starts with /gr/. Say it: grin. You’re really g…" at bounding box center [918, 431] width 167 height 27
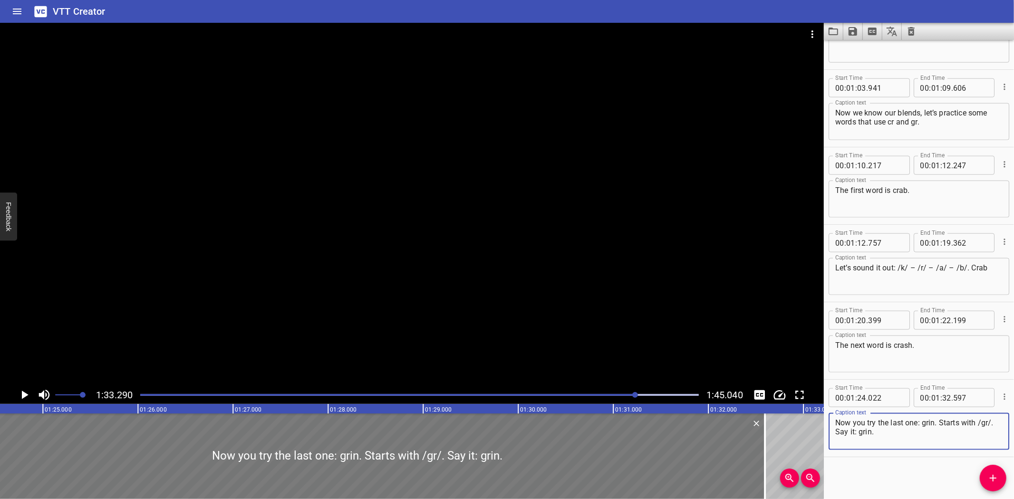
type textarea "Now you try the last one: grin. Starts with /gr/. Say it: grin."
click at [26, 441] on div at bounding box center [357, 456] width 815 height 86
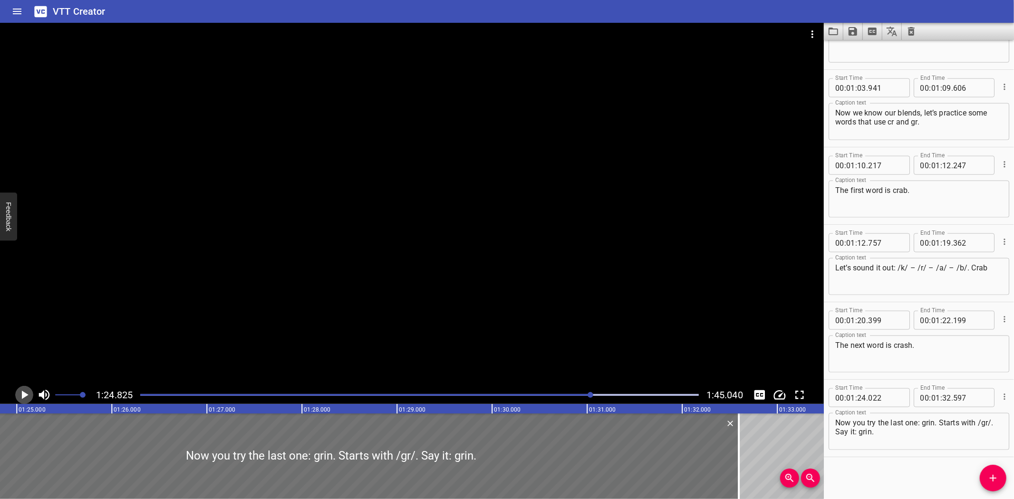
click at [22, 393] on icon "Play/Pause" at bounding box center [25, 395] width 7 height 9
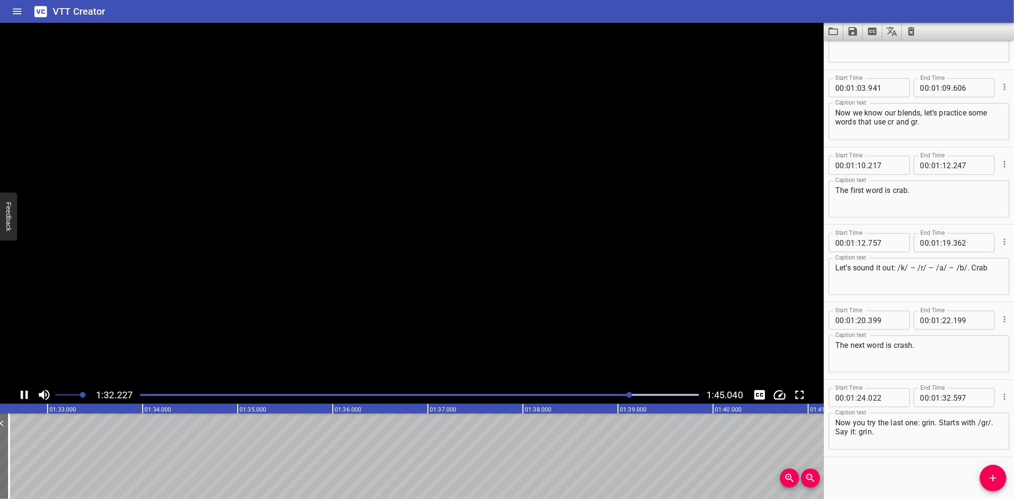
click at [21, 381] on video at bounding box center [412, 204] width 824 height 363
click at [22, 391] on icon "Play/Pause" at bounding box center [24, 395] width 14 height 14
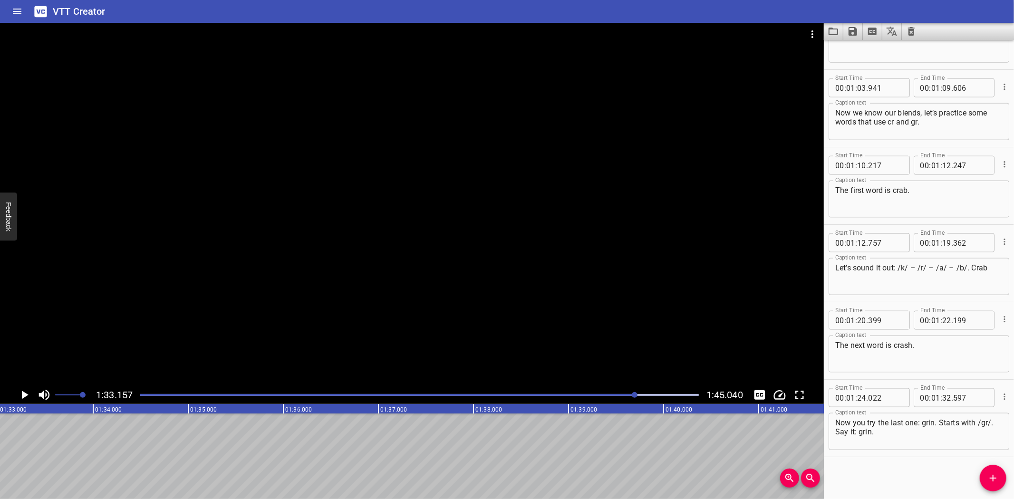
scroll to position [0, 8854]
drag, startPoint x: 992, startPoint y: 478, endPoint x: 668, endPoint y: 474, distance: 324.2
click at [991, 478] on icon "Add Cue" at bounding box center [992, 478] width 7 height 7
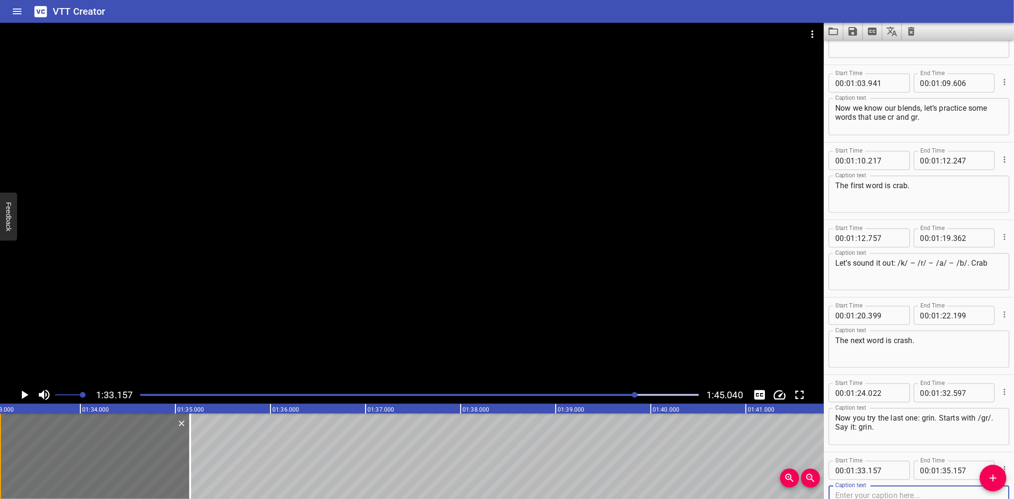
scroll to position [0, 8851]
drag, startPoint x: 12, startPoint y: 447, endPoint x: 21, endPoint y: 447, distance: 9.0
click at [21, 447] on div at bounding box center [17, 456] width 10 height 86
type input "298"
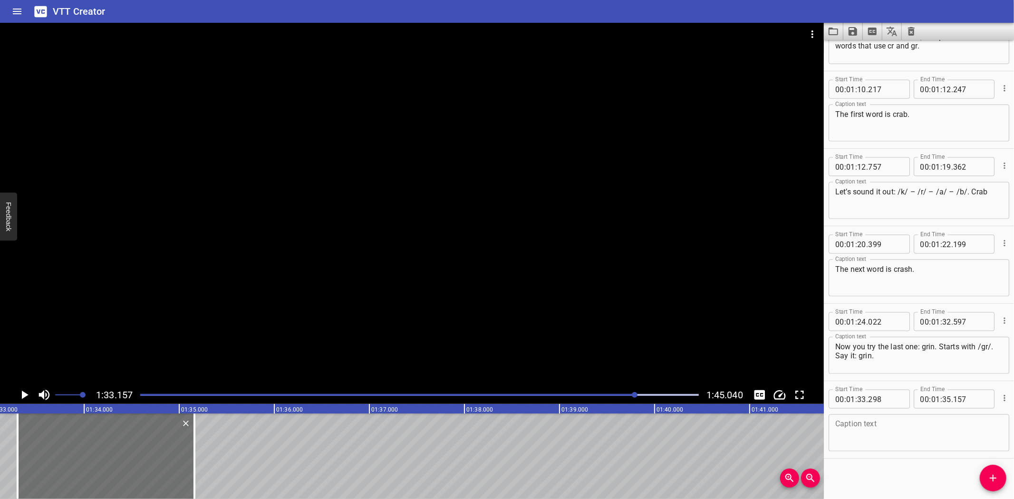
scroll to position [1056, 0]
click at [908, 435] on textarea at bounding box center [918, 432] width 167 height 27
paste textarea "You’re really getting it!"
click at [20, 399] on icon "Play/Pause" at bounding box center [24, 395] width 14 height 14
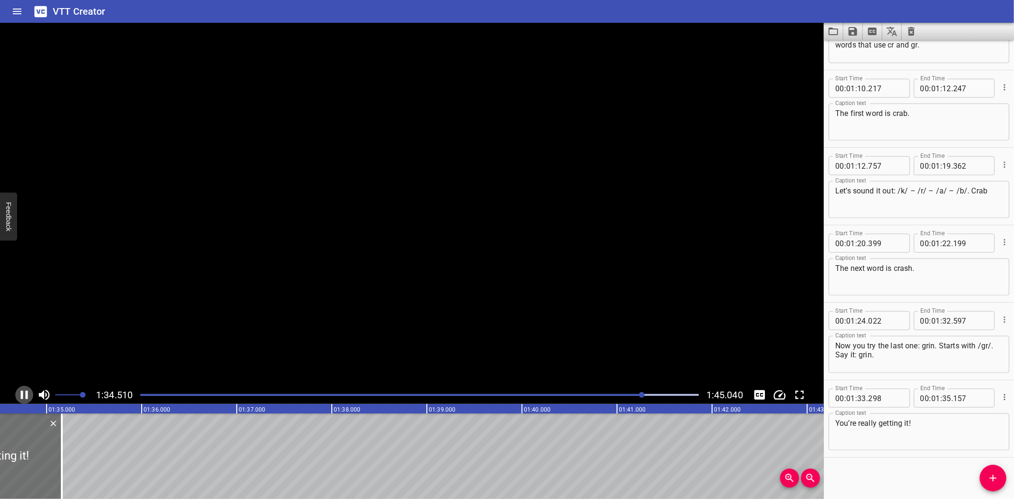
click at [20, 399] on icon "Play/Pause" at bounding box center [24, 395] width 14 height 14
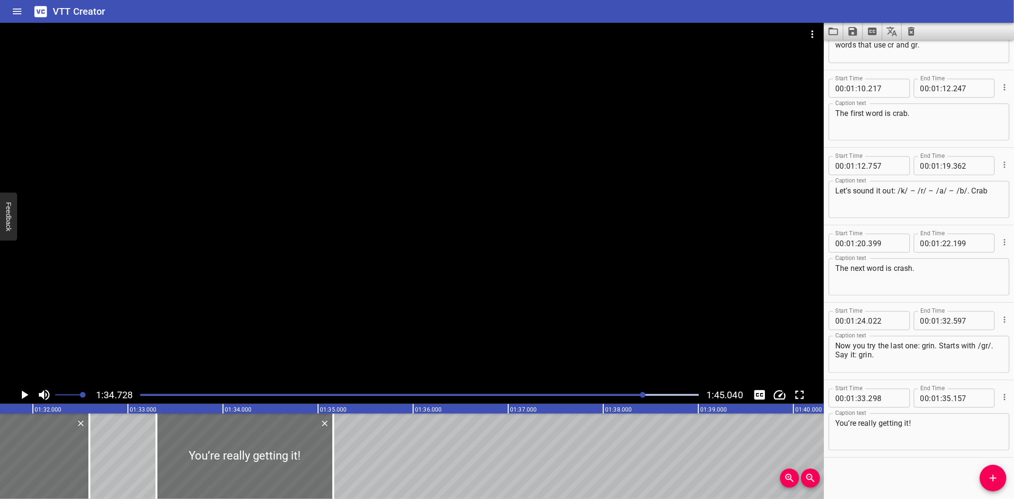
scroll to position [0, 8704]
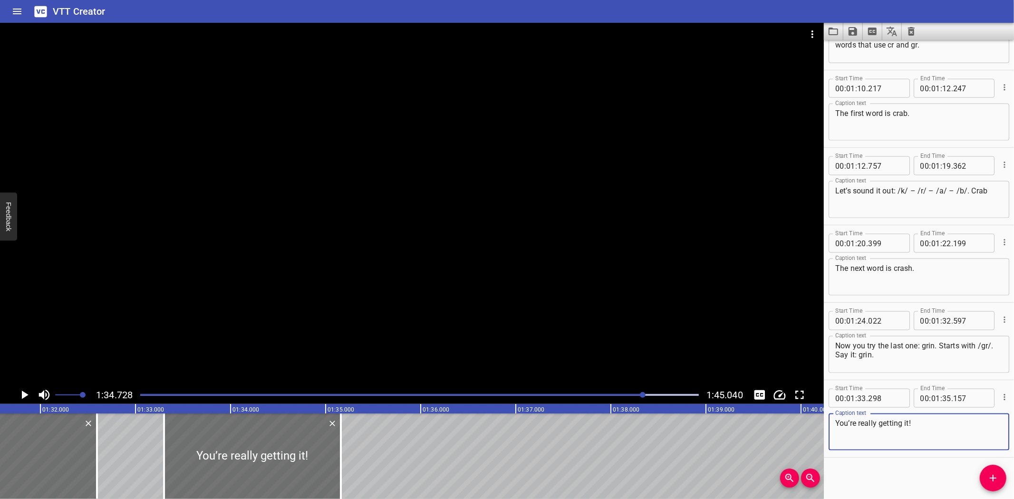
click at [835, 422] on textarea "You’re really getting it!" at bounding box center [918, 432] width 167 height 27
type textarea "Yes! You’re really getting it!"
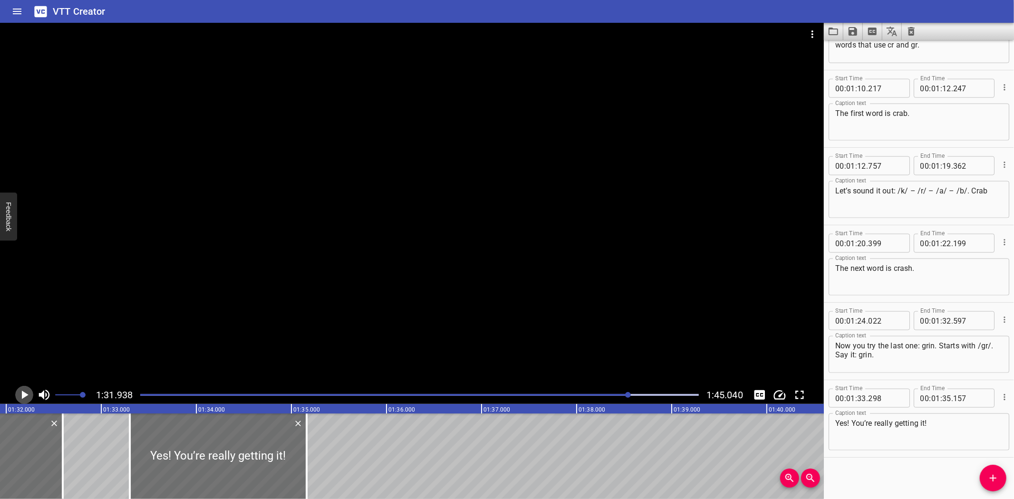
click at [24, 393] on icon "Play/Pause" at bounding box center [25, 395] width 7 height 9
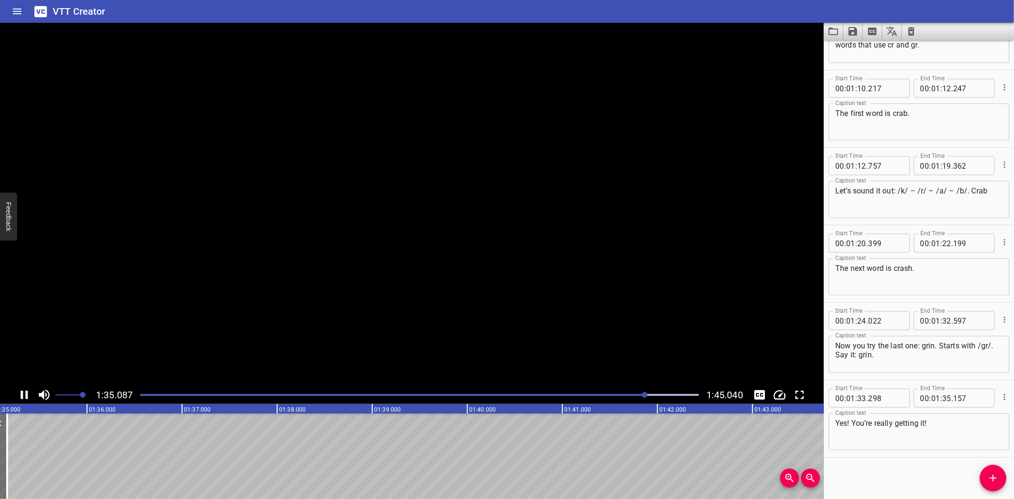
click at [24, 393] on icon "Play/Pause" at bounding box center [24, 395] width 14 height 14
click at [993, 477] on icon "Add Cue" at bounding box center [992, 478] width 7 height 7
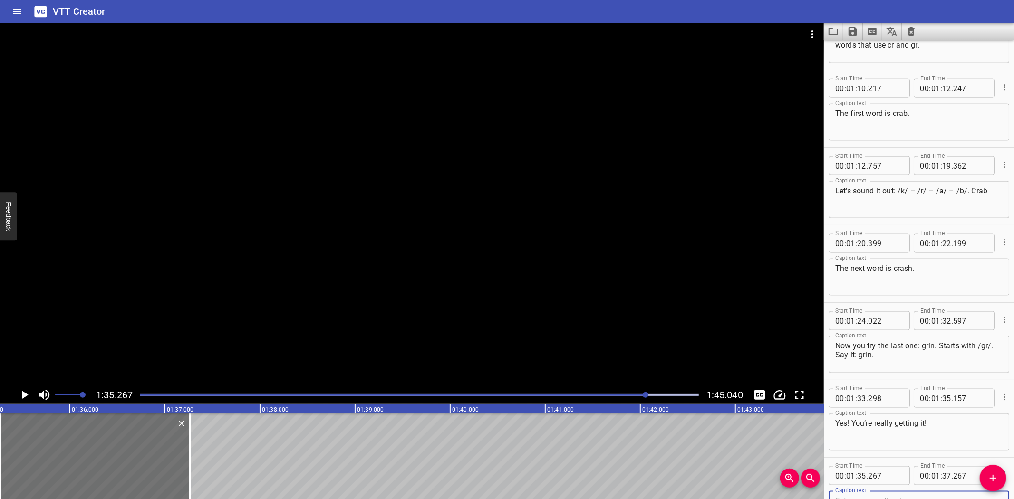
scroll to position [1061, 0]
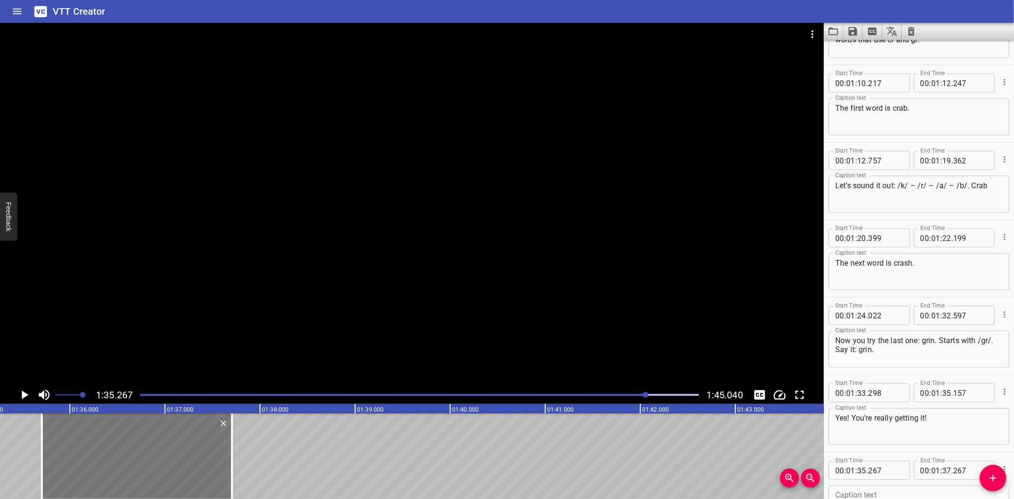
drag, startPoint x: 26, startPoint y: 448, endPoint x: 67, endPoint y: 447, distance: 41.8
click at [67, 447] on div at bounding box center [137, 456] width 190 height 86
type input "712"
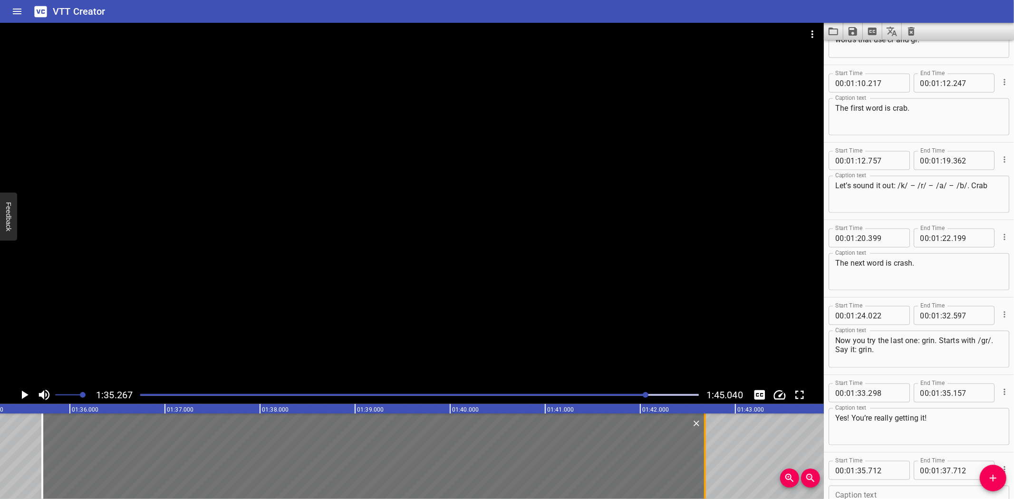
drag, startPoint x: 231, startPoint y: 460, endPoint x: 702, endPoint y: 459, distance: 471.0
click at [704, 459] on div at bounding box center [705, 456] width 2 height 86
type input "42"
type input "667"
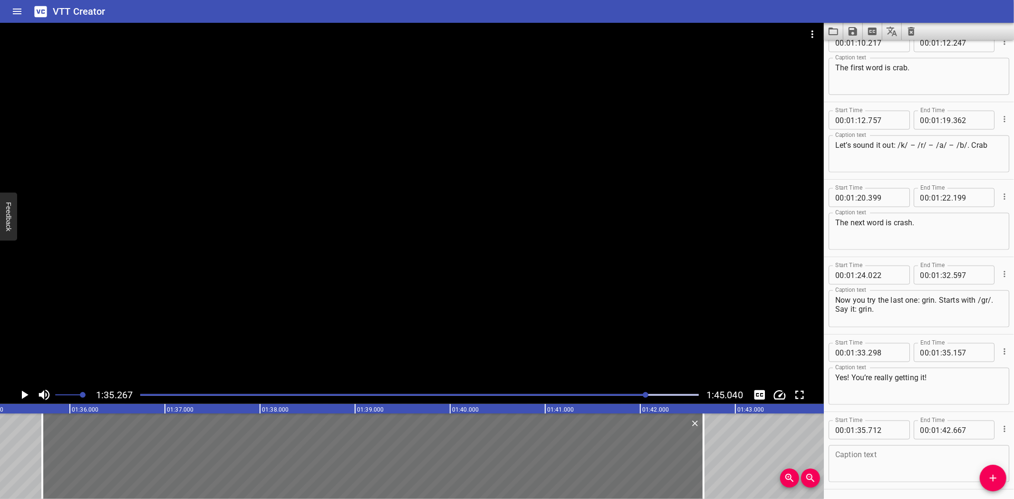
scroll to position [1133, 0]
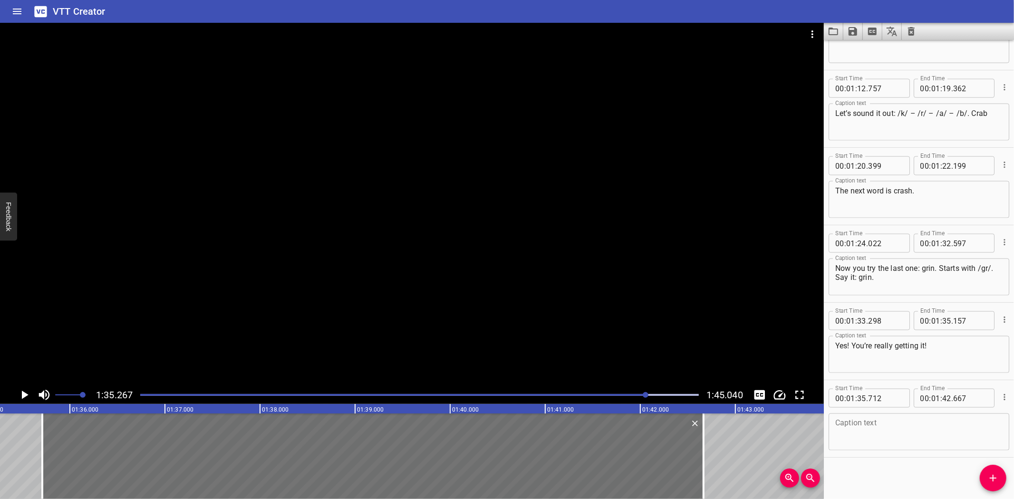
click at [879, 433] on textarea at bounding box center [918, 432] width 167 height 27
paste textarea "crib, crane, grill, grape."
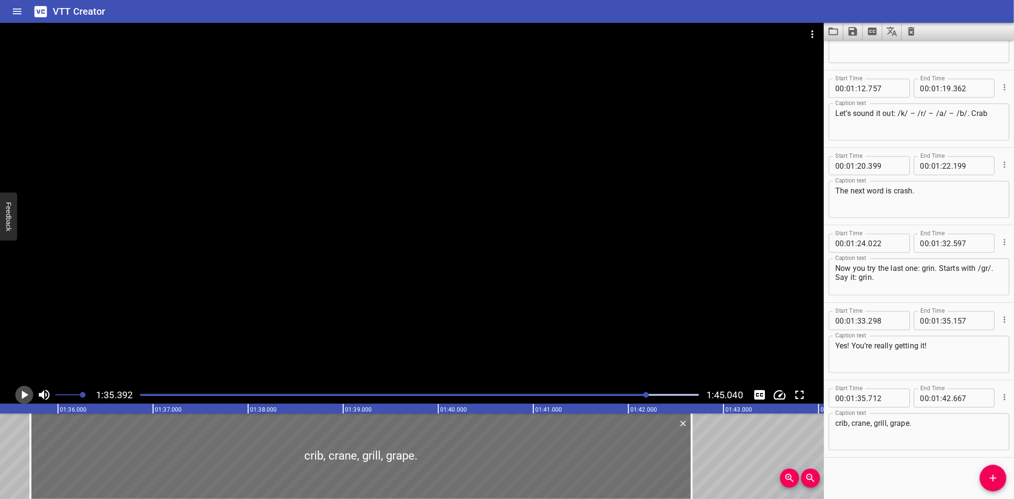
click at [23, 395] on icon "Play/Pause" at bounding box center [25, 395] width 7 height 9
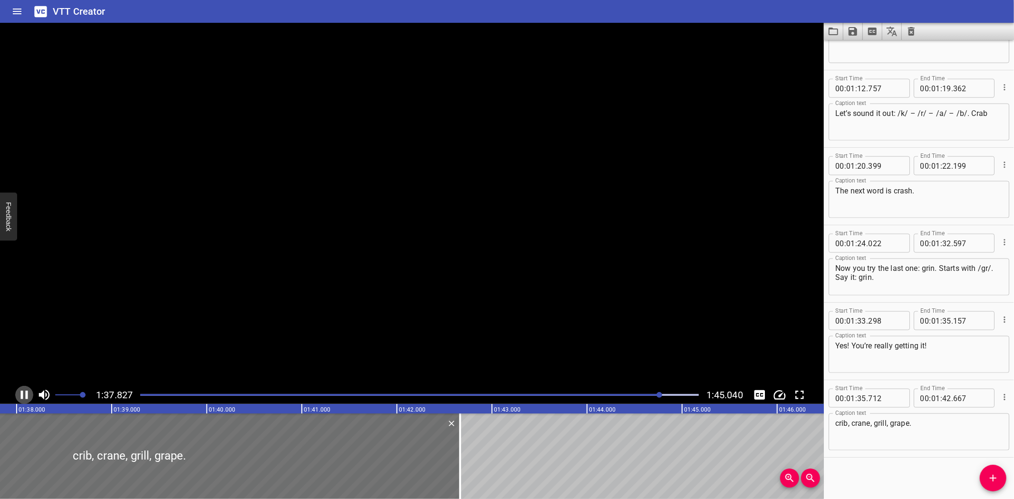
click at [23, 395] on icon "Play/Pause" at bounding box center [24, 395] width 14 height 14
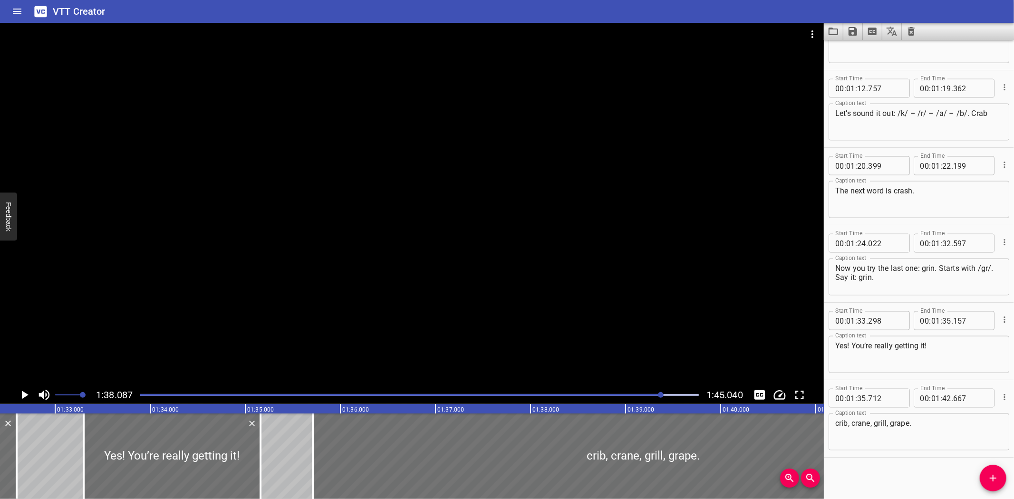
scroll to position [0, 8717]
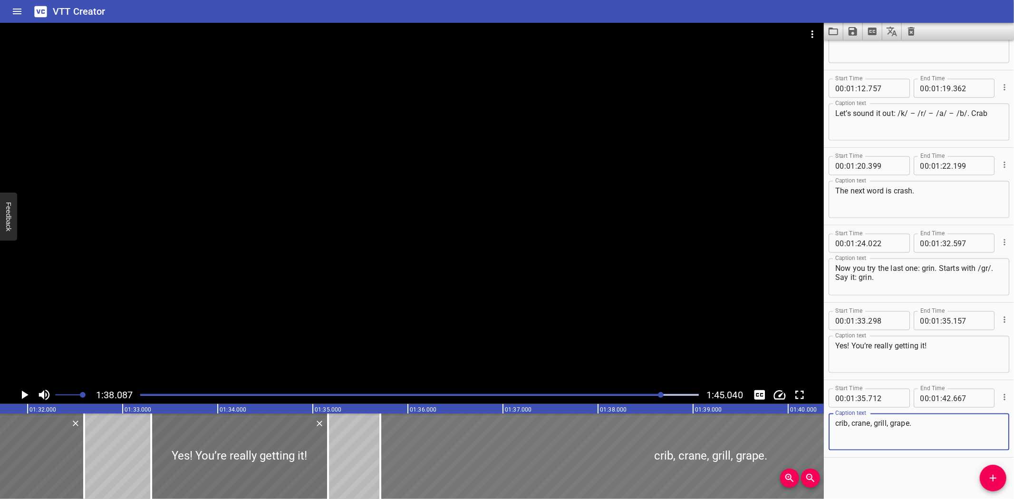
drag, startPoint x: 851, startPoint y: 423, endPoint x: 795, endPoint y: 421, distance: 55.7
click at [795, 421] on main "1:38.087 1:45.040 00:00.000 00:01.000 00:02.000 00:03.000 00:04.000 00:05.000 0…" at bounding box center [507, 261] width 1014 height 476
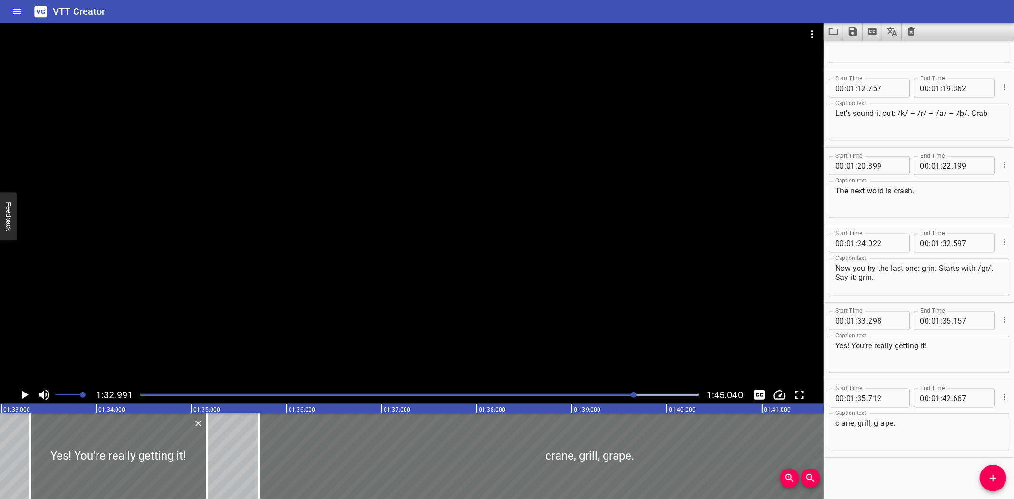
click at [24, 392] on icon "Play/Pause" at bounding box center [24, 395] width 14 height 14
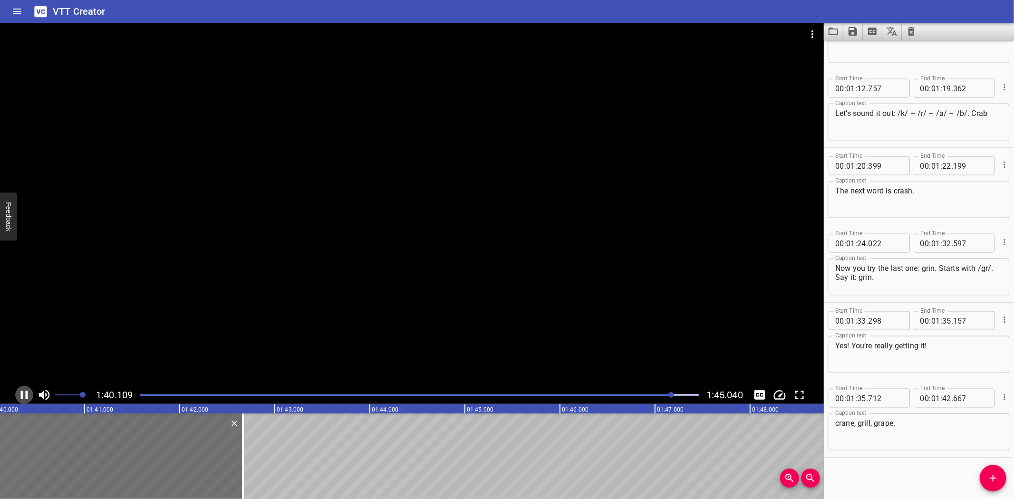
click at [26, 394] on icon "Play/Pause" at bounding box center [24, 395] width 7 height 9
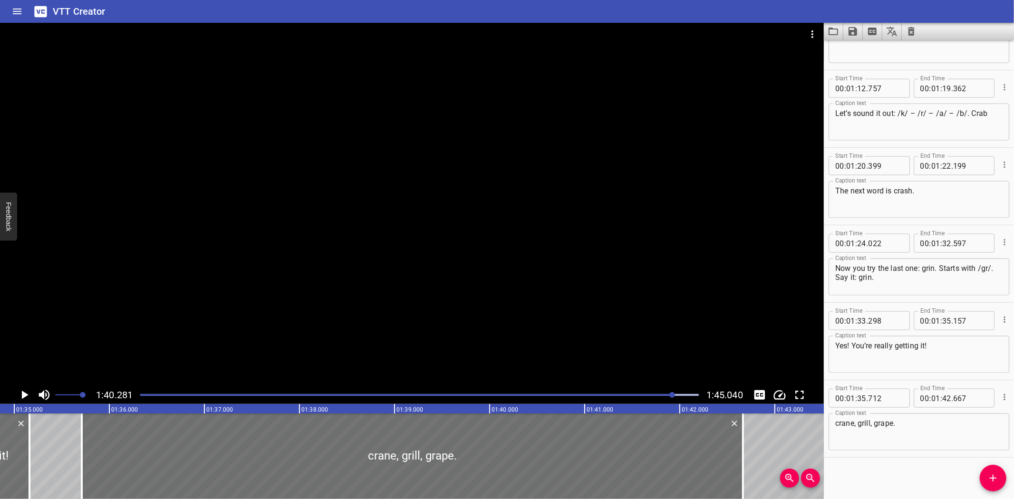
scroll to position [0, 9008]
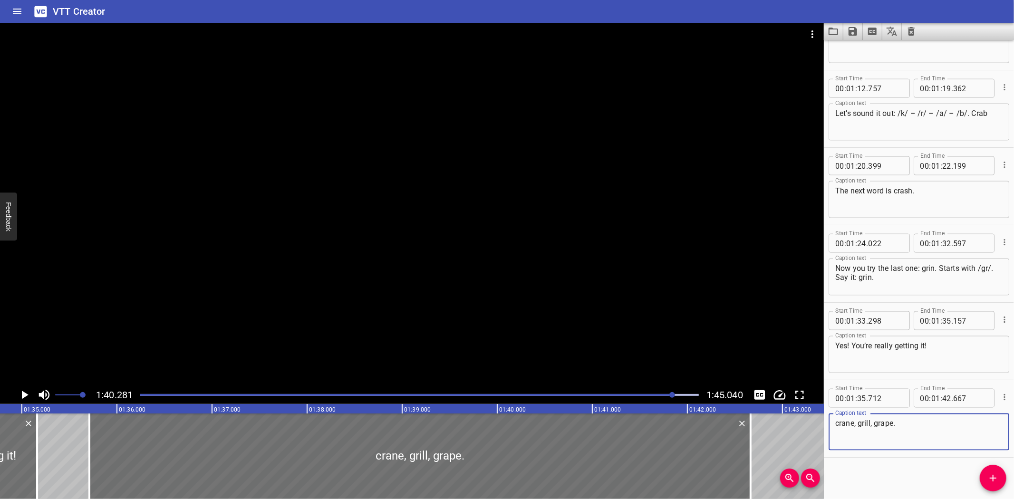
click at [857, 420] on textarea "crane, grill, grape." at bounding box center [918, 432] width 167 height 27
type textarea "crane, grape."
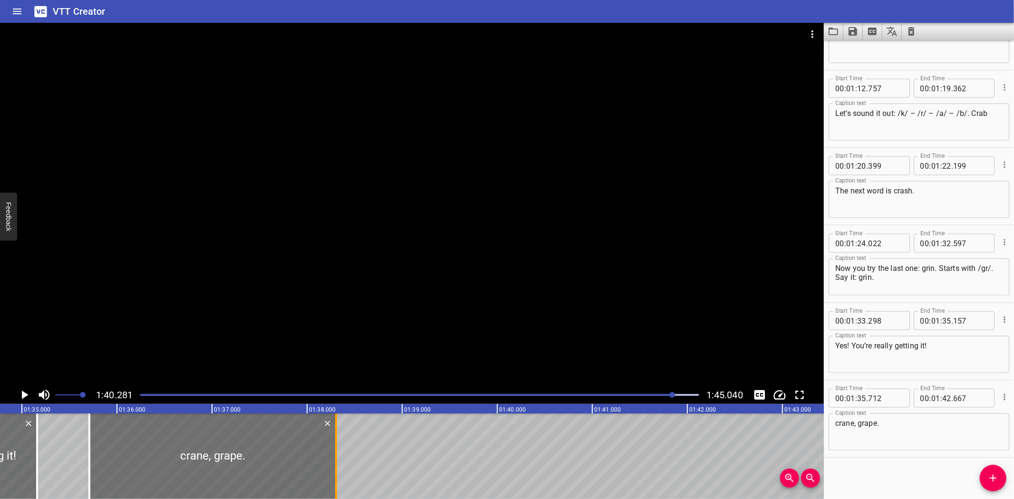
drag, startPoint x: 749, startPoint y: 453, endPoint x: 335, endPoint y: 461, distance: 414.5
click at [335, 461] on div at bounding box center [336, 456] width 2 height 86
type input "38"
type input "307"
click at [989, 478] on icon "Add Cue" at bounding box center [992, 477] width 11 height 11
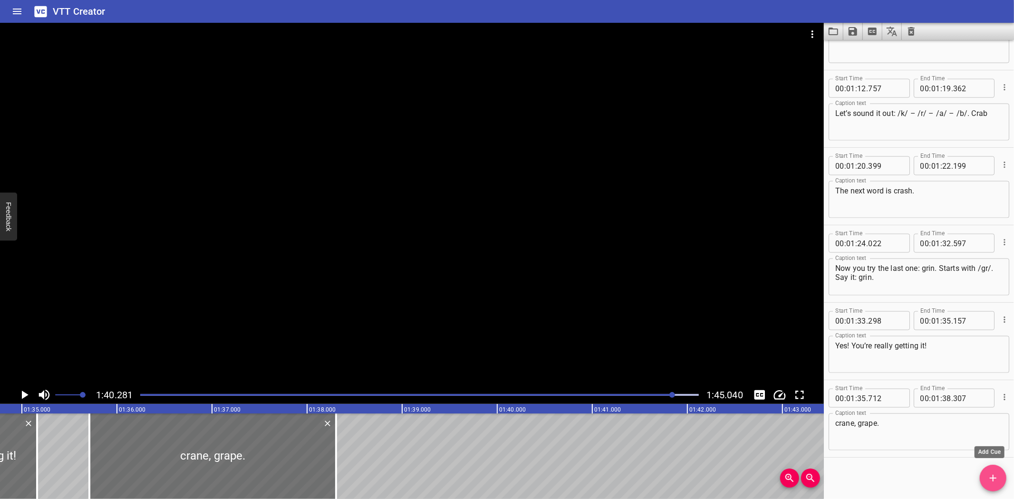
scroll to position [1138, 0]
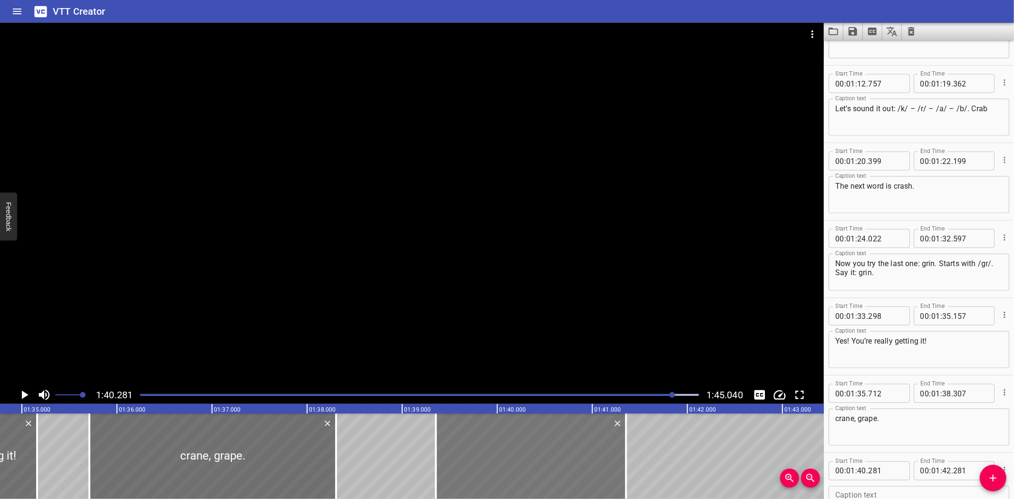
drag, startPoint x: 611, startPoint y: 467, endPoint x: 523, endPoint y: 464, distance: 88.0
click at [523, 464] on div at bounding box center [531, 456] width 190 height 86
type input "39"
type input "356"
type input "41"
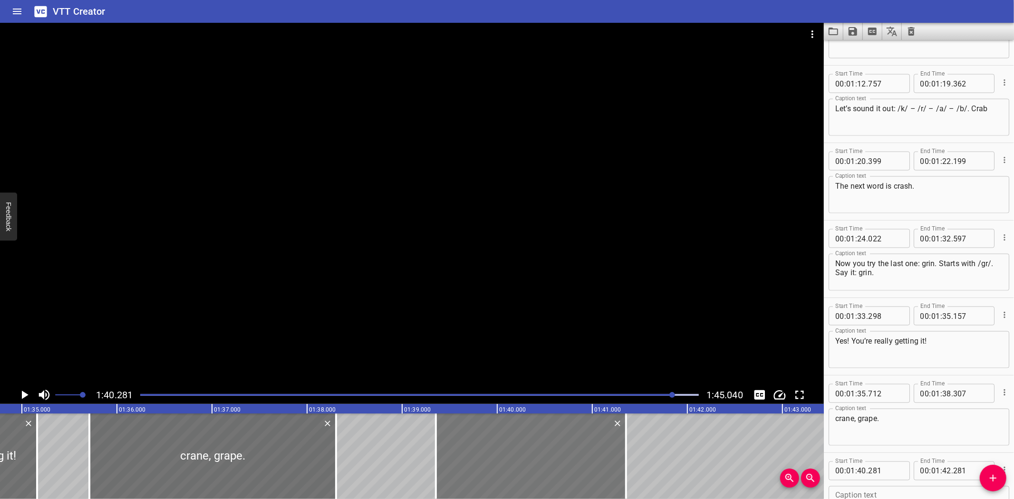
type input "356"
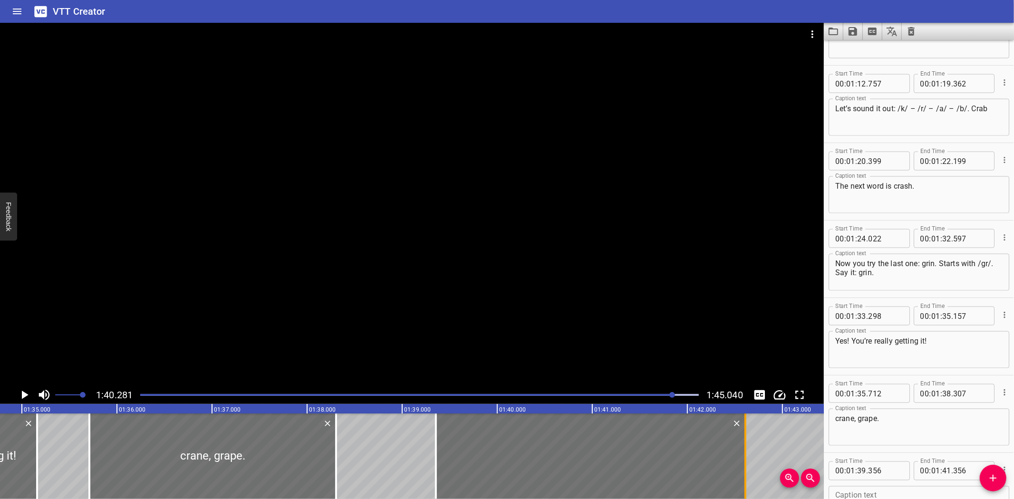
drag, startPoint x: 624, startPoint y: 449, endPoint x: 743, endPoint y: 452, distance: 119.3
click at [743, 452] on div at bounding box center [745, 456] width 10 height 86
type input "42"
type input "611"
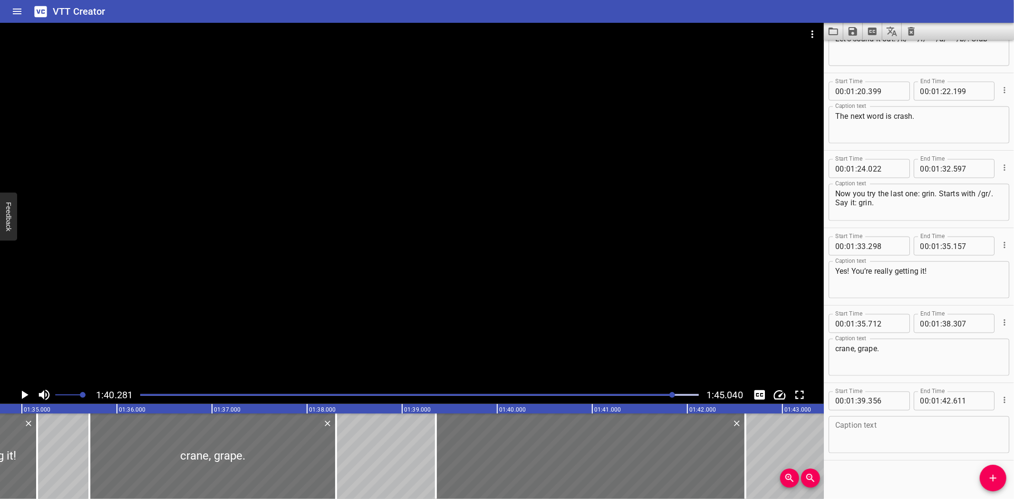
scroll to position [1210, 0]
click at [904, 435] on textarea at bounding box center [918, 432] width 167 height 27
paste textarea "Awesome! Or should I say great!? You’re becoming a blend master."
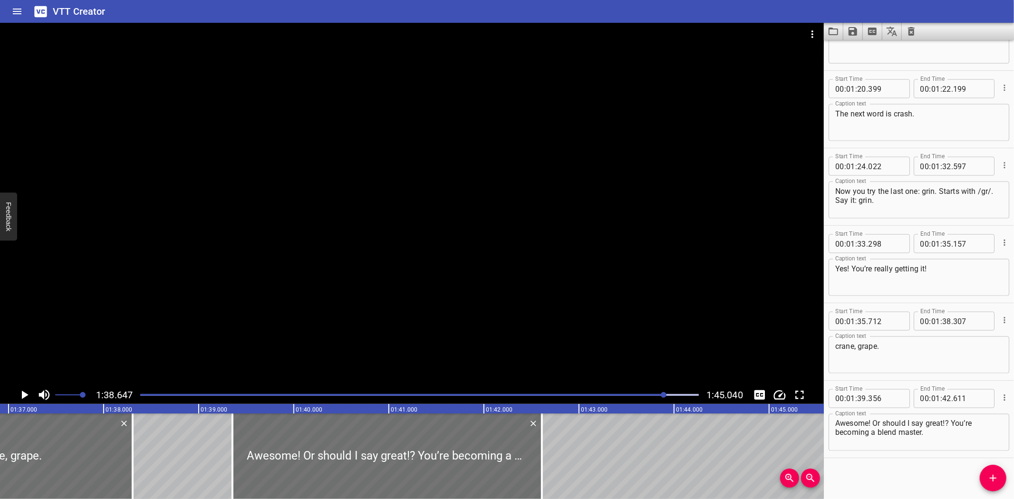
scroll to position [0, 9377]
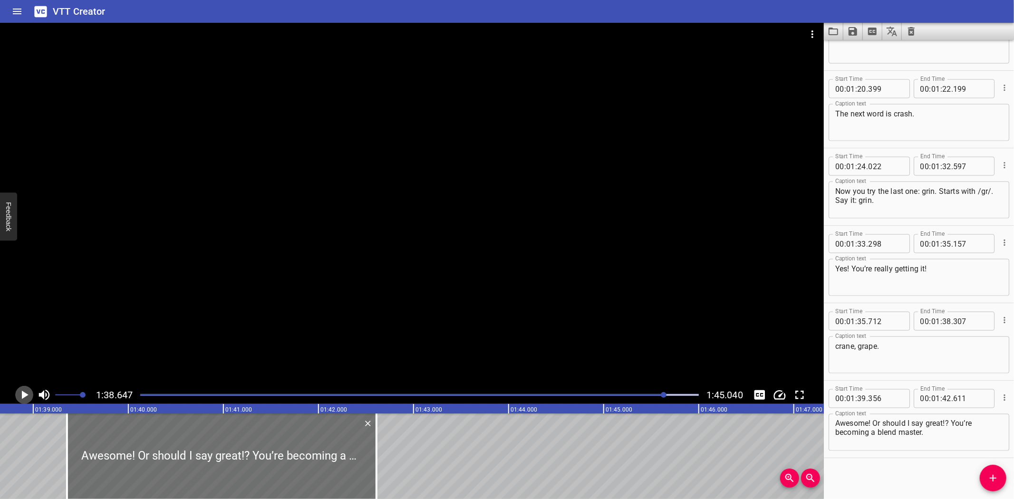
click at [26, 393] on icon "Play/Pause" at bounding box center [24, 395] width 14 height 14
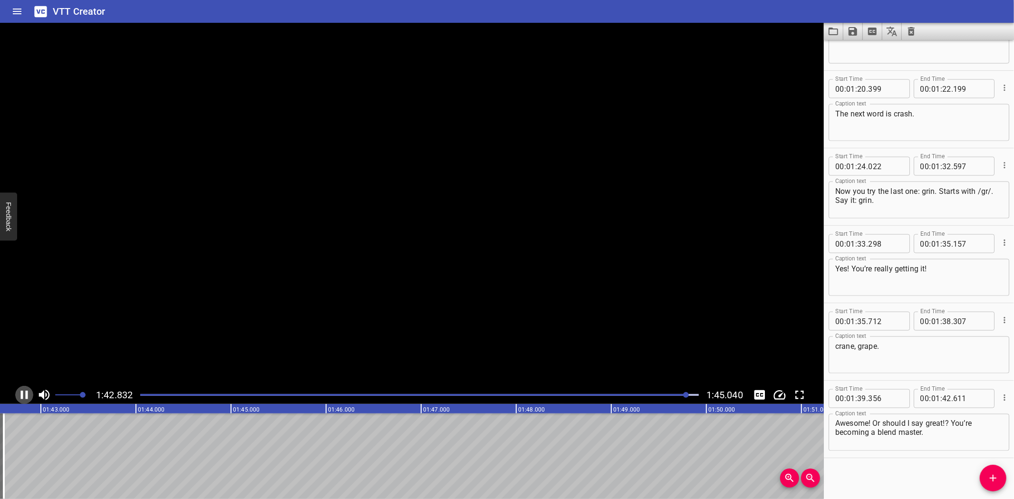
click at [25, 393] on icon "Play/Pause" at bounding box center [24, 395] width 14 height 14
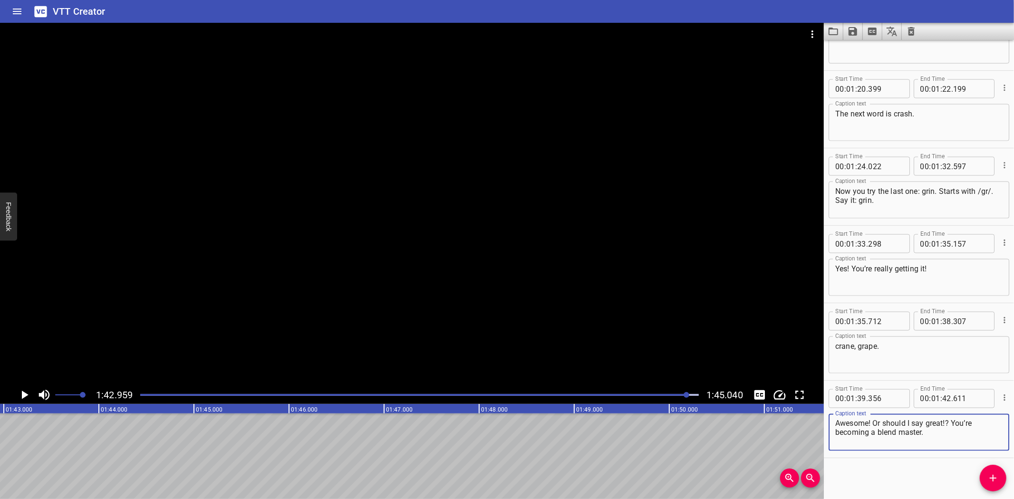
drag, startPoint x: 945, startPoint y: 431, endPoint x: 952, endPoint y: 423, distance: 10.4
click at [952, 423] on textarea "Awesome! Or should I say great!? You’re becoming a blend master." at bounding box center [918, 432] width 167 height 27
type textarea "Awesome! Or should I say great!?"
click at [852, 31] on icon "Save captions to file" at bounding box center [852, 31] width 9 height 9
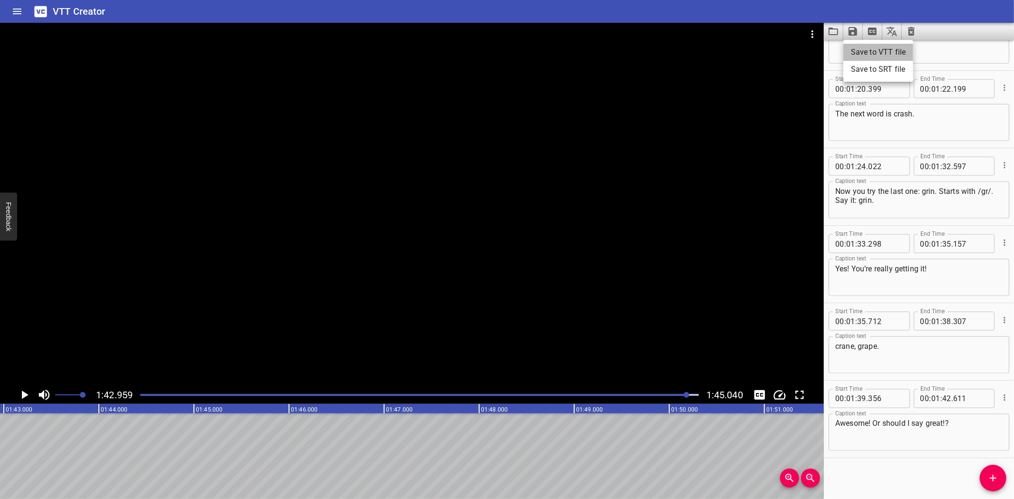
click at [861, 54] on li "Save to VTT file" at bounding box center [878, 52] width 70 height 17
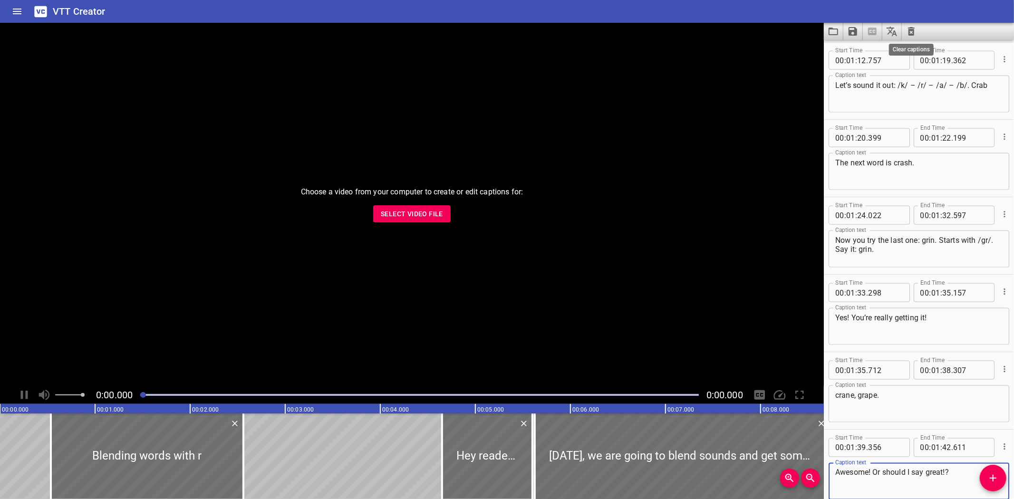
scroll to position [1211, 0]
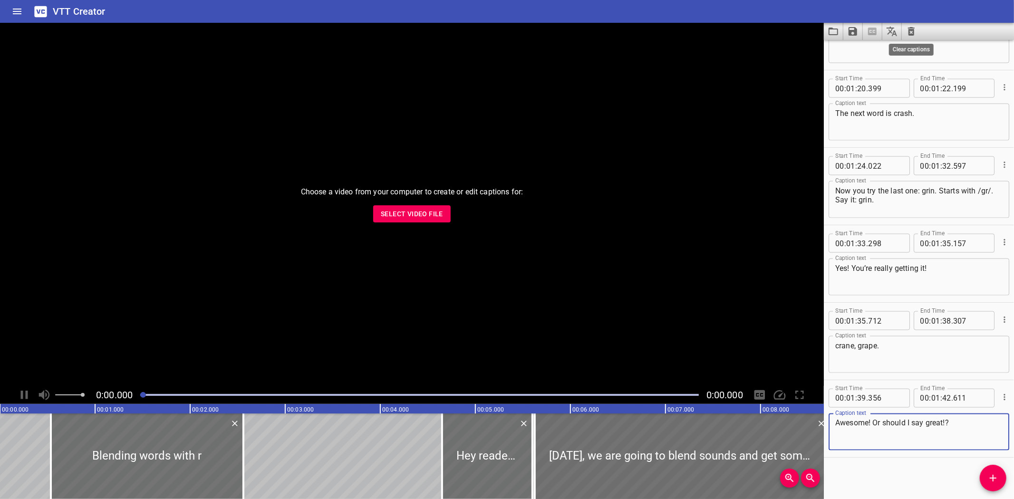
click at [910, 29] on icon "Clear captions" at bounding box center [911, 31] width 7 height 9
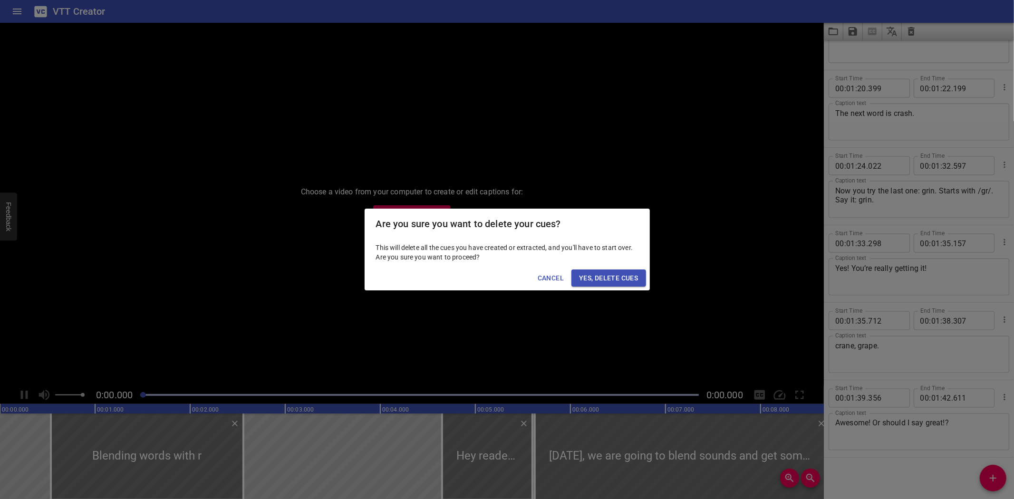
click at [601, 279] on span "Yes, Delete Cues" at bounding box center [608, 278] width 59 height 12
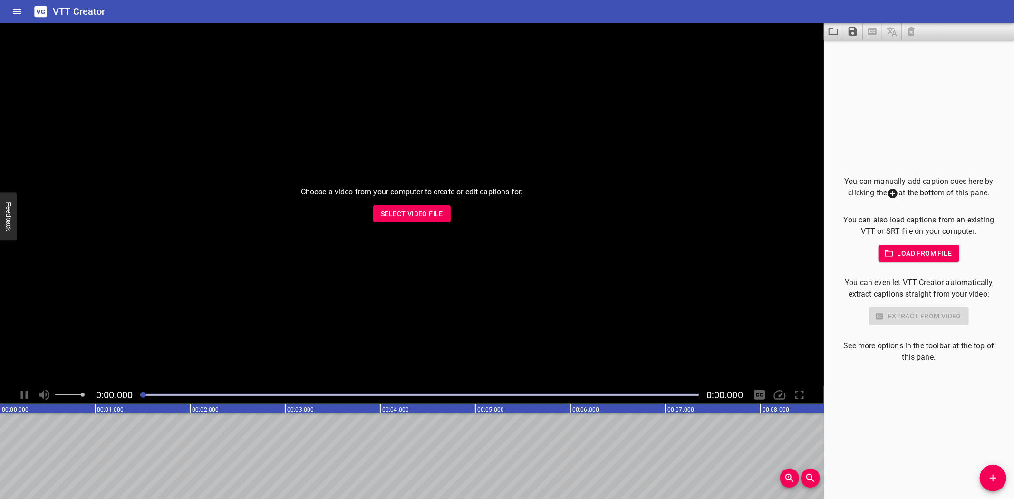
click at [404, 210] on span "Select Video File" at bounding box center [412, 214] width 62 height 12
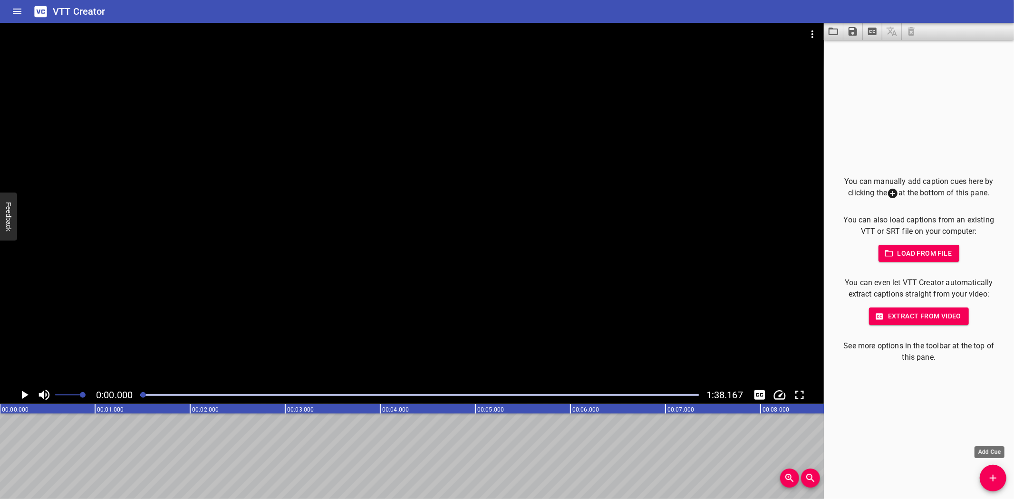
click at [987, 480] on icon "Add Cue" at bounding box center [992, 477] width 11 height 11
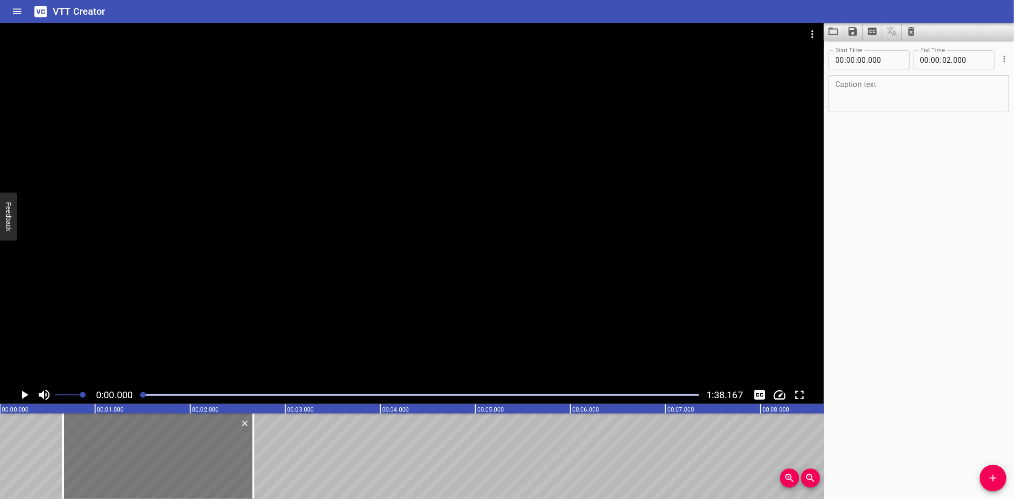
drag, startPoint x: 49, startPoint y: 447, endPoint x: 112, endPoint y: 441, distance: 63.5
click at [112, 441] on div at bounding box center [158, 456] width 190 height 86
type input "665"
click at [921, 84] on textarea at bounding box center [918, 93] width 167 height 27
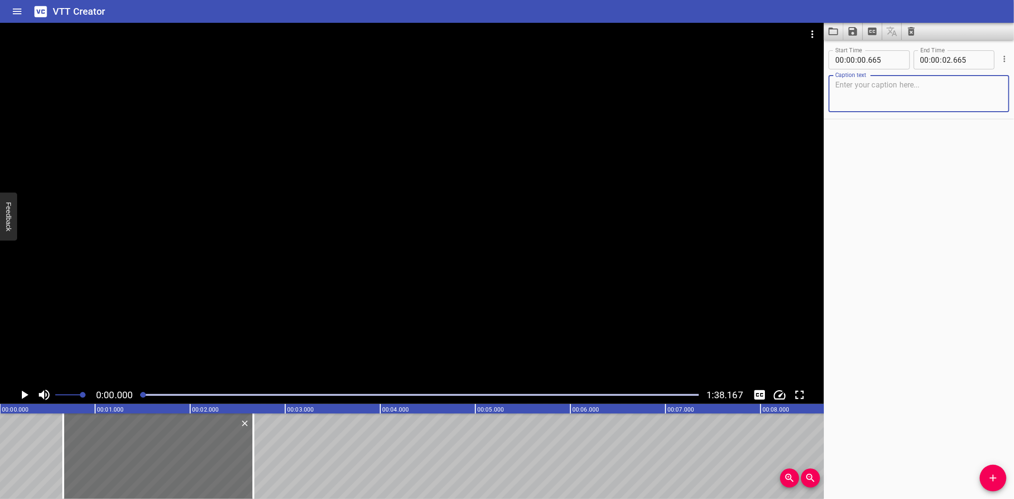
paste textarea "Blending with ‘fr’ and ‘sc’"
click at [868, 84] on textarea "Blending with ‘fr’ and ‘sc’" at bounding box center [918, 93] width 167 height 27
type textarea "Blending words with ‘fr’ and ‘sc’"
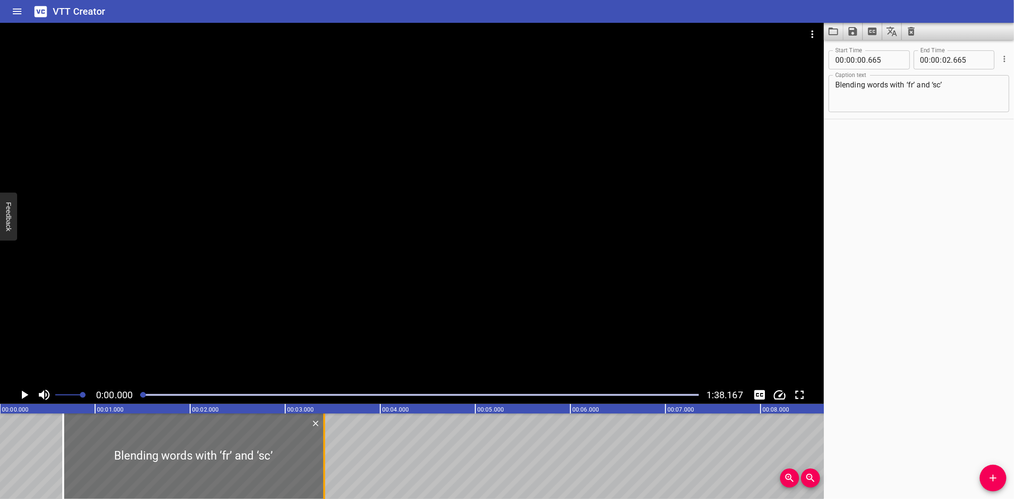
drag, startPoint x: 250, startPoint y: 460, endPoint x: 321, endPoint y: 461, distance: 70.8
click at [321, 461] on div at bounding box center [324, 456] width 10 height 86
type input "03"
type input "410"
click at [24, 392] on icon "Play/Pause" at bounding box center [25, 395] width 7 height 9
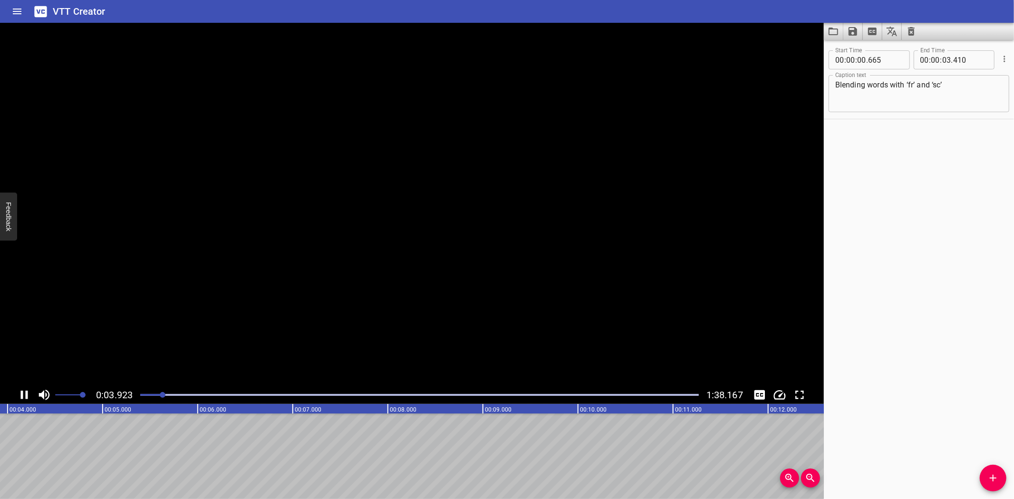
click at [24, 392] on icon "Play/Pause" at bounding box center [24, 395] width 14 height 14
click at [996, 476] on span "Add Cue" at bounding box center [992, 477] width 27 height 11
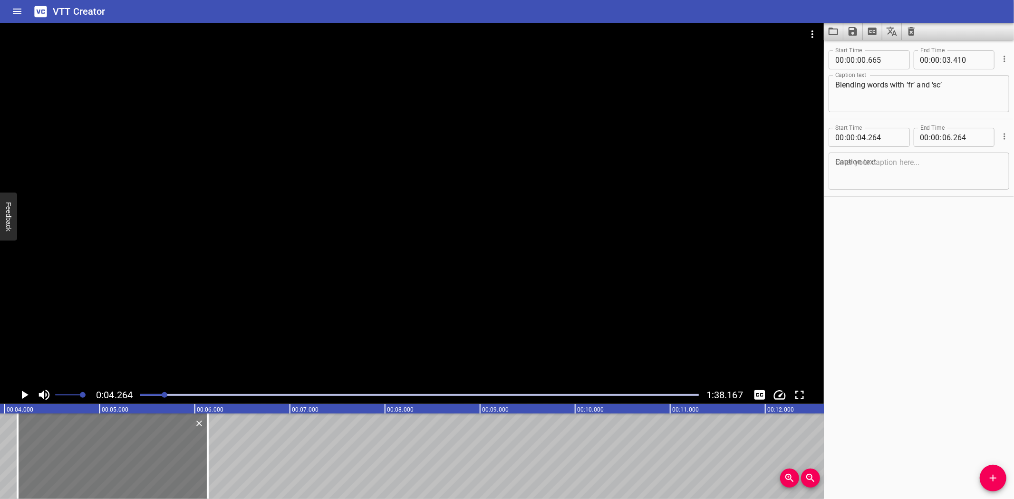
drag, startPoint x: 134, startPoint y: 452, endPoint x: 122, endPoint y: 452, distance: 12.4
click at [122, 452] on div at bounding box center [113, 456] width 190 height 86
type input "134"
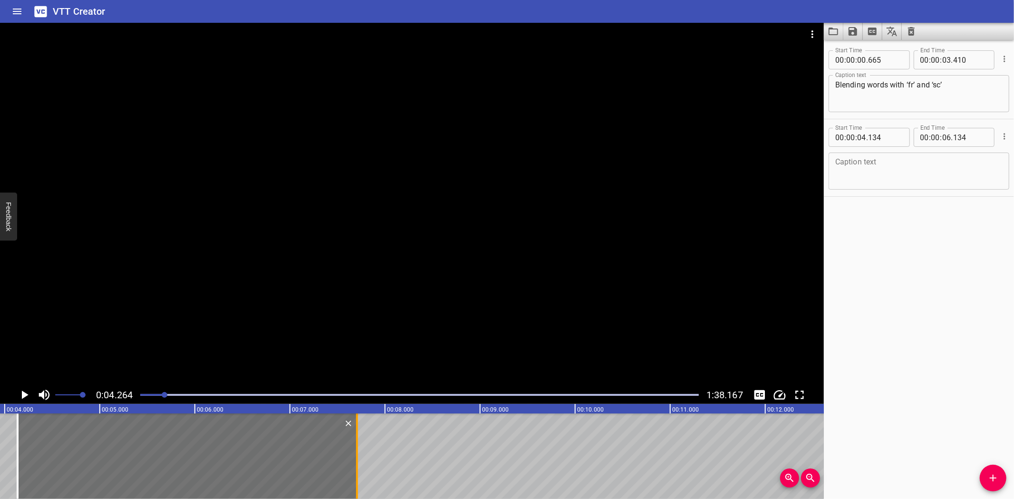
drag, startPoint x: 206, startPoint y: 464, endPoint x: 355, endPoint y: 454, distance: 149.6
click at [356, 454] on div at bounding box center [357, 456] width 2 height 86
type input "07"
type input "704"
click at [906, 178] on textarea at bounding box center [918, 171] width 167 height 27
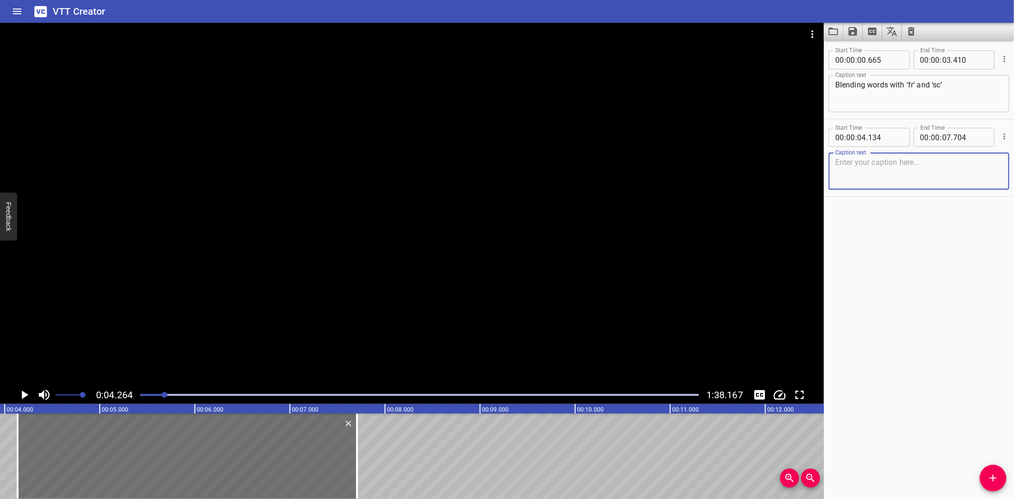
paste textarea "Today, we’re going to learn the sounds /fr/ and /sk/! They are spelled with the…"
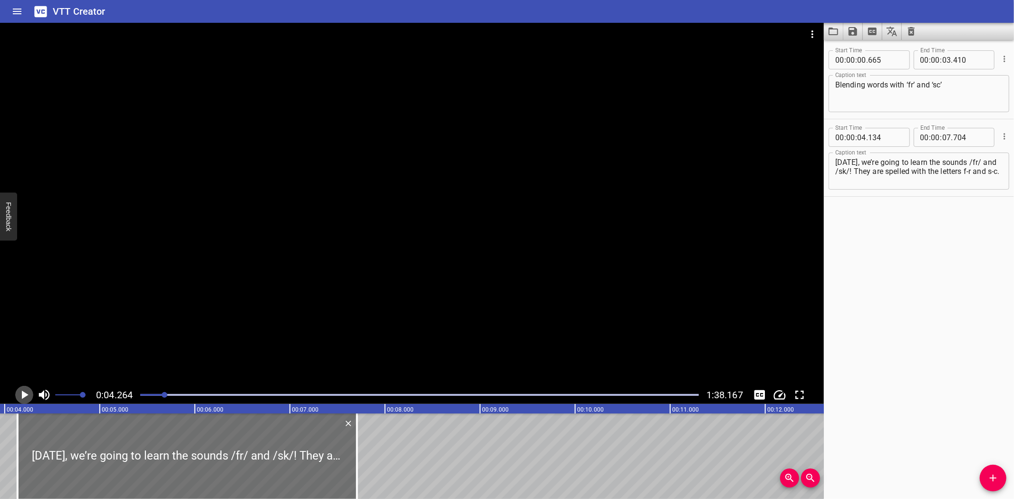
click at [24, 393] on icon "Play/Pause" at bounding box center [25, 395] width 7 height 9
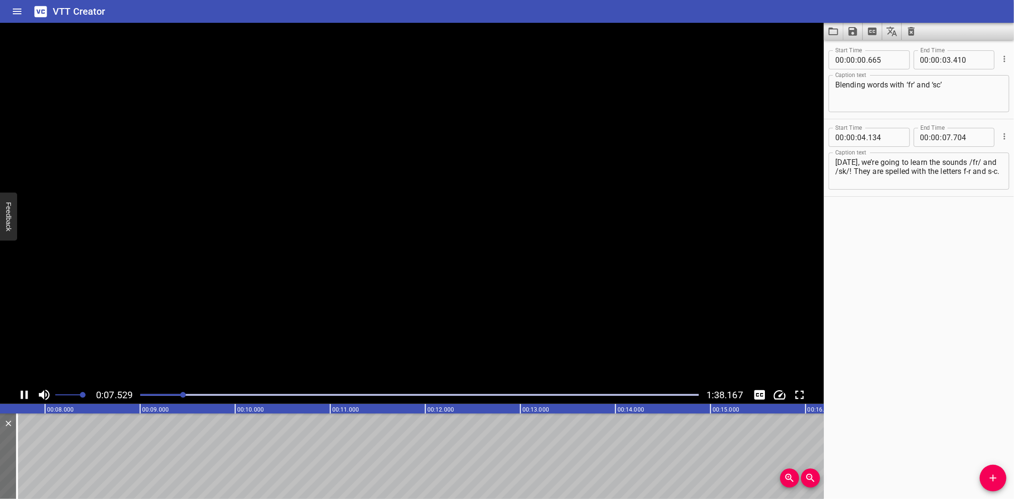
click at [24, 393] on icon "Play/Pause" at bounding box center [24, 395] width 14 height 14
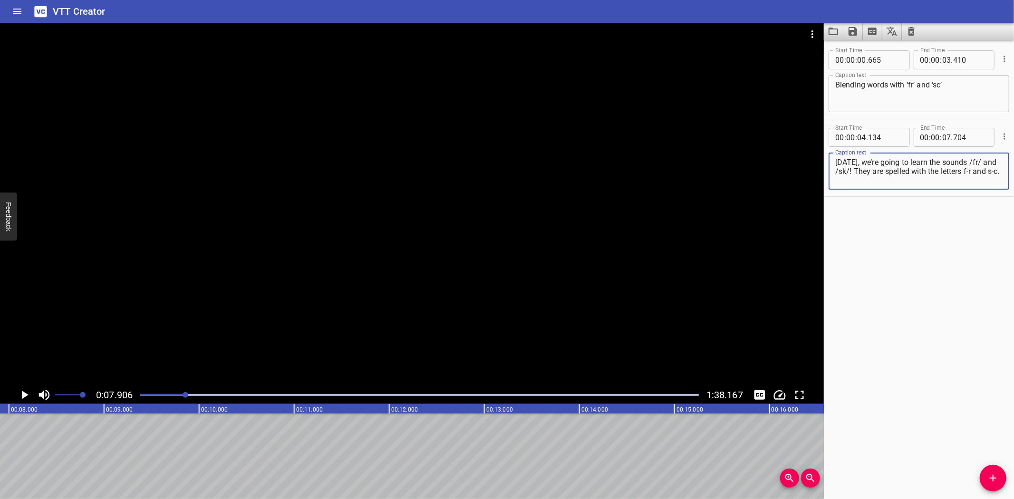
drag, startPoint x: 868, startPoint y: 178, endPoint x: 870, endPoint y: 168, distance: 10.3
click at [870, 168] on textarea "Today, we’re going to learn the sounds /fr/ and /sk/! They are spelled with the…" at bounding box center [918, 171] width 167 height 27
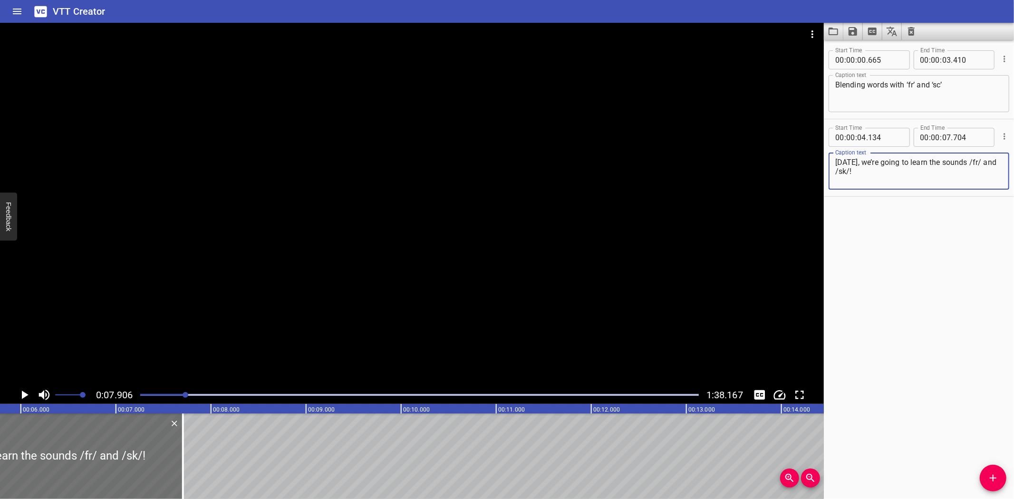
type textarea "Today, we’re going to learn the sounds /fr/ and /sk/!"
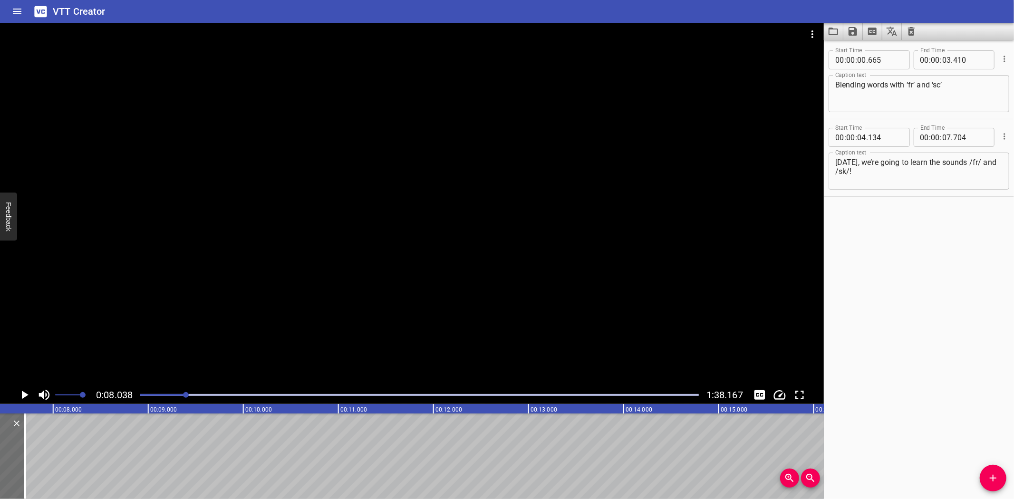
scroll to position [0, 764]
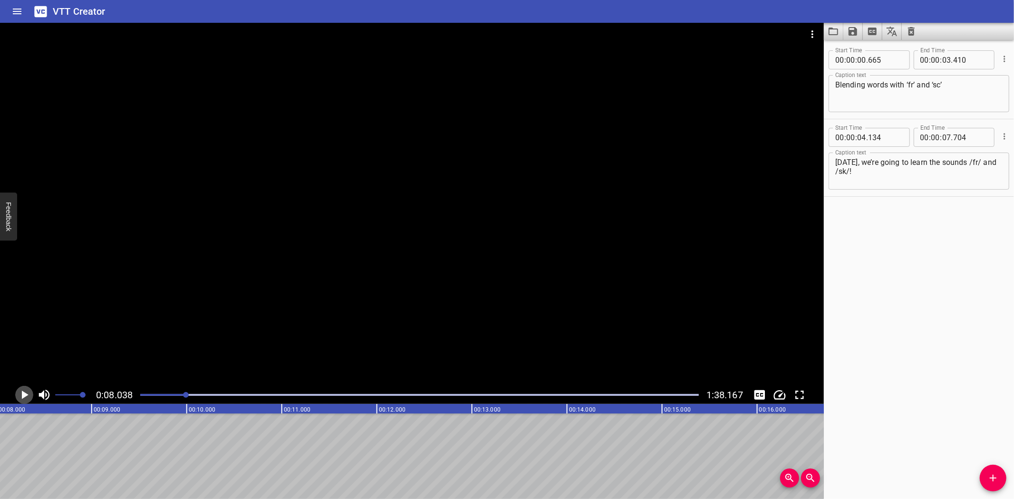
click at [22, 392] on icon "Play/Pause" at bounding box center [25, 395] width 7 height 9
click at [22, 392] on icon "Play/Pause" at bounding box center [24, 395] width 7 height 9
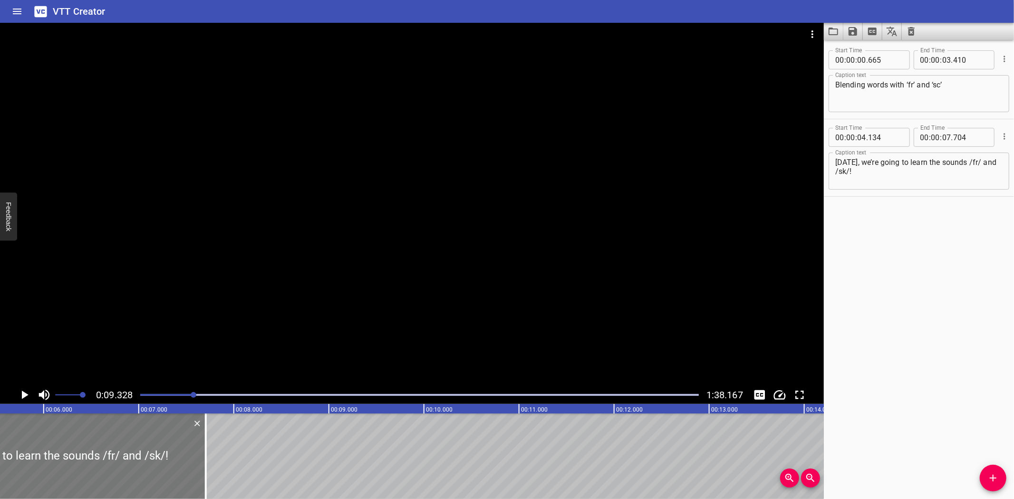
click at [88, 429] on div at bounding box center [35, 456] width 339 height 86
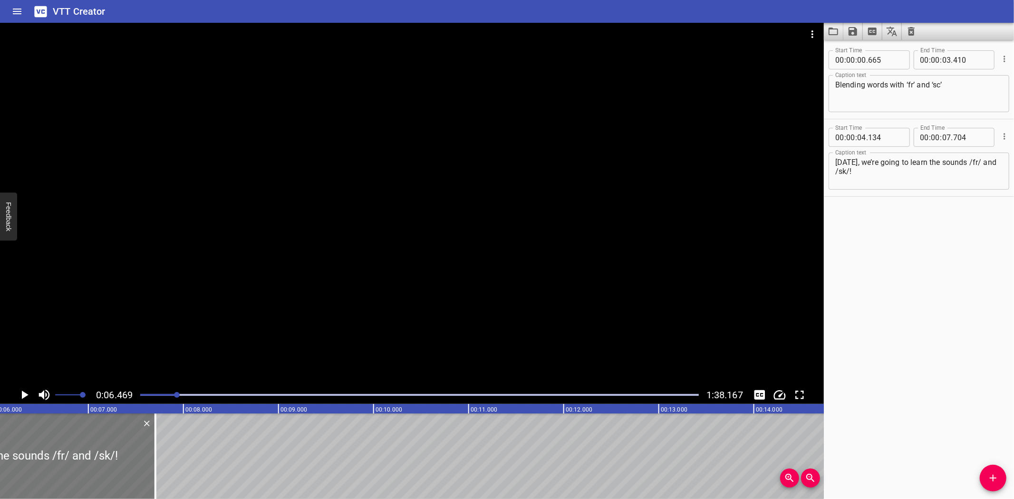
scroll to position [0, 615]
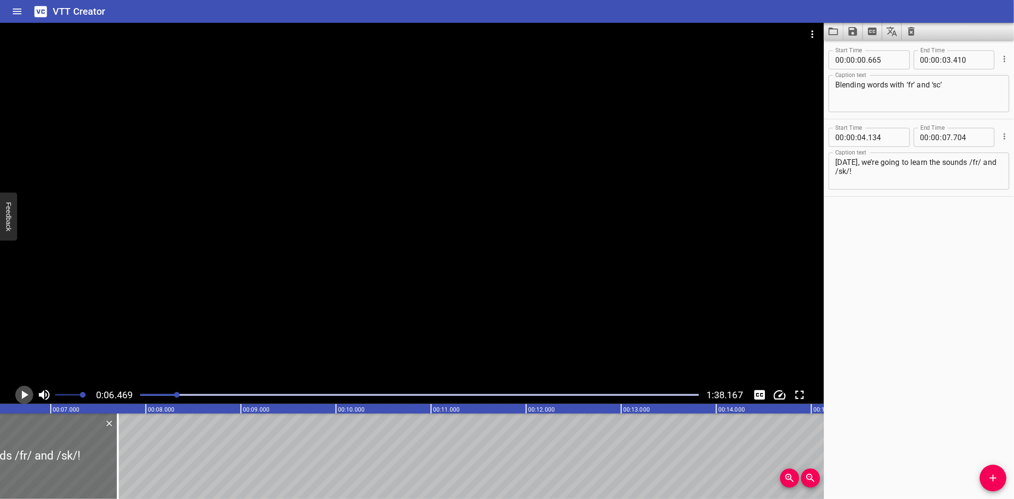
click at [25, 394] on icon "Play/Pause" at bounding box center [25, 395] width 7 height 9
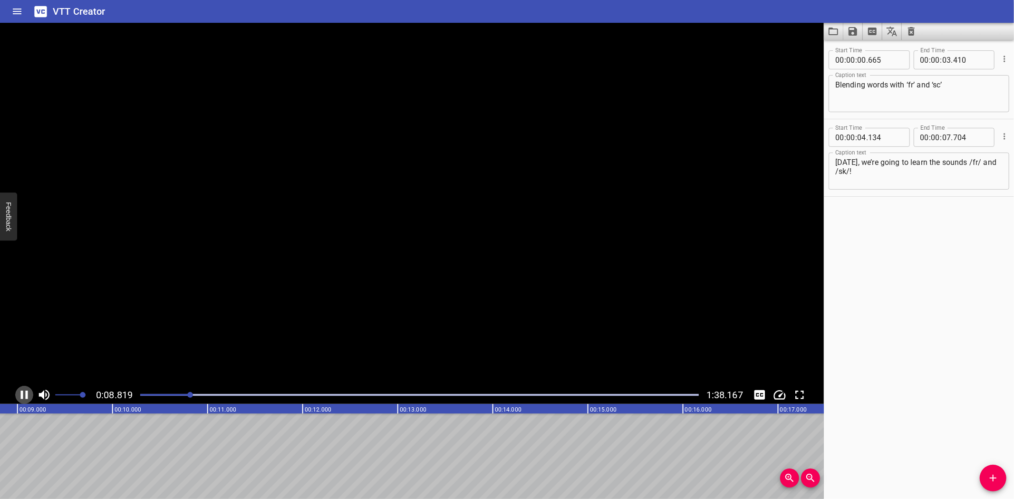
click at [25, 394] on icon "Play/Pause" at bounding box center [24, 395] width 14 height 14
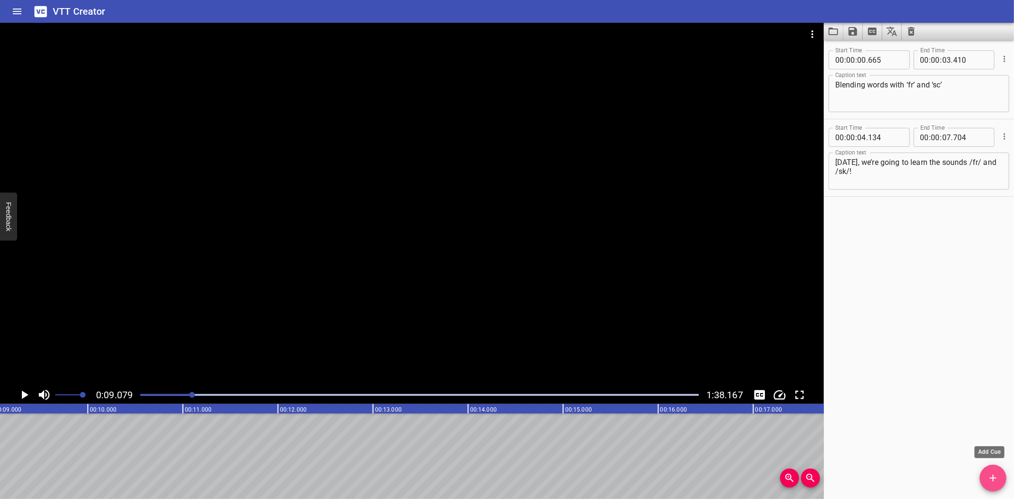
drag, startPoint x: 990, startPoint y: 477, endPoint x: 919, endPoint y: 457, distance: 74.2
click at [990, 477] on icon "Add Cue" at bounding box center [992, 477] width 11 height 11
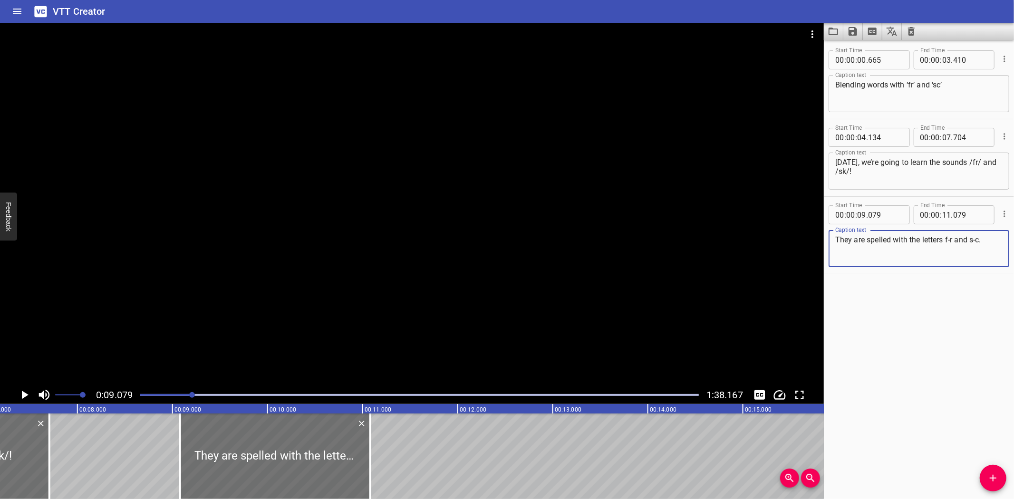
scroll to position [0, 645]
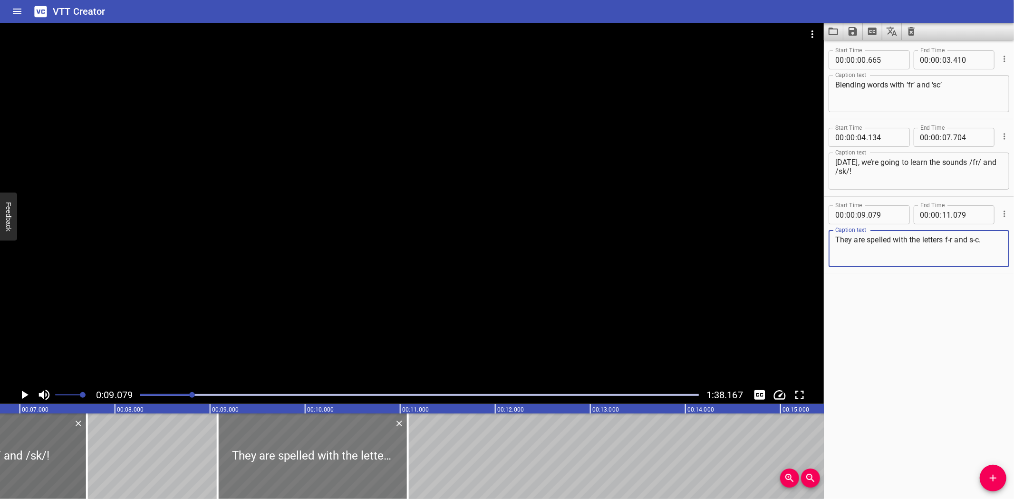
type textarea "They are spelled with the letters f-r and s-c."
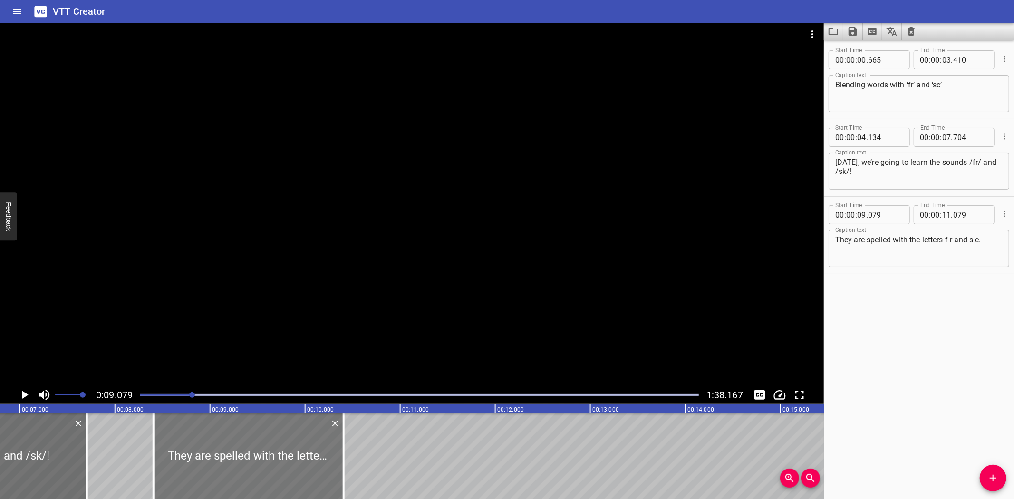
drag, startPoint x: 277, startPoint y: 447, endPoint x: 212, endPoint y: 448, distance: 64.2
click at [212, 448] on div at bounding box center [249, 456] width 190 height 86
type input "08"
type input "404"
type input "10"
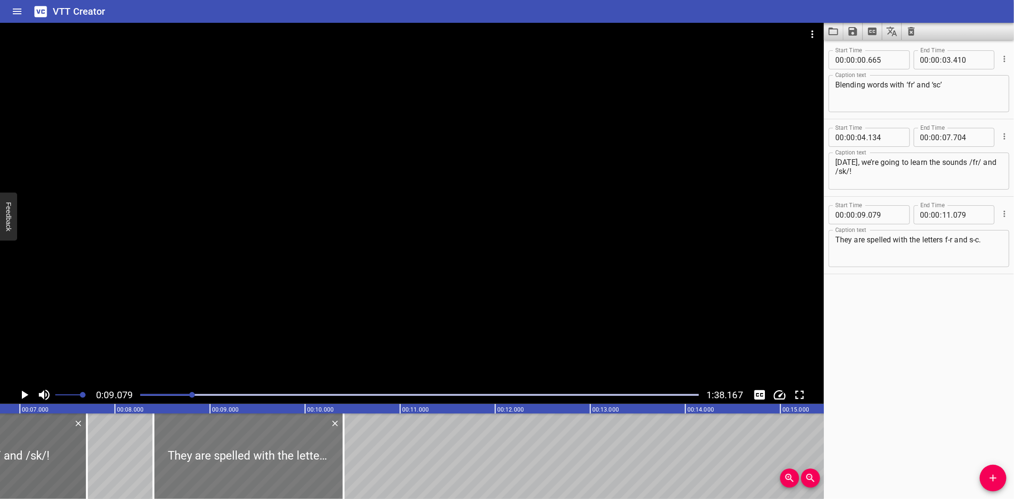
type input "404"
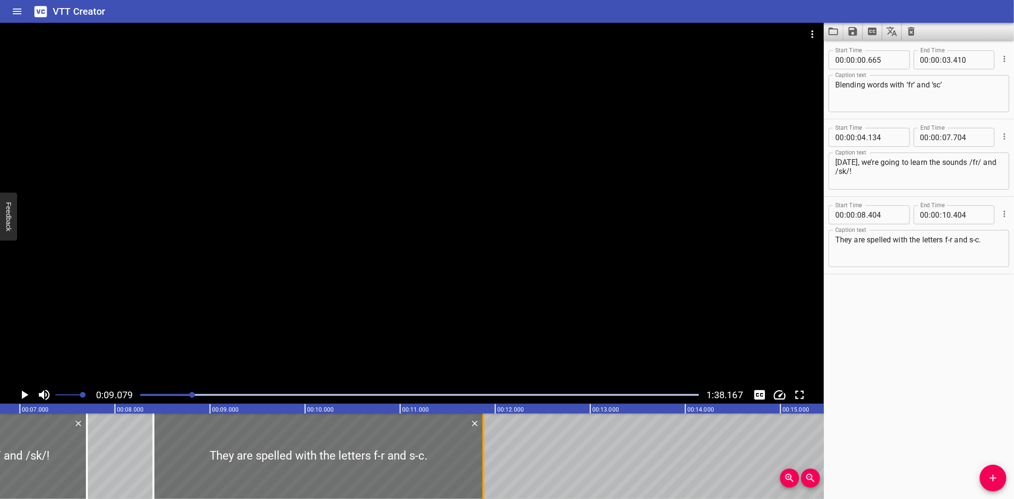
drag, startPoint x: 343, startPoint y: 451, endPoint x: 482, endPoint y: 448, distance: 139.7
click at [482, 448] on div at bounding box center [483, 456] width 2 height 86
type input "11"
type input "874"
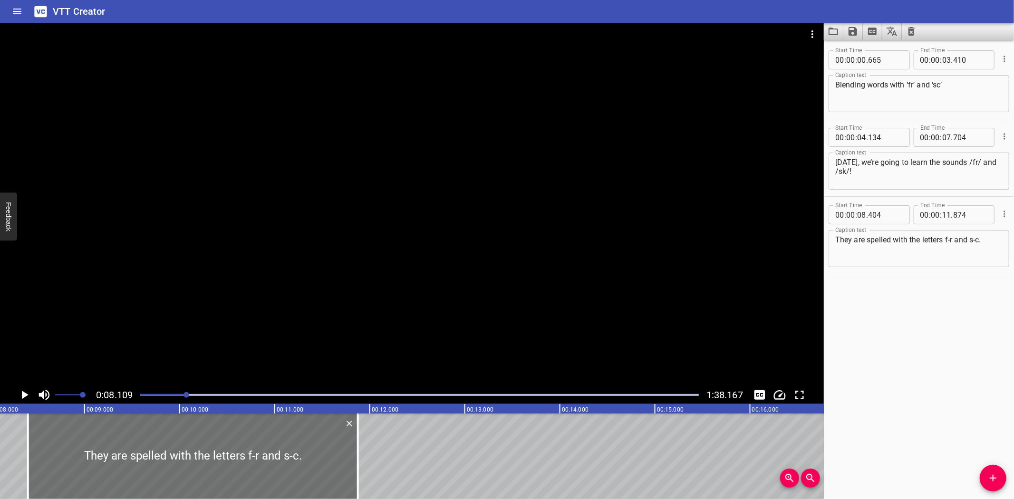
click at [22, 393] on icon "Play/Pause" at bounding box center [25, 395] width 7 height 9
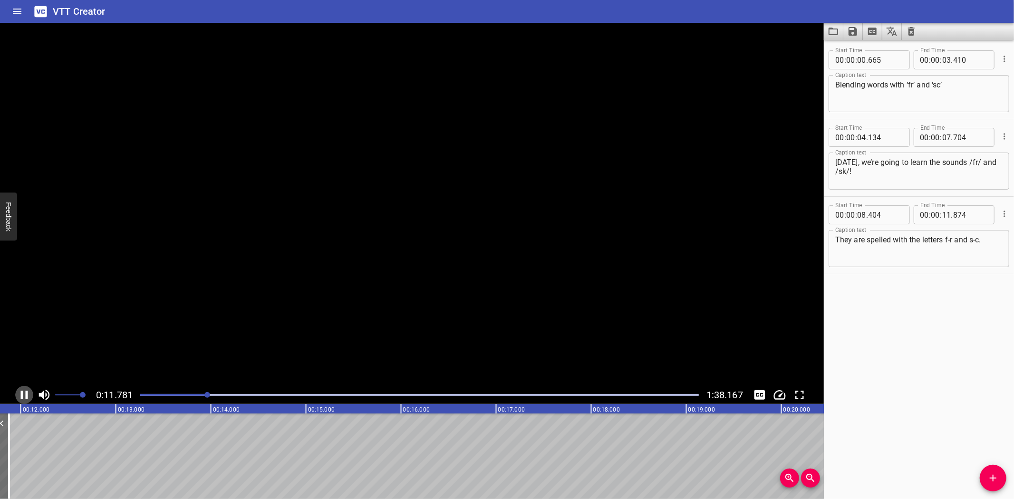
click at [23, 393] on icon "Play/Pause" at bounding box center [24, 395] width 14 height 14
drag, startPoint x: 990, startPoint y: 475, endPoint x: 871, endPoint y: 473, distance: 119.3
click at [980, 475] on span "Add Cue" at bounding box center [992, 477] width 27 height 11
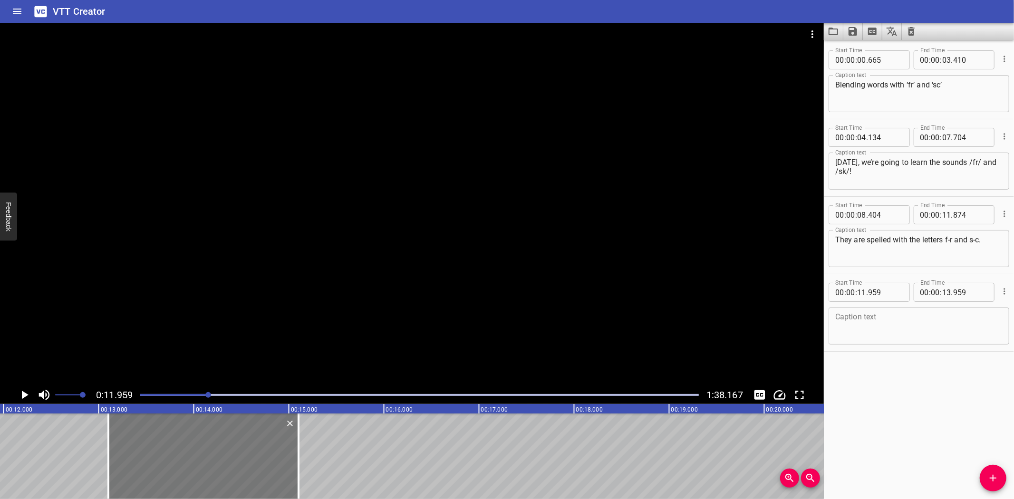
drag, startPoint x: 165, startPoint y: 450, endPoint x: 260, endPoint y: 448, distance: 95.5
click at [260, 448] on div at bounding box center [203, 456] width 190 height 86
type input "13"
type input "099"
type input "15"
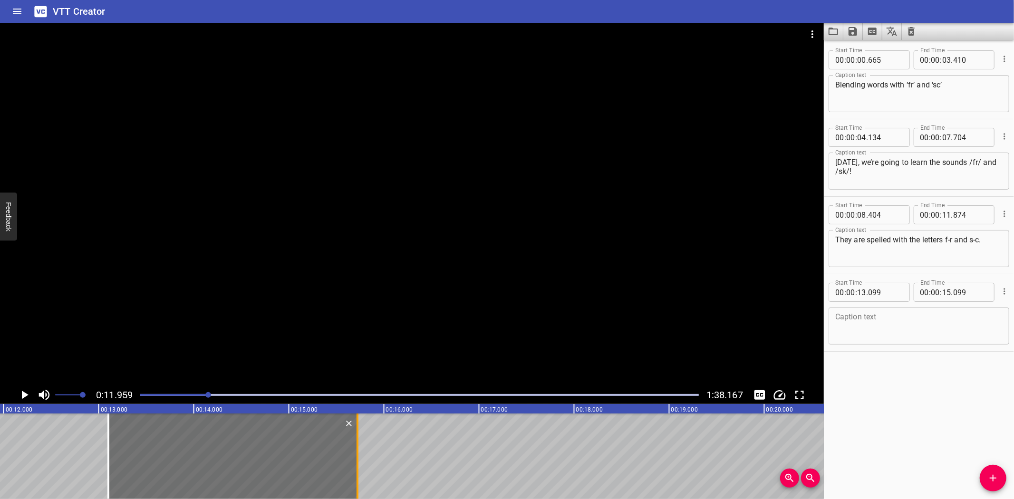
drag, startPoint x: 297, startPoint y: 472, endPoint x: 355, endPoint y: 465, distance: 59.4
click at [355, 465] on div at bounding box center [358, 456] width 10 height 86
type input "719"
click at [889, 328] on textarea at bounding box center [918, 326] width 167 height 27
paste textarea "First, let’s freshen up on our sounds."
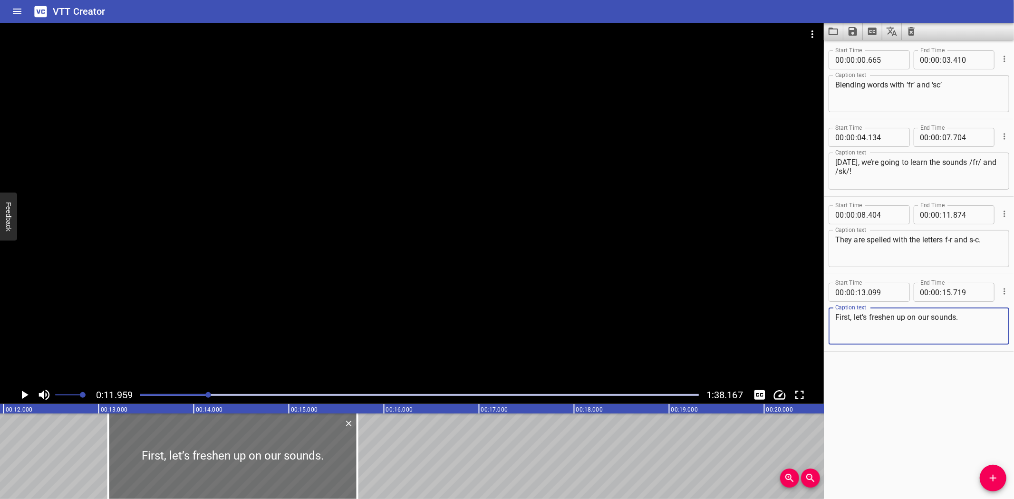
type textarea "First, let’s freshen up on our sounds."
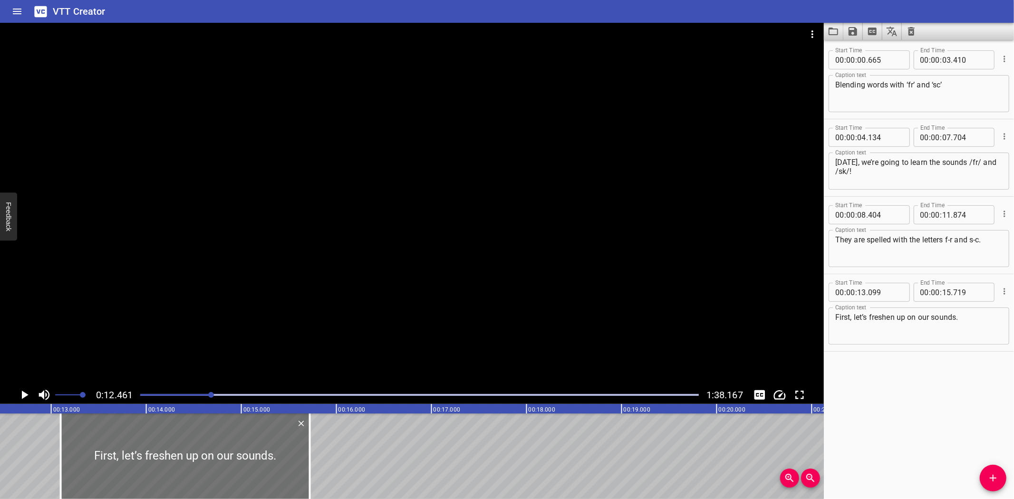
click at [22, 391] on icon "Play/Pause" at bounding box center [24, 395] width 14 height 14
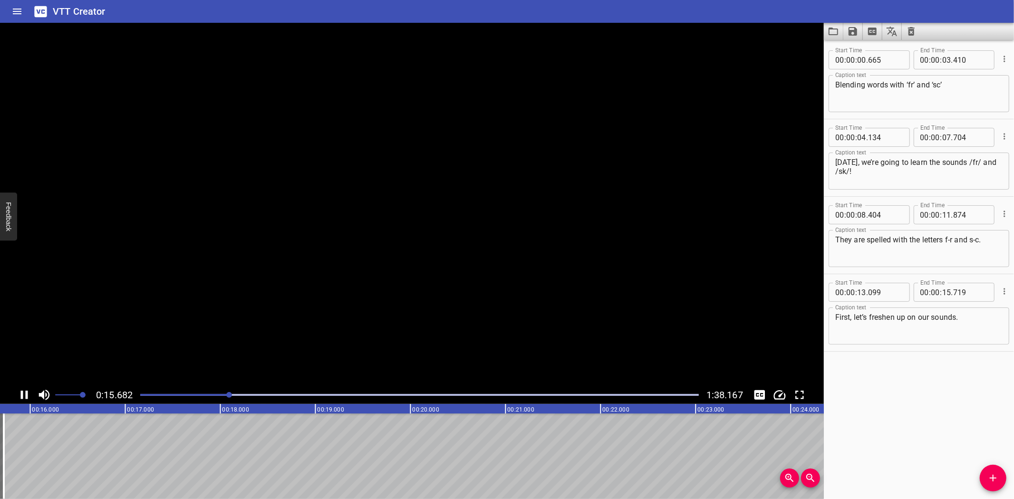
click at [22, 391] on icon "Play/Pause" at bounding box center [24, 395] width 7 height 9
click at [24, 396] on icon "Play/Pause" at bounding box center [25, 395] width 7 height 9
click at [24, 396] on icon "Play/Pause" at bounding box center [24, 395] width 14 height 14
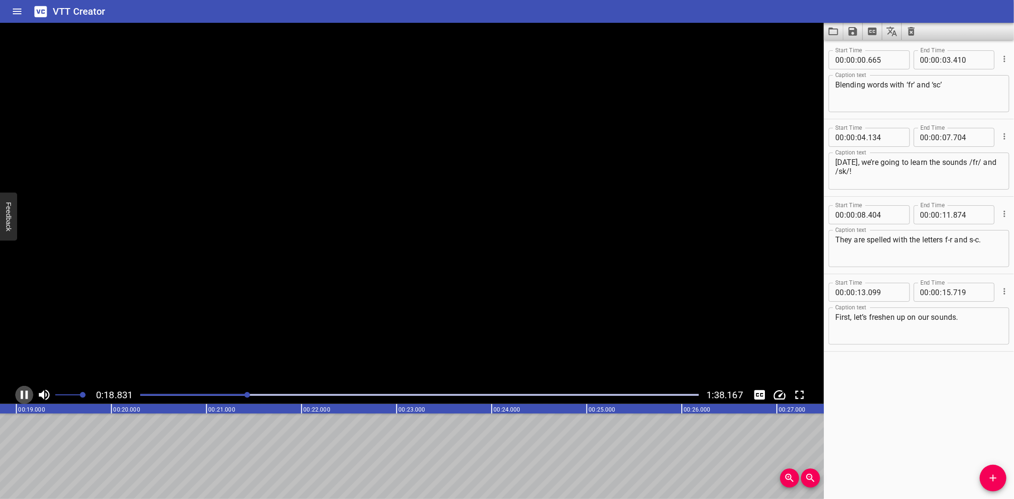
scroll to position [0, 1806]
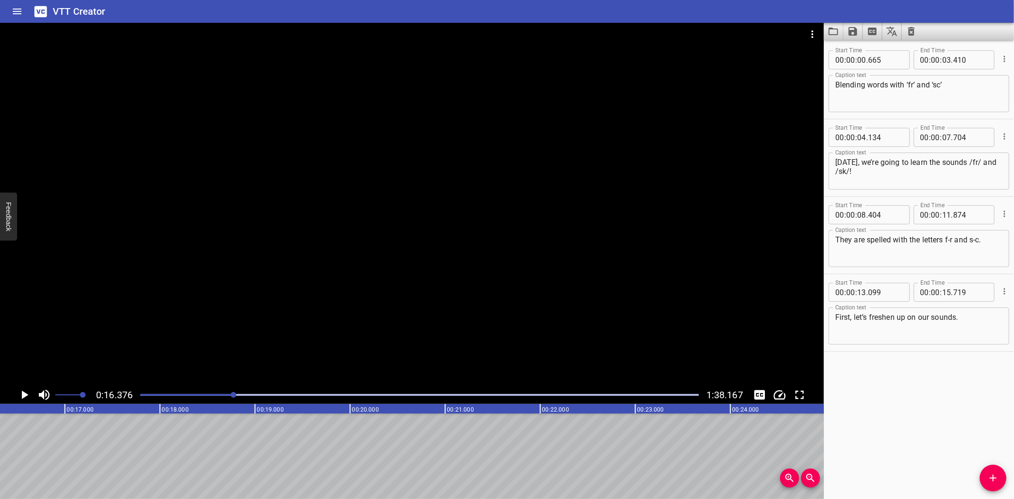
scroll to position [0, 1556]
drag, startPoint x: 987, startPoint y: 471, endPoint x: 595, endPoint y: 459, distance: 391.3
click at [959, 470] on div "Start Time 00 : 00 : 00 . 665 Start Time End Time 00 : 00 : 03 . 410 End Time C…" at bounding box center [919, 269] width 190 height 459
click at [986, 474] on span "Add Cue" at bounding box center [992, 477] width 27 height 11
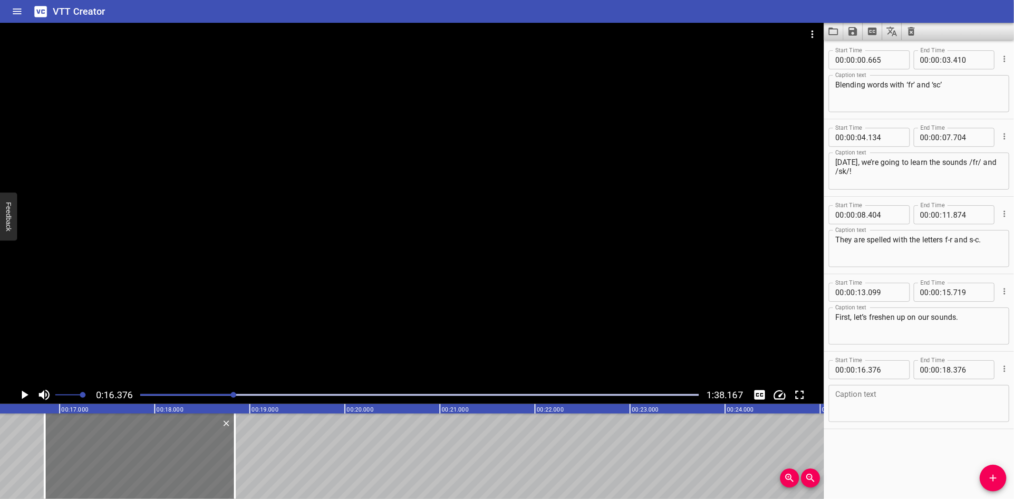
drag, startPoint x: 113, startPoint y: 455, endPoint x: 158, endPoint y: 455, distance: 45.2
click at [158, 455] on div at bounding box center [140, 456] width 190 height 86
type input "851"
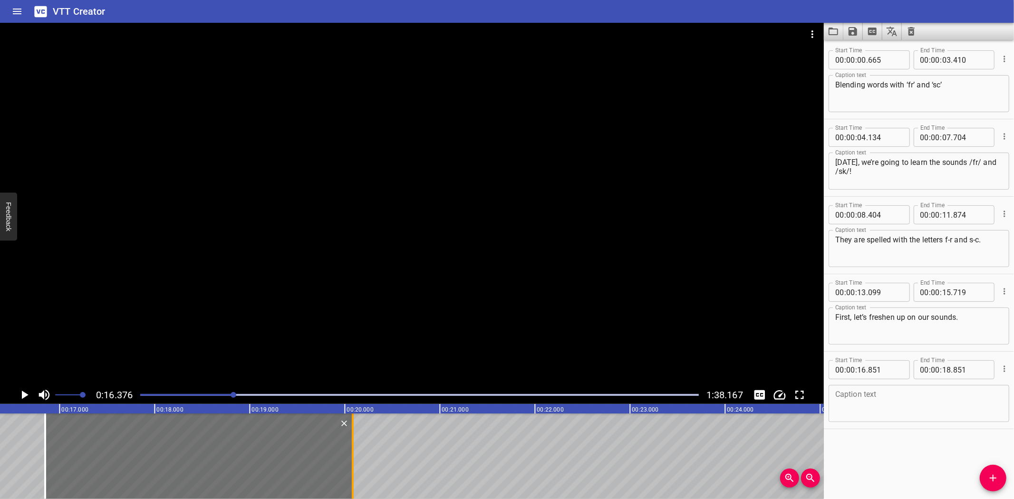
drag, startPoint x: 234, startPoint y: 459, endPoint x: 352, endPoint y: 453, distance: 117.5
click at [352, 453] on div at bounding box center [353, 456] width 2 height 86
type input "20"
type input "086"
click at [867, 404] on textarea at bounding box center [918, 403] width 167 height 27
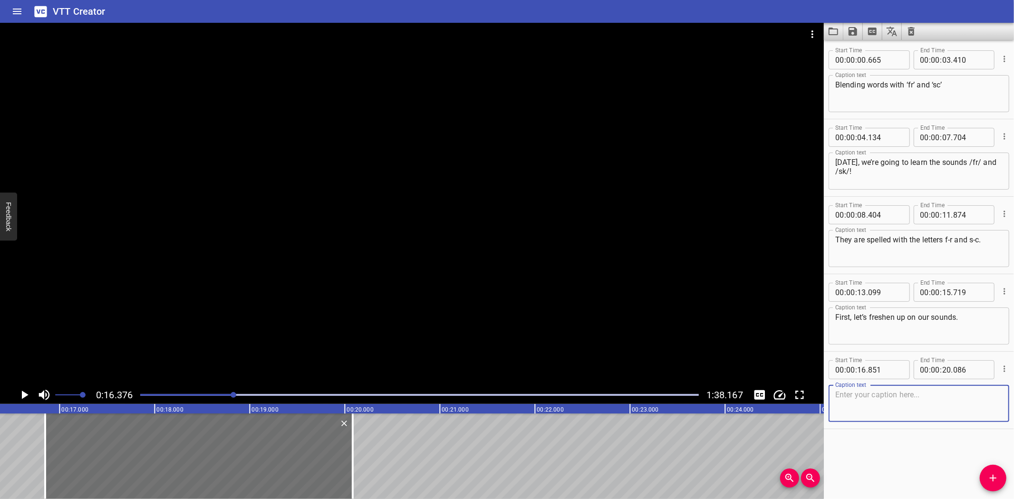
paste textarea "f spells /f/ — like in fan."
type textarea "f spells /f/ — like in fan."
drag, startPoint x: 12, startPoint y: 444, endPoint x: 21, endPoint y: 390, distance: 54.9
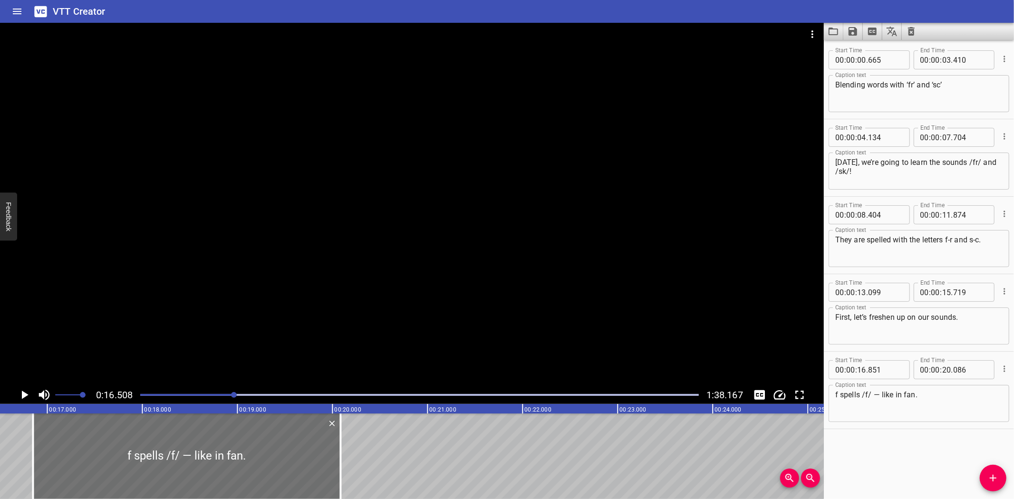
click at [22, 390] on icon "Play/Pause" at bounding box center [24, 395] width 14 height 14
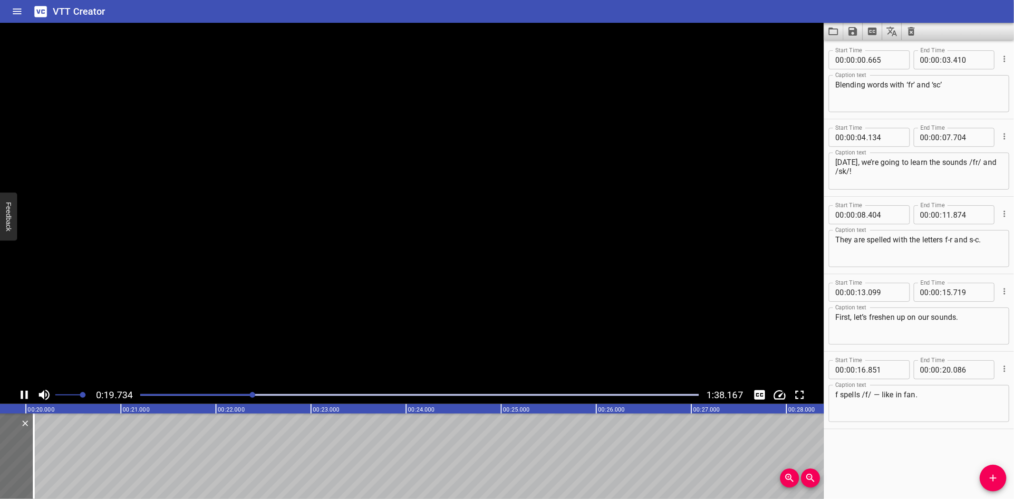
click at [22, 390] on icon "Play/Pause" at bounding box center [24, 395] width 14 height 14
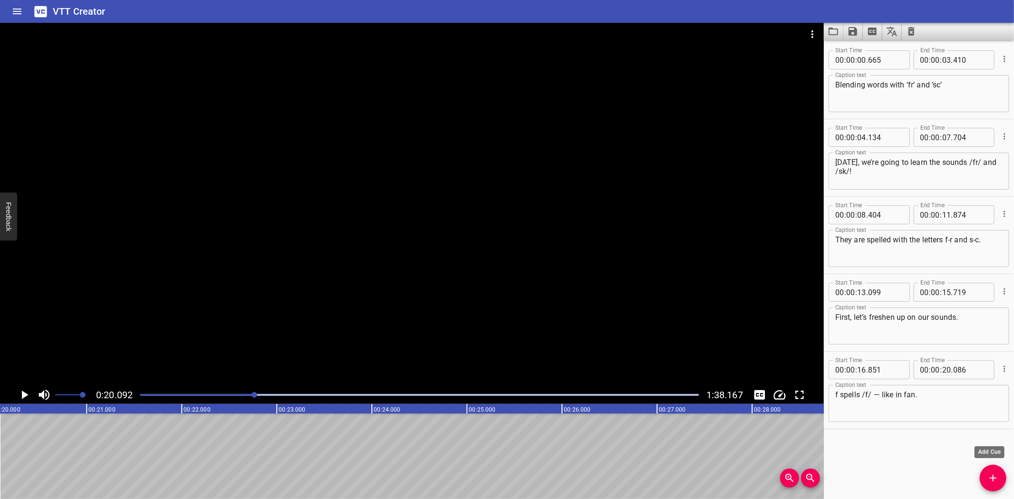
drag, startPoint x: 991, startPoint y: 475, endPoint x: 953, endPoint y: 479, distance: 38.2
click at [986, 475] on span "Add Cue" at bounding box center [992, 477] width 27 height 11
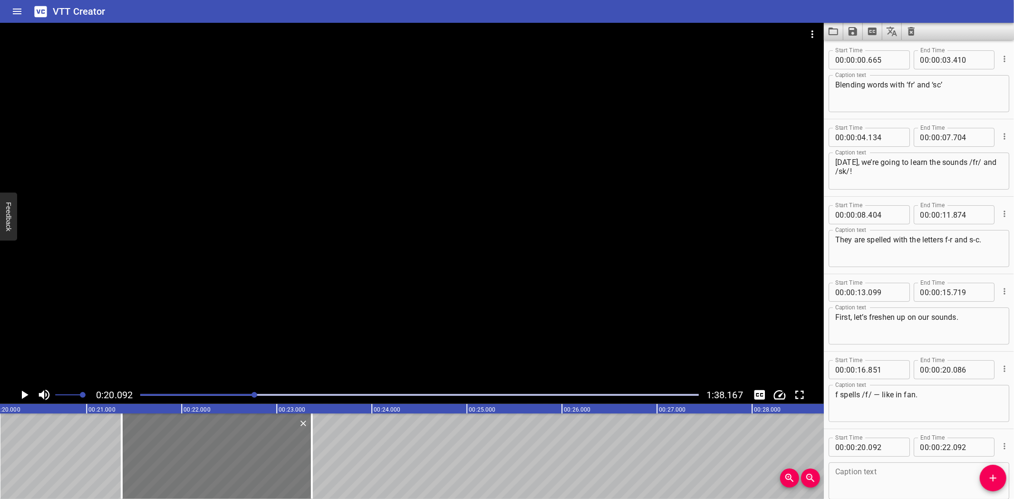
drag, startPoint x: 134, startPoint y: 451, endPoint x: 254, endPoint y: 451, distance: 120.7
click at [254, 450] on div at bounding box center [217, 456] width 190 height 86
type input "21"
type input "362"
type input "23"
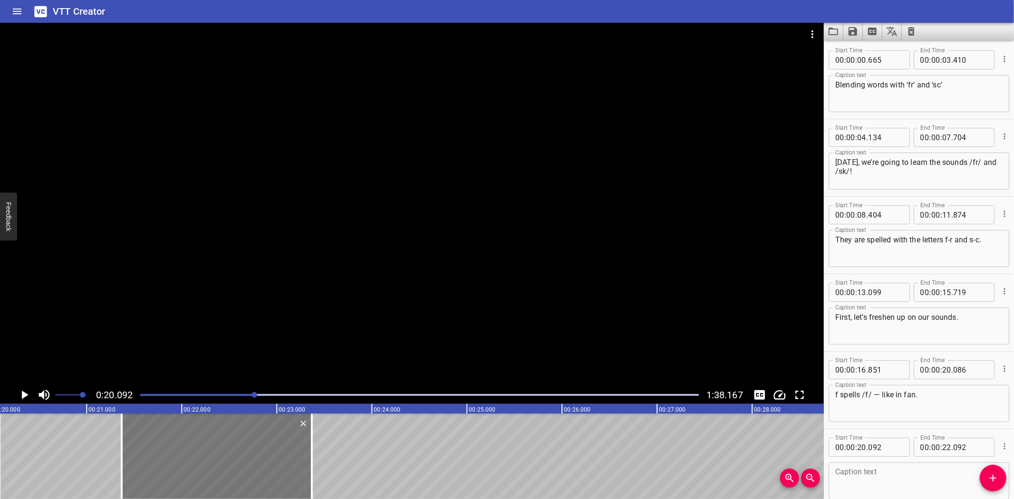
type input "362"
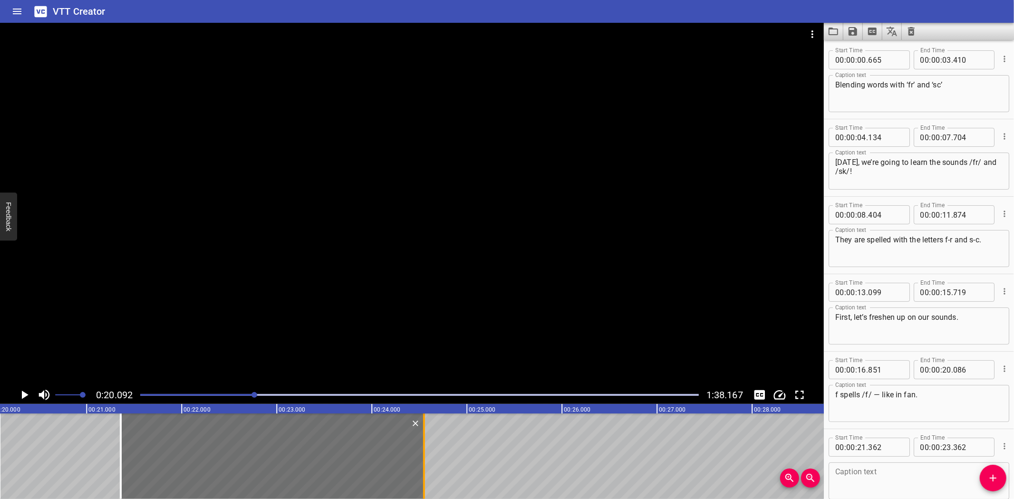
drag, startPoint x: 310, startPoint y: 462, endPoint x: 423, endPoint y: 461, distance: 113.1
click at [423, 461] on div at bounding box center [424, 456] width 2 height 86
type input "24"
type input "552"
click at [870, 477] on textarea at bounding box center [918, 481] width 167 height 27
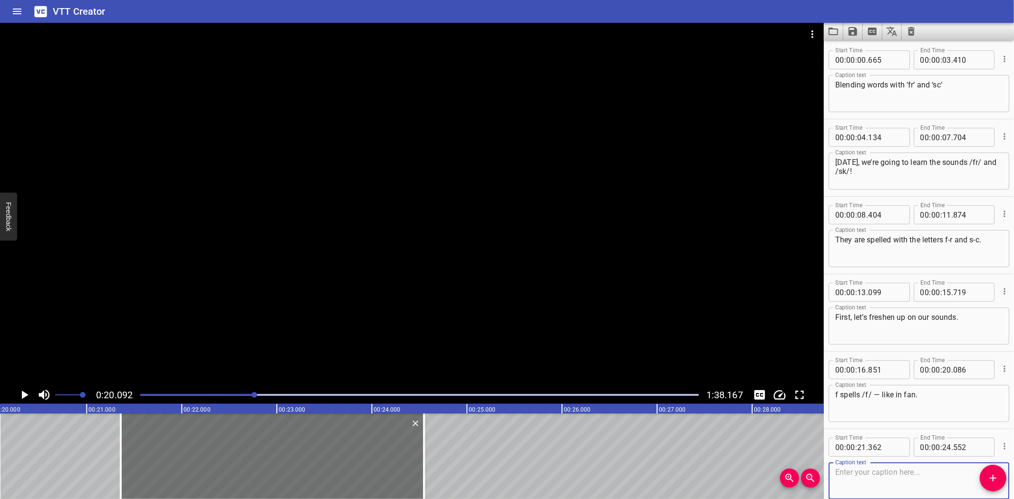
paste textarea "r spells /r/ — like in race."
type textarea "r spells /r/ — like in race."
drag, startPoint x: 36, startPoint y: 442, endPoint x: 34, endPoint y: 404, distance: 38.1
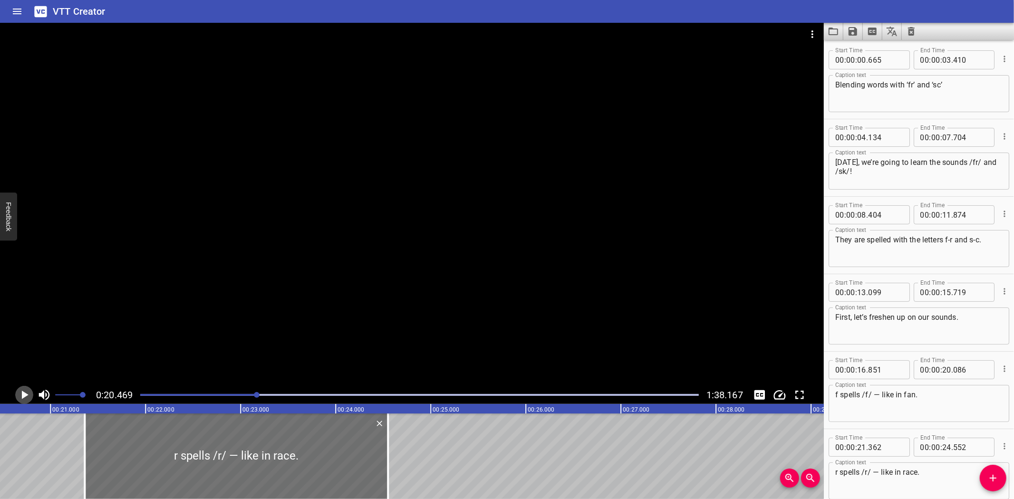
click at [23, 392] on icon "Play/Pause" at bounding box center [25, 395] width 7 height 9
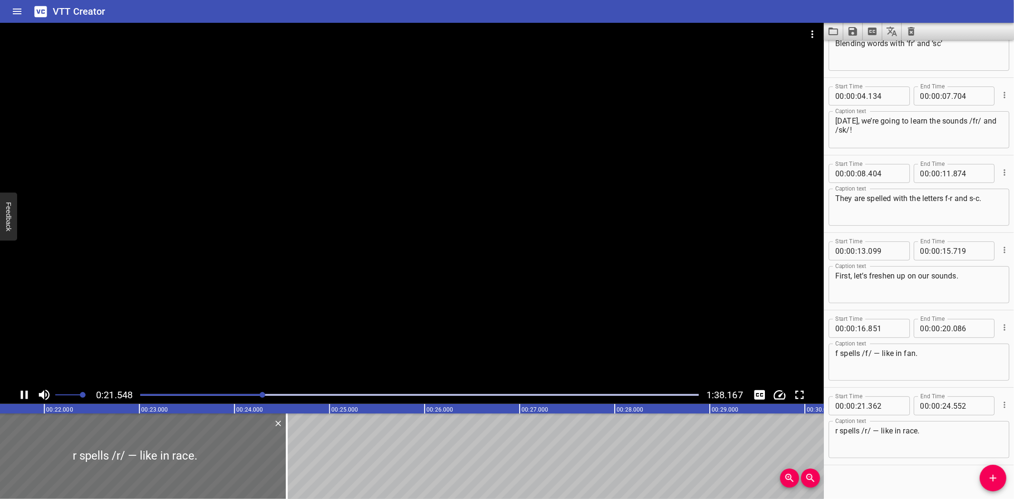
scroll to position [50, 0]
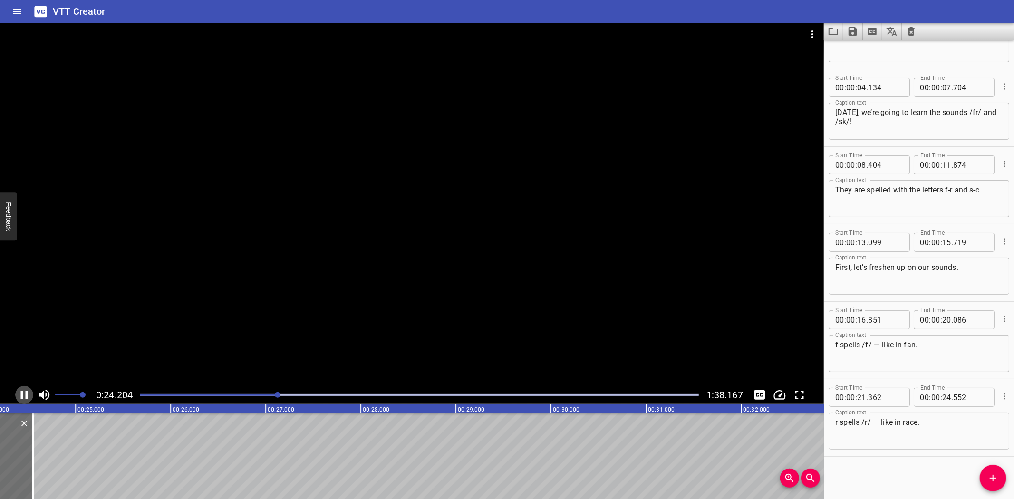
click at [24, 396] on icon "Play/Pause" at bounding box center [24, 395] width 14 height 14
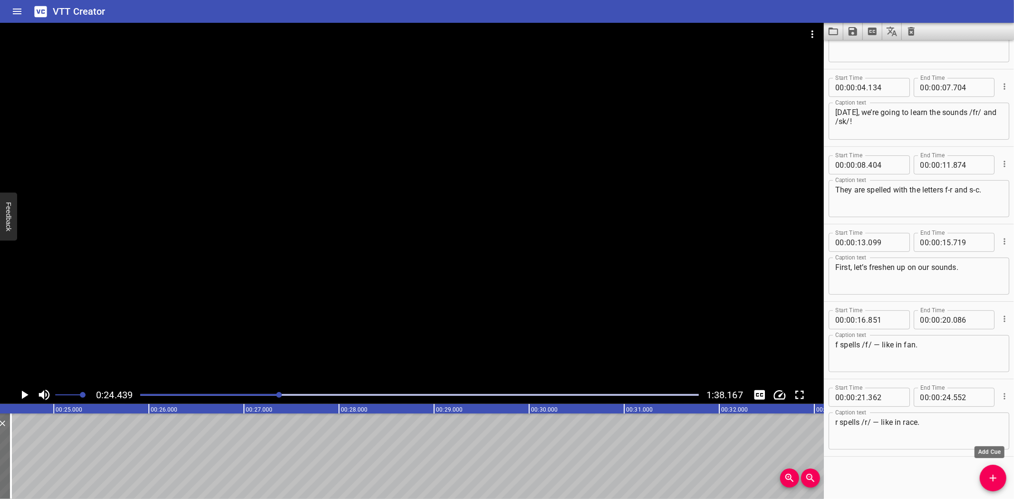
click at [994, 477] on icon "Add Cue" at bounding box center [992, 477] width 11 height 11
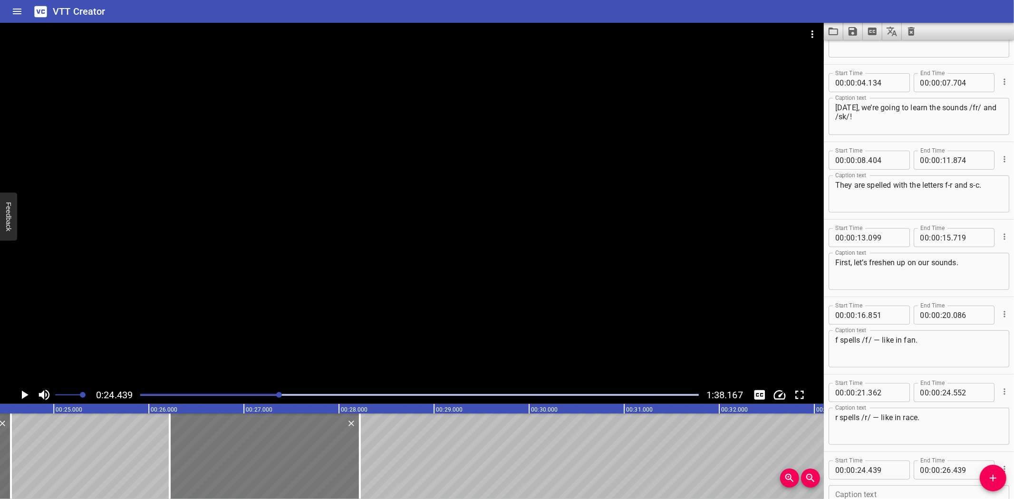
drag, startPoint x: 102, startPoint y: 440, endPoint x: 267, endPoint y: 440, distance: 165.4
click at [267, 440] on div at bounding box center [265, 456] width 190 height 86
type input "26"
type input "219"
type input "28"
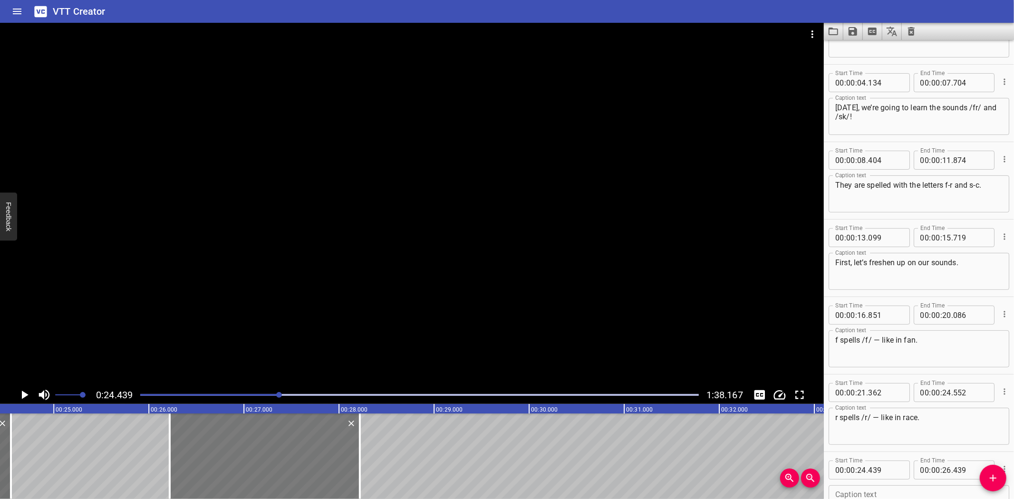
type input "219"
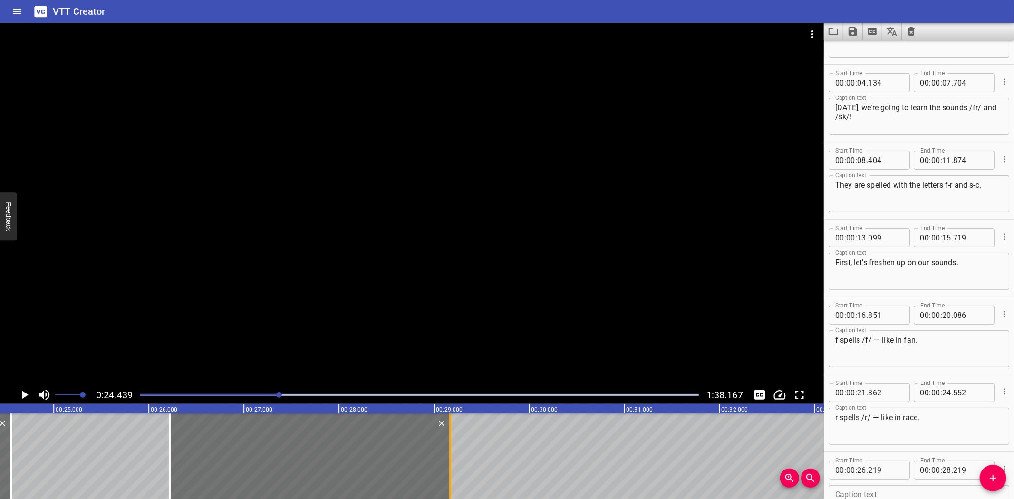
drag, startPoint x: 357, startPoint y: 460, endPoint x: 447, endPoint y: 463, distance: 89.9
click at [447, 463] on div at bounding box center [450, 456] width 10 height 86
type input "29"
type input "164"
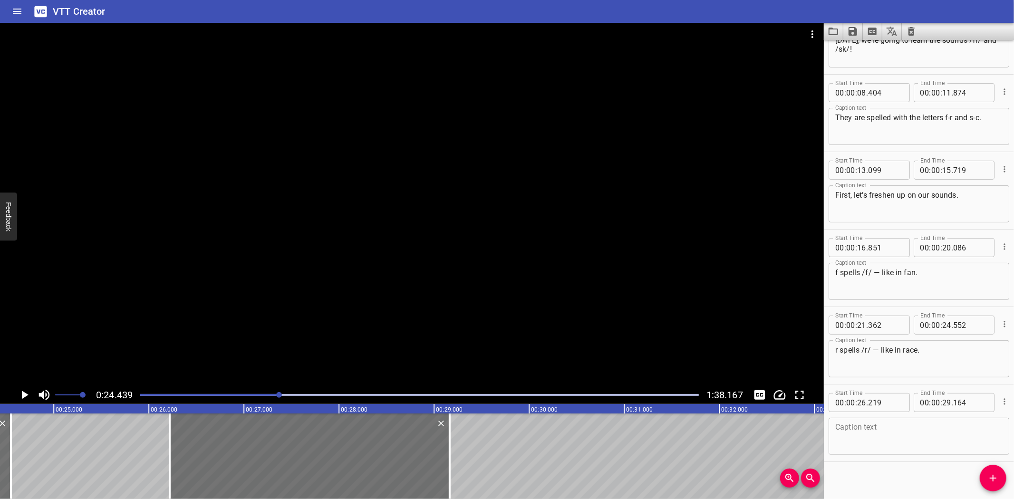
scroll to position [127, 0]
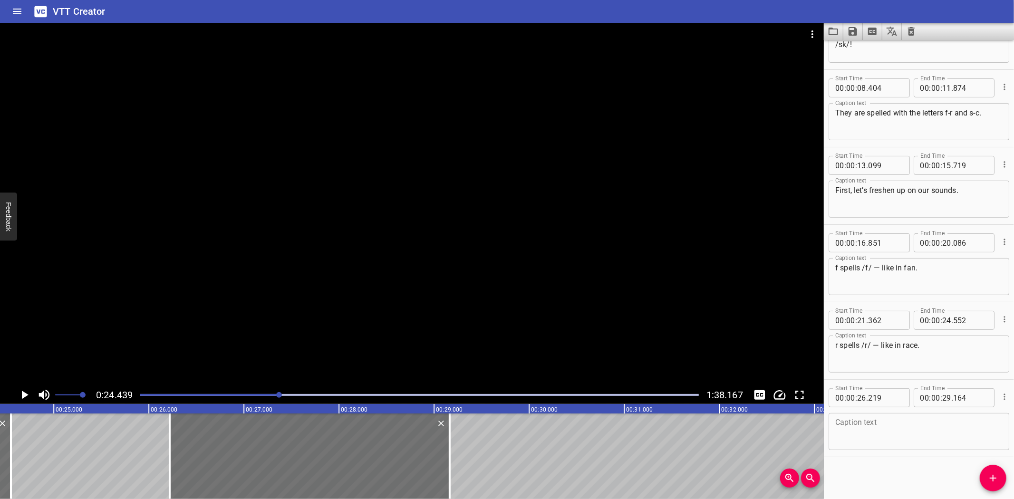
click at [859, 436] on textarea at bounding box center [918, 431] width 167 height 27
paste textarea "s spells /s/ — like in sit."
type textarea "s spells /s/ — like in sit."
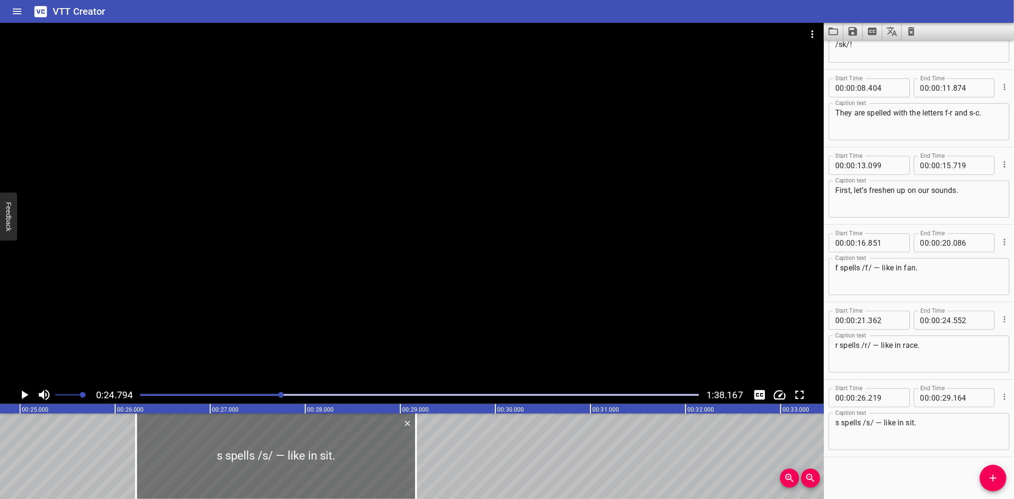
click at [21, 395] on icon "Play/Pause" at bounding box center [24, 395] width 14 height 14
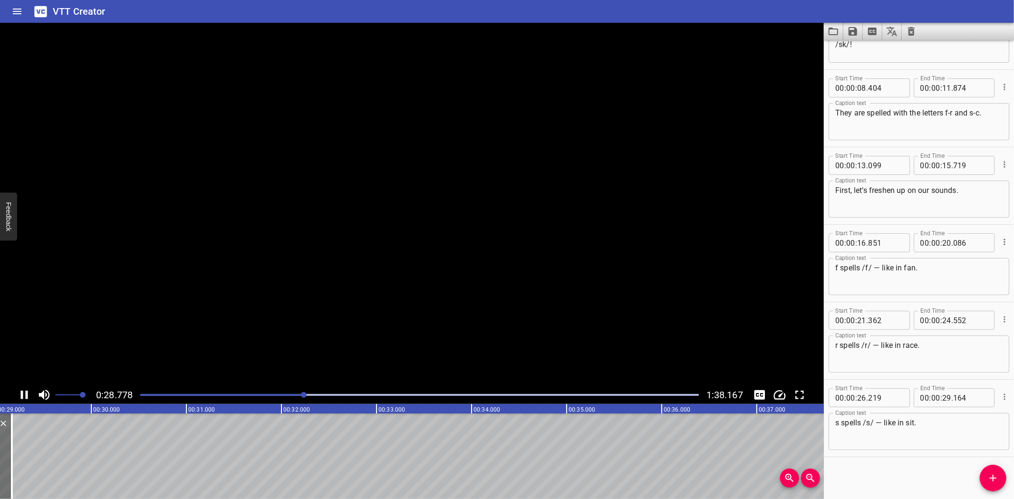
click at [21, 395] on icon "Play/Pause" at bounding box center [24, 395] width 7 height 9
click at [995, 479] on icon "Add Cue" at bounding box center [992, 477] width 11 height 11
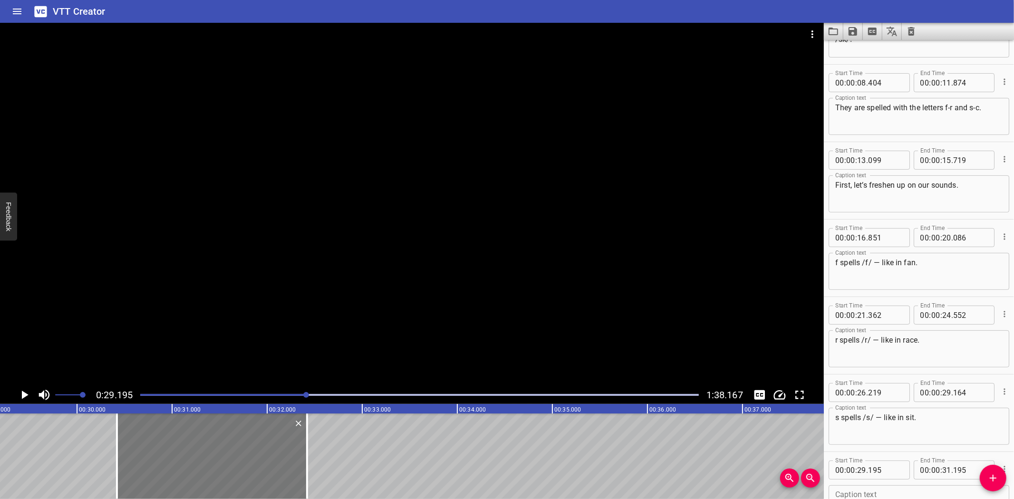
drag, startPoint x: 103, startPoint y: 433, endPoint x: 219, endPoint y: 432, distance: 116.4
click at [219, 432] on div at bounding box center [212, 456] width 190 height 86
type input "30"
type input "420"
type input "32"
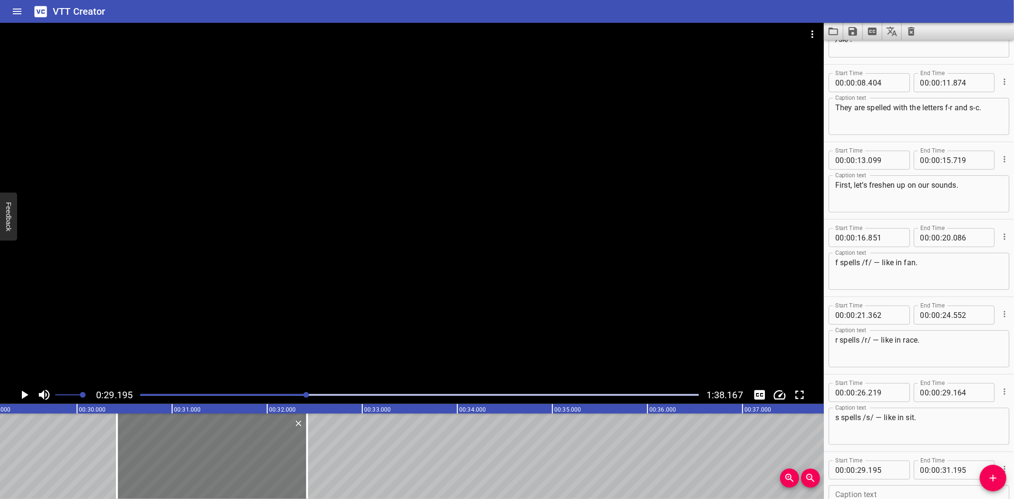
type input "420"
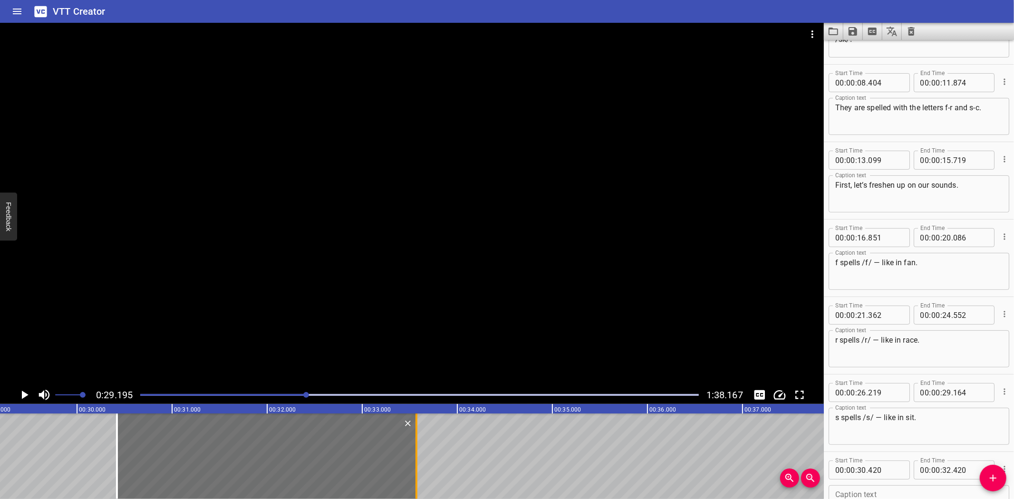
drag, startPoint x: 302, startPoint y: 459, endPoint x: 411, endPoint y: 463, distance: 108.4
click at [412, 463] on div at bounding box center [417, 456] width 10 height 86
type input "33"
type input "565"
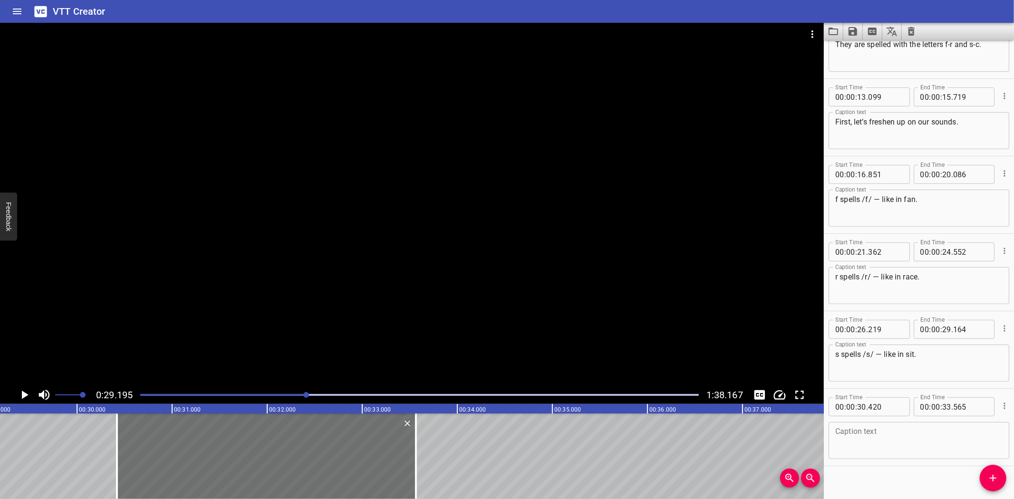
scroll to position [205, 0]
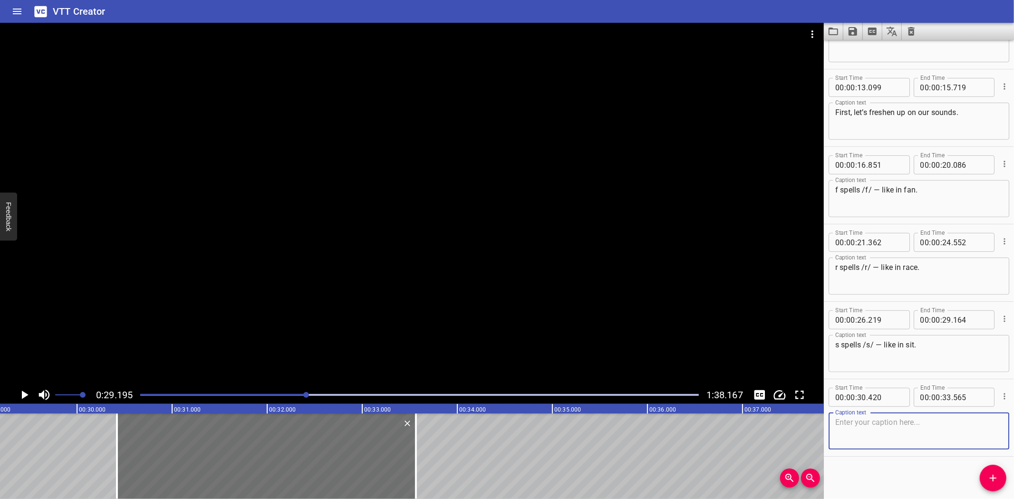
click at [893, 436] on textarea at bounding box center [918, 431] width 167 height 27
paste textarea "c spells /k/ — like in cat."
type textarea "c spells /k/ — like in cat."
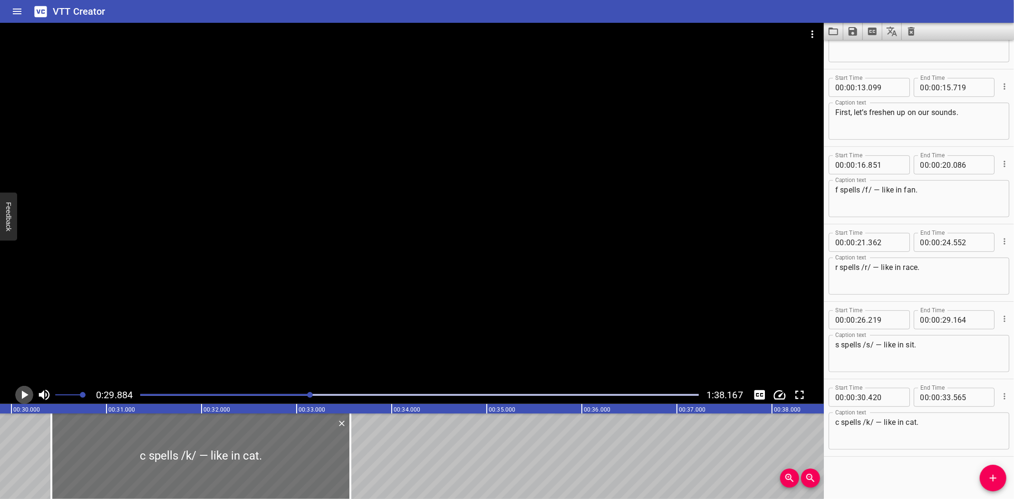
click at [19, 395] on icon "Play/Pause" at bounding box center [24, 395] width 14 height 14
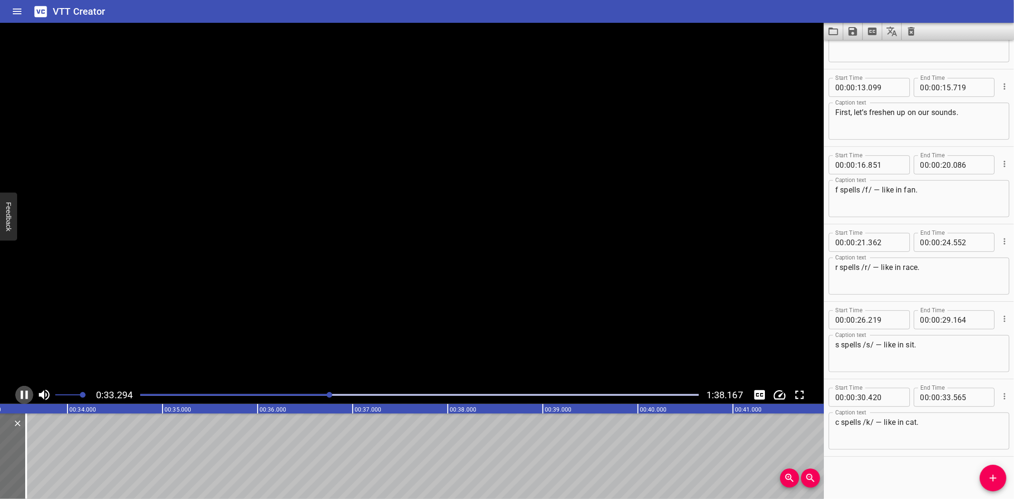
click at [19, 395] on icon "Play/Pause" at bounding box center [24, 395] width 14 height 14
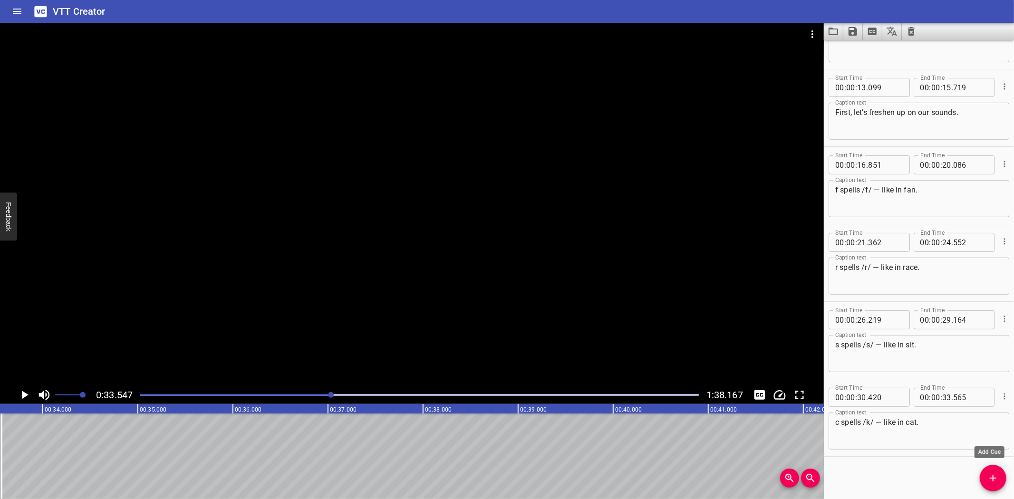
drag, startPoint x: 990, startPoint y: 482, endPoint x: 903, endPoint y: 485, distance: 87.0
click at [980, 482] on span "Add Cue" at bounding box center [992, 477] width 27 height 11
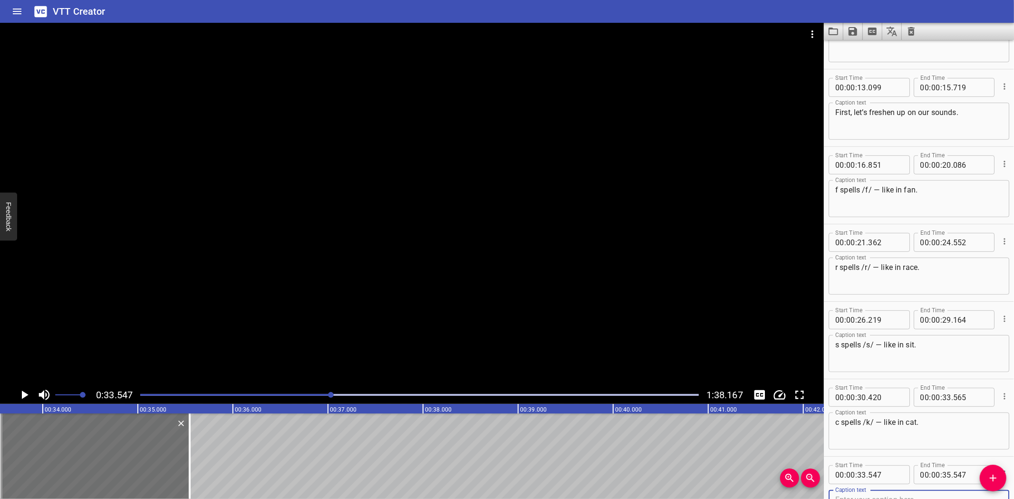
scroll to position [210, 0]
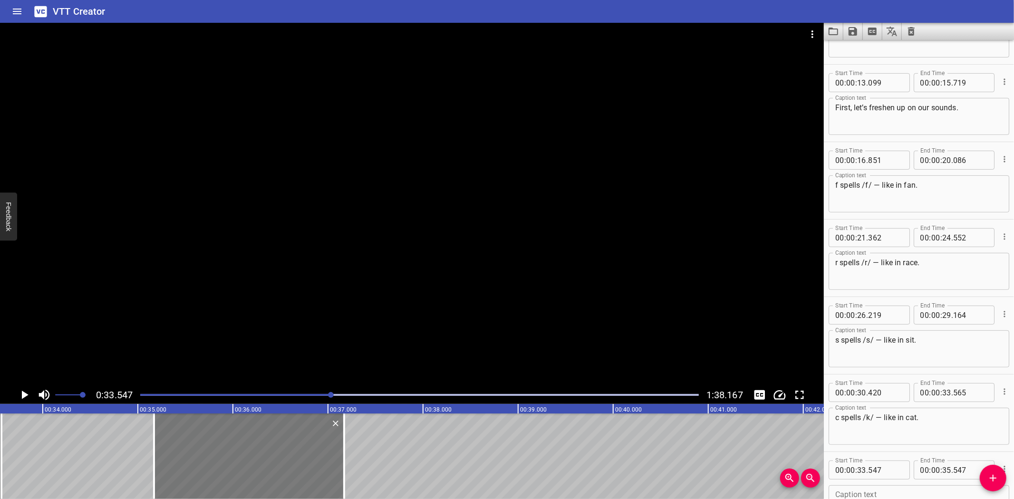
drag, startPoint x: 127, startPoint y: 452, endPoint x: 281, endPoint y: 449, distance: 154.5
click at [281, 449] on div at bounding box center [249, 456] width 190 height 86
type input "35"
type input "172"
type input "37"
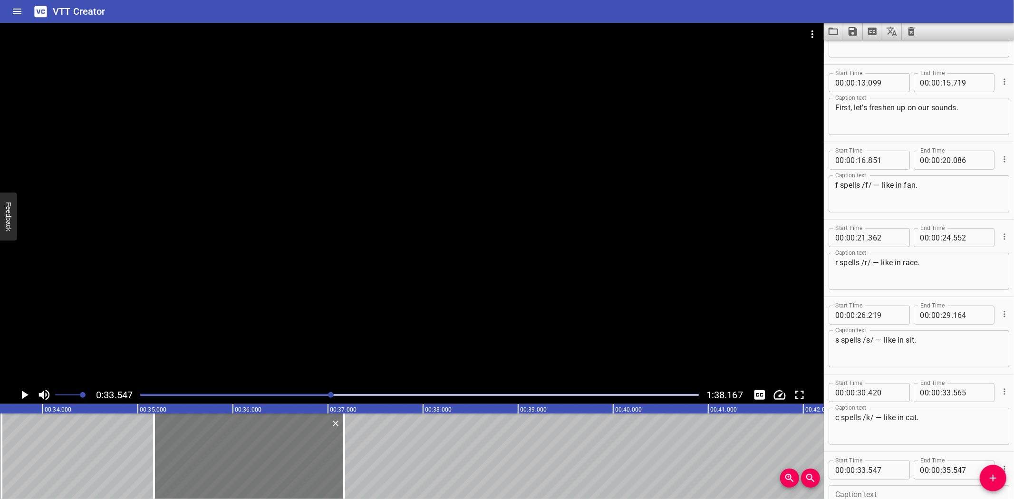
type input "172"
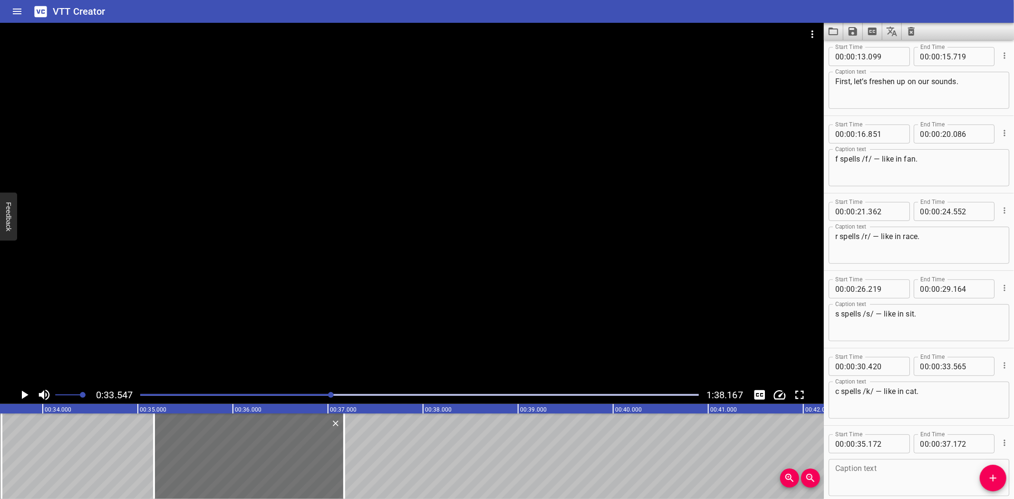
scroll to position [282, 0]
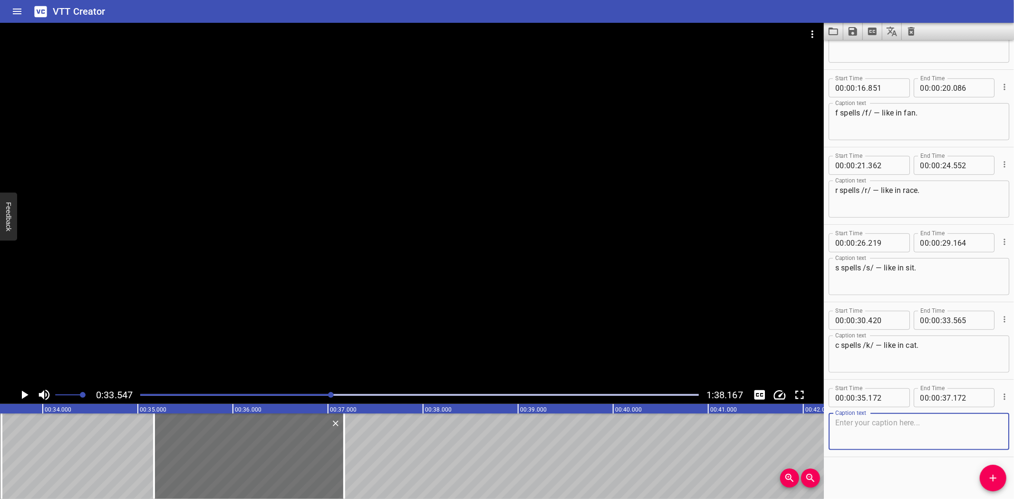
click at [871, 429] on textarea at bounding box center [918, 431] width 167 height 27
paste textarea "Let’s start with f-r — /f/ . . . /r/ /f/ . . . /r/"
click at [24, 393] on icon "Play/Pause" at bounding box center [25, 395] width 7 height 9
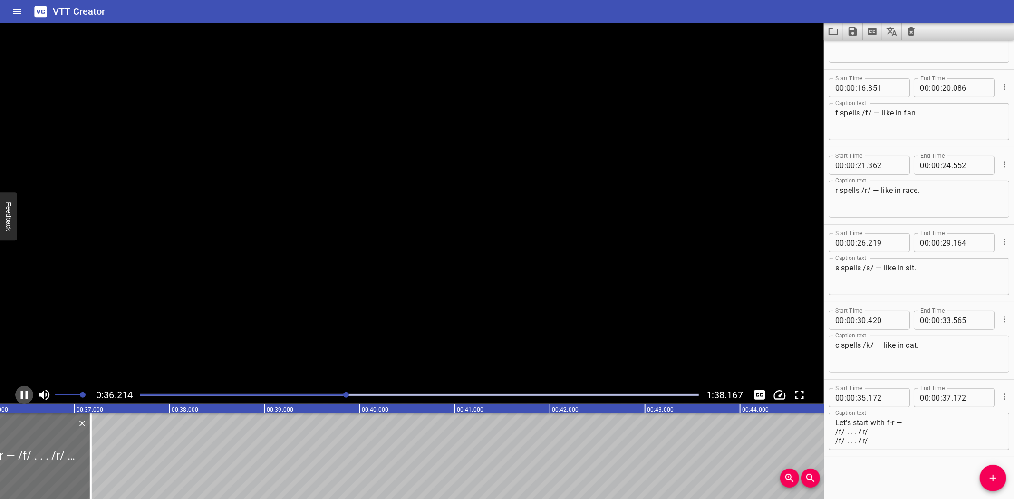
click at [24, 393] on icon "Play/Pause" at bounding box center [24, 395] width 14 height 14
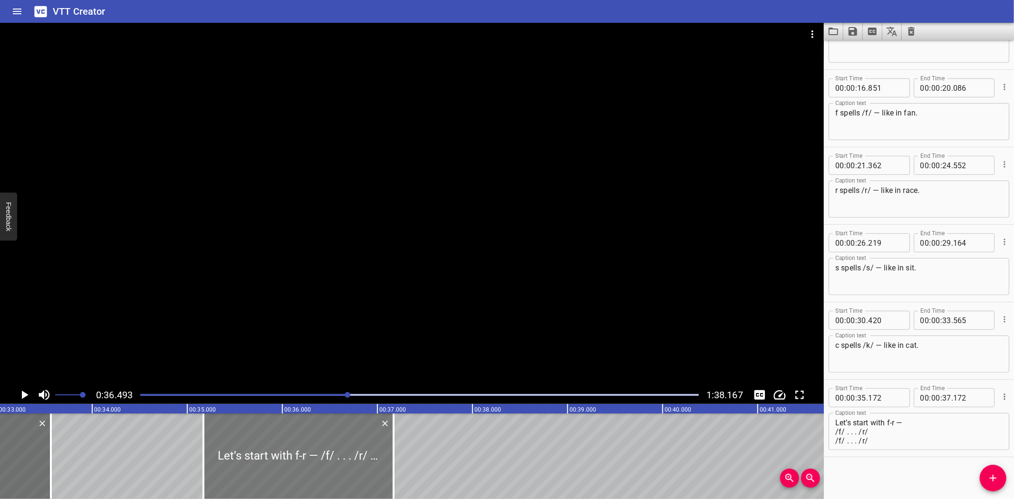
click at [247, 446] on div at bounding box center [298, 456] width 190 height 86
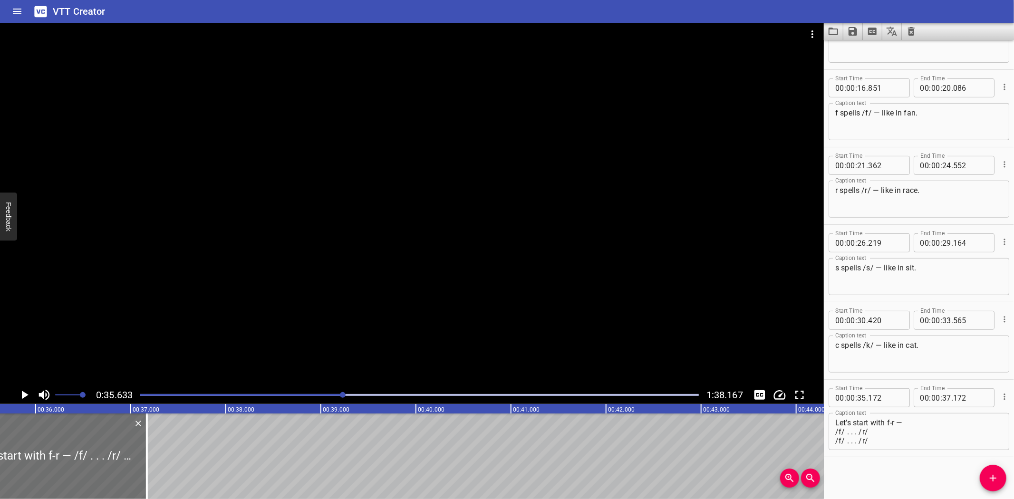
scroll to position [0, 3387]
click at [874, 436] on textarea "Let’s start with f-r — /f/ . . . /r/ /f/ . . . /r/" at bounding box center [918, 431] width 167 height 27
paste textarea "Now it’s time to blend: /fr/ /f"
click at [927, 413] on div "Now it’s time to blend: /fr/ /fr/ Caption text" at bounding box center [918, 431] width 181 height 37
click at [925, 421] on textarea "Now it’s time to blend: /fr/ /fr/" at bounding box center [918, 431] width 167 height 27
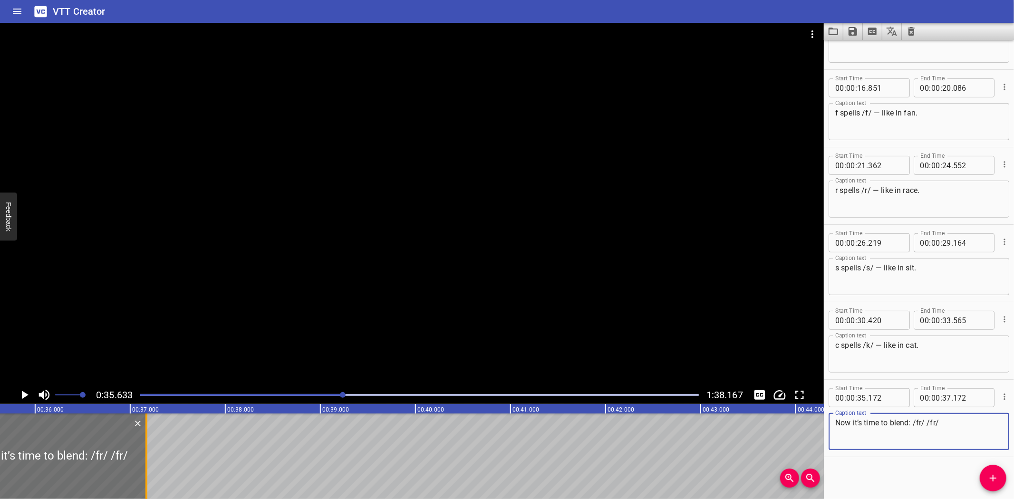
type textarea "Now it’s time to blend: /fr/ /fr/"
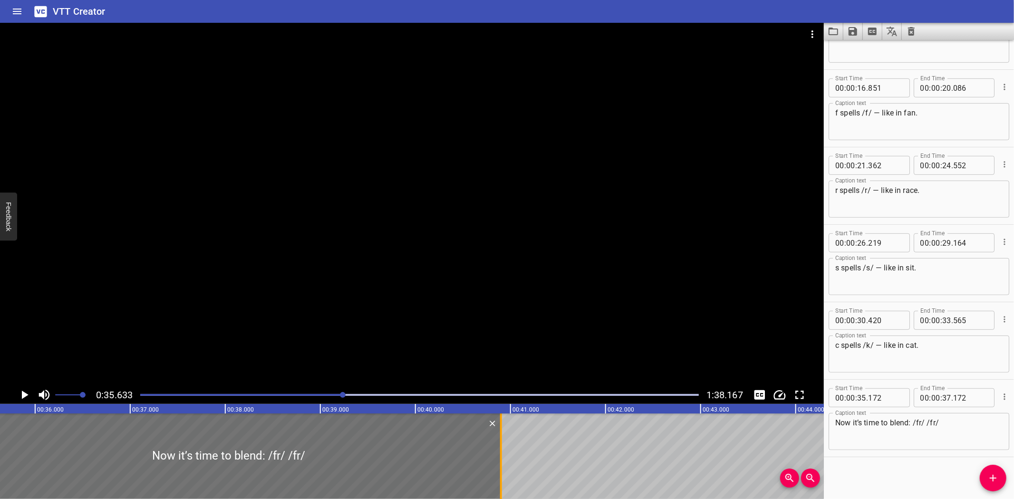
drag, startPoint x: 147, startPoint y: 461, endPoint x: 502, endPoint y: 464, distance: 354.5
click at [502, 464] on div at bounding box center [501, 456] width 10 height 86
type input "40"
type input "902"
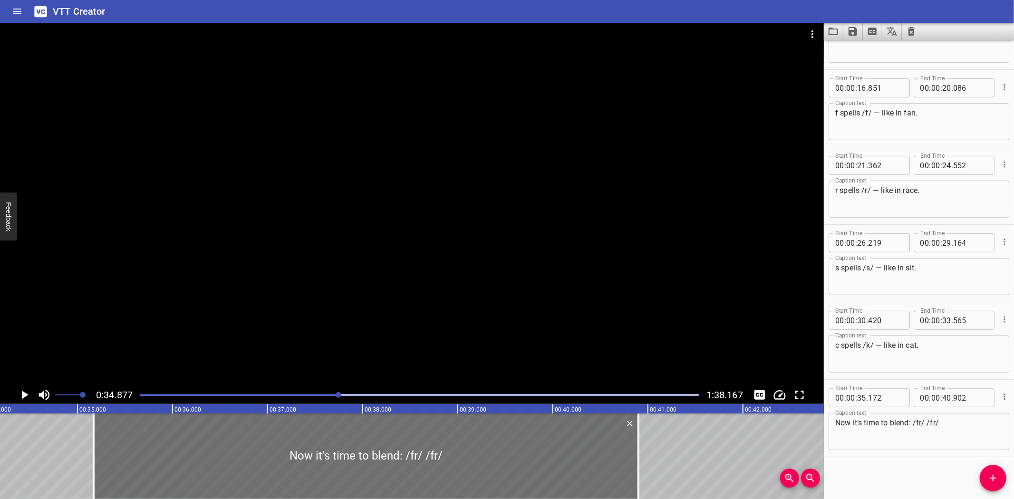
scroll to position [0, 3315]
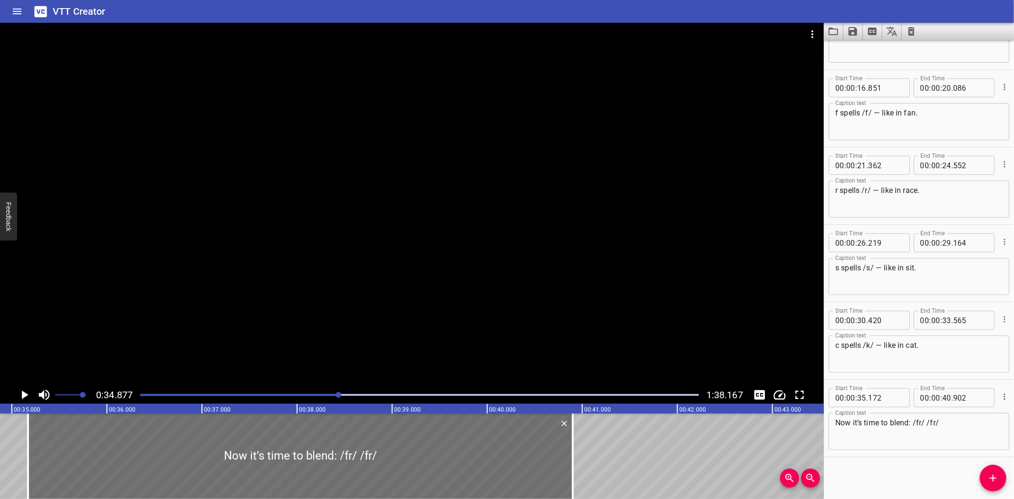
click at [21, 392] on icon "Play/Pause" at bounding box center [24, 395] width 14 height 14
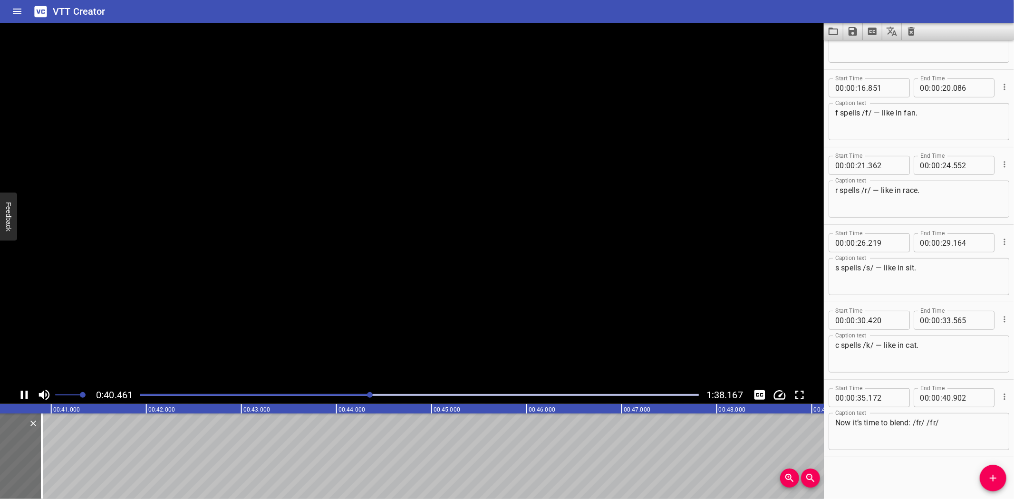
click at [21, 392] on icon "Play/Pause" at bounding box center [24, 395] width 7 height 9
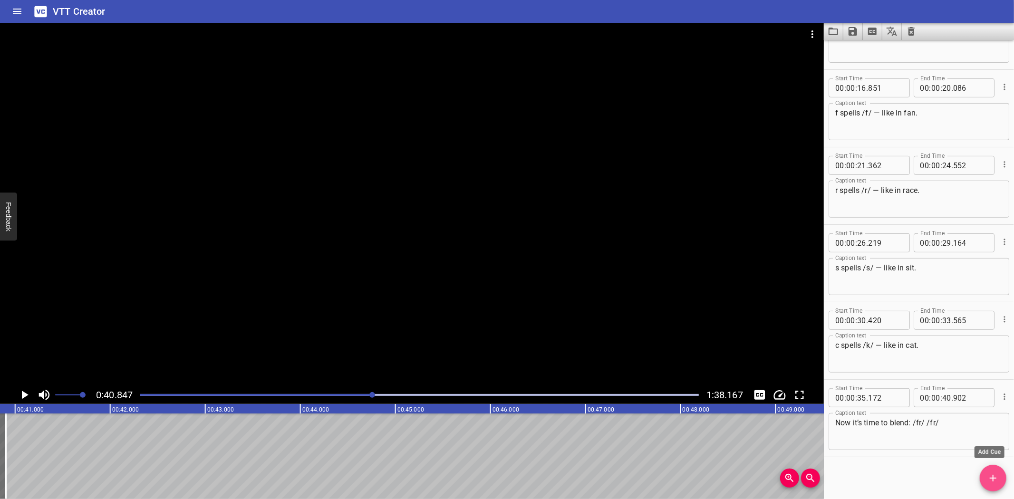
click at [987, 476] on icon "Add Cue" at bounding box center [992, 477] width 11 height 11
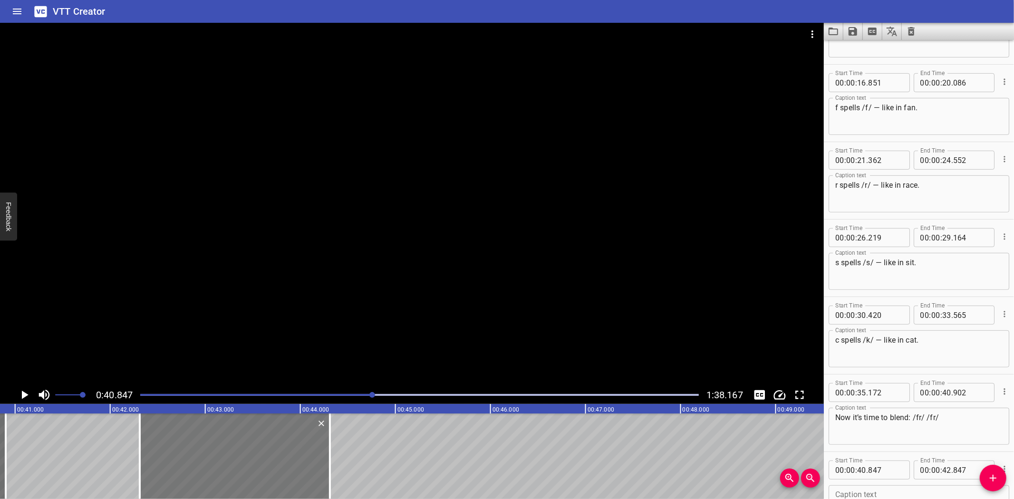
drag, startPoint x: 81, startPoint y: 445, endPoint x: 221, endPoint y: 434, distance: 139.7
click at [221, 434] on div at bounding box center [235, 456] width 190 height 86
type input "42"
type input "312"
type input "44"
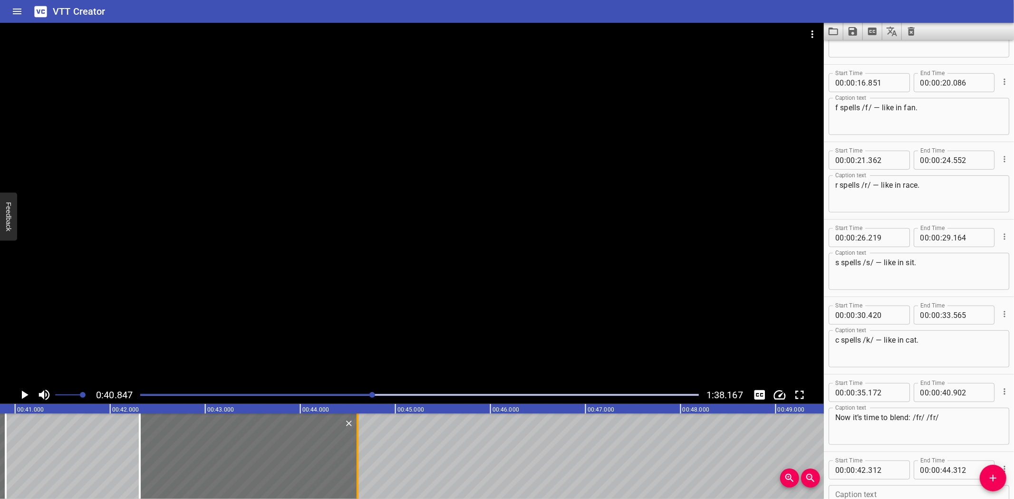
drag, startPoint x: 329, startPoint y: 469, endPoint x: 356, endPoint y: 468, distance: 27.1
click at [356, 468] on div at bounding box center [357, 456] width 2 height 86
type input "597"
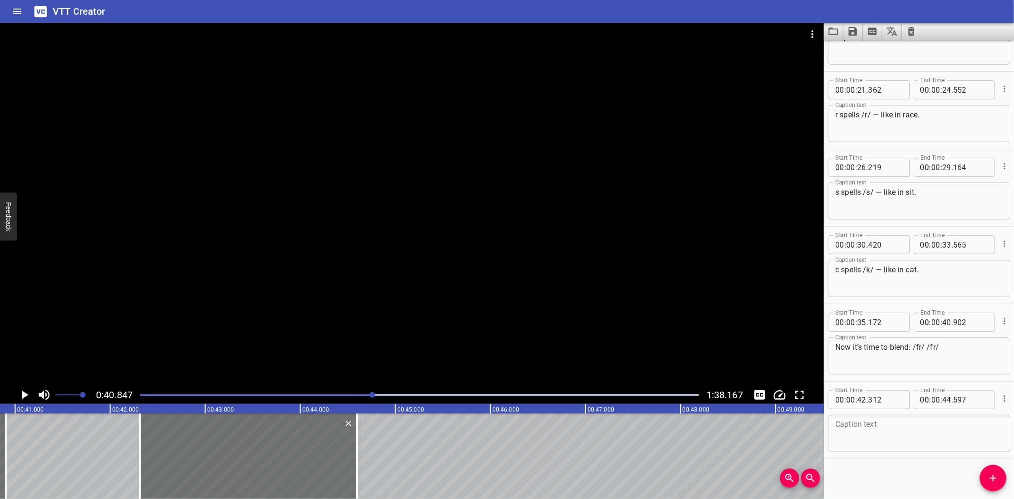
scroll to position [359, 0]
click at [894, 434] on textarea at bounding box center [918, 431] width 167 height 27
paste textarea "Let’s try some /fr/ words:"
type textarea "Let’s try some /fr/ words:"
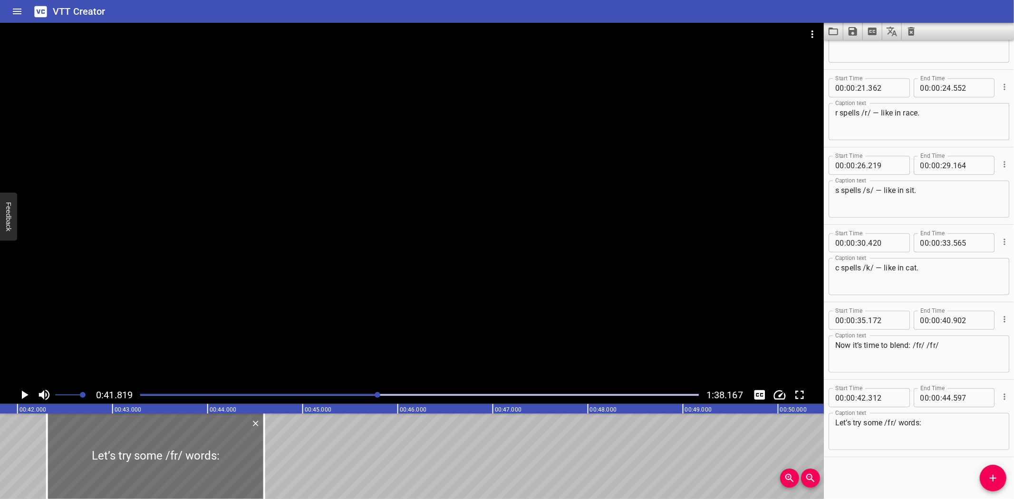
click at [27, 394] on icon "Play/Pause" at bounding box center [24, 395] width 14 height 14
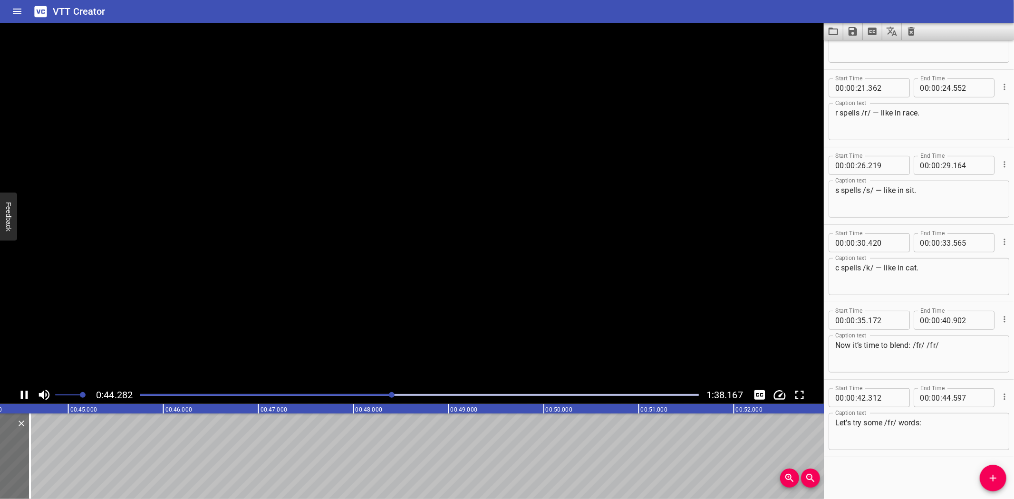
click at [27, 394] on icon "Play/Pause" at bounding box center [24, 395] width 7 height 9
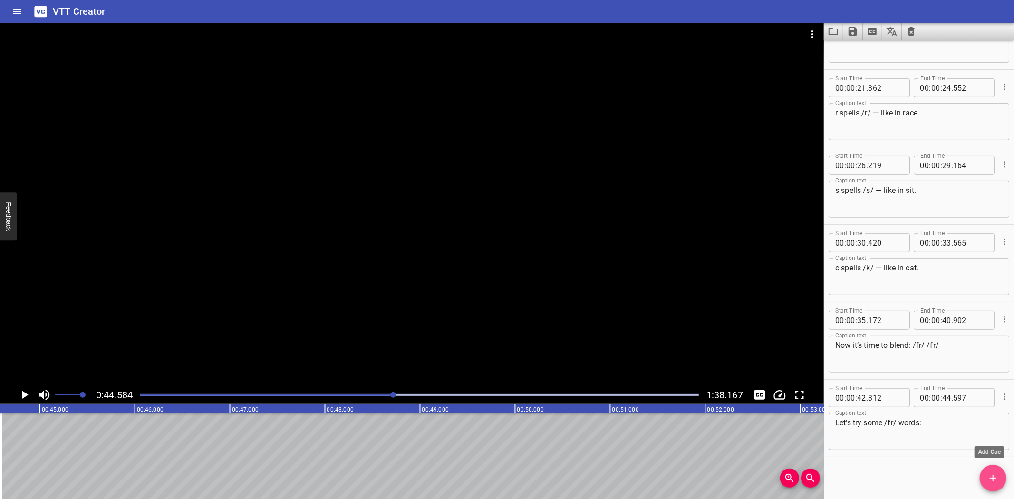
click at [991, 475] on icon "Add Cue" at bounding box center [992, 477] width 11 height 11
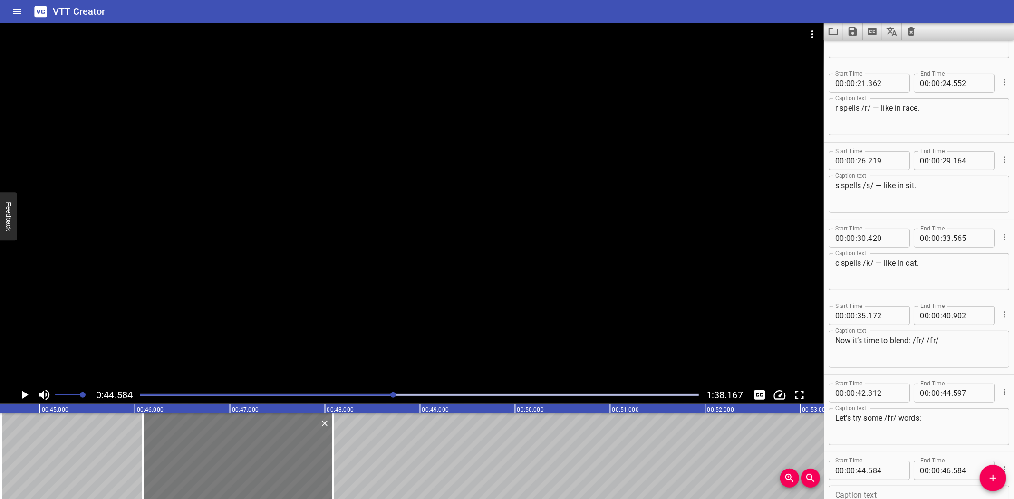
drag, startPoint x: 132, startPoint y: 450, endPoint x: 274, endPoint y: 450, distance: 141.6
click at [274, 450] on div at bounding box center [238, 456] width 190 height 86
type input "46"
type input "079"
type input "48"
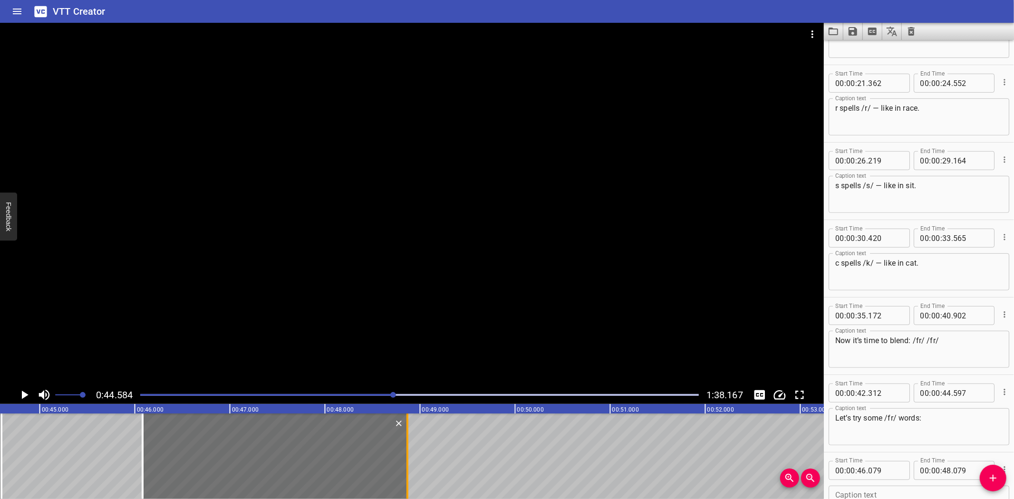
drag, startPoint x: 330, startPoint y: 461, endPoint x: 404, endPoint y: 460, distance: 74.6
click at [404, 460] on div at bounding box center [408, 456] width 10 height 86
type input "864"
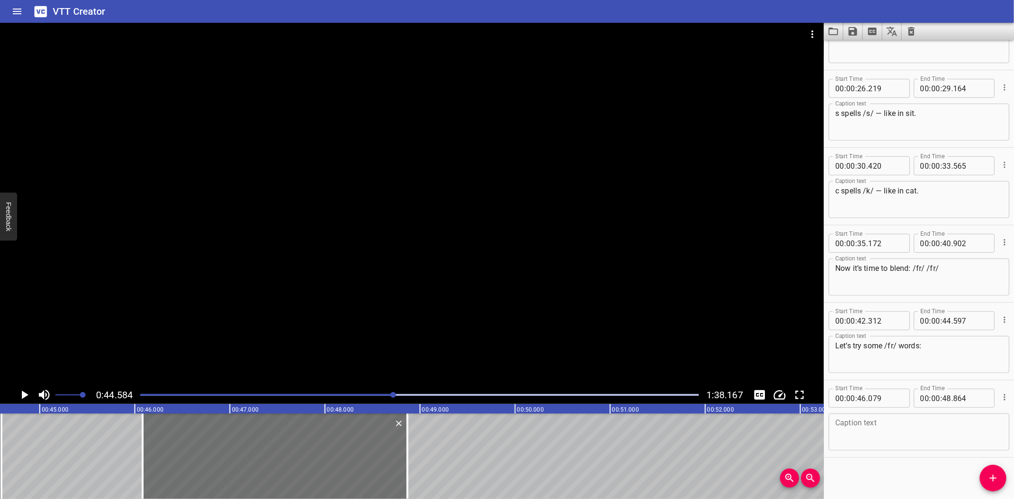
scroll to position [437, 0]
click at [905, 439] on textarea at bounding box center [918, 431] width 167 height 27
paste textarea "A green frog jumps from a log."
drag, startPoint x: 90, startPoint y: 444, endPoint x: 83, endPoint y: 428, distance: 17.9
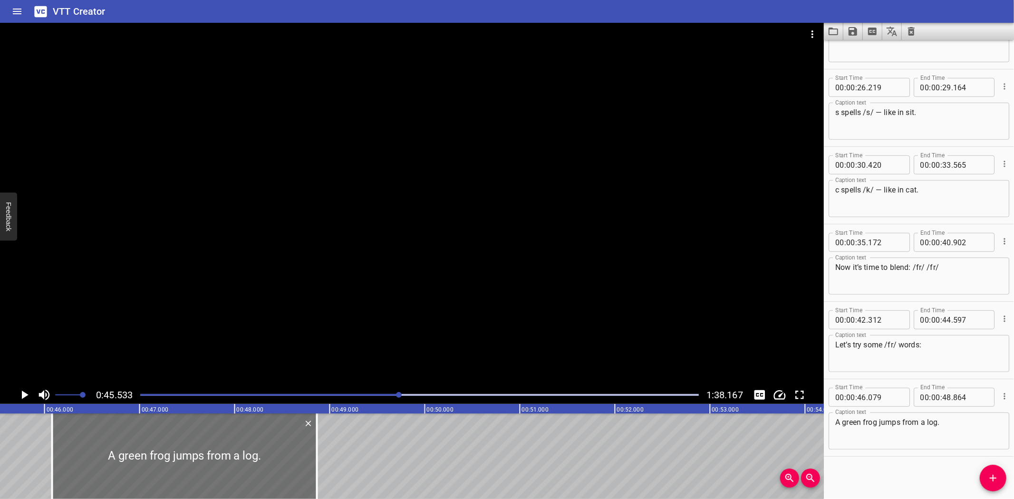
click at [25, 392] on icon "Play/Pause" at bounding box center [24, 395] width 14 height 14
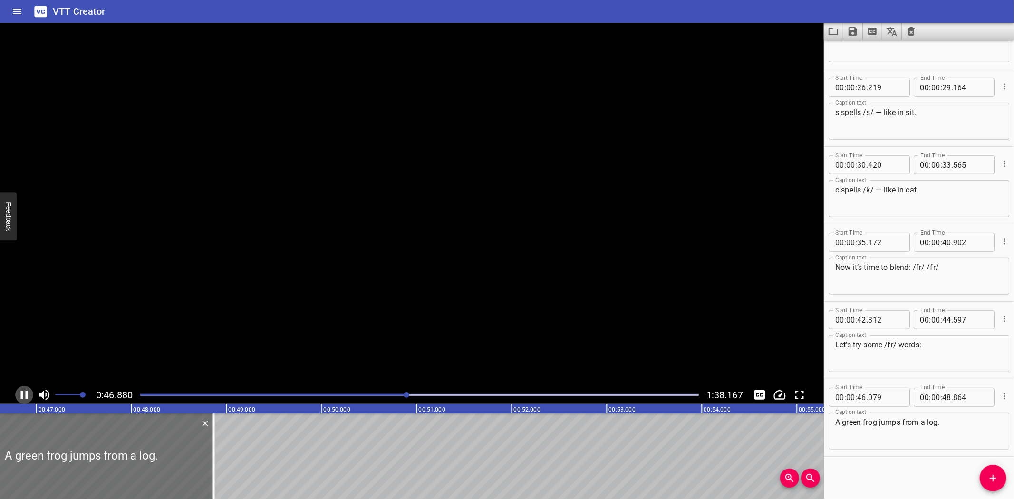
click at [25, 392] on icon "Play/Pause" at bounding box center [24, 395] width 14 height 14
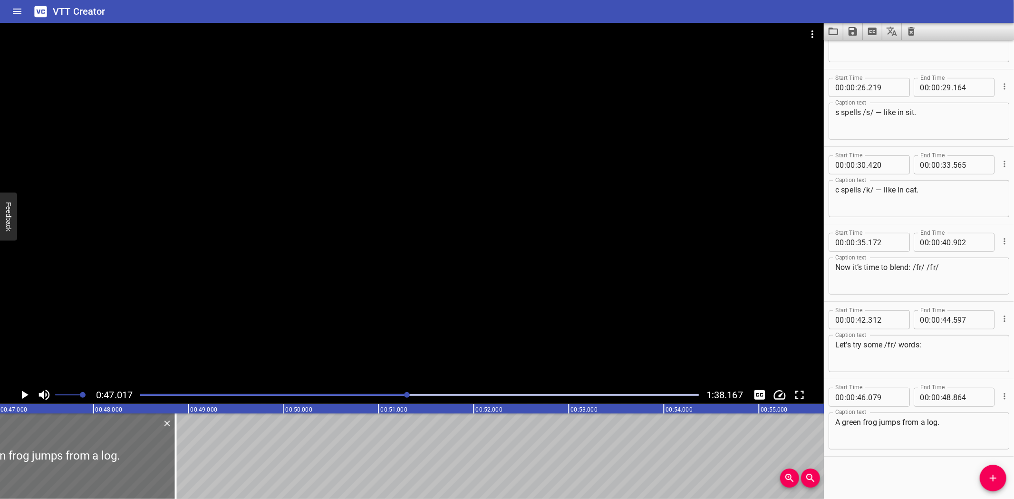
scroll to position [0, 4282]
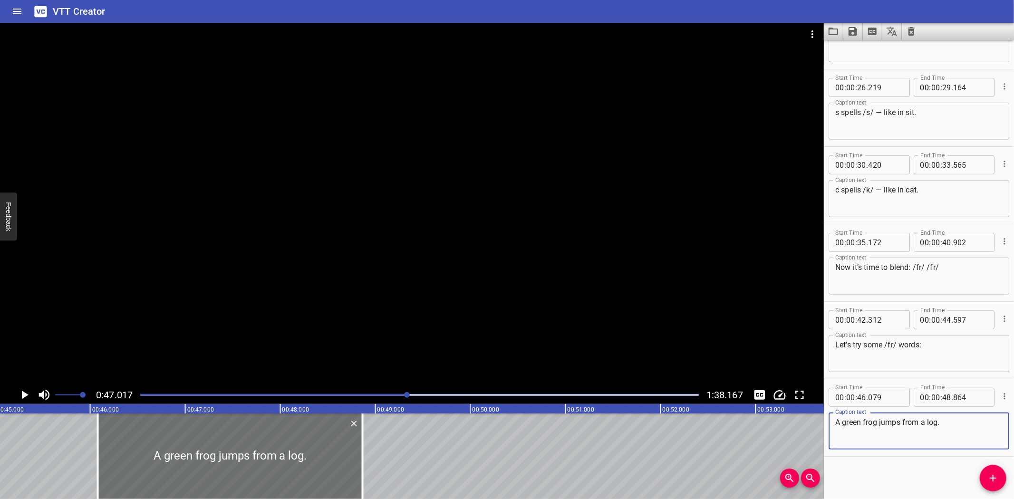
click at [959, 427] on textarea "A green frog jumps from a log." at bounding box center [918, 431] width 167 height 27
paste textarea "Frog –"
type textarea "Frog – A green frog jumps from a log."
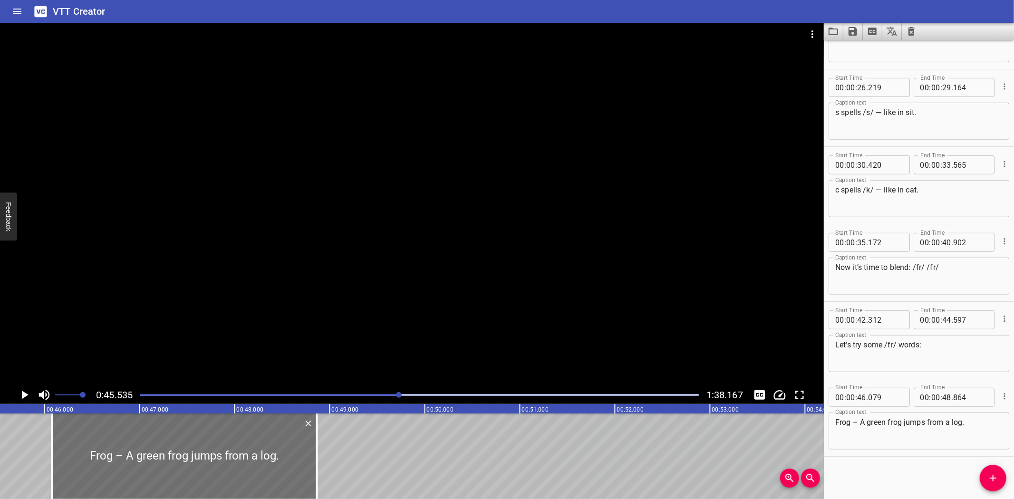
click at [22, 396] on icon "Play/Pause" at bounding box center [25, 395] width 7 height 9
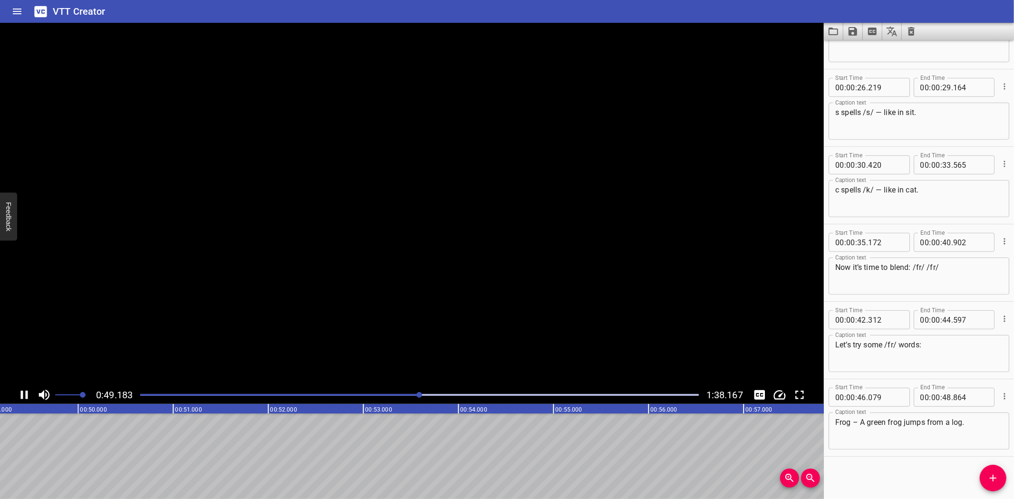
click at [21, 396] on icon "Play/Pause" at bounding box center [24, 395] width 7 height 9
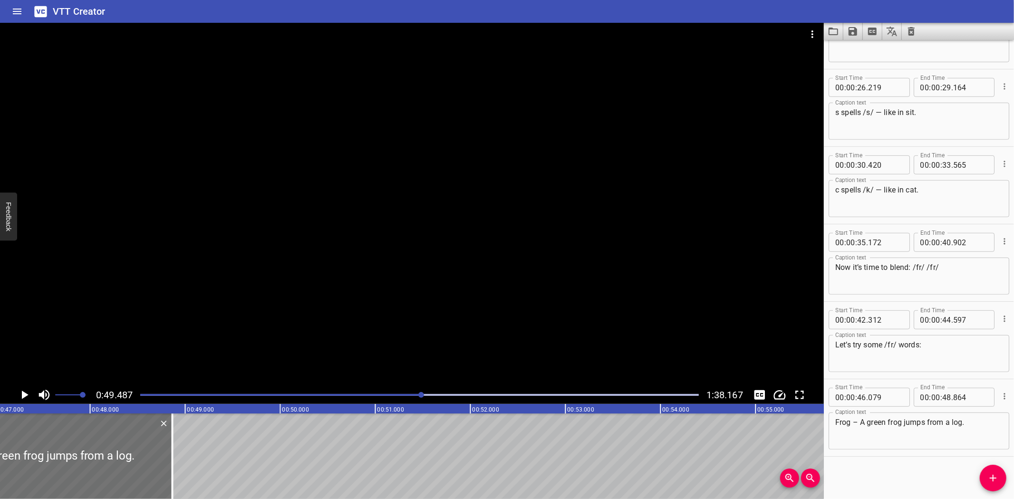
scroll to position [0, 4456]
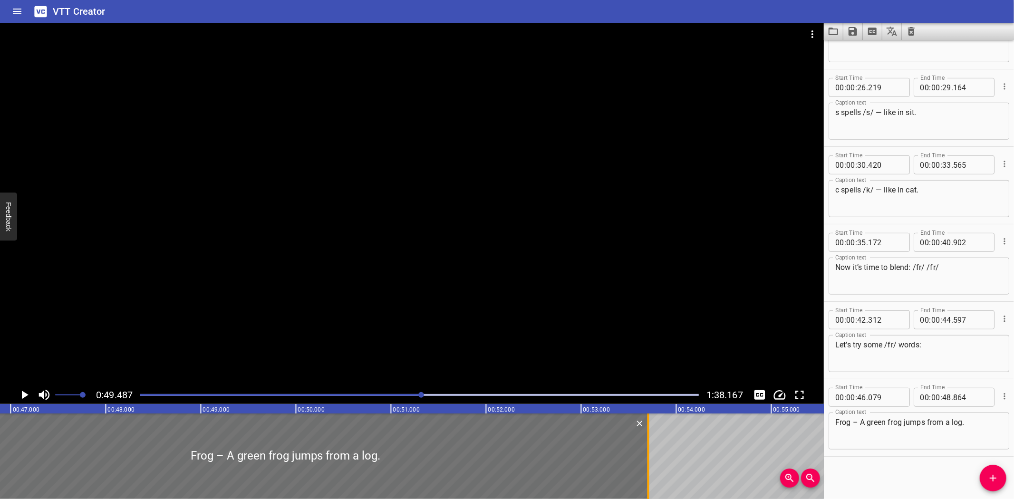
drag, startPoint x: 183, startPoint y: 471, endPoint x: 644, endPoint y: 470, distance: 461.0
click at [644, 470] on div at bounding box center [648, 456] width 10 height 86
type input "53"
type input "714"
click at [24, 397] on icon "Play/Pause" at bounding box center [25, 395] width 7 height 9
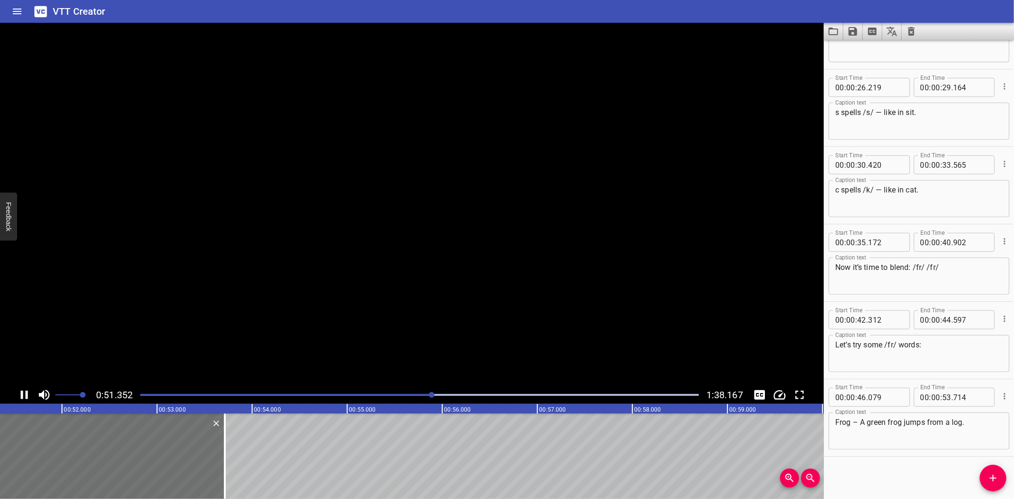
click at [24, 397] on icon "Play/Pause" at bounding box center [24, 395] width 14 height 14
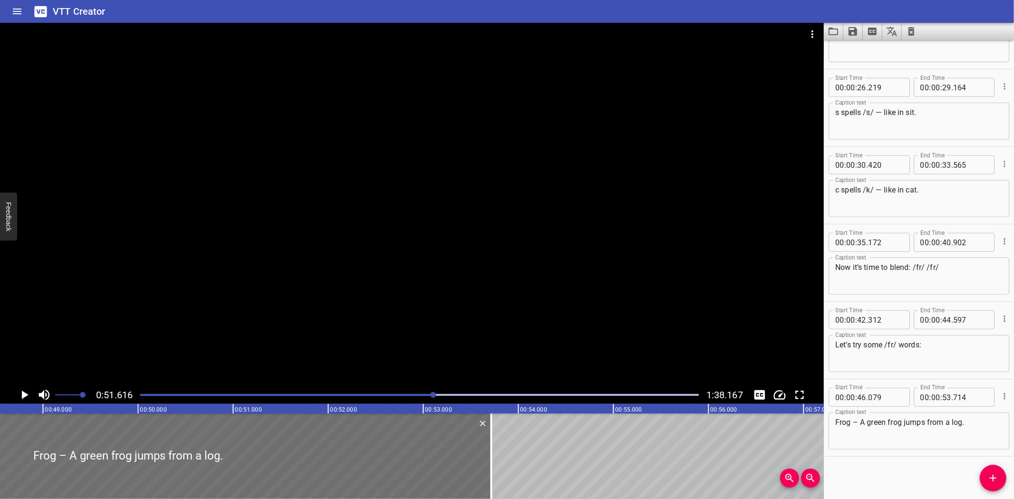
scroll to position [0, 4584]
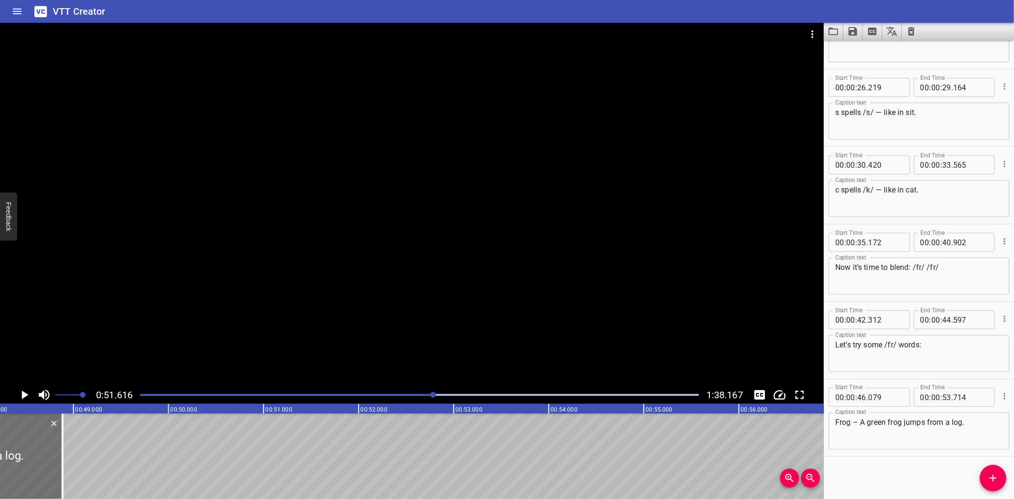
drag, startPoint x: 520, startPoint y: 461, endPoint x: 82, endPoint y: 463, distance: 437.7
click at [63, 463] on div at bounding box center [62, 456] width 2 height 86
type input "48"
type input "919"
drag, startPoint x: 901, startPoint y: 422, endPoint x: 978, endPoint y: 419, distance: 77.0
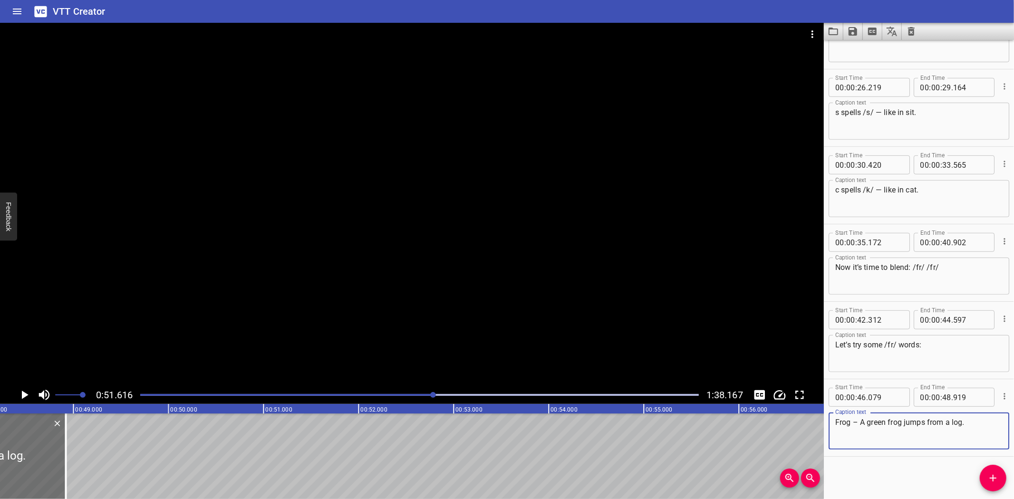
click at [978, 419] on textarea "Frog – A green frog jumps from a log." at bounding box center [918, 431] width 167 height 27
type textarea "Frog – A green frog"
click at [997, 479] on icon "Add Cue" at bounding box center [992, 477] width 11 height 11
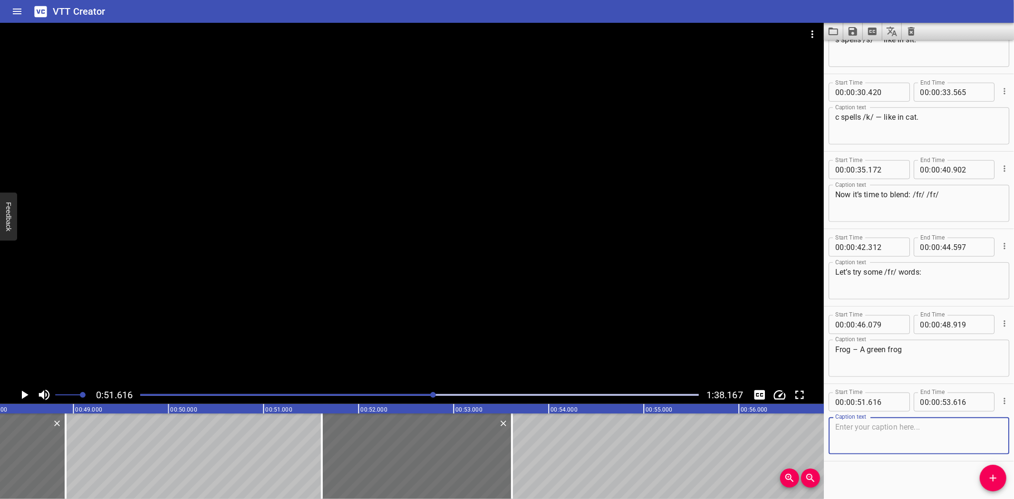
scroll to position [514, 0]
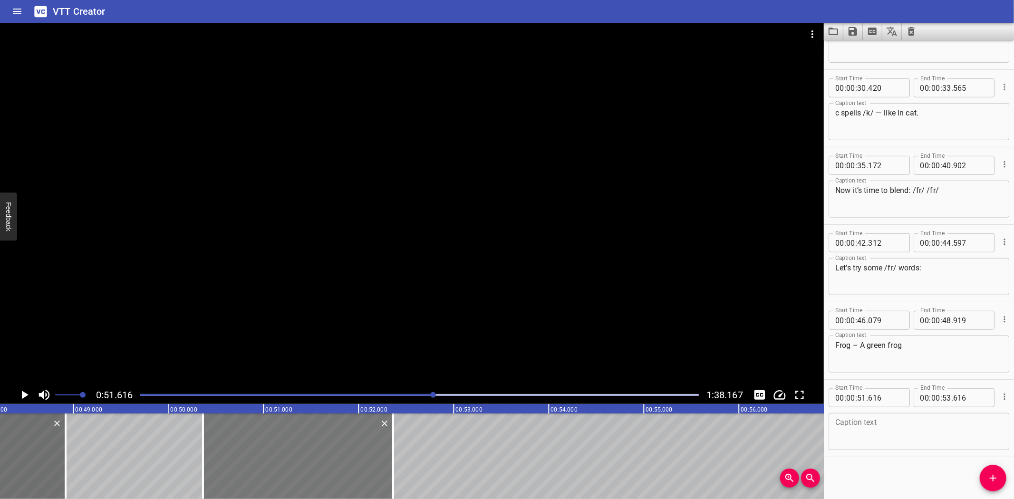
drag, startPoint x: 390, startPoint y: 444, endPoint x: 271, endPoint y: 440, distance: 118.9
click at [271, 440] on div at bounding box center [298, 456] width 190 height 86
type input "50"
type input "366"
type input "52"
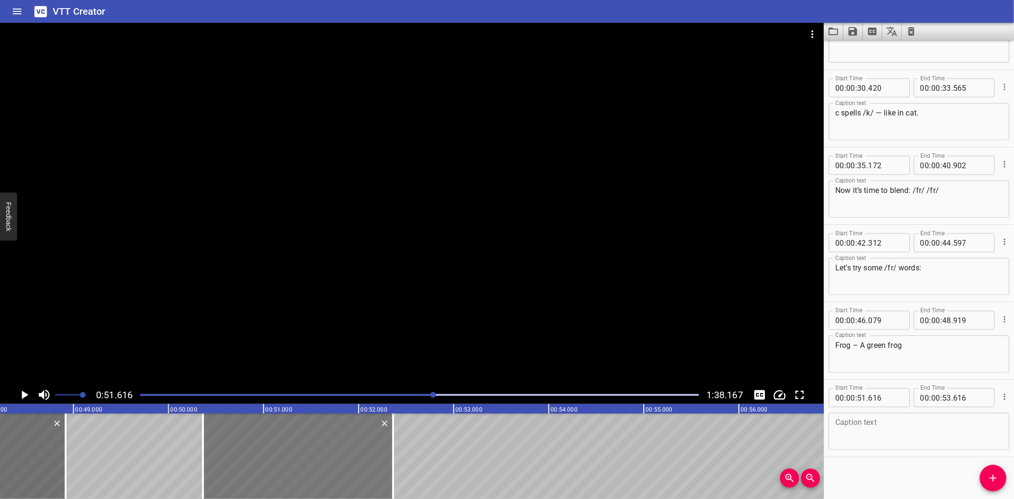
type input "366"
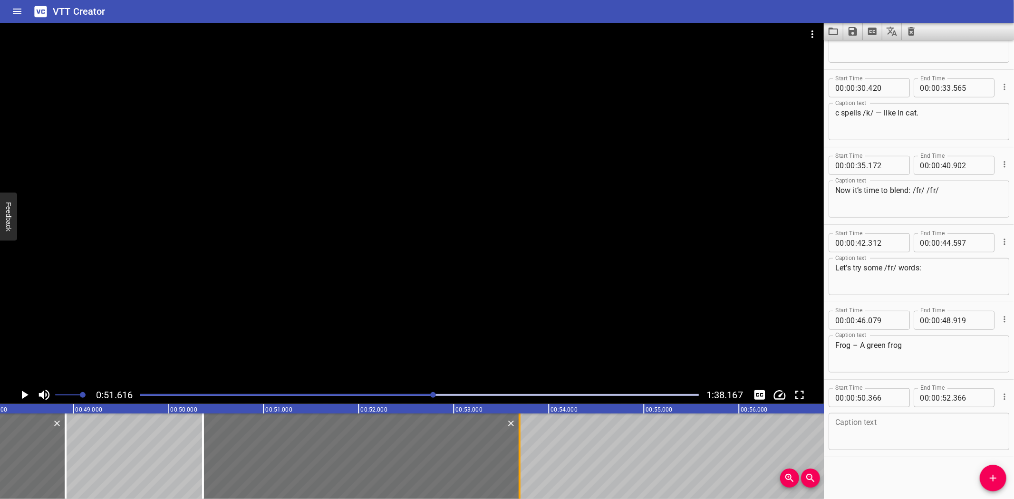
drag, startPoint x: 392, startPoint y: 463, endPoint x: 518, endPoint y: 460, distance: 126.5
click at [519, 460] on div at bounding box center [520, 456] width 2 height 86
type input "53"
type input "696"
click at [916, 423] on textarea at bounding box center [918, 431] width 167 height 27
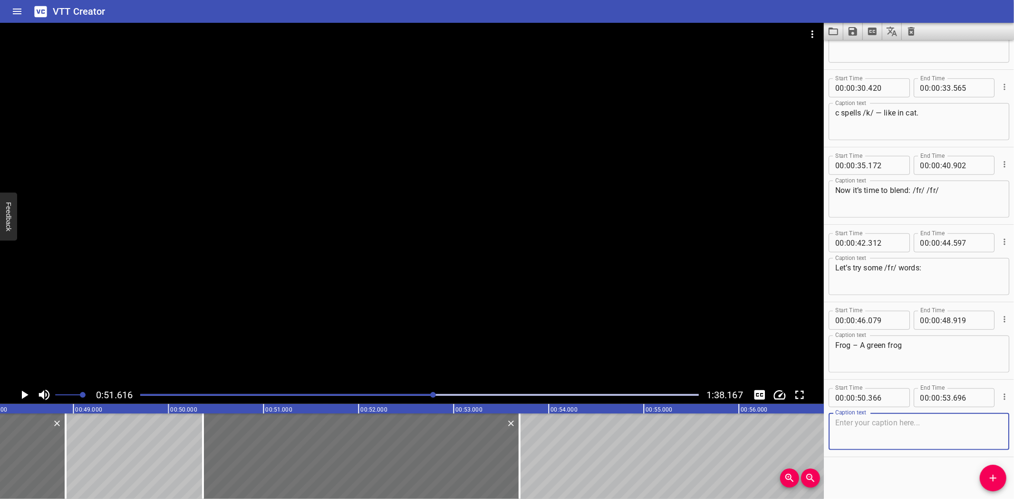
paste textarea "Fruit – I take some fruit."
type textarea "Fruit – I take some fruit."
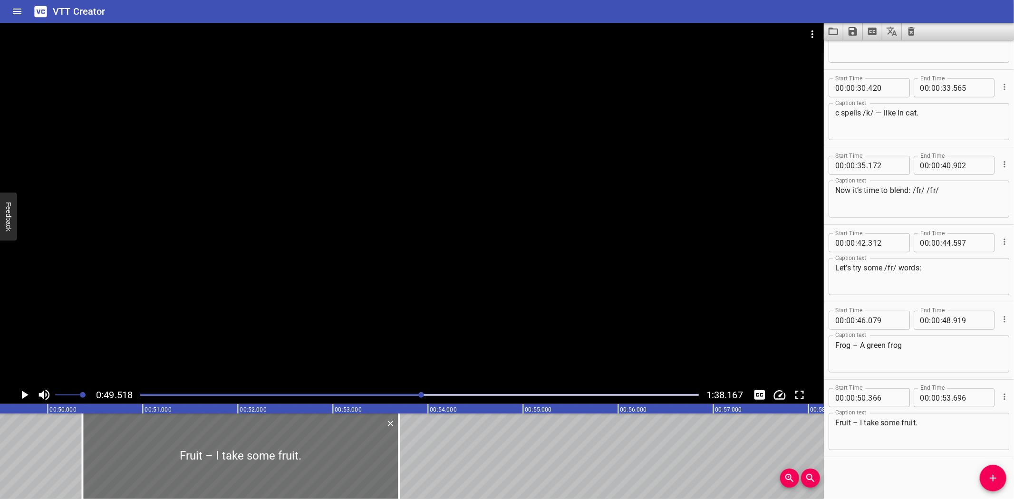
scroll to position [0, 4706]
click at [20, 392] on icon "Play/Pause" at bounding box center [24, 395] width 14 height 14
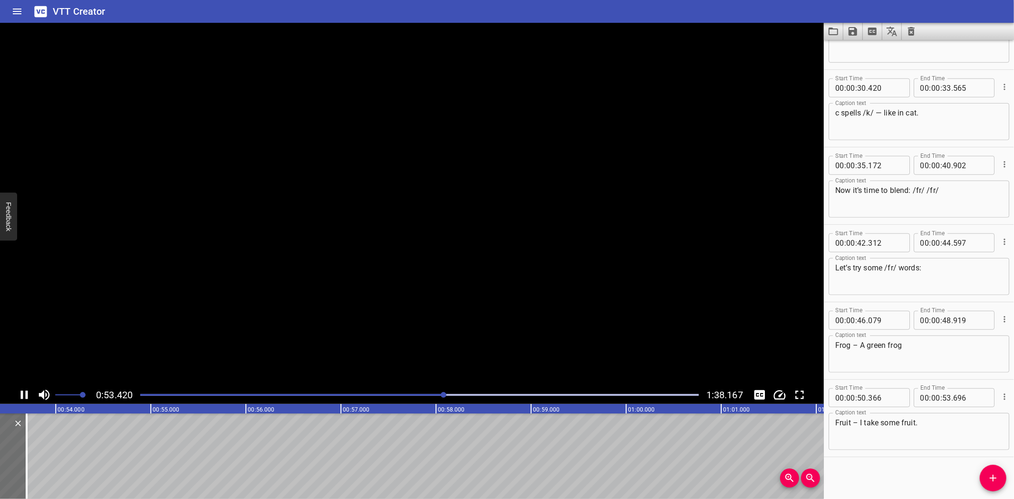
click at [20, 392] on icon "Play/Pause" at bounding box center [24, 395] width 14 height 14
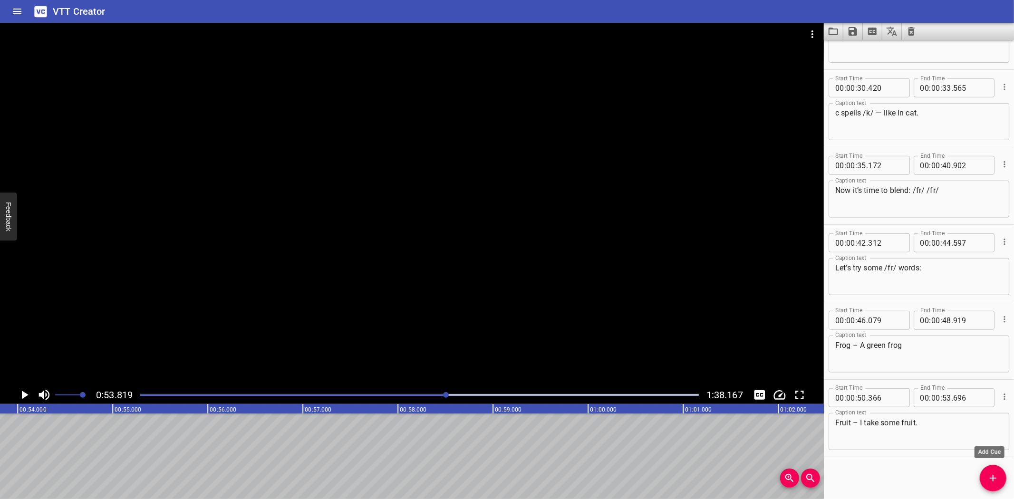
drag, startPoint x: 986, startPoint y: 477, endPoint x: 975, endPoint y: 477, distance: 11.4
click at [981, 477] on span "Add Cue" at bounding box center [992, 477] width 27 height 11
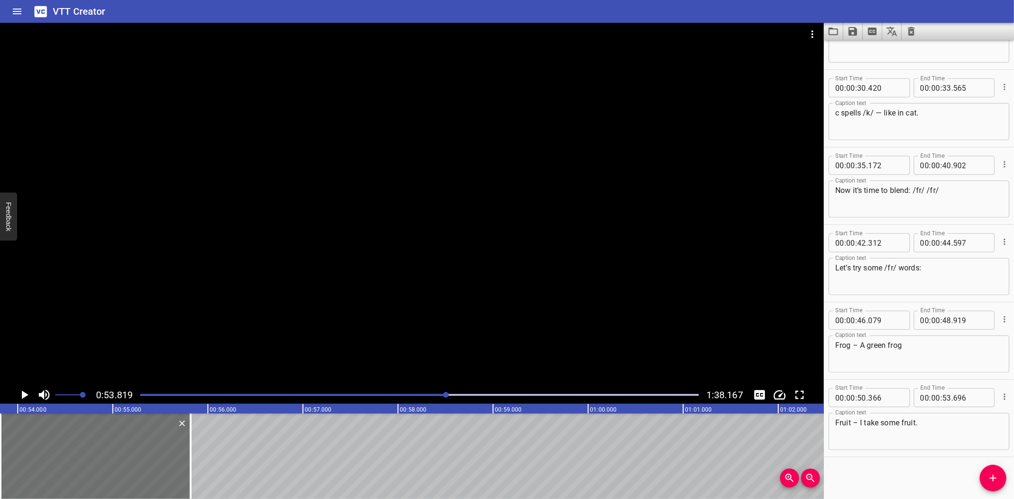
scroll to position [519, 0]
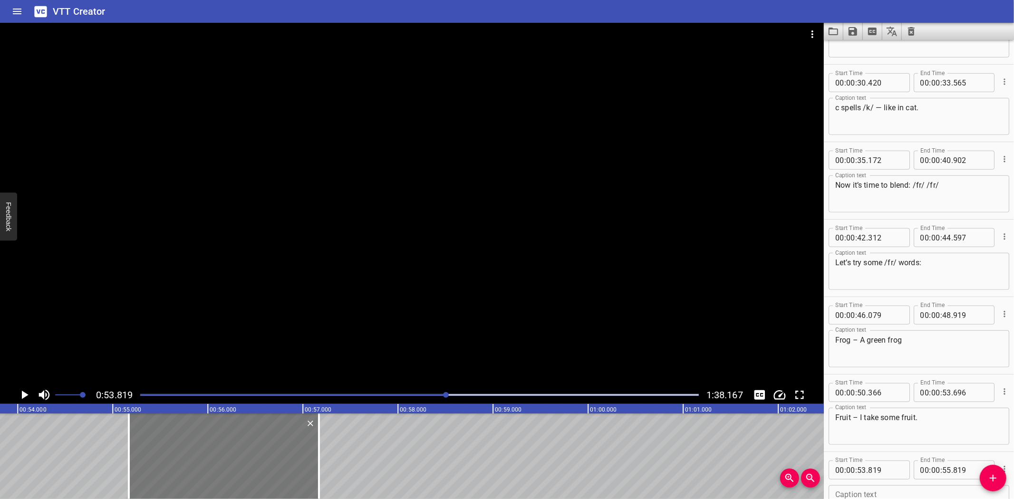
drag, startPoint x: 154, startPoint y: 437, endPoint x: 255, endPoint y: 434, distance: 100.8
click at [255, 434] on div at bounding box center [224, 456] width 190 height 86
type input "55"
type input "169"
type input "57"
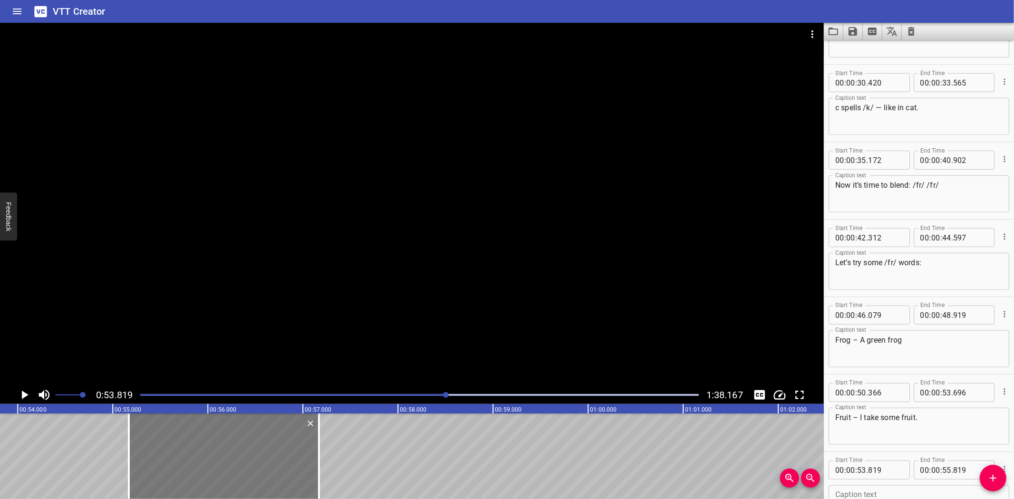
type input "169"
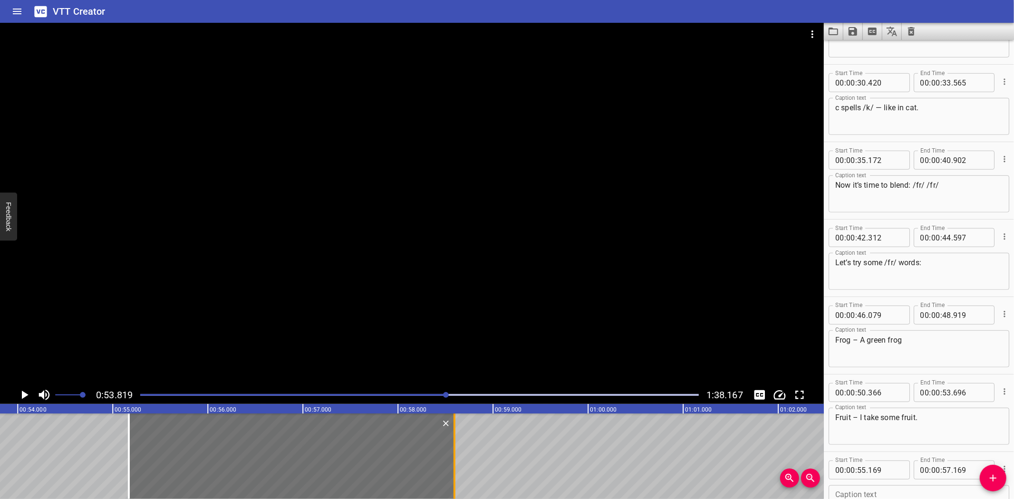
drag, startPoint x: 319, startPoint y: 447, endPoint x: 455, endPoint y: 444, distance: 135.5
click at [455, 444] on div at bounding box center [455, 456] width 10 height 86
type input "58"
type input "594"
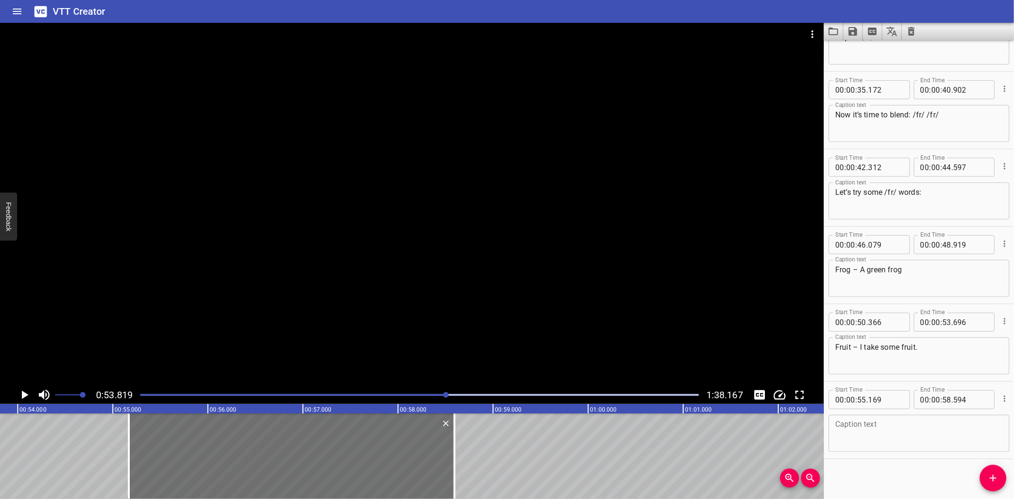
scroll to position [592, 0]
click at [895, 422] on textarea at bounding box center [918, 431] width 167 height 27
paste textarea "Freezer – I make ice in my freezer."
click at [49, 436] on div "Blending words with ‘fr’ and ‘sc’ Today, we’re going to learn the sounds /fr/ a…" at bounding box center [588, 456] width 11406 height 86
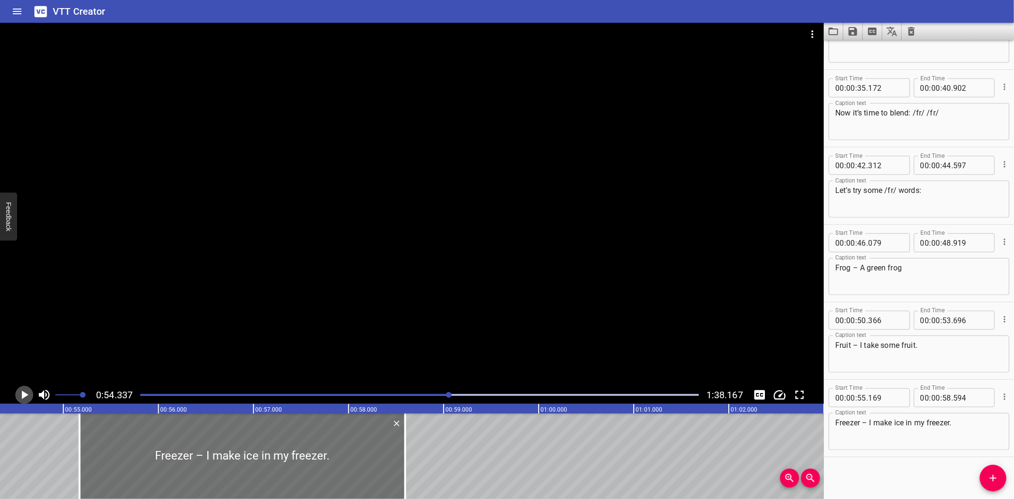
click at [22, 392] on icon "Play/Pause" at bounding box center [25, 395] width 7 height 9
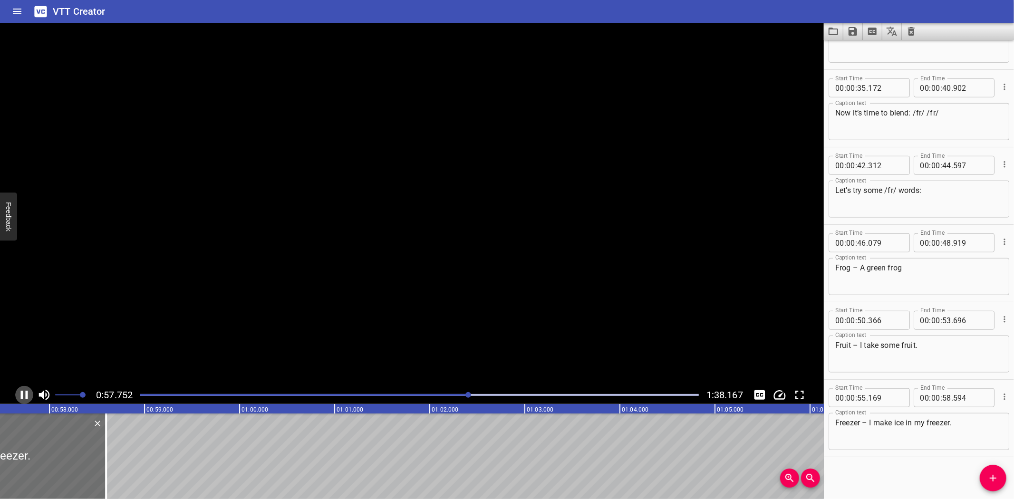
click at [22, 392] on icon "Play/Pause" at bounding box center [24, 395] width 7 height 9
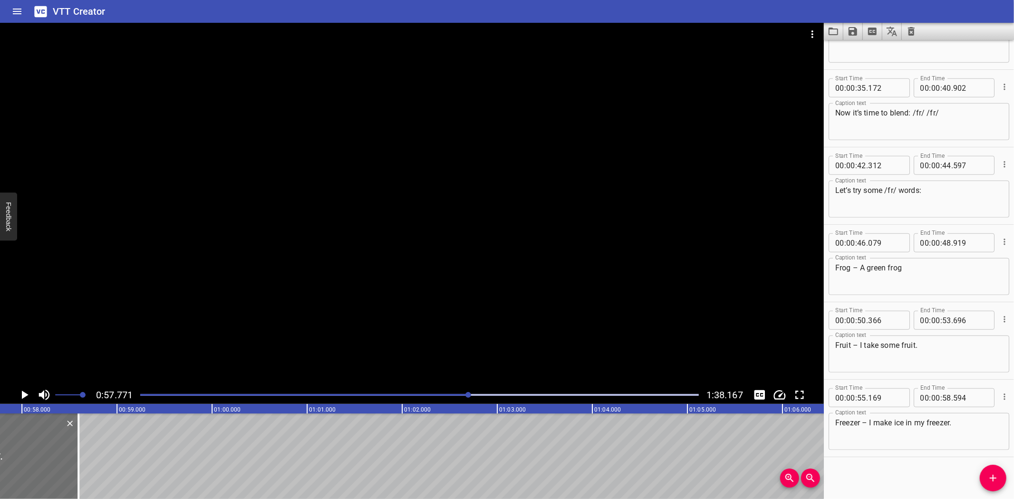
click at [852, 420] on textarea "Freezer – I make ice in my freezer." at bounding box center [918, 431] width 167 height 27
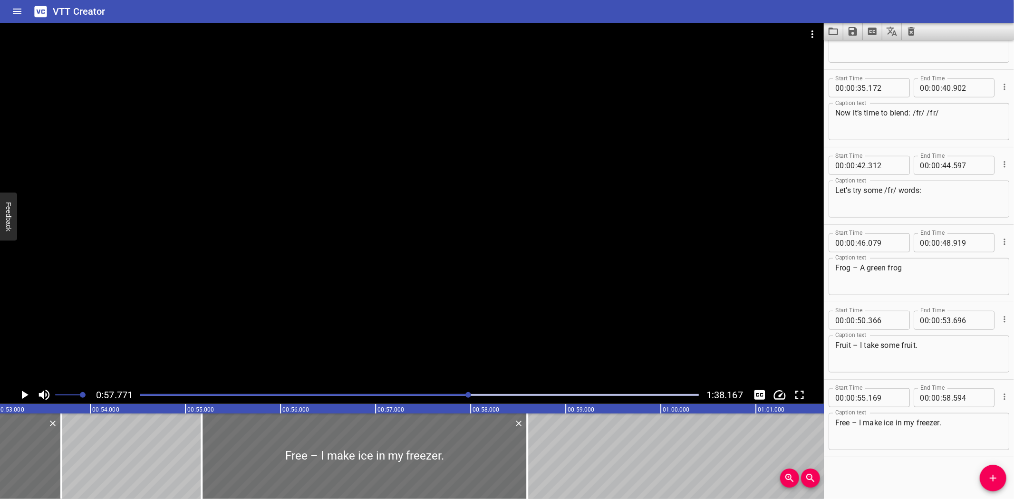
click at [165, 440] on div "Blending words with ‘fr’ and ‘sc’ Today, we’re going to learn the sounds /fr/ a…" at bounding box center [661, 456] width 11406 height 86
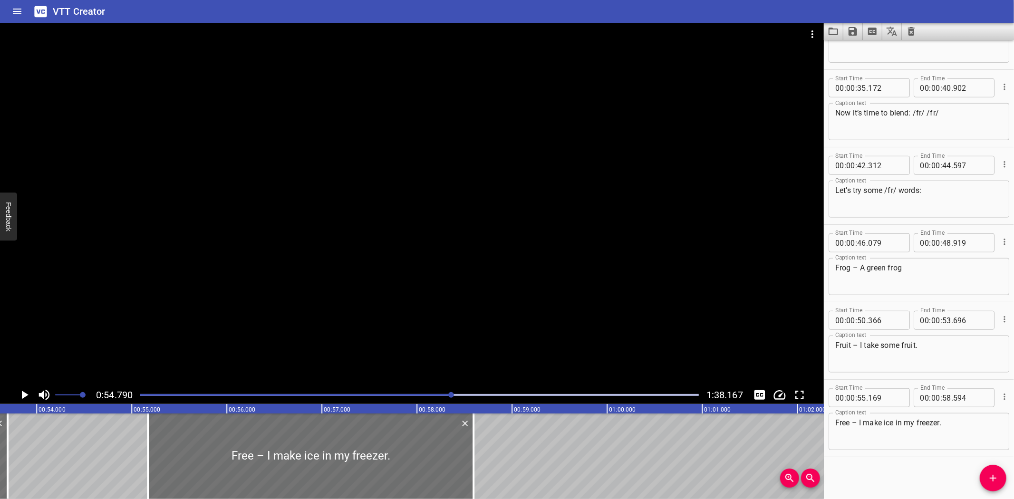
scroll to position [0, 5207]
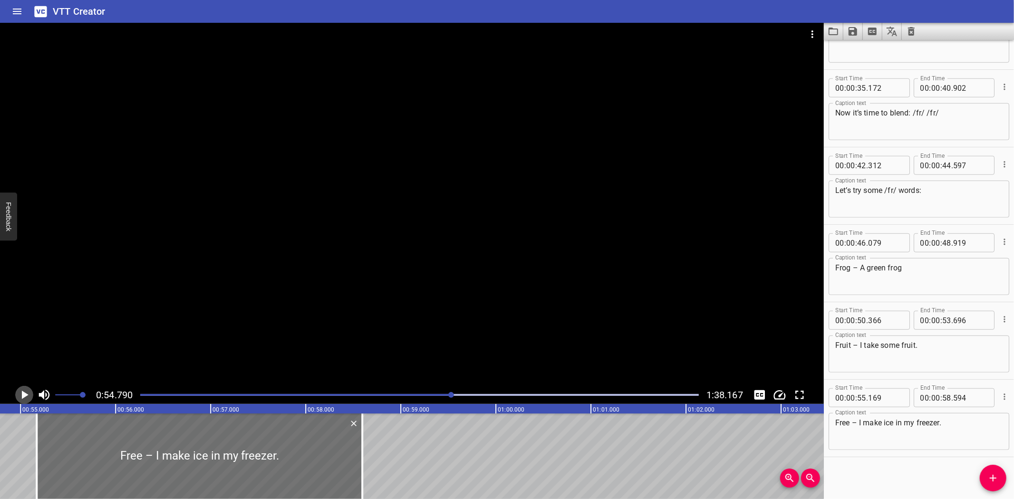
click at [24, 392] on icon "Play/Pause" at bounding box center [24, 395] width 14 height 14
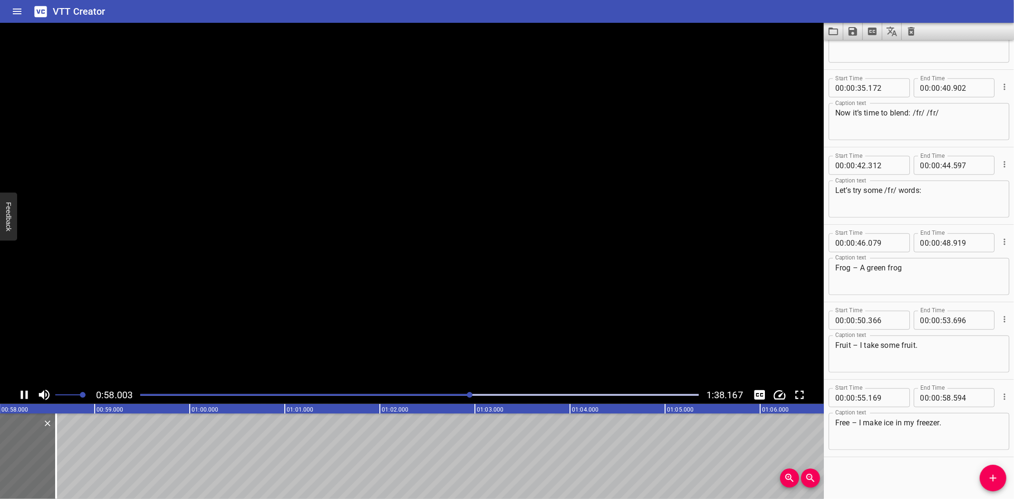
click at [24, 392] on icon "Play/Pause" at bounding box center [24, 395] width 14 height 14
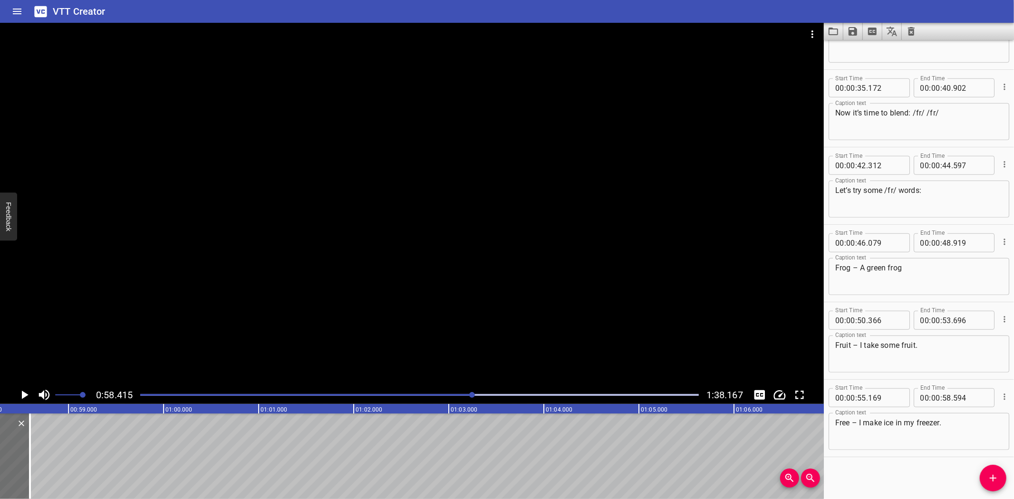
scroll to position [0, 5552]
drag, startPoint x: 859, startPoint y: 421, endPoint x: 915, endPoint y: 425, distance: 56.2
click at [915, 425] on textarea "Free – I make ice in my freezer." at bounding box center [918, 431] width 167 height 27
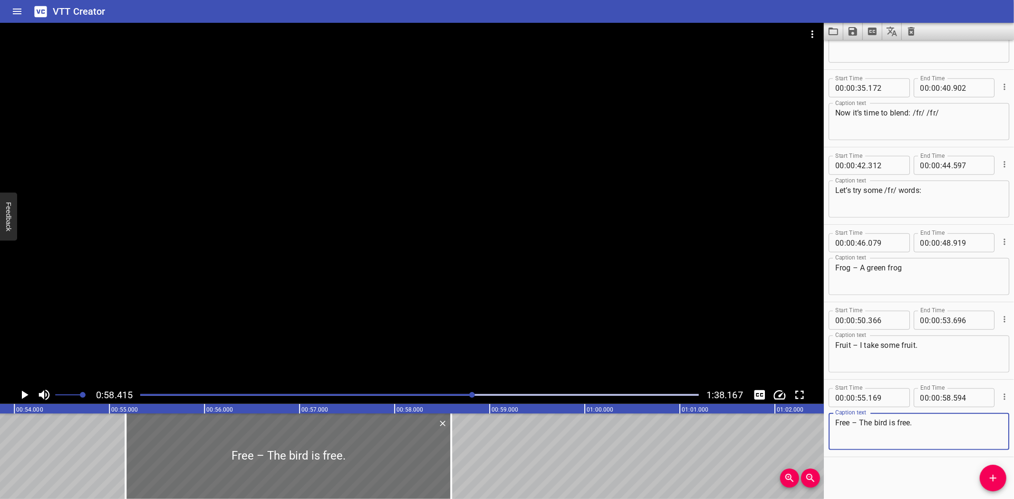
type textarea "Free – The bird is free."
click at [79, 437] on div "Blending words with ‘fr’ and ‘sc’ Today, we’re going to learn the sounds /fr/ a…" at bounding box center [585, 456] width 11406 height 86
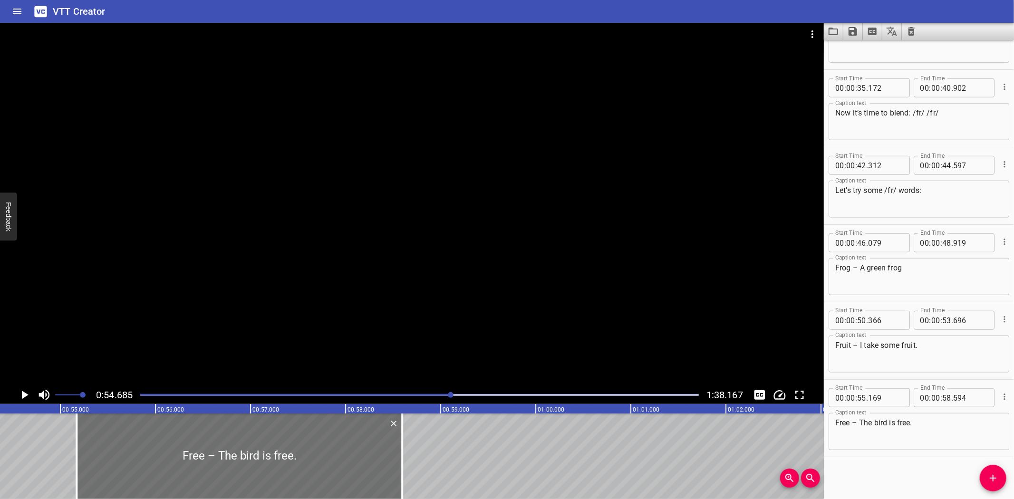
scroll to position [0, 5197]
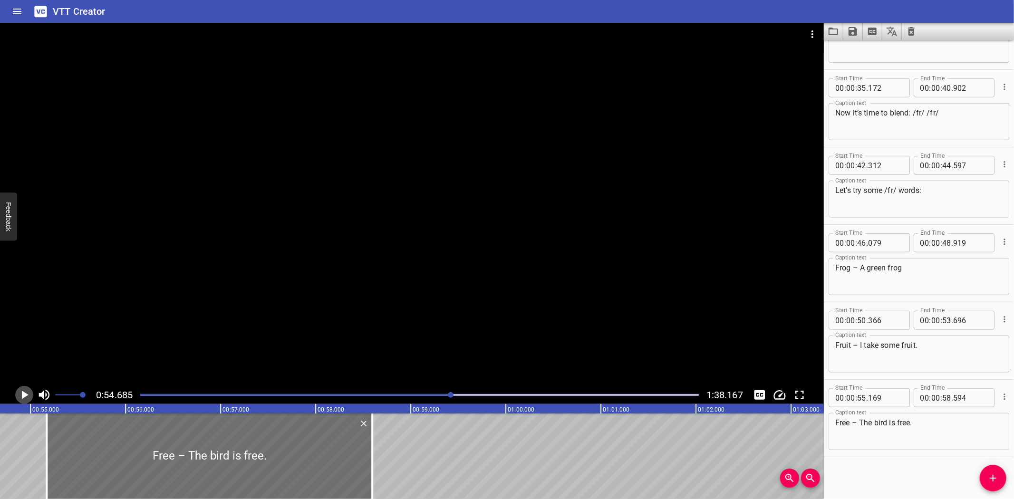
click at [25, 395] on icon "Play/Pause" at bounding box center [25, 395] width 7 height 9
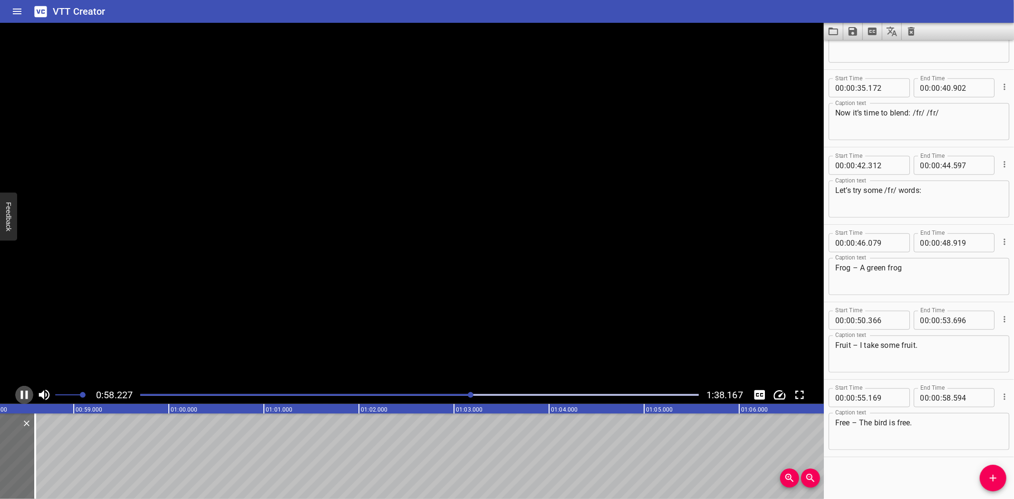
click at [25, 395] on icon "Play/Pause" at bounding box center [24, 395] width 14 height 14
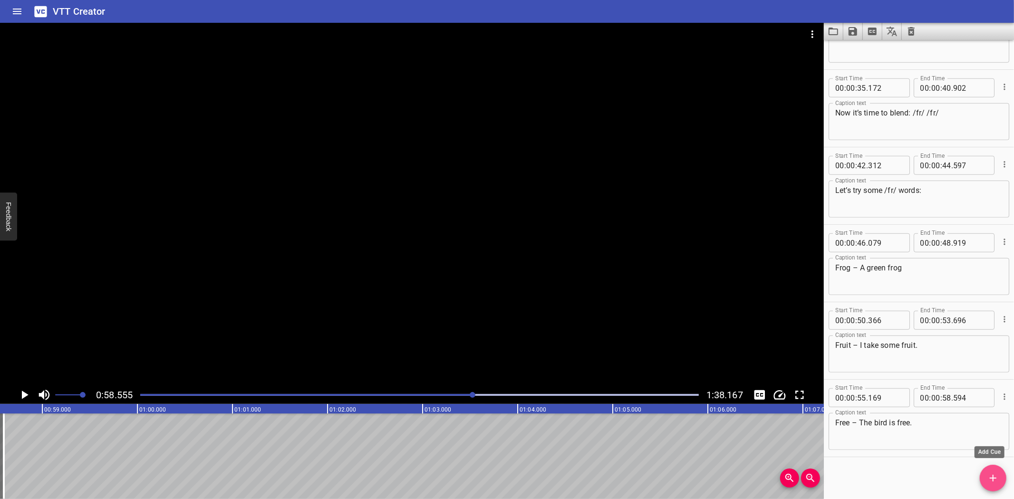
drag, startPoint x: 992, startPoint y: 476, endPoint x: 377, endPoint y: 440, distance: 615.6
click at [984, 476] on span "Add Cue" at bounding box center [992, 477] width 27 height 11
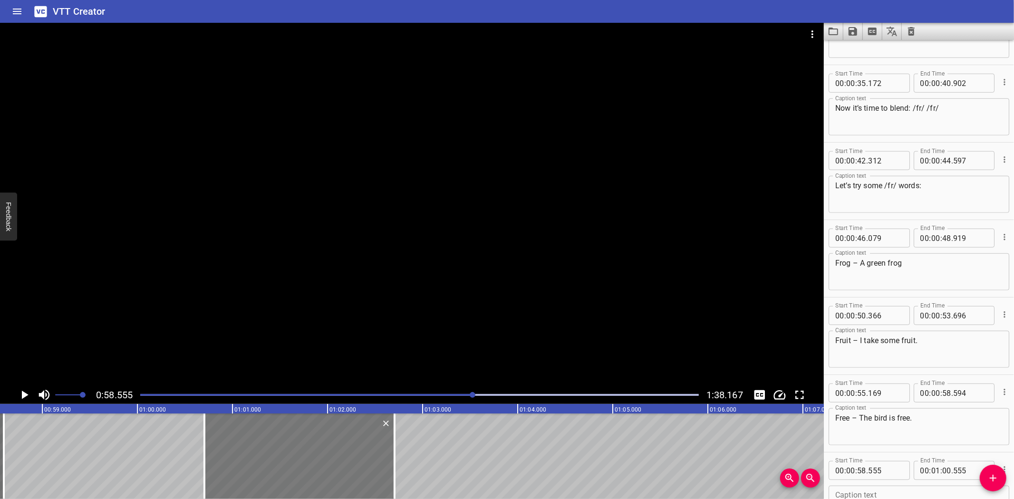
drag, startPoint x: 132, startPoint y: 434, endPoint x: 336, endPoint y: 435, distance: 204.4
click at [336, 435] on div at bounding box center [299, 456] width 190 height 86
type input "01"
type input "00"
type input "705"
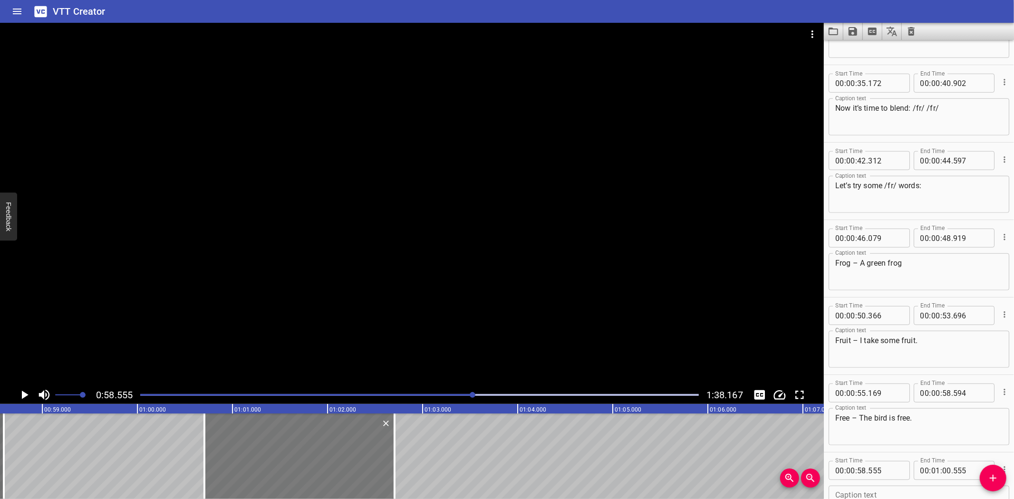
type input "02"
type input "705"
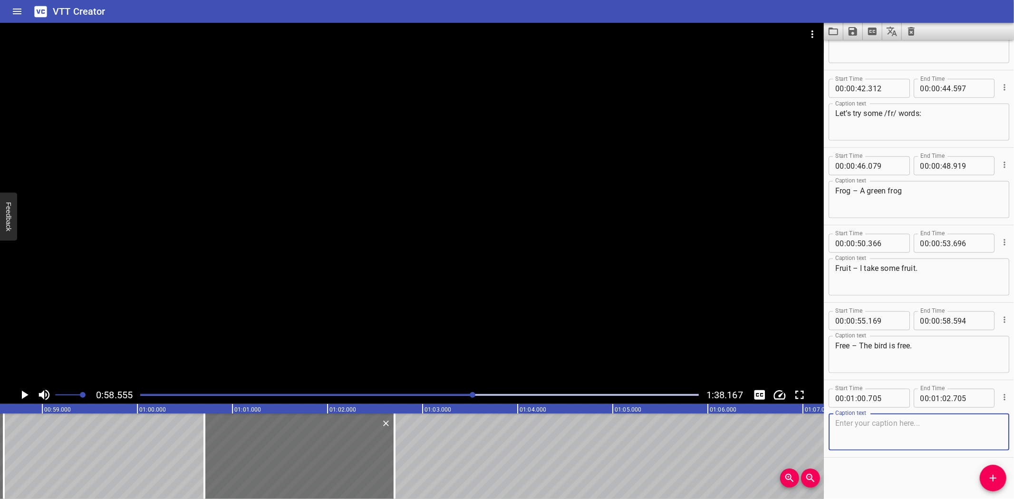
click at [899, 443] on textarea at bounding box center [918, 432] width 167 height 27
paste textarea "Frown – He frowns because he is sad."
type textarea "Frown – He frowns because he is sad."
click at [164, 436] on div "Blending words with ‘fr’ and ‘sc’ Today, we’re going to learn the sounds /fr/ a…" at bounding box center [137, 456] width 11406 height 86
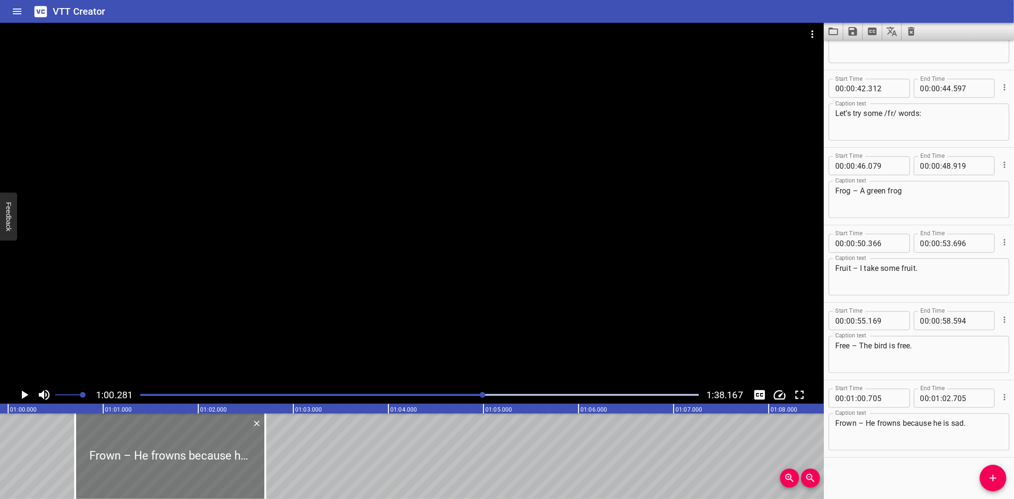
scroll to position [0, 5730]
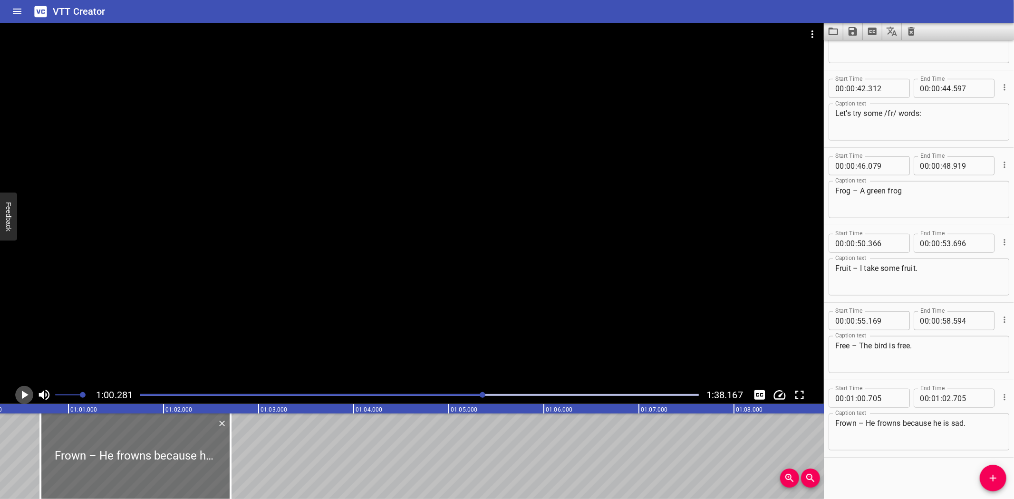
click at [24, 391] on icon "Play/Pause" at bounding box center [24, 395] width 14 height 14
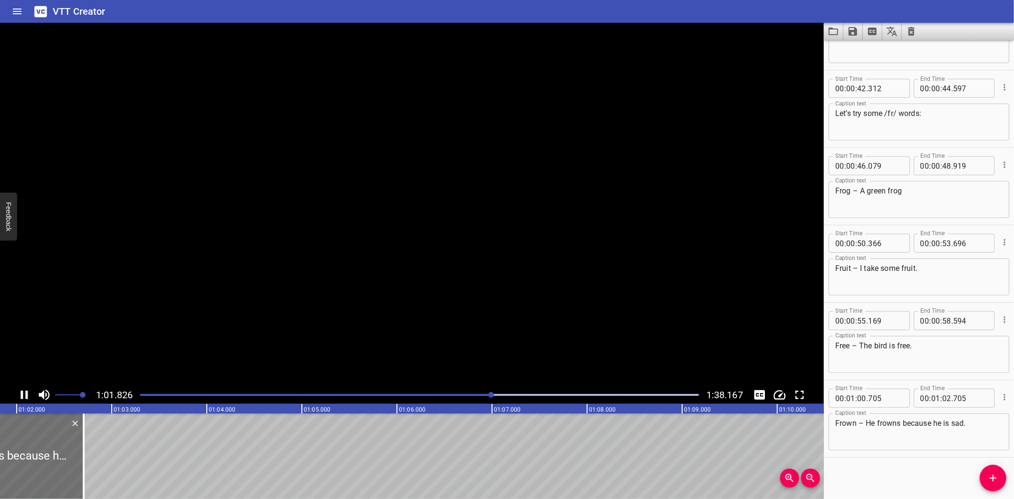
click at [24, 391] on icon "Play/Pause" at bounding box center [24, 395] width 14 height 14
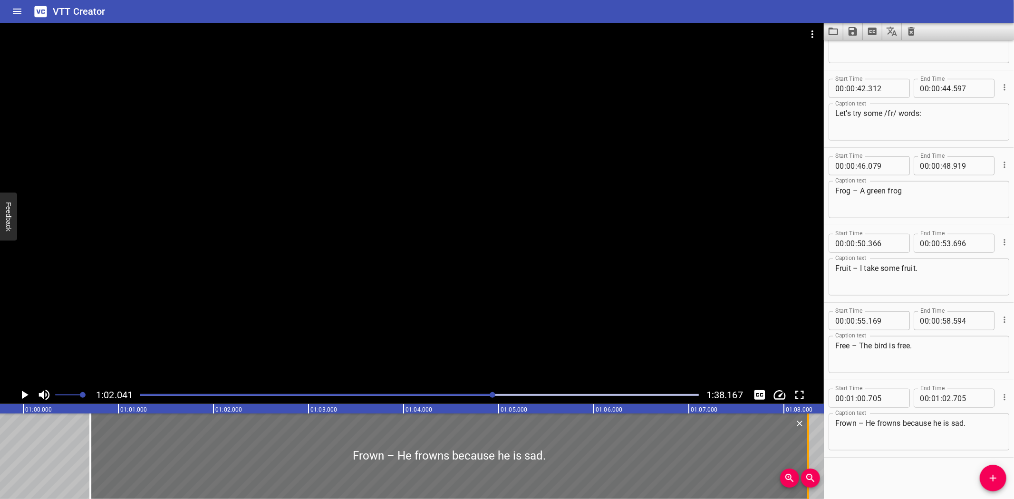
drag, startPoint x: 279, startPoint y: 470, endPoint x: 807, endPoint y: 467, distance: 527.5
click at [807, 467] on div at bounding box center [808, 456] width 2 height 86
type input "08"
type input "255"
click at [972, 432] on textarea "Frown – He frowns because he is sad." at bounding box center [918, 432] width 167 height 27
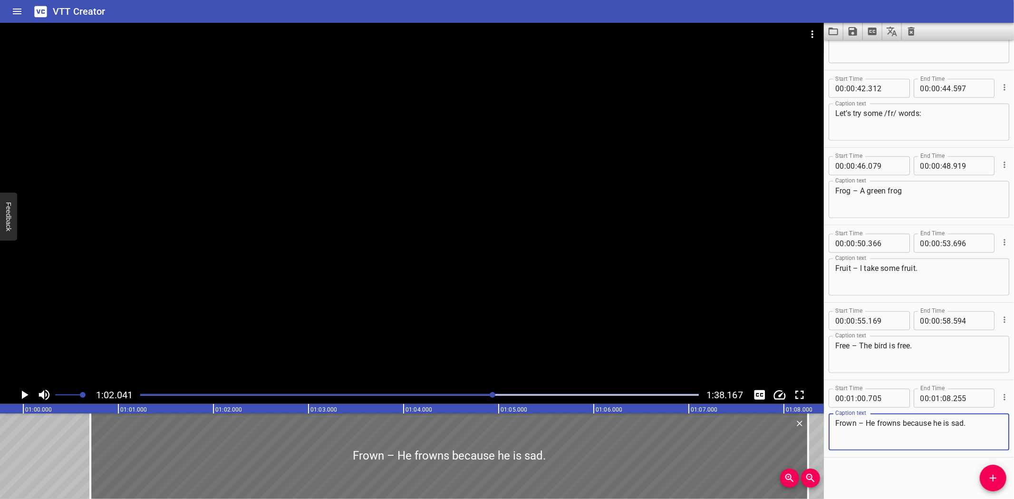
paste textarea "Now for s-c! /s/ . . . /k/ /s/ . . . /k/"
click at [895, 419] on textarea "Now for s-c! /s/ . . . /k/ /s/ . . . /k/" at bounding box center [918, 432] width 167 height 27
click at [944, 419] on textarea "Now for s-c! /s/ . . . /k/ /s/ . . . /k/" at bounding box center [918, 432] width 167 height 27
type textarea "Now for s-c! /s/ . . . /k/ /s/ . . . /k/"
click at [32, 441] on div "Blending words with ‘fr’ and ‘sc’ Today, we’re going to learn the sounds /fr/ a…" at bounding box center [23, 456] width 11406 height 86
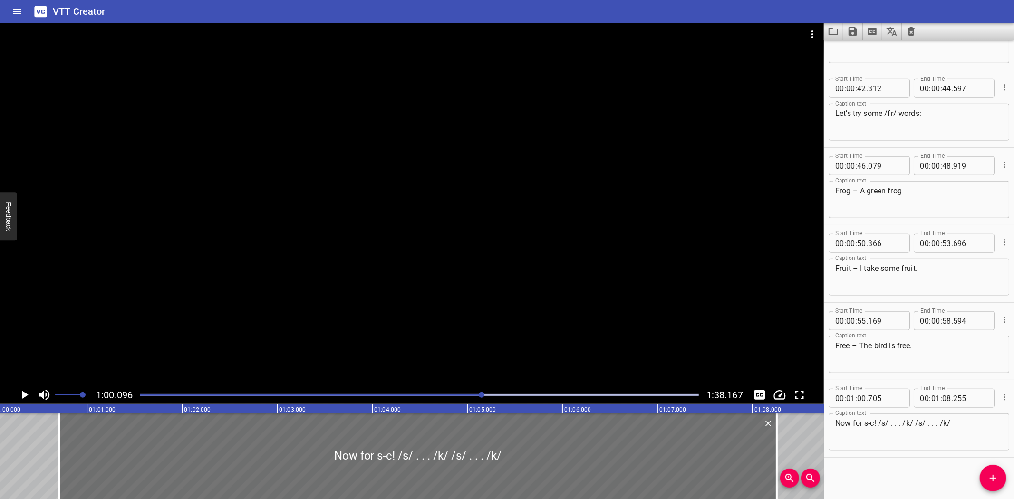
scroll to position [0, 5712]
click at [26, 394] on icon "Play/Pause" at bounding box center [25, 395] width 7 height 9
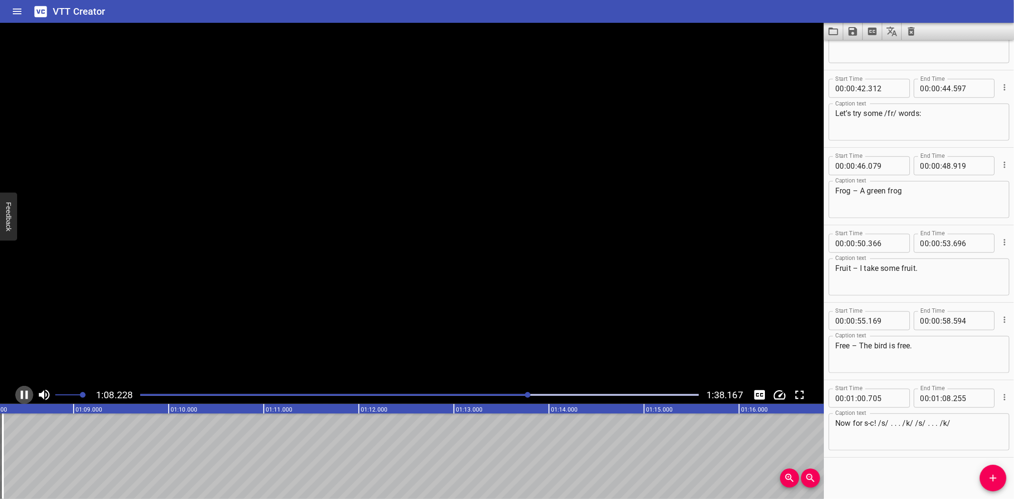
click at [26, 391] on icon "Play/Pause" at bounding box center [24, 395] width 7 height 9
click at [22, 395] on icon "Play/Pause" at bounding box center [24, 395] width 14 height 14
click at [22, 395] on icon "Play/Pause" at bounding box center [24, 395] width 7 height 9
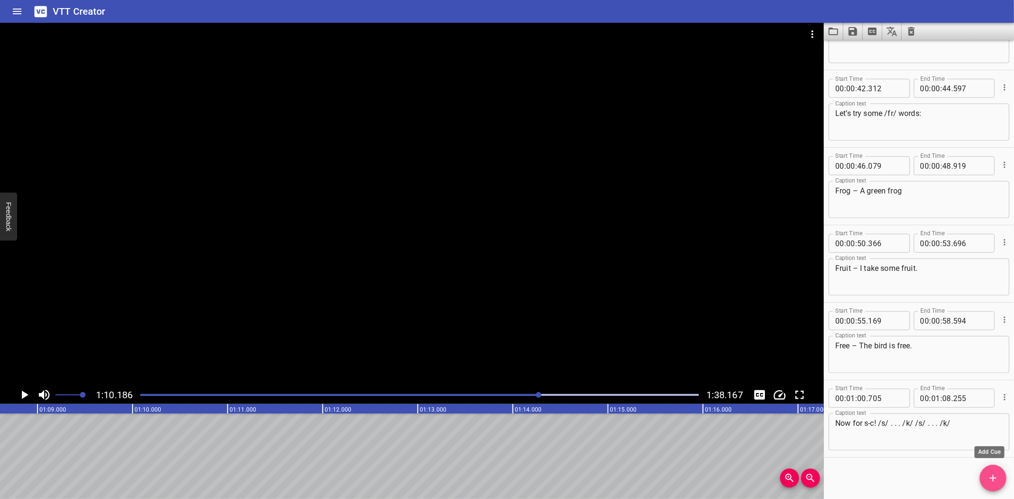
drag, startPoint x: 987, startPoint y: 475, endPoint x: 849, endPoint y: 496, distance: 139.4
click at [976, 476] on div "Start Time 00 : 00 : 00 . 665 Start Time End Time 00 : 00 : 03 . 410 End Time C…" at bounding box center [919, 269] width 190 height 459
click at [998, 478] on icon "Add Cue" at bounding box center [992, 477] width 11 height 11
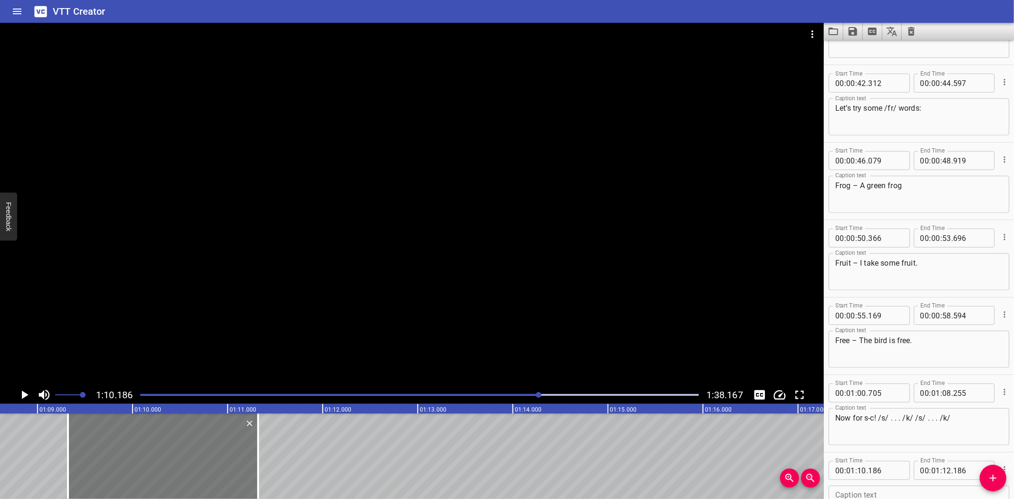
drag, startPoint x: 207, startPoint y: 454, endPoint x: 124, endPoint y: 452, distance: 82.7
click at [124, 452] on div at bounding box center [163, 456] width 190 height 86
type input "09"
type input "321"
type input "11"
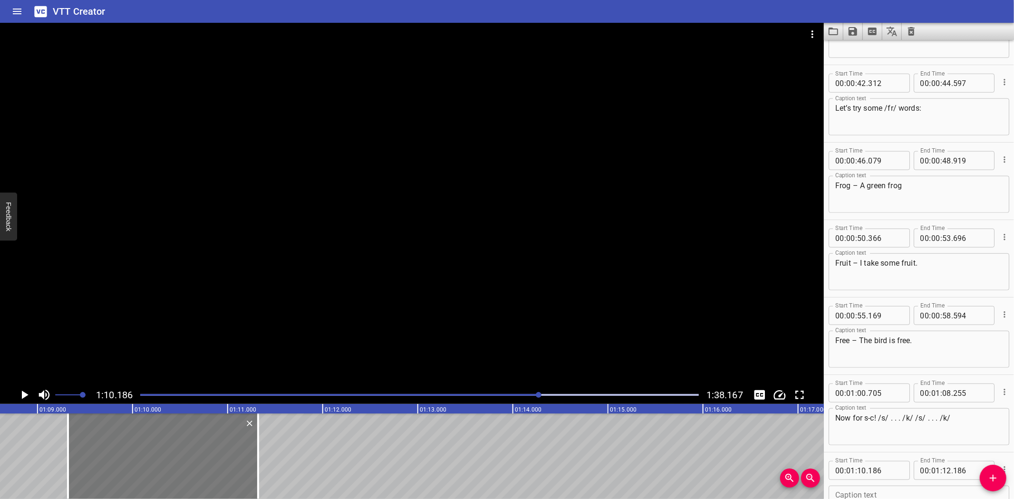
type input "321"
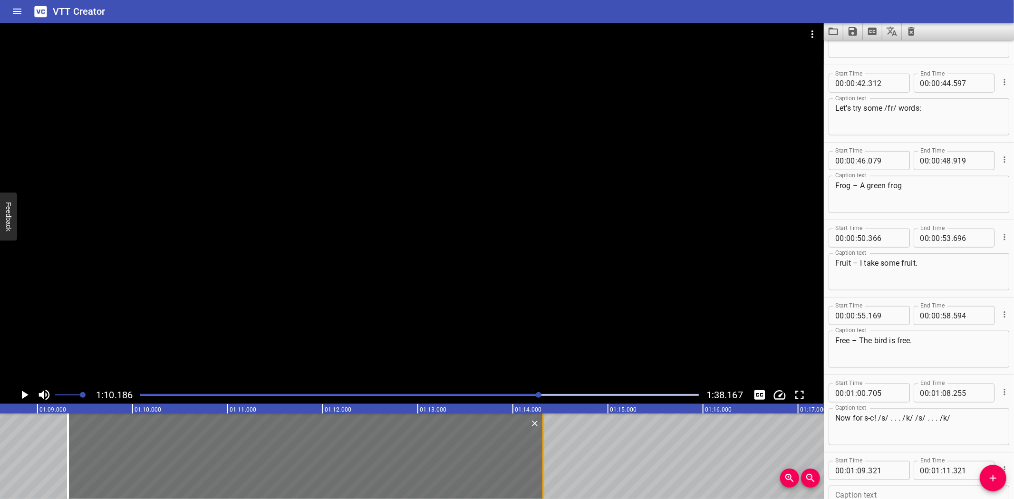
drag, startPoint x: 255, startPoint y: 461, endPoint x: 540, endPoint y: 459, distance: 285.2
click at [540, 459] on div at bounding box center [543, 456] width 10 height 86
type input "14"
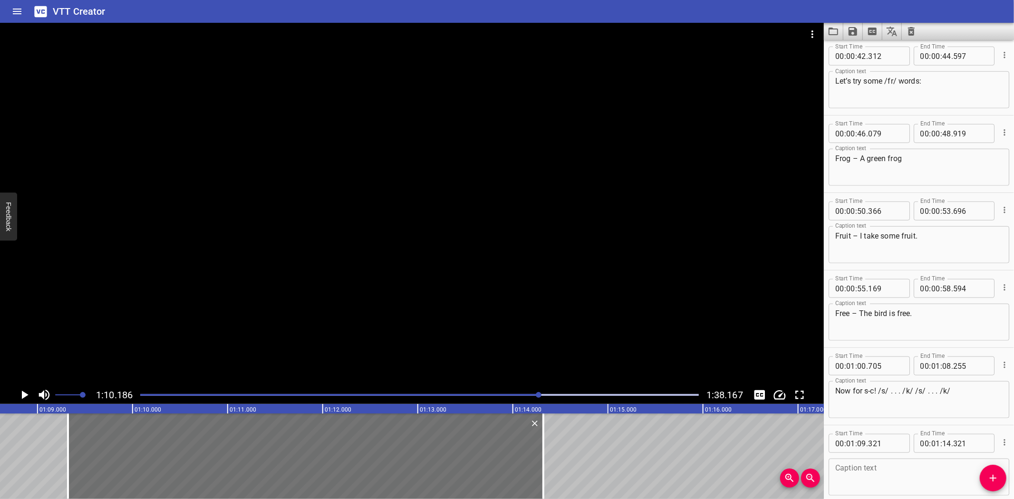
scroll to position [747, 0]
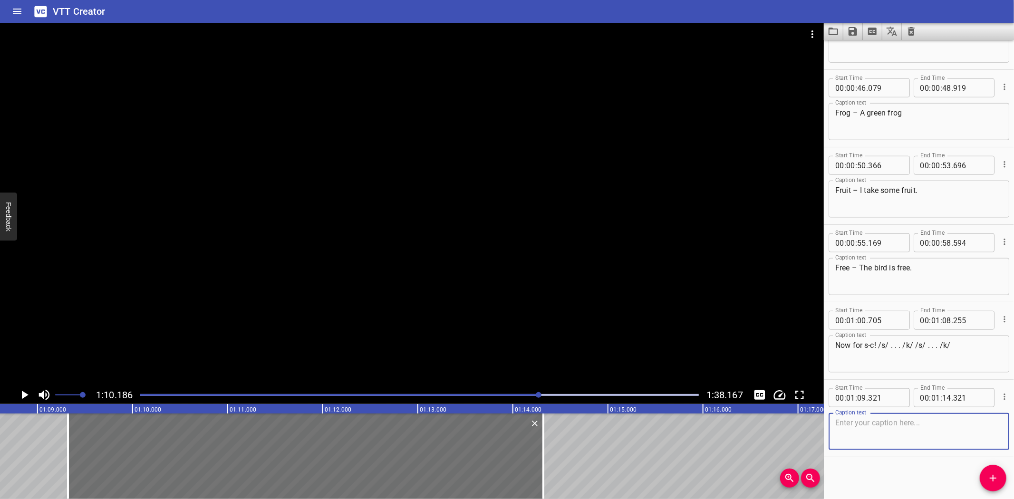
click at [873, 433] on textarea at bounding box center [918, 431] width 167 height 27
paste textarea "Let’s blend them together: /sk/ /sk/"
click at [943, 424] on textarea "Let’s blend them together: /sk/ /sk/" at bounding box center [918, 431] width 167 height 27
type textarea "Let’s blend them together: /sk/ /sk/"
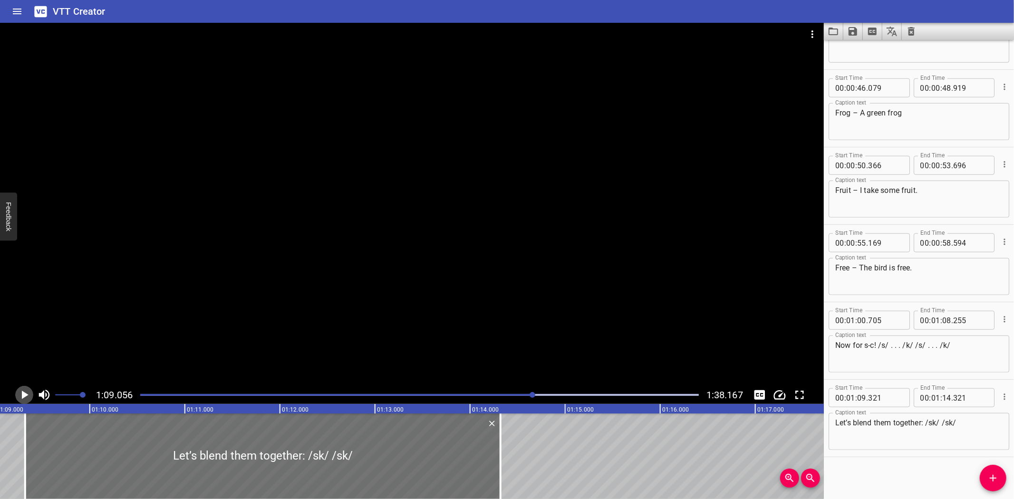
click at [24, 392] on icon "Play/Pause" at bounding box center [24, 395] width 14 height 14
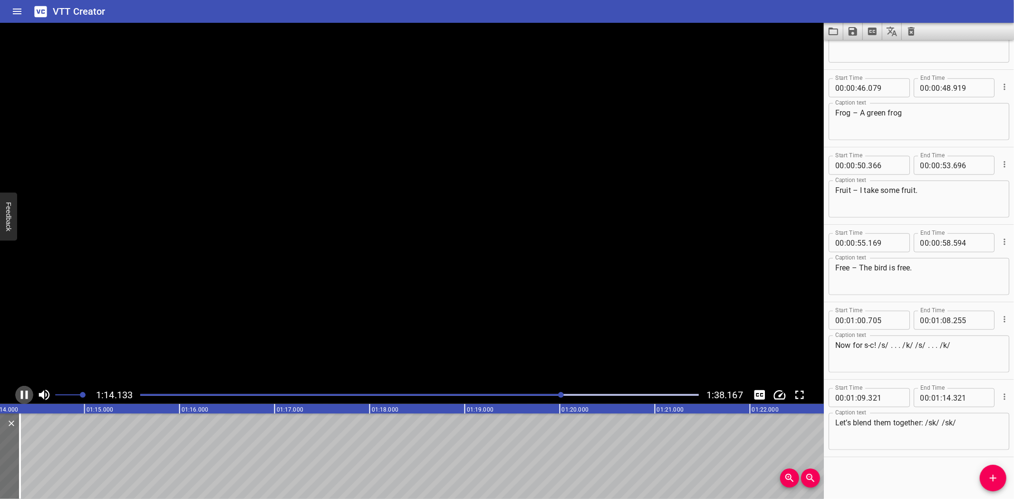
click at [24, 392] on icon "Play/Pause" at bounding box center [24, 395] width 14 height 14
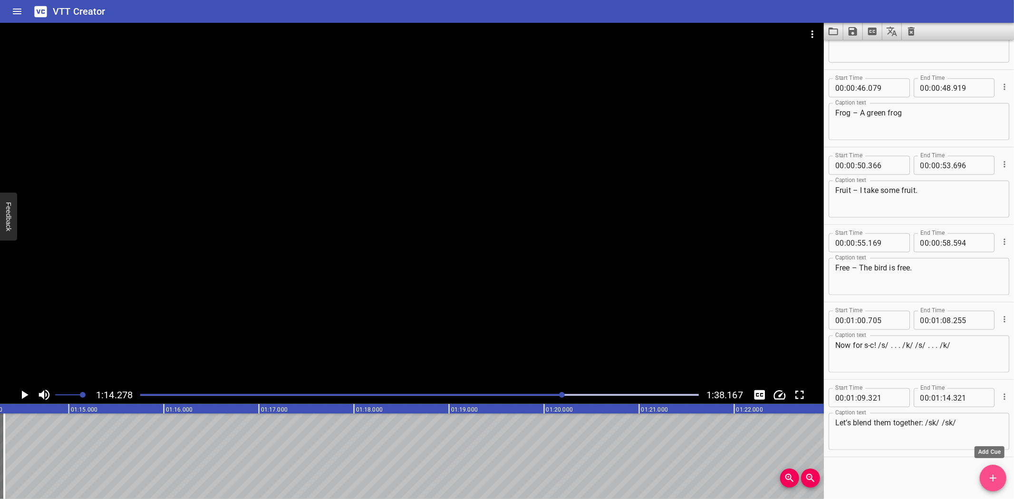
click at [999, 476] on span "Add Cue" at bounding box center [992, 477] width 27 height 11
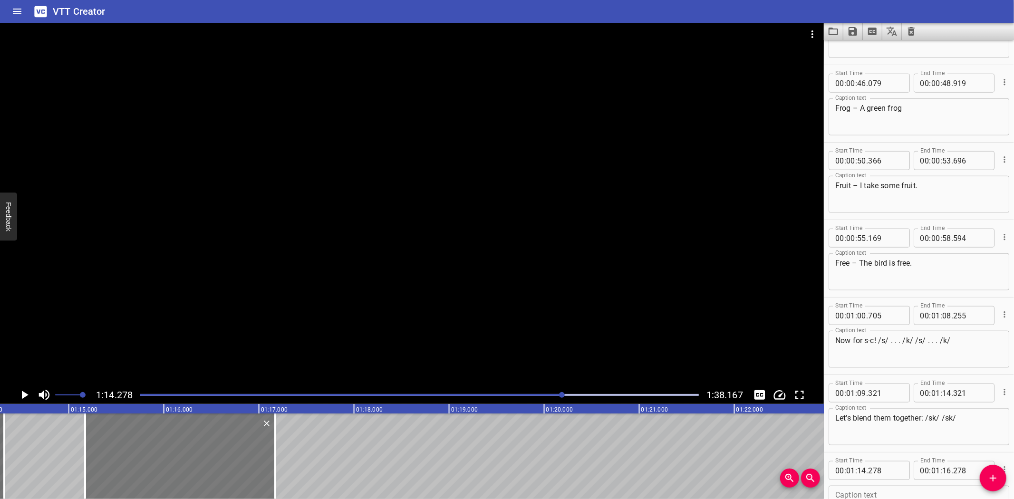
drag, startPoint x: 83, startPoint y: 449, endPoint x: 168, endPoint y: 443, distance: 84.8
click at [168, 443] on div at bounding box center [180, 456] width 190 height 86
type input "15"
type input "168"
type input "17"
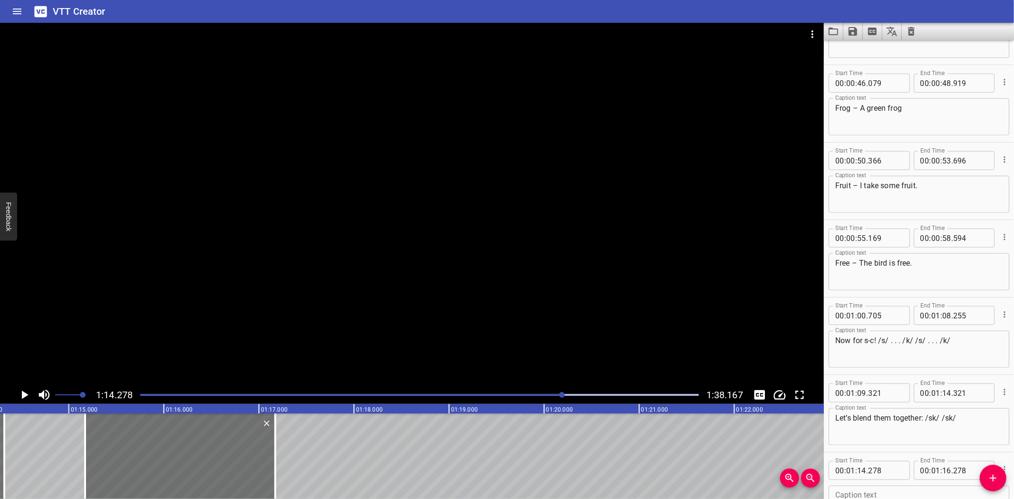
type input "168"
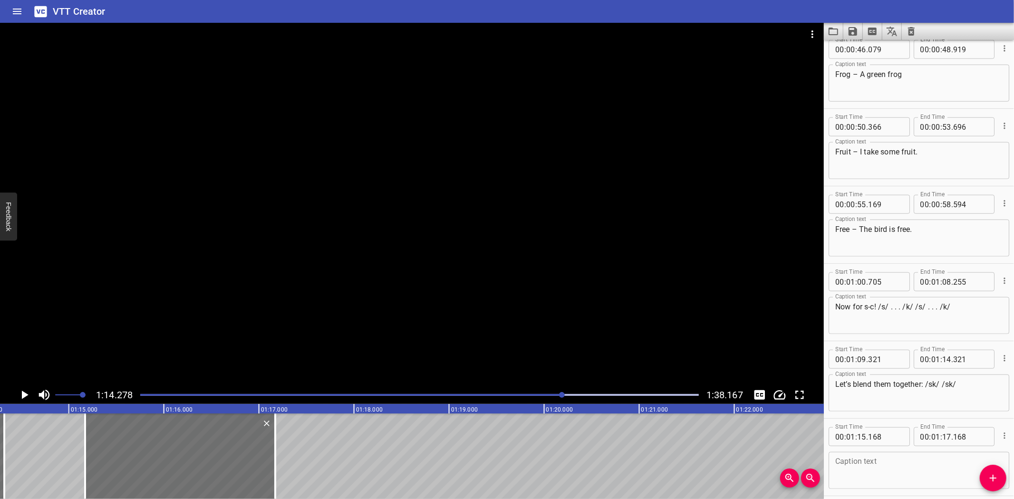
scroll to position [824, 0]
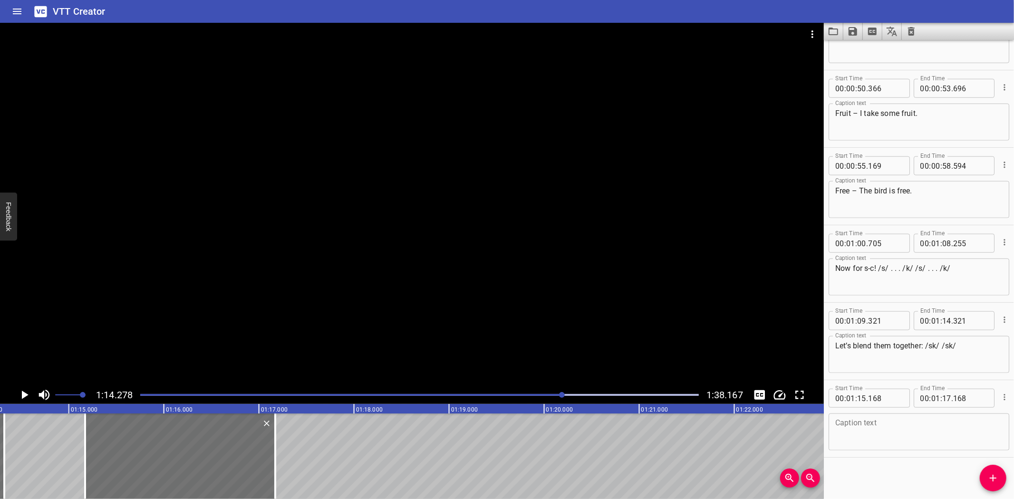
click at [893, 452] on div "Start Time 00 : 01 : 15 . 168 Start Time End Time 00 : 01 : 17 . 168 End Time C…" at bounding box center [919, 418] width 190 height 77
click at [889, 428] on textarea at bounding box center [918, 432] width 167 height 27
paste textarea "Let’s try some /sk/ words:"
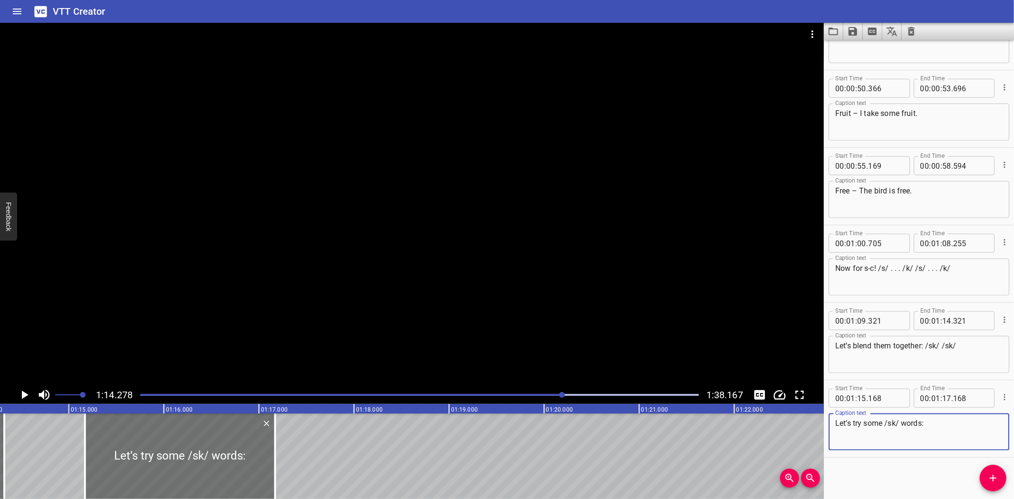
type textarea "Let’s try some /sk/ words:"
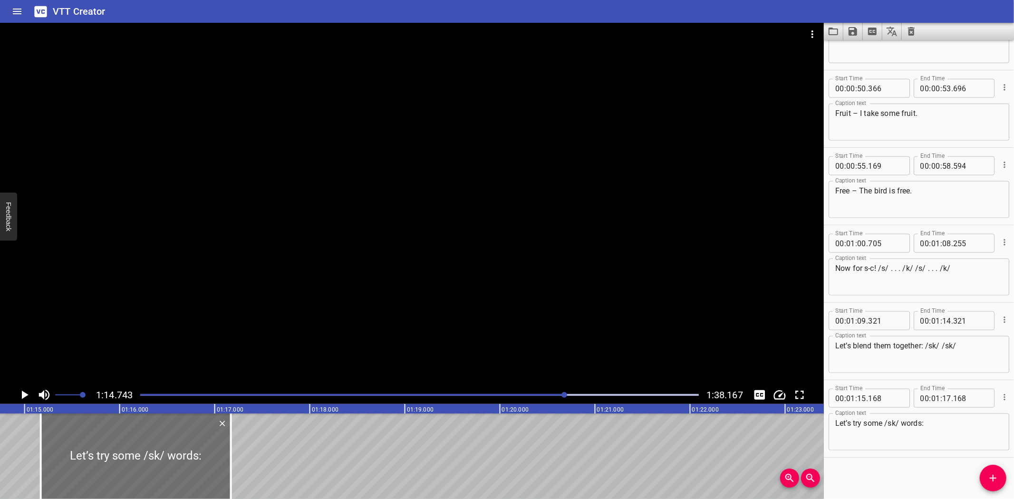
click at [21, 391] on icon "Play/Pause" at bounding box center [24, 395] width 14 height 14
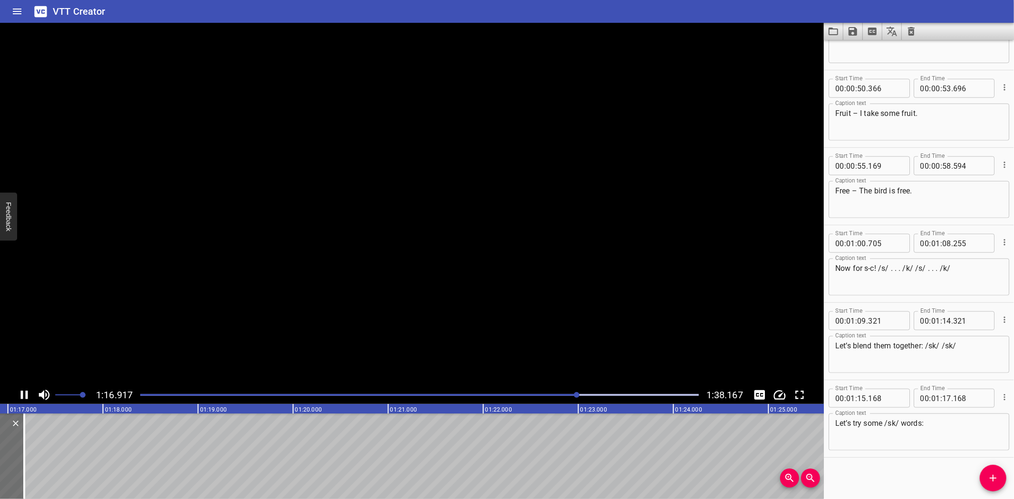
click at [20, 391] on icon "Play/Pause" at bounding box center [24, 395] width 14 height 14
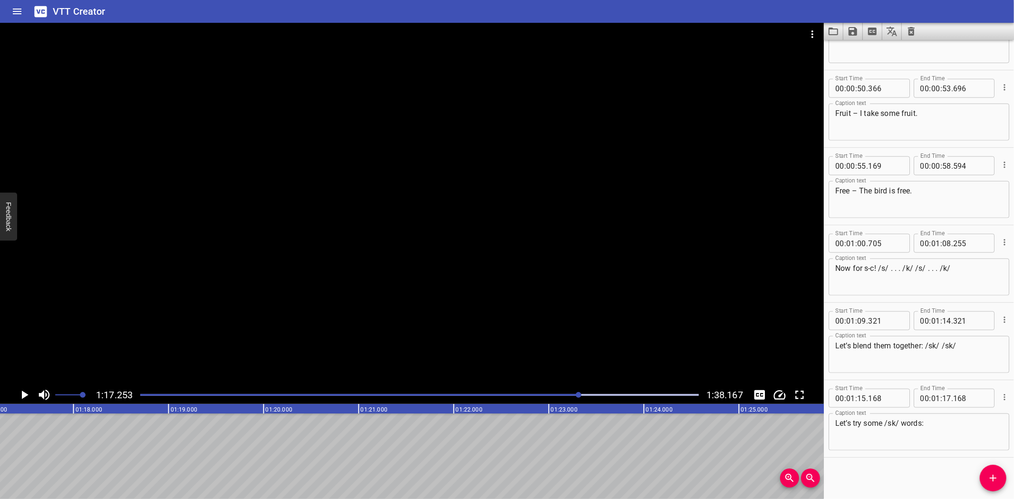
scroll to position [0, 7343]
click at [991, 474] on icon "Add Cue" at bounding box center [992, 477] width 11 height 11
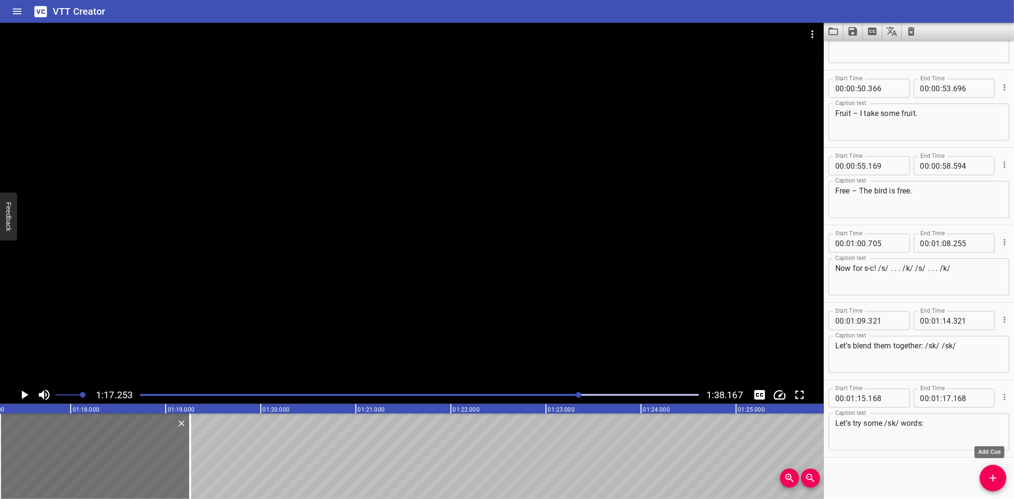
scroll to position [829, 0]
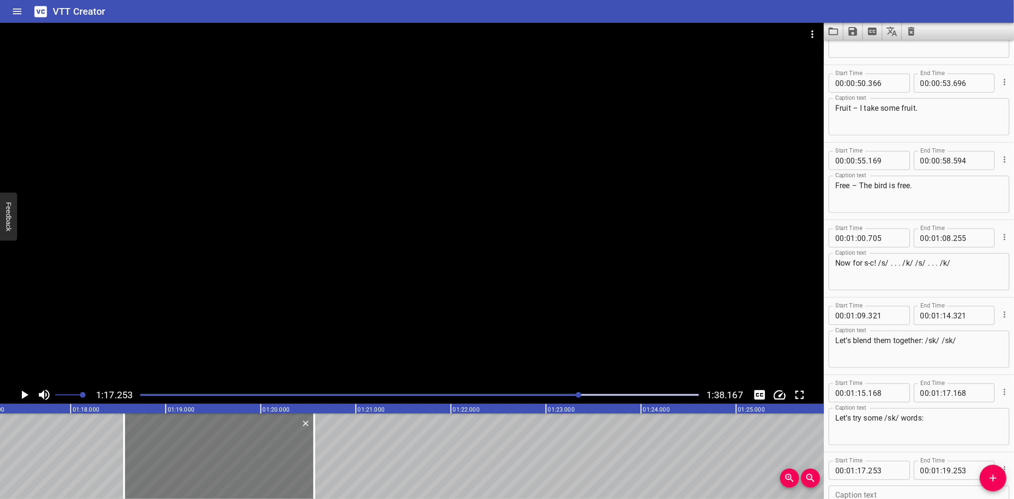
drag, startPoint x: 81, startPoint y: 453, endPoint x: 182, endPoint y: 449, distance: 101.3
click at [182, 449] on div at bounding box center [219, 456] width 190 height 86
type input "18"
type input "558"
type input "20"
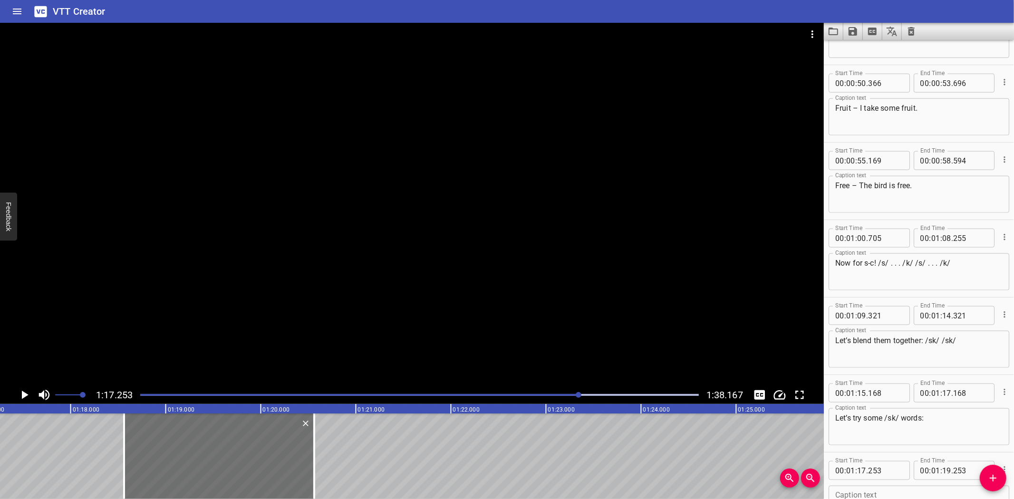
type input "558"
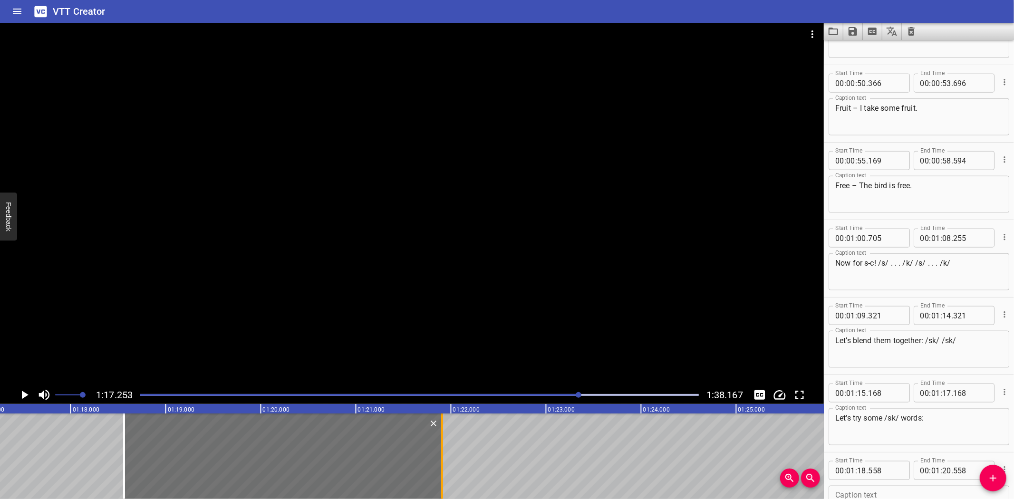
drag, startPoint x: 314, startPoint y: 469, endPoint x: 442, endPoint y: 472, distance: 127.9
click at [442, 472] on div at bounding box center [442, 456] width 2 height 86
type input "21"
type input "903"
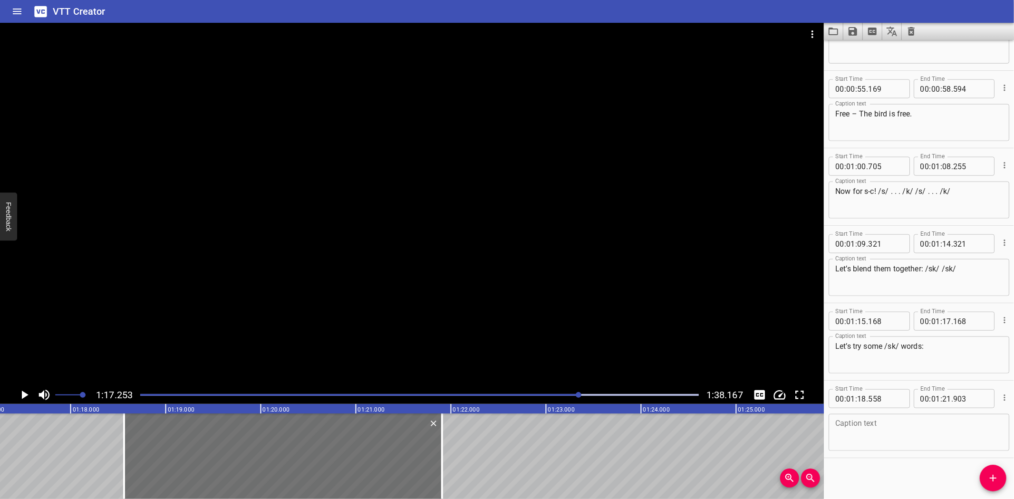
scroll to position [901, 0]
click at [891, 429] on textarea at bounding box center [918, 432] width 167 height 27
paste textarea "Scarf – I like the red scarf."
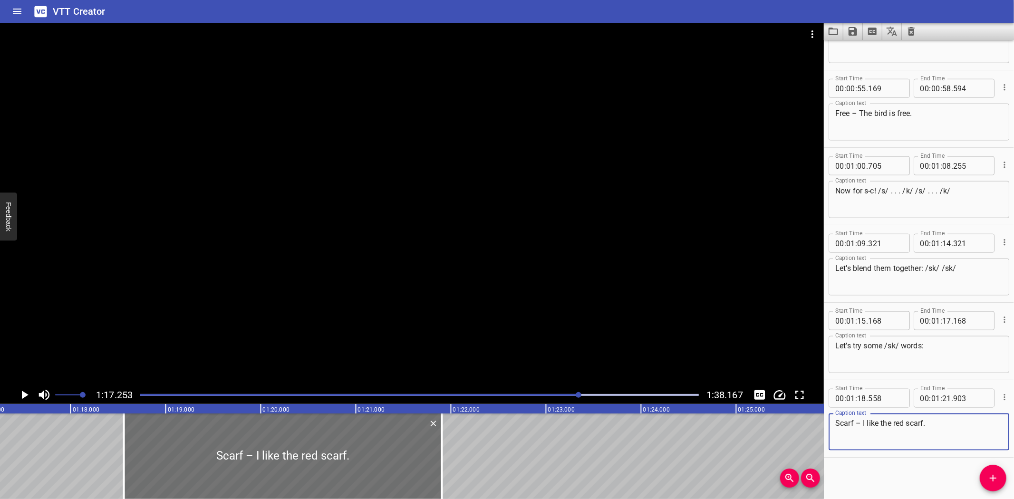
drag, startPoint x: 68, startPoint y: 442, endPoint x: 62, endPoint y: 428, distance: 16.0
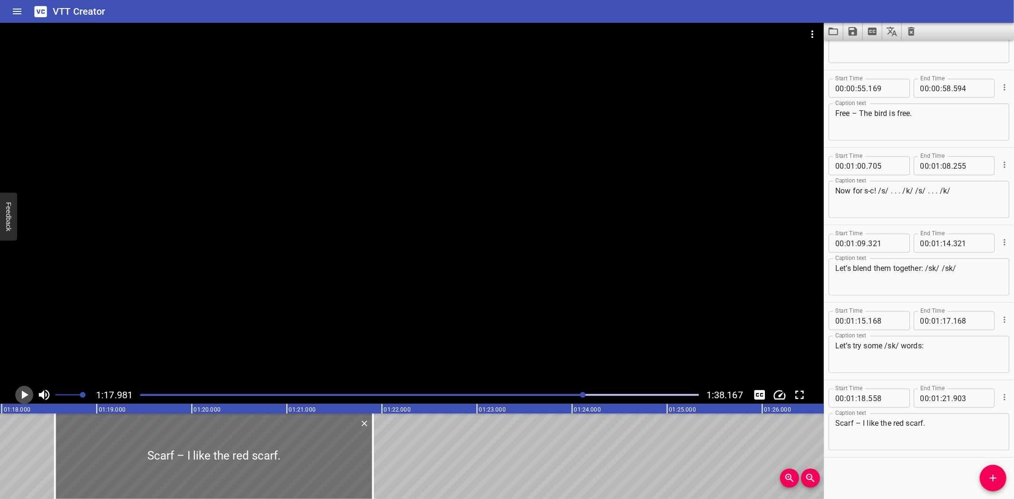
click at [24, 391] on icon "Play/Pause" at bounding box center [24, 395] width 14 height 14
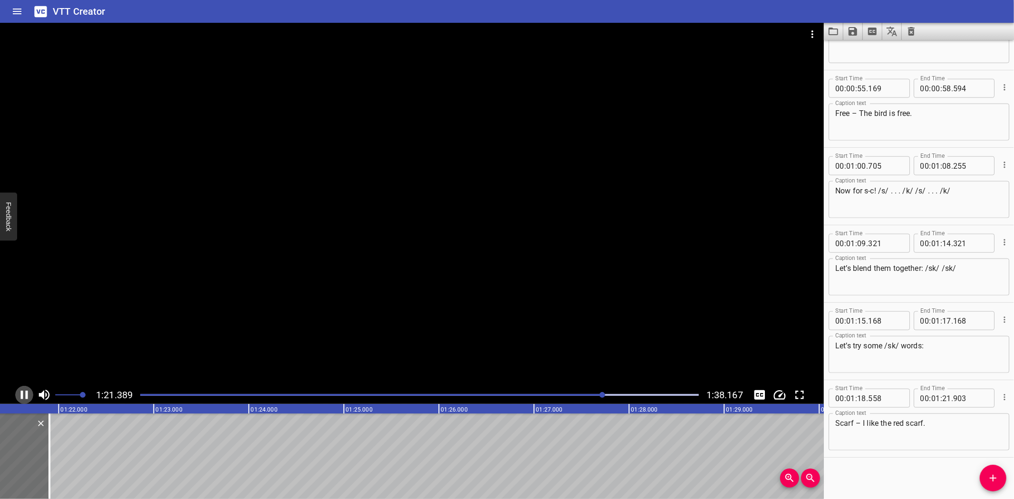
click at [25, 392] on icon "Play/Pause" at bounding box center [24, 395] width 14 height 14
click at [880, 421] on textarea "Scarf – I like the red scarf." at bounding box center [918, 432] width 167 height 27
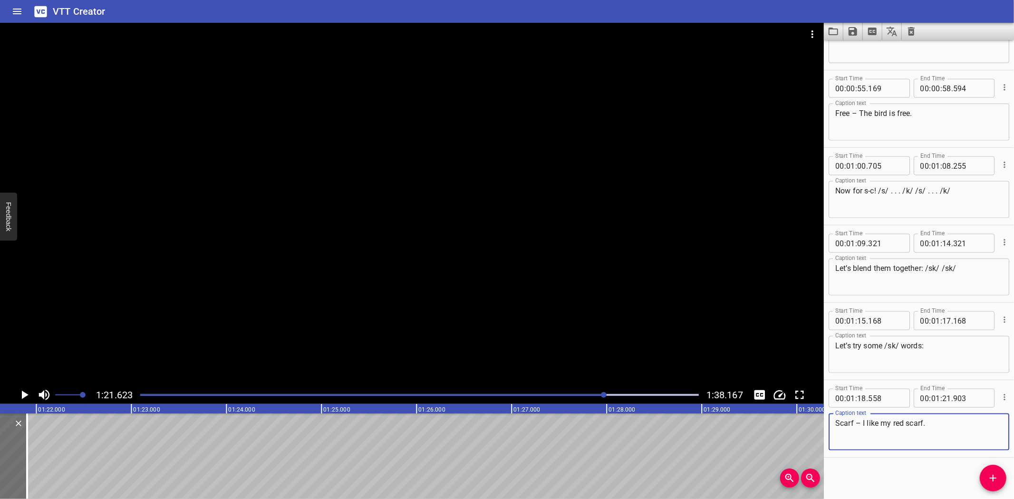
scroll to position [0, 7541]
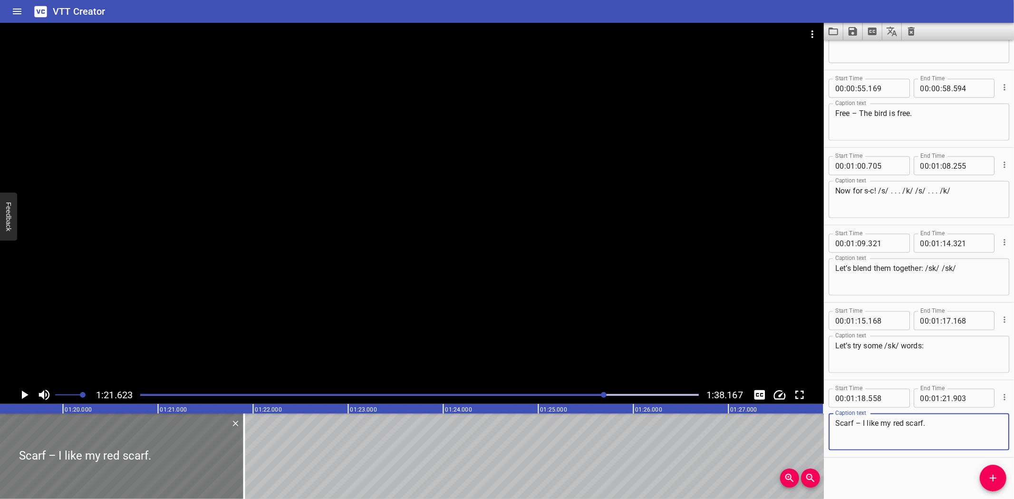
type textarea "Scarf – I like my red scarf."
click at [10, 434] on div at bounding box center [85, 456] width 318 height 86
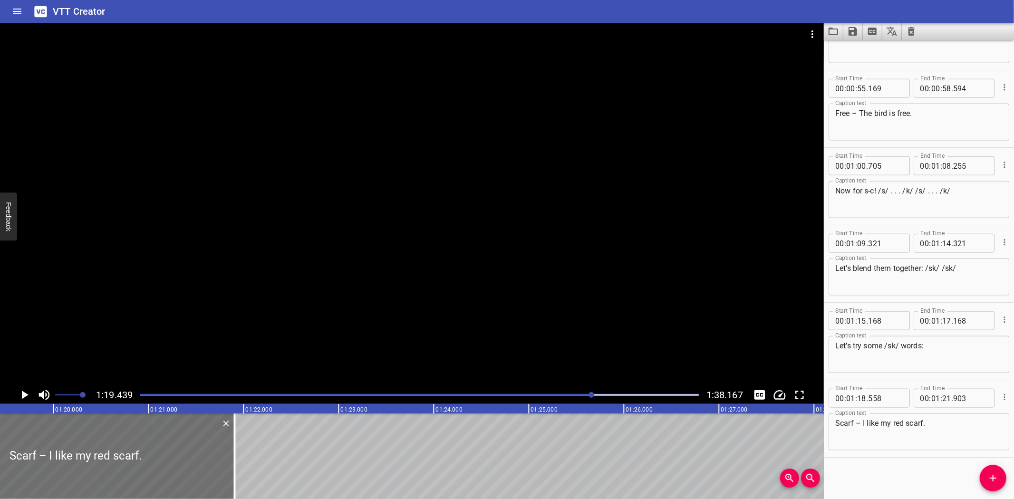
click at [24, 390] on icon "Play/Pause" at bounding box center [24, 395] width 14 height 14
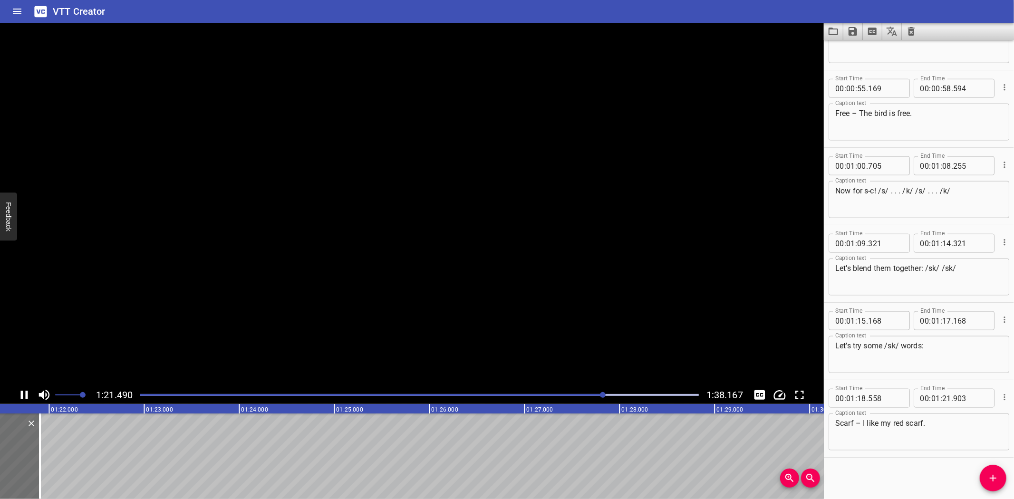
click at [24, 390] on icon "Play/Pause" at bounding box center [24, 395] width 14 height 14
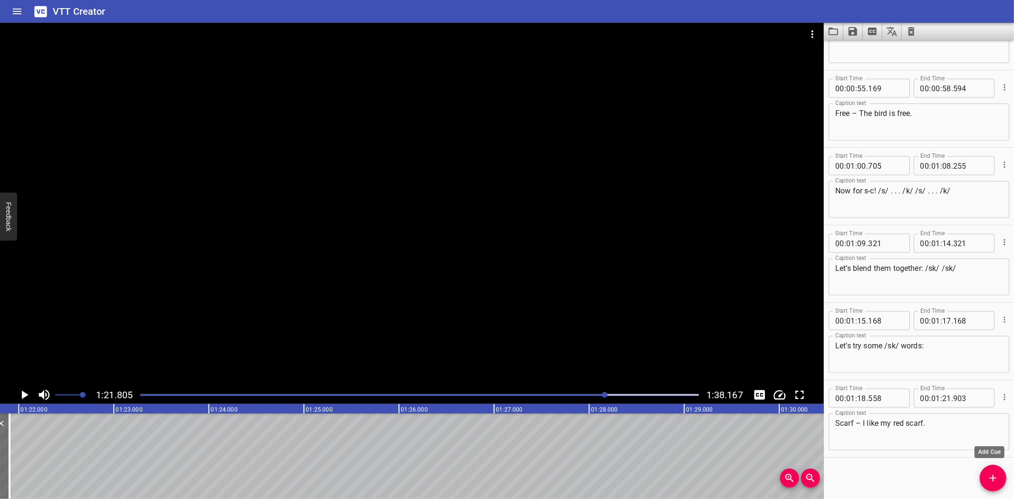
click at [982, 475] on span "Add Cue" at bounding box center [992, 477] width 27 height 11
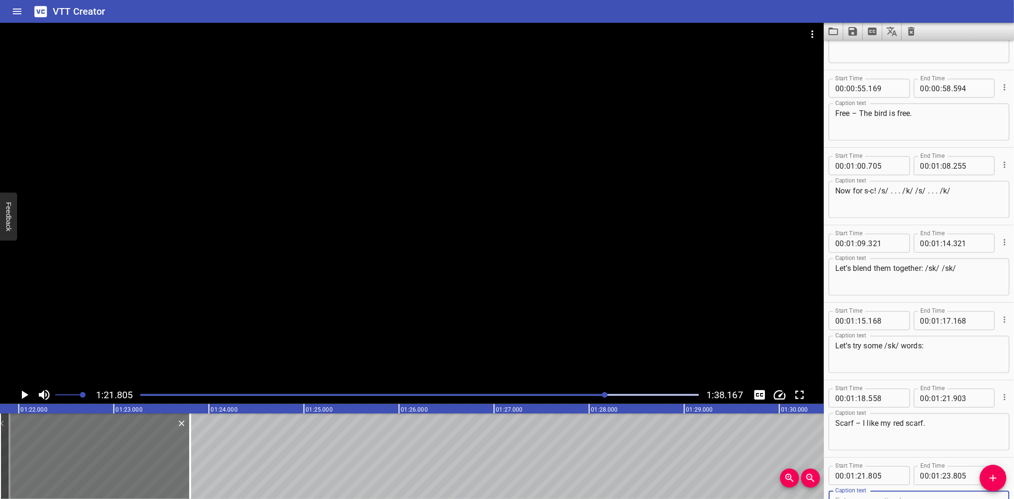
scroll to position [906, 0]
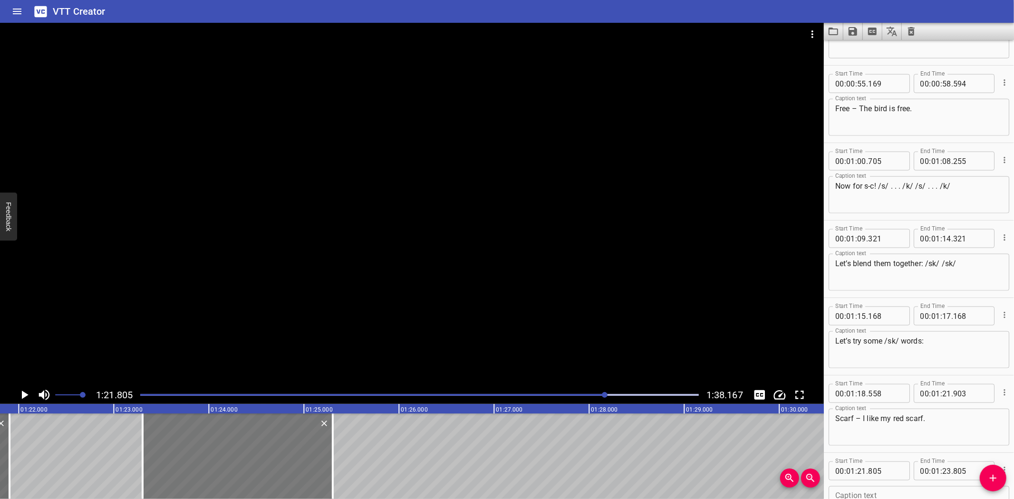
drag, startPoint x: 129, startPoint y: 459, endPoint x: 271, endPoint y: 455, distance: 142.6
click at [271, 455] on div at bounding box center [238, 456] width 190 height 86
type input "23"
type input "305"
type input "25"
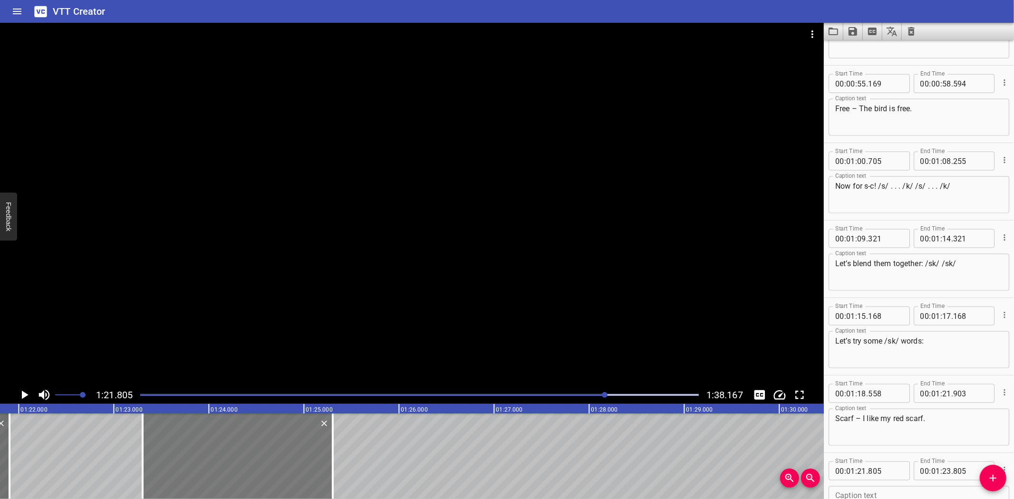
type input "305"
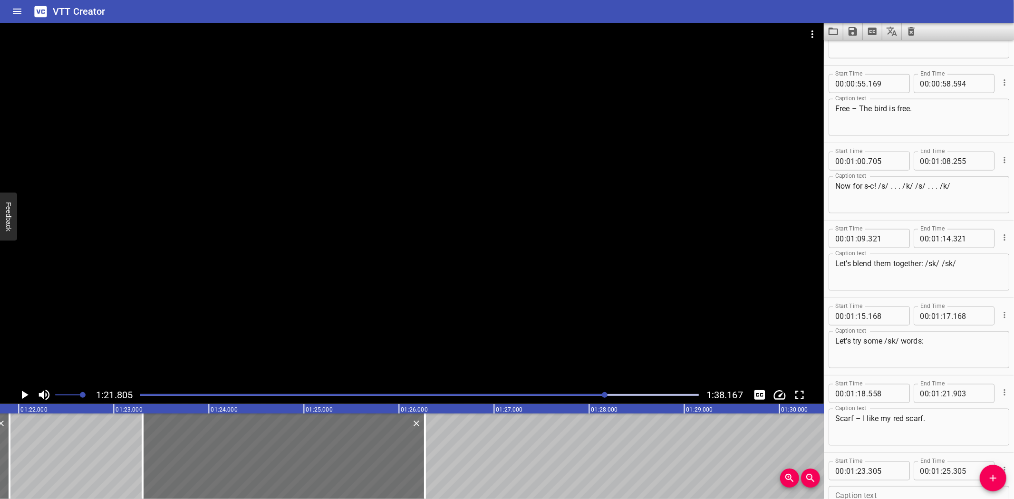
drag, startPoint x: 329, startPoint y: 467, endPoint x: 775, endPoint y: 465, distance: 445.3
click at [421, 465] on div at bounding box center [425, 456] width 10 height 86
type input "26"
type input "270"
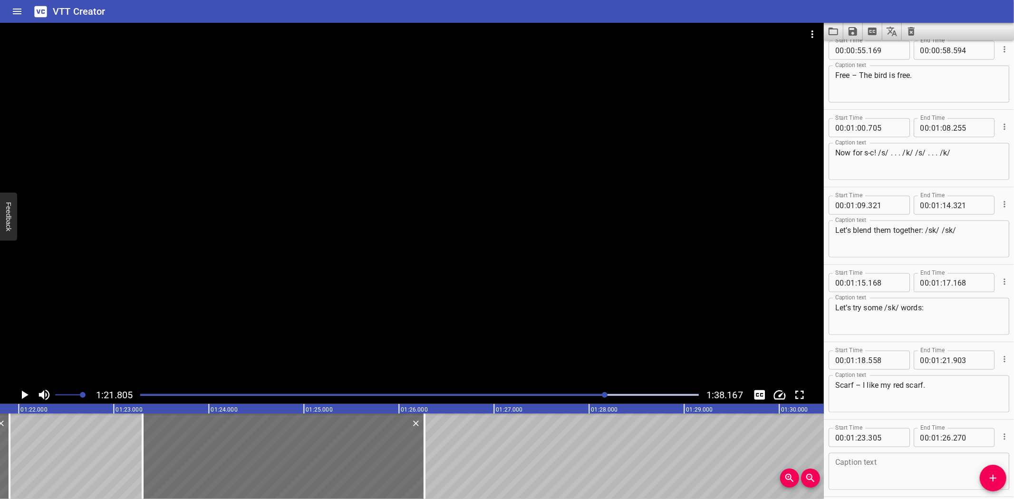
scroll to position [979, 0]
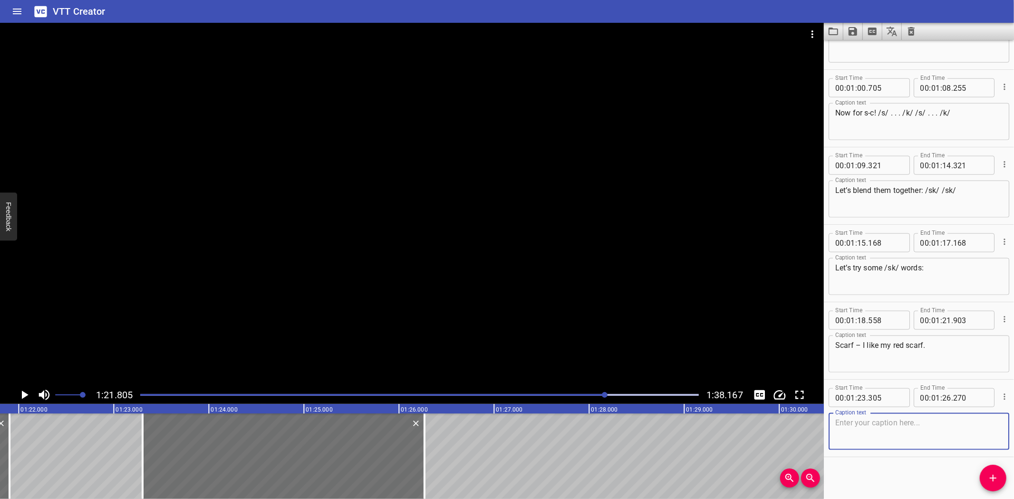
click at [880, 437] on textarea at bounding box center [918, 431] width 167 height 27
paste textarea "Scooter – My pal has a scooter."
type textarea "Scooter – My pal has a scooter."
drag, startPoint x: 59, startPoint y: 441, endPoint x: 10, endPoint y: 384, distance: 75.2
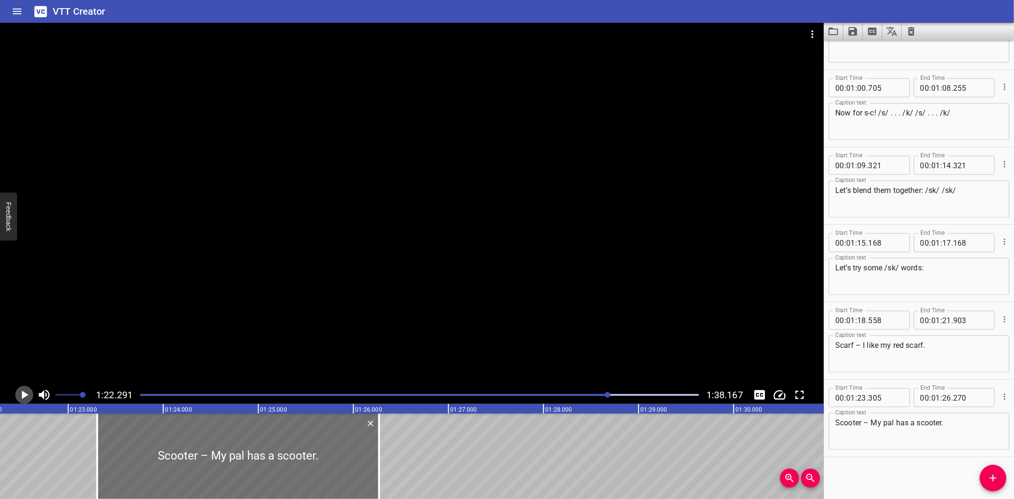
click at [25, 391] on icon "Play/Pause" at bounding box center [24, 395] width 14 height 14
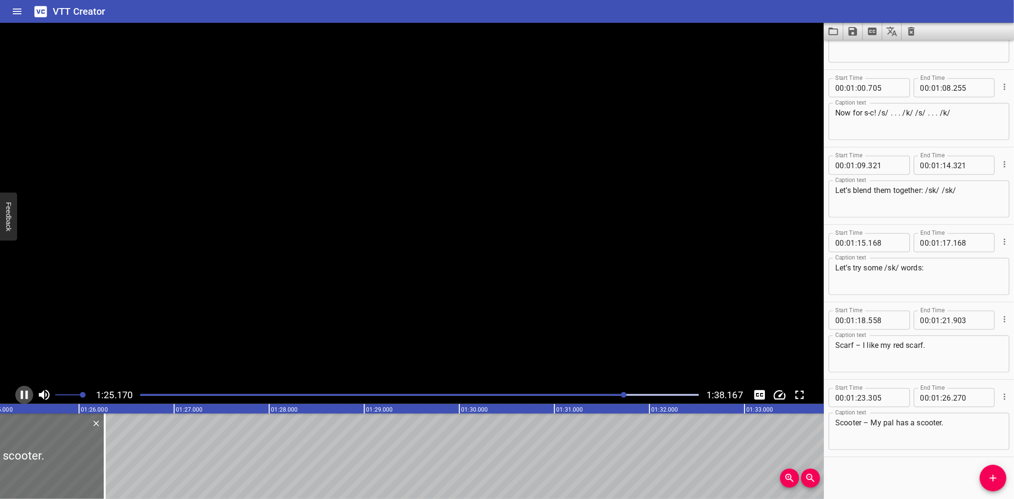
click at [25, 391] on icon "Play/Pause" at bounding box center [24, 395] width 14 height 14
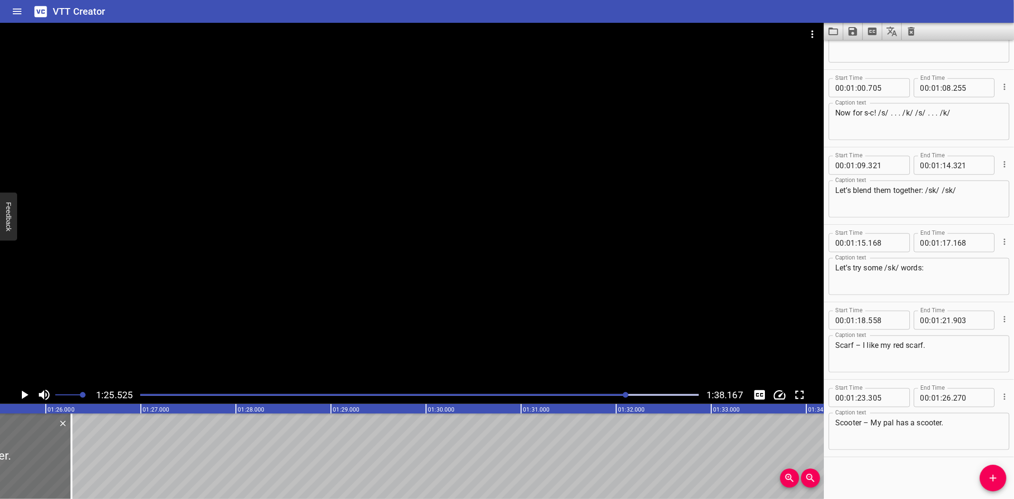
click at [25, 391] on icon "Play/Pause" at bounding box center [24, 395] width 14 height 14
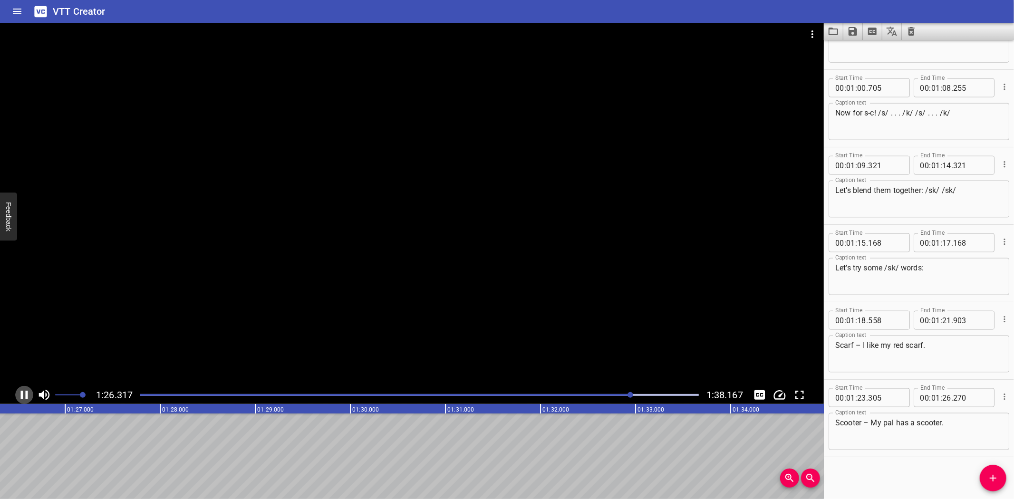
click at [26, 391] on icon "Play/Pause" at bounding box center [24, 395] width 14 height 14
drag, startPoint x: 989, startPoint y: 475, endPoint x: 829, endPoint y: 487, distance: 159.7
click at [970, 481] on div "Start Time 00 : 00 : 00 . 665 Start Time End Time 00 : 00 : 03 . 410 End Time C…" at bounding box center [919, 269] width 190 height 459
click at [987, 473] on icon "Add Cue" at bounding box center [992, 477] width 11 height 11
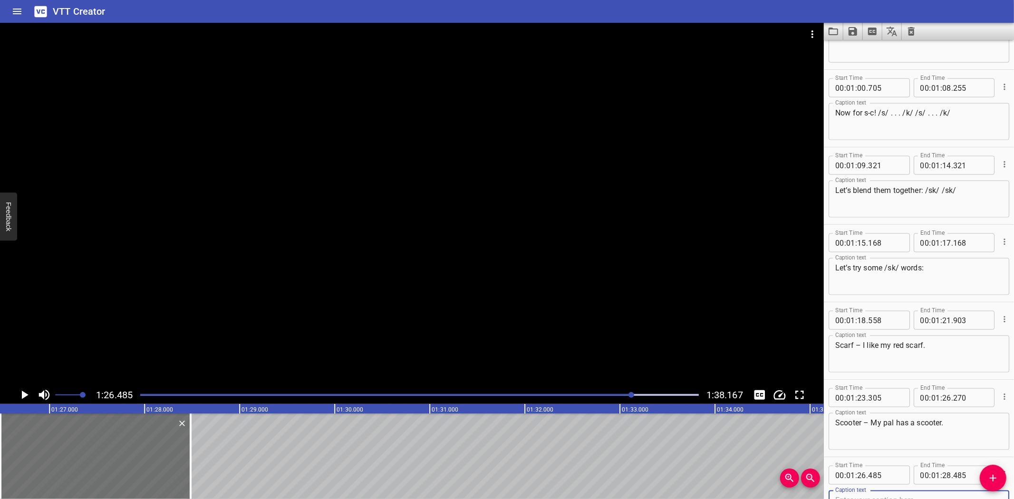
scroll to position [984, 0]
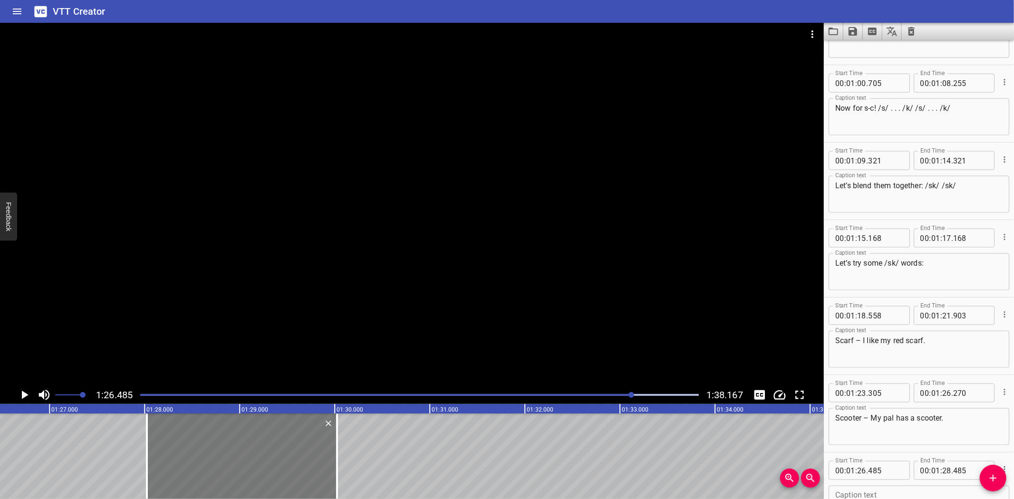
drag, startPoint x: 103, startPoint y: 457, endPoint x: 250, endPoint y: 444, distance: 146.9
click at [250, 444] on div at bounding box center [242, 456] width 190 height 86
type input "28"
type input "025"
type input "30"
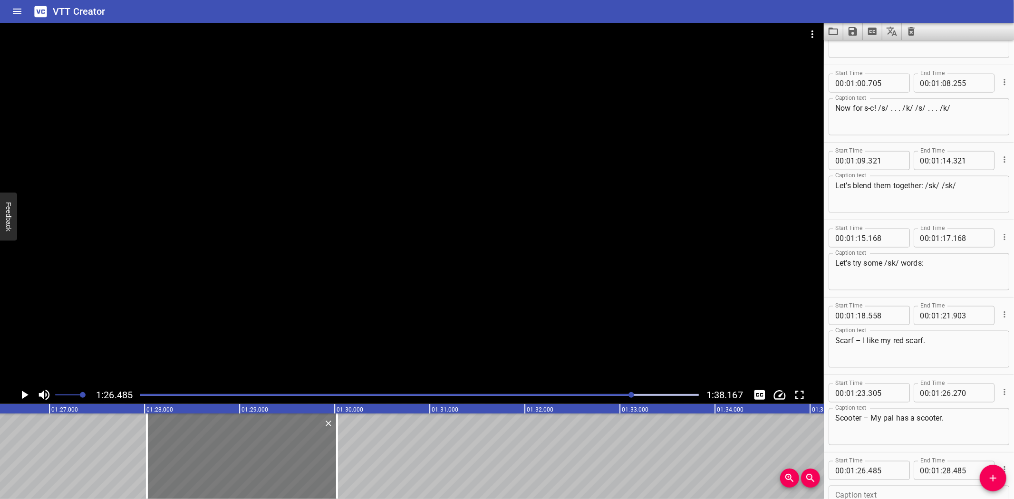
type input "025"
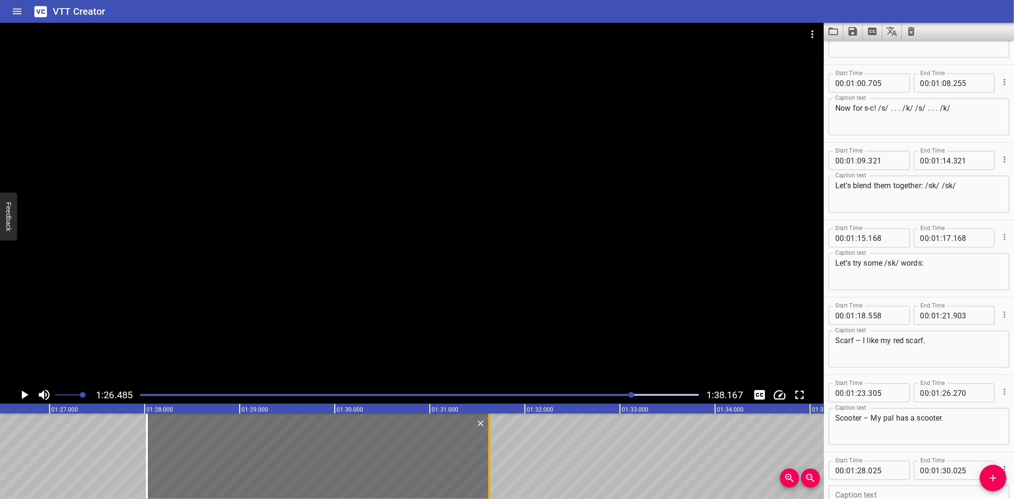
drag, startPoint x: 337, startPoint y: 466, endPoint x: 490, endPoint y: 464, distance: 152.1
click at [490, 464] on div at bounding box center [489, 456] width 2 height 86
type input "31"
type input "625"
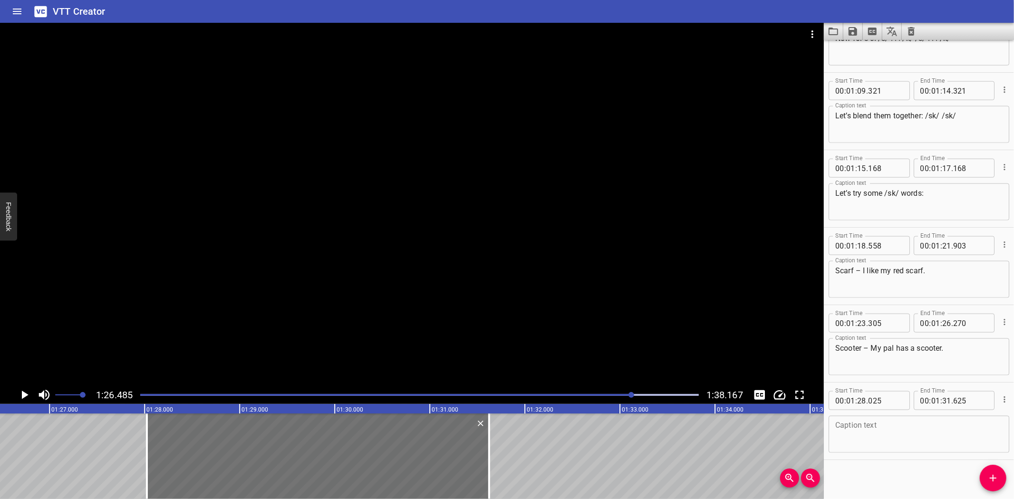
scroll to position [1056, 0]
click at [870, 424] on textarea at bounding box center [918, 432] width 167 height 27
paste textarea "Scar – The lion has a scar."
type textarea "Scar – The lion has a scar."
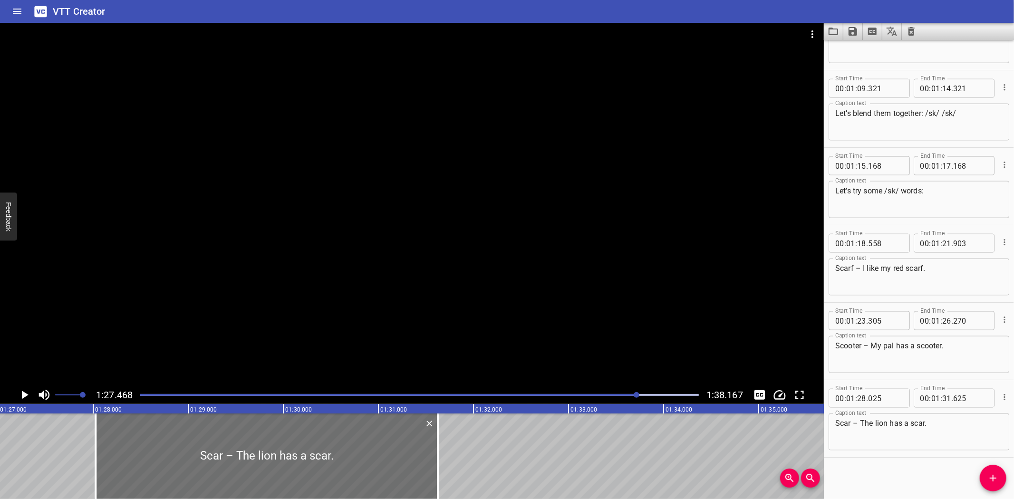
scroll to position [0, 8314]
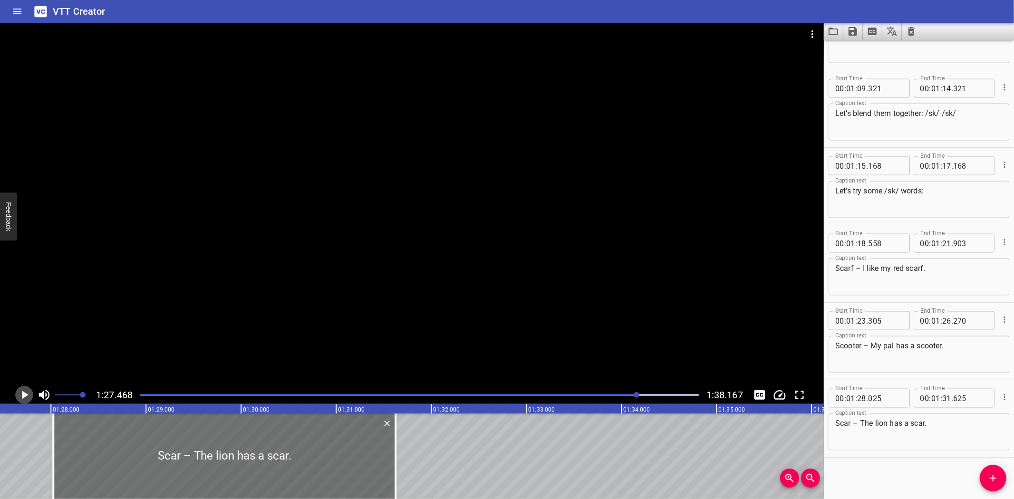
click at [29, 394] on icon "Play/Pause" at bounding box center [24, 395] width 14 height 14
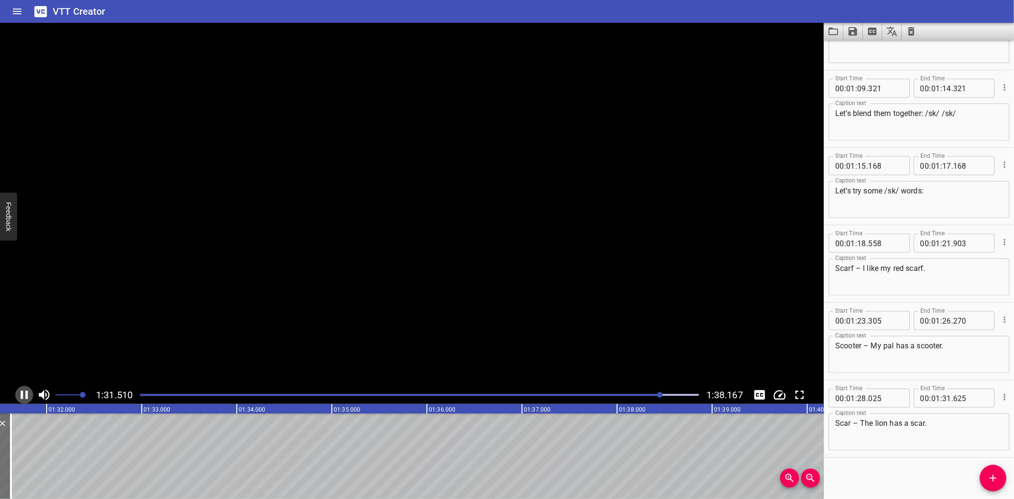
click at [29, 394] on icon "Play/Pause" at bounding box center [24, 395] width 14 height 14
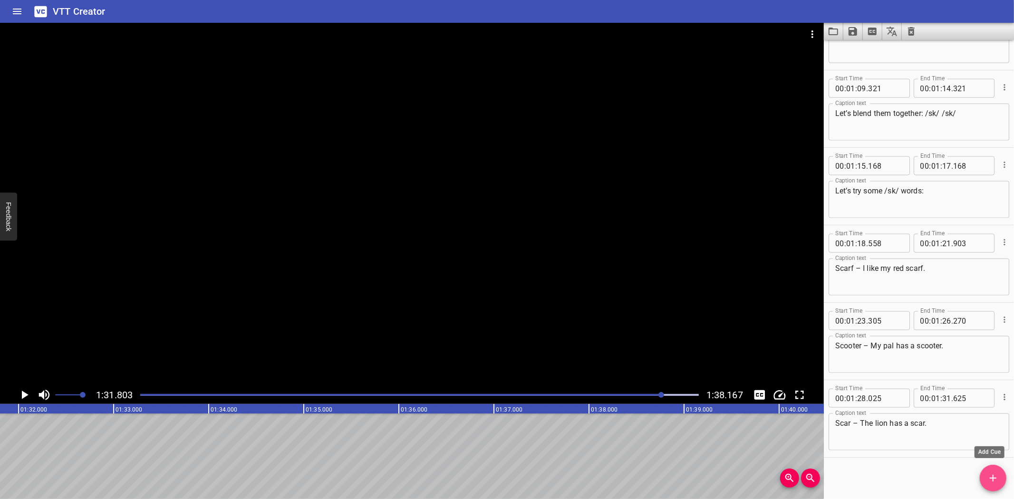
click at [999, 473] on icon "Add Cue" at bounding box center [992, 477] width 11 height 11
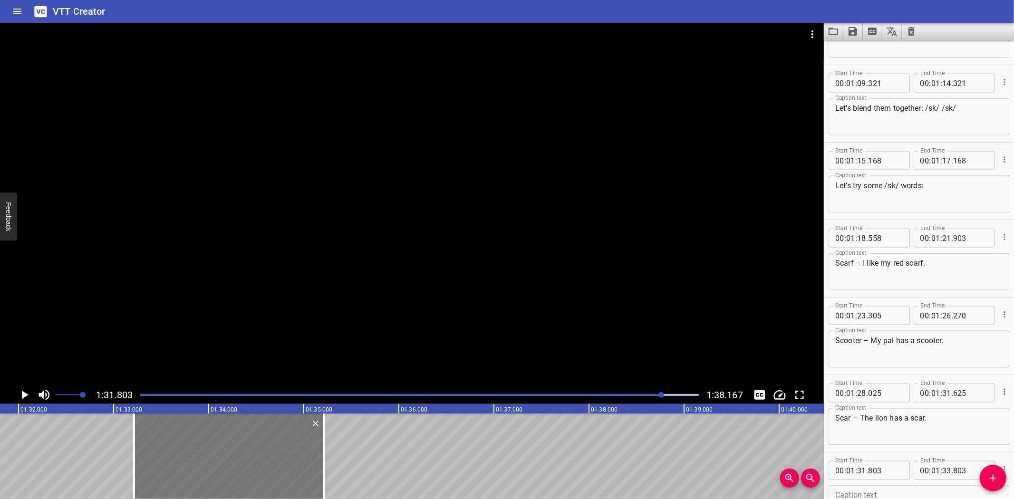
drag, startPoint x: 186, startPoint y: 449, endPoint x: 239, endPoint y: 444, distance: 52.5
click at [239, 444] on div at bounding box center [229, 456] width 190 height 86
type input "33"
type input "213"
type input "35"
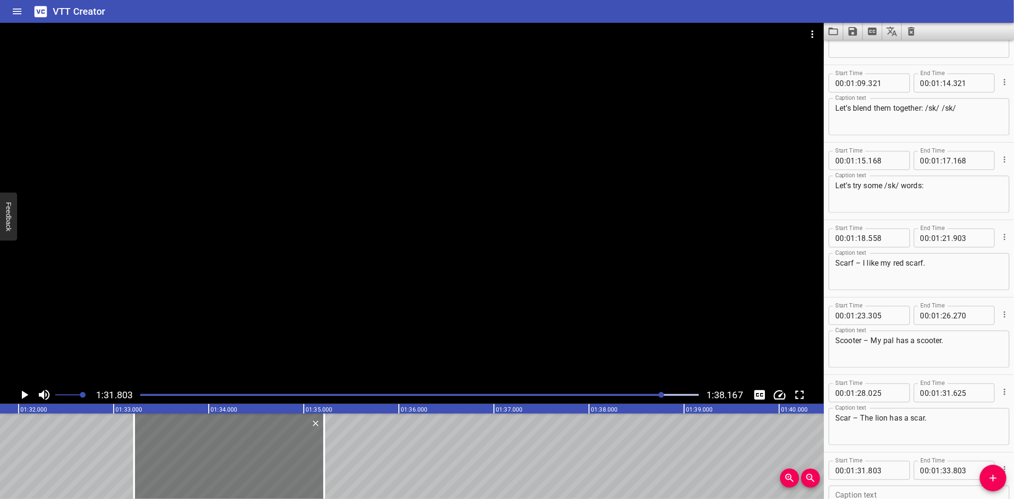
type input "213"
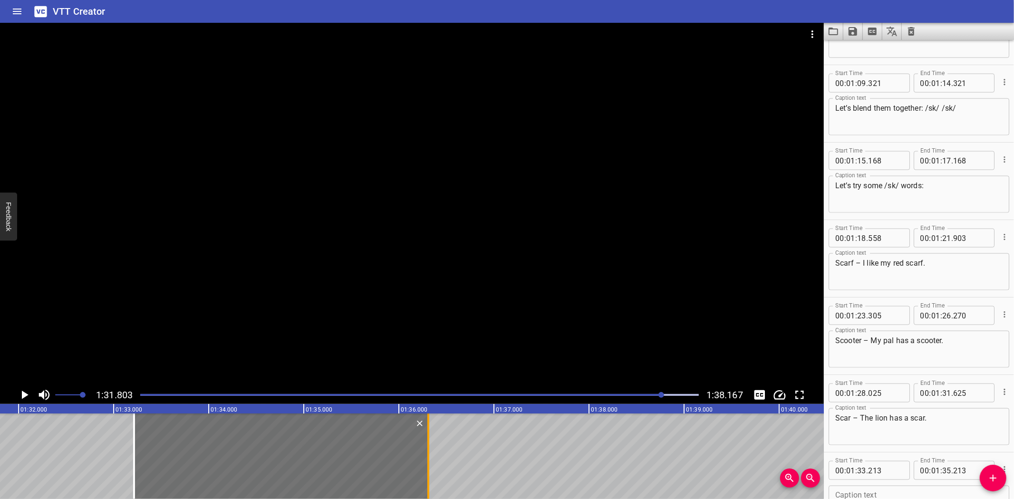
drag, startPoint x: 325, startPoint y: 459, endPoint x: 429, endPoint y: 453, distance: 104.2
click at [429, 453] on div at bounding box center [428, 456] width 2 height 86
type input "36"
type input "308"
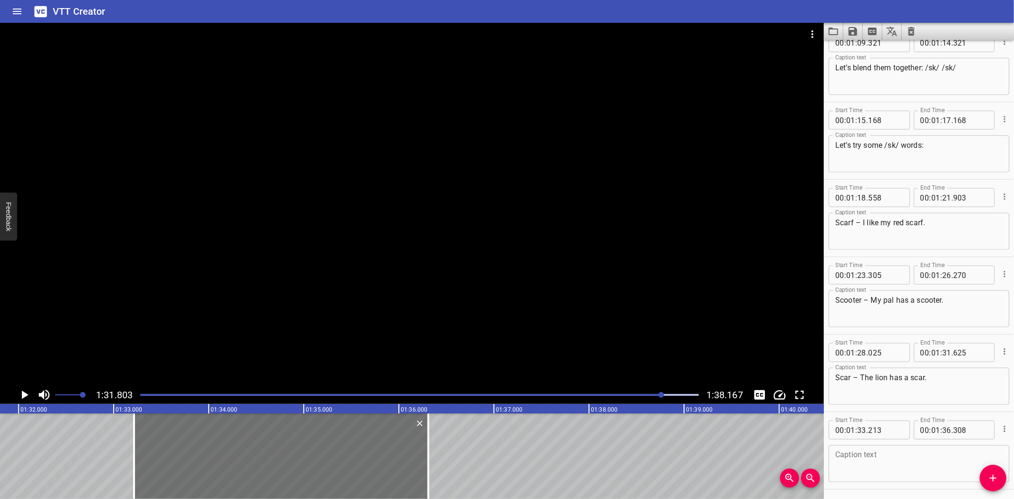
scroll to position [1133, 0]
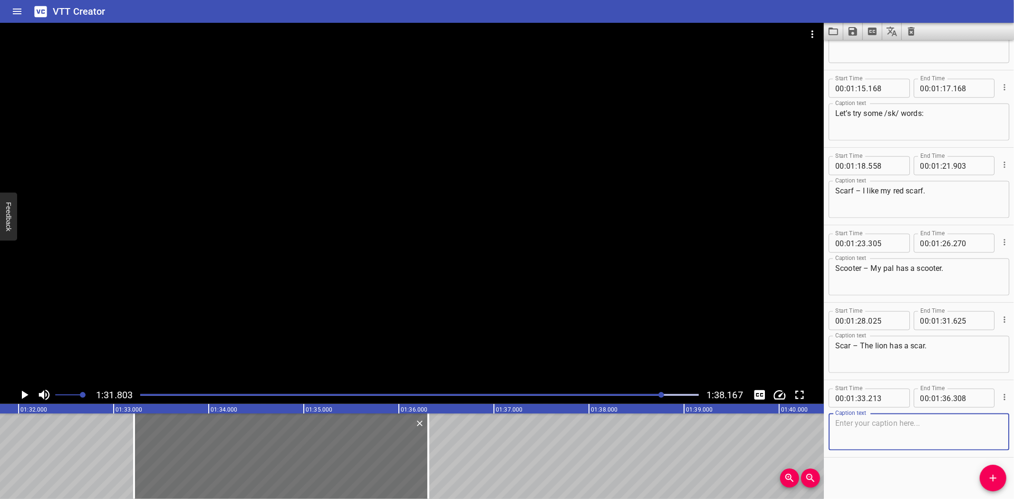
click at [883, 431] on textarea at bounding box center [918, 432] width 167 height 27
paste textarea "Score – He scores a goal."
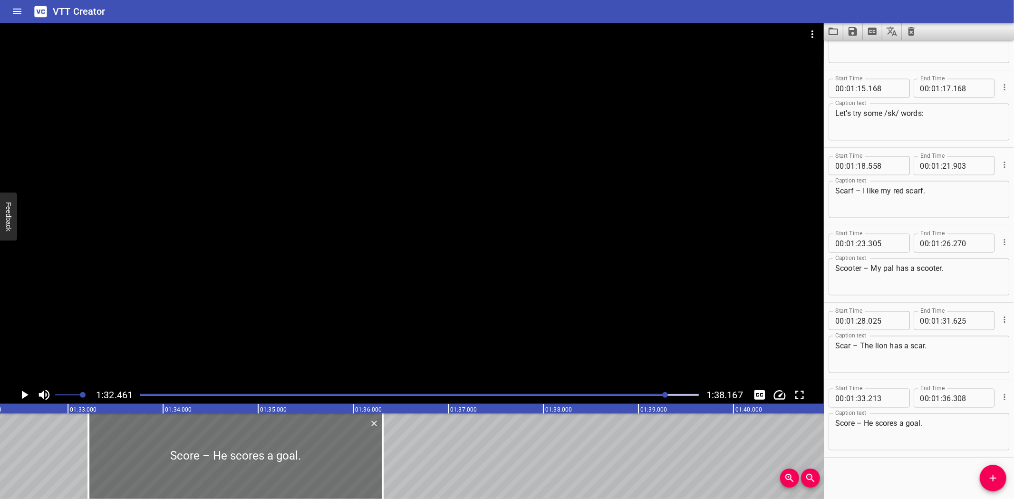
scroll to position [0, 8788]
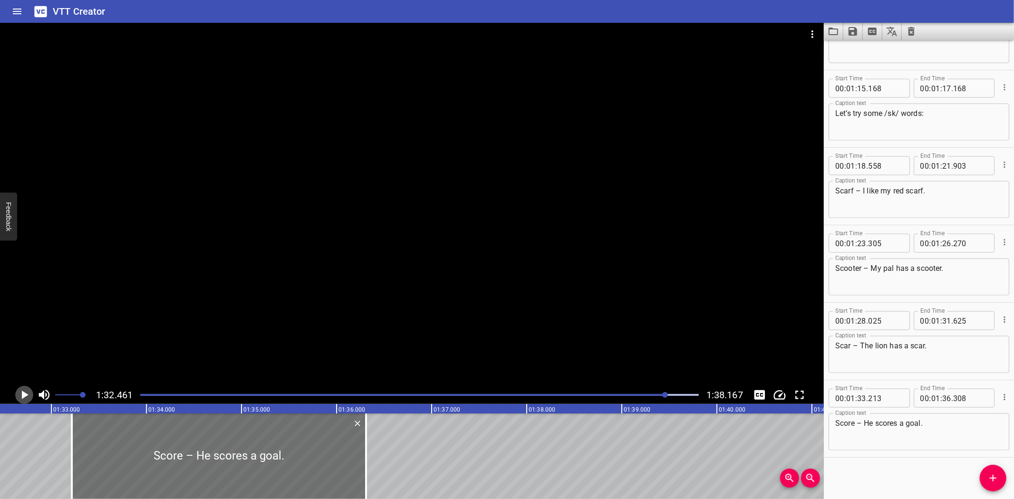
click at [23, 393] on icon "Play/Pause" at bounding box center [25, 395] width 7 height 9
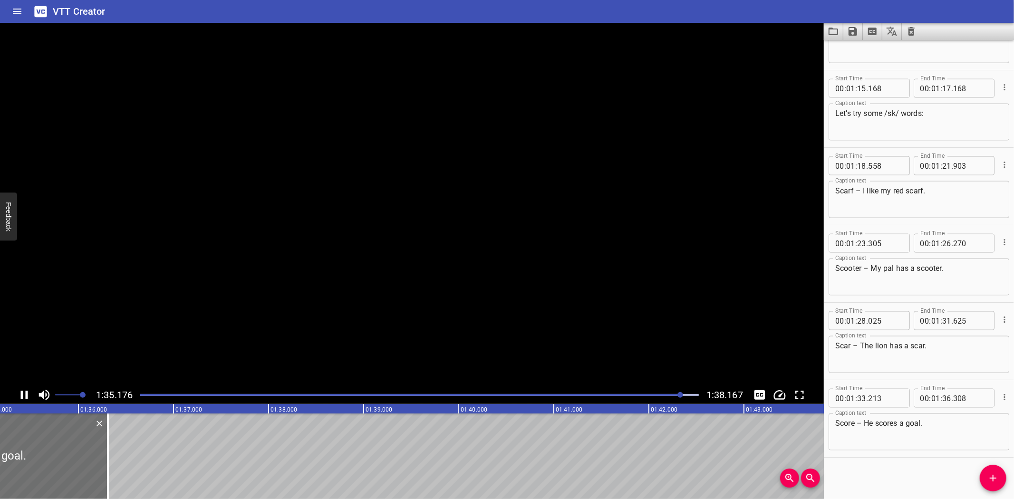
click at [23, 394] on icon "Play/Pause" at bounding box center [24, 395] width 14 height 14
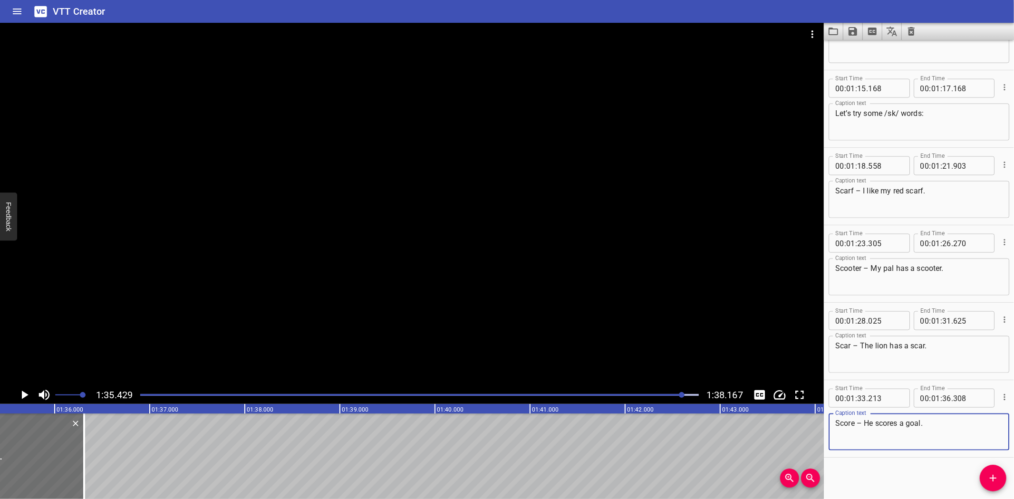
drag, startPoint x: 930, startPoint y: 422, endPoint x: 799, endPoint y: 424, distance: 130.2
click at [799, 424] on main "1:35.429 1:38.167 00:00.000 00:01.000 00:02.000 00:03.000 00:04.000 00:05.000 0…" at bounding box center [507, 261] width 1014 height 476
paste textarea "Great work!"
paste textarea "Bye!"
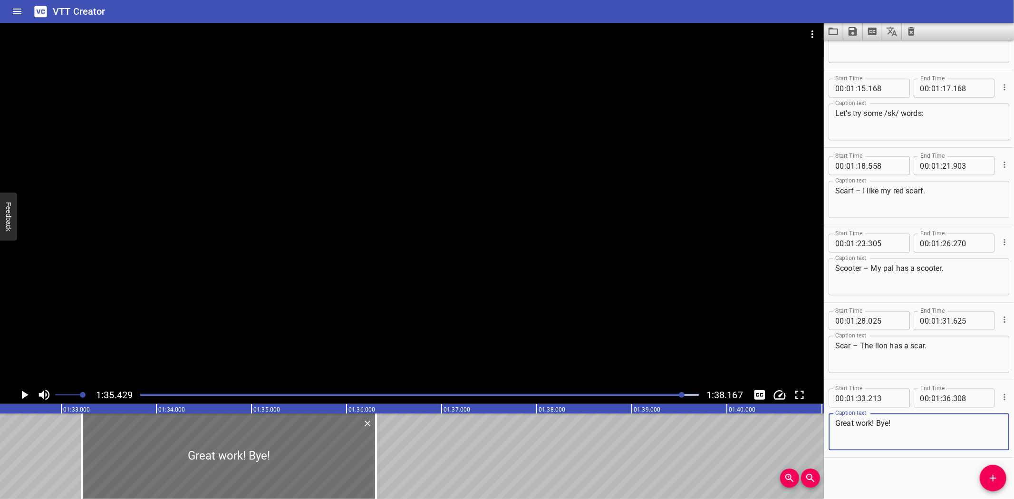
scroll to position [0, 8748]
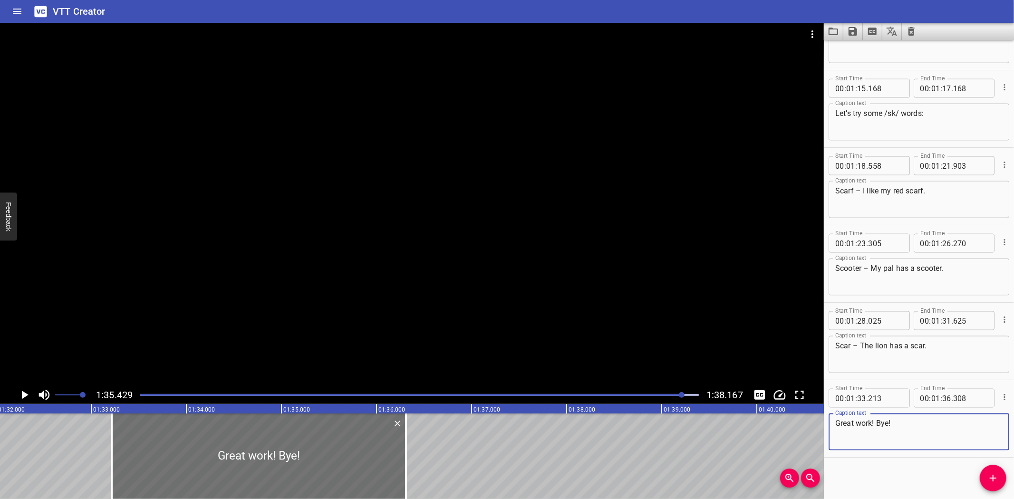
type textarea "Great work! Bye!"
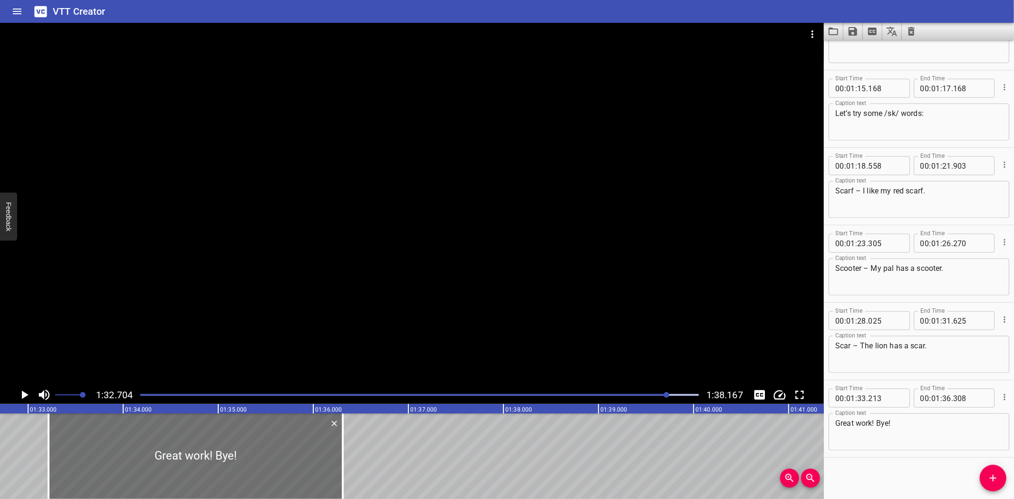
click at [22, 393] on icon "Play/Pause" at bounding box center [25, 395] width 7 height 9
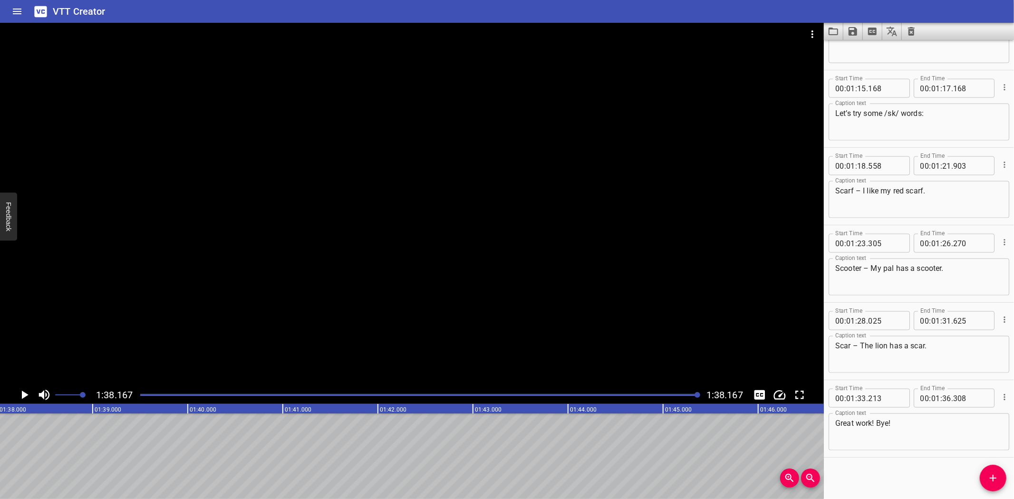
scroll to position [0, 9331]
click at [851, 30] on icon "Save captions to file" at bounding box center [852, 31] width 9 height 9
click at [875, 48] on li "Save to VTT file" at bounding box center [878, 52] width 70 height 17
